Goal: Task Accomplishment & Management: Manage account settings

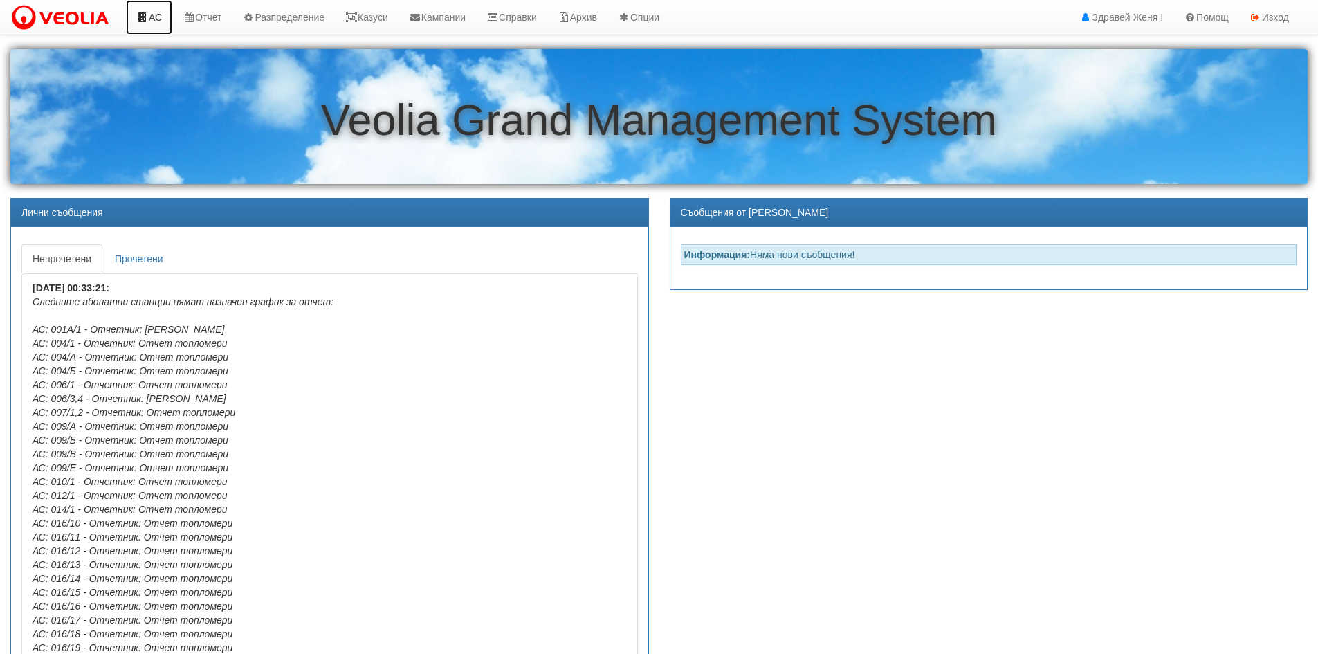
click at [153, 13] on link "АС" at bounding box center [149, 17] width 46 height 35
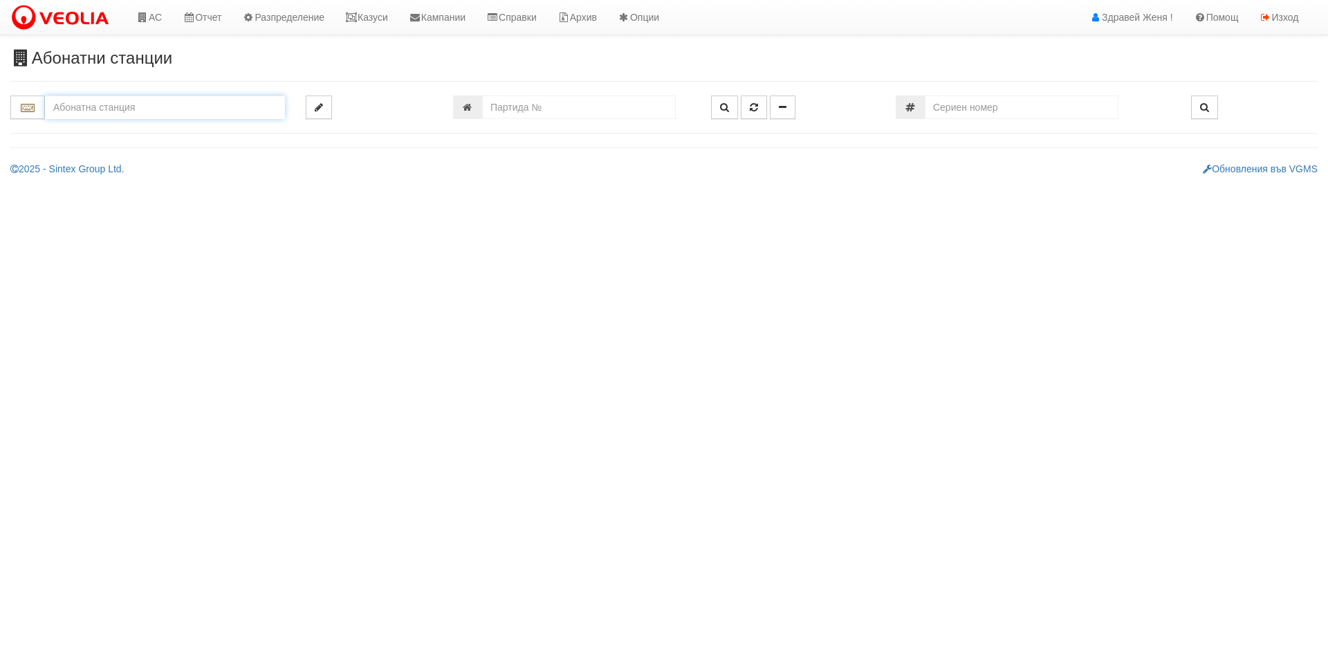
click at [100, 104] on input "text" at bounding box center [165, 107] width 240 height 24
click at [127, 133] on div "082/1 - Трошево - "ВЕОЛИЯ"" at bounding box center [165, 129] width 236 height 16
type input "082/1 - Трошево - "ВЕОЛИЯ""
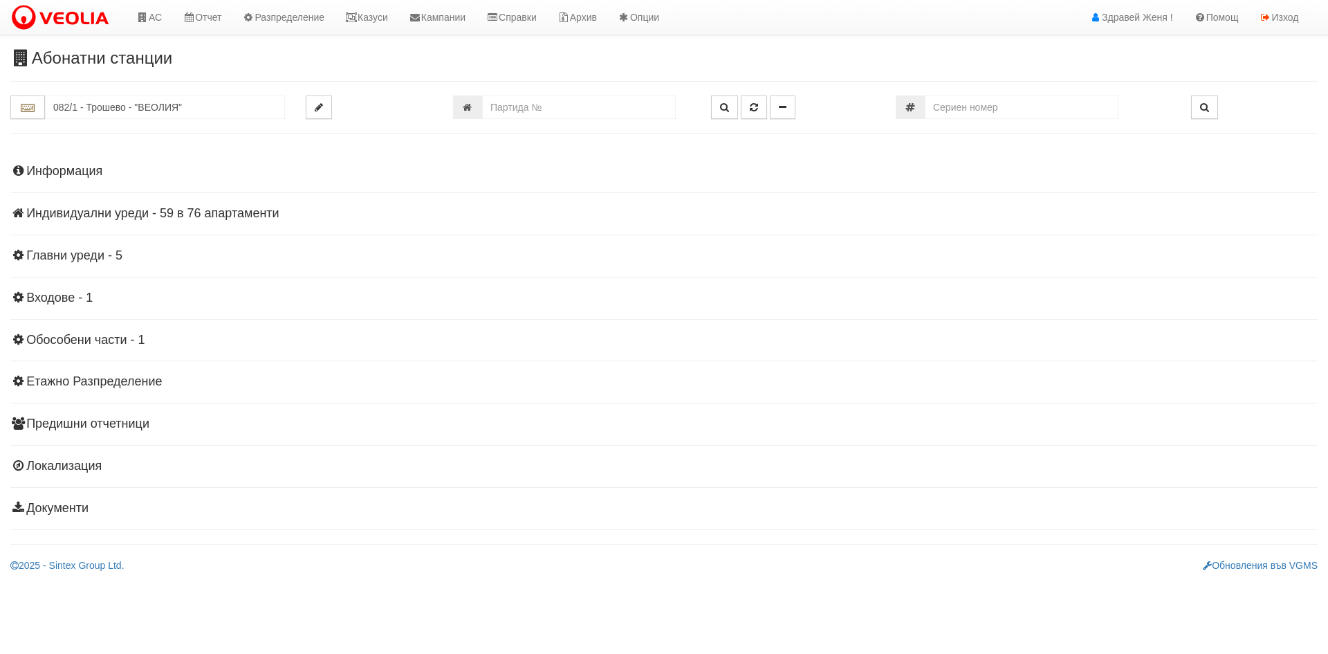
drag, startPoint x: 220, startPoint y: 212, endPoint x: 244, endPoint y: 237, distance: 34.8
click at [219, 212] on h4 "Индивидуални уреди - 59 в 76 апартаменти" at bounding box center [664, 214] width 1308 height 14
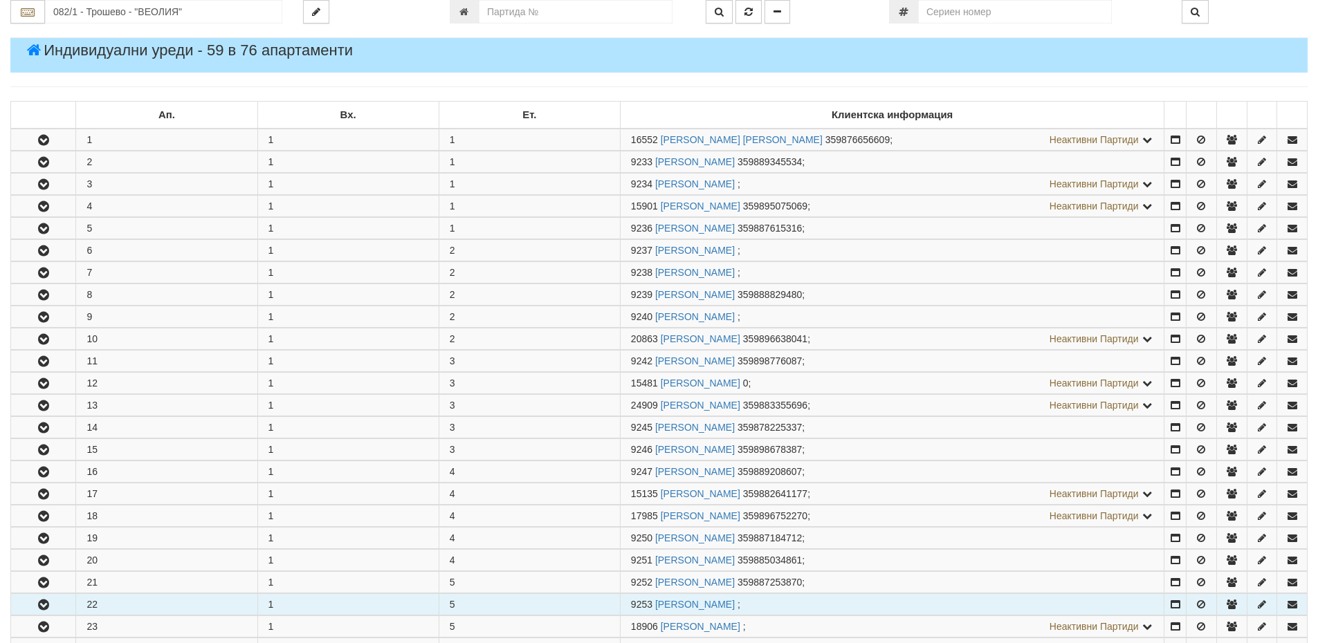
scroll to position [346, 0]
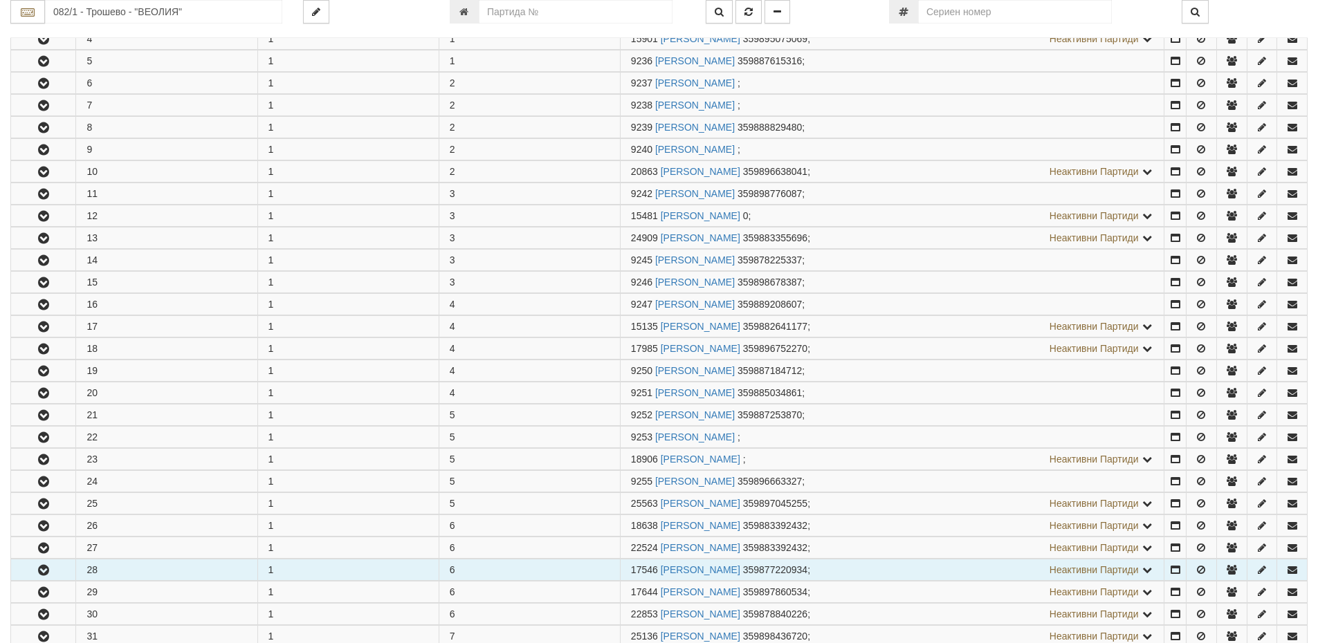
click at [156, 568] on td "28" at bounding box center [166, 570] width 181 height 21
click at [41, 573] on icon "button" at bounding box center [43, 571] width 17 height 10
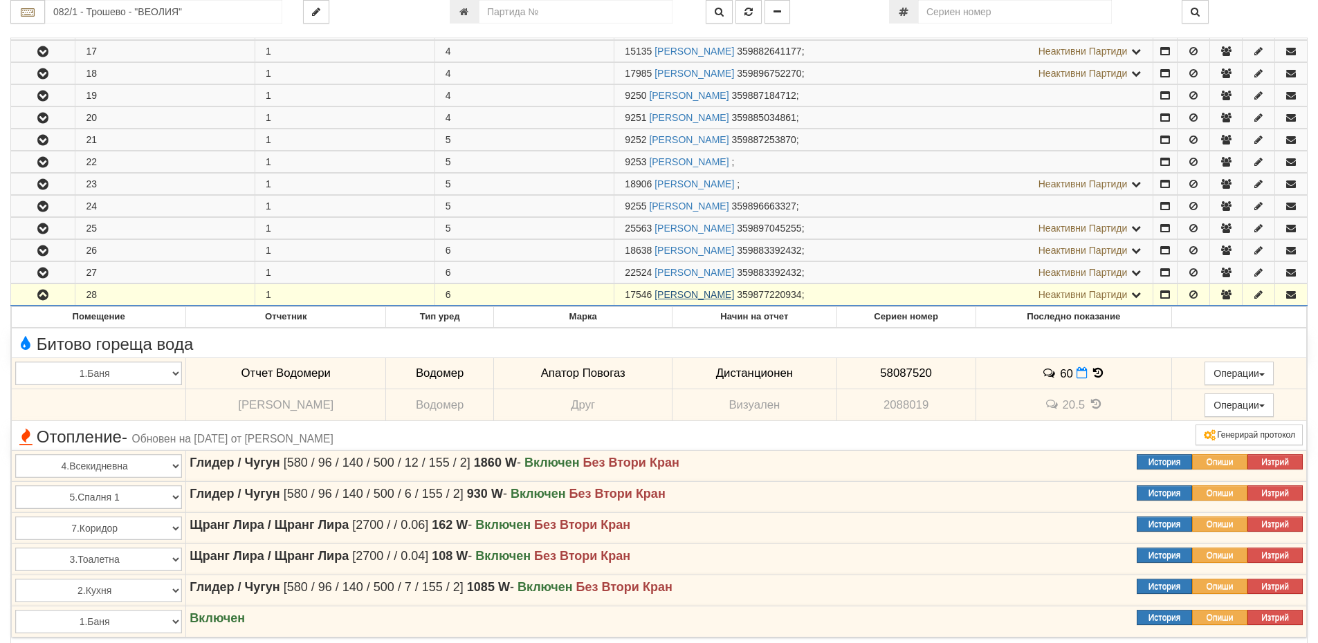
scroll to position [623, 0]
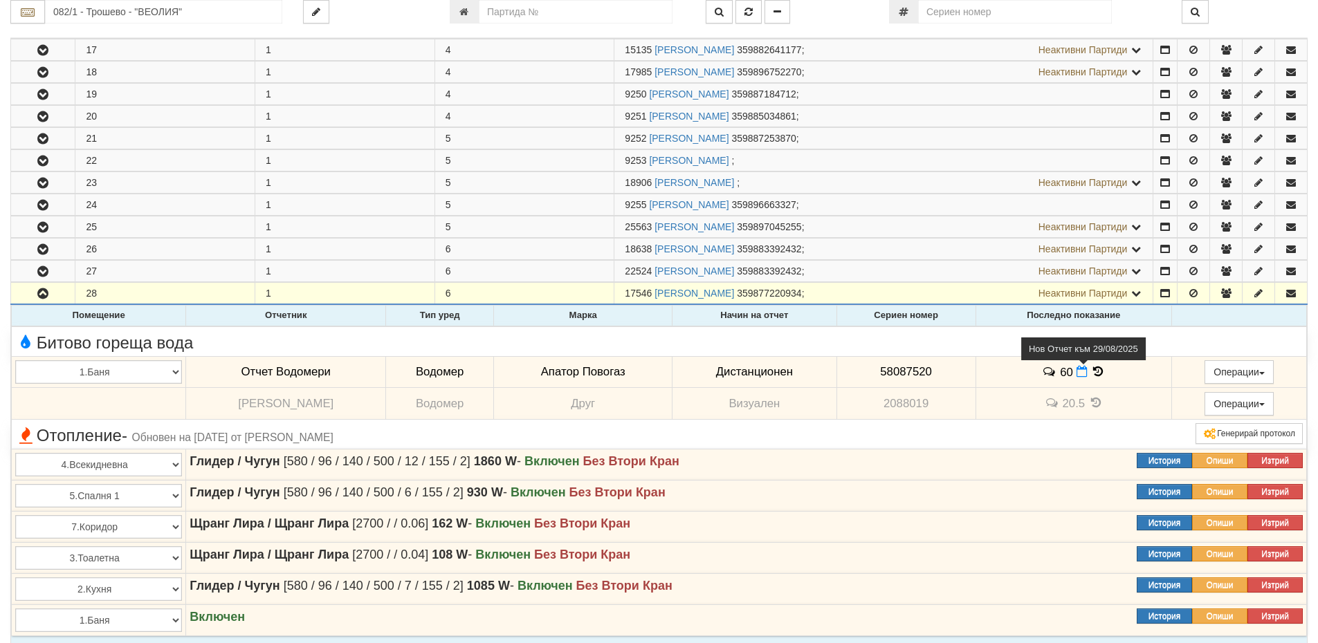
click at [1077, 371] on icon at bounding box center [1082, 372] width 11 height 12
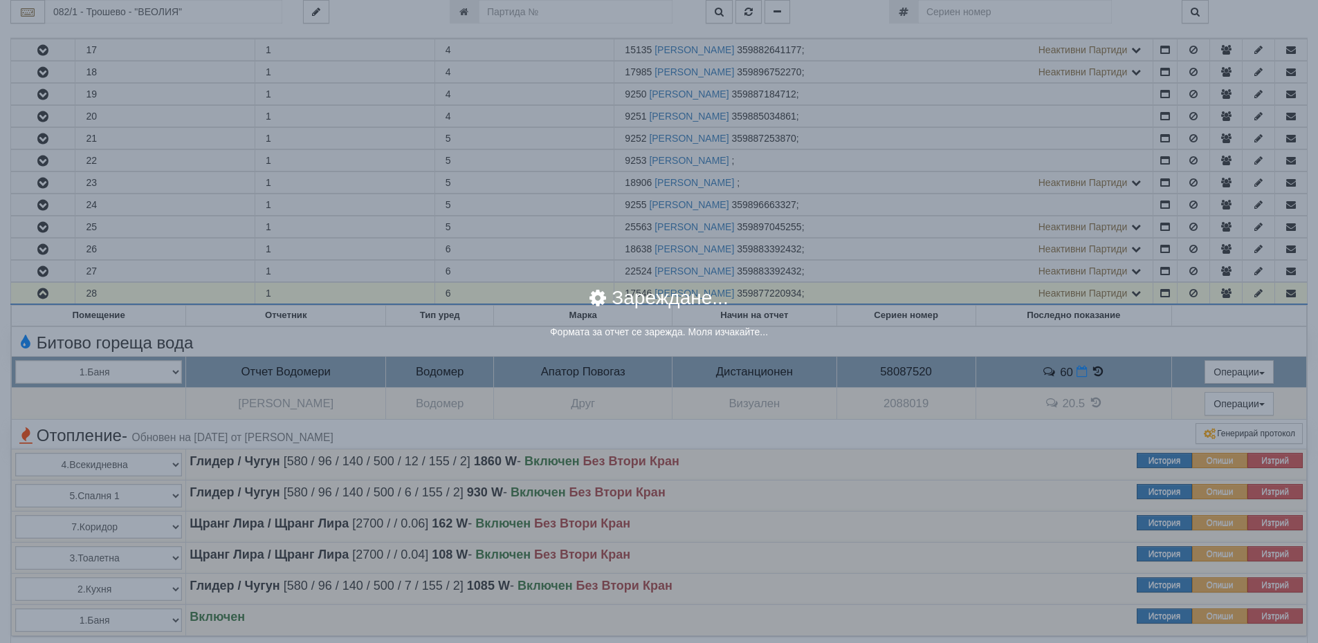
select select "8ac75930-9bfd-e511-80be-8d5a1dced85a"
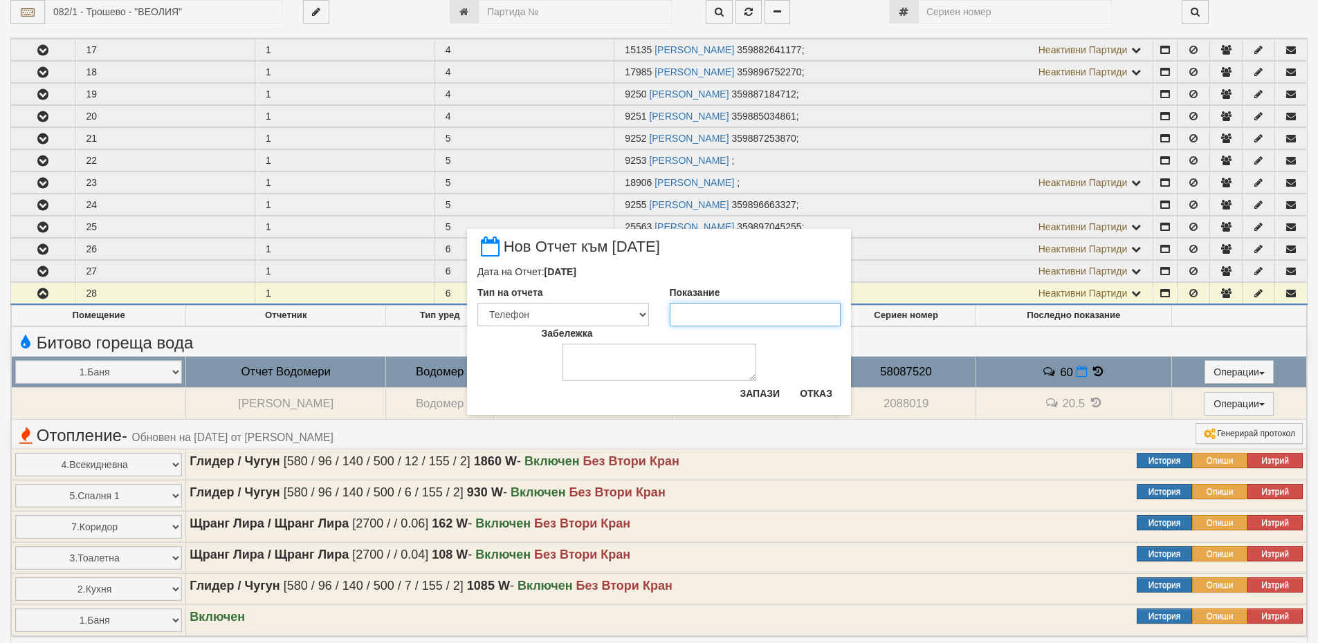
click at [733, 320] on input "Показание" at bounding box center [756, 315] width 172 height 24
type input "61"
click at [782, 392] on button "Запази" at bounding box center [759, 394] width 57 height 22
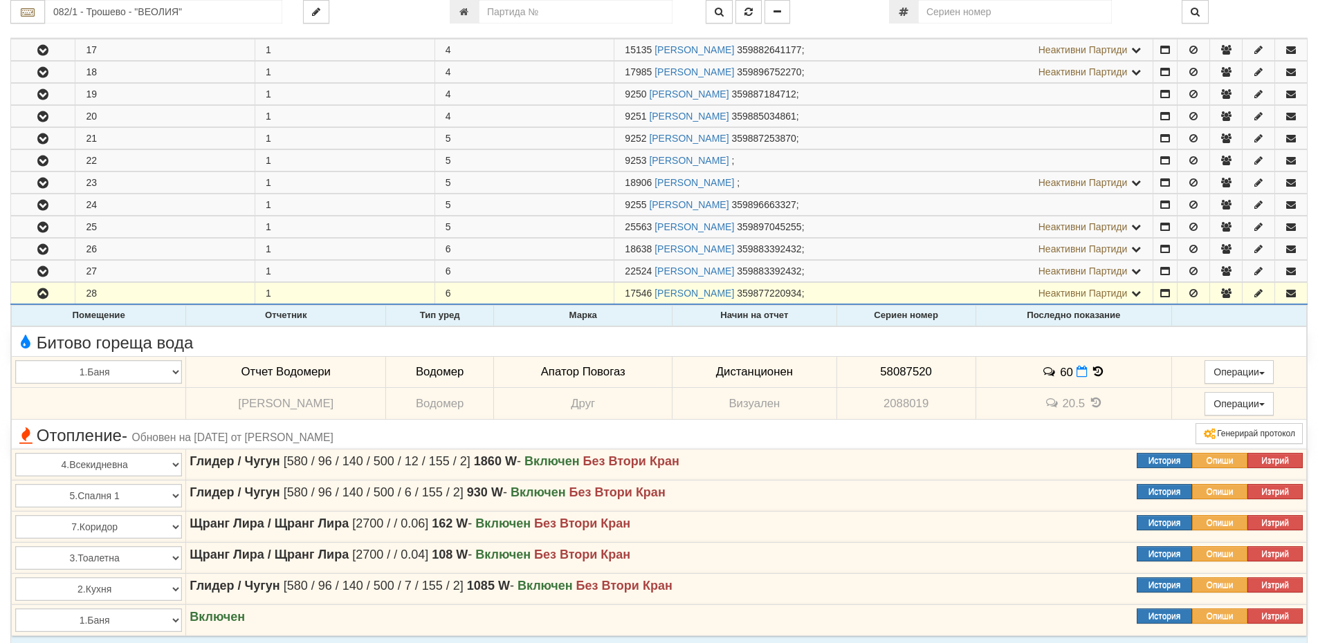
click at [1093, 372] on icon at bounding box center [1097, 372] width 15 height 12
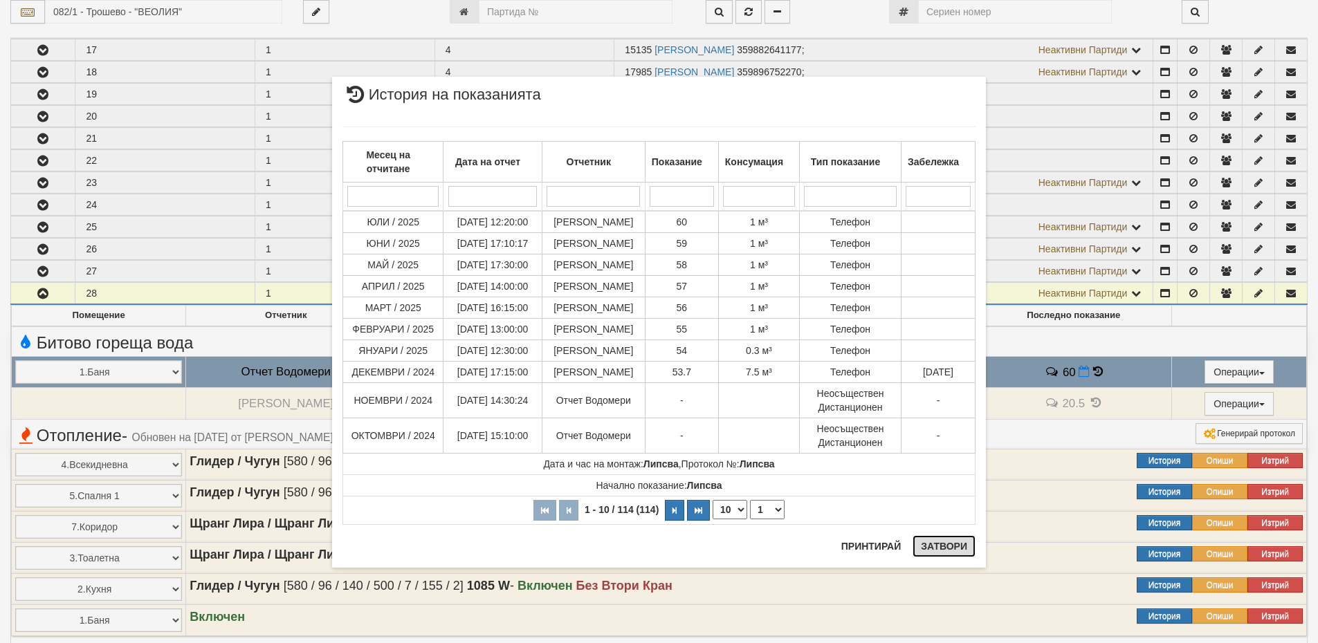
click at [960, 546] on button "Затвори" at bounding box center [944, 547] width 63 height 22
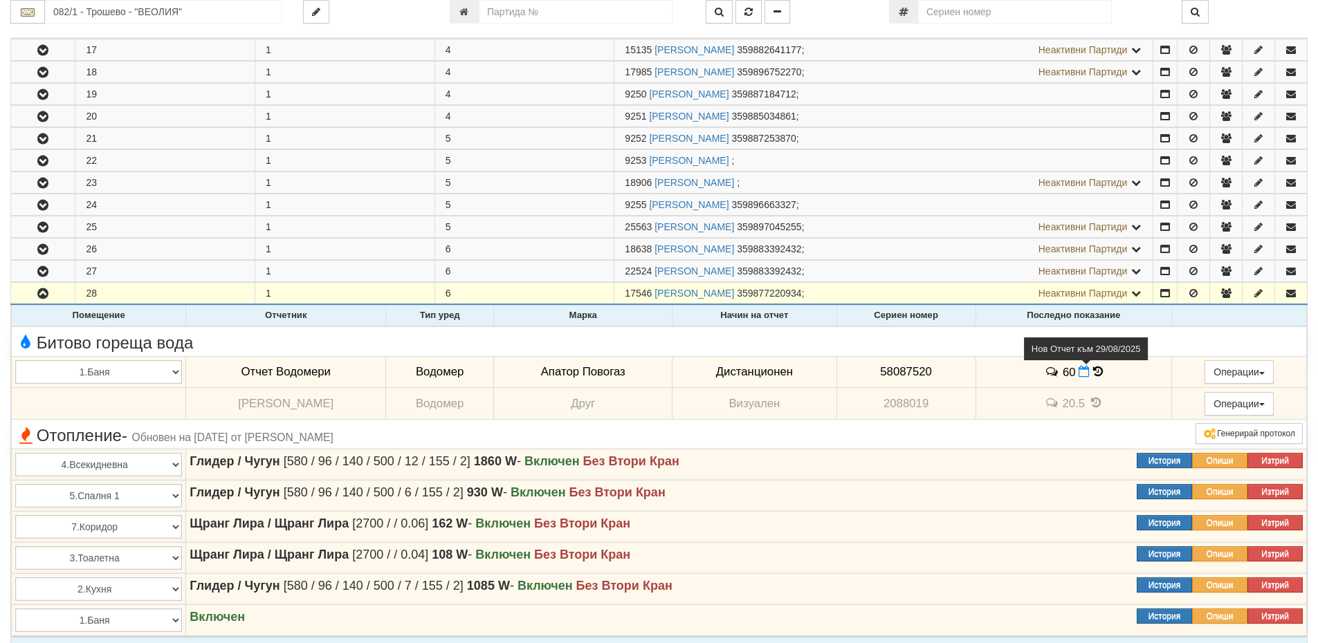
click at [1080, 378] on span at bounding box center [1086, 371] width 15 height 13
click at [1079, 372] on icon at bounding box center [1084, 372] width 11 height 12
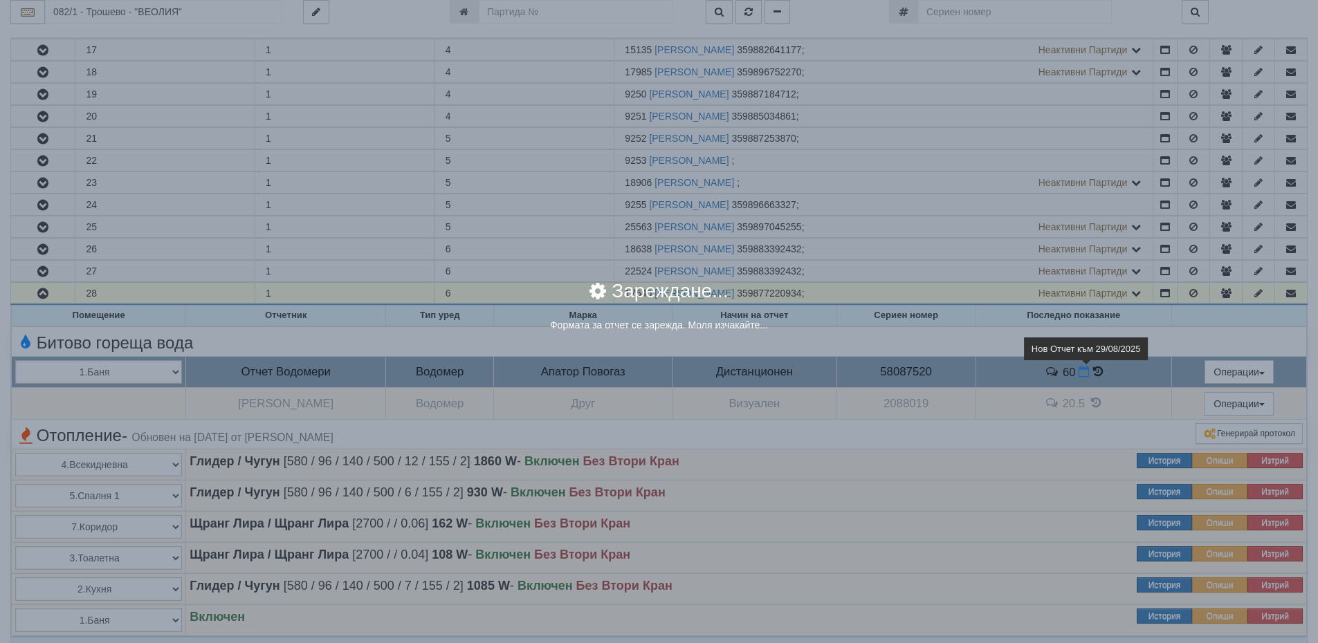
select select "8ac75930-9bfd-e511-80be-8d5a1dced85a"
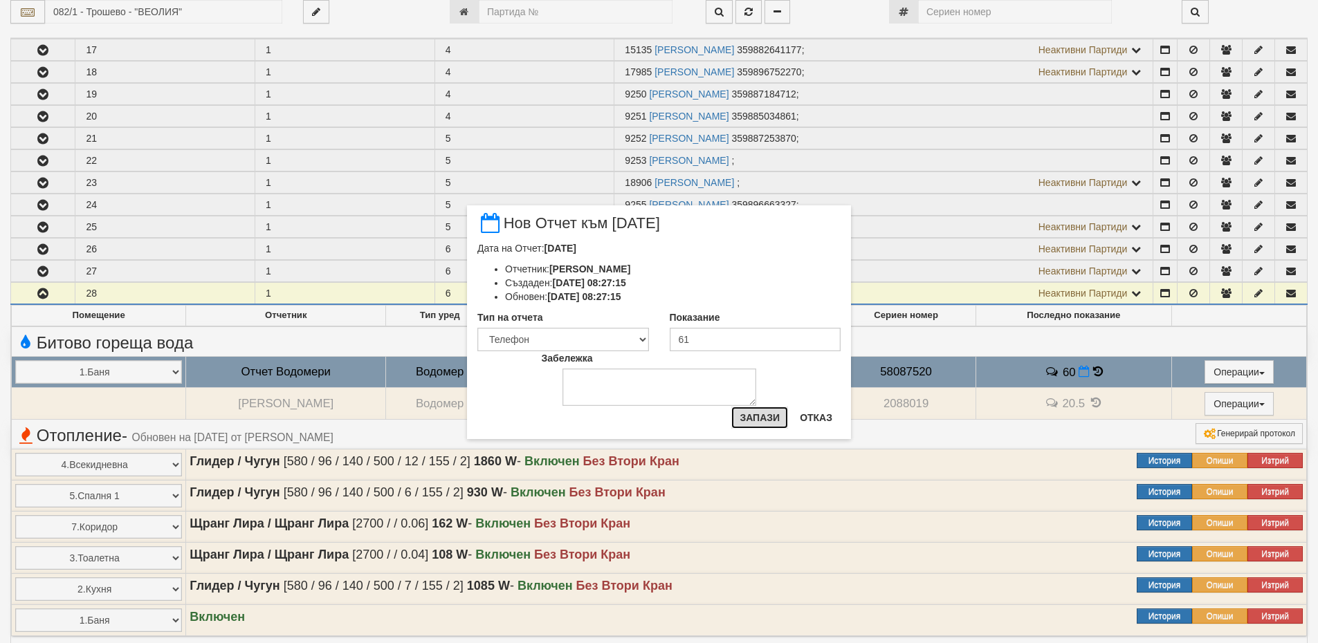
click at [769, 421] on button "Запази" at bounding box center [759, 418] width 57 height 22
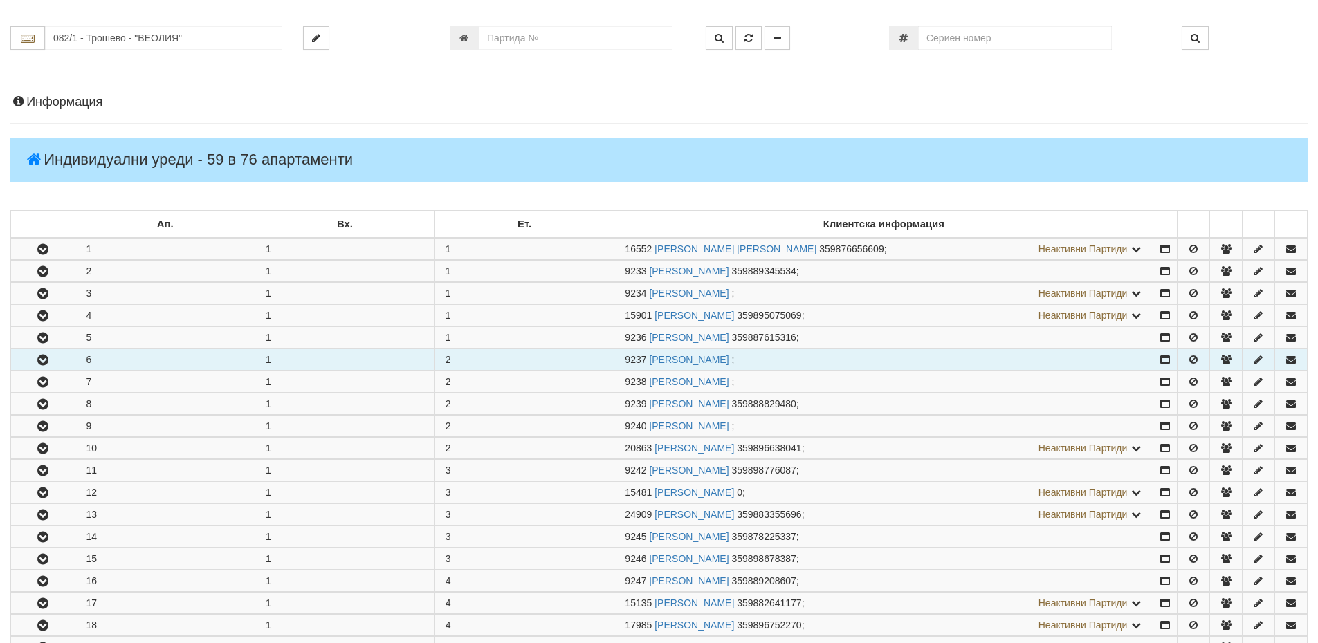
scroll to position [0, 0]
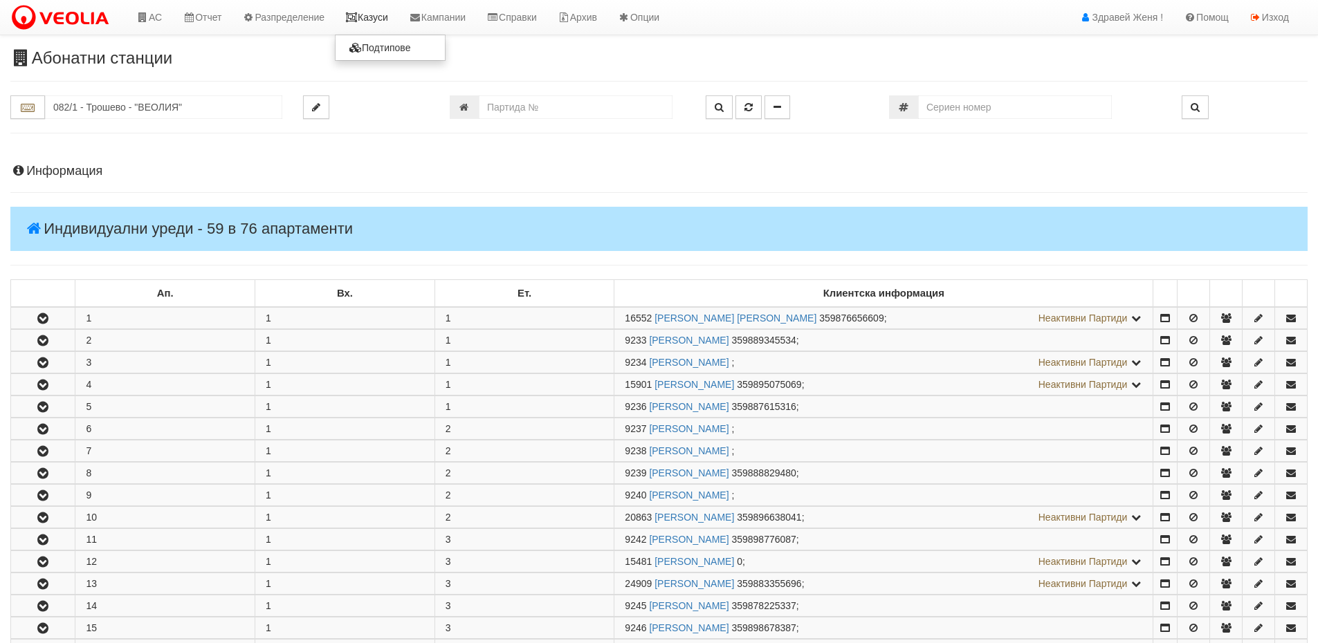
click at [379, 12] on link "Казуси" at bounding box center [367, 17] width 64 height 35
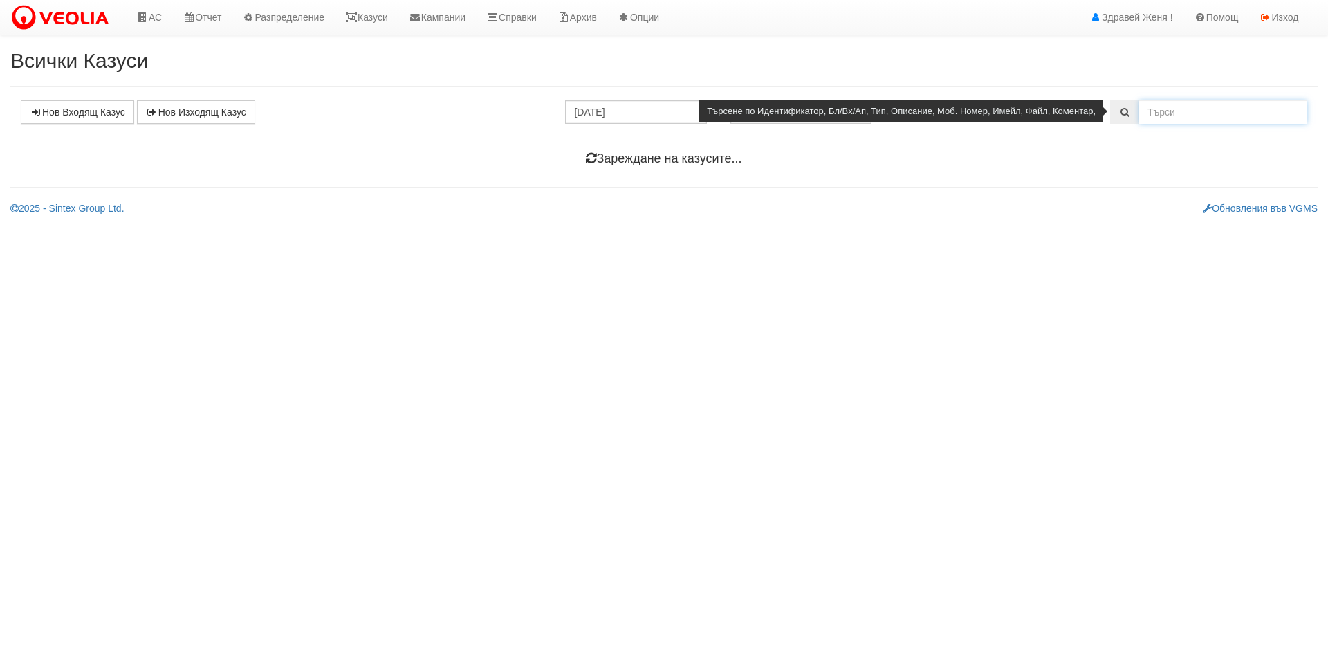
click at [1153, 116] on input "text" at bounding box center [1224, 112] width 168 height 24
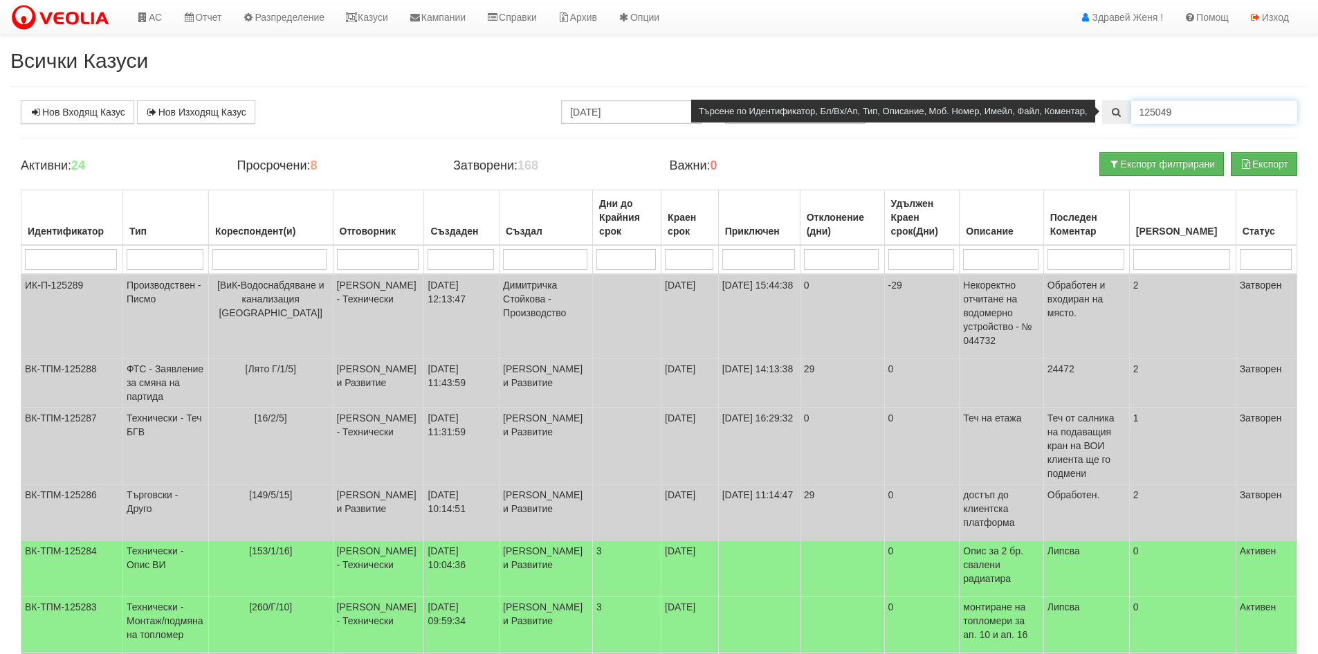
type input "125049"
click at [1121, 118] on span at bounding box center [1116, 112] width 29 height 24
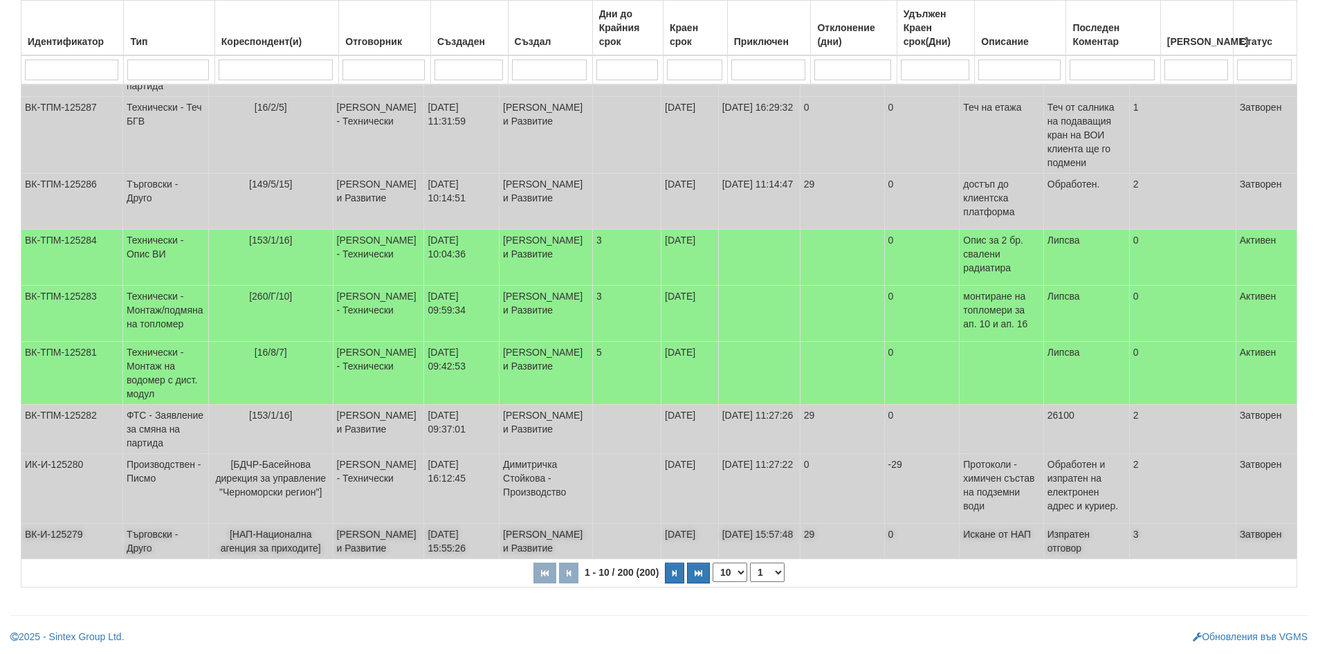
scroll to position [359, 0]
click at [741, 574] on select "10 20 30 40" at bounding box center [730, 571] width 35 height 19
select select "40"
click at [715, 582] on select "10 20 30 40" at bounding box center [730, 571] width 35 height 19
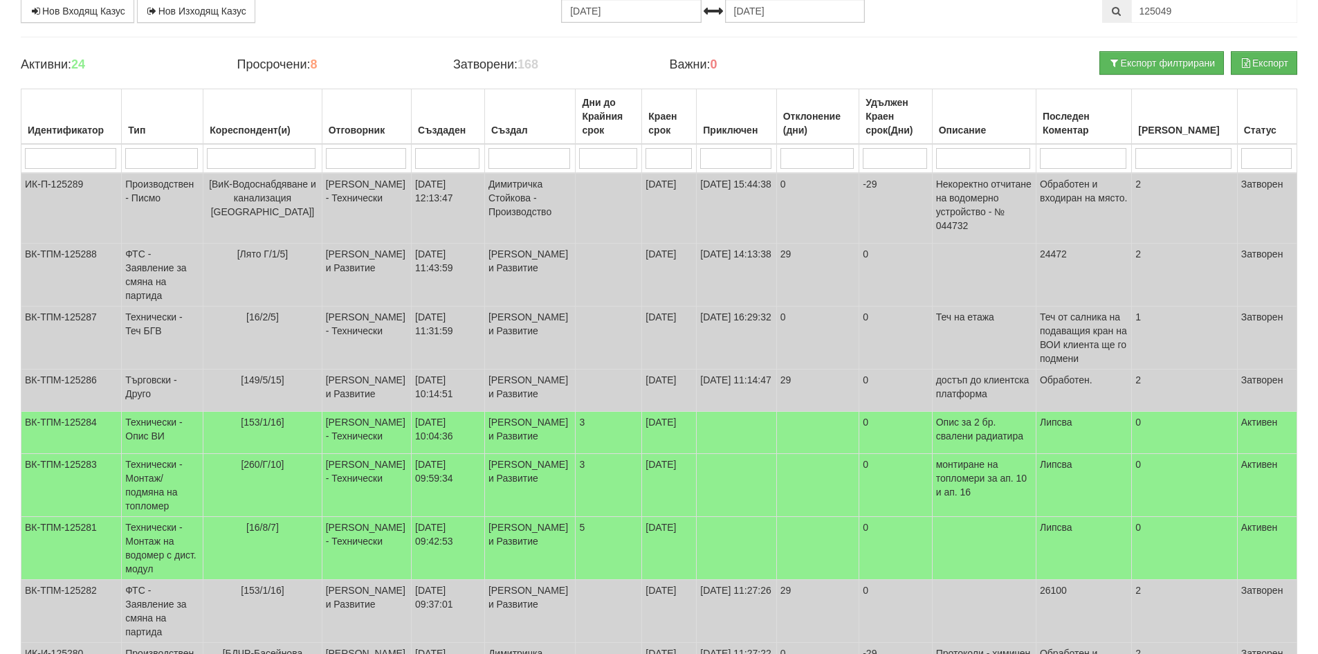
scroll to position [0, 0]
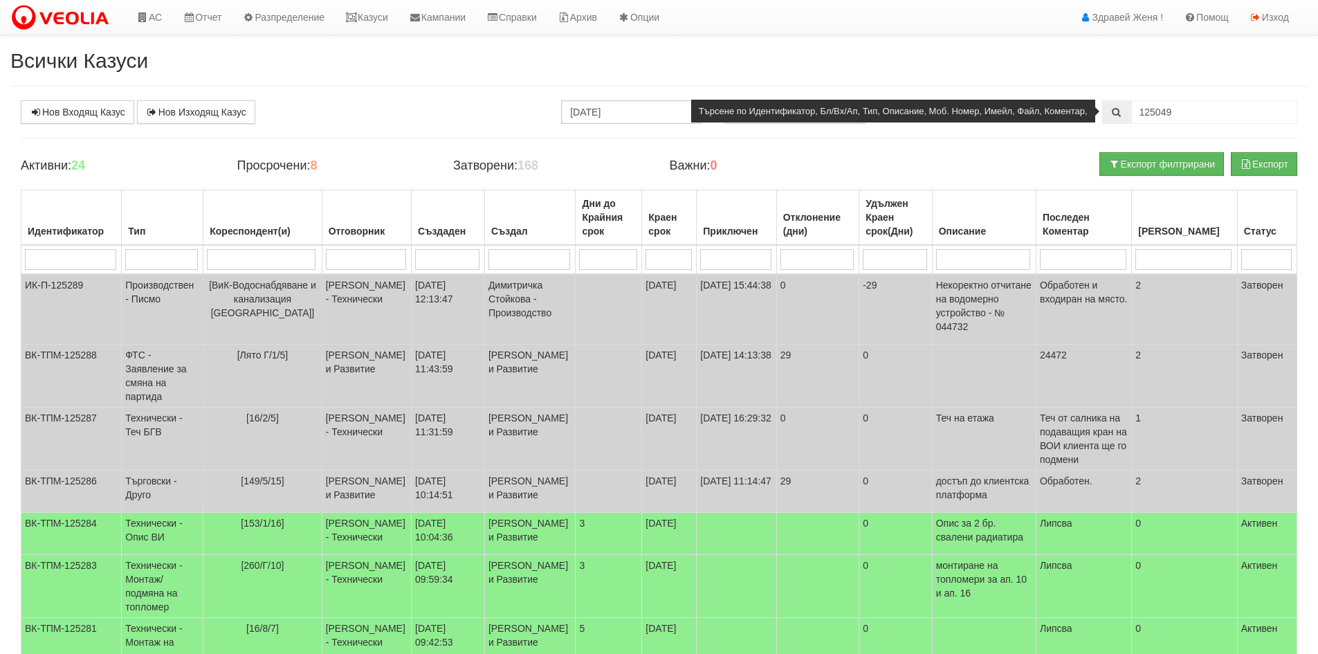
click at [1122, 119] on span at bounding box center [1116, 112] width 29 height 24
click at [1119, 114] on icon at bounding box center [1116, 112] width 12 height 10
click at [1116, 111] on icon at bounding box center [1116, 112] width 12 height 10
click at [1115, 111] on icon at bounding box center [1116, 112] width 12 height 10
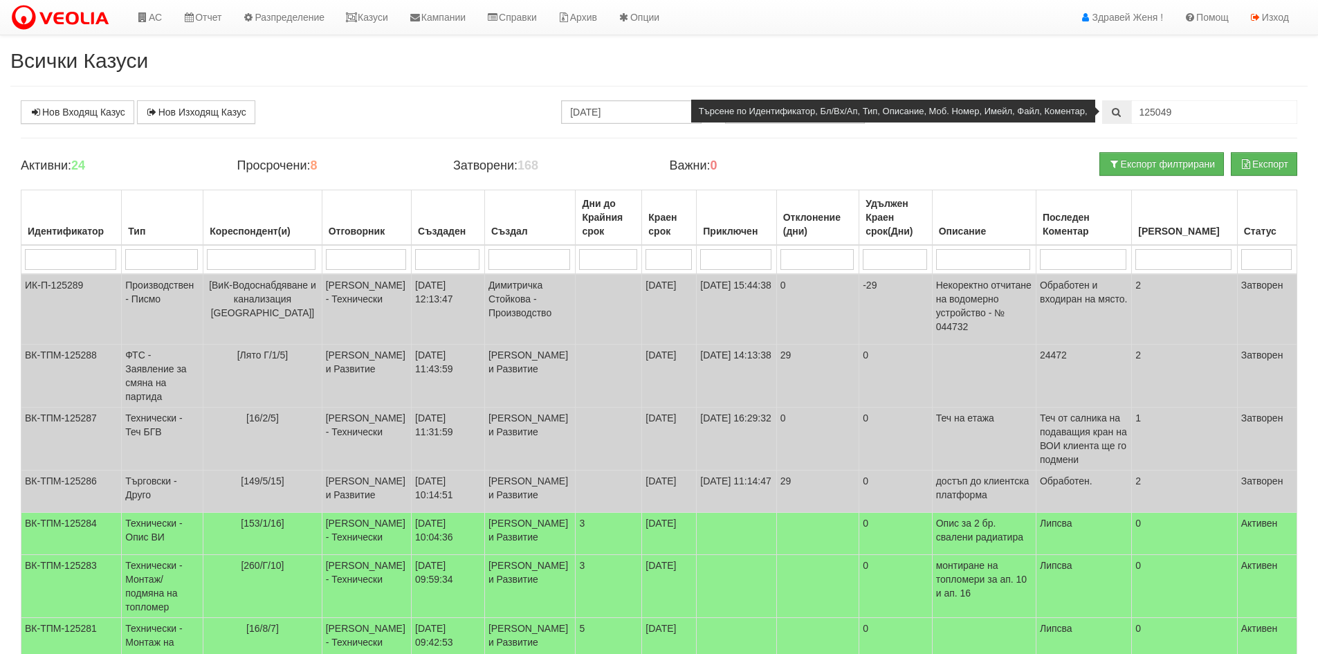
click at [1115, 111] on icon at bounding box center [1116, 112] width 12 height 10
click at [1193, 113] on input "125049" at bounding box center [1214, 112] width 166 height 24
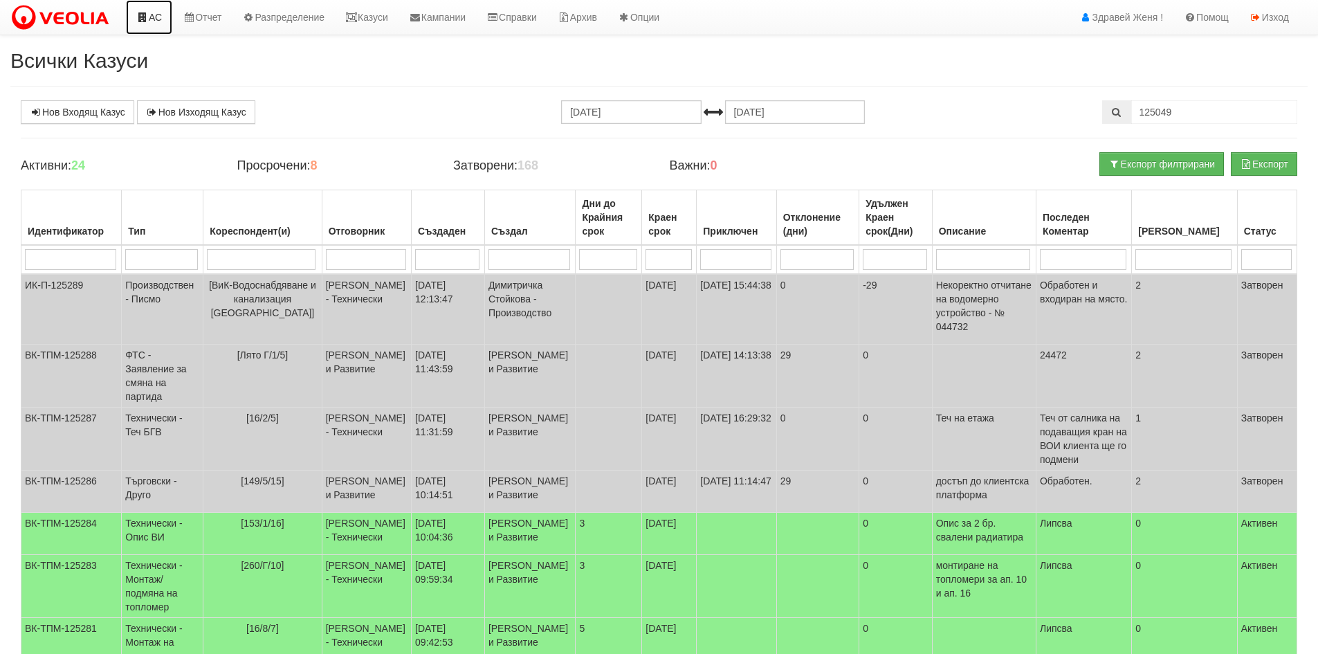
click at [148, 12] on link "АС" at bounding box center [149, 17] width 46 height 35
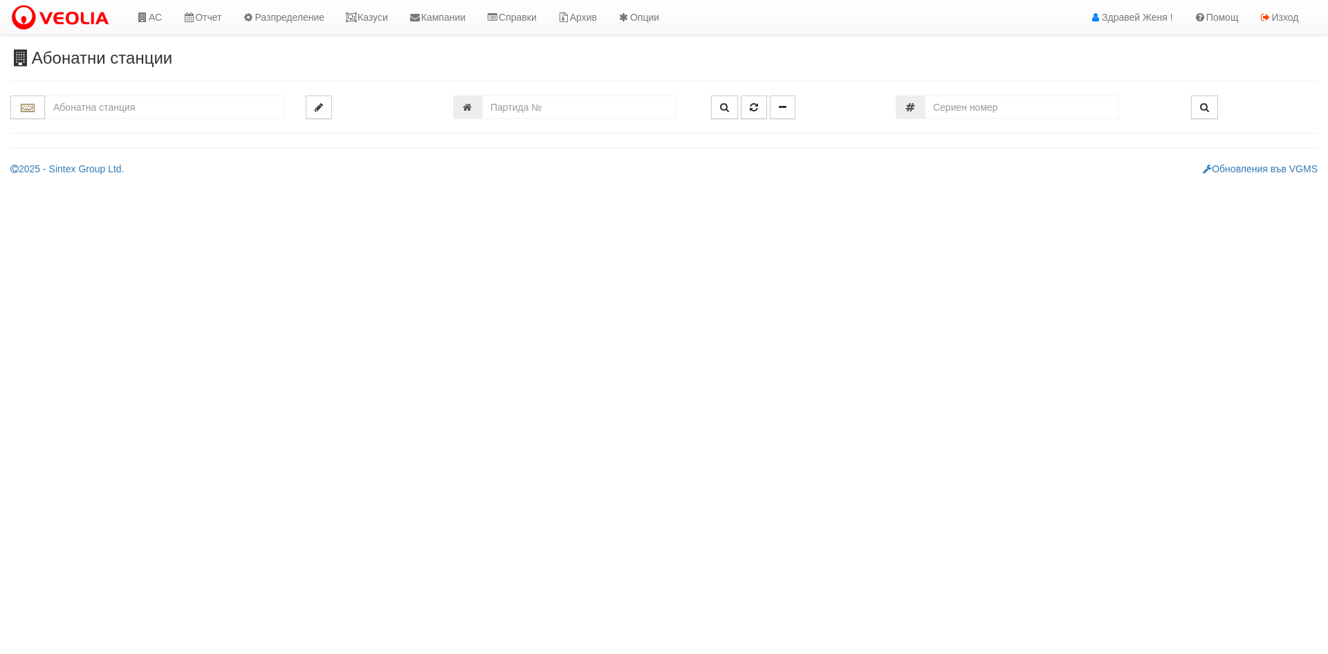
click at [94, 117] on input "text" at bounding box center [165, 107] width 240 height 24
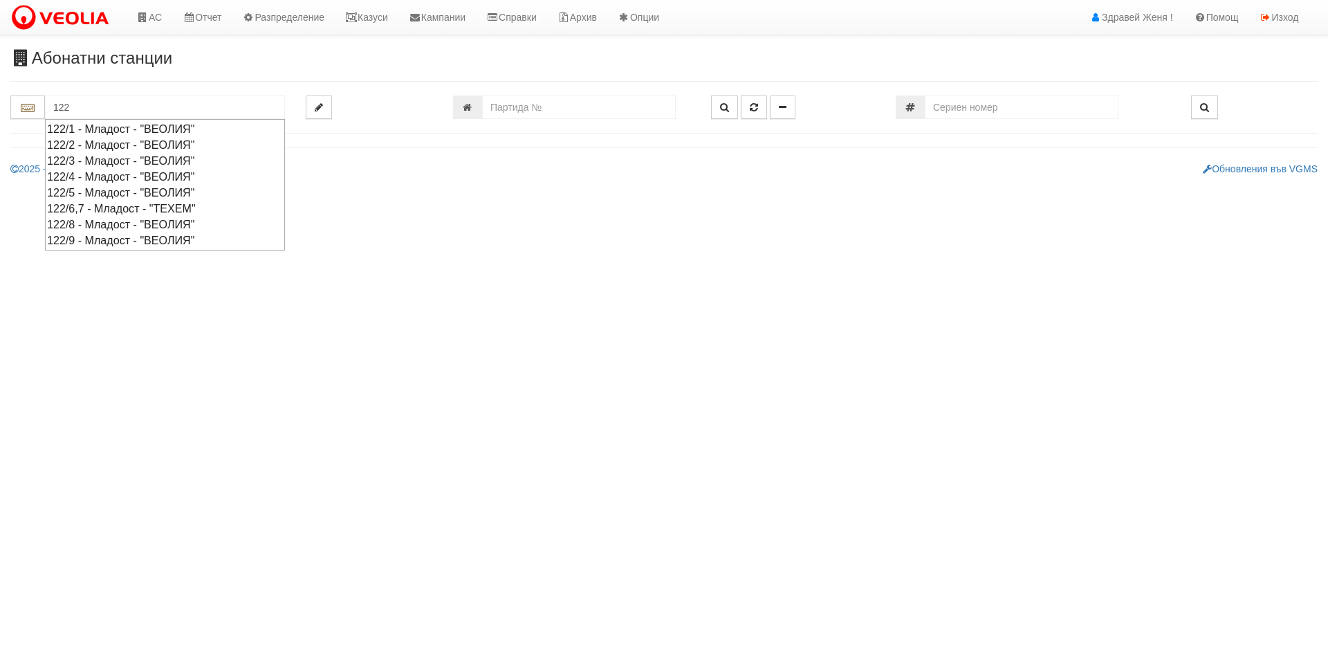
click at [95, 179] on div "122/4 - Младост - "ВЕОЛИЯ"" at bounding box center [165, 177] width 236 height 16
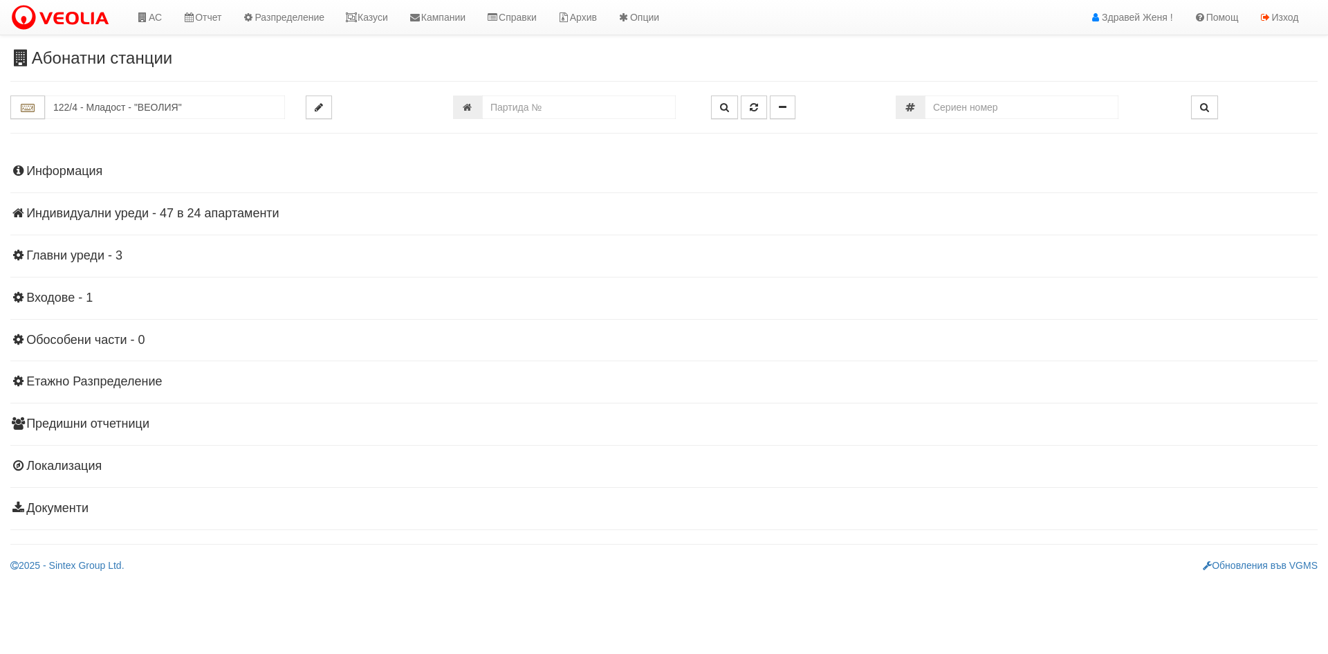
click at [207, 214] on h4 "Индивидуални уреди - 47 в 24 апартаменти" at bounding box center [664, 214] width 1308 height 14
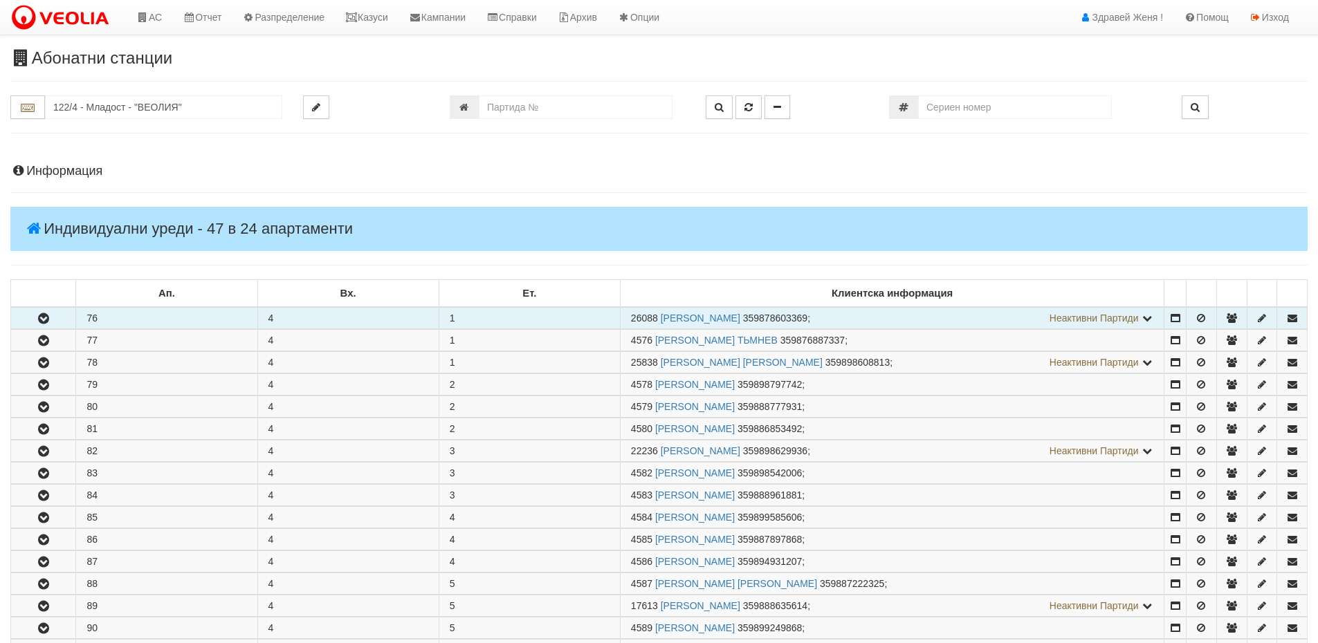
click at [121, 318] on td "76" at bounding box center [166, 318] width 181 height 22
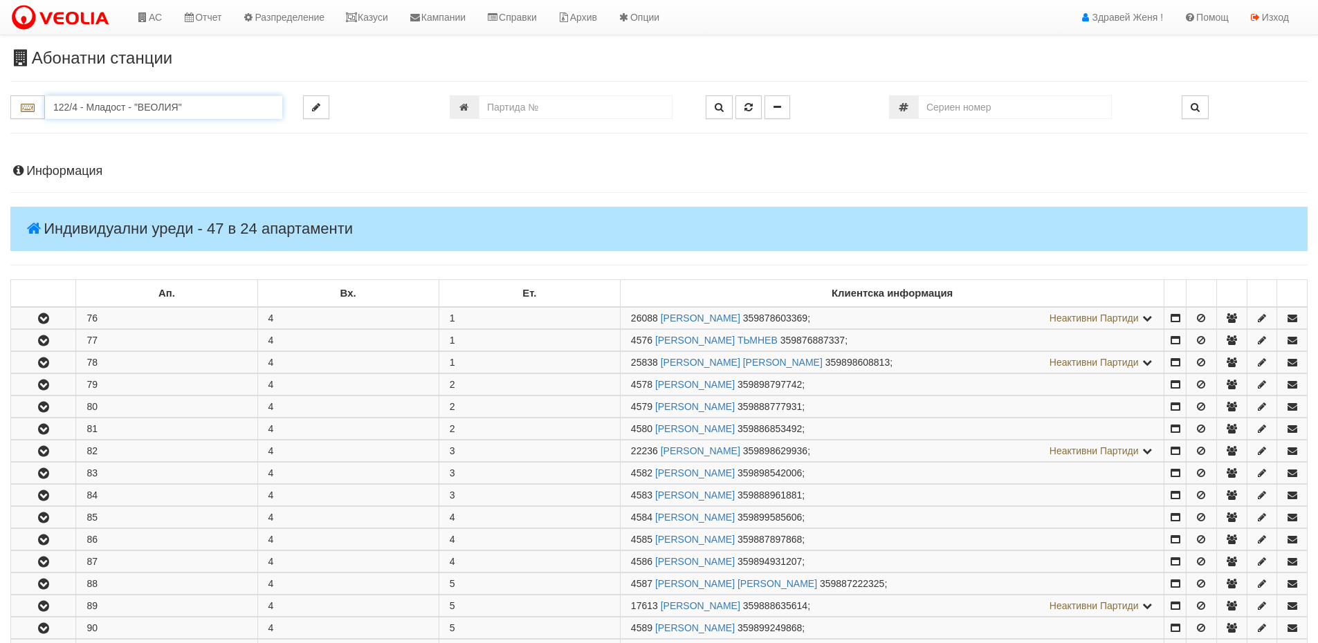
drag, startPoint x: 197, startPoint y: 107, endPoint x: 46, endPoint y: 109, distance: 150.8
click at [46, 109] on input "122/4 - Младост - "ВЕОЛИЯ"" at bounding box center [163, 107] width 237 height 24
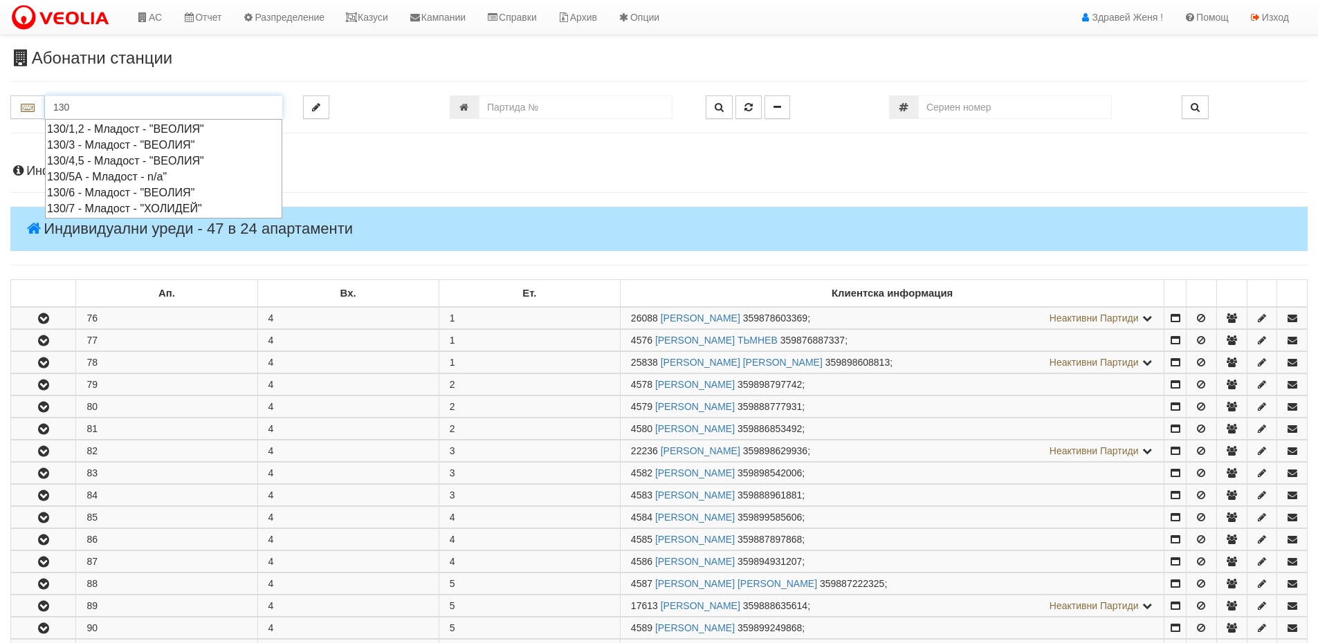
click at [72, 161] on div "130/4,5 - Младост - "ВЕОЛИЯ"" at bounding box center [163, 161] width 233 height 16
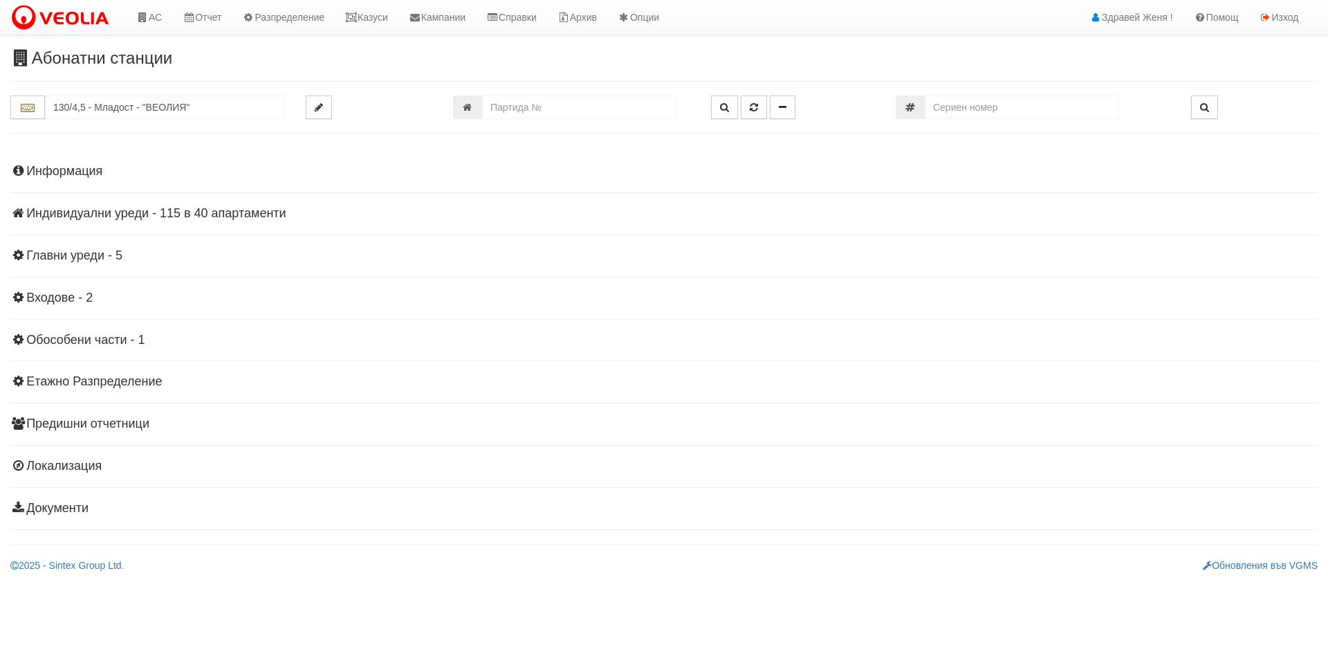
click at [151, 211] on h4 "Индивидуални уреди - 115 в 40 апартаменти" at bounding box center [664, 214] width 1308 height 14
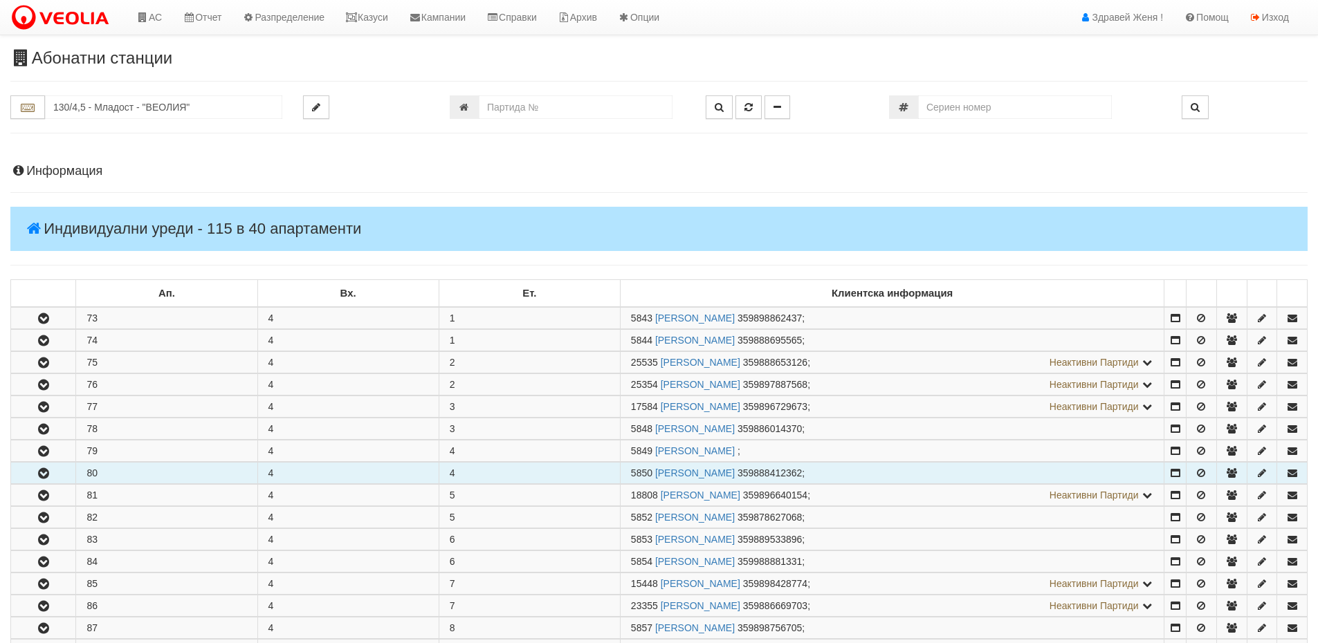
click at [123, 473] on td "80" at bounding box center [166, 473] width 181 height 21
click at [51, 473] on icon "button" at bounding box center [43, 474] width 17 height 10
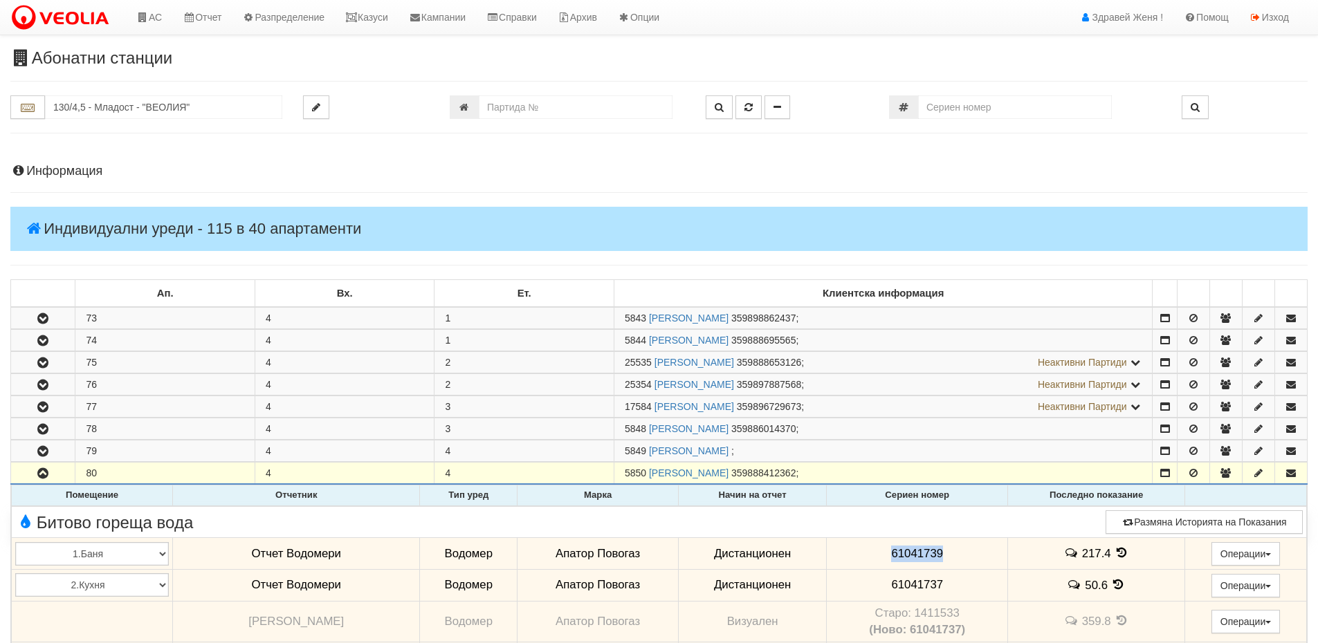
drag, startPoint x: 926, startPoint y: 549, endPoint x: 845, endPoint y: 553, distance: 81.1
click at [845, 553] on td "61041739" at bounding box center [917, 554] width 181 height 32
copy span "61041739"
drag, startPoint x: 930, startPoint y: 583, endPoint x: 861, endPoint y: 583, distance: 68.5
click at [861, 583] on td "61041737" at bounding box center [917, 585] width 181 height 32
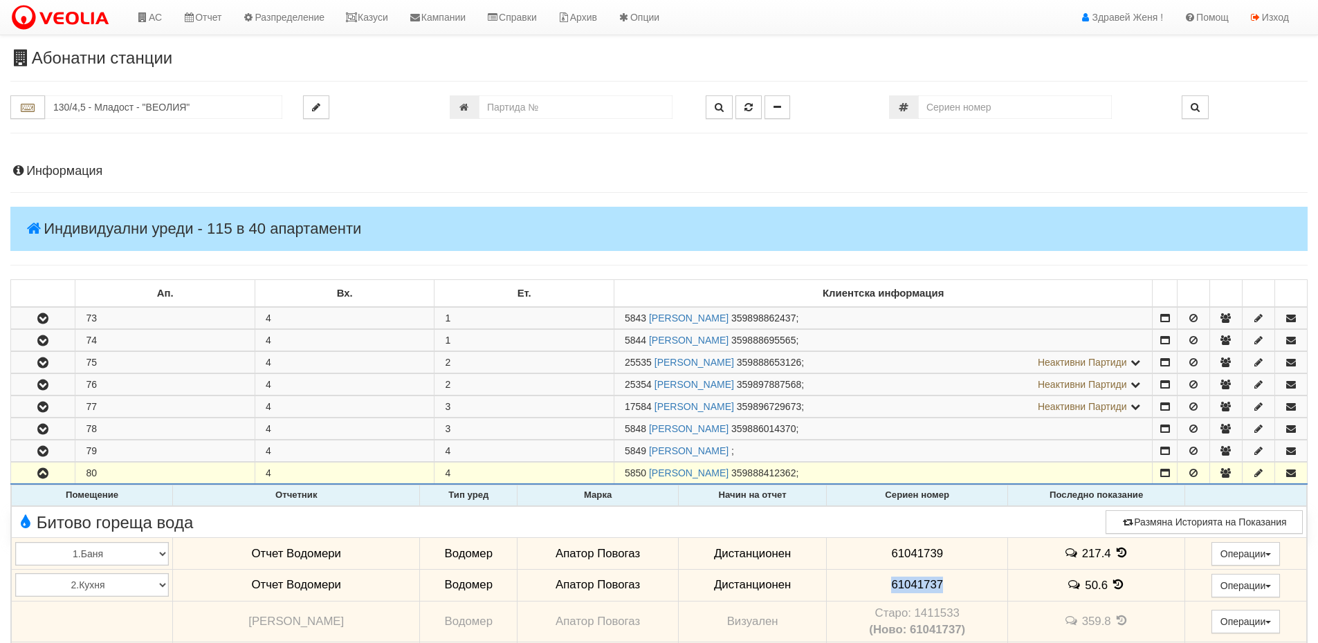
copy span "61041737"
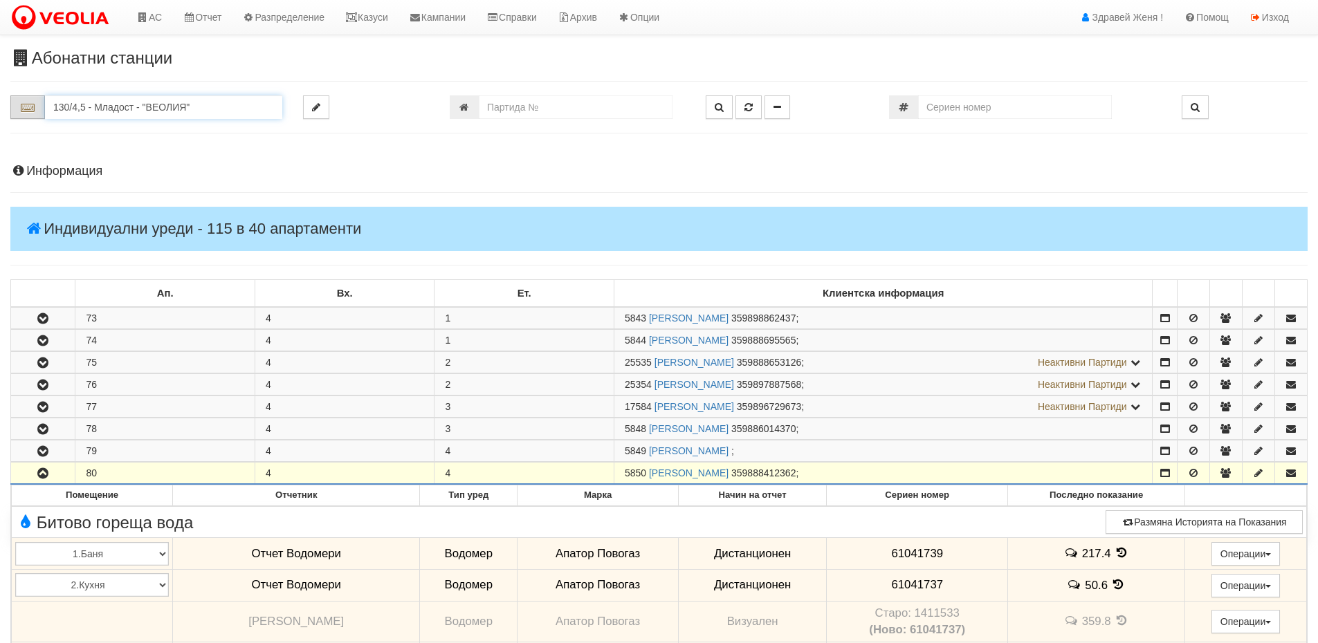
drag, startPoint x: 214, startPoint y: 111, endPoint x: 39, endPoint y: 111, distance: 174.4
click at [39, 111] on div "130/4,5 - Младост - "ВЕОЛИЯ"" at bounding box center [146, 107] width 272 height 24
click at [116, 130] on div "209/1 - Вл. Варненчик - "ТЕХЕМ"" at bounding box center [163, 129] width 233 height 16
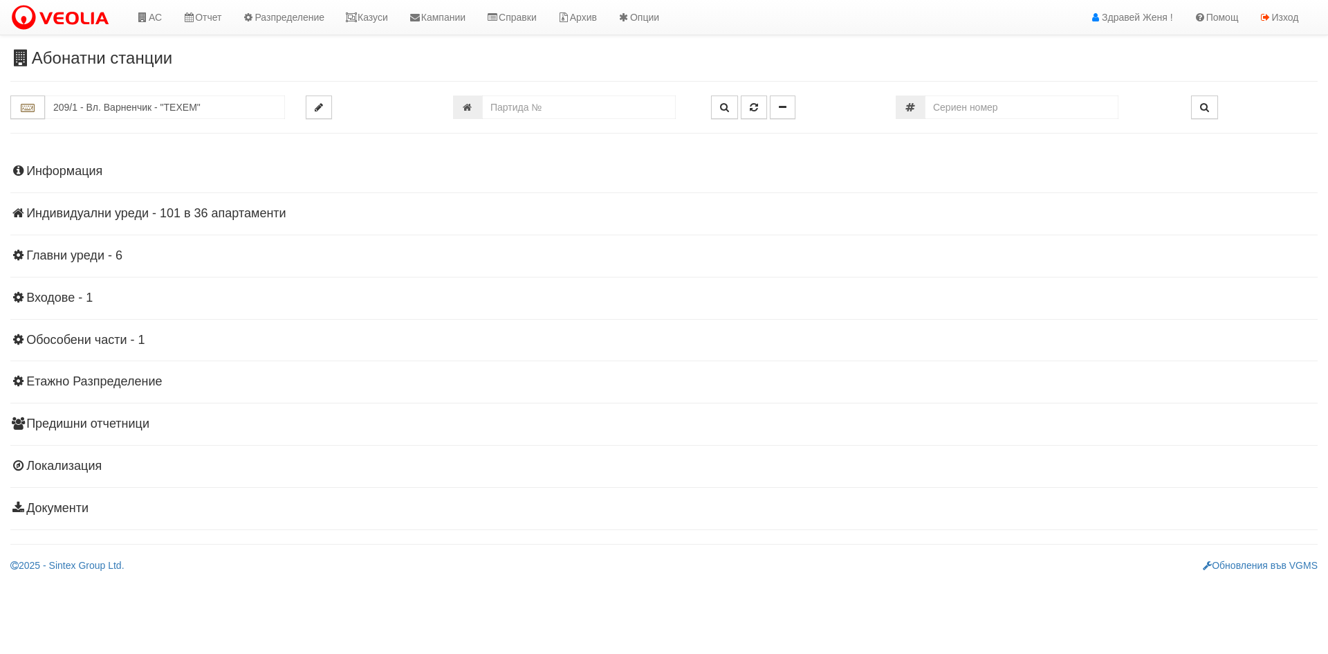
click at [140, 218] on h4 "Индивидуални уреди - 101 в 36 апартаменти" at bounding box center [664, 214] width 1308 height 14
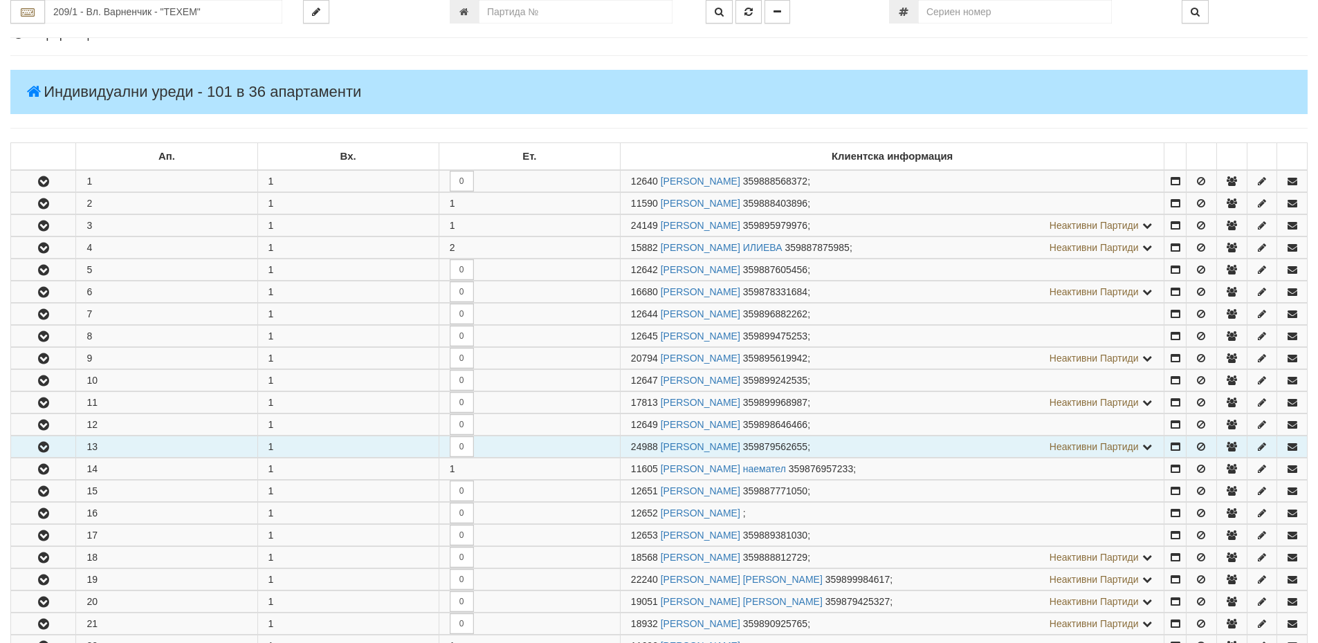
scroll to position [138, 0]
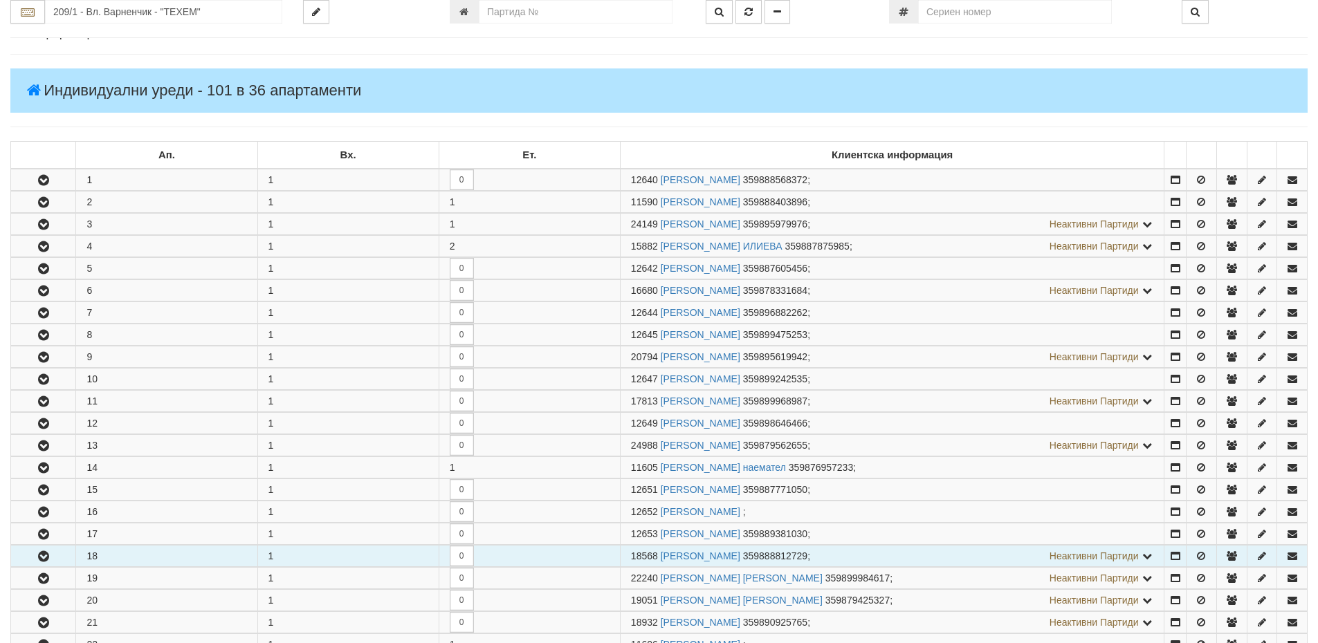
click at [62, 556] on button "button" at bounding box center [43, 556] width 64 height 21
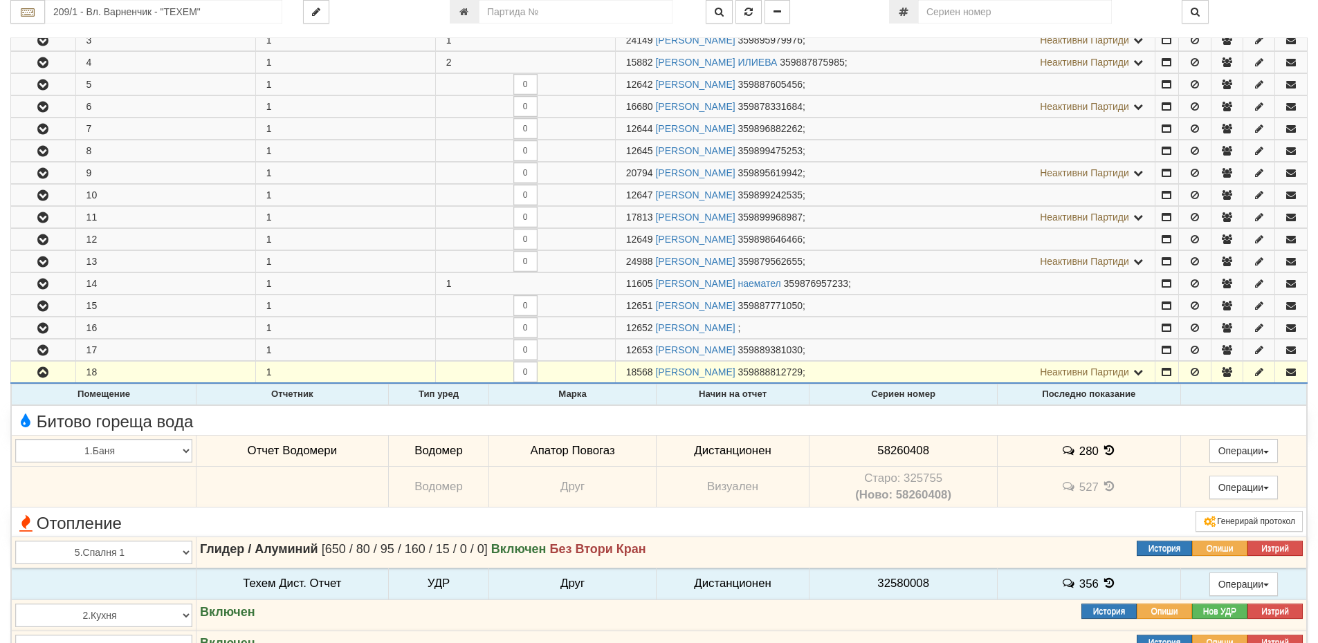
scroll to position [415, 0]
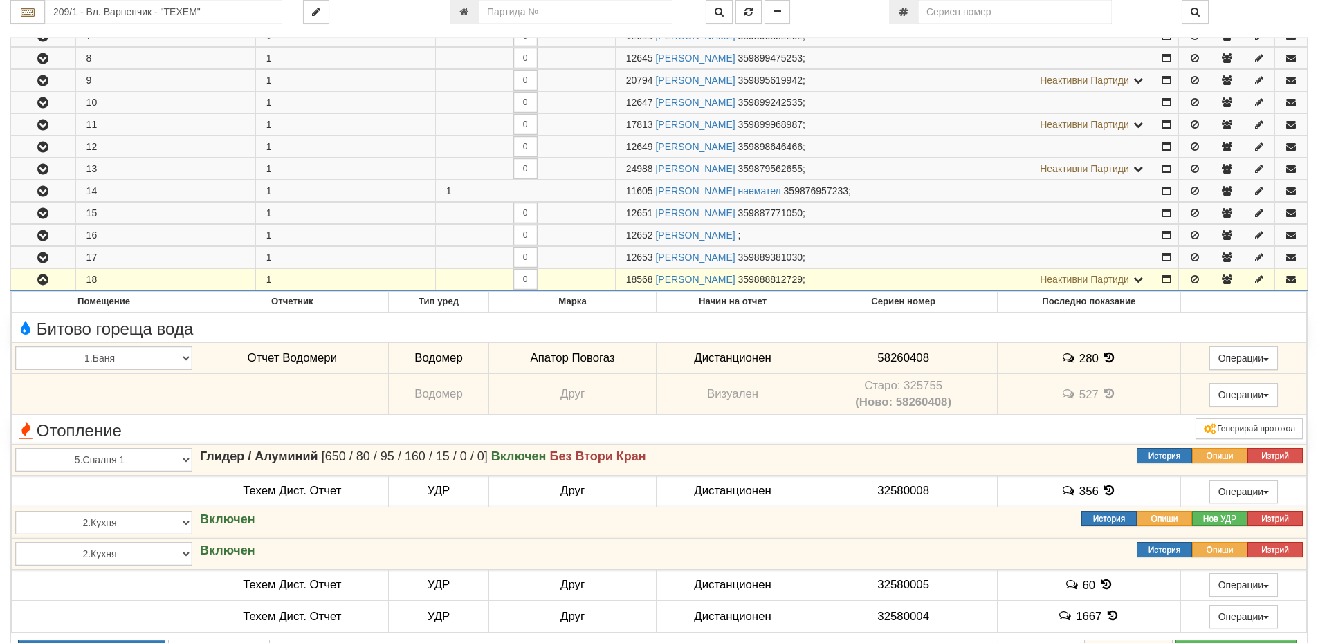
drag, startPoint x: 652, startPoint y: 280, endPoint x: 616, endPoint y: 278, distance: 36.0
click at [616, 278] on td "18568 АНТОНИЯ РАДЕВА ГРОЗЕВА 359888812729 ; Неактивни Партиди 12654 РАДИ КИРИЛО…" at bounding box center [885, 280] width 540 height 22
copy span "18568"
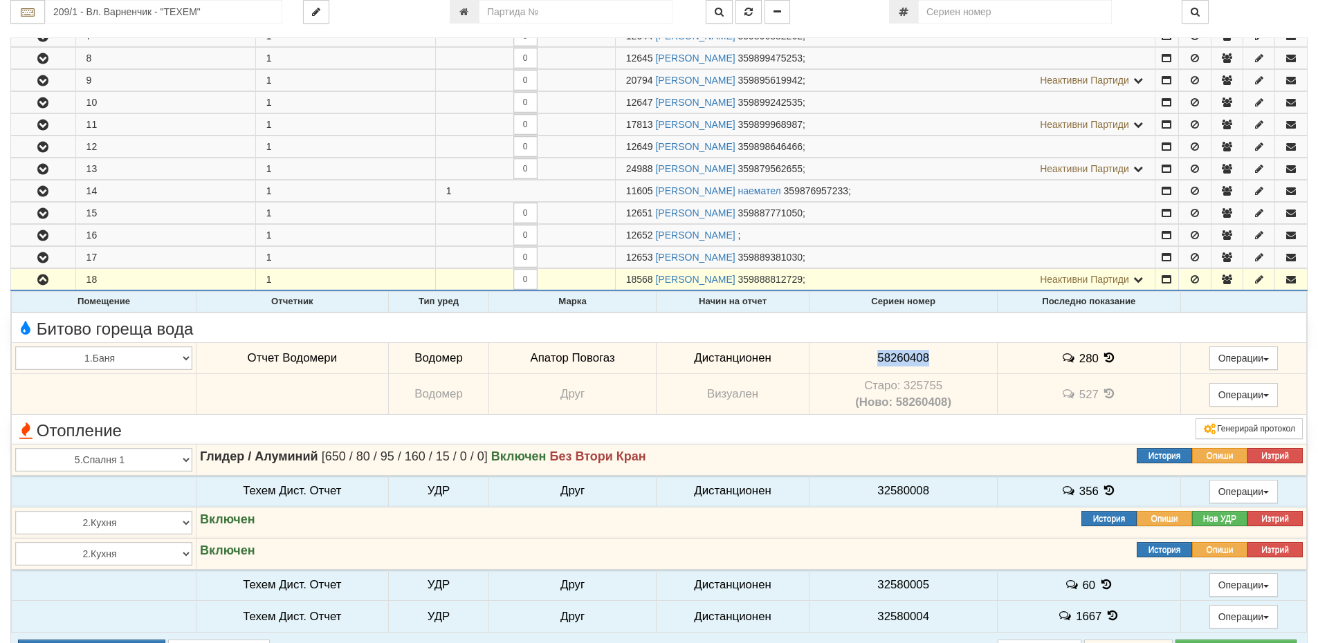
drag, startPoint x: 932, startPoint y: 358, endPoint x: 866, endPoint y: 352, distance: 66.6
click at [866, 352] on td "58260408" at bounding box center [902, 358] width 187 height 32
copy span "58260408"
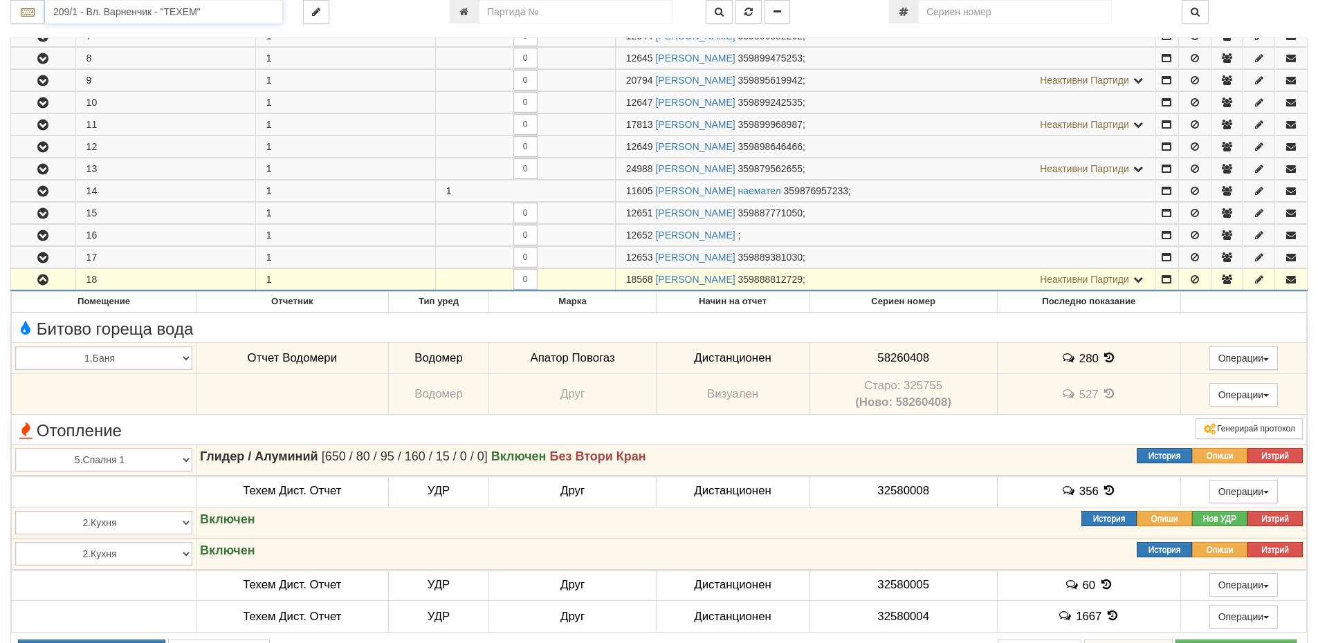
click at [100, 21] on input "209/1 - Вл. Варненчик - "ТЕХЕМ"" at bounding box center [163, 12] width 237 height 24
click at [112, 34] on div "056/1 - Трошево - "ТЕХЕМ"" at bounding box center [163, 34] width 233 height 16
type input "056/1 - Трошево - "ТЕХЕМ""
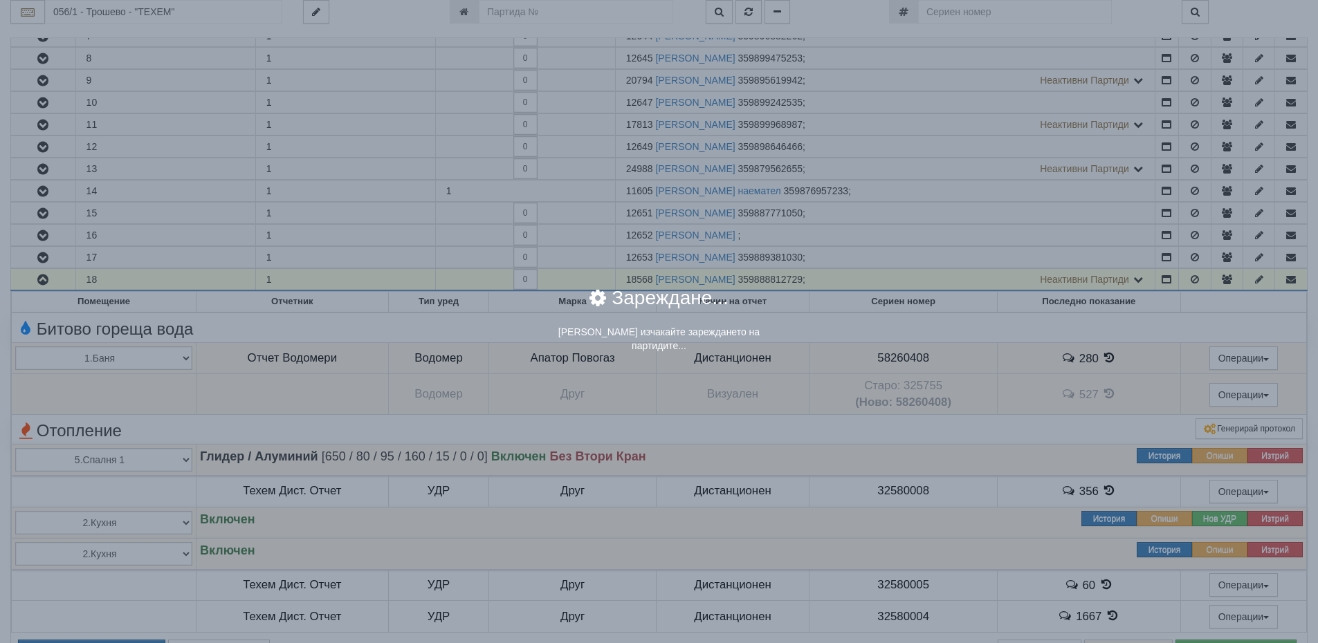
scroll to position [0, 0]
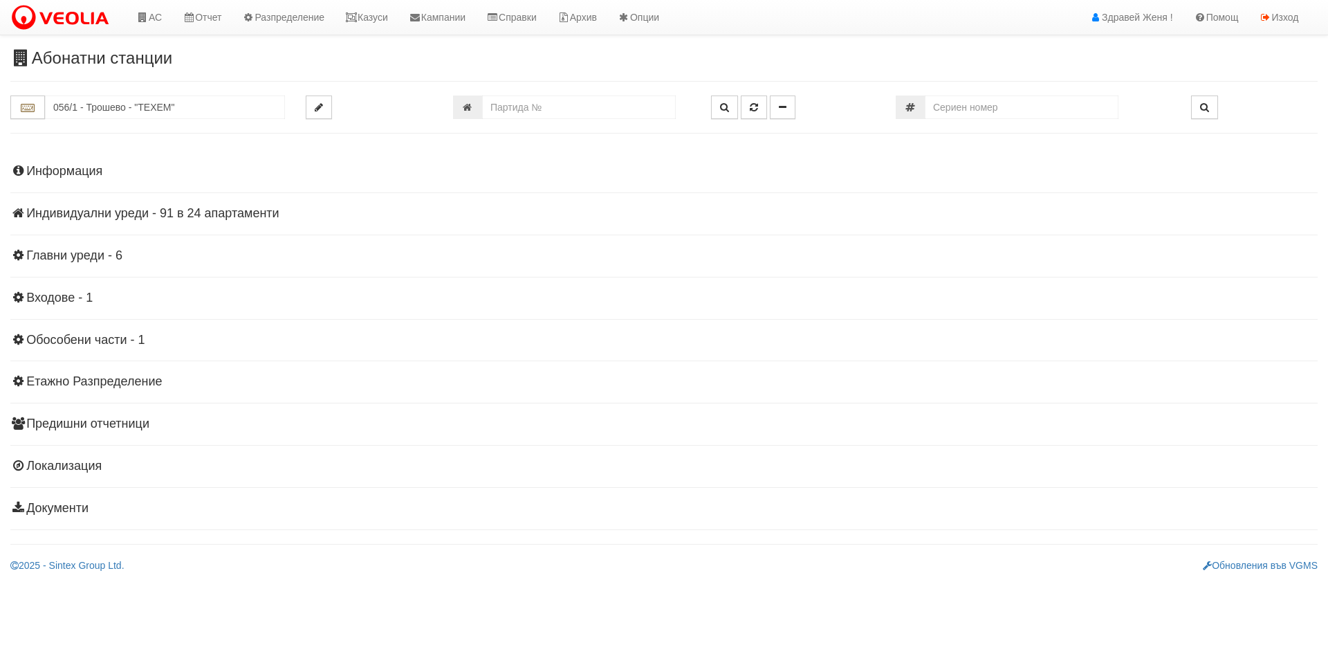
click at [186, 209] on h4 "Индивидуални уреди - 91 в 24 апартаменти" at bounding box center [664, 214] width 1308 height 14
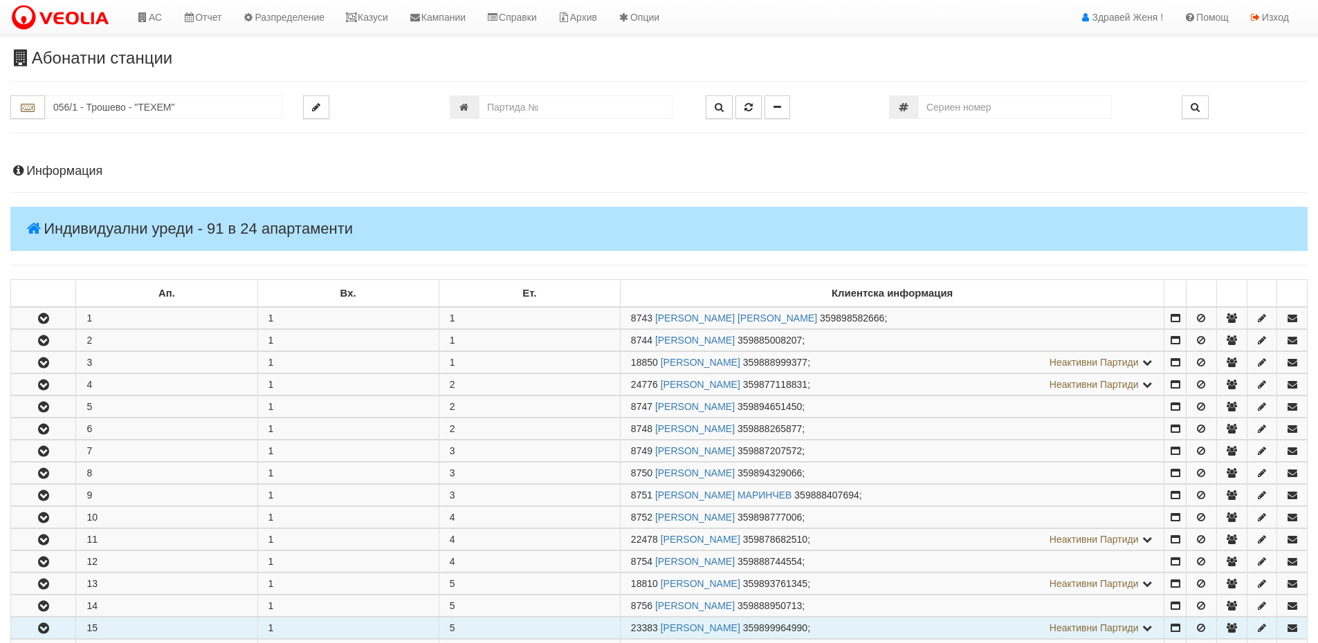
click at [106, 627] on td "15" at bounding box center [166, 628] width 181 height 21
click at [43, 626] on icon "button" at bounding box center [43, 629] width 17 height 10
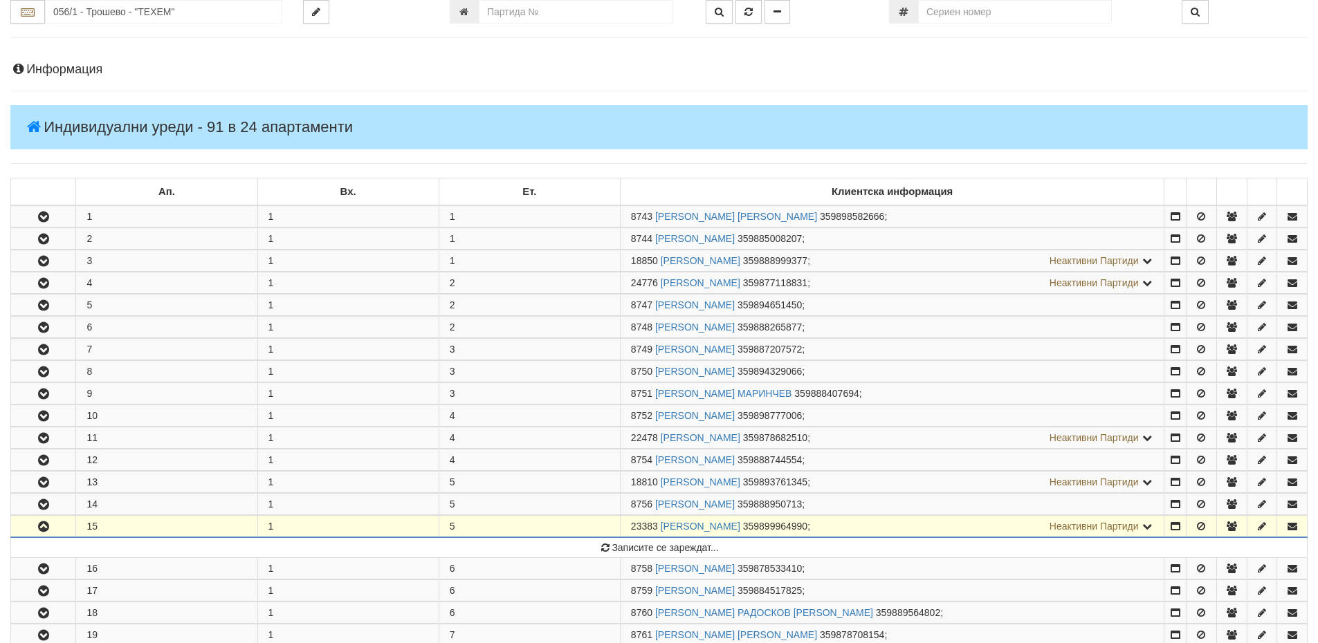
scroll to position [277, 0]
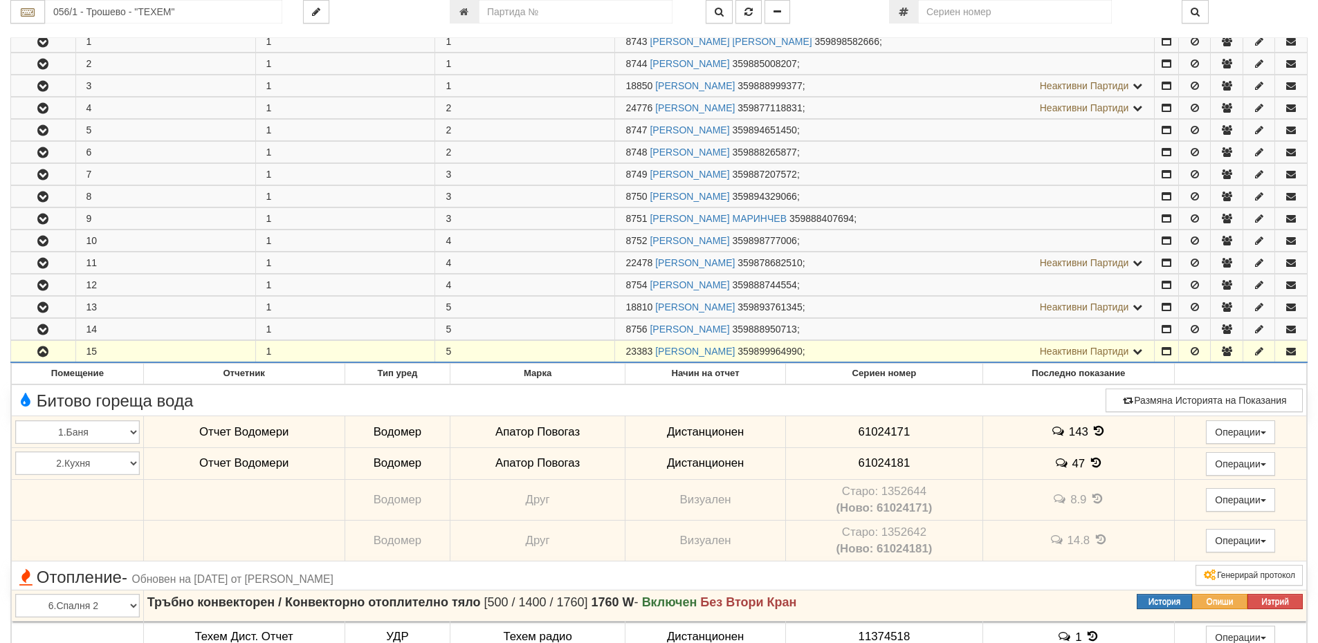
drag, startPoint x: 653, startPoint y: 349, endPoint x: 621, endPoint y: 354, distance: 32.1
click at [621, 354] on td "23383 СТЕЛА БОЙЧЕВА ПАНЕВА - ТЕРЗИЕВА 359899964990 ; Неактивни Партиди 8757 ЗДР…" at bounding box center [885, 352] width 540 height 22
copy span "23383"
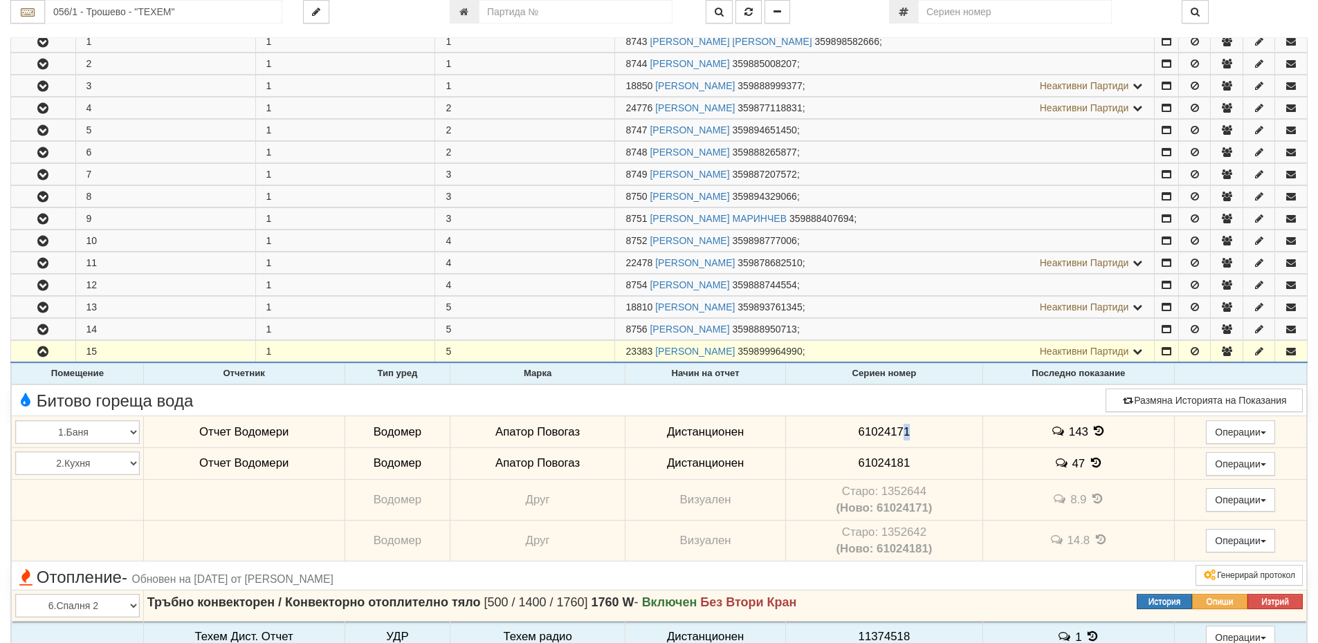
drag, startPoint x: 902, startPoint y: 428, endPoint x: 925, endPoint y: 437, distance: 25.2
click at [925, 437] on td "61024171" at bounding box center [884, 433] width 196 height 32
click at [924, 437] on td "61024171" at bounding box center [884, 433] width 196 height 32
drag, startPoint x: 921, startPoint y: 430, endPoint x: 847, endPoint y: 426, distance: 74.1
click at [847, 426] on td "61024171" at bounding box center [884, 433] width 196 height 32
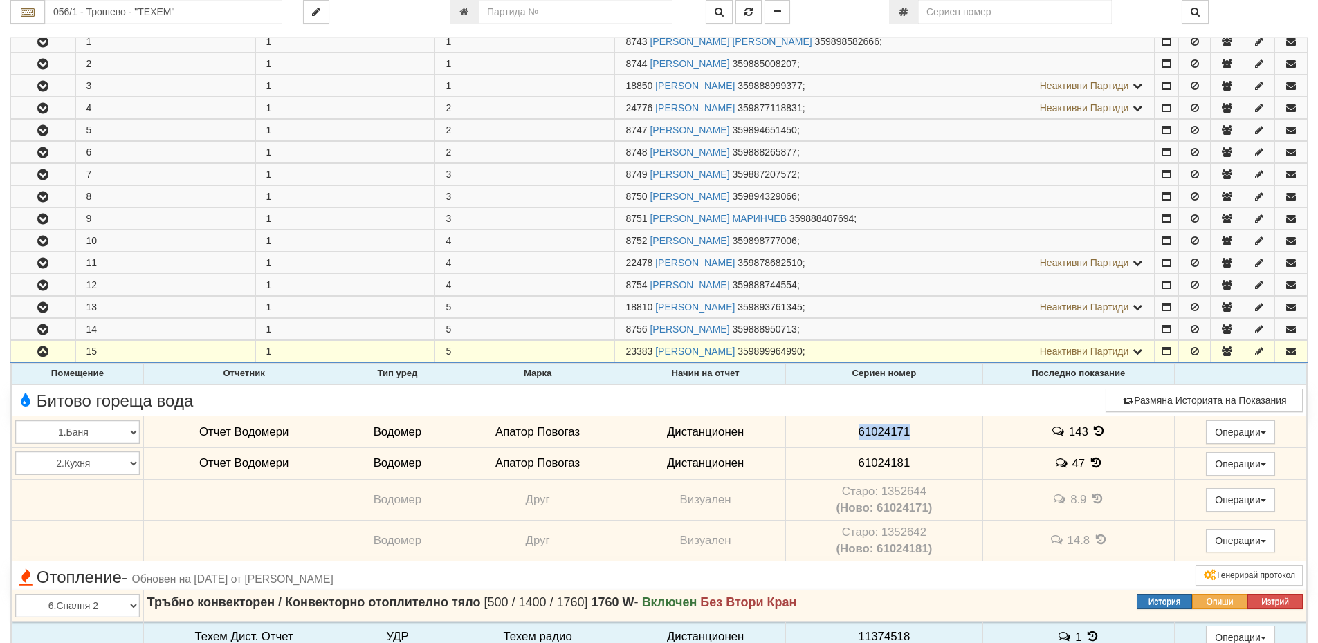
copy span "61024171"
drag, startPoint x: 910, startPoint y: 468, endPoint x: 852, endPoint y: 465, distance: 58.9
click at [852, 465] on td "61024181" at bounding box center [884, 464] width 196 height 32
copy span "61024181"
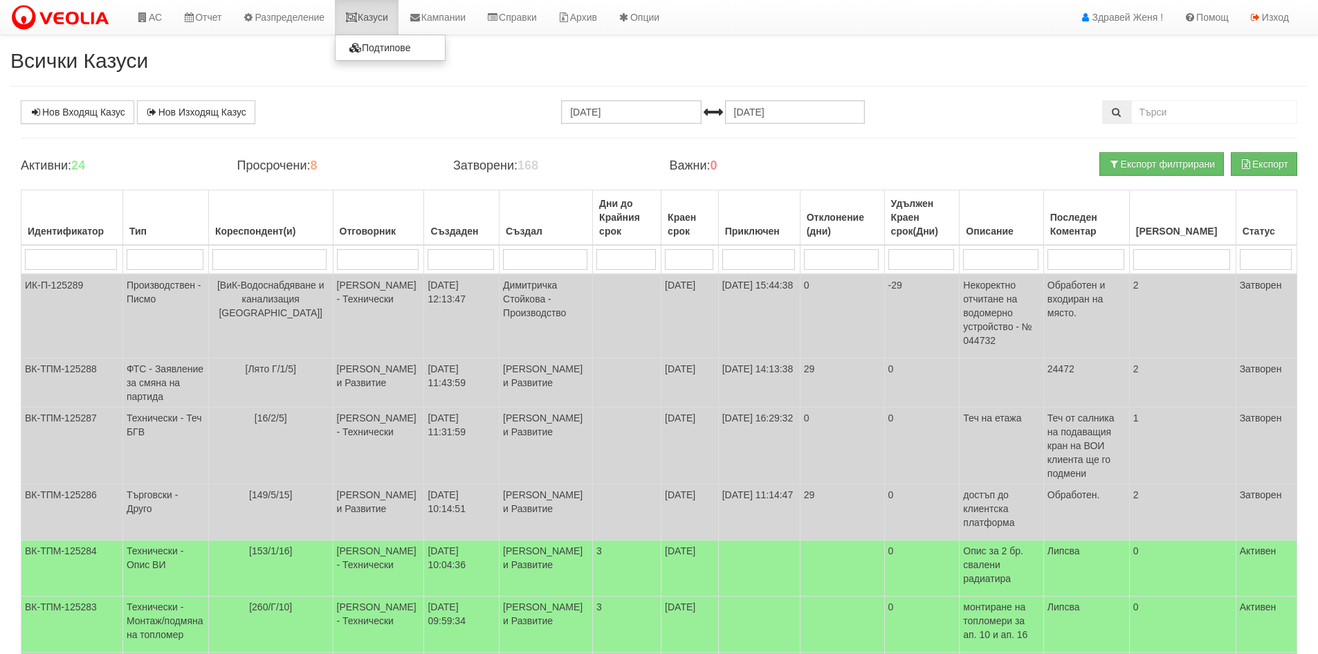
click at [388, 14] on link "Казуси" at bounding box center [367, 17] width 64 height 35
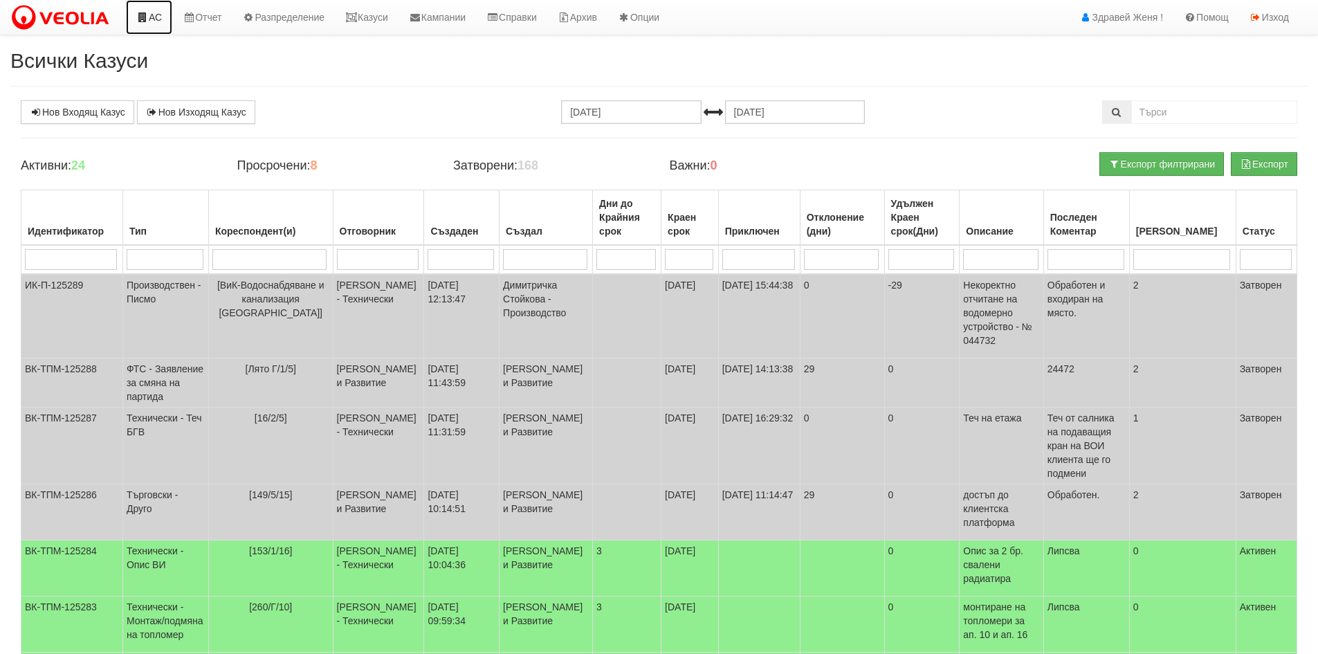
click at [152, 11] on link "АС" at bounding box center [149, 17] width 46 height 35
click at [166, 20] on link "АС" at bounding box center [149, 17] width 46 height 35
click at [158, 18] on link "АС" at bounding box center [149, 17] width 46 height 35
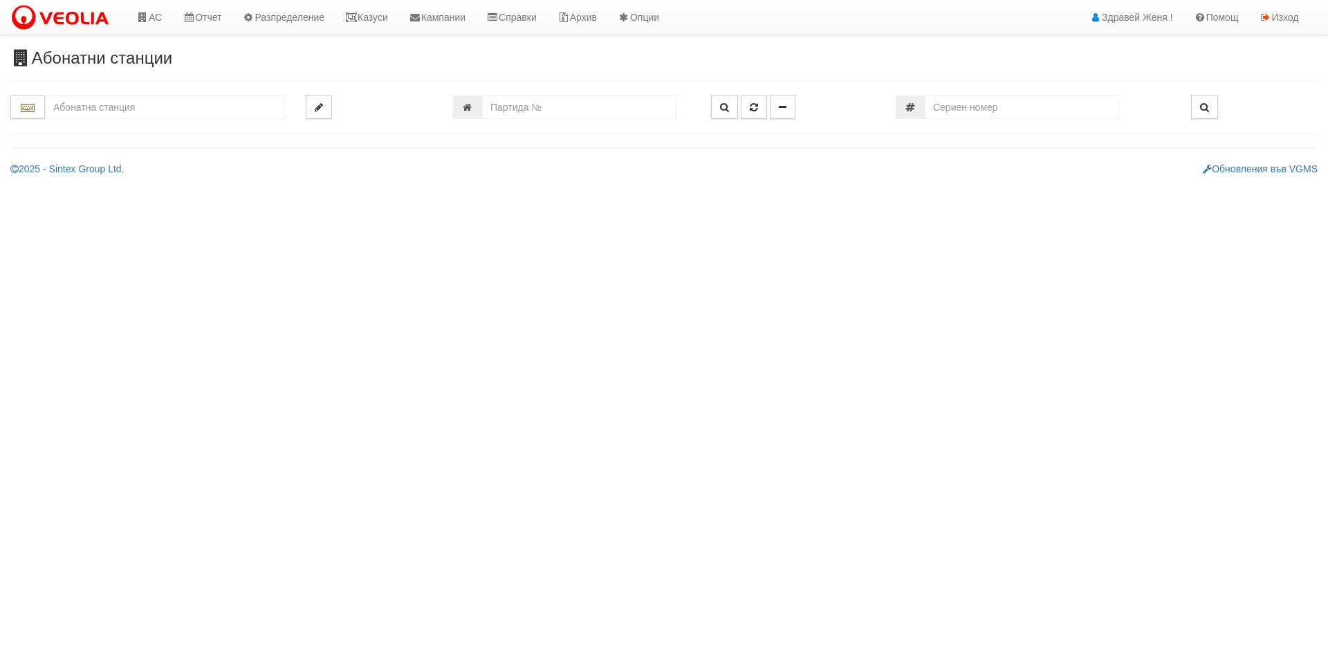
click at [116, 111] on input "text" at bounding box center [165, 107] width 240 height 24
click at [112, 128] on div "119/1 - Младост - "ВЕОЛИЯ"" at bounding box center [165, 129] width 236 height 16
type input "119/1 - Младост - "ВЕОЛИЯ""
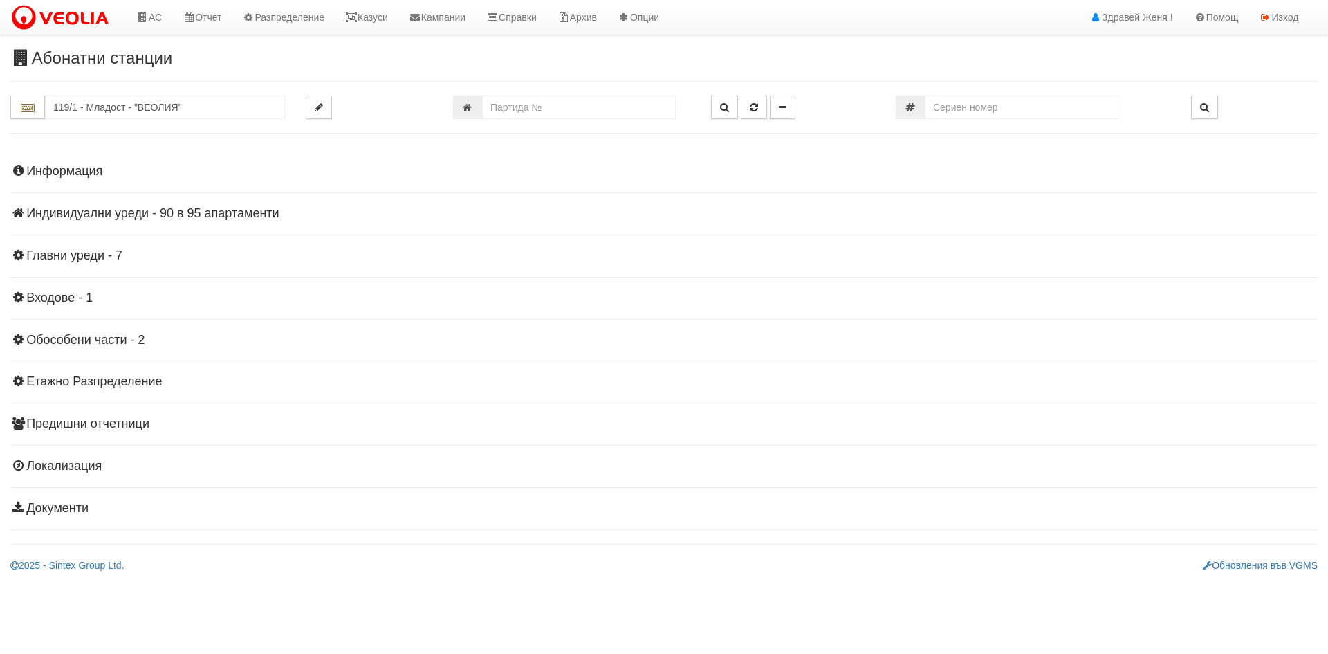
click at [161, 215] on h4 "Индивидуални уреди - 90 в 95 апартаменти" at bounding box center [664, 214] width 1308 height 14
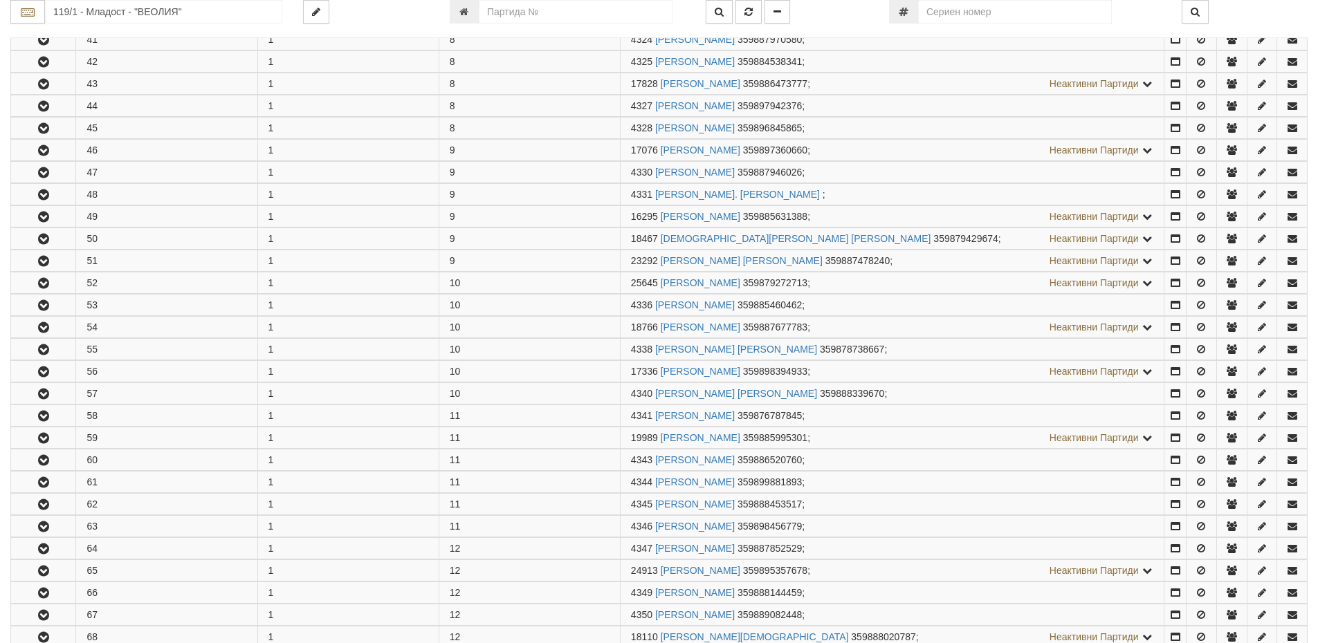
scroll to position [1176, 0]
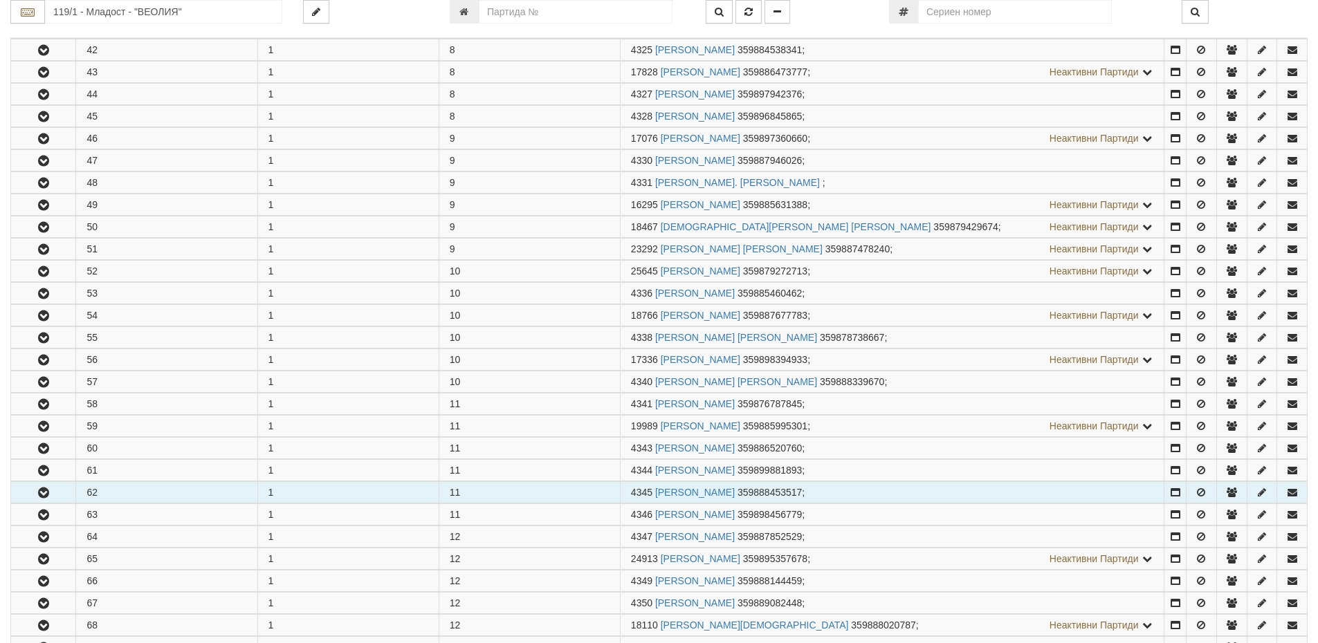
click at [129, 493] on td "62" at bounding box center [166, 492] width 181 height 21
click at [42, 491] on icon "button" at bounding box center [43, 493] width 17 height 10
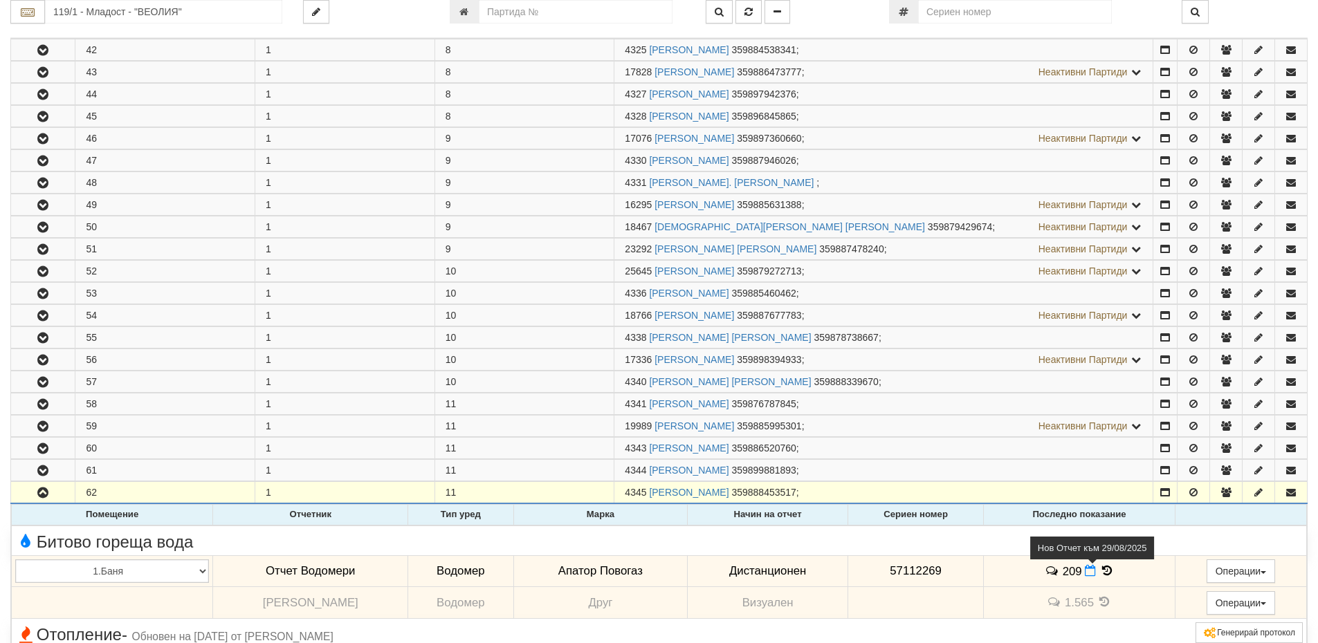
click at [1088, 573] on icon at bounding box center [1090, 571] width 11 height 12
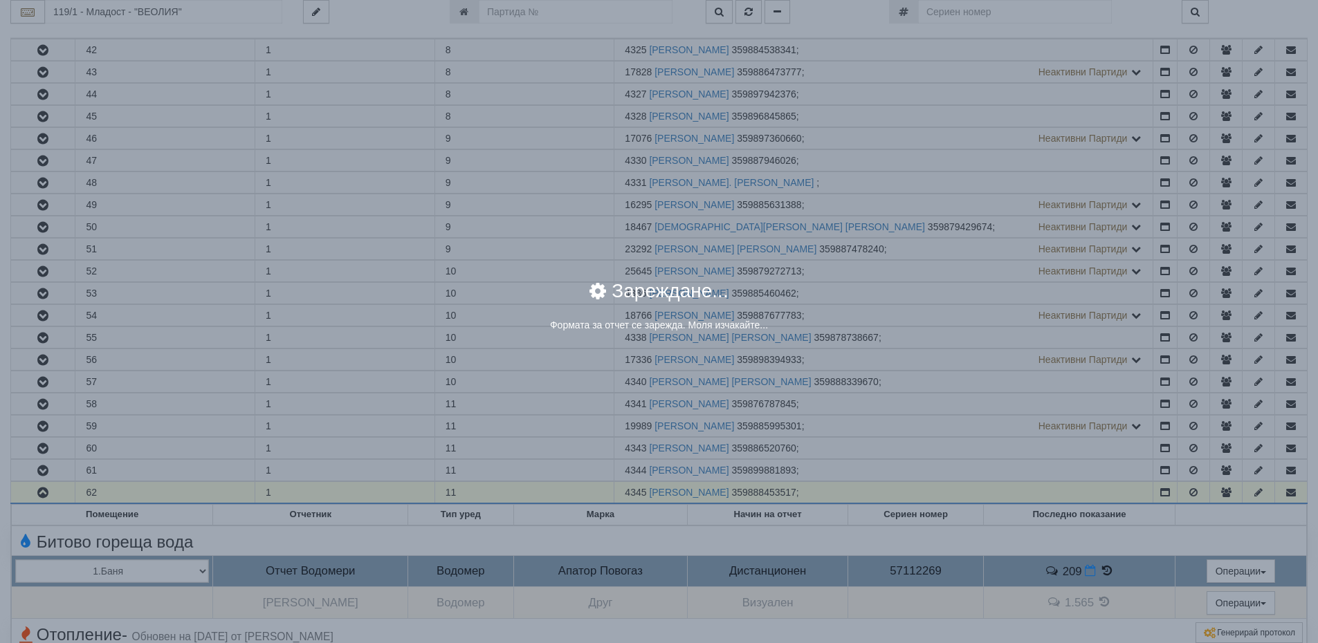
select select "8ac75930-9bfd-e511-80be-8d5a1dced85a"
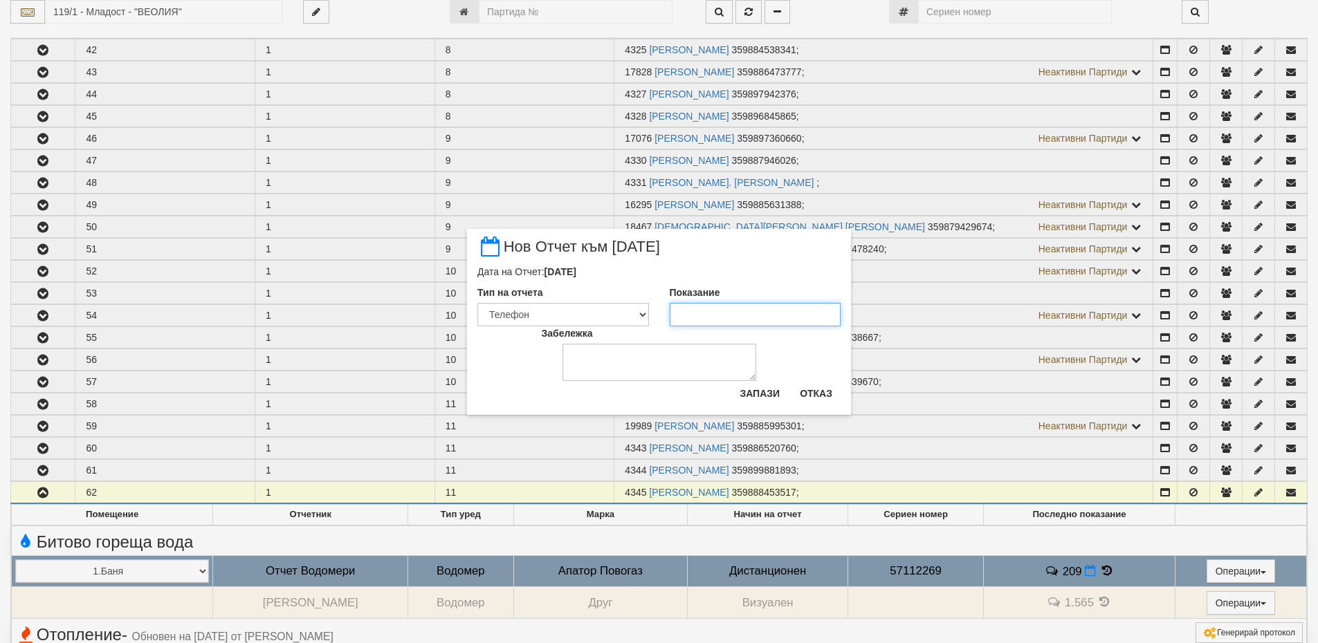
click at [736, 319] on input "Показание" at bounding box center [756, 315] width 172 height 24
type input "210"
click at [758, 387] on button "Запази" at bounding box center [759, 394] width 57 height 22
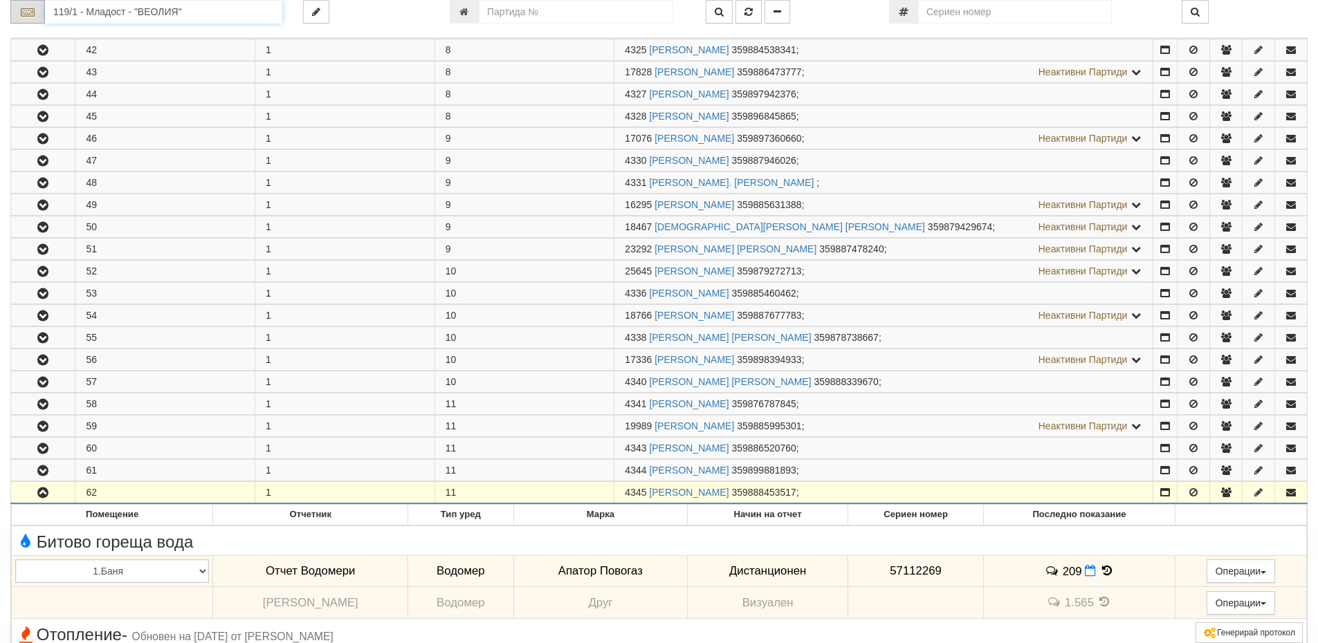
drag, startPoint x: 188, startPoint y: 14, endPoint x: 38, endPoint y: 15, distance: 150.1
click at [38, 15] on div "119/1 - Младост - "ВЕОЛИЯ"" at bounding box center [146, 12] width 272 height 24
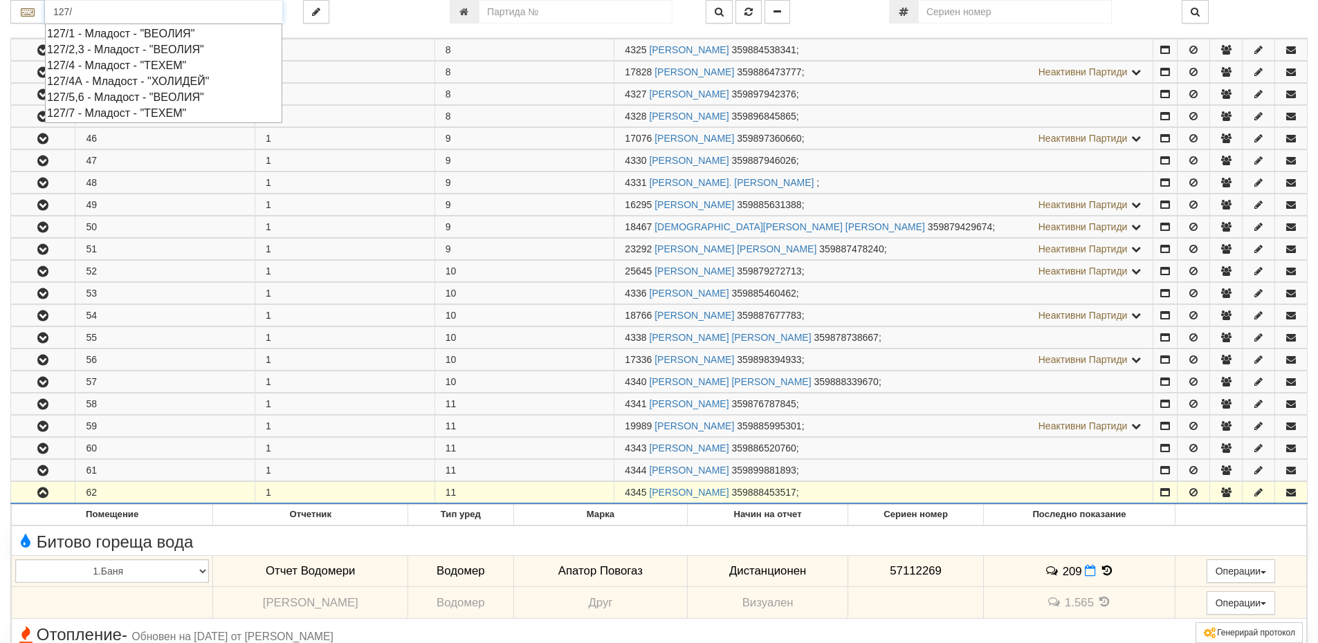
click at [134, 48] on div "127/2,3 - Младост - "ВЕОЛИЯ"" at bounding box center [163, 50] width 233 height 16
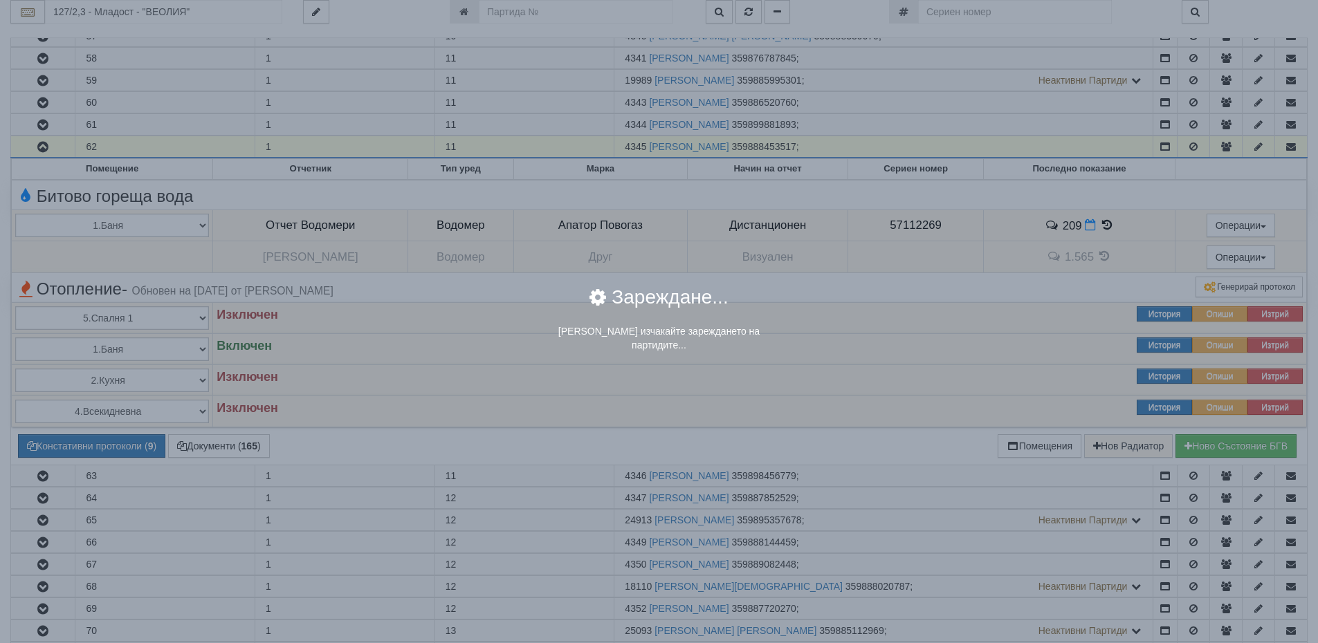
scroll to position [0, 0]
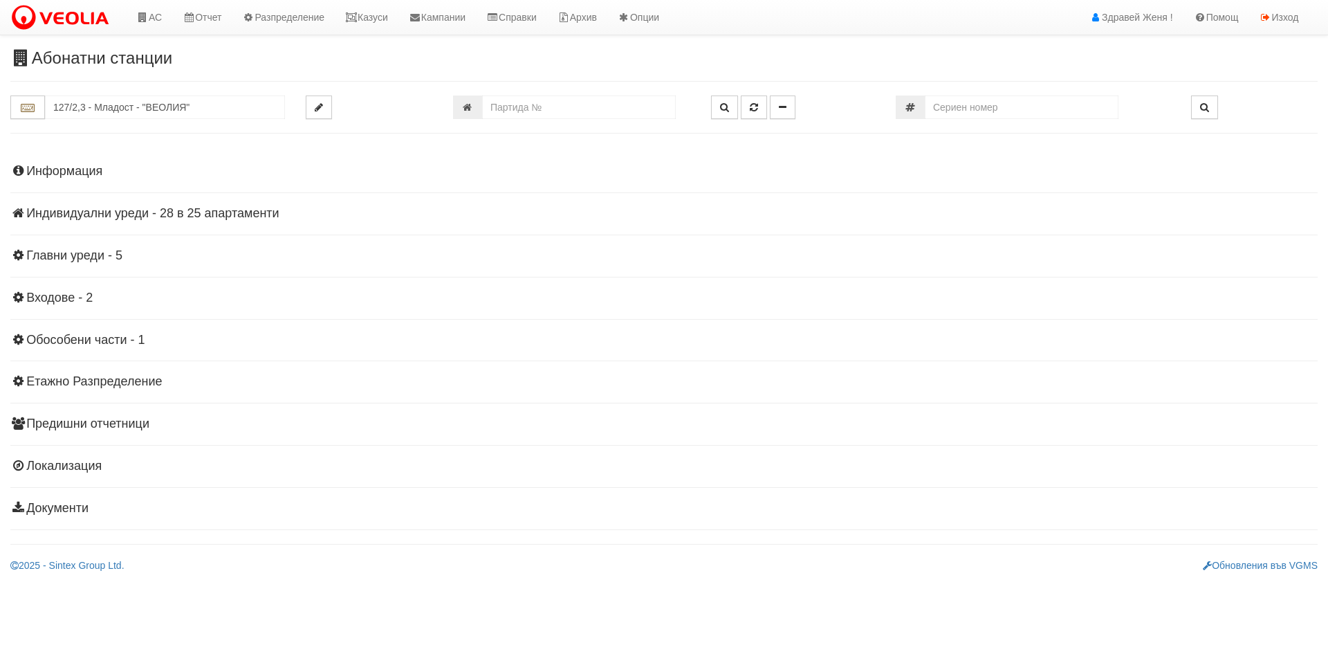
click at [157, 211] on h4 "Индивидуални уреди - 28 в 25 апартаменти" at bounding box center [664, 214] width 1308 height 14
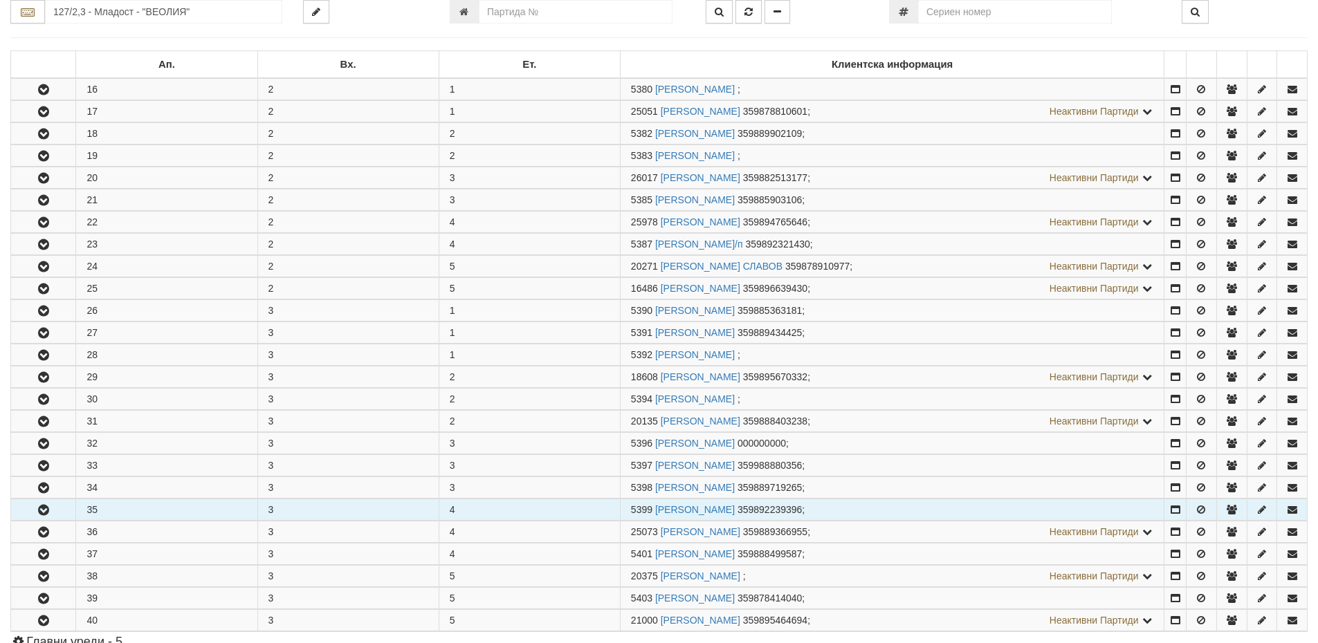
scroll to position [346, 0]
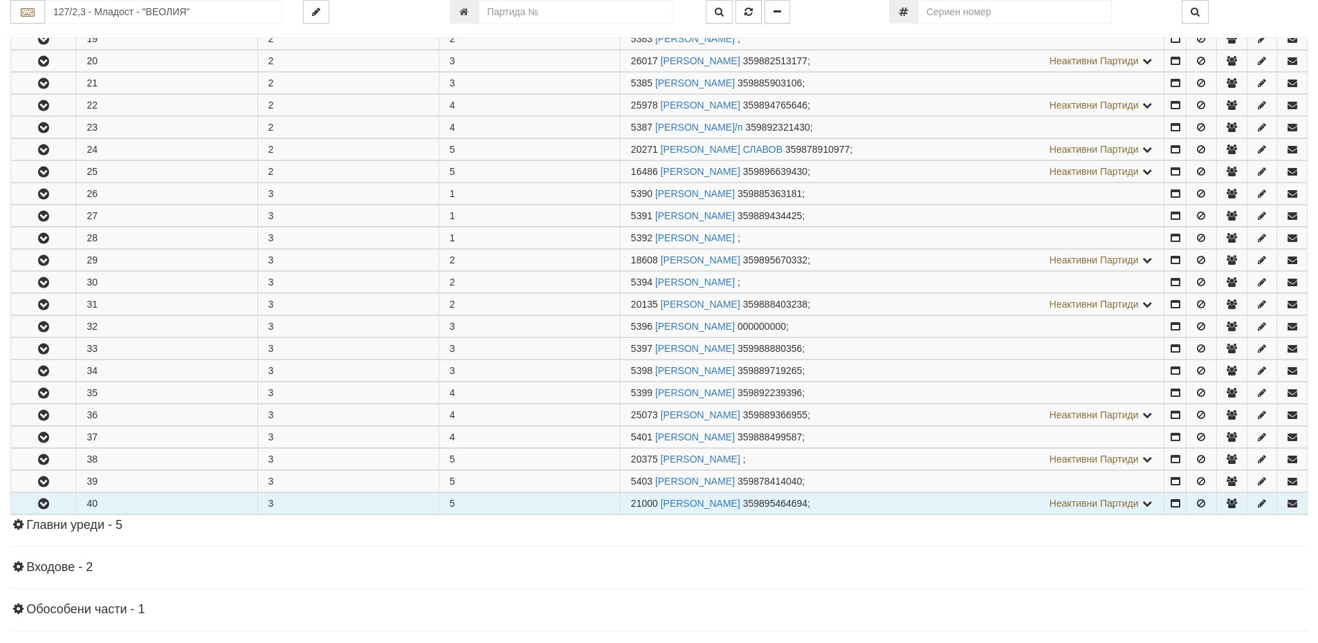
click at [41, 505] on icon "button" at bounding box center [43, 505] width 17 height 10
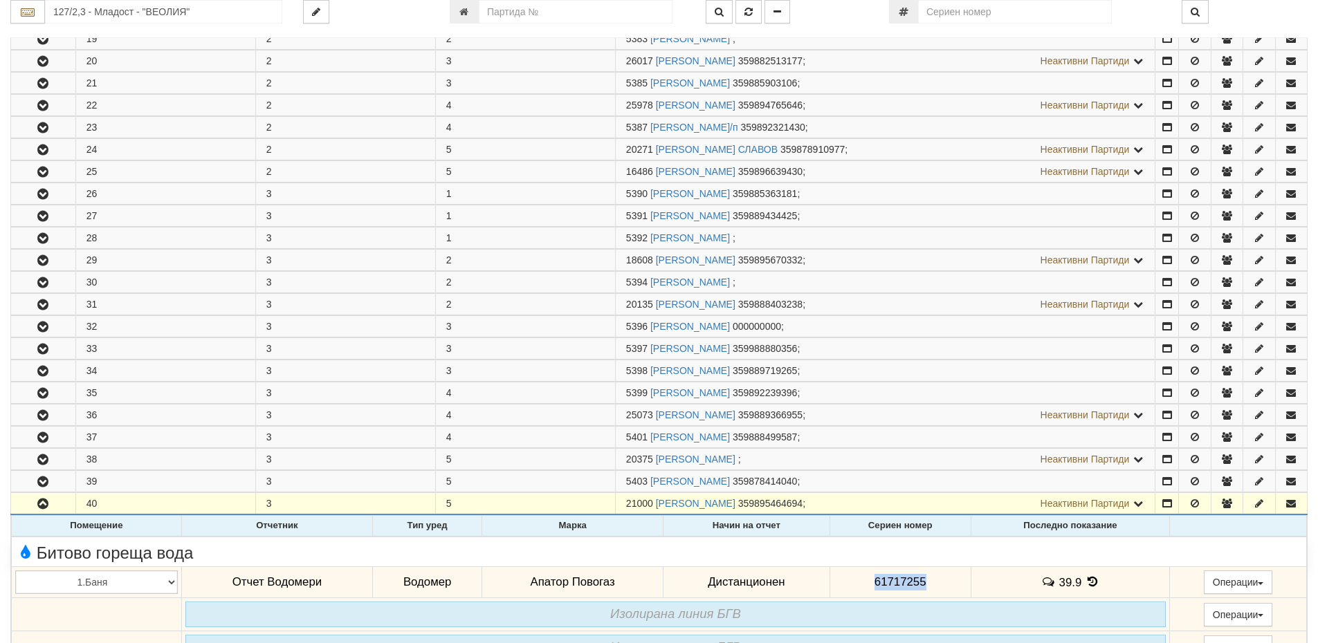
drag, startPoint x: 930, startPoint y: 576, endPoint x: 871, endPoint y: 571, distance: 59.0
click at [871, 571] on td "61717255" at bounding box center [900, 583] width 141 height 32
copy span "61717255"
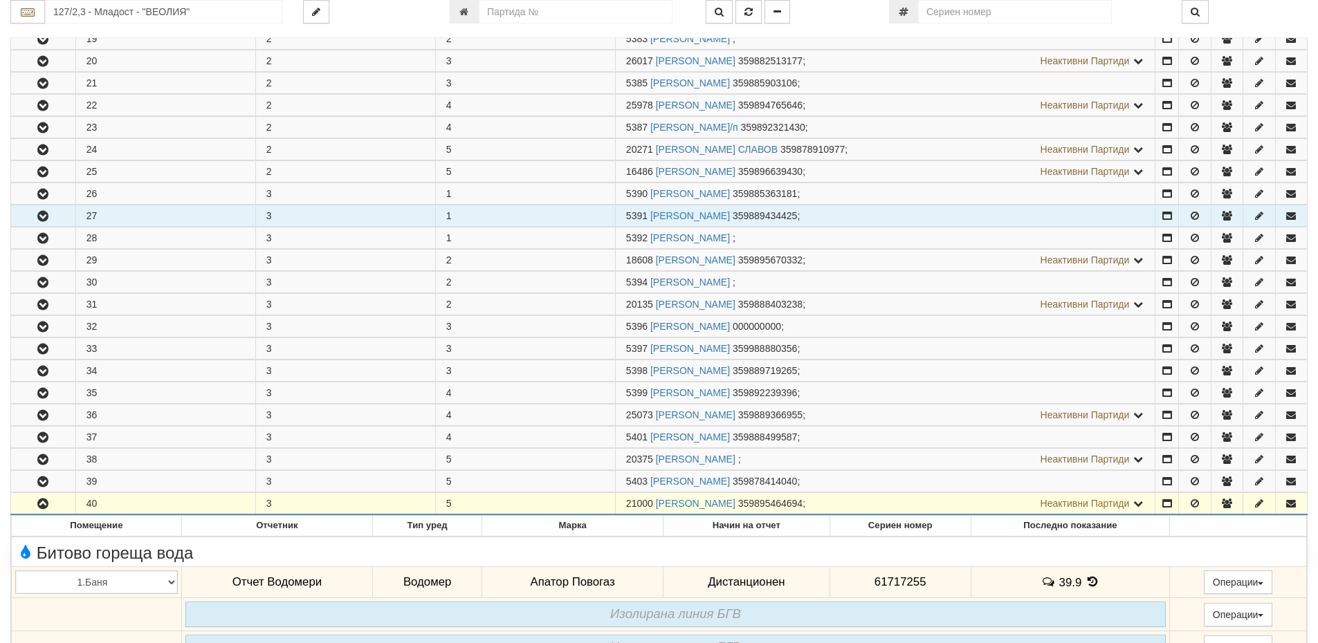
click at [111, 214] on td "27" at bounding box center [165, 215] width 180 height 21
click at [45, 216] on icon "button" at bounding box center [43, 217] width 17 height 10
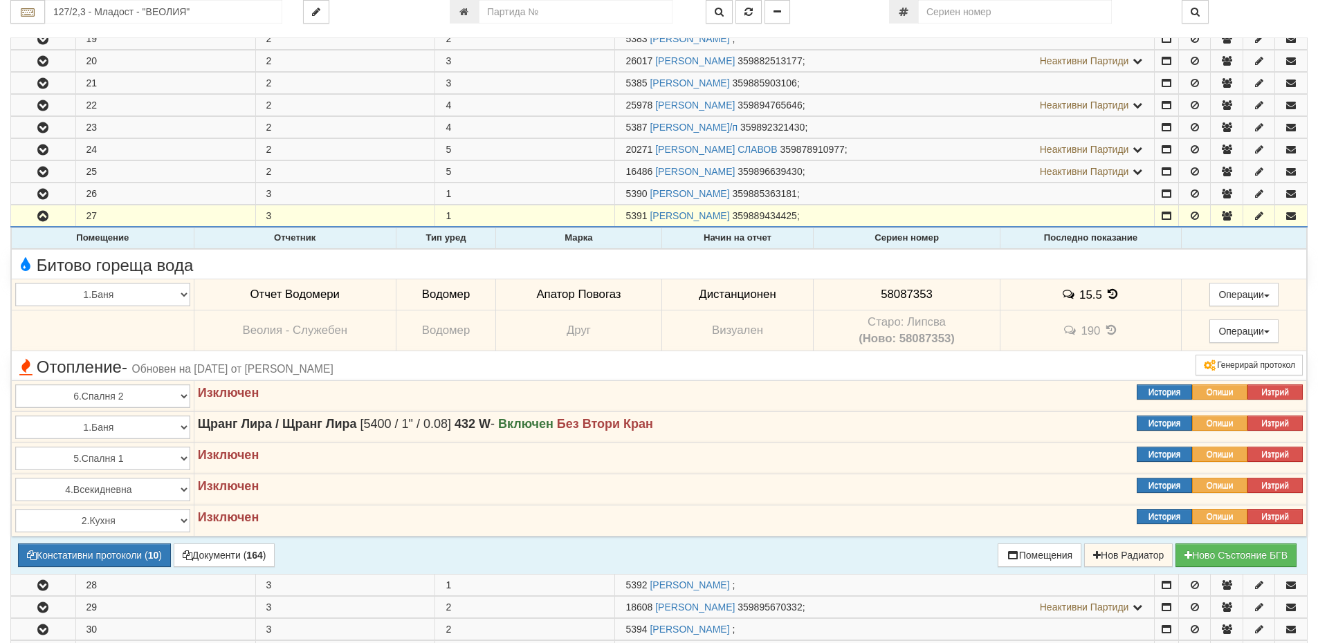
click at [1114, 292] on icon at bounding box center [1112, 295] width 15 height 12
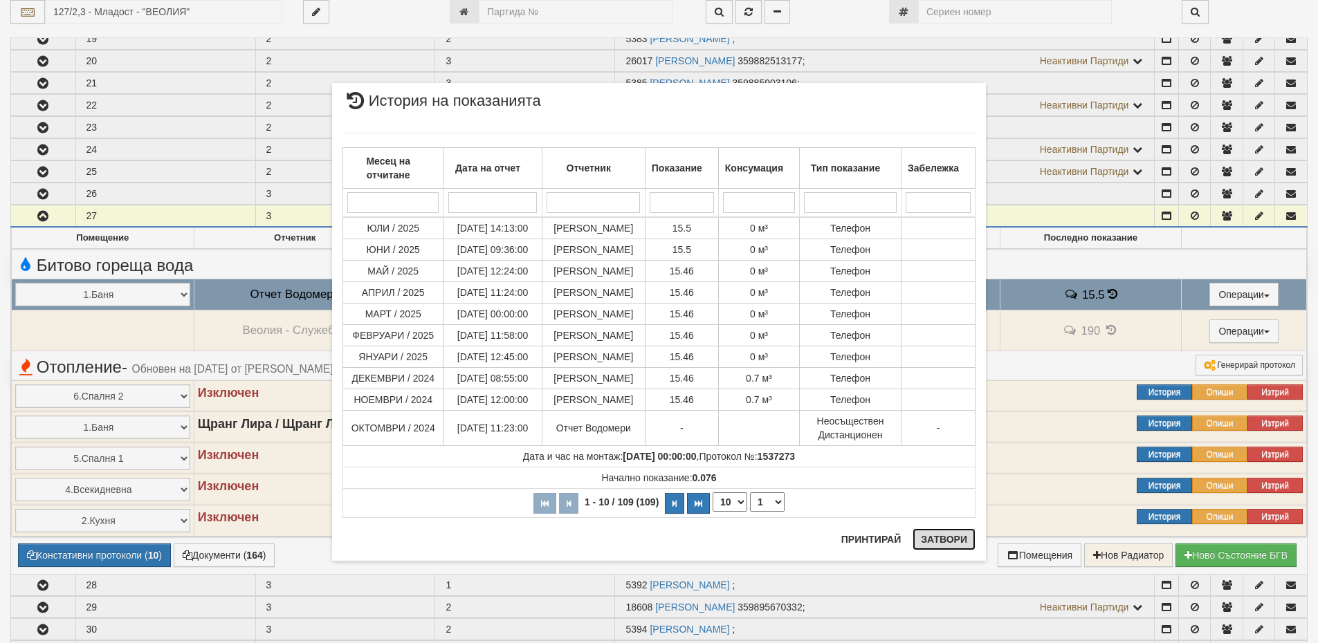
click at [949, 536] on button "Затвори" at bounding box center [944, 540] width 63 height 22
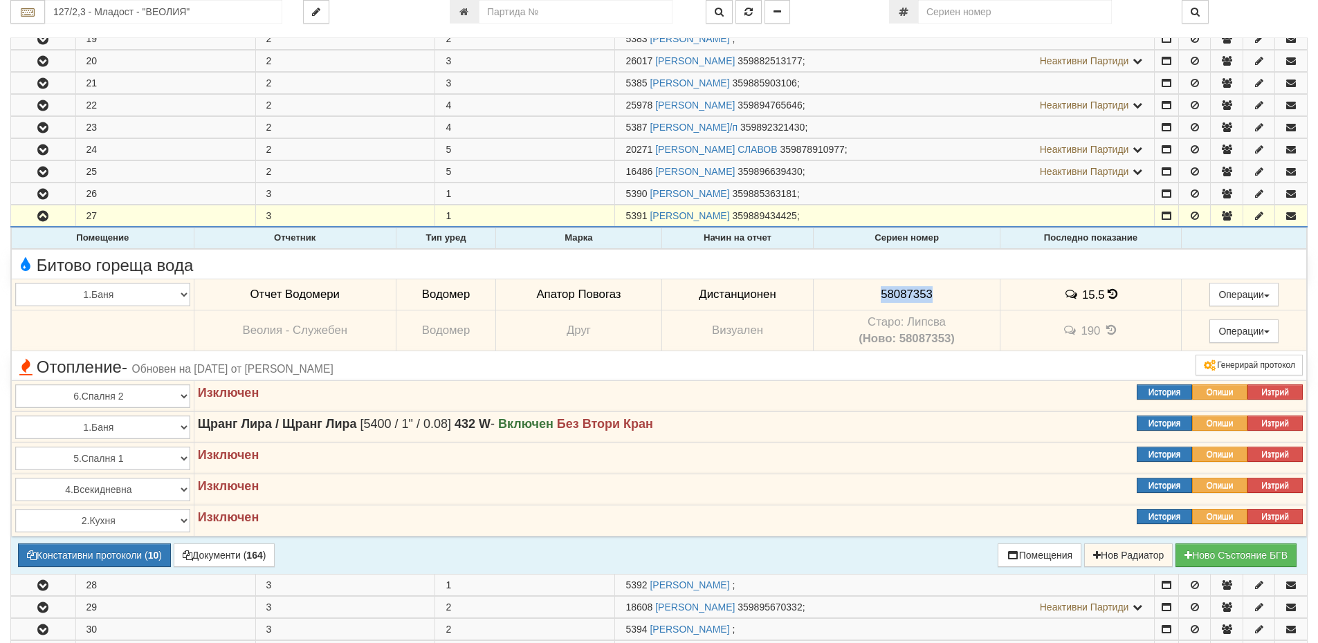
drag, startPoint x: 938, startPoint y: 298, endPoint x: 877, endPoint y: 291, distance: 61.2
click at [877, 291] on td "58087353" at bounding box center [907, 295] width 186 height 32
copy span "58087353"
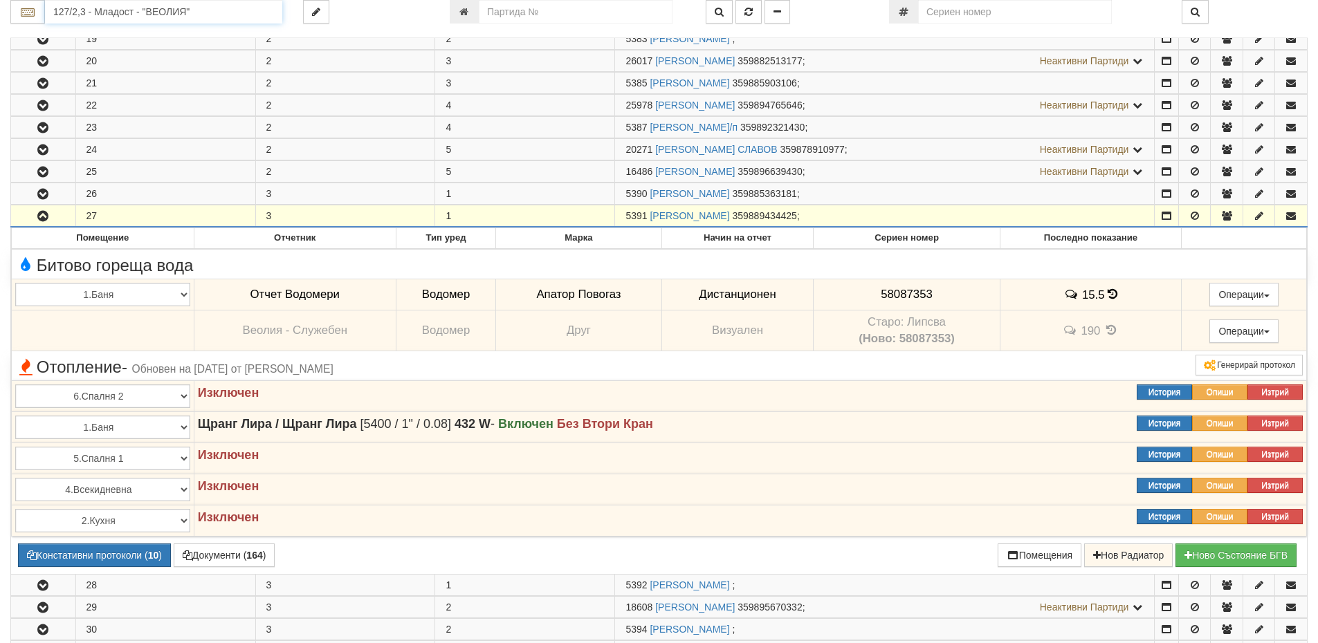
click at [71, 16] on input "127/2,3 - Младост - "ВЕОЛИЯ"" at bounding box center [163, 12] width 237 height 24
click at [103, 37] on div "082/1 - Трошево - "ВЕОЛИЯ"" at bounding box center [163, 34] width 233 height 16
type input "082/1 - Трошево - "ВЕОЛИЯ""
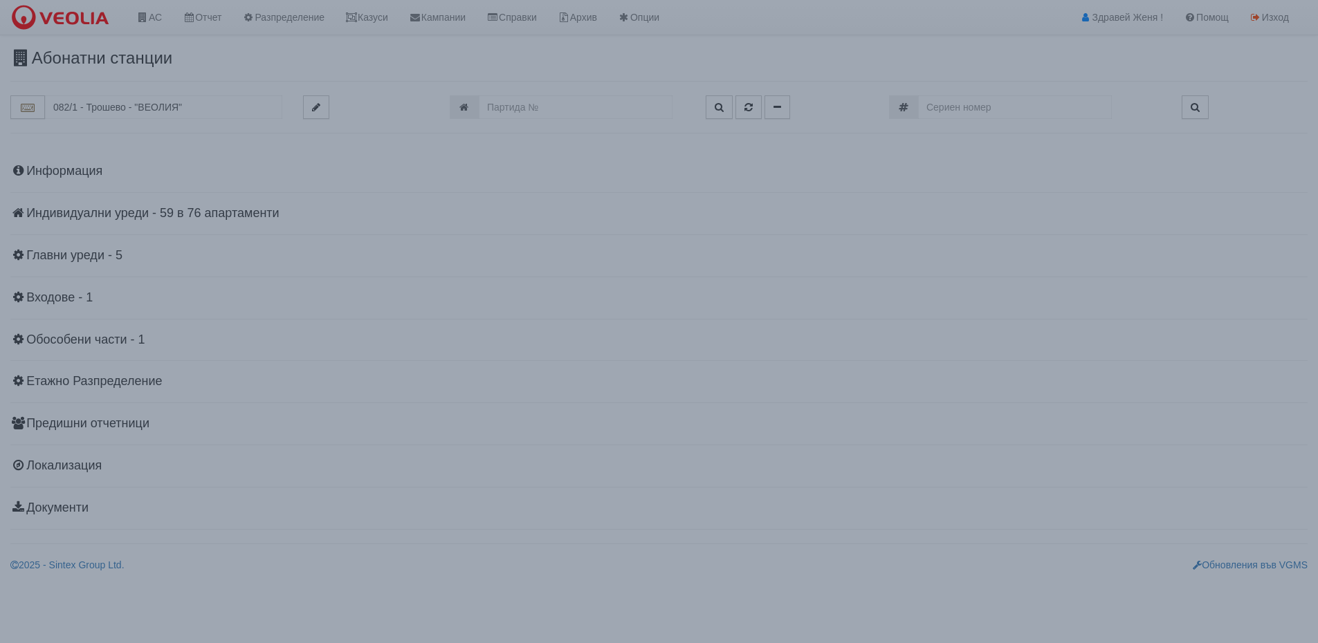
scroll to position [0, 0]
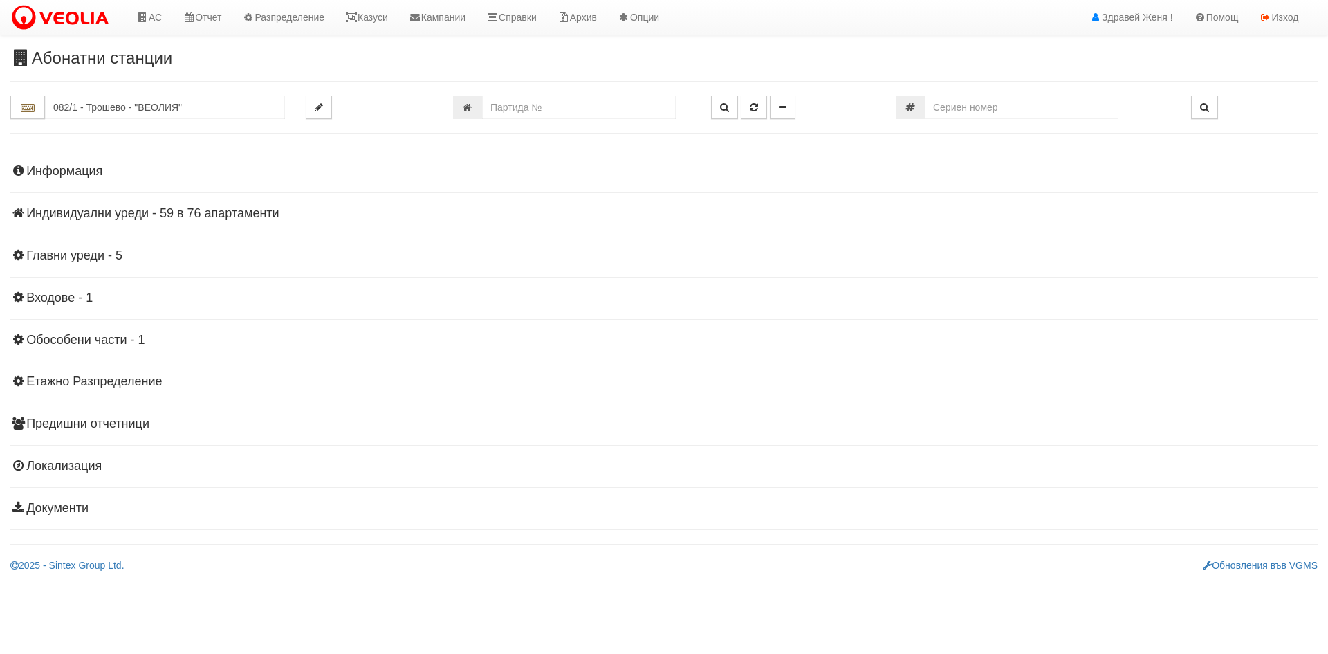
click at [214, 215] on h4 "Индивидуални уреди - 59 в 76 апартаменти" at bounding box center [664, 214] width 1308 height 14
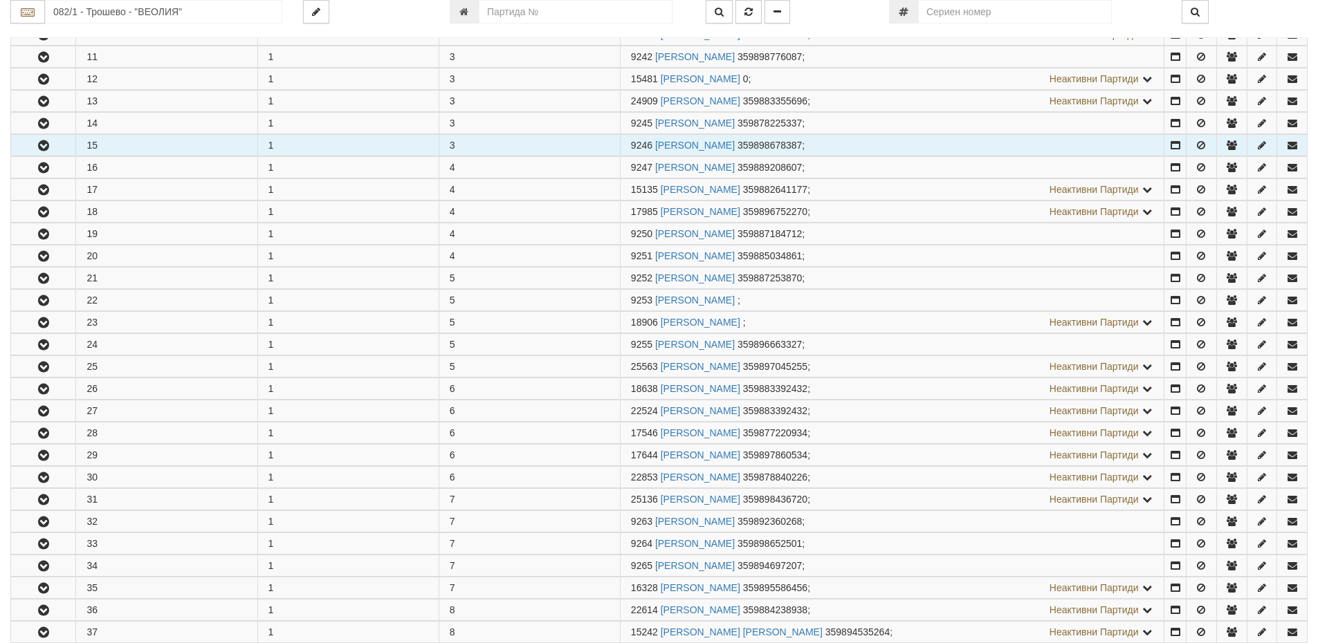
scroll to position [484, 0]
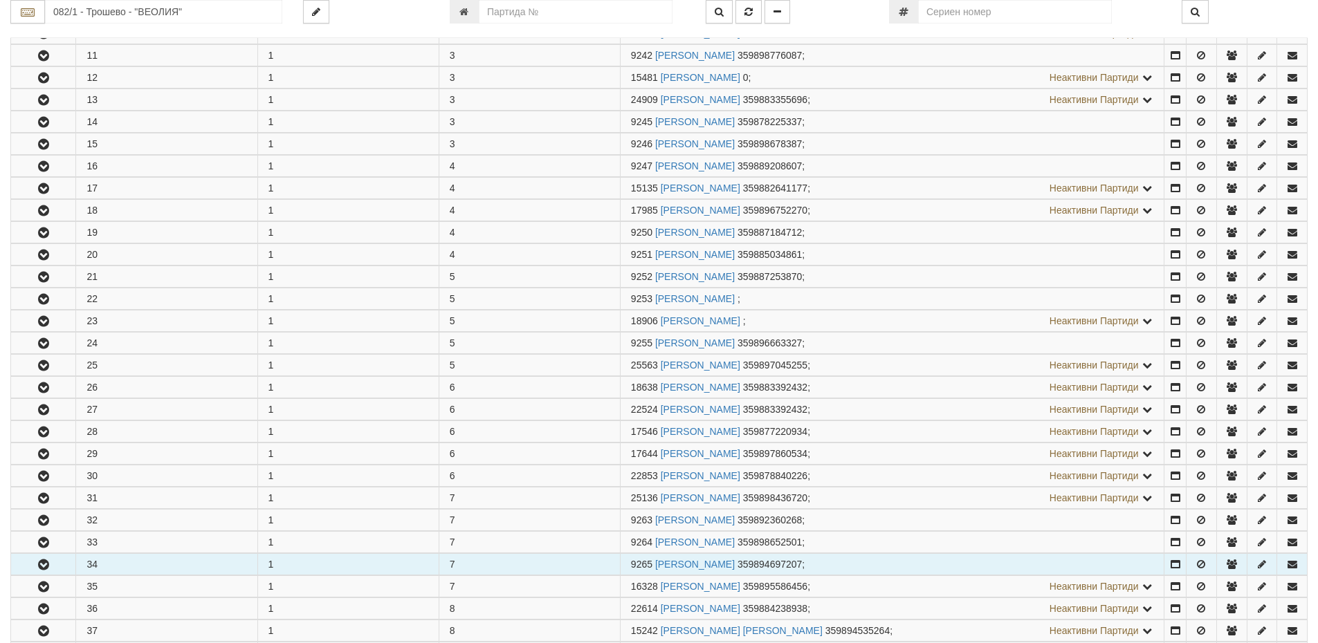
click at [178, 570] on td "34" at bounding box center [166, 564] width 181 height 21
click at [46, 566] on icon "button" at bounding box center [43, 565] width 17 height 10
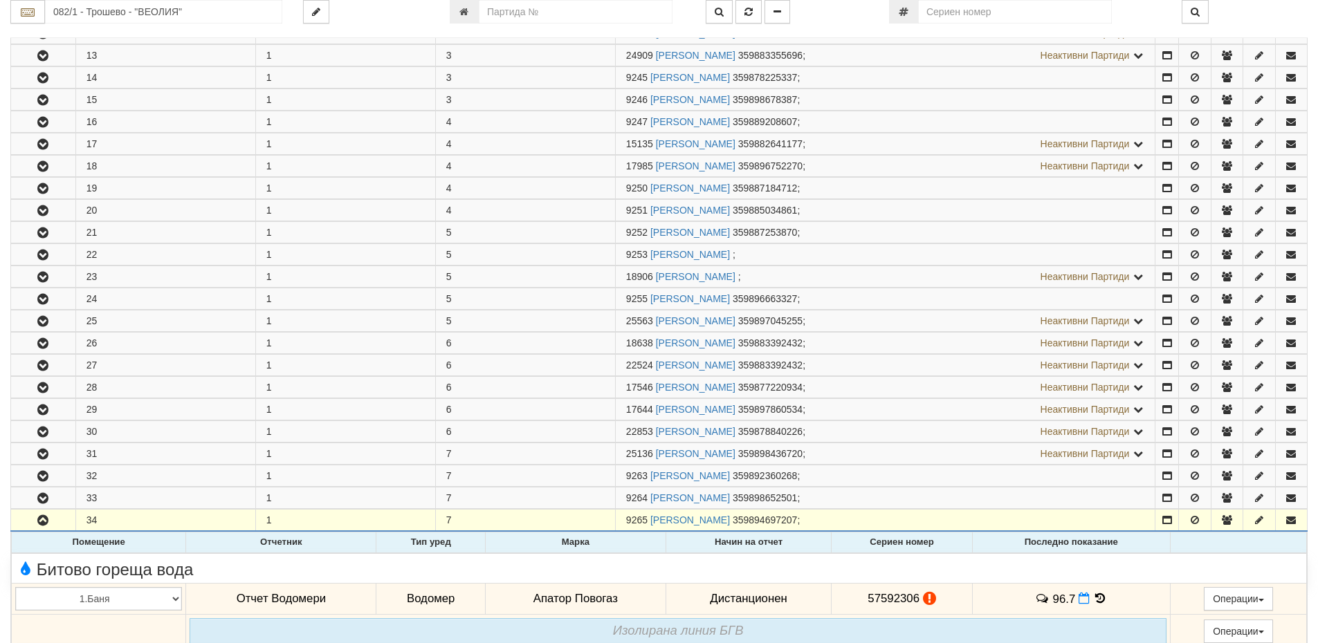
scroll to position [553, 0]
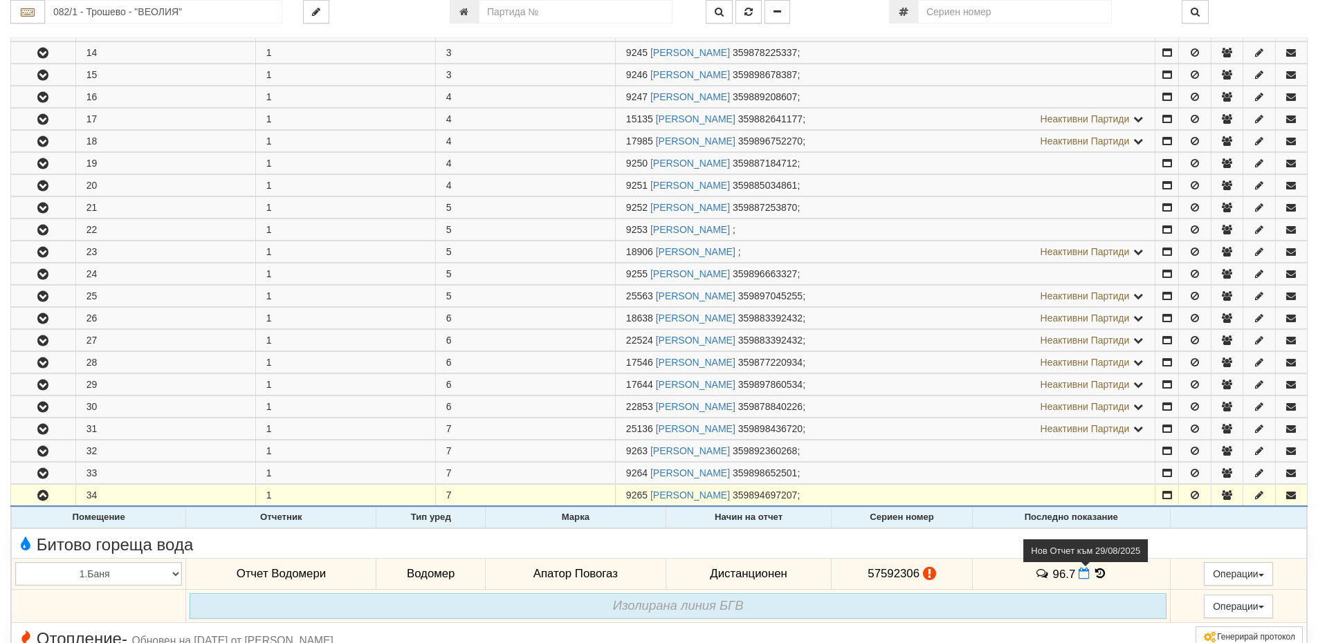
click at [1079, 572] on icon at bounding box center [1084, 574] width 11 height 12
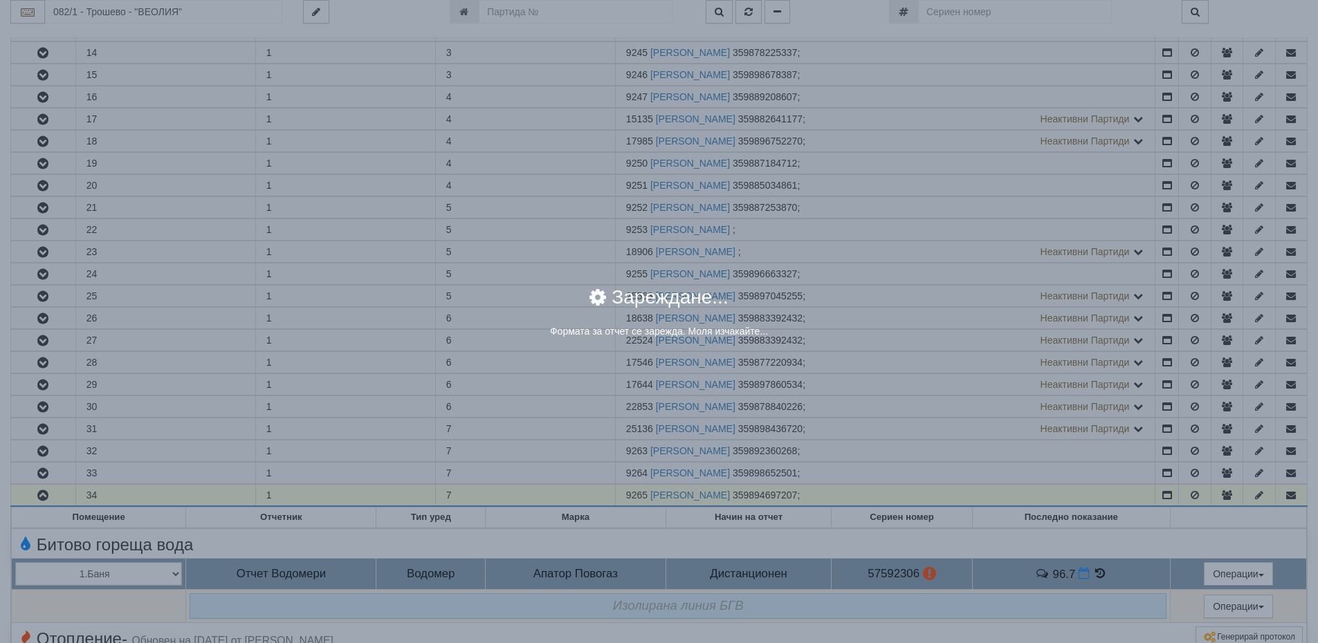
select select "8ac75930-9bfd-e511-80be-8d5a1dced85a"
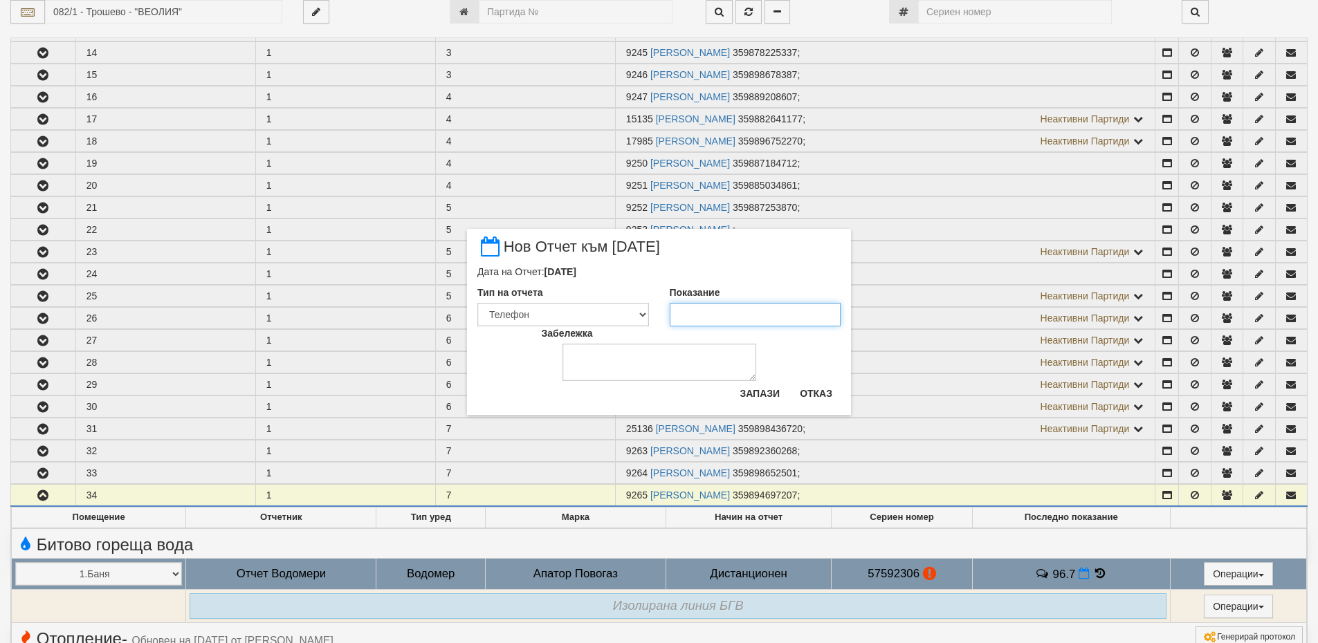
click at [709, 310] on input "Показание" at bounding box center [756, 315] width 172 height 24
click at [688, 310] on input "974" at bounding box center [756, 315] width 172 height 24
type input "97.4"
click at [760, 394] on button "Запази" at bounding box center [759, 394] width 57 height 22
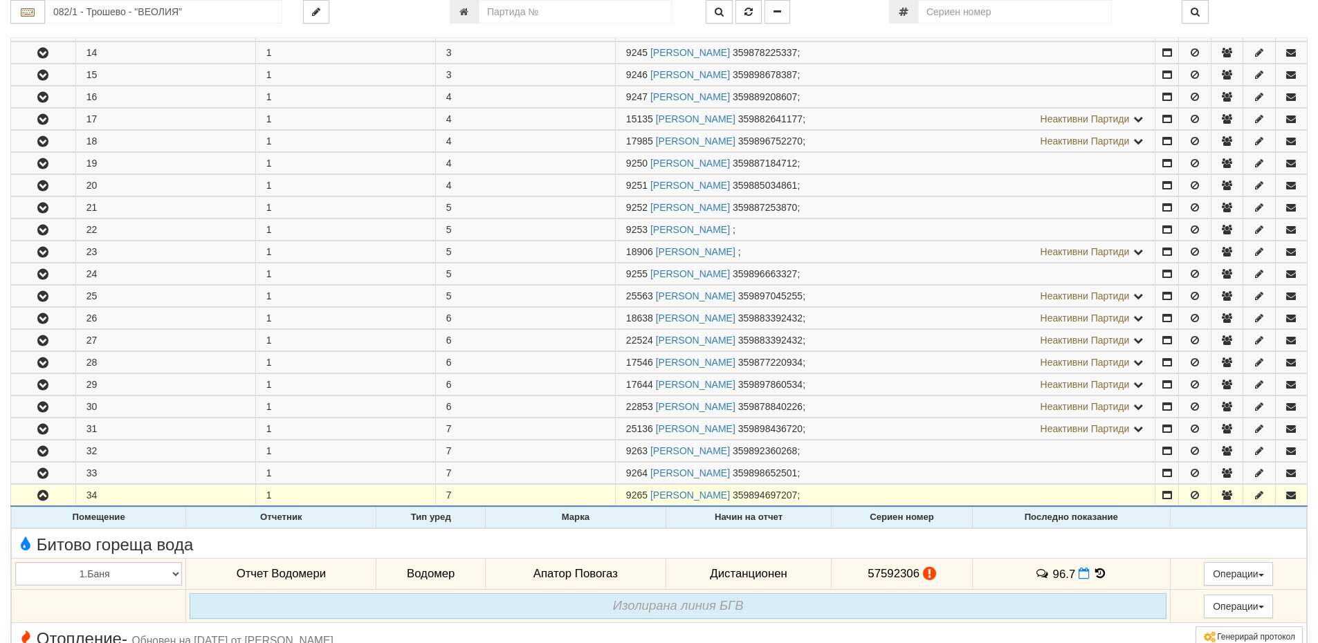
click at [928, 577] on icon at bounding box center [929, 574] width 13 height 12
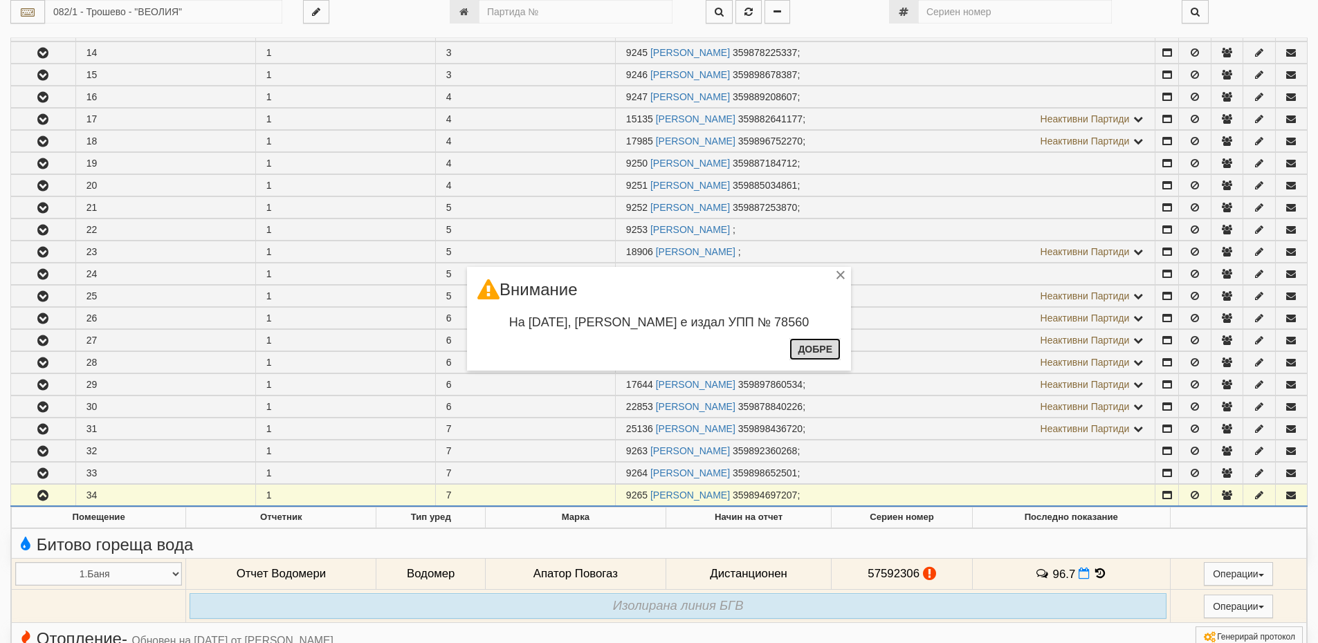
click at [804, 358] on button "Добре" at bounding box center [814, 349] width 51 height 22
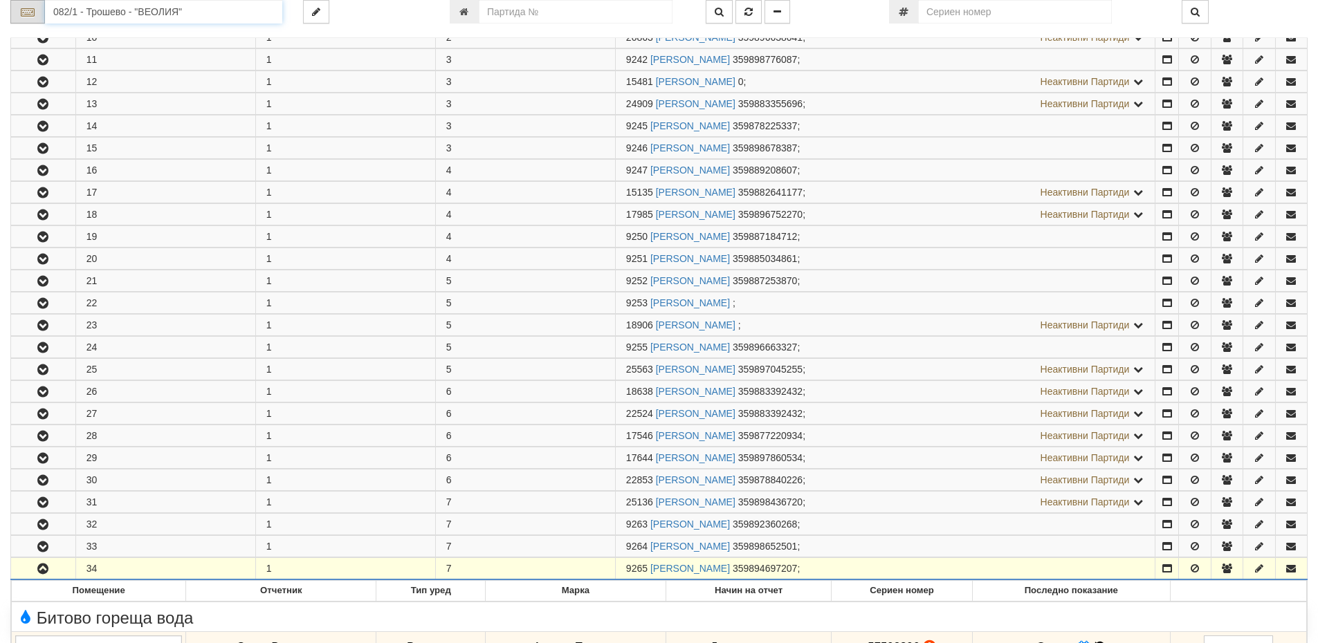
scroll to position [461, 0]
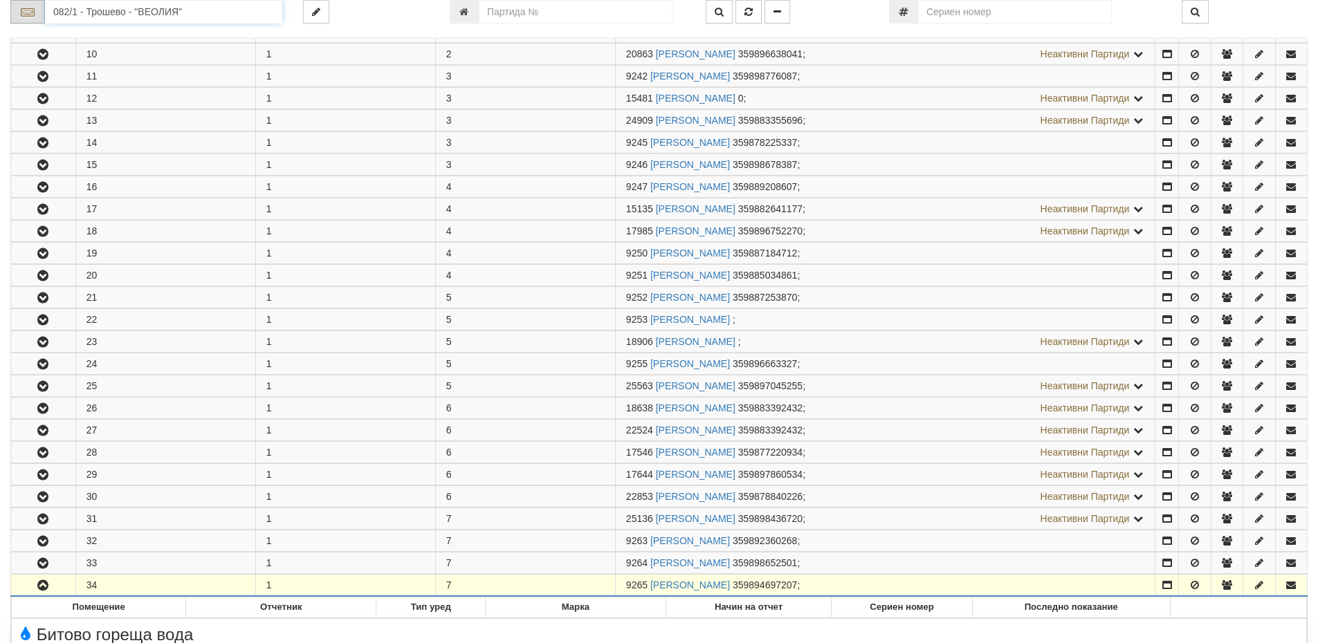
drag, startPoint x: 152, startPoint y: 10, endPoint x: 42, endPoint y: 12, distance: 110.0
click at [42, 12] on div "082/1 - Трошево - "ВЕОЛИЯ"" at bounding box center [146, 12] width 272 height 24
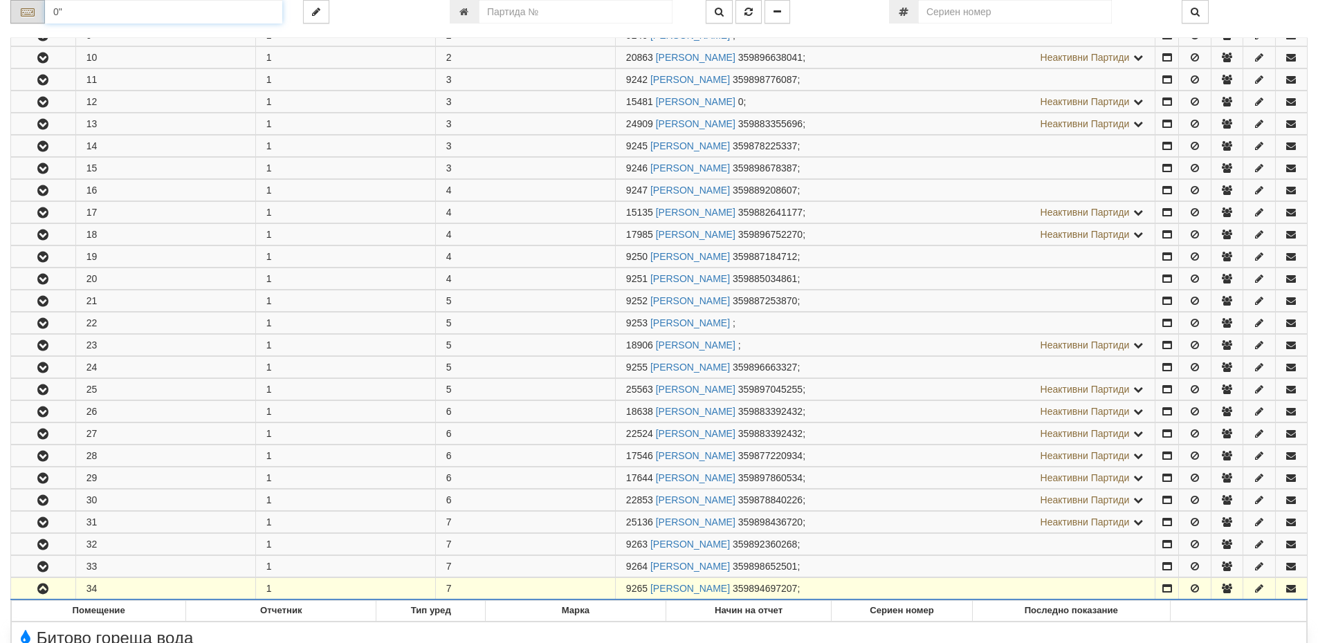
drag, startPoint x: 68, startPoint y: 6, endPoint x: 17, endPoint y: 21, distance: 53.6
click at [17, 21] on div "0"" at bounding box center [146, 12] width 272 height 24
click at [121, 30] on div "007/1,2 - Възраждане - "ВЕОЛИЯ"" at bounding box center [163, 34] width 233 height 16
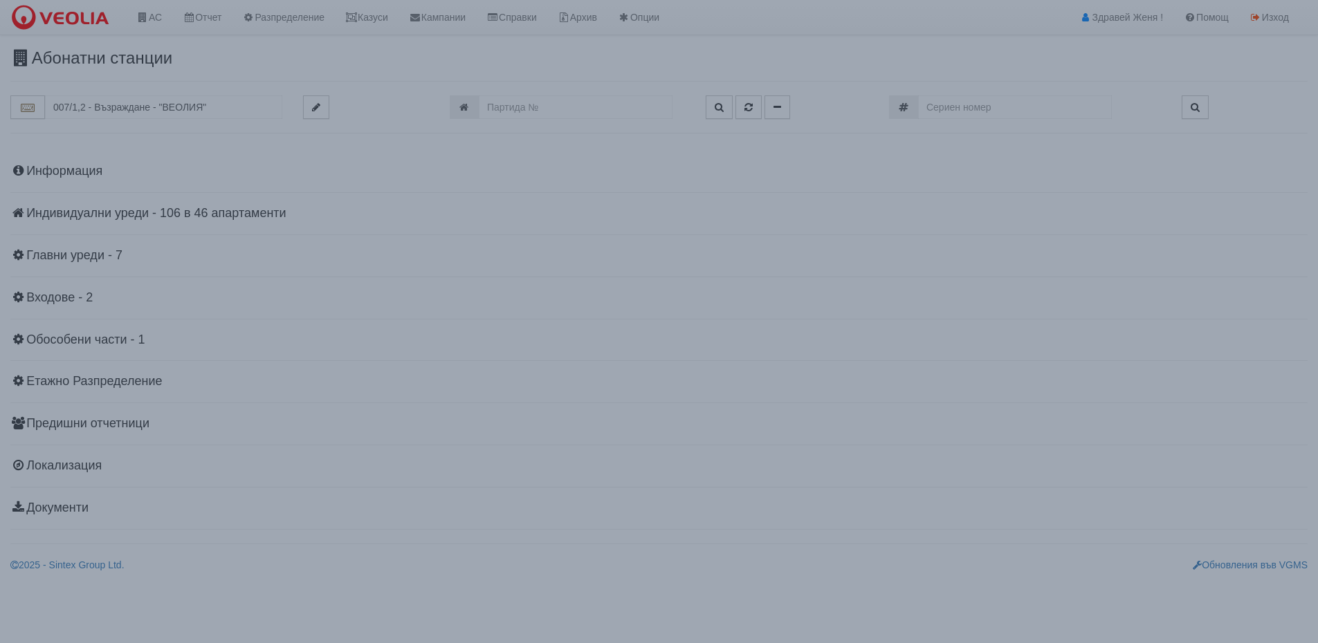
scroll to position [0, 0]
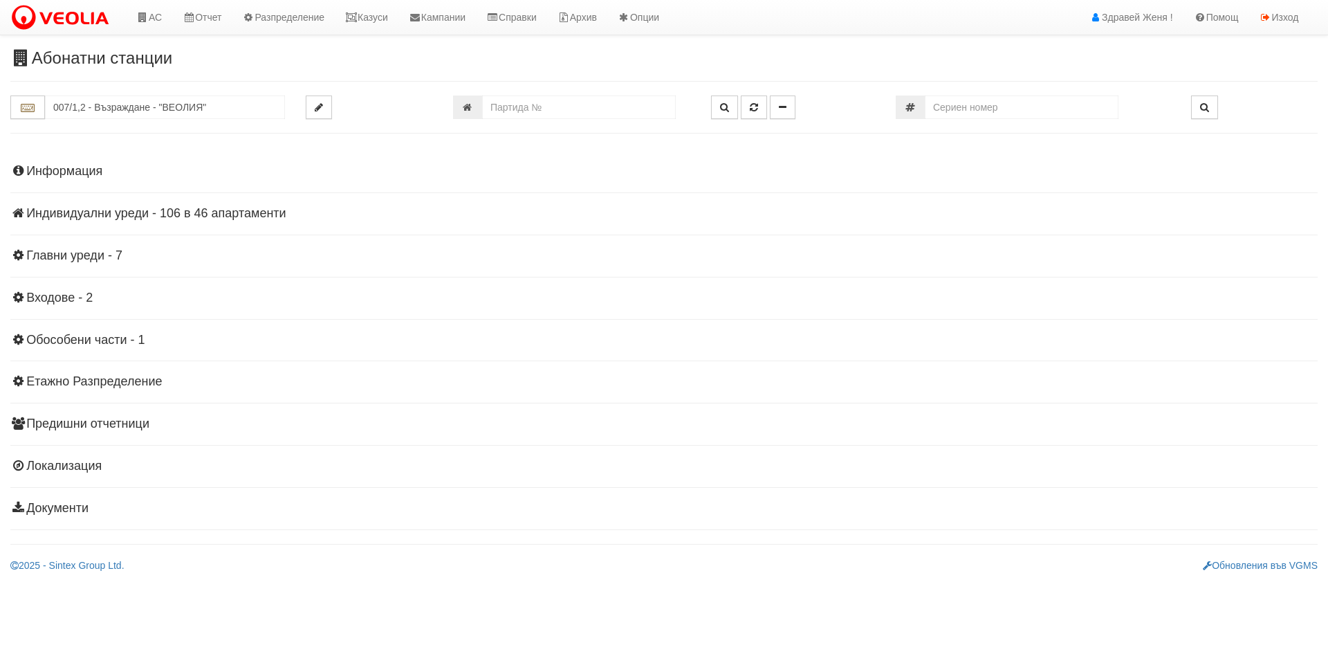
click at [272, 209] on h4 "Индивидуални уреди - 106 в 46 апартаменти" at bounding box center [664, 214] width 1308 height 14
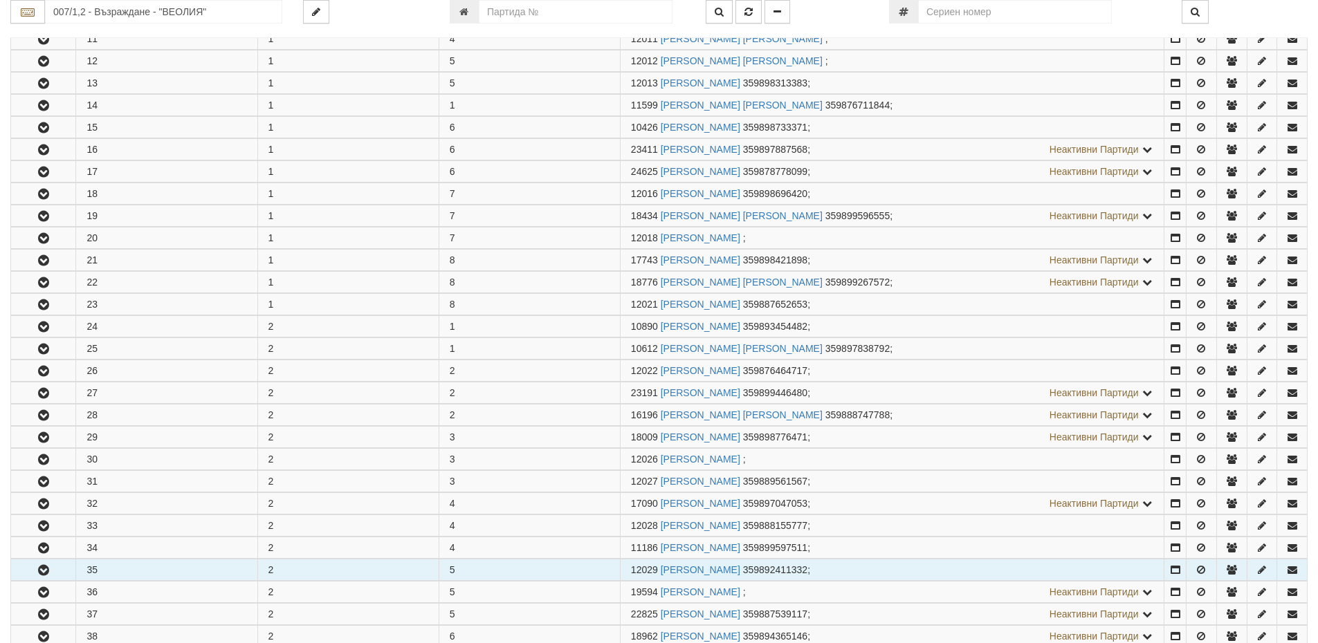
scroll to position [623, 0]
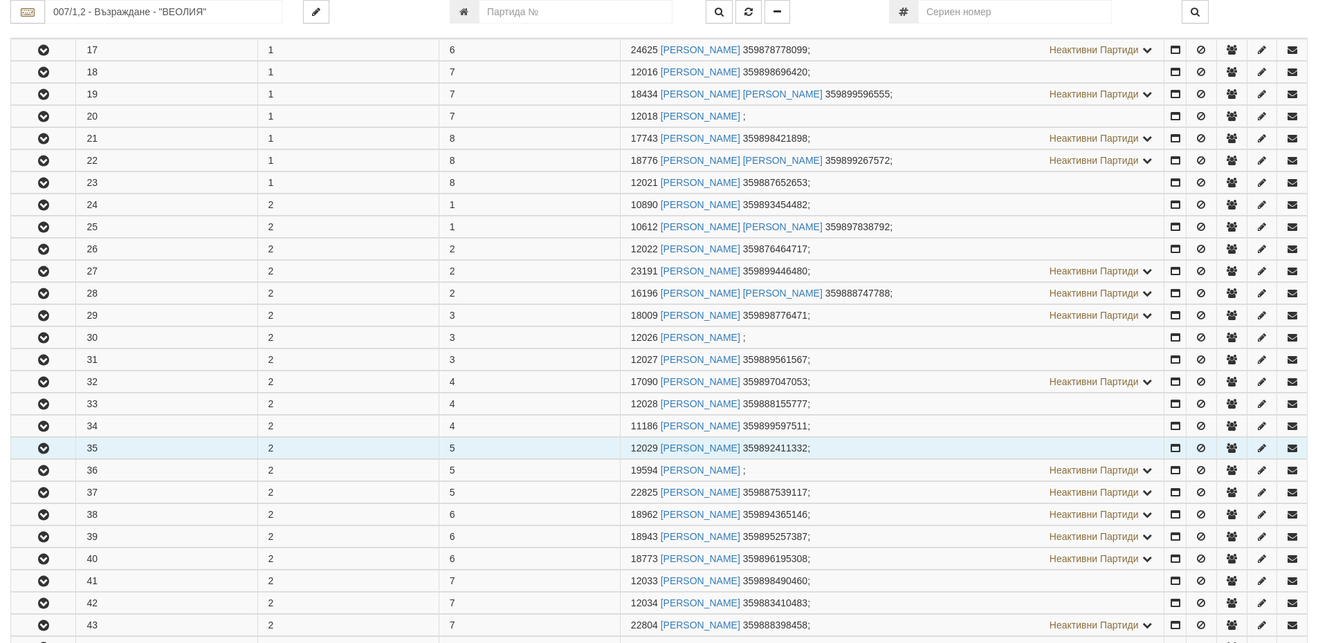
click at [36, 448] on icon "button" at bounding box center [43, 449] width 17 height 10
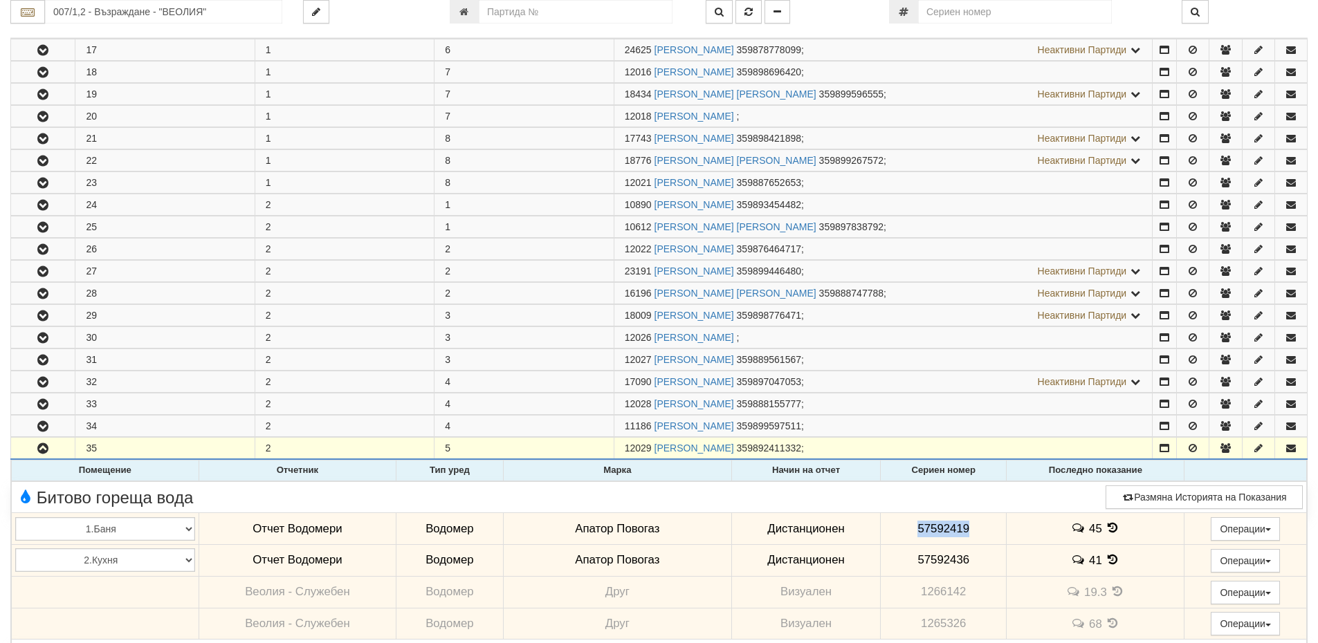
drag, startPoint x: 899, startPoint y: 527, endPoint x: 974, endPoint y: 542, distance: 76.3
click at [974, 542] on td "57592419" at bounding box center [944, 529] width 126 height 32
copy span "57592419"
drag, startPoint x: 900, startPoint y: 557, endPoint x: 979, endPoint y: 569, distance: 79.9
click at [979, 569] on td "57592436" at bounding box center [944, 561] width 126 height 32
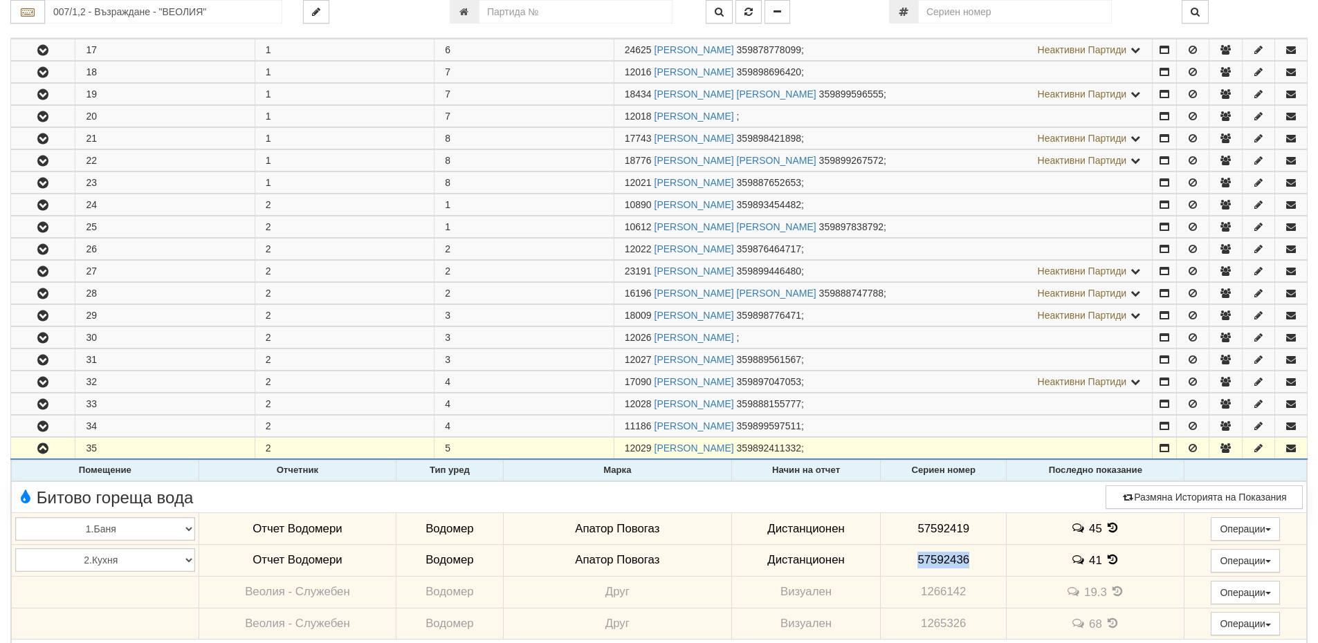
copy span "57592436"
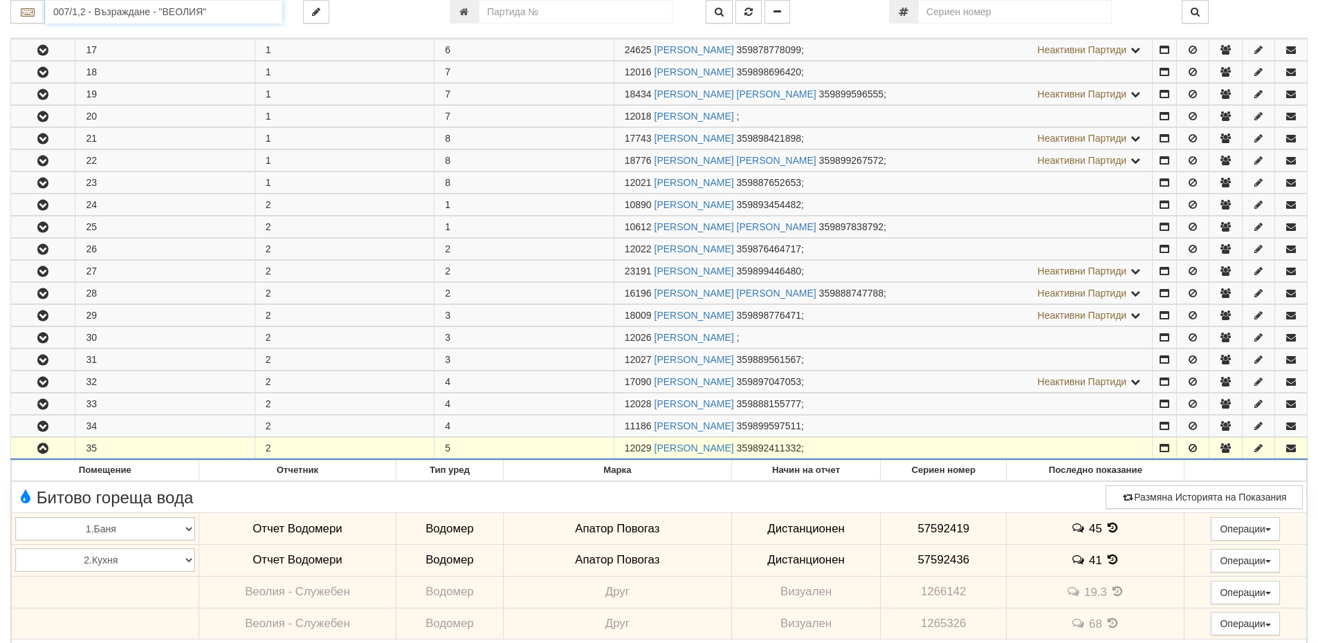
click at [95, 10] on input "007/1,2 - Възраждане - "ВЕОЛИЯ"" at bounding box center [163, 12] width 237 height 24
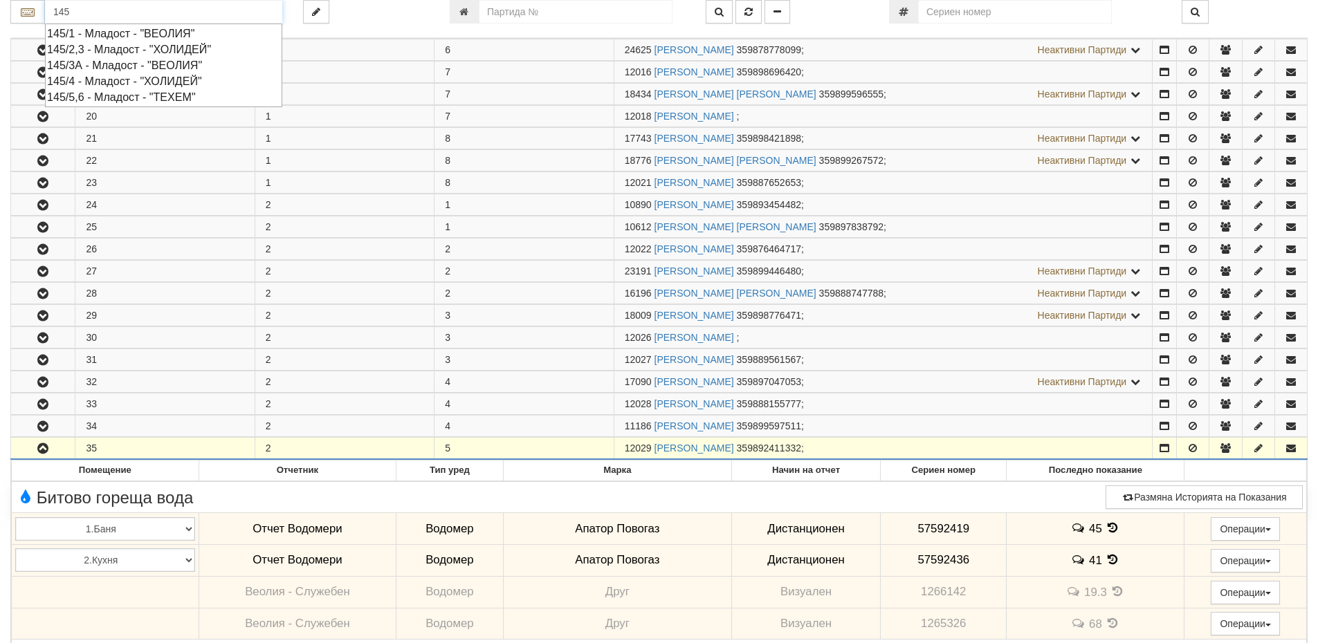
click at [120, 34] on div "145/1 - Младост - "ВЕОЛИЯ"" at bounding box center [163, 34] width 233 height 16
type input "145/1 - Младост - "ВЕОЛИЯ""
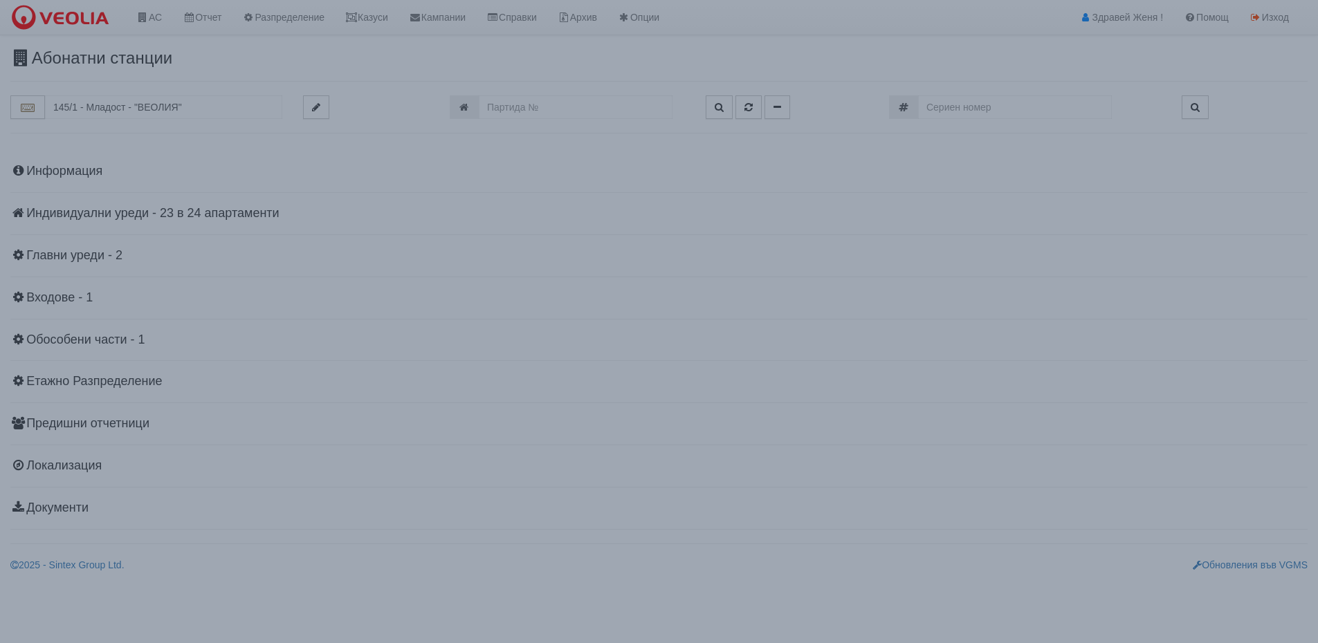
scroll to position [0, 0]
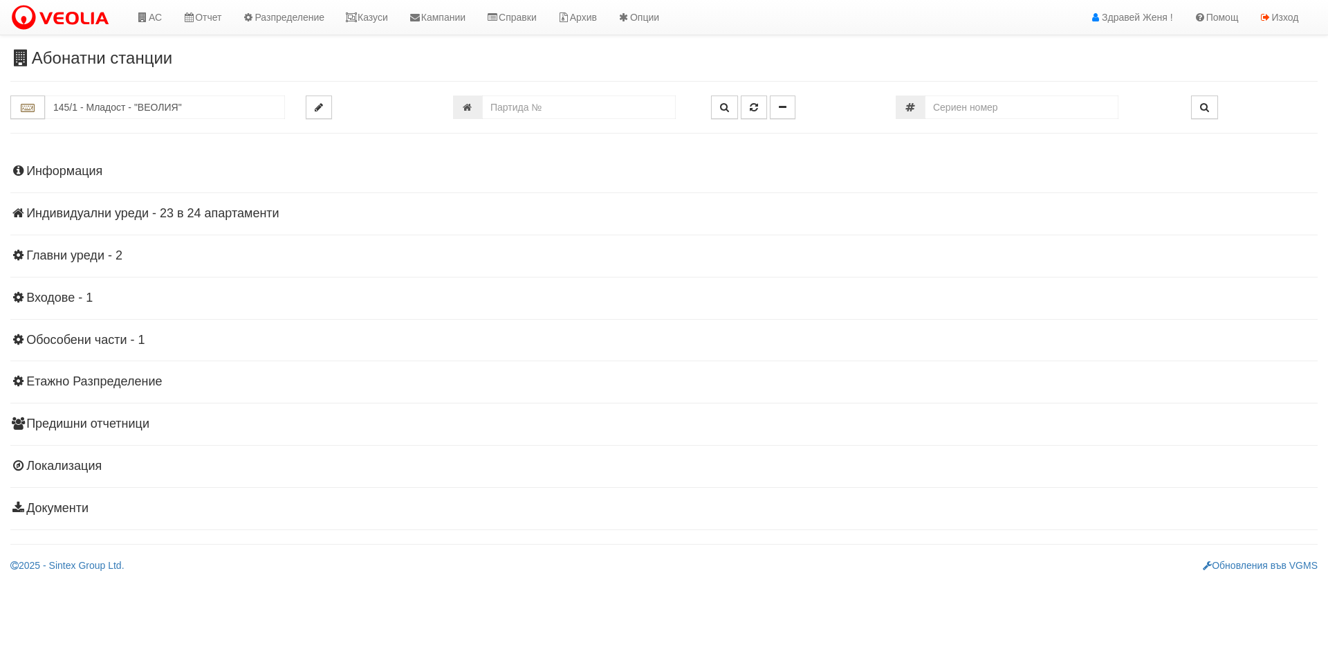
click at [169, 214] on h4 "Индивидуални уреди - 23 в 24 апартаменти" at bounding box center [664, 214] width 1308 height 14
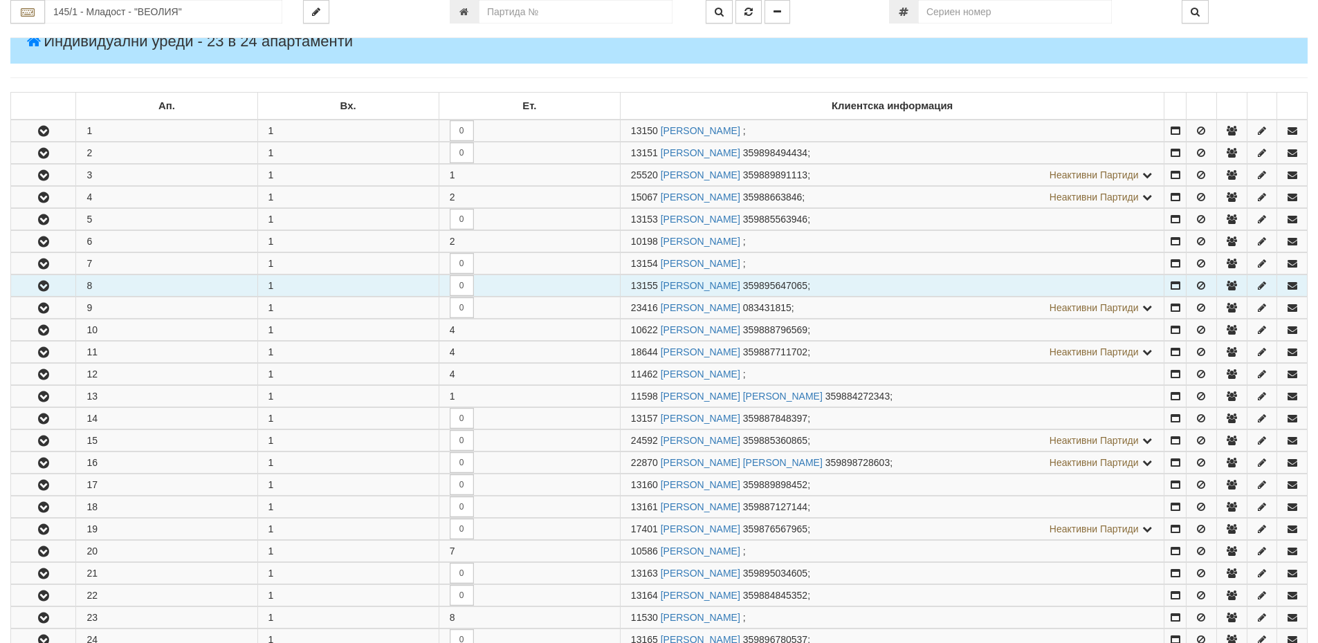
scroll to position [208, 0]
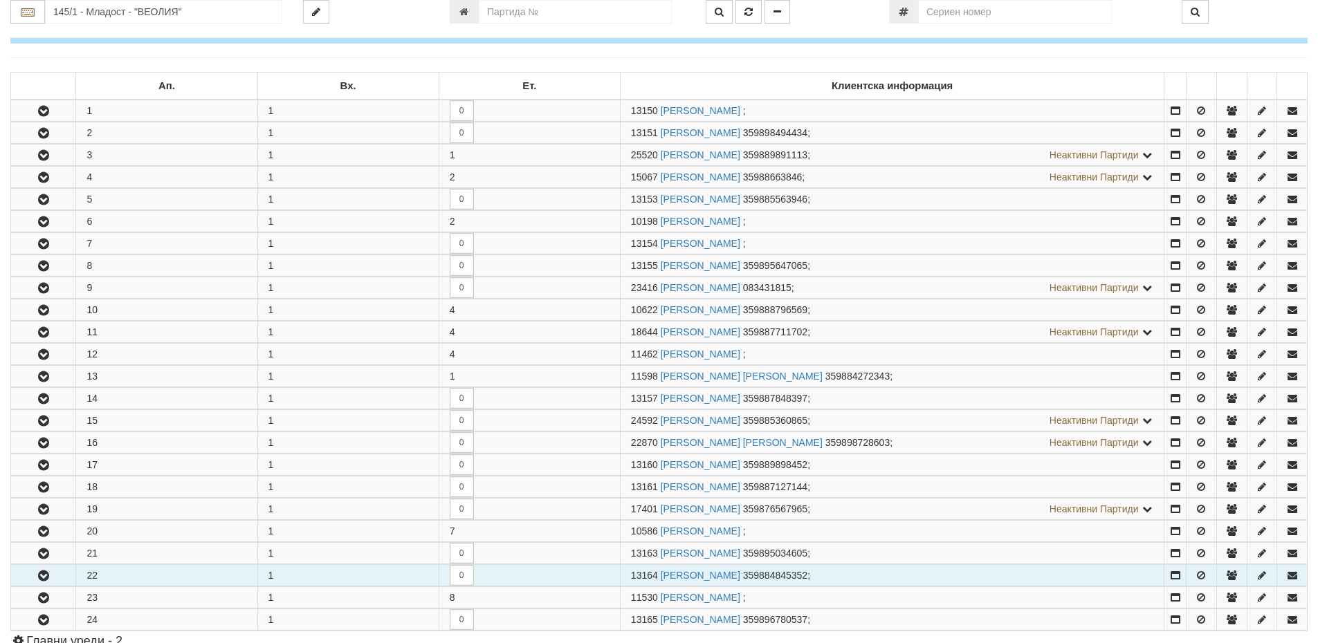
click at [45, 575] on icon "button" at bounding box center [43, 576] width 17 height 10
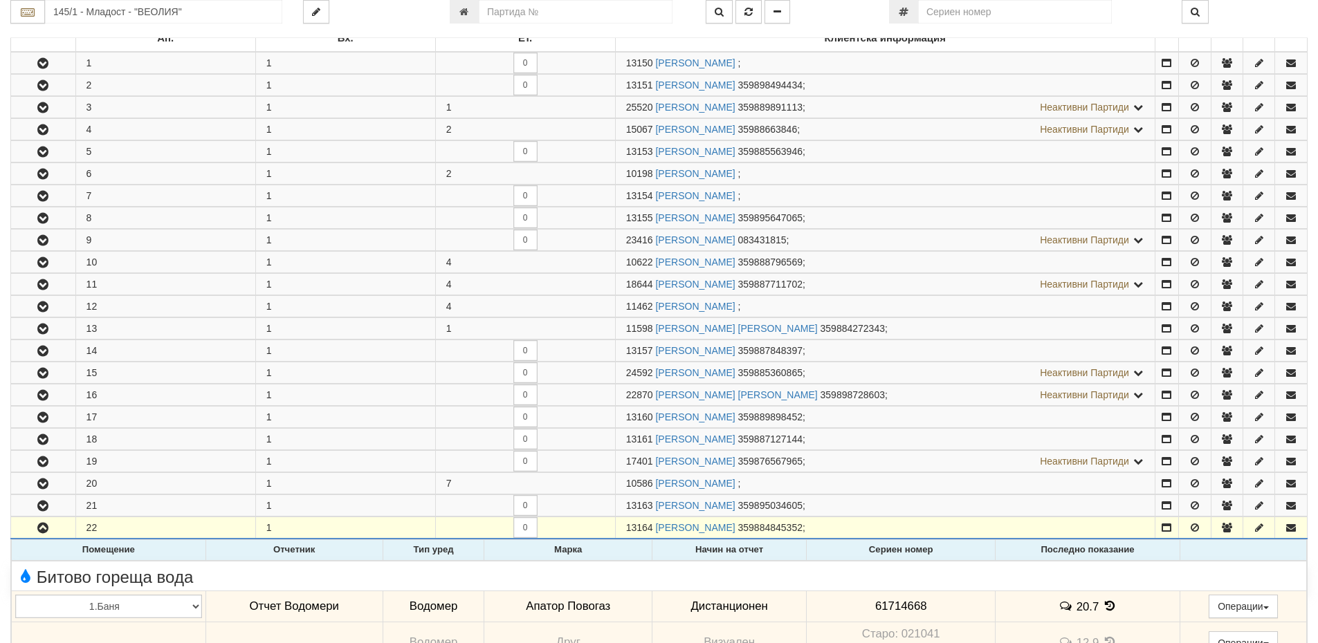
scroll to position [277, 0]
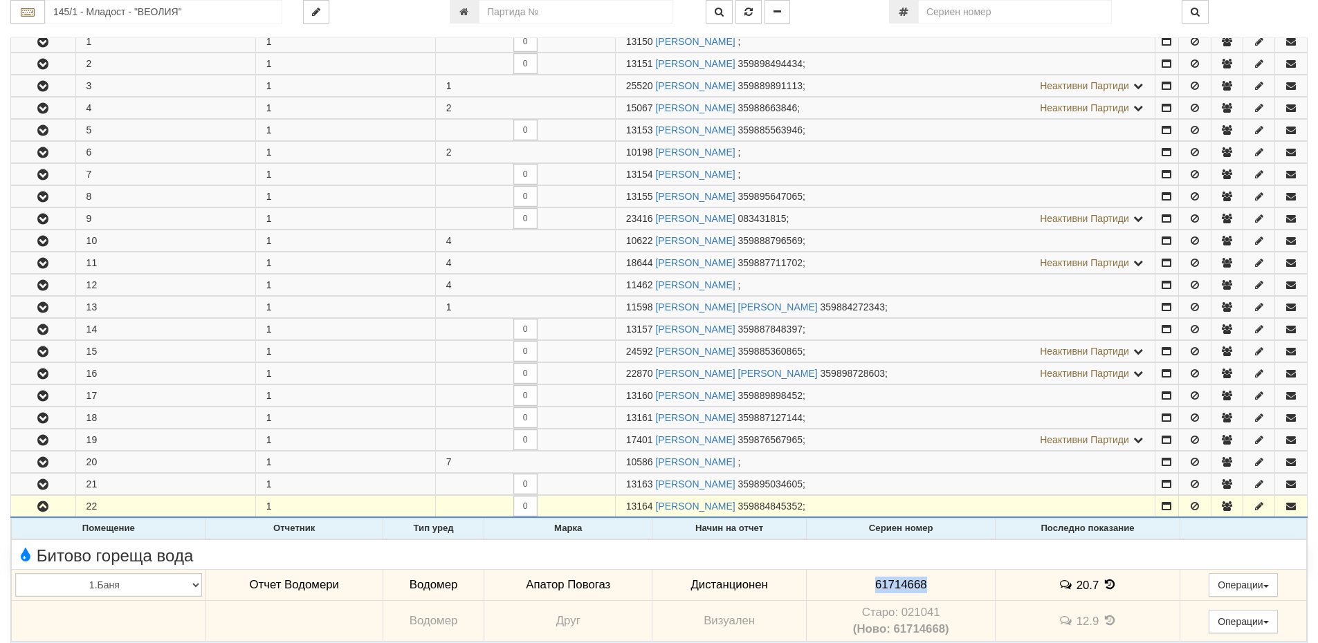
drag, startPoint x: 864, startPoint y: 583, endPoint x: 931, endPoint y: 586, distance: 67.2
click at [931, 586] on td "61714668" at bounding box center [901, 585] width 189 height 32
copy span "61714668"
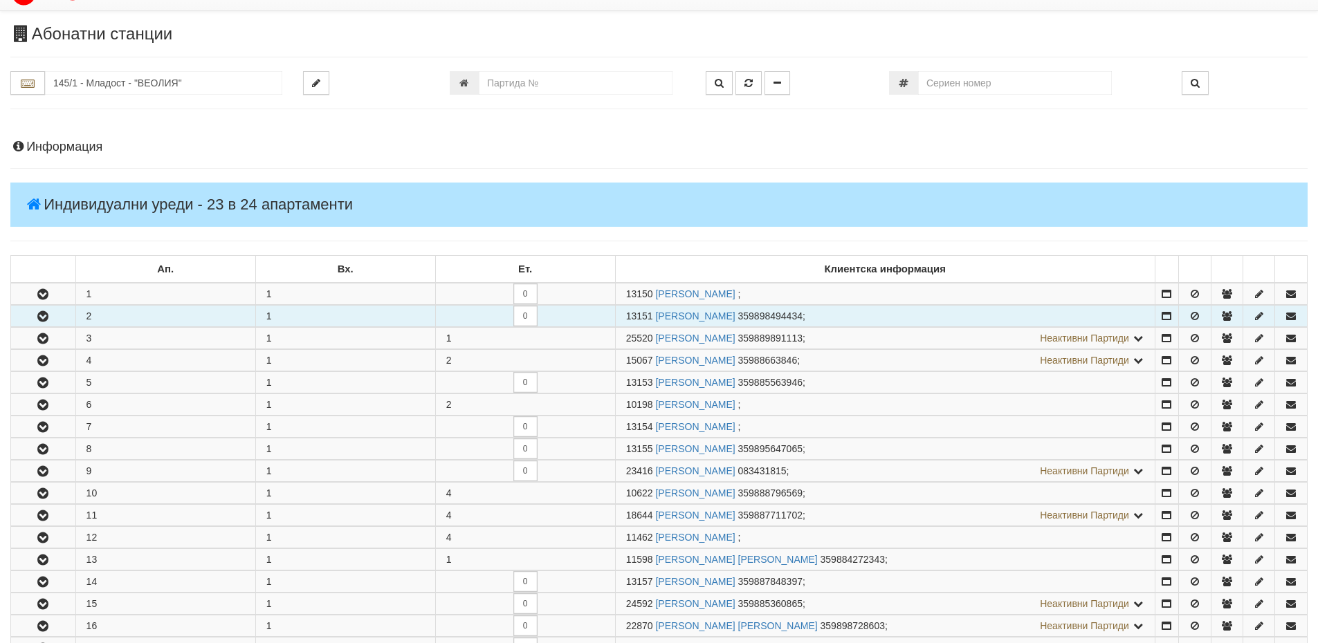
scroll to position [0, 0]
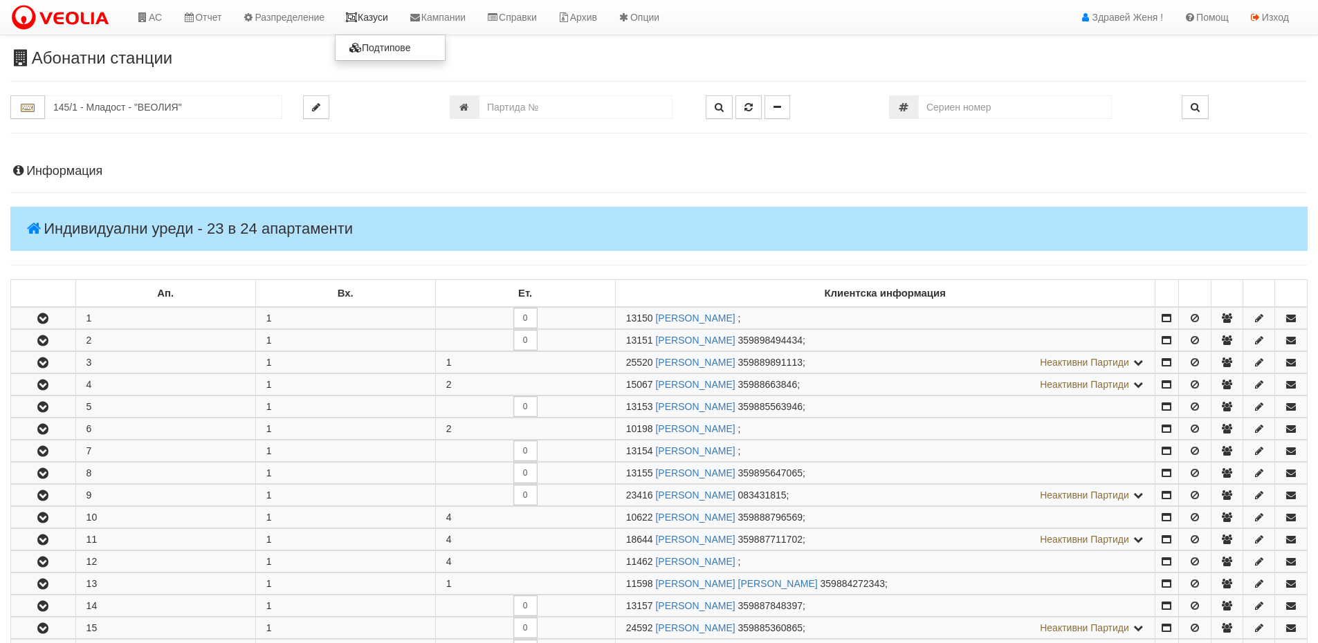
click at [378, 20] on link "Казуси" at bounding box center [367, 17] width 64 height 35
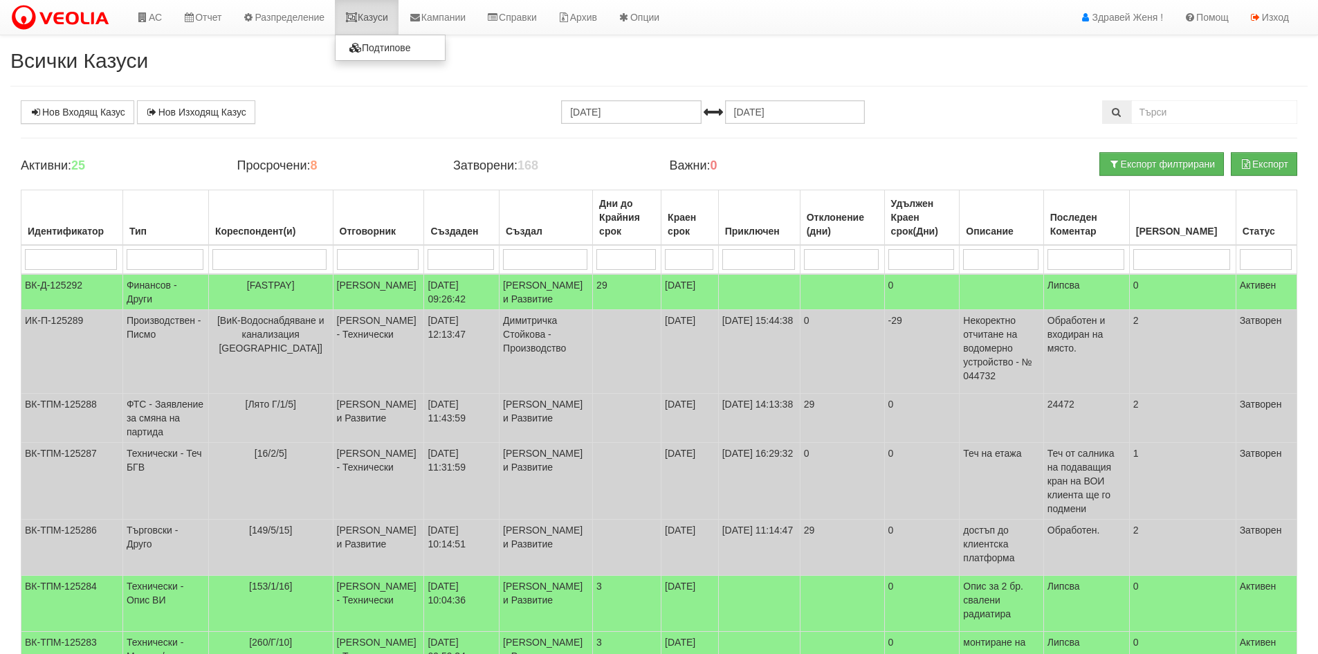
click at [376, 19] on link "Казуси" at bounding box center [367, 17] width 64 height 35
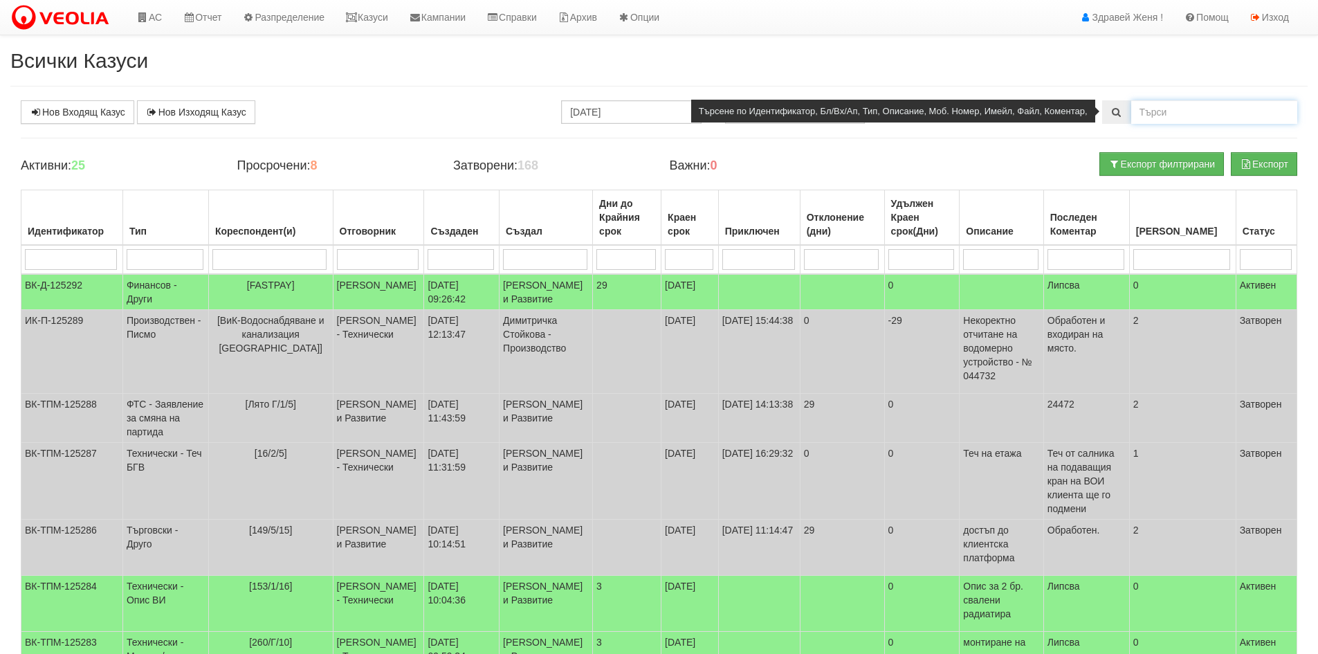
click at [1154, 116] on input "text" at bounding box center [1214, 112] width 166 height 24
click at [1115, 116] on icon at bounding box center [1116, 112] width 12 height 10
click at [1122, 110] on icon at bounding box center [1116, 112] width 12 height 10
click at [1184, 113] on input "122/7" at bounding box center [1214, 112] width 166 height 24
type input "122/7/169"
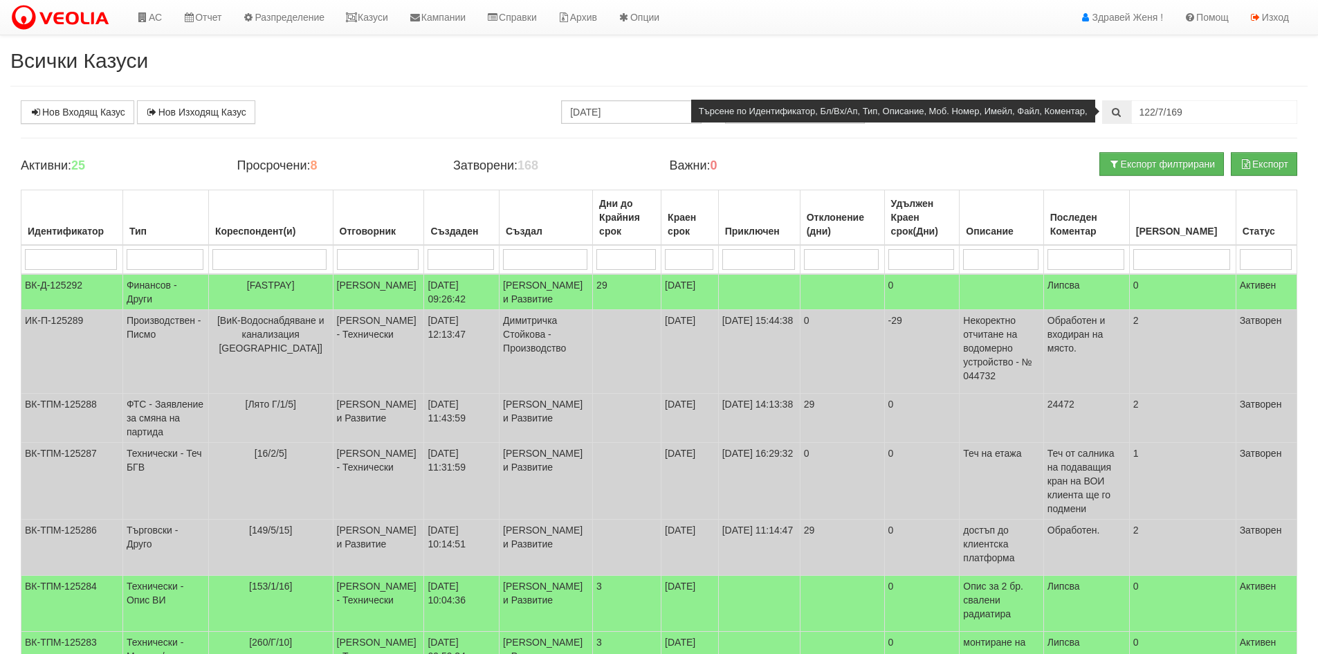
click at [1113, 114] on icon at bounding box center [1116, 112] width 12 height 10
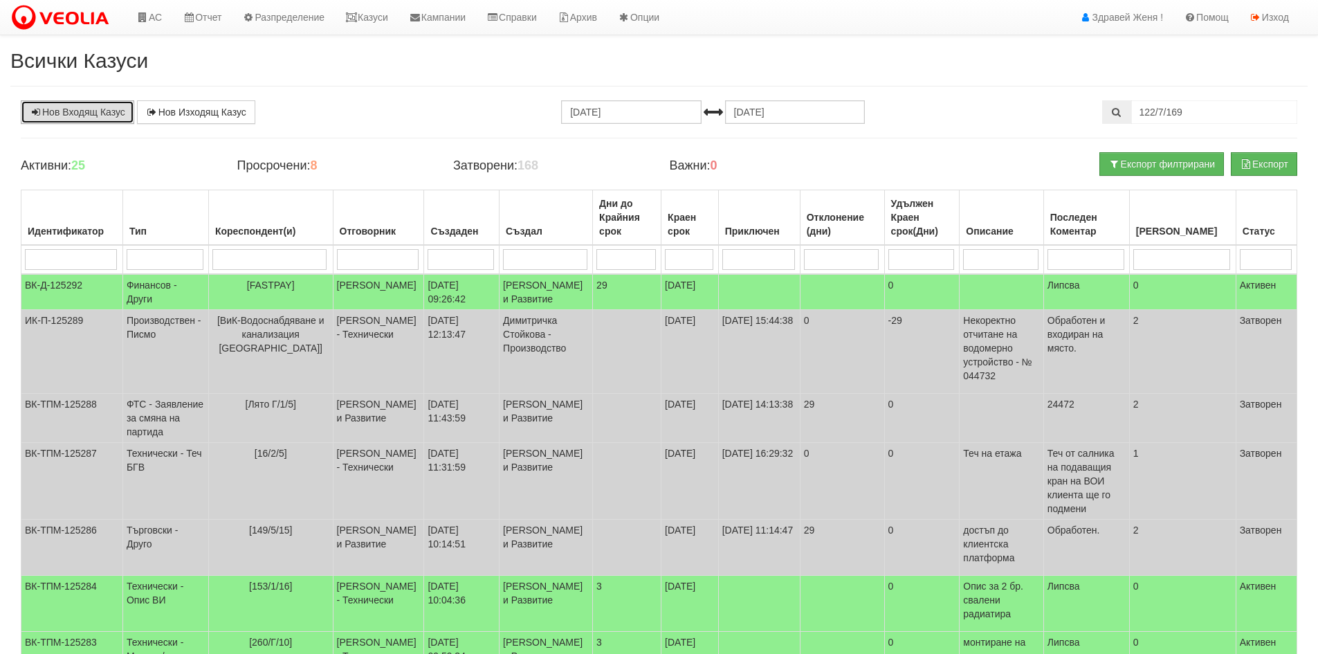
click at [109, 110] on link "Нов Входящ Казус" at bounding box center [77, 112] width 113 height 24
click at [155, 15] on link "АС" at bounding box center [149, 17] width 46 height 35
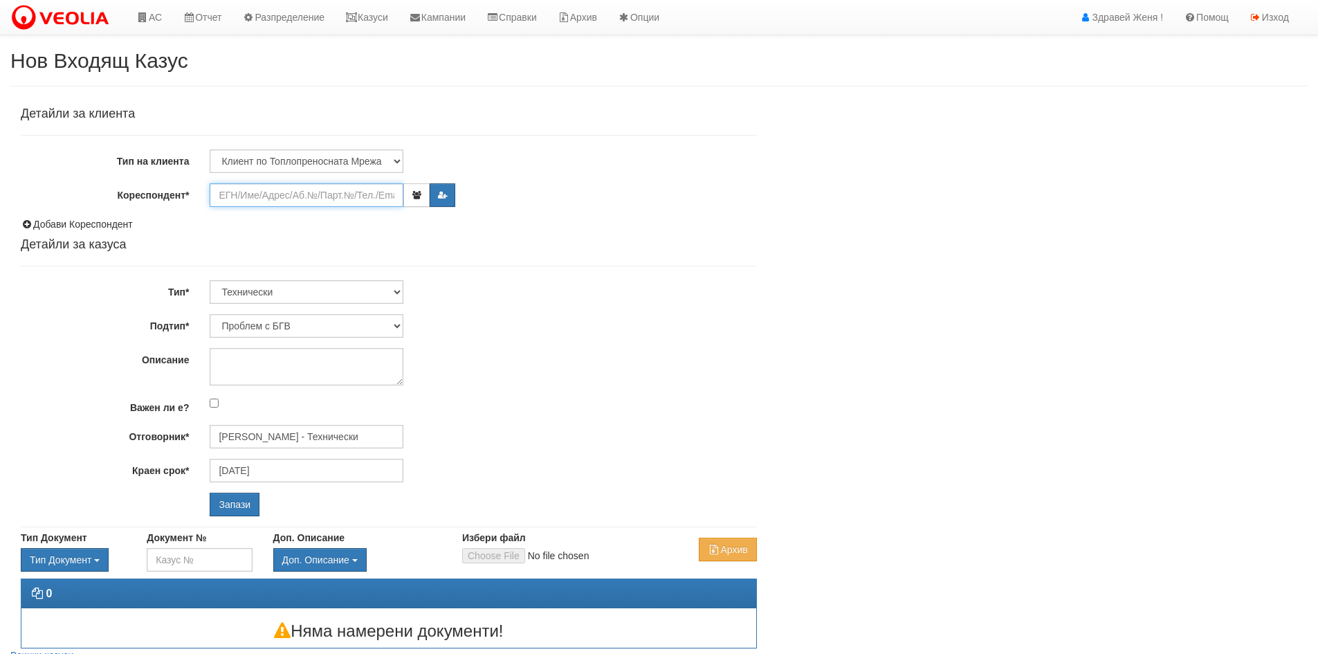
click at [271, 196] on input "Кореспондент*" at bounding box center [307, 195] width 194 height 24
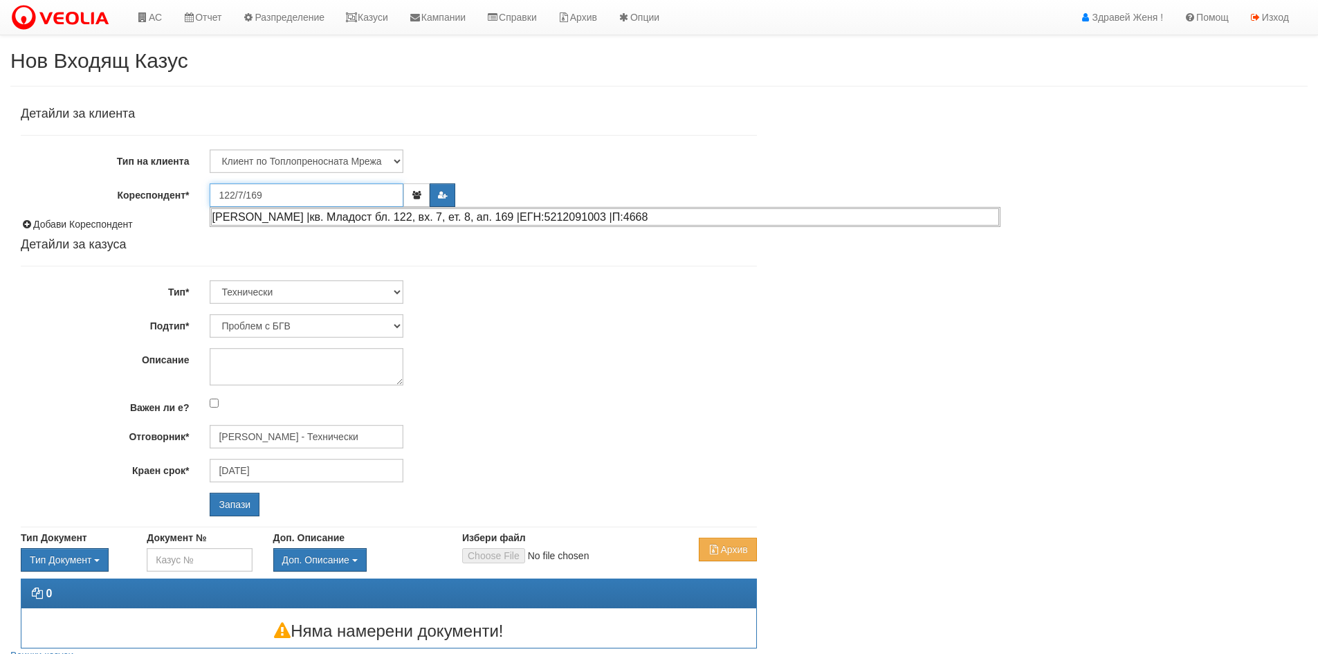
click at [302, 216] on div "[PERSON_NAME] |кв. Младост бл. 122, вх. 7, ет. 8, ап. 169 |ЕГН:5212091003 |П:46…" at bounding box center [605, 216] width 788 height 17
type input "[PERSON_NAME]"
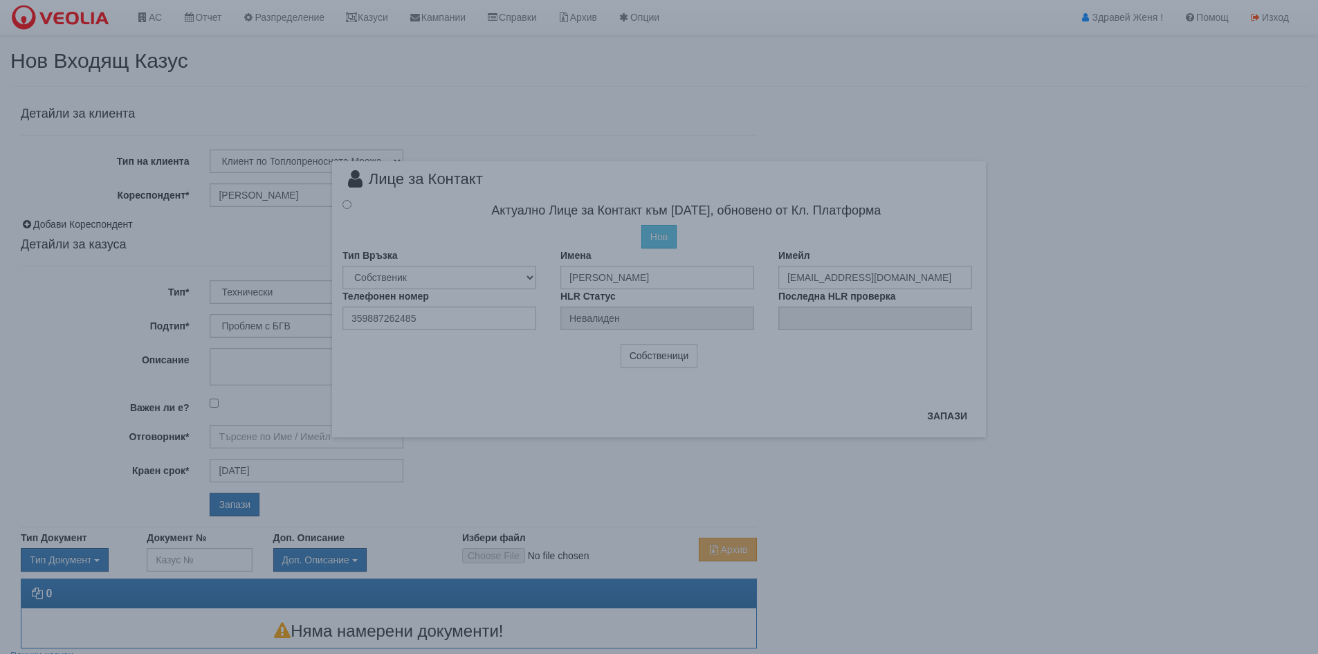
type input "[PERSON_NAME] - Технически"
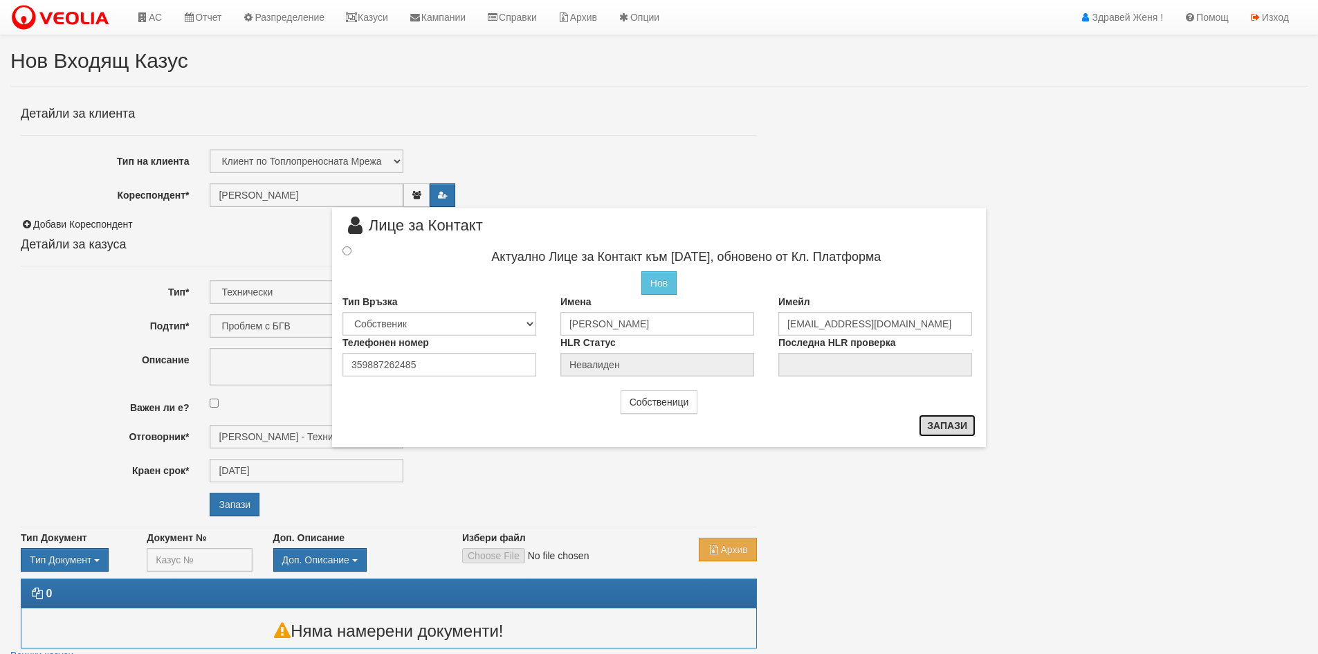
click at [941, 425] on button "Запази" at bounding box center [947, 425] width 57 height 22
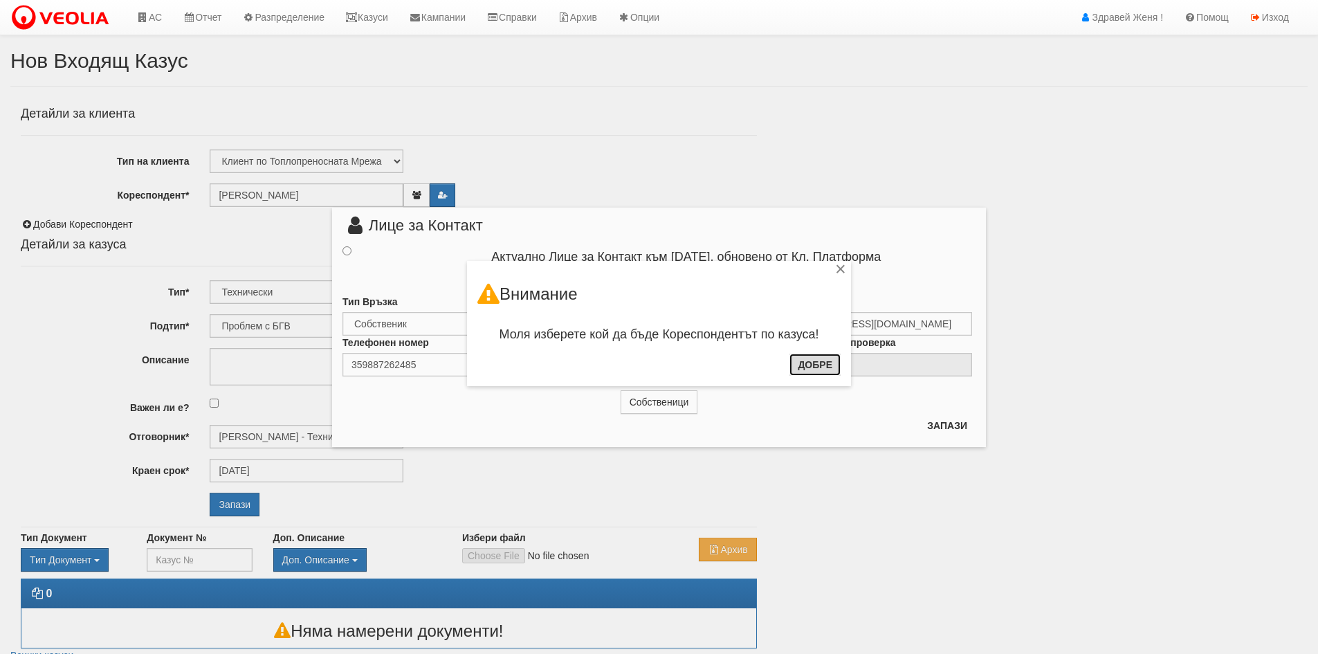
click at [828, 363] on button "Добре" at bounding box center [814, 365] width 51 height 22
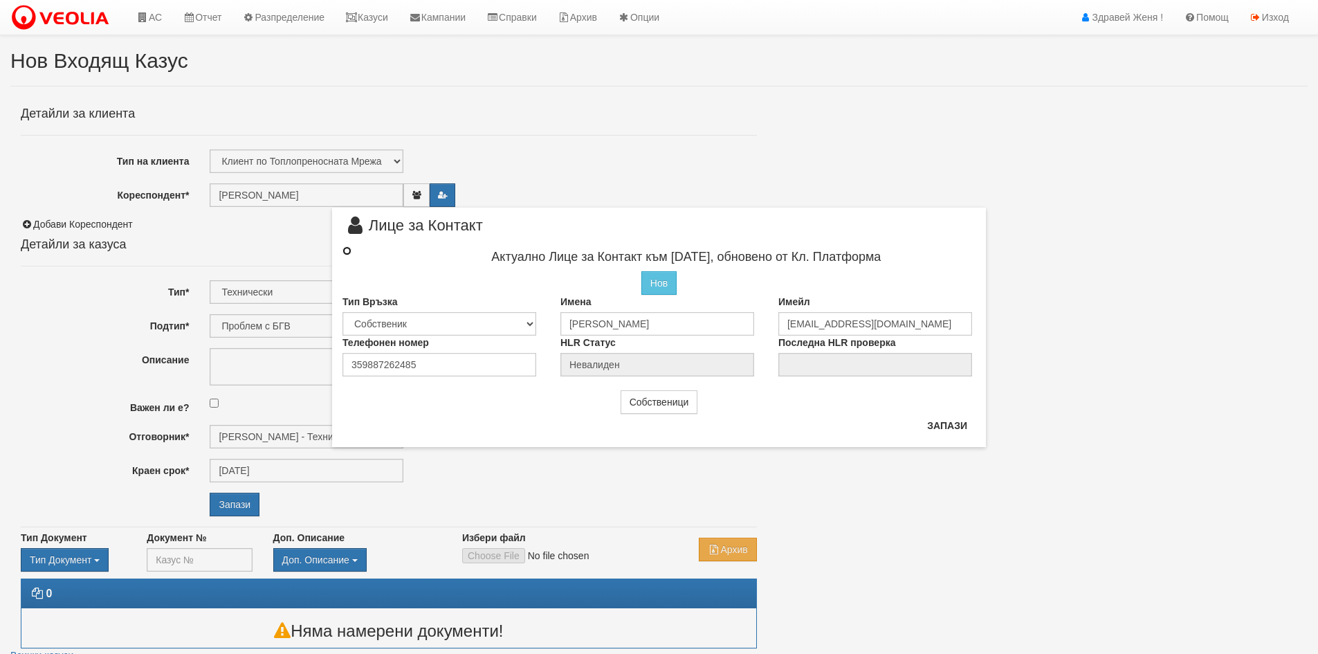
click at [347, 247] on input "radio" at bounding box center [346, 250] width 9 height 9
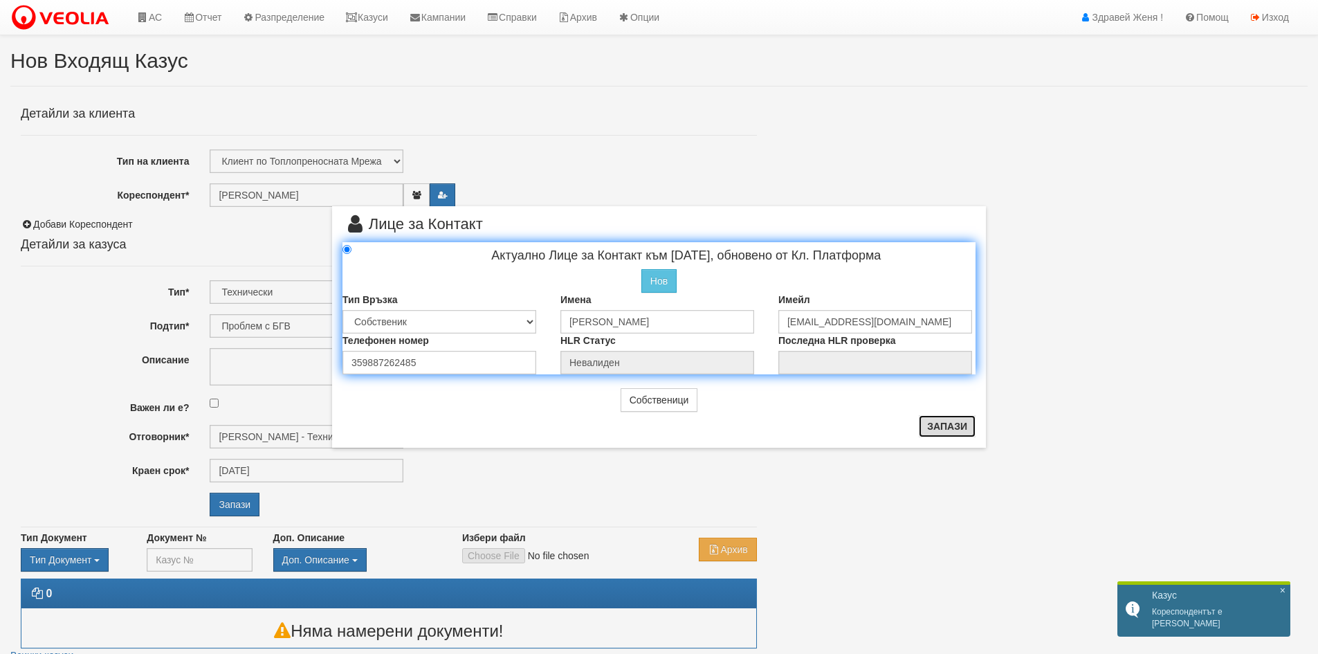
click at [940, 430] on button "Запази" at bounding box center [947, 426] width 57 height 22
radio input "true"
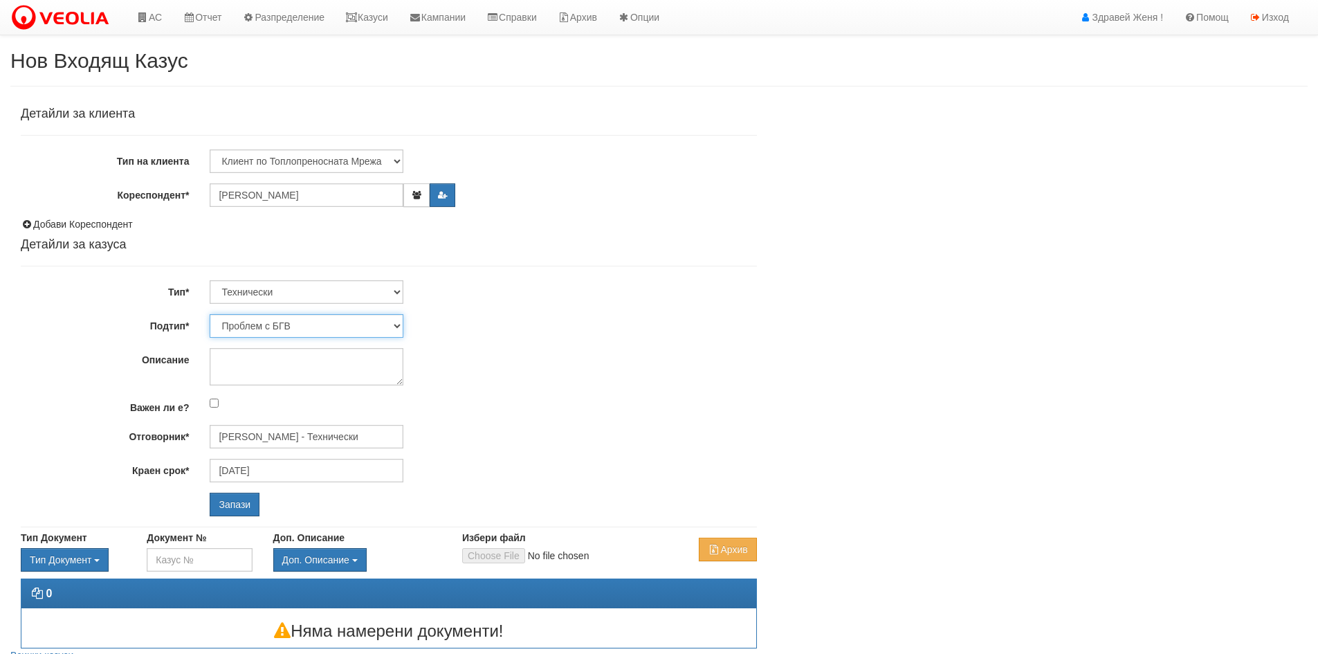
click at [394, 325] on select "Проблем с БГВ Теч ВОИ Теч БГВ Теч в АС Теч от водомер Проблем в АС Интервенция …" at bounding box center [307, 326] width 194 height 24
click at [394, 326] on select "Проблем с БГВ Теч ВОИ Теч БГВ Теч в АС Теч от водомер Проблем в АС Интервенция …" at bounding box center [307, 326] width 194 height 24
click at [221, 502] on input "Запази" at bounding box center [235, 505] width 50 height 24
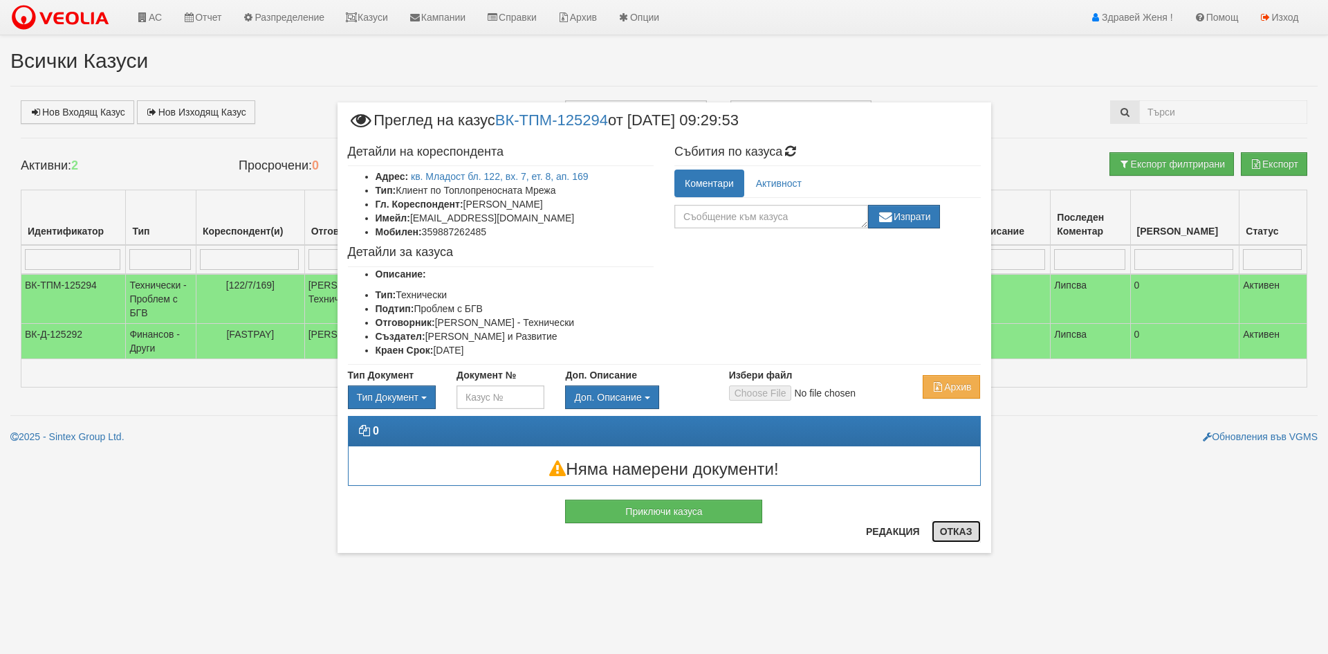
click at [952, 530] on button "Отказ" at bounding box center [956, 531] width 49 height 22
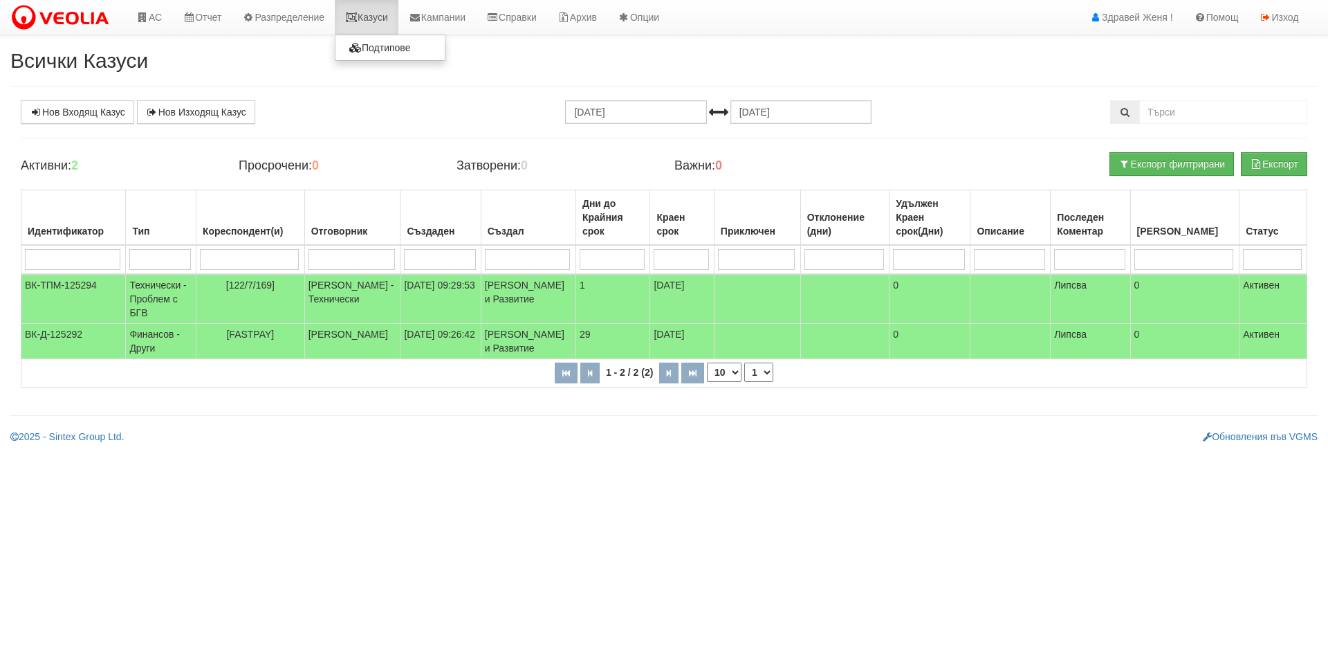
click at [381, 24] on link "Казуси" at bounding box center [367, 17] width 64 height 35
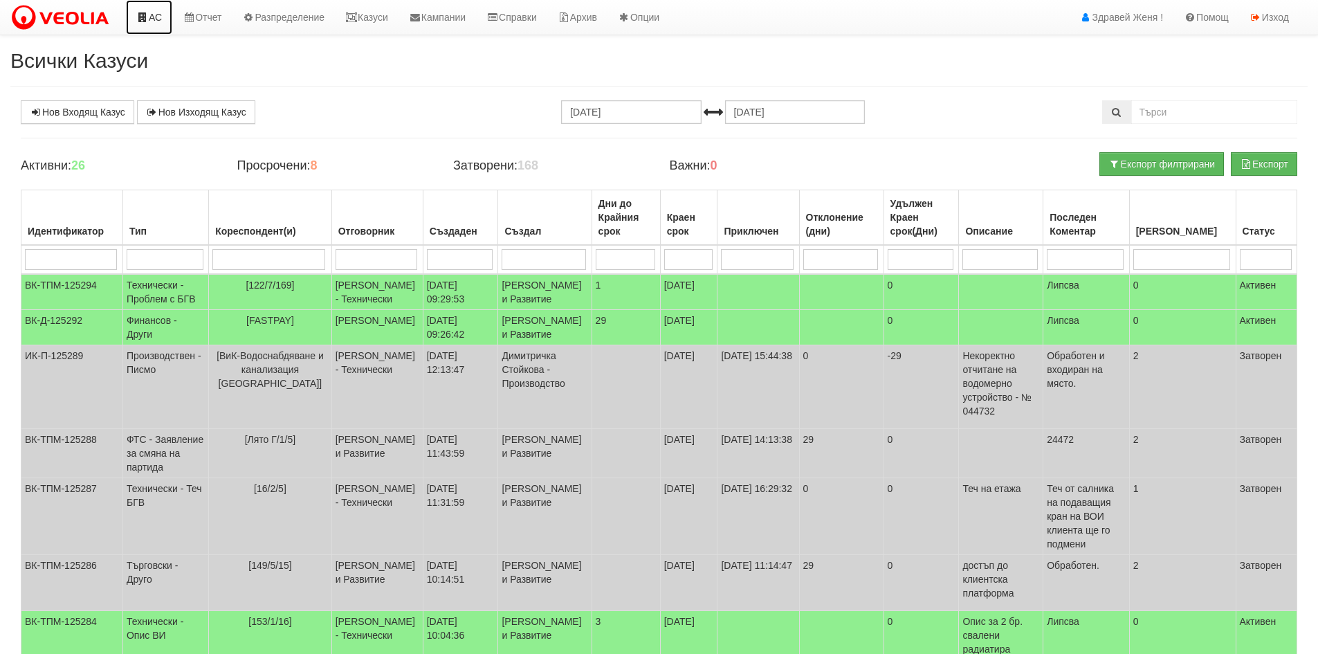
click at [152, 21] on link "АС" at bounding box center [149, 17] width 46 height 35
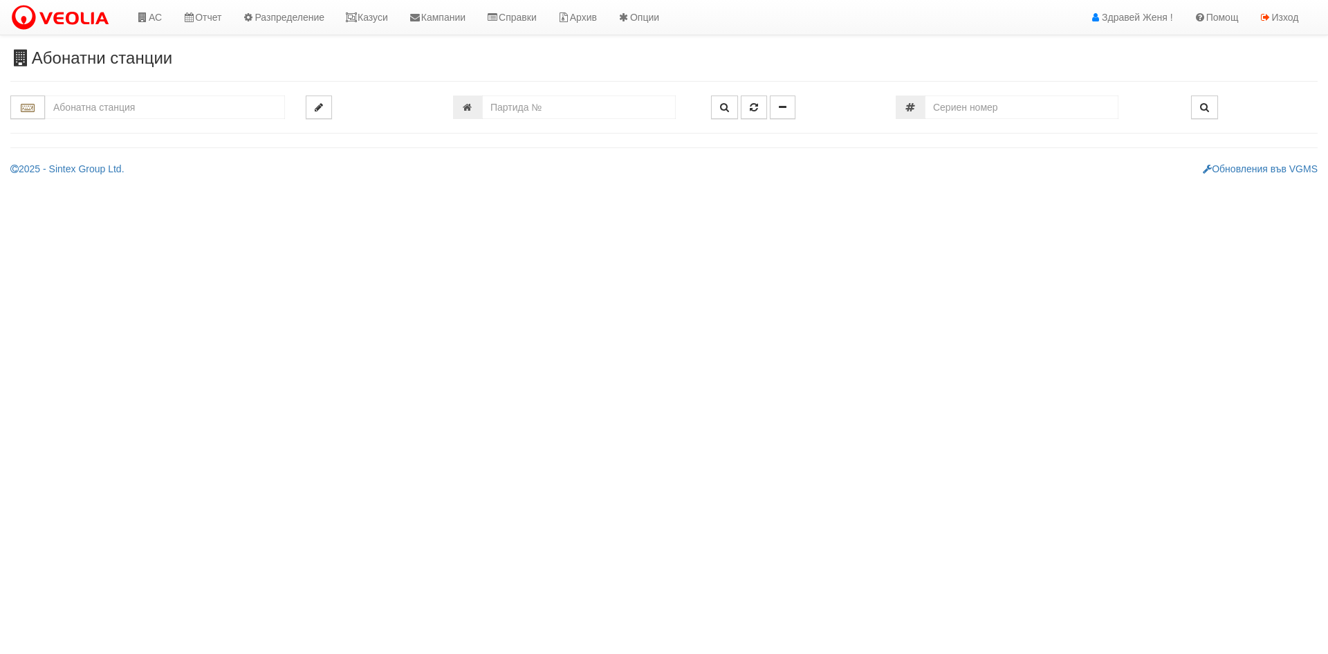
click at [97, 109] on input "text" at bounding box center [165, 107] width 240 height 24
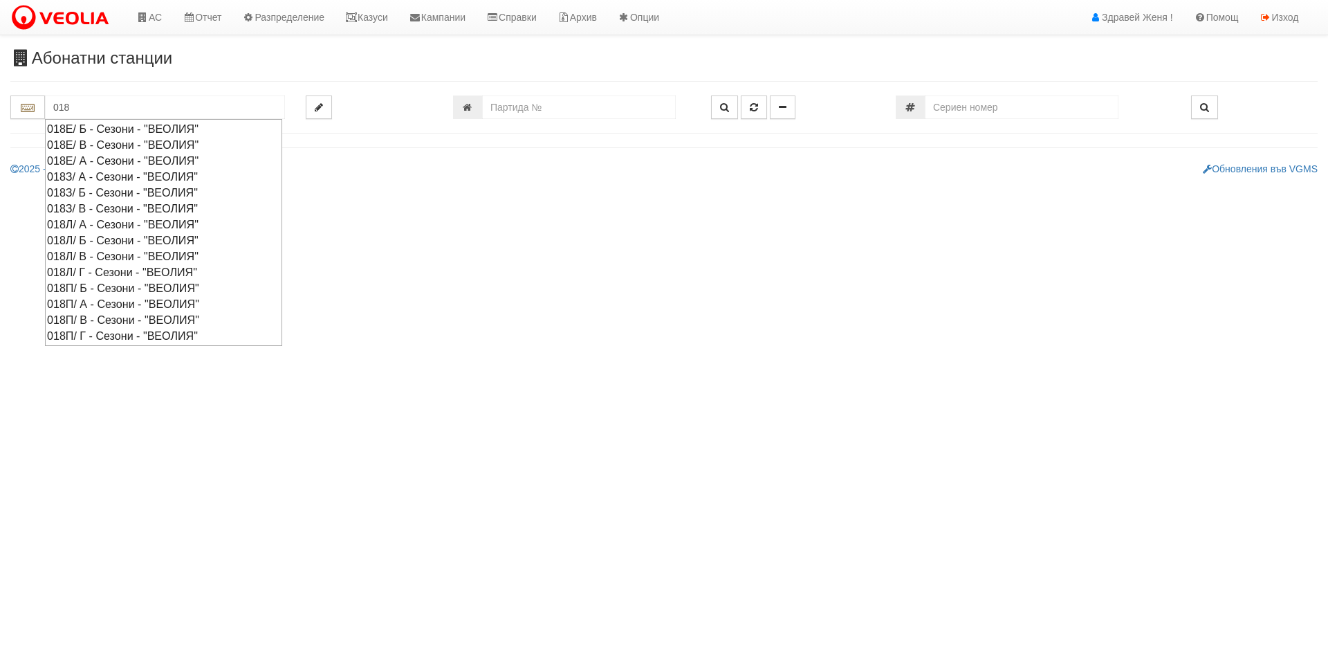
click at [77, 239] on div "018Л/ Б - Сезони - "ВЕОЛИЯ"" at bounding box center [163, 240] width 233 height 16
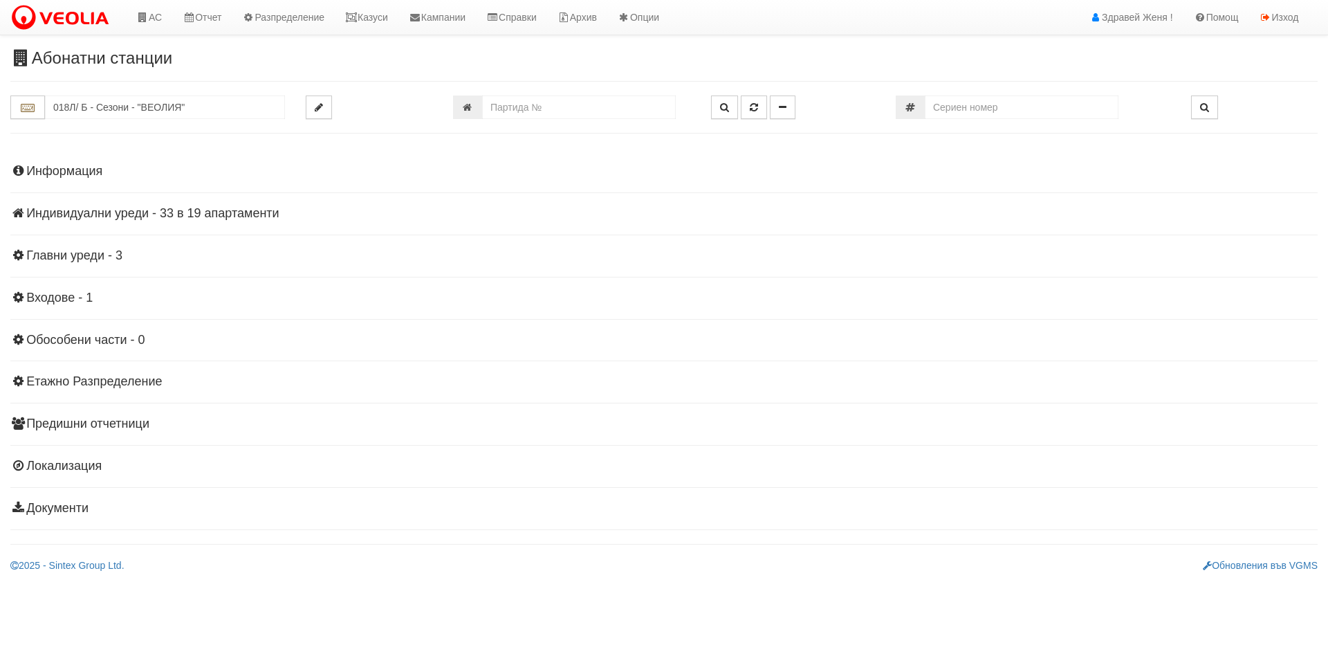
click at [142, 207] on h4 "Индивидуални уреди - 33 в 19 апартаменти" at bounding box center [664, 214] width 1308 height 14
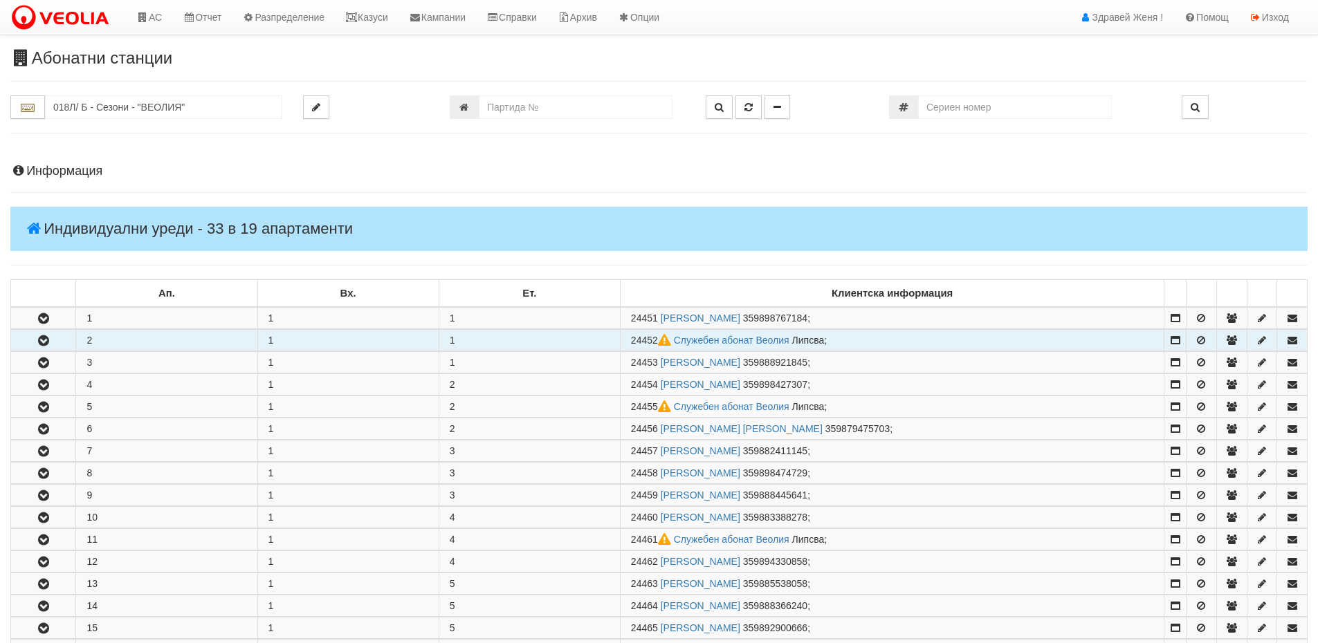
click at [156, 336] on td "2" at bounding box center [166, 340] width 181 height 21
click at [42, 340] on icon "button" at bounding box center [43, 341] width 17 height 10
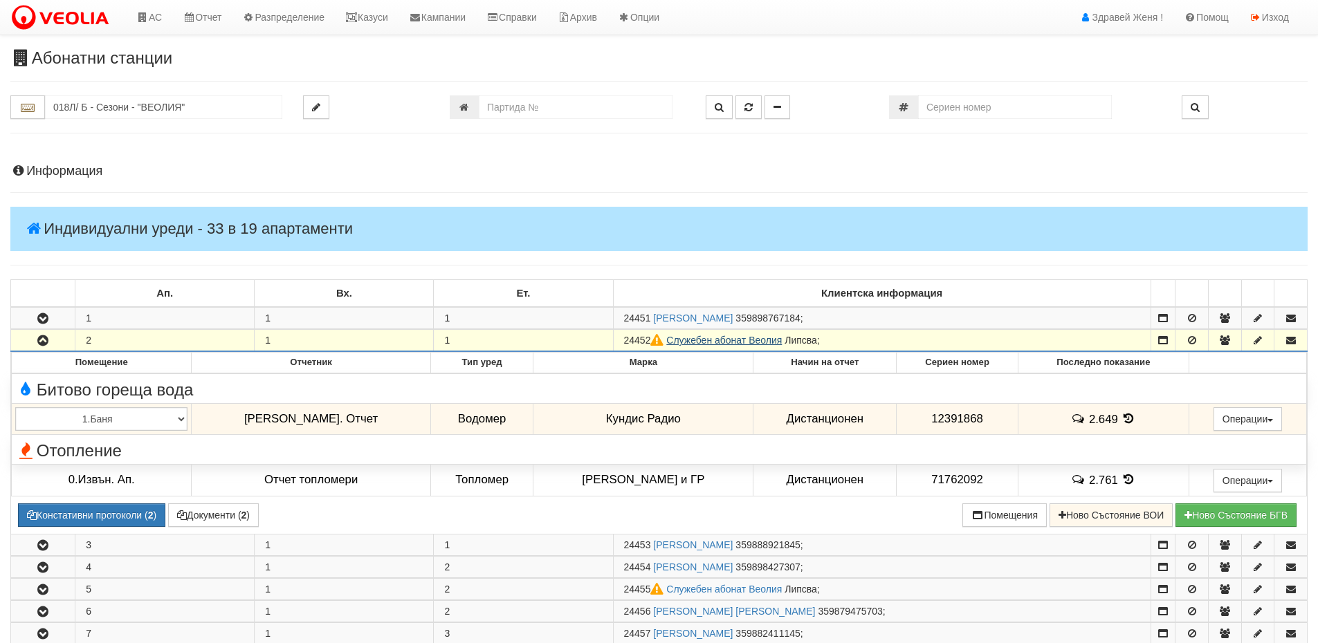
click at [749, 338] on link "Служебен абонат Веолия" at bounding box center [724, 340] width 116 height 11
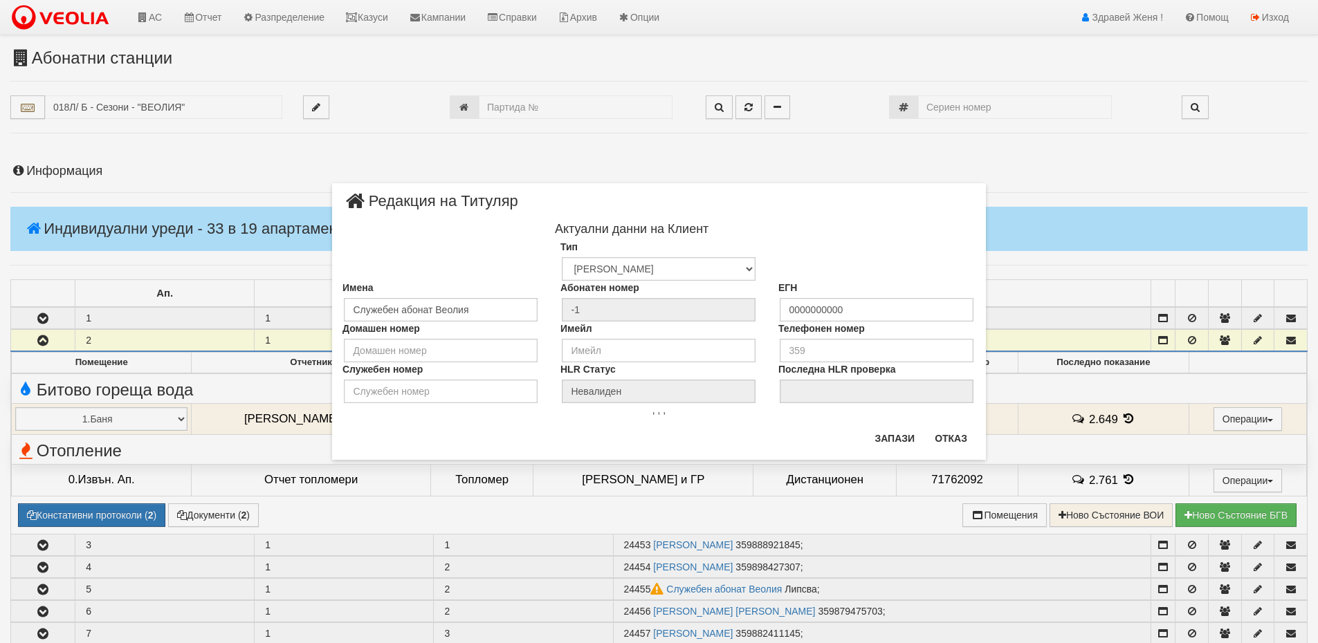
click at [1101, 415] on div "× Редакция на Титуляр Актуални данни на Клиент Тип Физическо Лице Фирма Институ…" at bounding box center [659, 321] width 1318 height 643
click at [1117, 419] on div "× Редакция на Титуляр Актуални данни на Клиент Тип Физическо Лице Фирма Институ…" at bounding box center [659, 321] width 1318 height 643
click at [964, 441] on button "Отказ" at bounding box center [950, 439] width 49 height 22
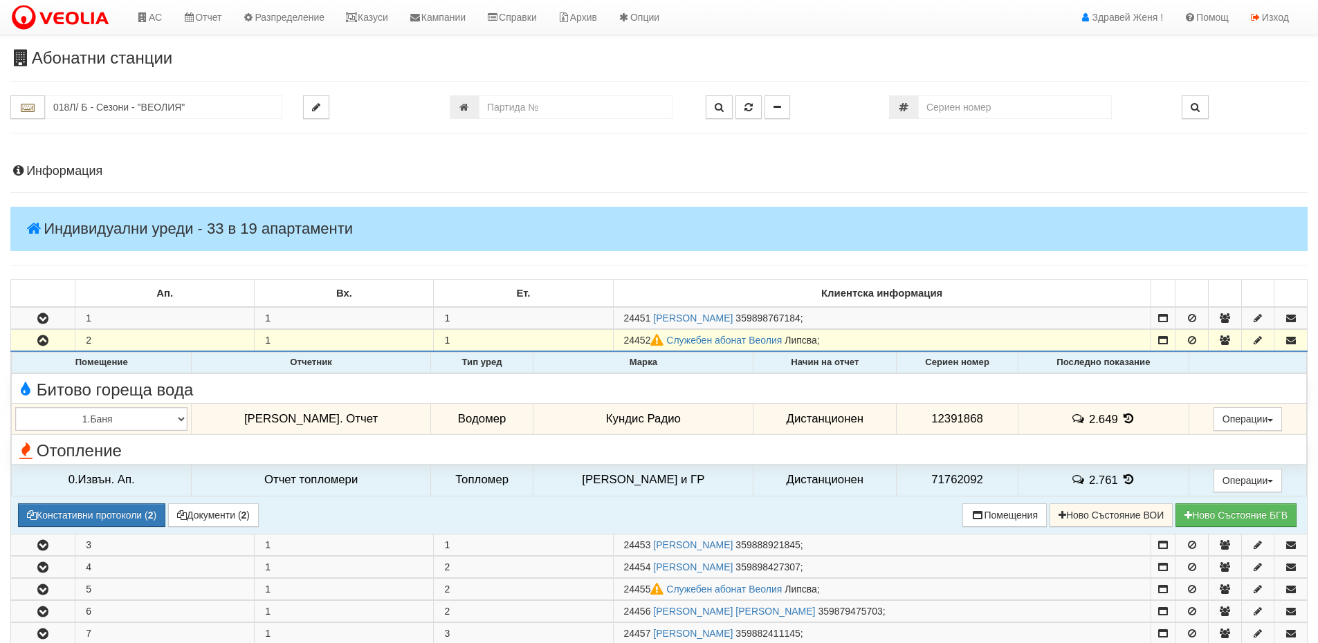
click at [1122, 417] on icon at bounding box center [1129, 419] width 15 height 12
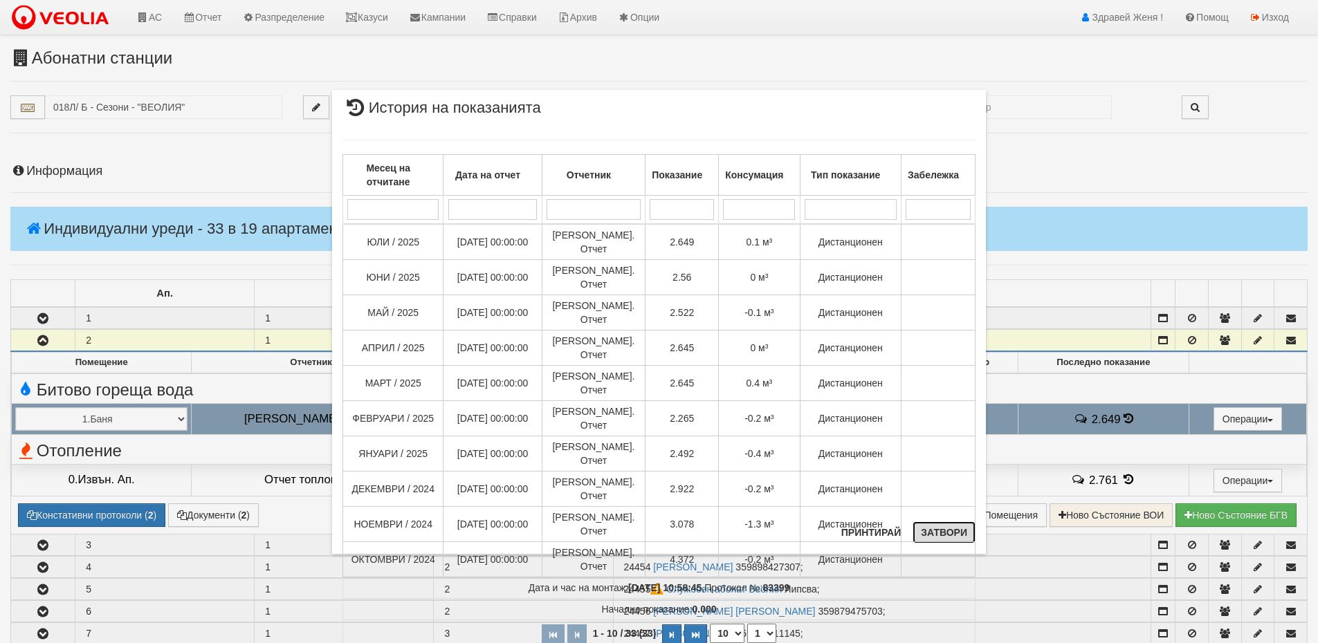
click at [951, 531] on button "Затвори" at bounding box center [944, 533] width 63 height 22
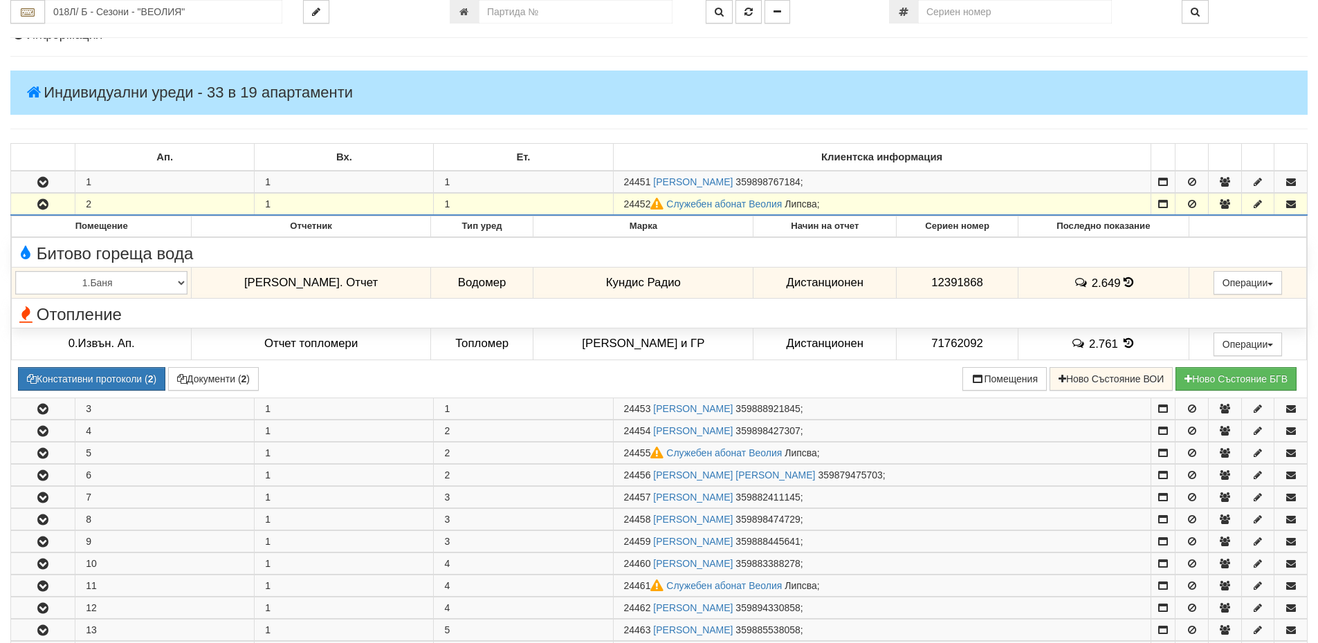
scroll to position [208, 0]
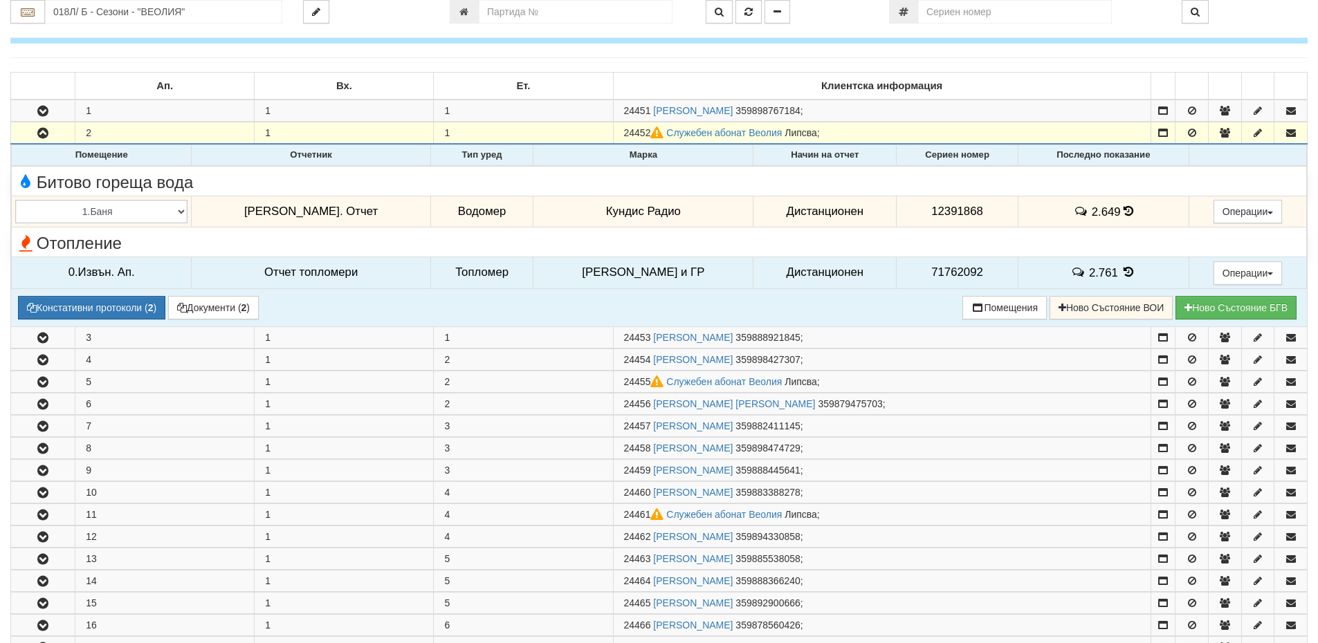
click at [185, 278] on td "0.Извън. Ап." at bounding box center [102, 273] width 180 height 32
click at [1122, 276] on icon at bounding box center [1129, 272] width 15 height 12
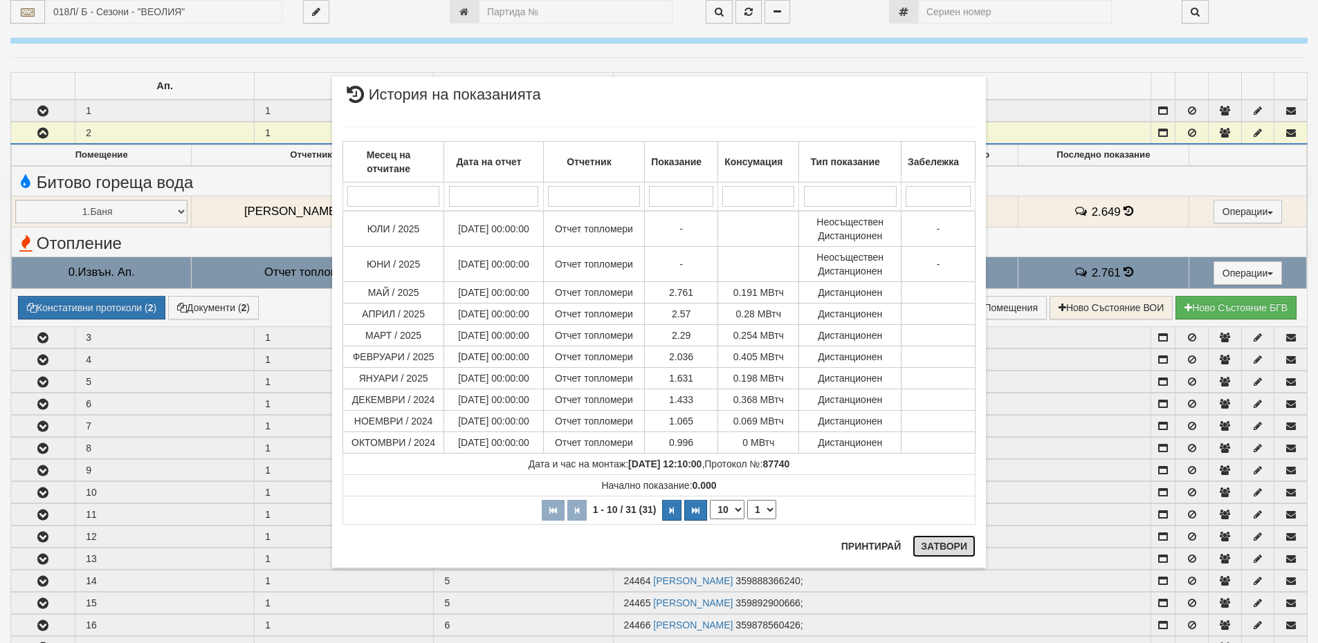
click at [940, 551] on button "Затвори" at bounding box center [944, 547] width 63 height 22
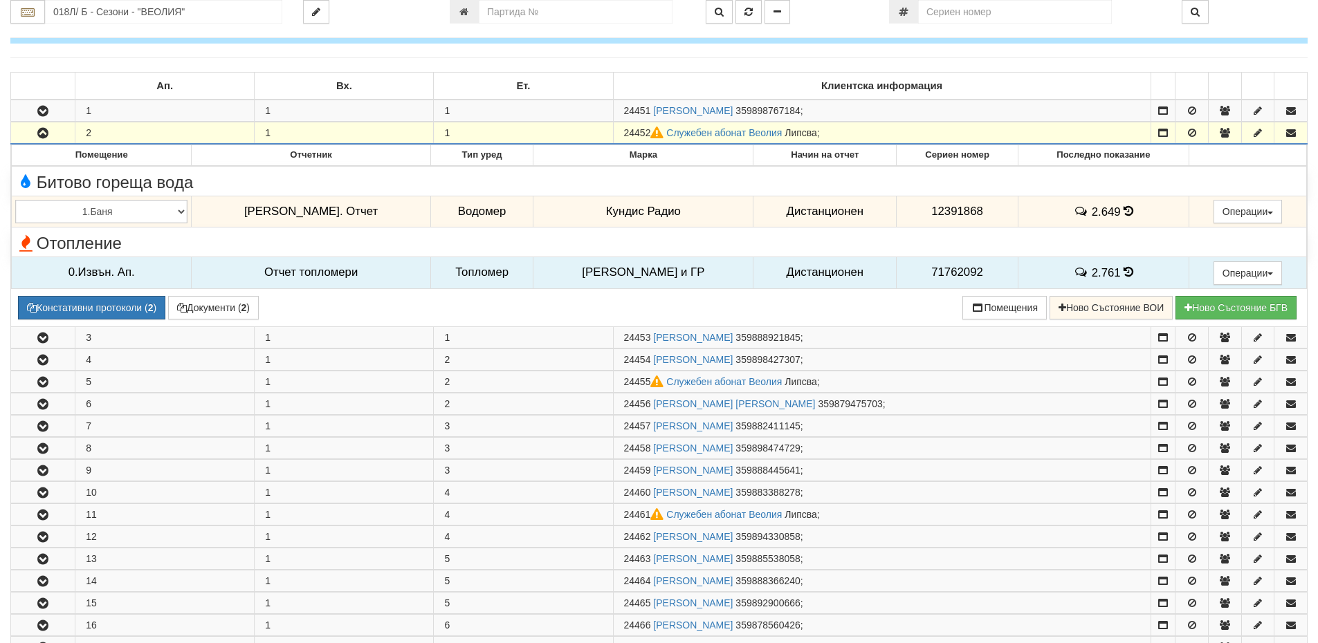
drag, startPoint x: 654, startPoint y: 129, endPoint x: 624, endPoint y: 137, distance: 30.9
click at [624, 137] on td "24452 Служебен абонат Веолия Липсва ;" at bounding box center [882, 133] width 538 height 22
click at [109, 10] on input "018Л/ Б - Сезони - "ВЕОЛИЯ"" at bounding box center [163, 12] width 237 height 24
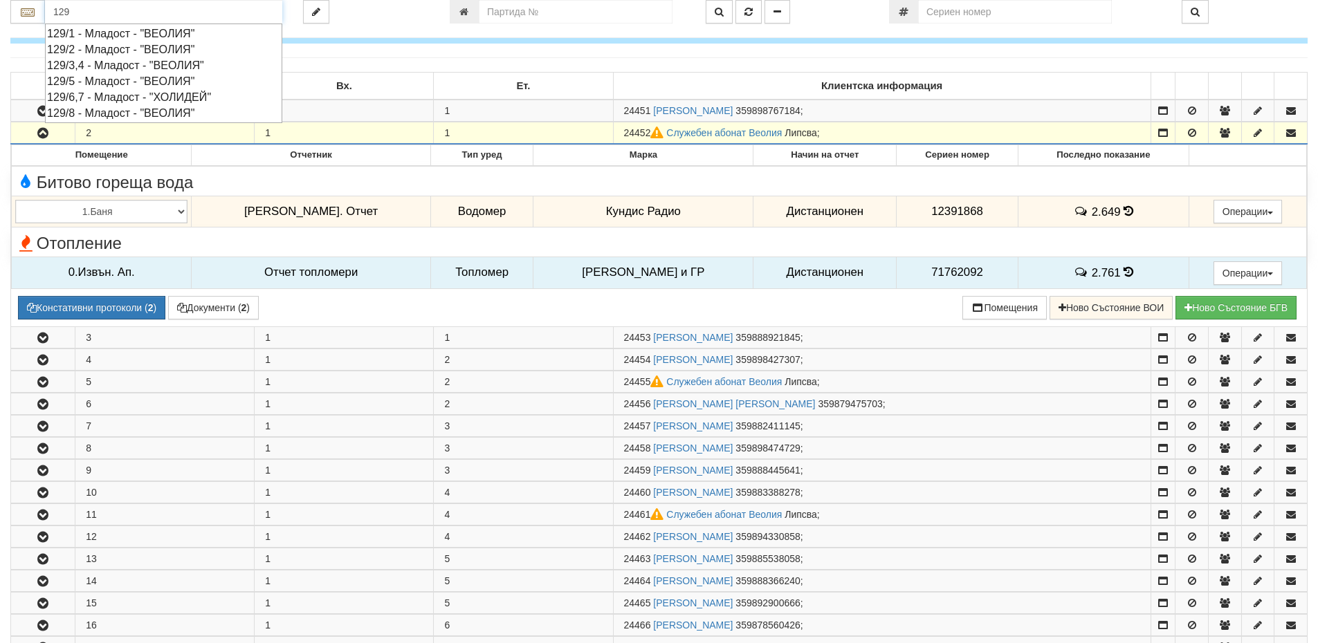
type input "129"
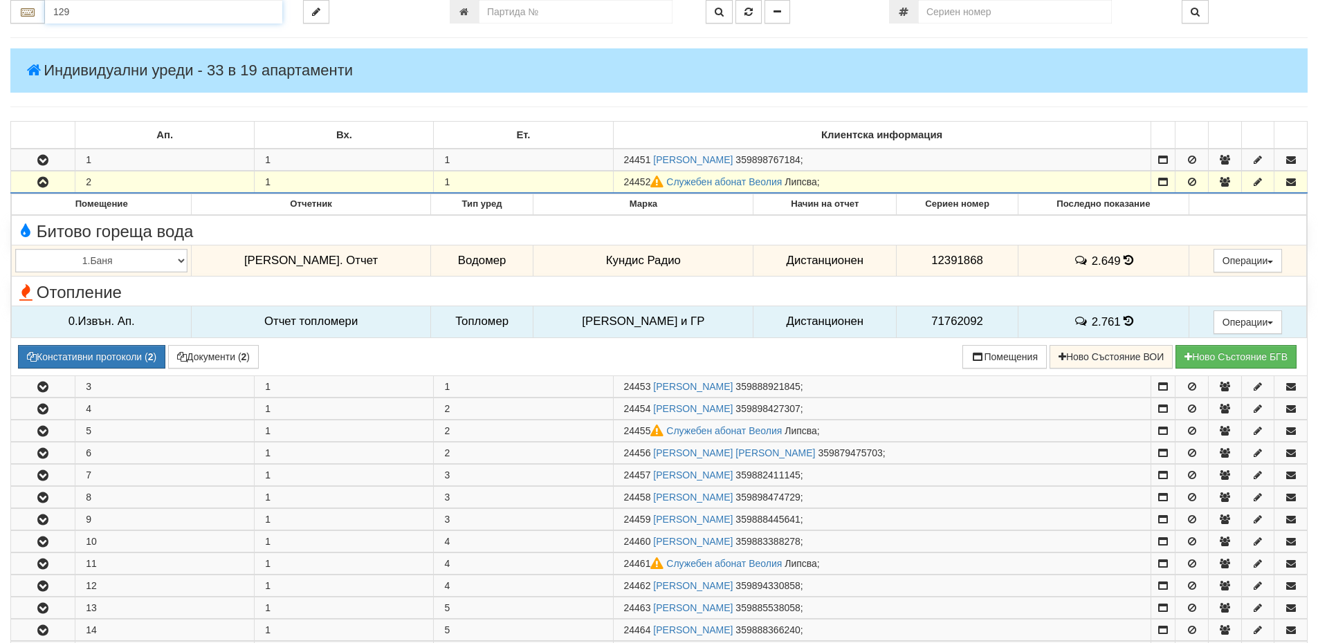
scroll to position [120, 0]
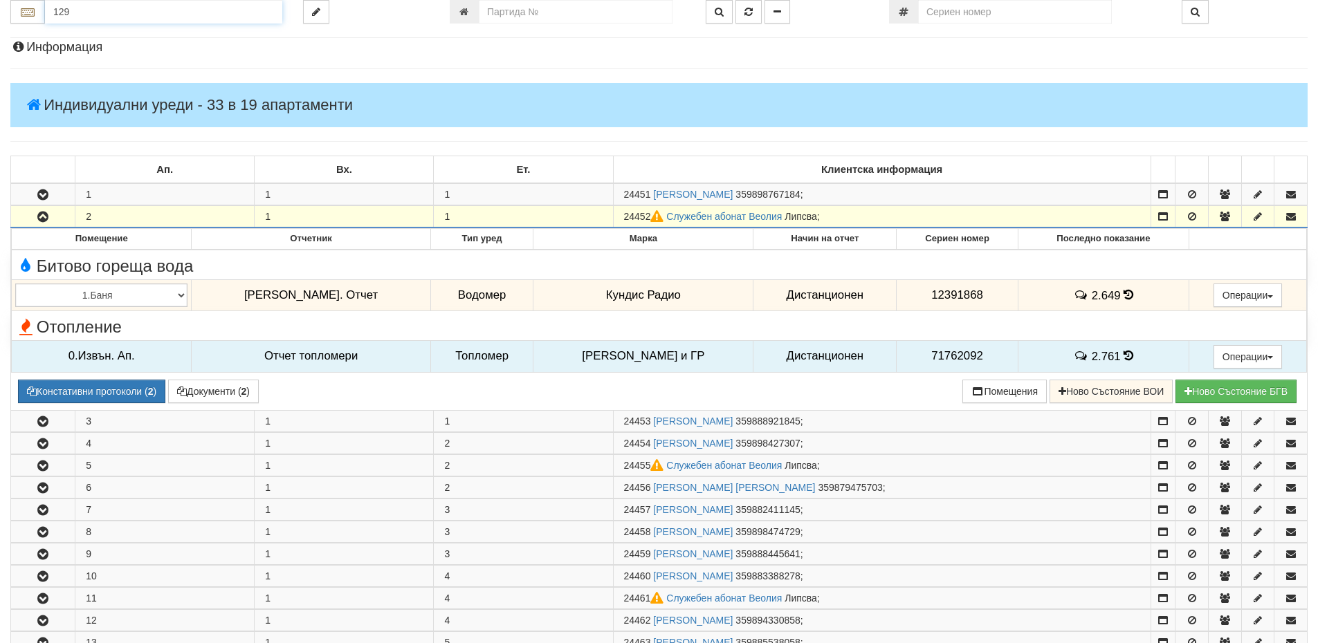
drag, startPoint x: 74, startPoint y: 10, endPoint x: 0, endPoint y: 6, distance: 74.1
click at [0, 6] on div "129" at bounding box center [146, 12] width 293 height 24
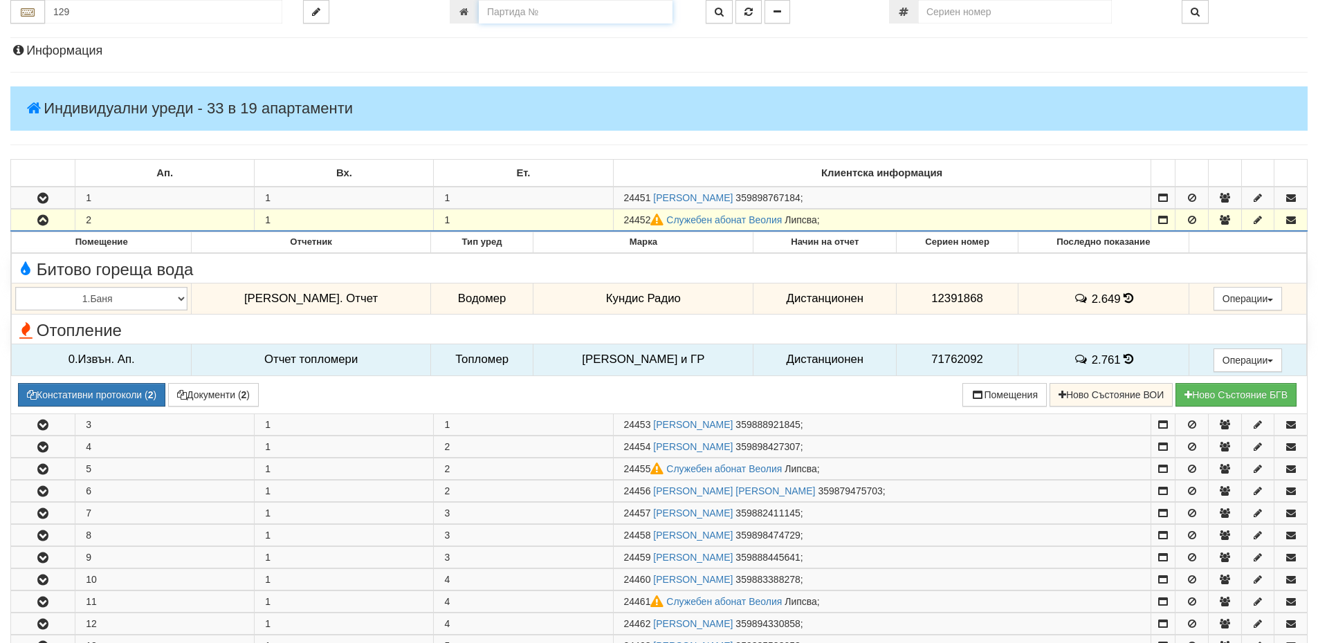
click at [578, 12] on input "number" at bounding box center [576, 12] width 194 height 24
type input "5690"
click at [727, 8] on button "button" at bounding box center [719, 12] width 27 height 24
type input "129/5 - "ВЕОЛИЯ ЕНЕРДЖИ ВАРНА " ЕАД"
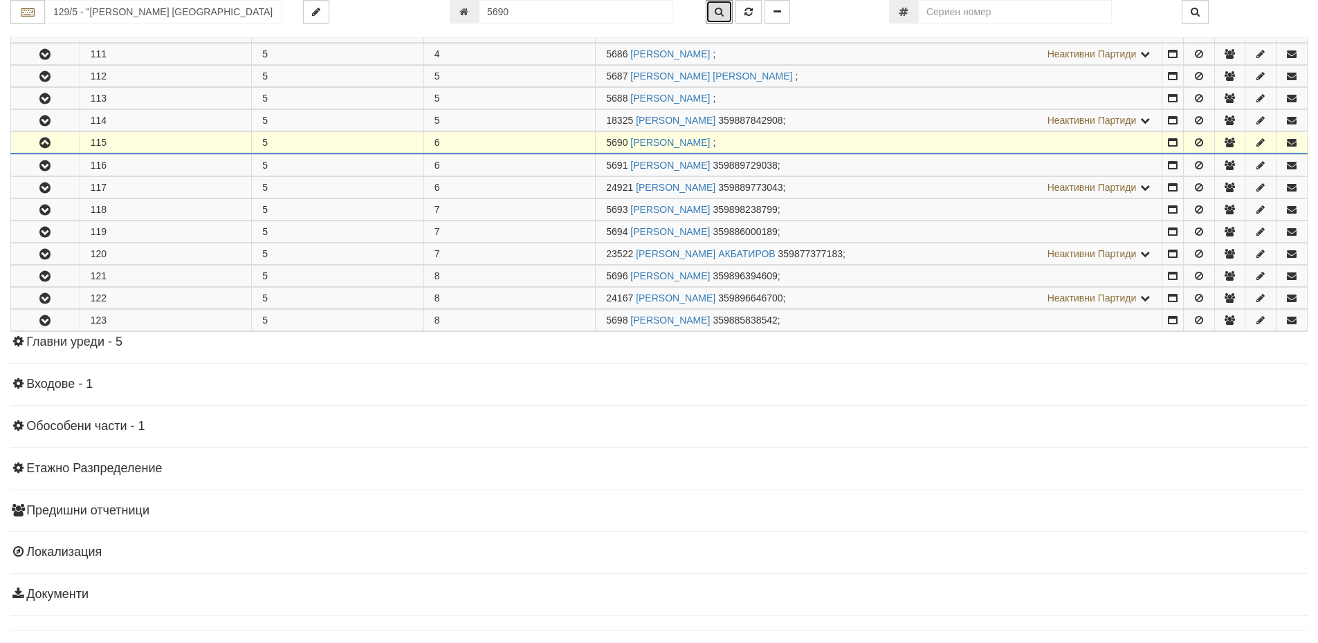
scroll to position [533, 0]
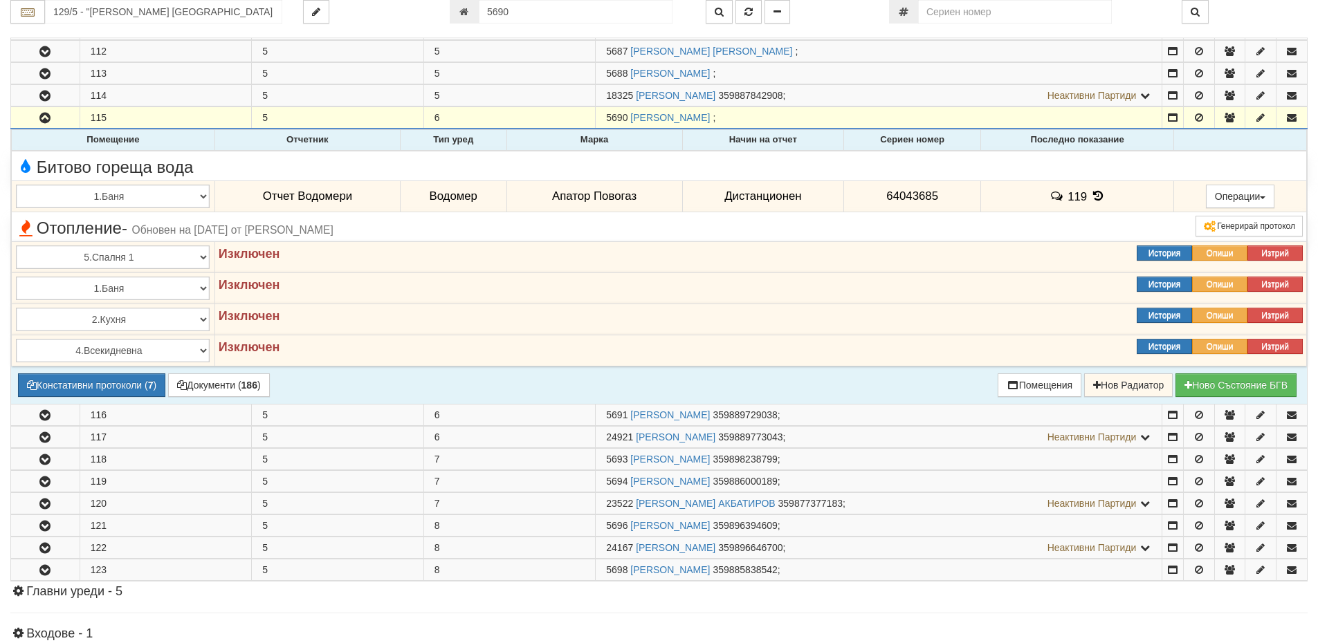
click at [1068, 194] on span "119" at bounding box center [1077, 196] width 19 height 13
drag, startPoint x: 940, startPoint y: 194, endPoint x: 877, endPoint y: 193, distance: 62.3
click at [877, 193] on td "64043685" at bounding box center [912, 197] width 137 height 32
copy span "64043685"
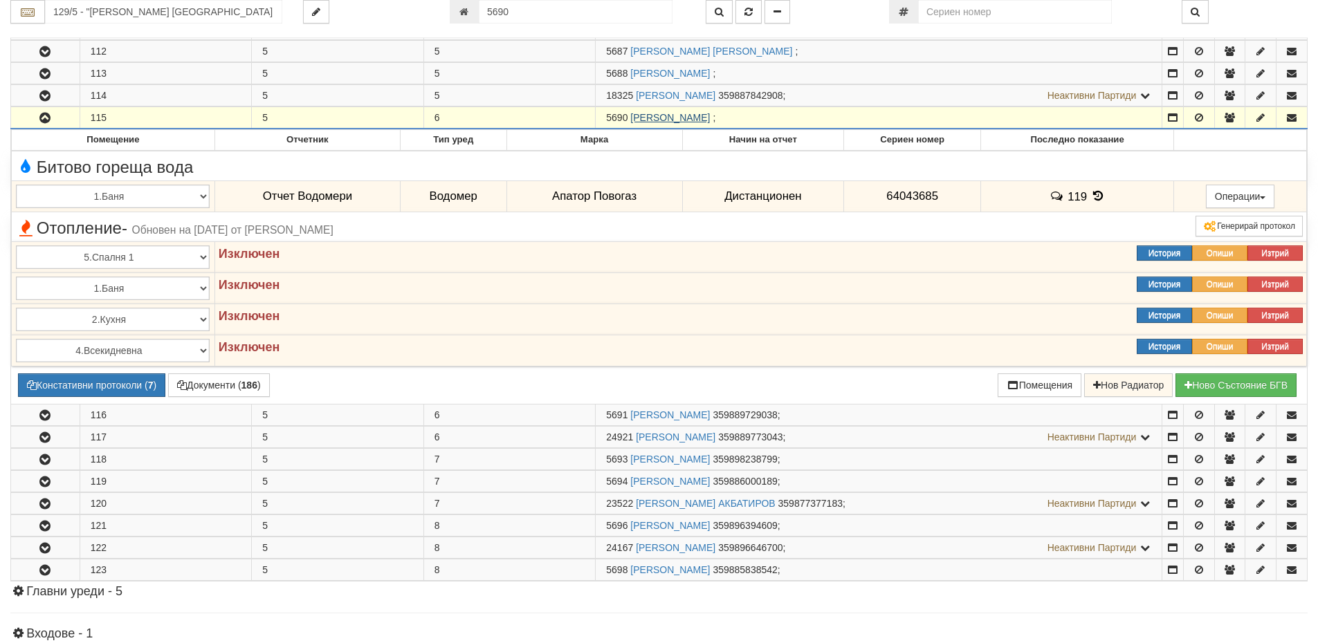
click at [687, 120] on link "СТАНИМИР СТОЯНОВ СТОЯНОВ" at bounding box center [670, 117] width 80 height 11
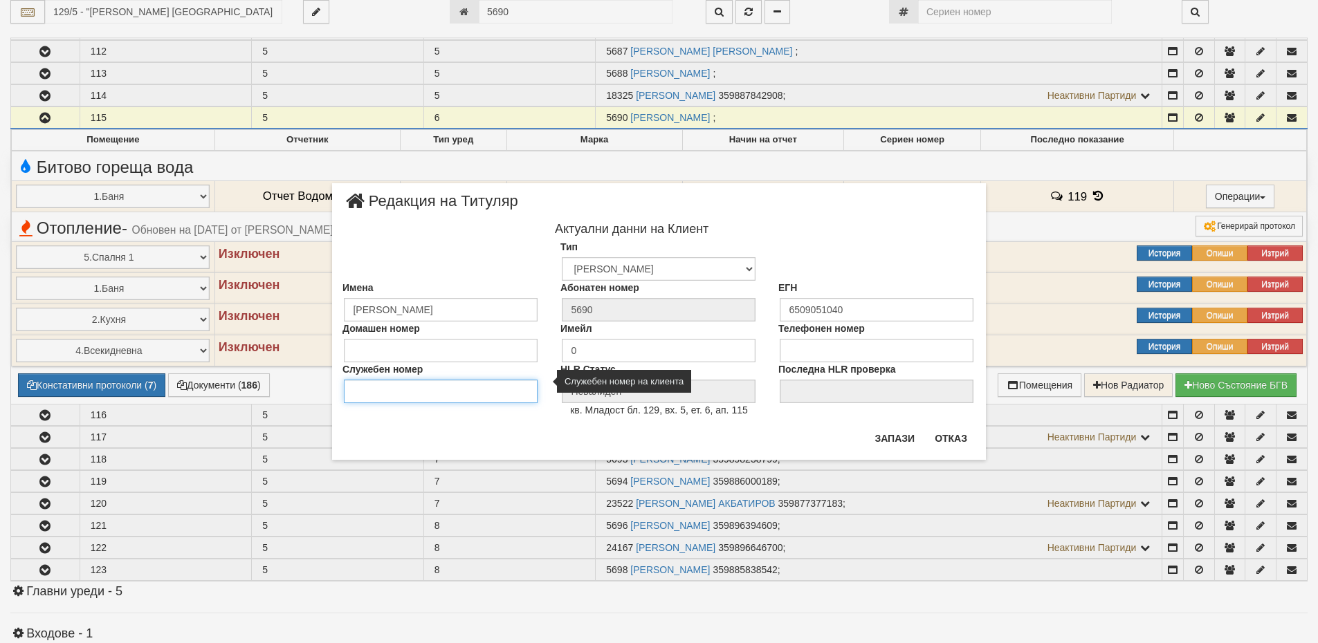
click at [378, 387] on input "Служебен номер" at bounding box center [441, 392] width 194 height 24
type input "0899640204"
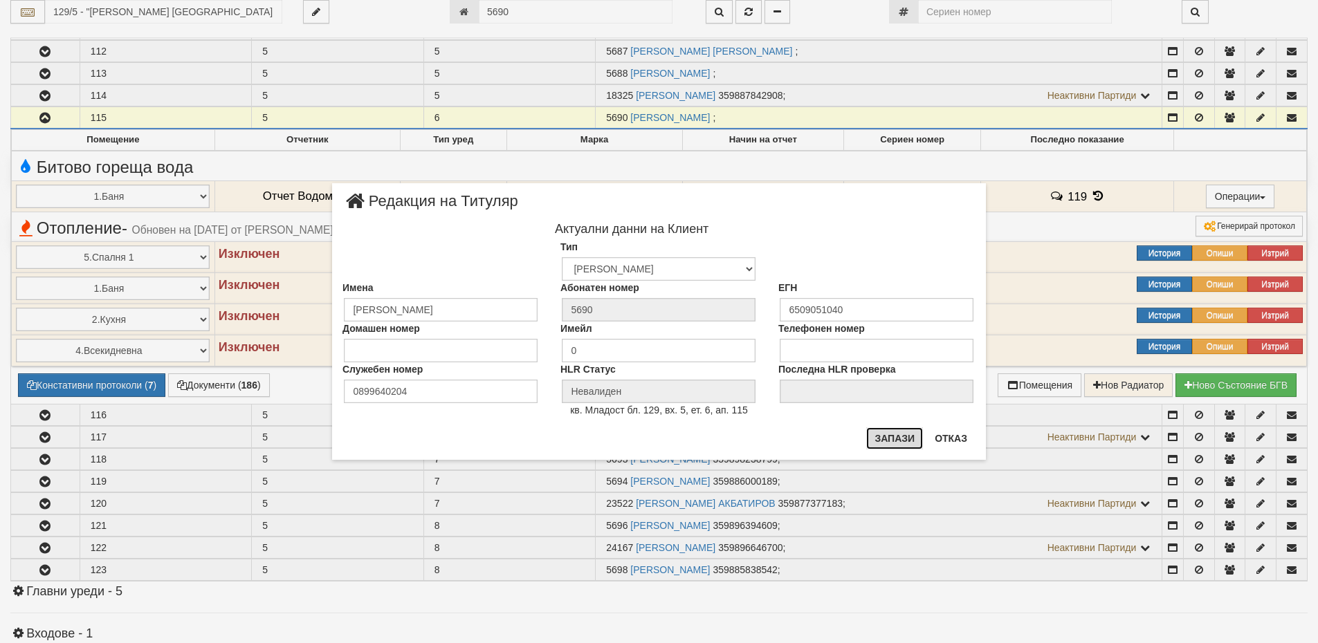
click at [909, 443] on button "Запази" at bounding box center [894, 439] width 57 height 22
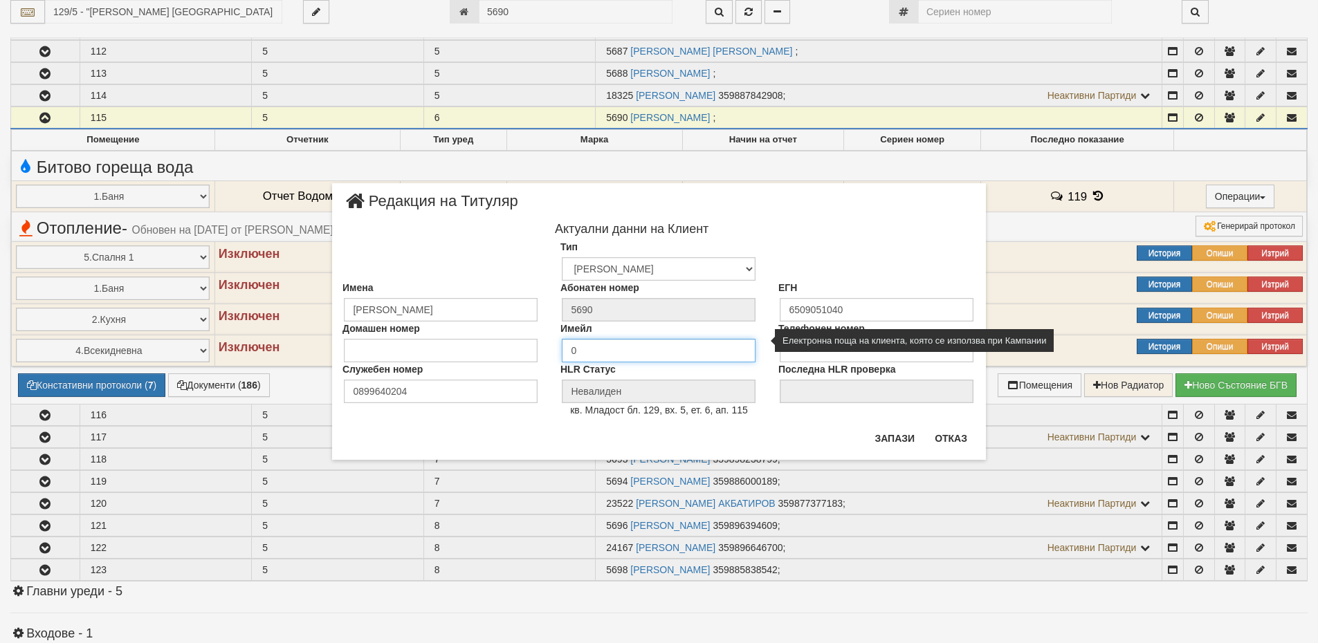
click at [576, 349] on input "0" at bounding box center [659, 351] width 194 height 24
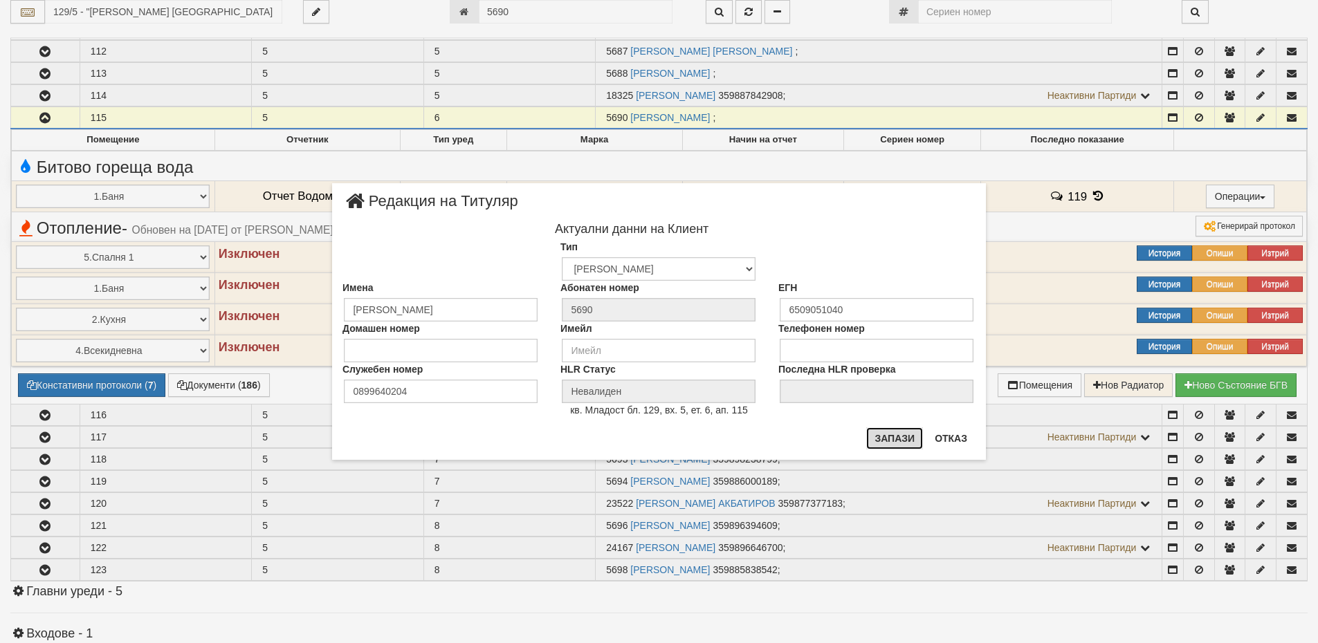
click at [875, 439] on button "Запази" at bounding box center [894, 439] width 57 height 22
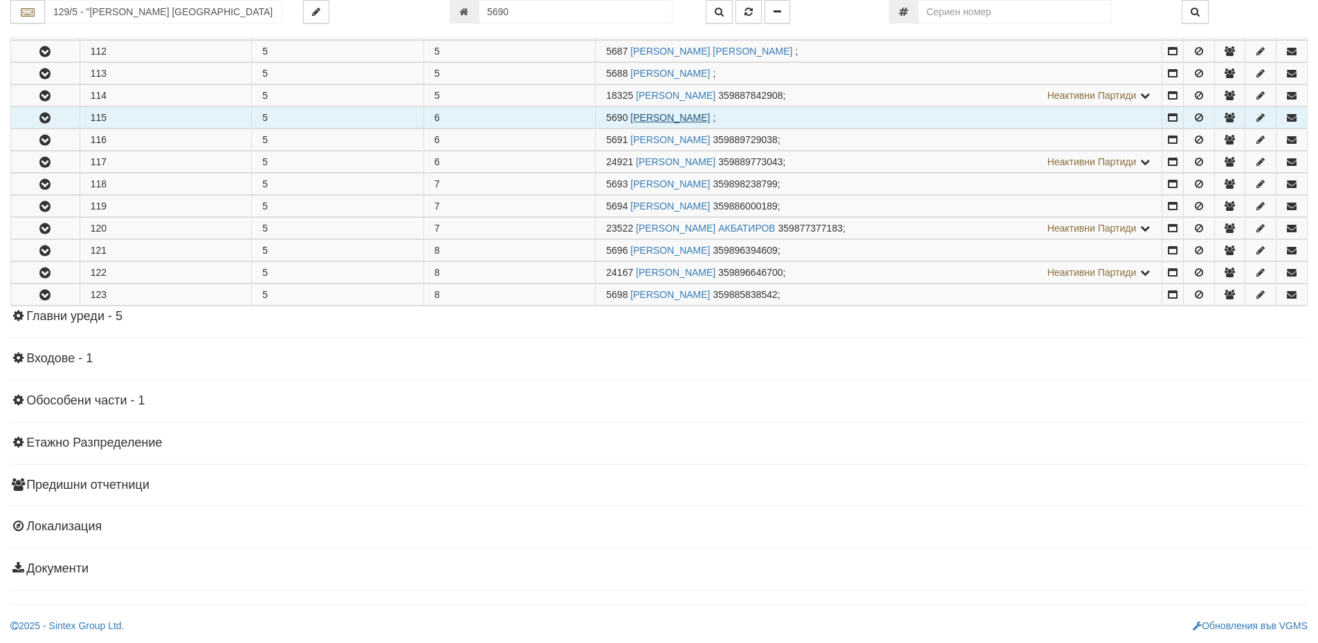
click at [640, 122] on link "СТАНИМИР СТОЯНОВ СТОЯНОВ" at bounding box center [670, 117] width 80 height 11
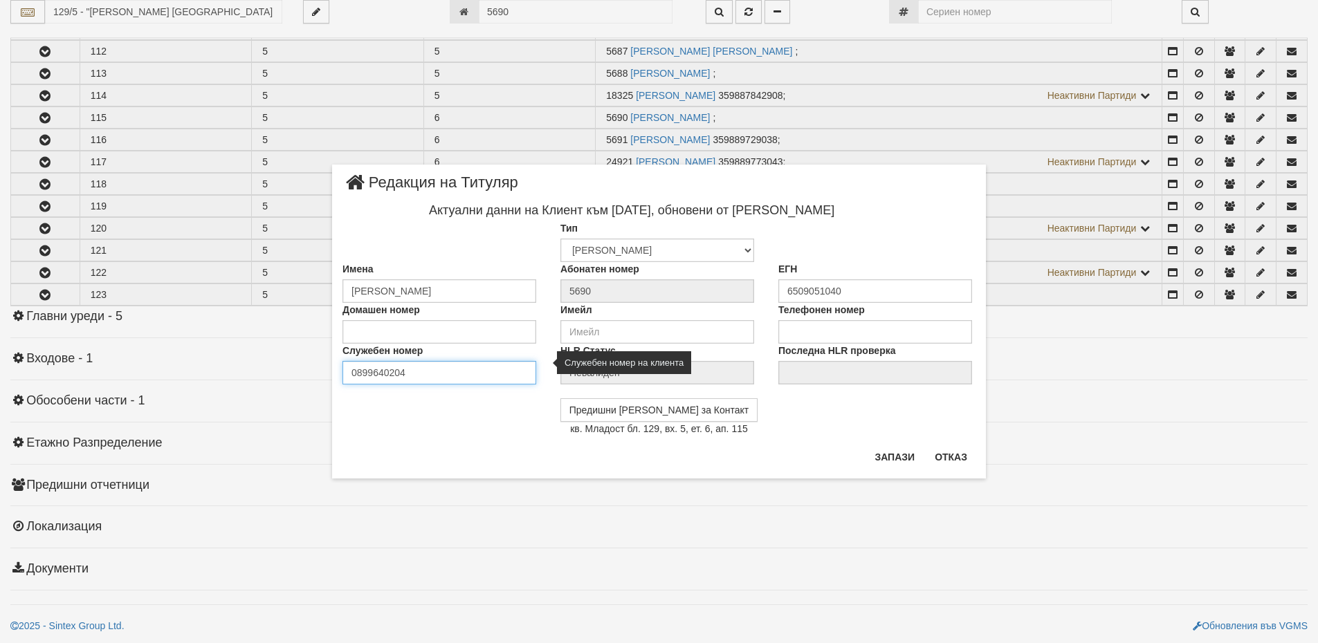
drag, startPoint x: 421, startPoint y: 376, endPoint x: 354, endPoint y: 376, distance: 67.1
click at [354, 376] on input "0899640204" at bounding box center [439, 373] width 194 height 24
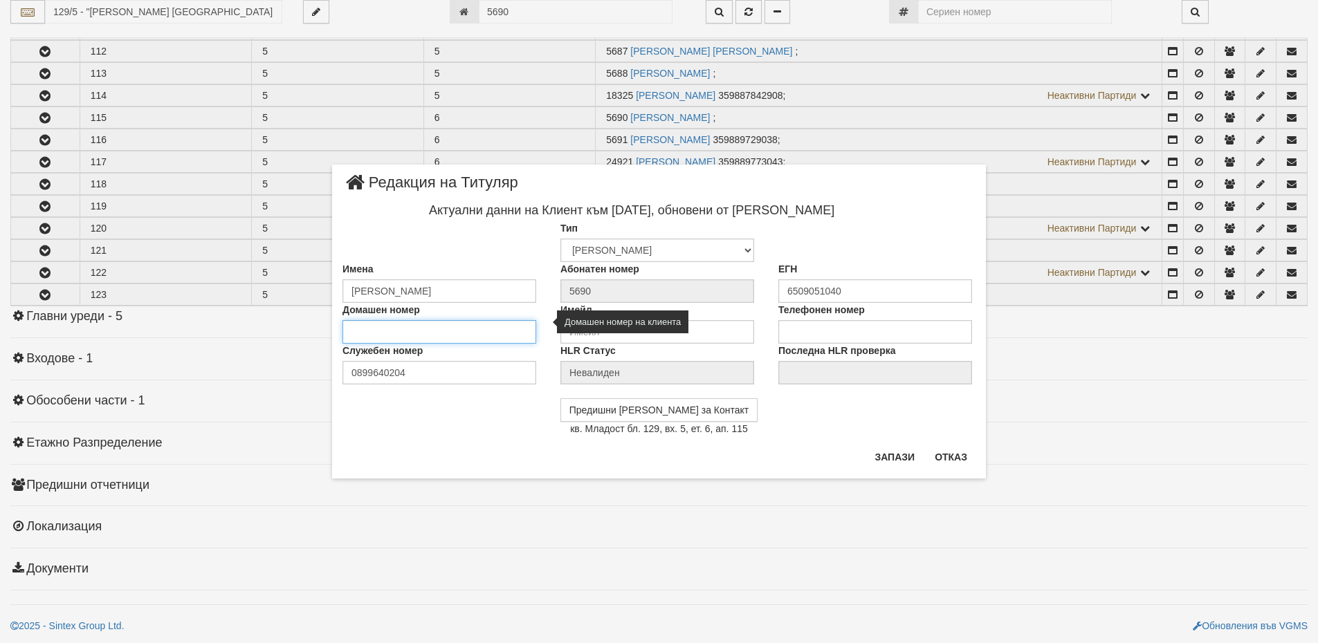
click at [396, 327] on input "Домашен номер" at bounding box center [439, 332] width 194 height 24
paste input "0899640204"
type input "0899640204"
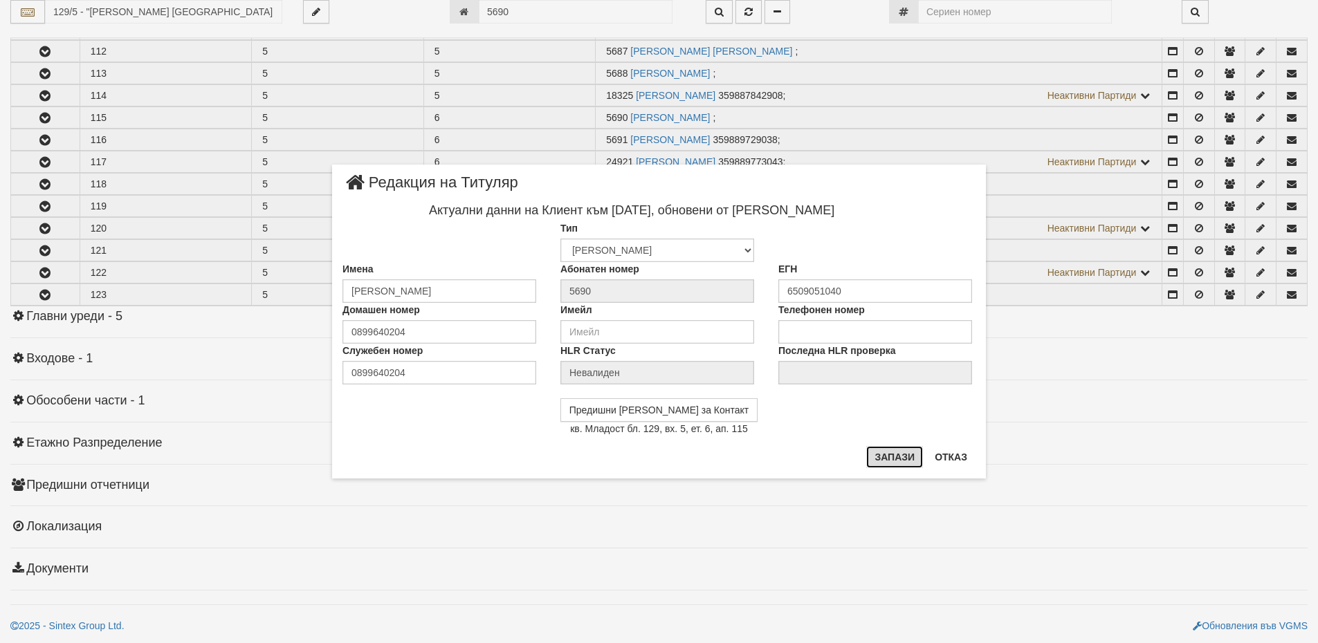
click at [895, 459] on button "Запази" at bounding box center [894, 457] width 57 height 22
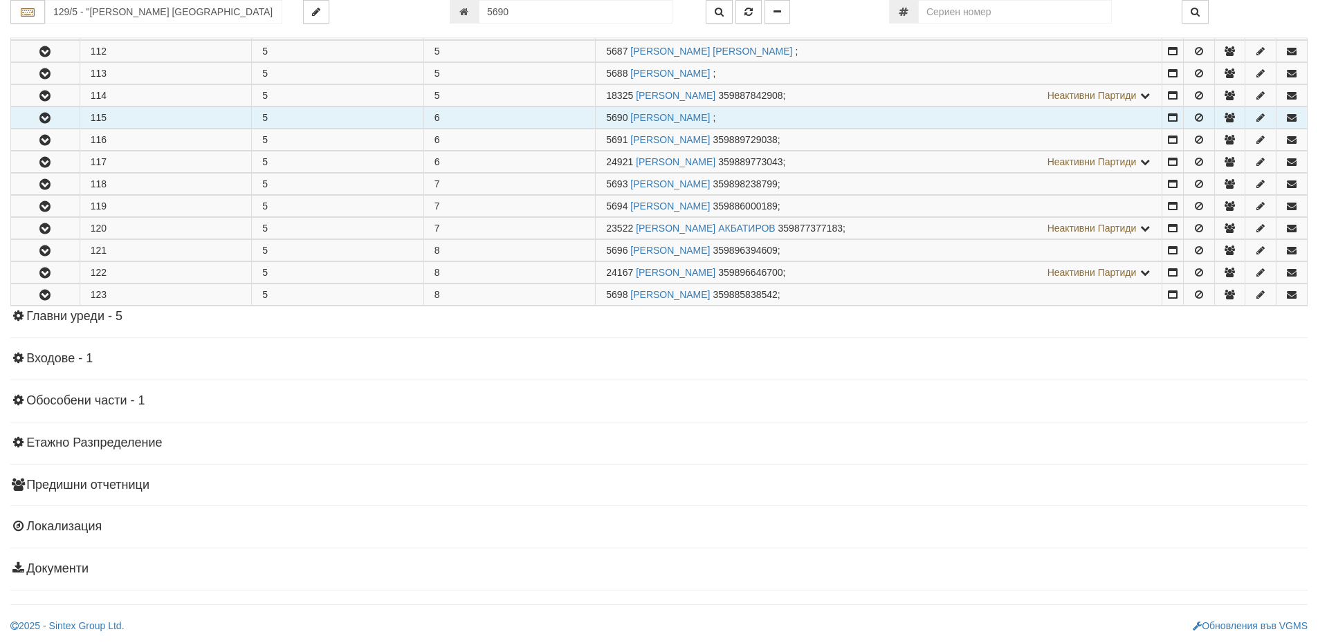
click at [807, 120] on td "5690 СТАНИМИР СТОЯНОВ СТОЯНОВ ;" at bounding box center [879, 117] width 567 height 21
click at [1226, 116] on icon "button" at bounding box center [1229, 118] width 12 height 10
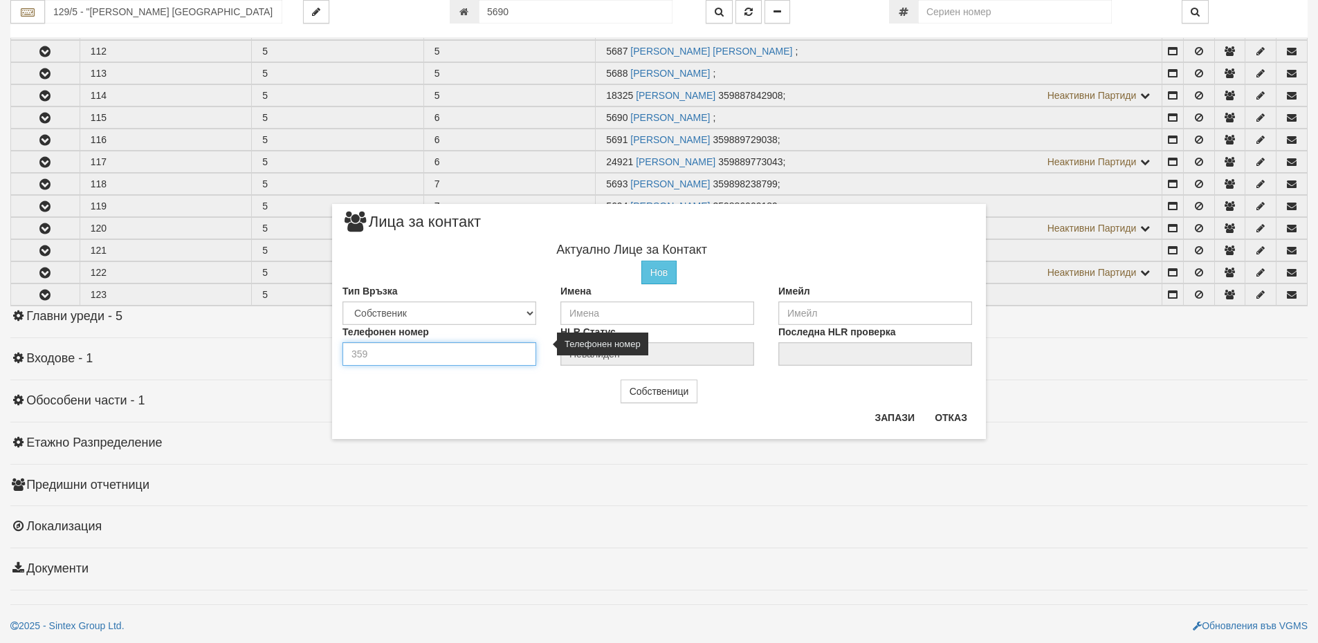
click at [431, 356] on input "number" at bounding box center [439, 354] width 194 height 24
type input "0899640204"
click at [627, 314] on input "text" at bounding box center [657, 314] width 194 height 24
drag, startPoint x: 707, startPoint y: 213, endPoint x: 713, endPoint y: 246, distance: 33.7
click at [713, 246] on div "× Лица за контакт Актуално Лице за Контакт Нов Промени Актуалното Лице Тип Връз…" at bounding box center [659, 321] width 654 height 235
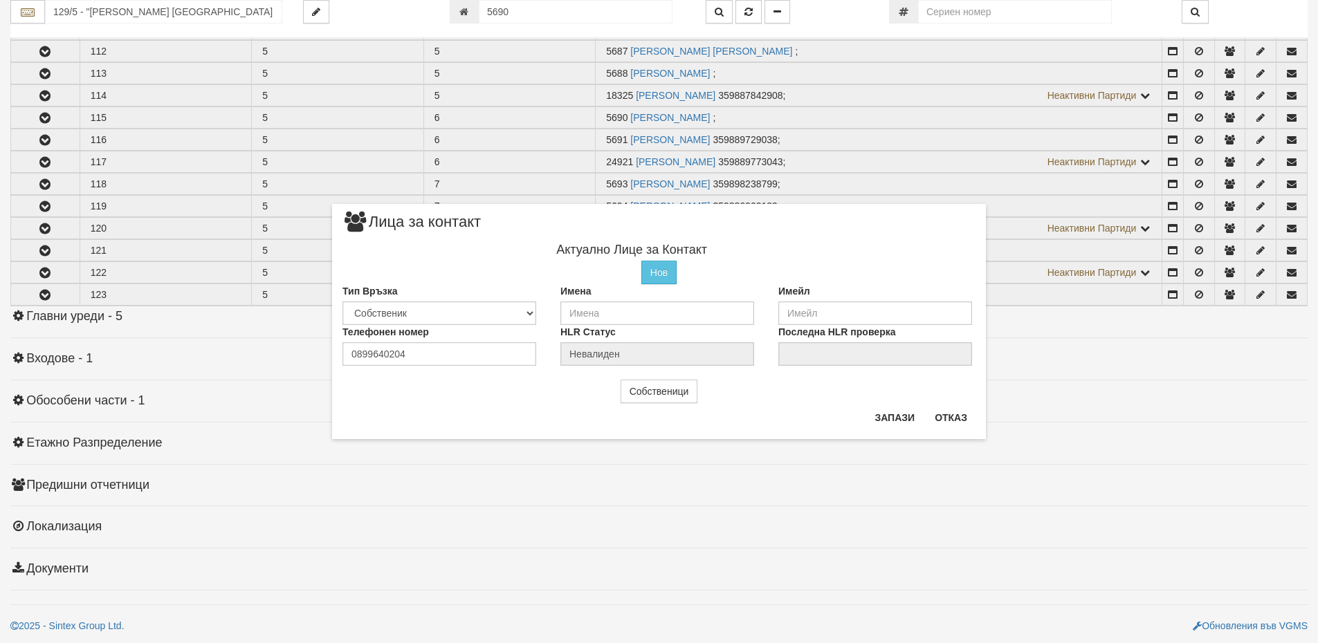
click at [1085, 361] on div "× Лица за контакт Актуално Лице за Контакт Нов Промени Актуалното Лице Тип Връз…" at bounding box center [659, 321] width 1318 height 643
click at [899, 416] on button "Запази" at bounding box center [894, 418] width 57 height 22
click at [961, 421] on button "Отказ" at bounding box center [950, 418] width 49 height 22
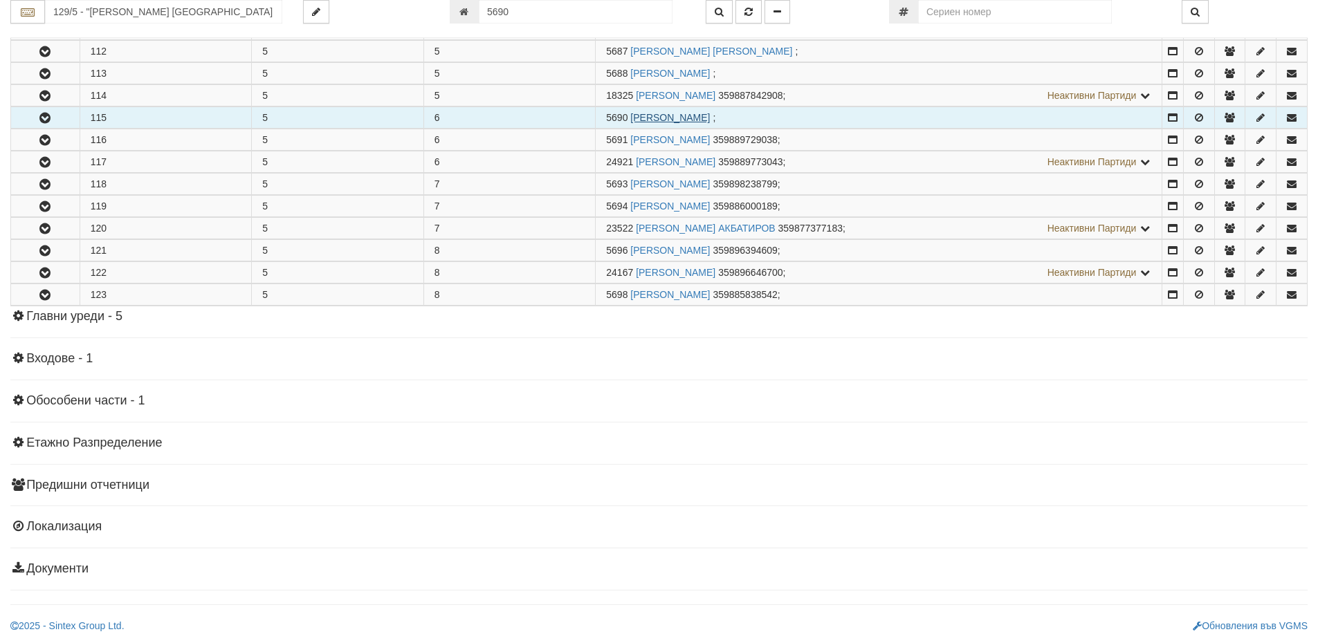
drag, startPoint x: 785, startPoint y: 113, endPoint x: 632, endPoint y: 122, distance: 153.9
click at [632, 122] on link "СТАНИМИР СТОЯНОВ СТОЯНОВ" at bounding box center [670, 117] width 80 height 11
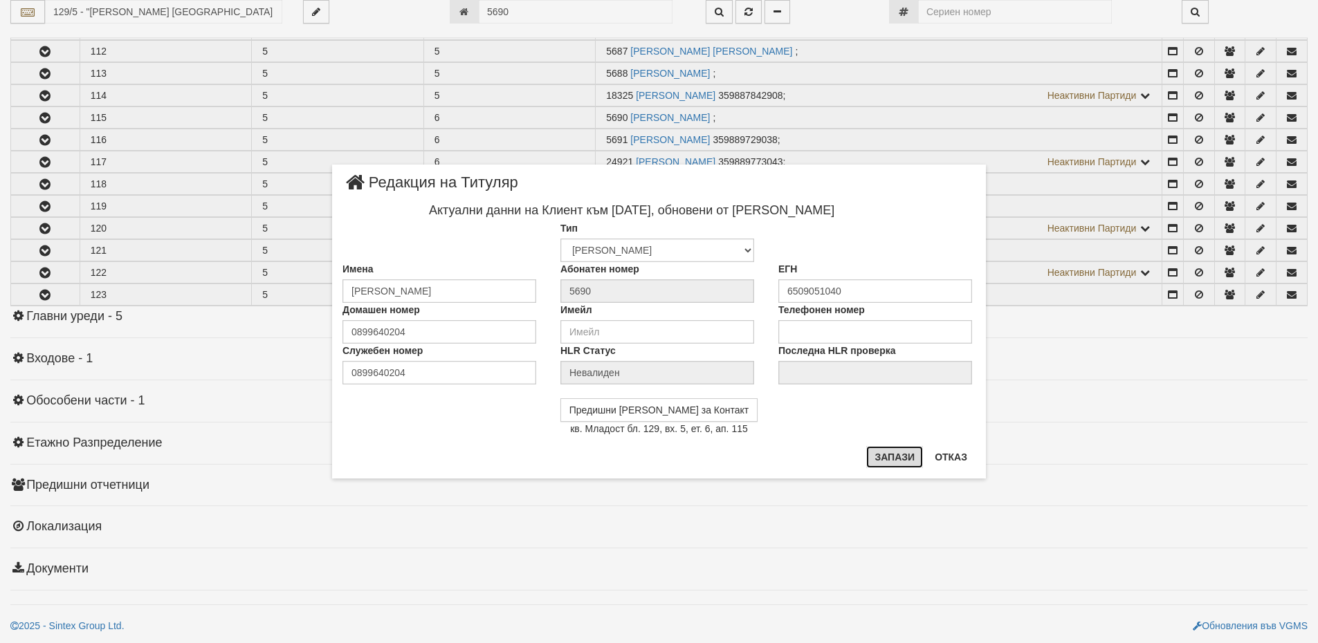
click at [893, 456] on button "Запази" at bounding box center [894, 457] width 57 height 22
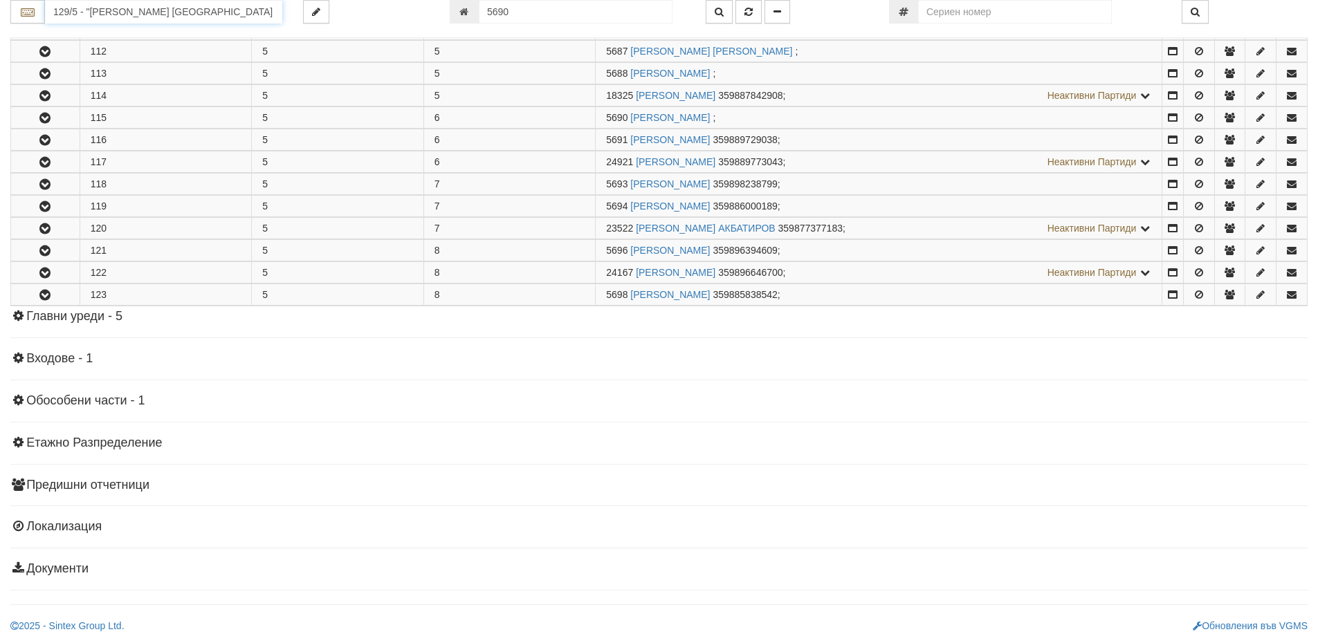
click at [78, 17] on input "129/5 - "ВЕОЛИЯ ЕНЕРДЖИ ВАРНА " ЕАД" at bounding box center [163, 12] width 237 height 24
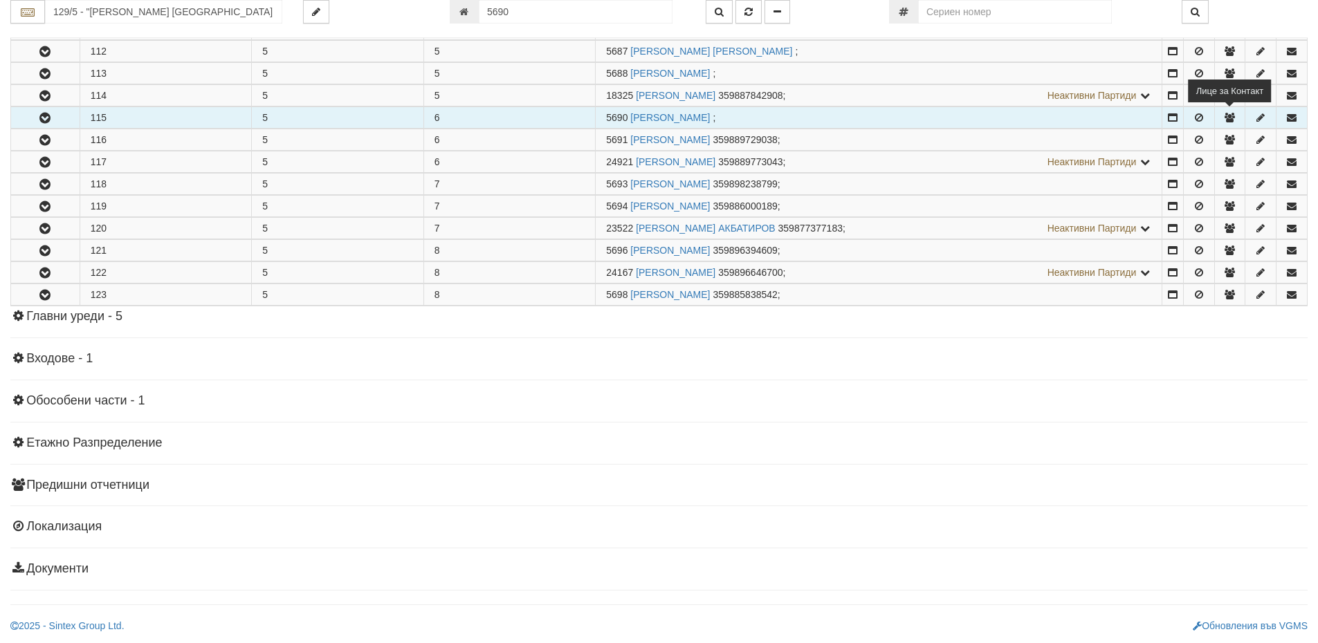
click at [1224, 118] on icon "button" at bounding box center [1229, 118] width 12 height 10
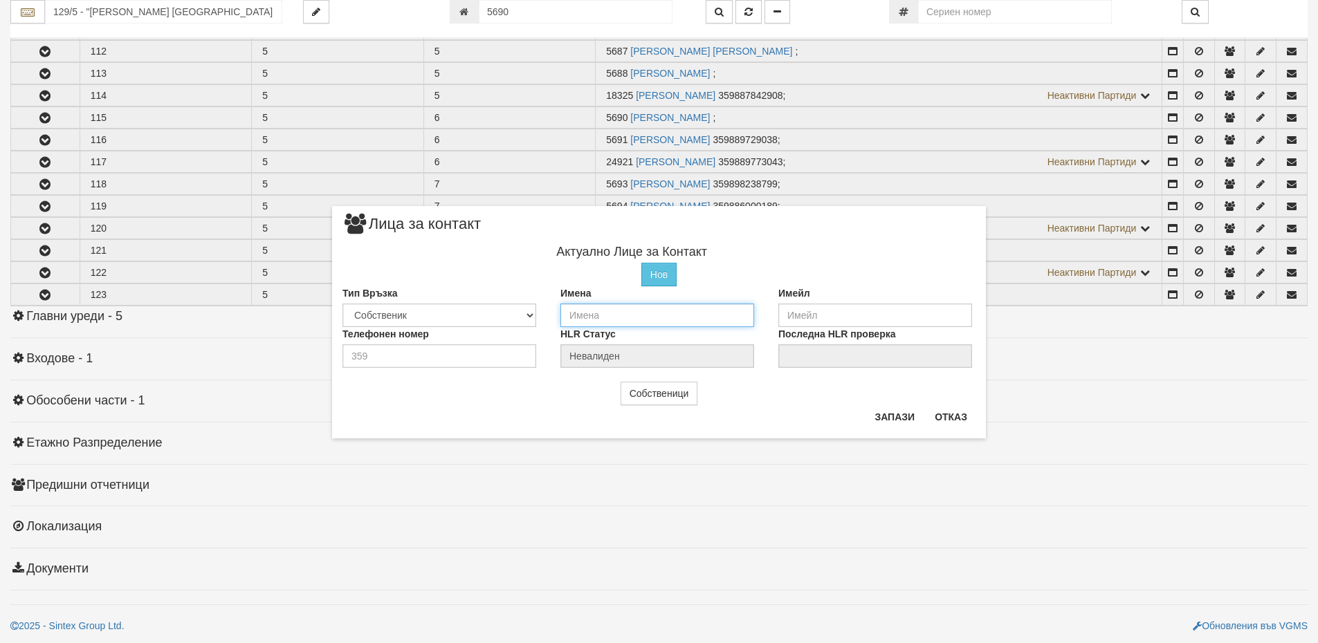
click at [651, 317] on input "text" at bounding box center [657, 316] width 194 height 24
type input "Станимир Стоянов"
click at [463, 354] on input "number" at bounding box center [439, 354] width 194 height 24
type input "0899640204"
click at [897, 423] on button "Запази" at bounding box center [894, 418] width 57 height 22
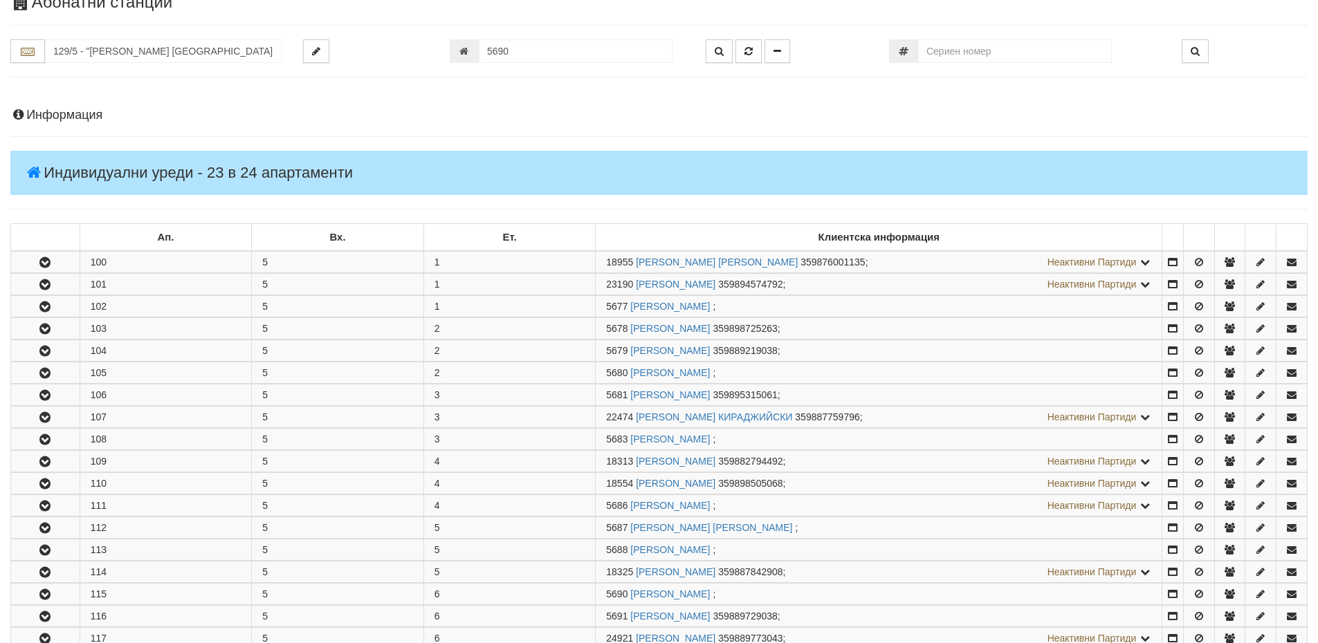
scroll to position [48, 0]
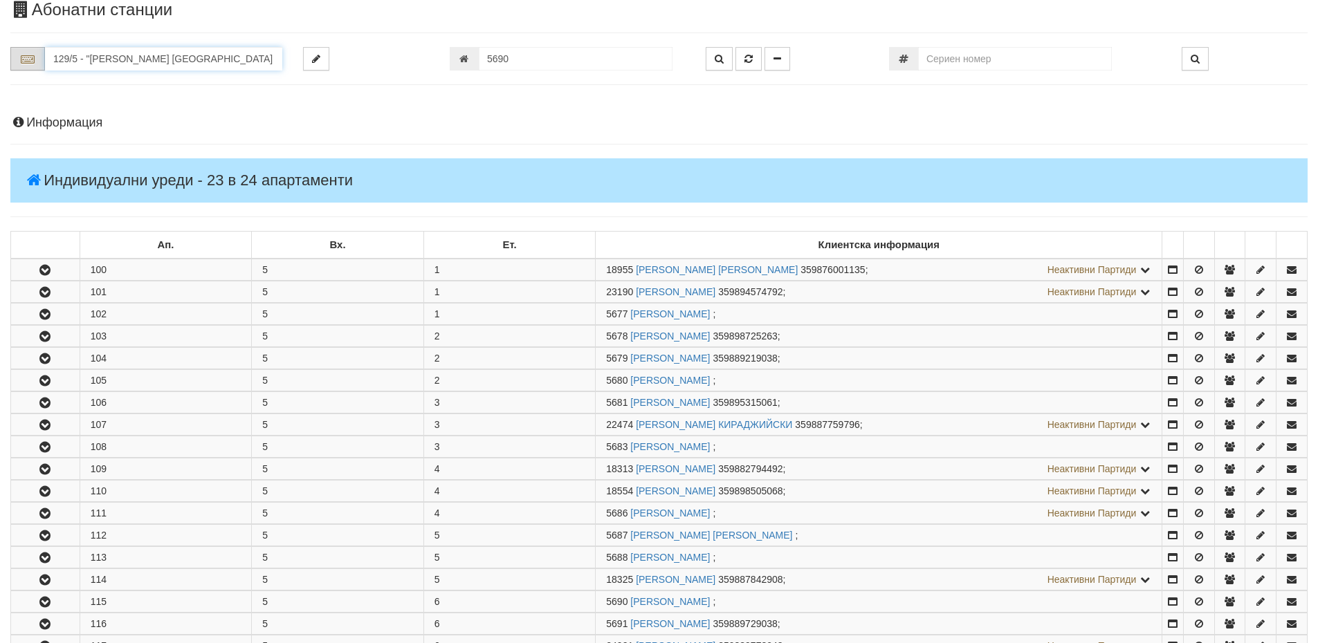
drag, startPoint x: 259, startPoint y: 59, endPoint x: 13, endPoint y: 60, distance: 245.6
click at [13, 60] on div "129/5 - "ВЕОЛИЯ ЕНЕРДЖИ ВАРНА " ЕАД" at bounding box center [146, 59] width 272 height 24
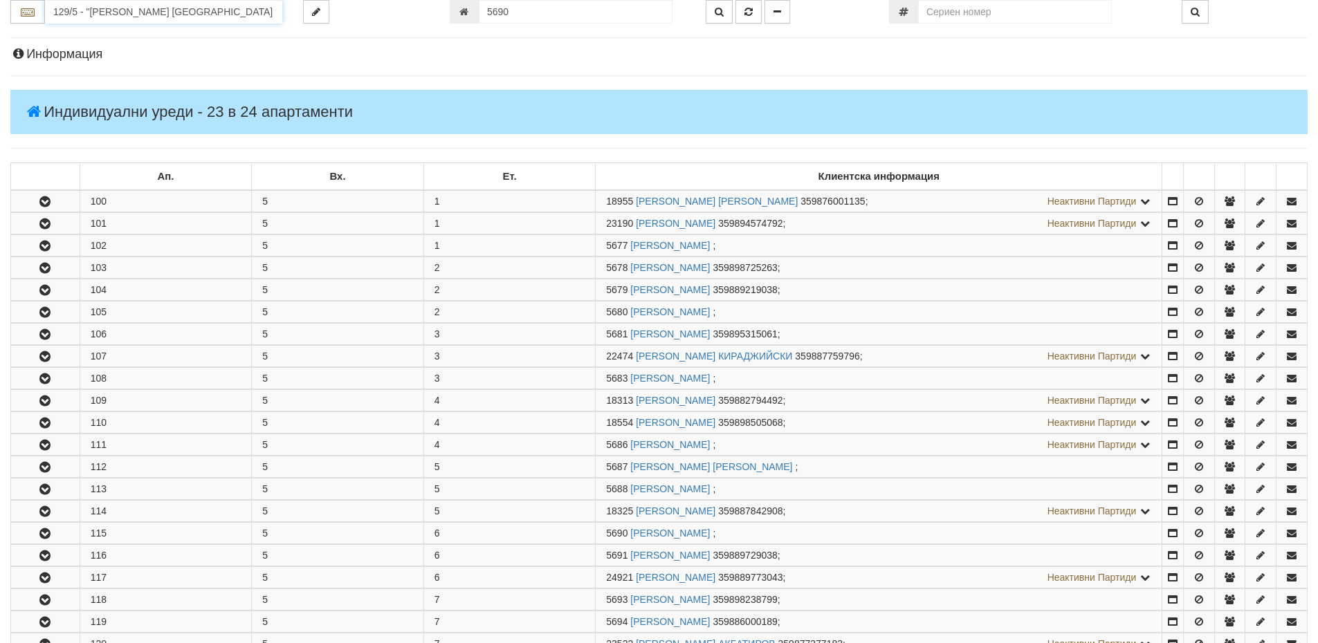
scroll to position [118, 0]
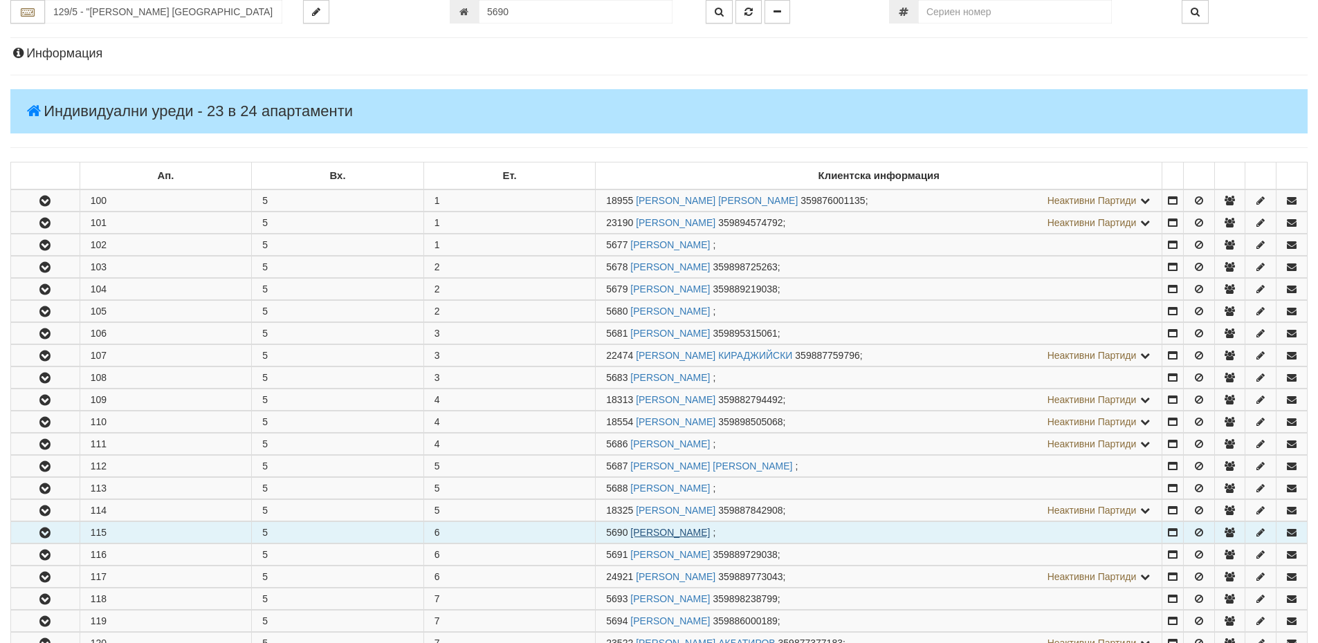
click at [710, 536] on link "СТАНИМИР СТОЯНОВ СТОЯНОВ" at bounding box center [670, 532] width 80 height 11
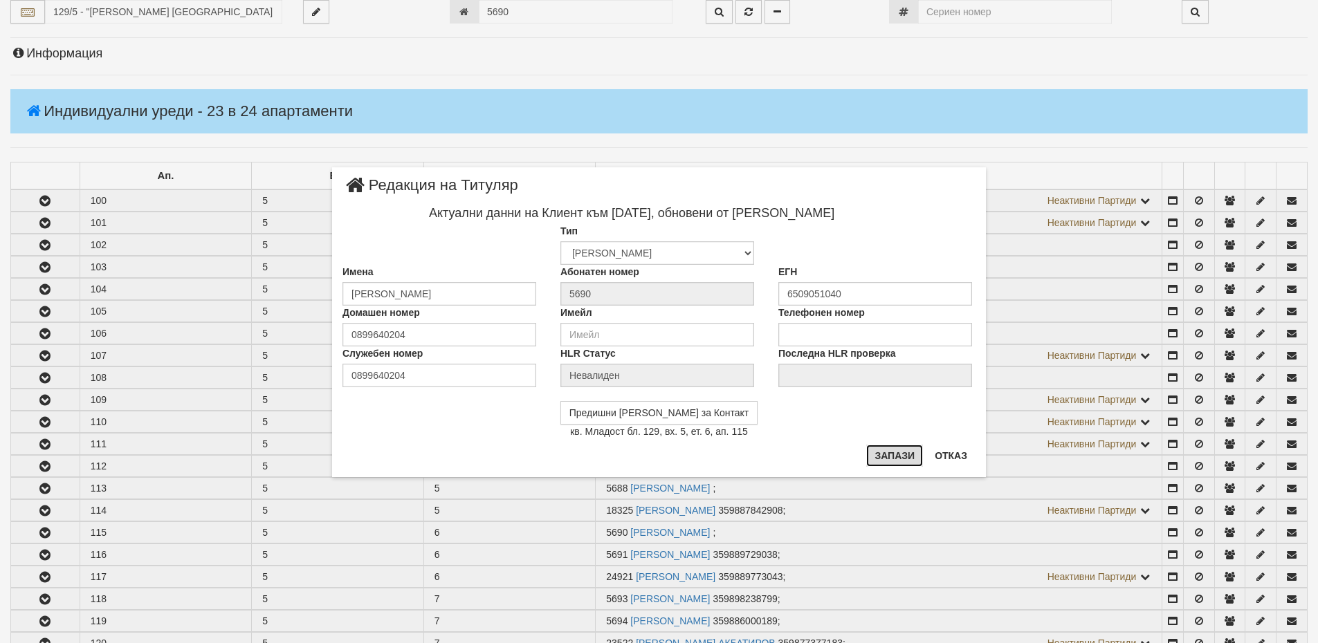
click at [888, 461] on button "Запази" at bounding box center [894, 456] width 57 height 22
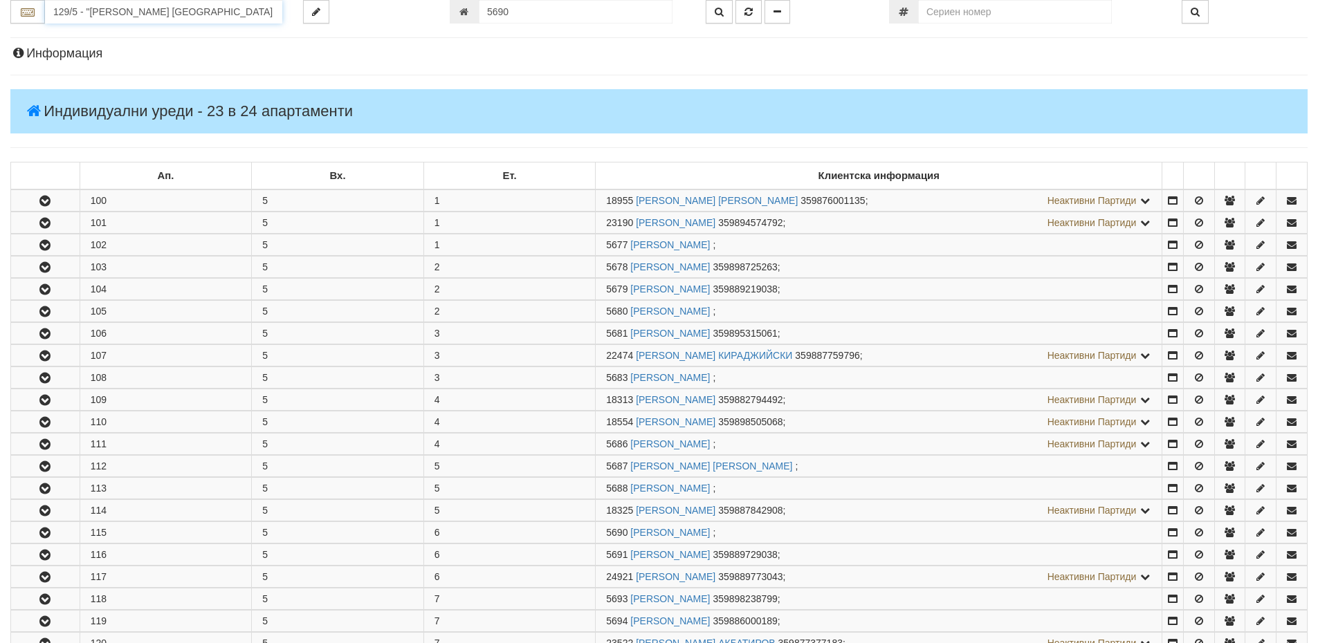
click at [108, 11] on input "129/5 - "ВЕОЛИЯ ЕНЕРДЖИ ВАРНА " ЕАД" at bounding box center [163, 12] width 237 height 24
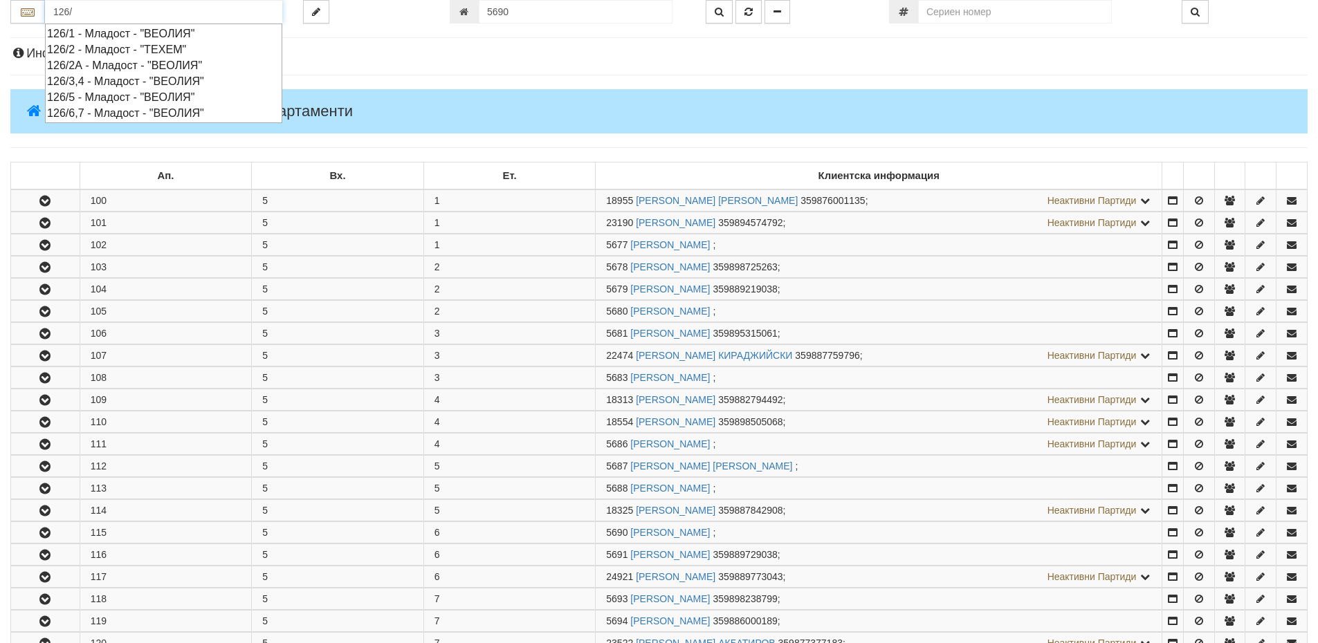
click at [133, 117] on div "126/6,7 - Младост - "ВЕОЛИЯ"" at bounding box center [163, 113] width 233 height 16
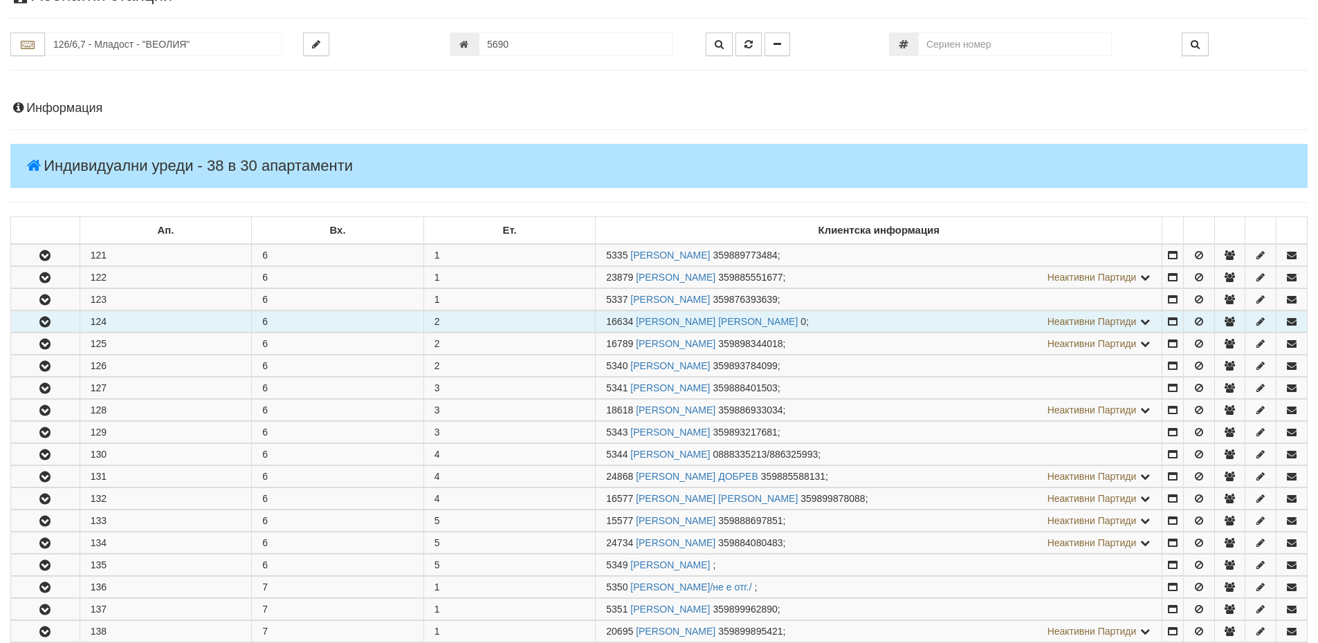
scroll to position [138, 0]
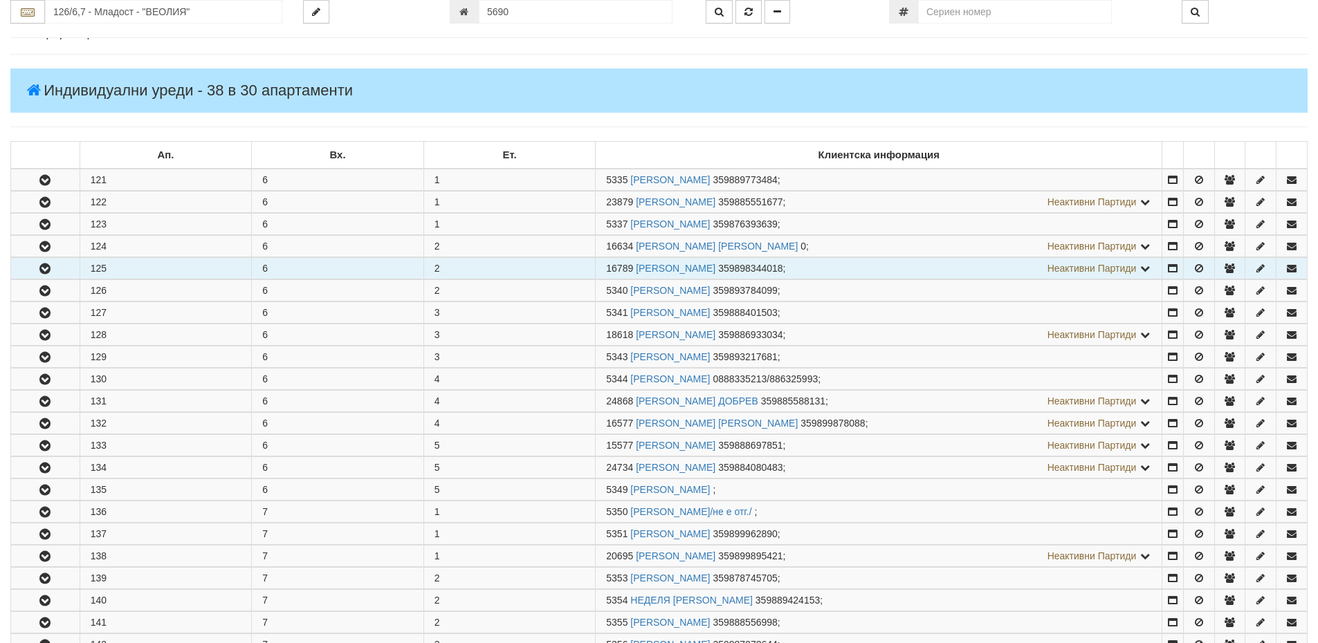
click at [149, 266] on td "125" at bounding box center [166, 268] width 172 height 21
click at [44, 266] on icon "button" at bounding box center [45, 269] width 17 height 10
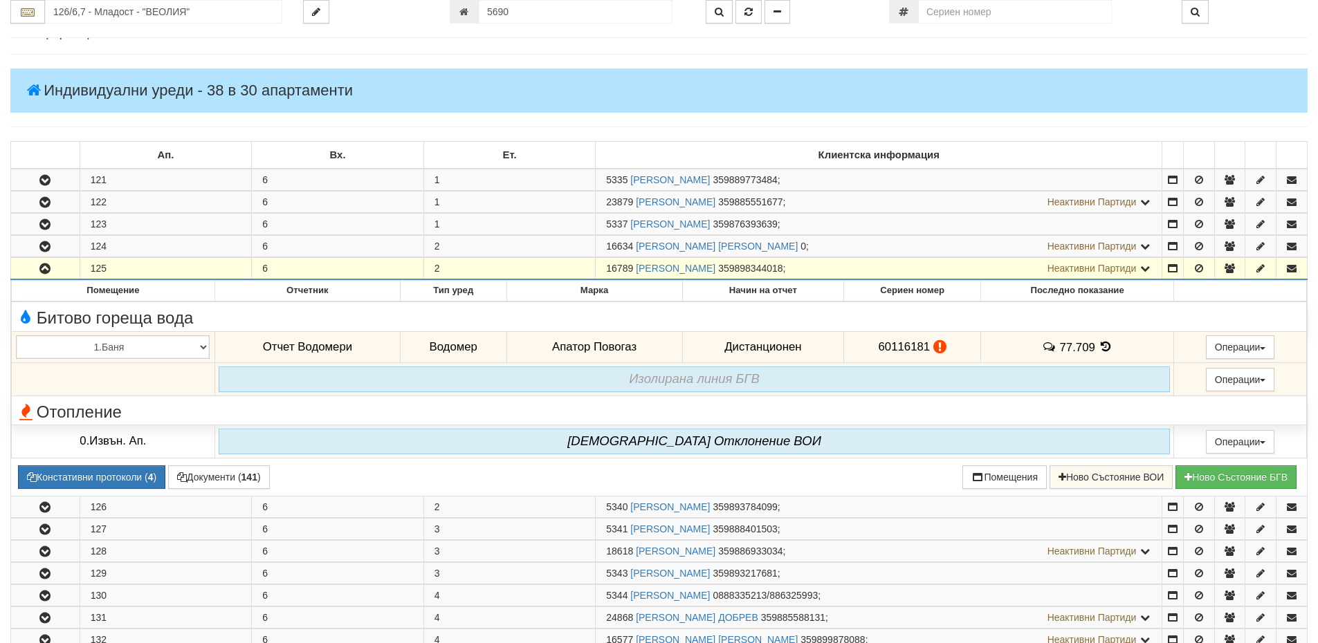
drag, startPoint x: 632, startPoint y: 268, endPoint x: 601, endPoint y: 270, distance: 31.2
click at [601, 270] on td "16789 ЧАВДАР ДИМИТРОВ НИКОЛОВ 359898344018 ; Неактивни Партиди 5339 ДИМИТЬР НИК…" at bounding box center [879, 269] width 567 height 22
copy span "16789"
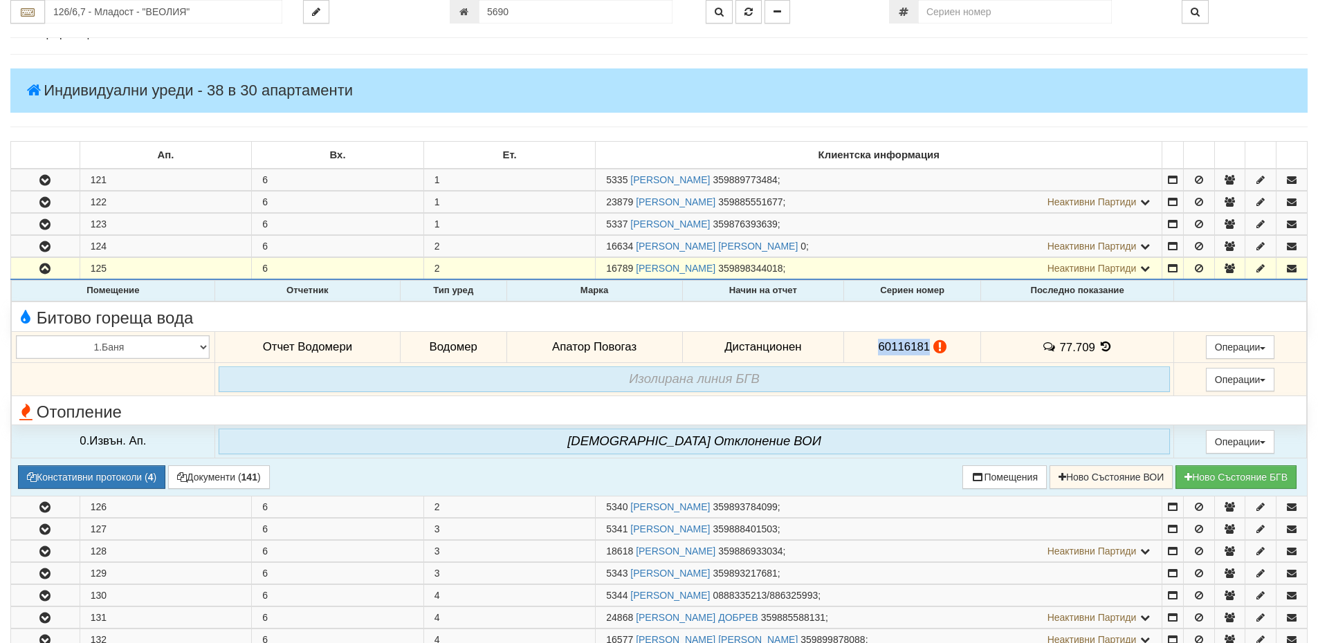
drag, startPoint x: 927, startPoint y: 339, endPoint x: 869, endPoint y: 344, distance: 58.3
click at [869, 344] on td "60116181" at bounding box center [912, 347] width 137 height 32
copy span "60116181"
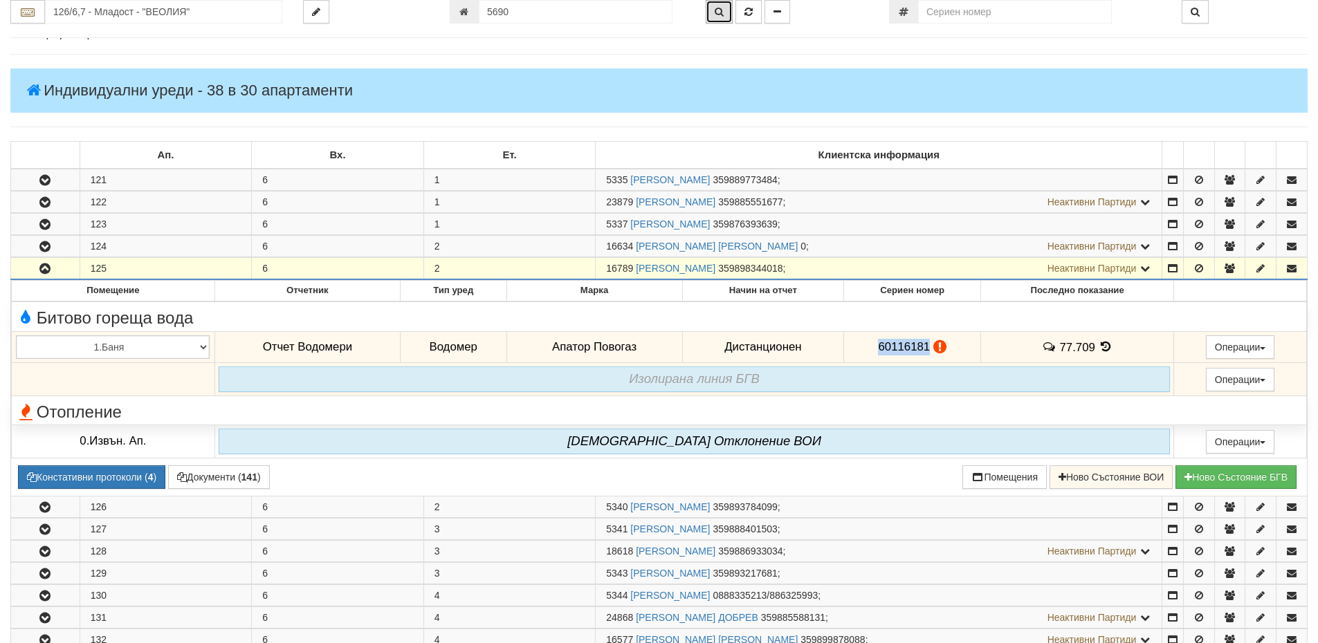
click at [715, 12] on icon "button" at bounding box center [719, 12] width 9 height 10
type input "129/5 - "ВЕОЛИЯ ЕНЕРДЖИ ВАРНА " ЕАД"
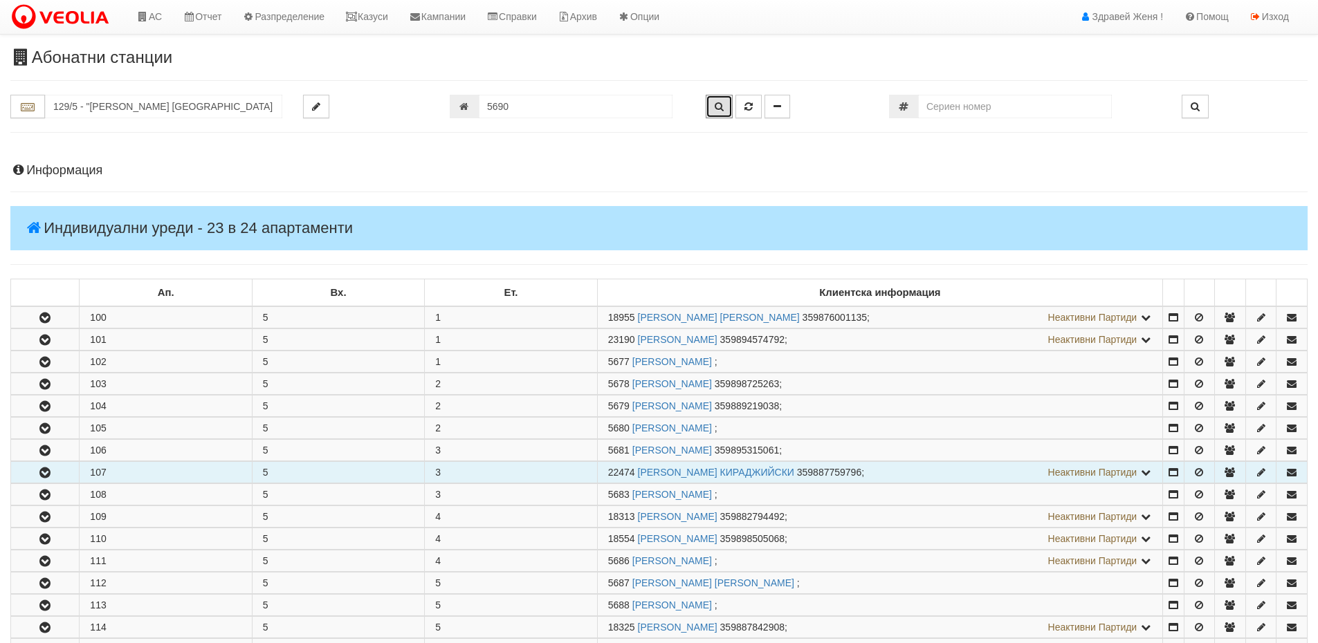
scroll to position [533, 0]
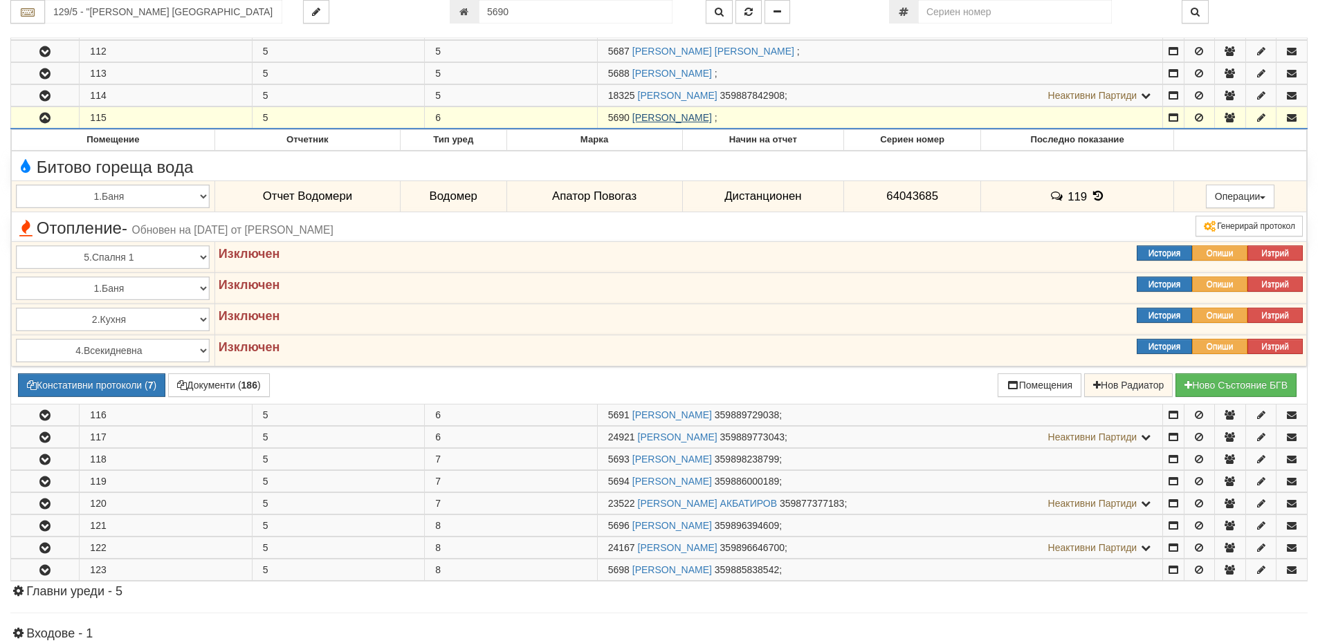
click at [706, 118] on link "СТАНИМИР СТОЯНОВ СТОЯНОВ" at bounding box center [672, 117] width 80 height 11
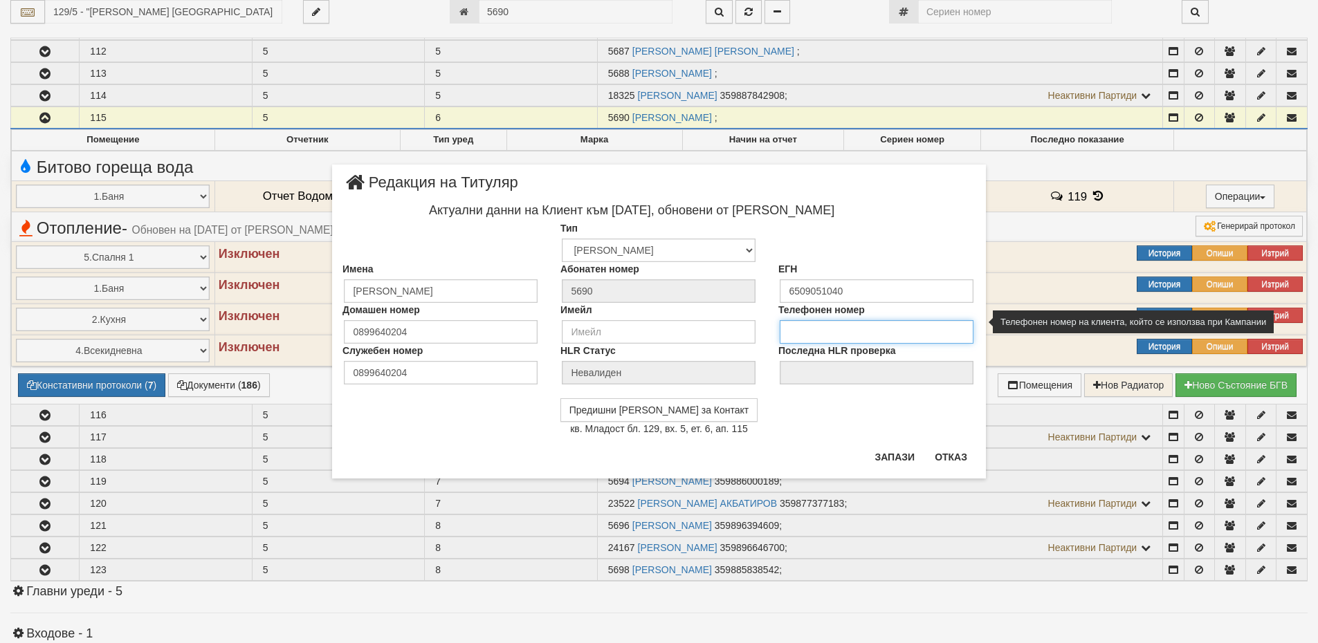
click at [818, 329] on input "tel" at bounding box center [877, 332] width 194 height 24
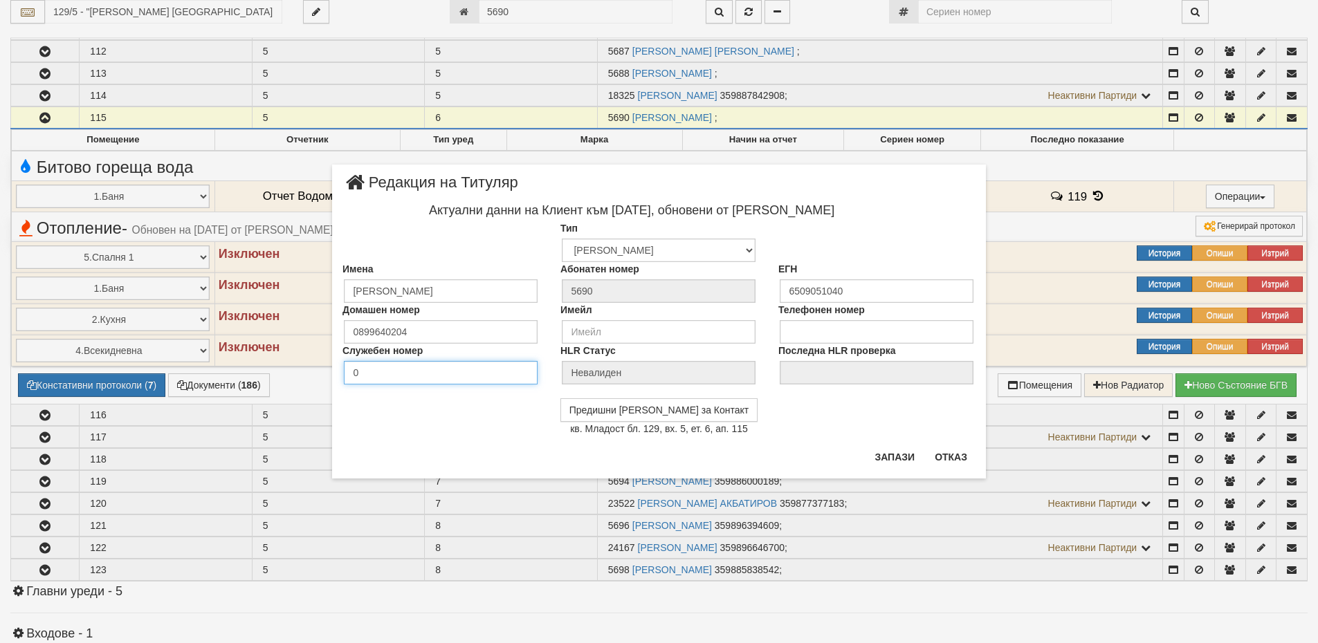
drag, startPoint x: 419, startPoint y: 378, endPoint x: 306, endPoint y: 365, distance: 112.9
click at [305, 365] on div "× Редакция на Титуляр Актуални данни на Клиент към 29/08/2025, обновени от Женя…" at bounding box center [659, 239] width 809 height 479
type input "899"
drag, startPoint x: 391, startPoint y: 329, endPoint x: 347, endPoint y: 327, distance: 44.4
click at [347, 327] on input "0899640204" at bounding box center [441, 332] width 194 height 24
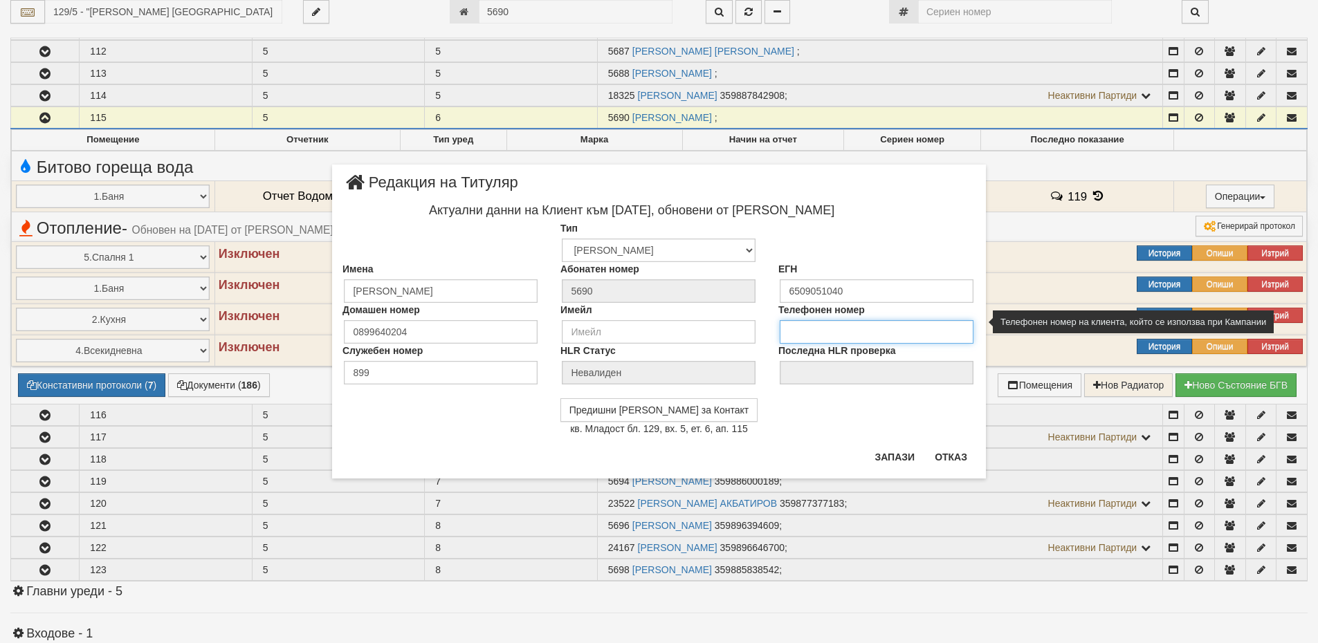
click at [825, 331] on input "tel" at bounding box center [877, 332] width 194 height 24
paste input "0899640204"
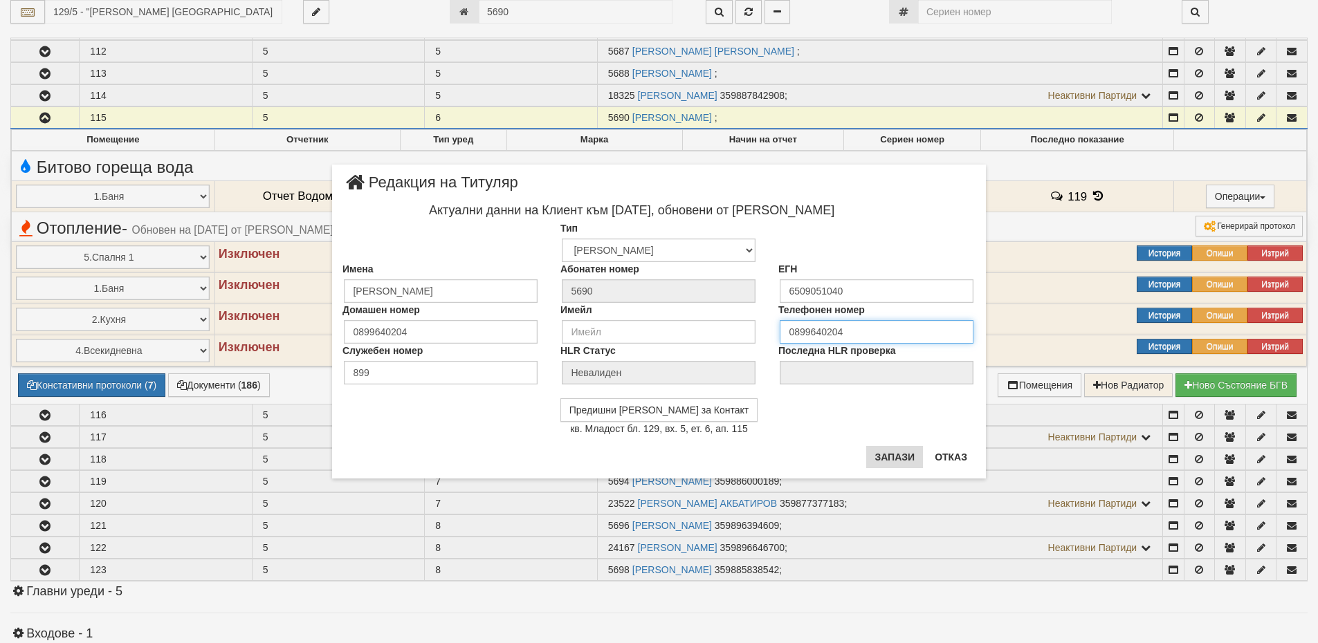
type input "0899640204"
click at [889, 455] on button "Запази" at bounding box center [894, 457] width 57 height 22
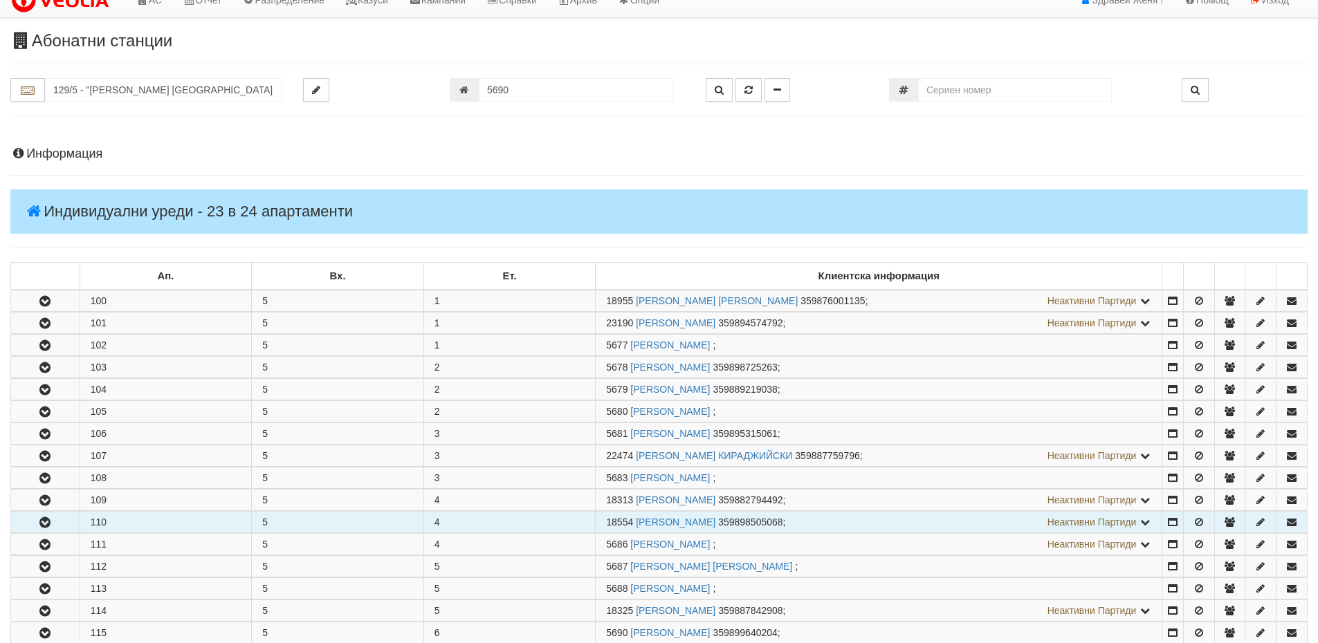
scroll to position [0, 0]
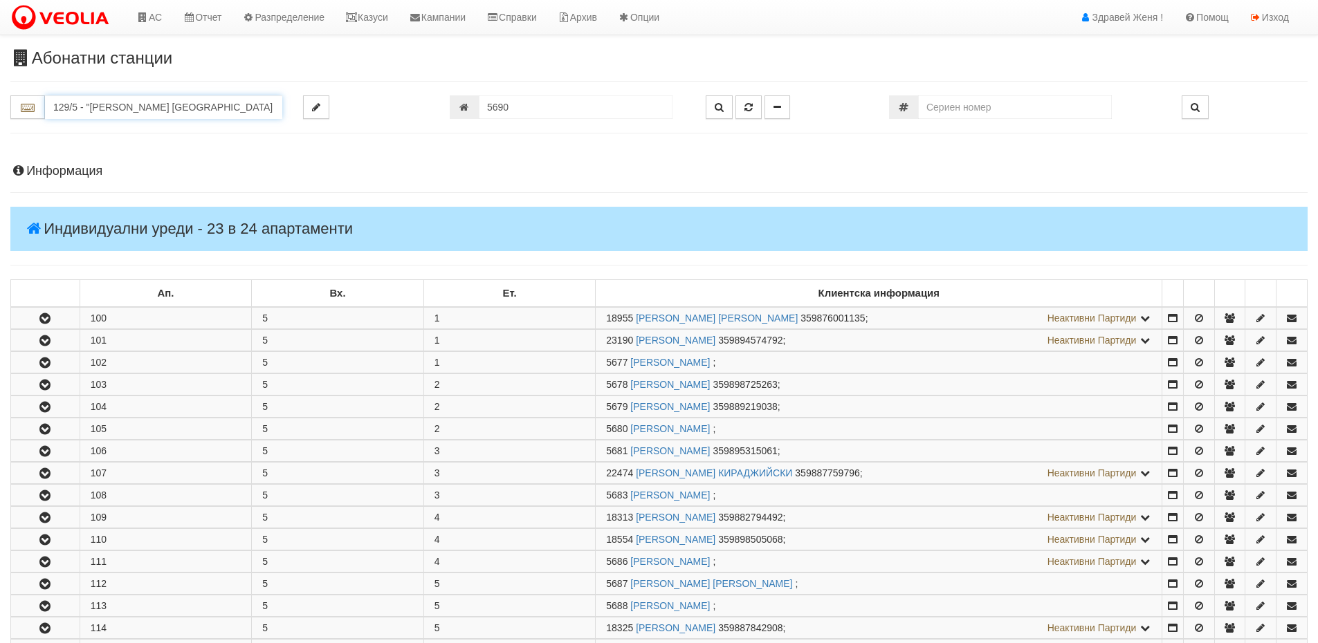
drag, startPoint x: 250, startPoint y: 110, endPoint x: 0, endPoint y: 118, distance: 249.9
click at [0, 118] on div "129/5 - "ВЕОЛИЯ ЕНЕРДЖИ ВАРНА " ЕАД" at bounding box center [146, 107] width 293 height 24
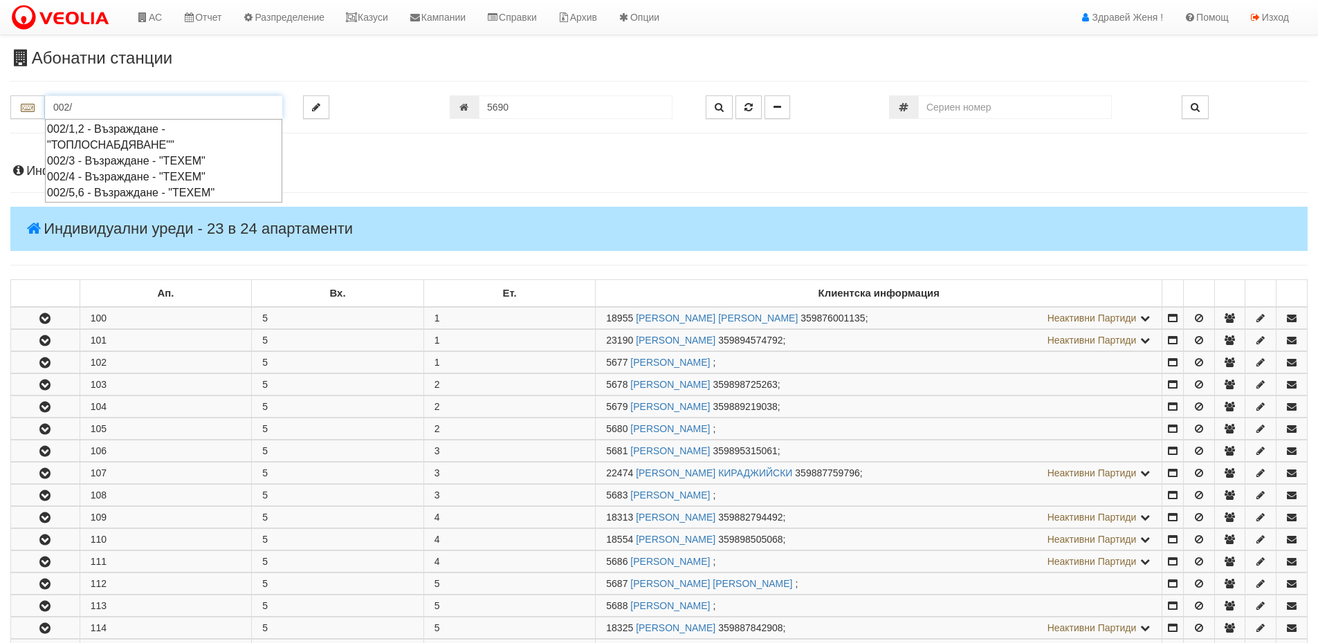
click at [81, 190] on div "002/5,6 - Възраждане - "ТЕХЕМ"" at bounding box center [163, 193] width 233 height 16
type input "002/5,6 - Възраждане - "ТЕХЕМ""
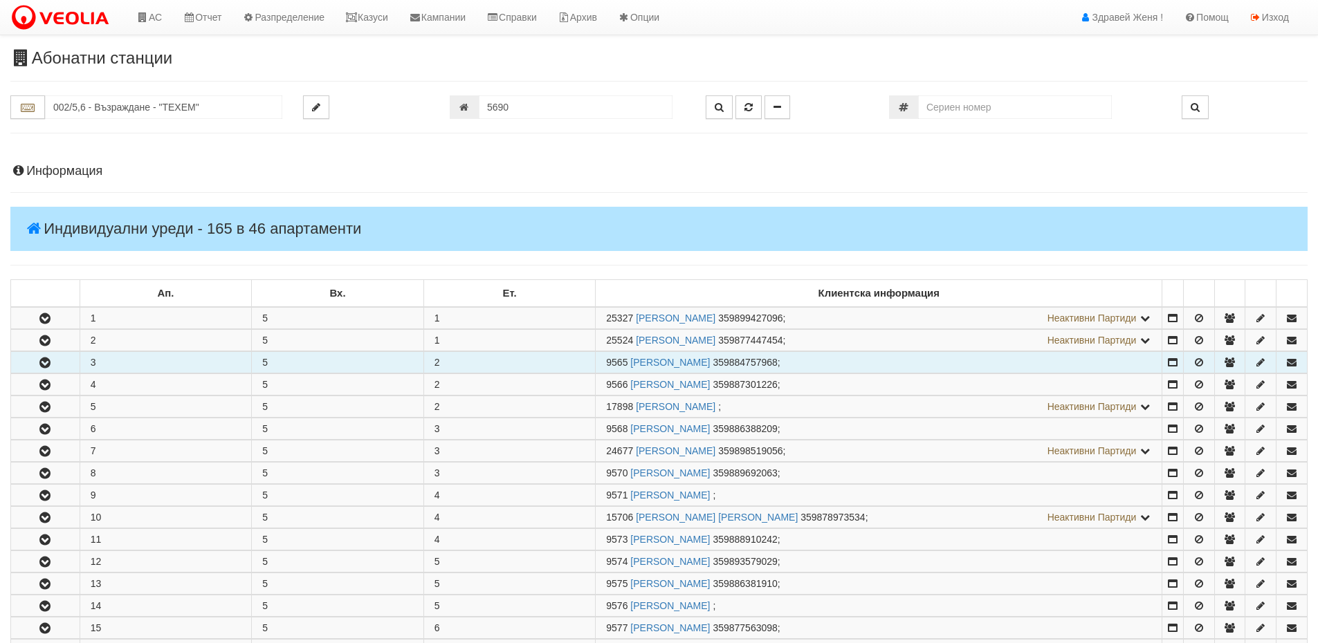
click at [91, 367] on td "3" at bounding box center [166, 362] width 172 height 21
click at [44, 367] on icon "button" at bounding box center [45, 363] width 17 height 10
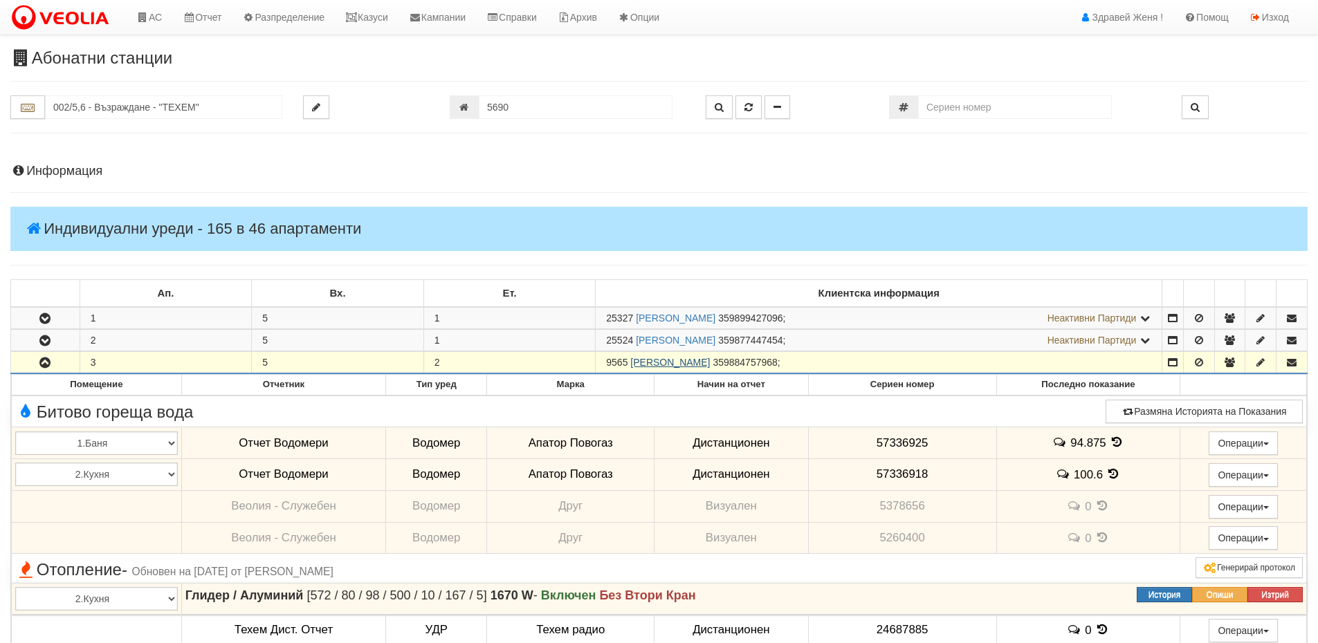
click at [631, 363] on link "РОСИЦА ИГНАТОВА ИВАНОВА" at bounding box center [670, 362] width 80 height 11
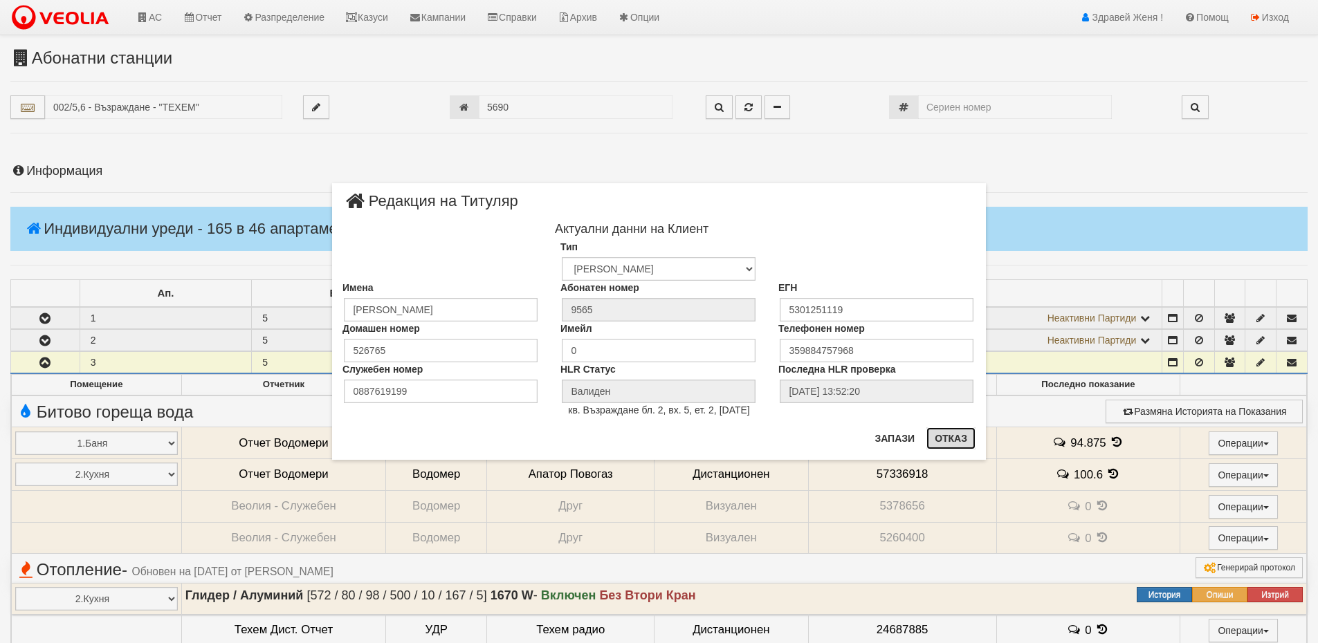
click at [939, 438] on button "Отказ" at bounding box center [950, 439] width 49 height 22
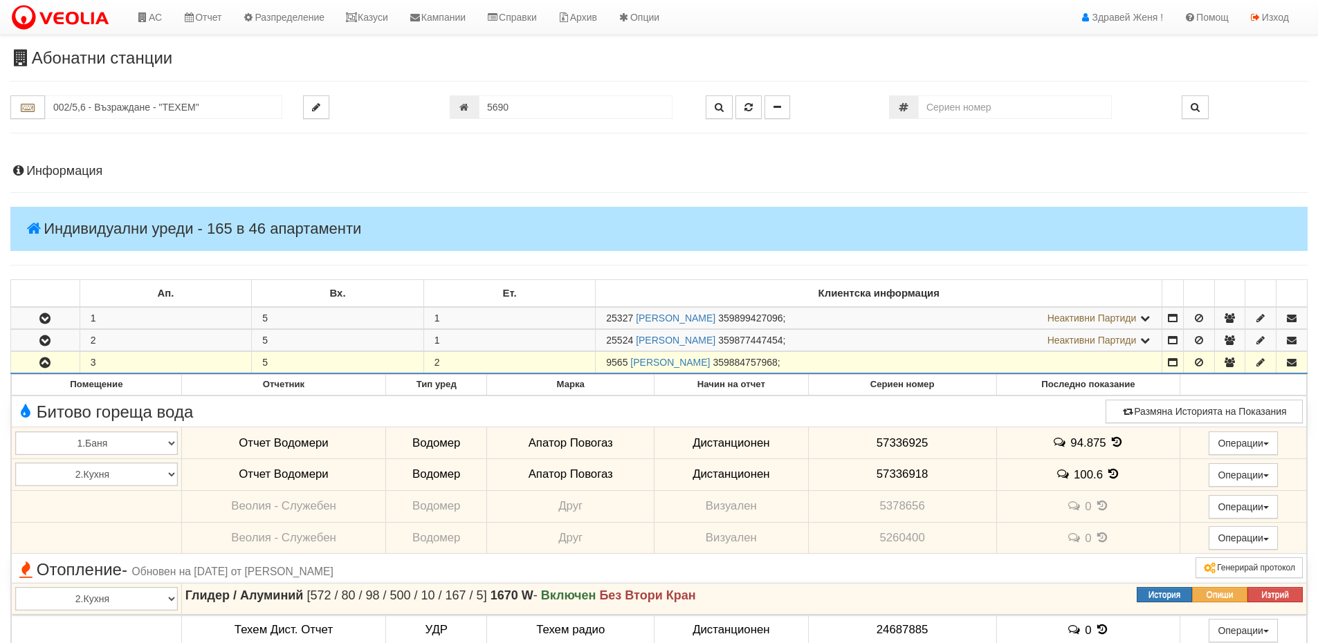
drag, startPoint x: 627, startPoint y: 360, endPoint x: 598, endPoint y: 365, distance: 28.9
click at [598, 365] on td "9565 РОСИЦА ИГНАТОВА ИВАНОВА 359884757968 ;" at bounding box center [879, 363] width 567 height 22
copy span "9565"
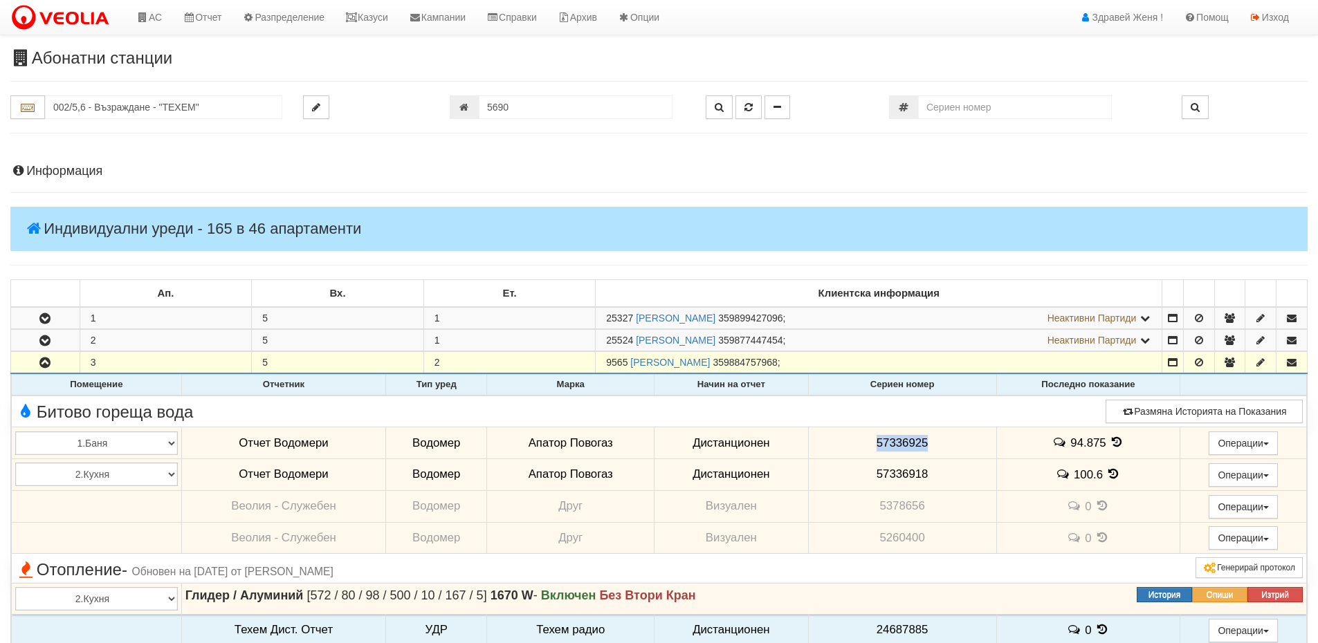
drag, startPoint x: 930, startPoint y: 443, endPoint x: 865, endPoint y: 444, distance: 65.0
click at [865, 444] on td "57336925" at bounding box center [902, 444] width 188 height 32
copy span "57336925"
drag, startPoint x: 931, startPoint y: 476, endPoint x: 868, endPoint y: 482, distance: 63.2
click at [868, 482] on td "57336918" at bounding box center [902, 475] width 188 height 32
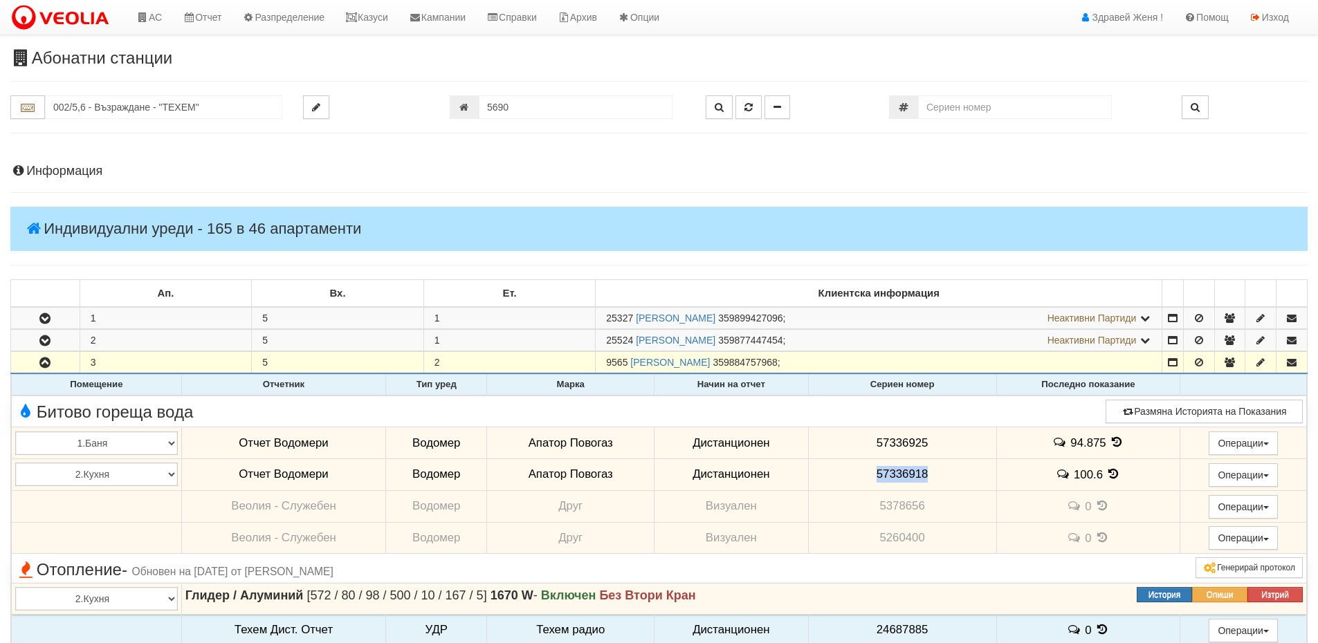
copy span "57336918"
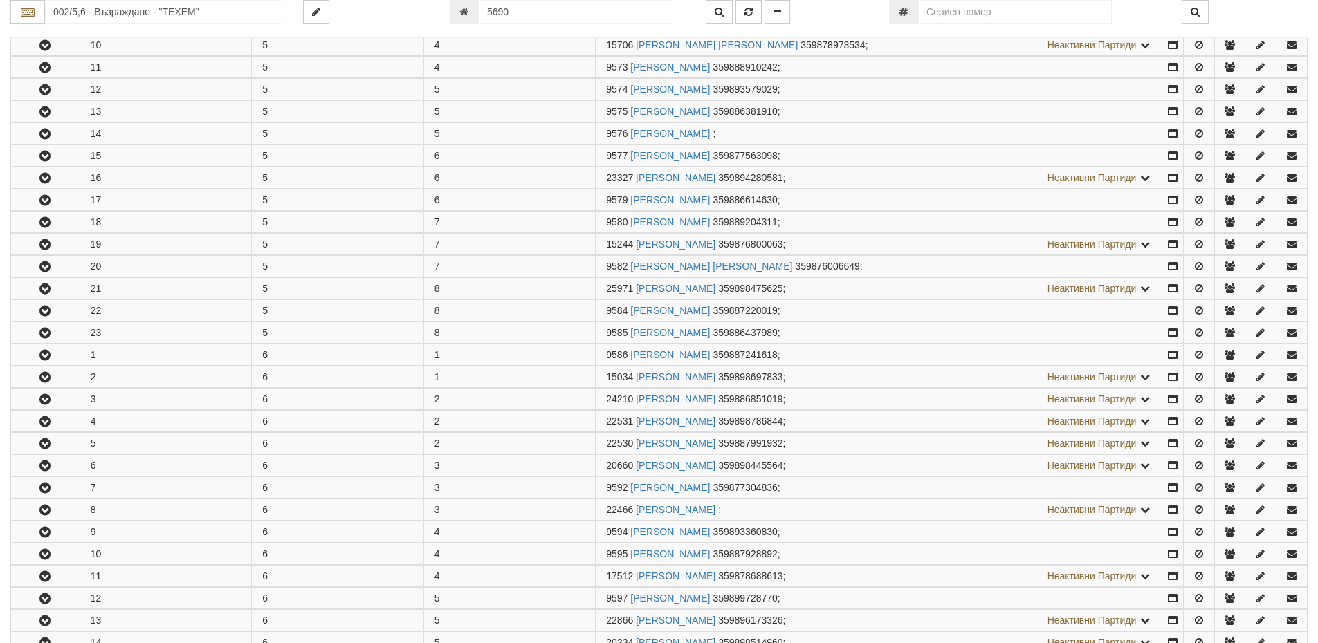
scroll to position [1176, 0]
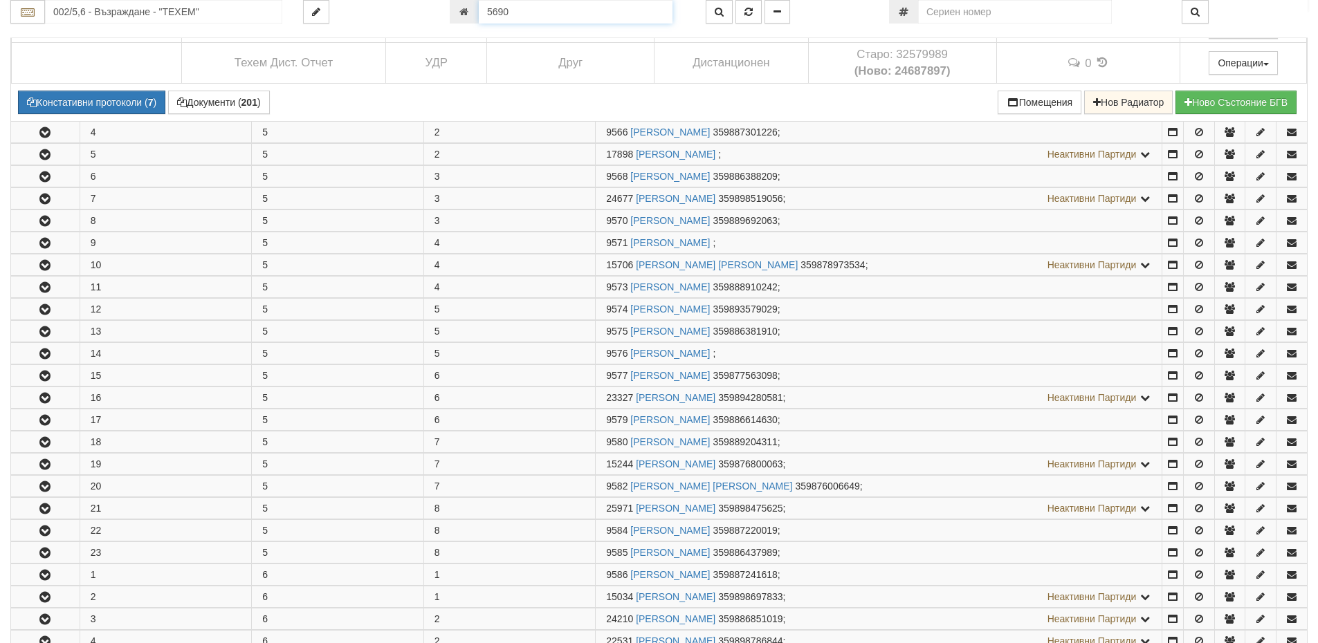
drag, startPoint x: 522, startPoint y: 15, endPoint x: 405, endPoint y: -8, distance: 119.1
click at [405, 0] on html "АС Отчет Настройки Период Глобални Параметри Сваляне Отчетни Карти Нулиране УДР" at bounding box center [659, 247] width 1318 height 2325
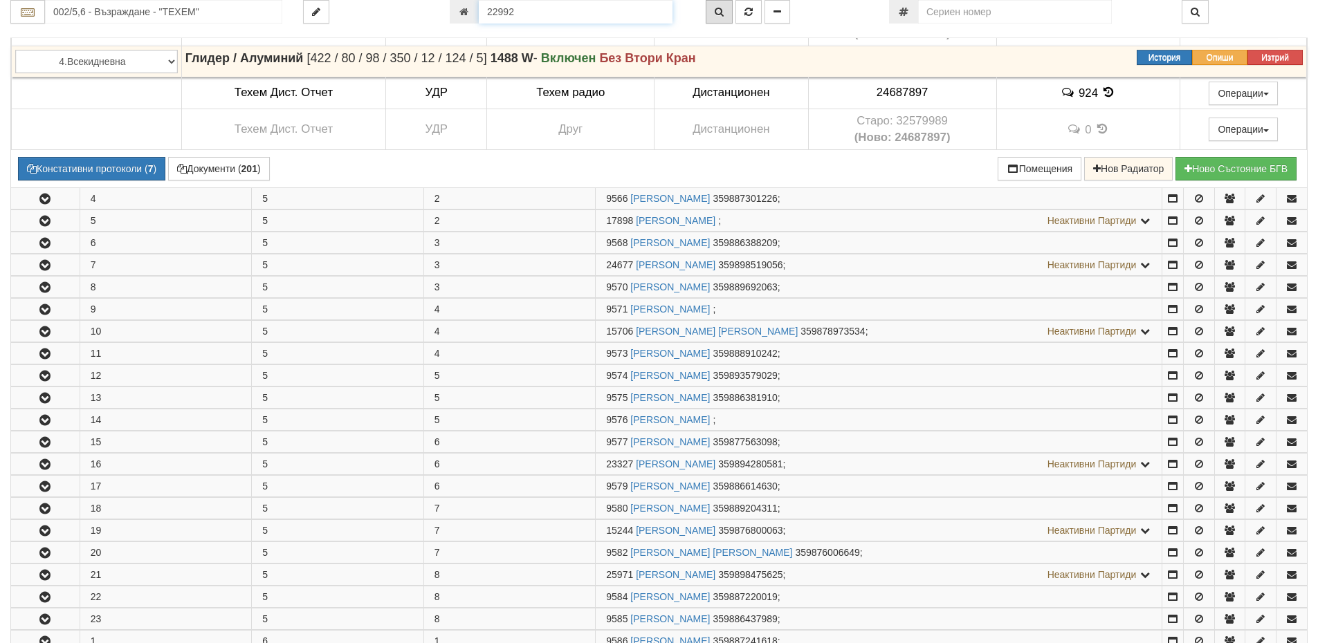
type input "22992"
click at [714, 17] on button "button" at bounding box center [719, 12] width 27 height 24
type input "241/2 - "ВЕОЛИЯ ЕНЕРДЖИ ВАРНА " ЕАД"
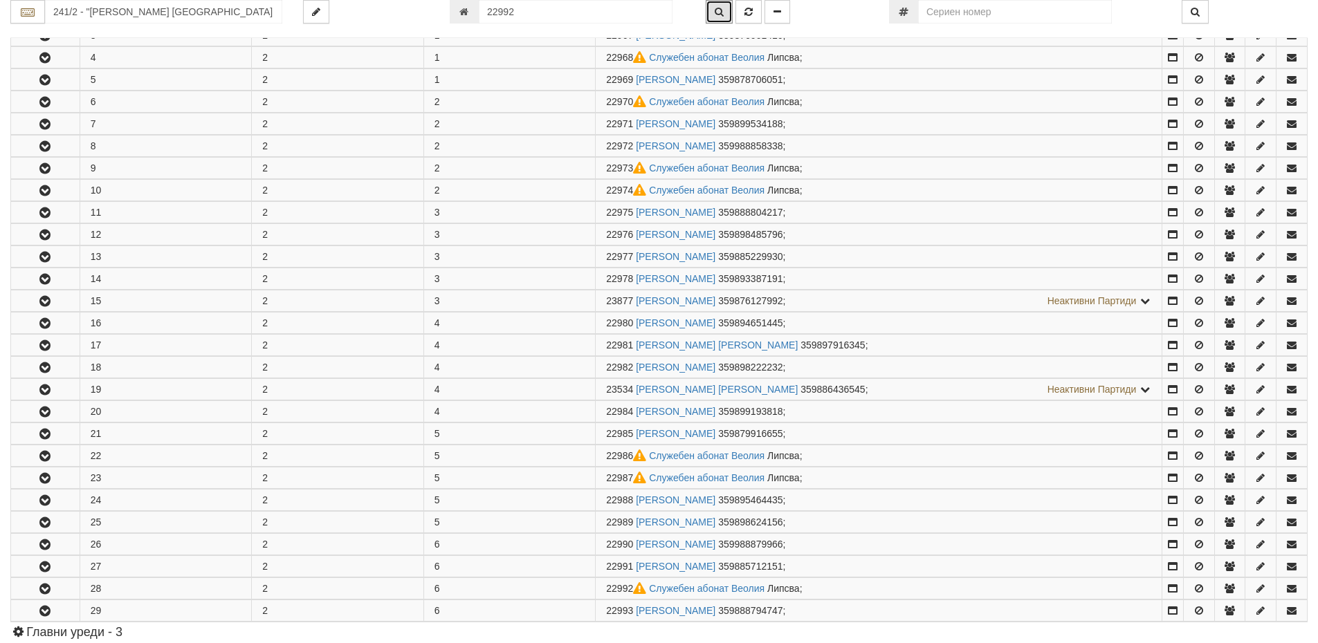
scroll to position [643, 0]
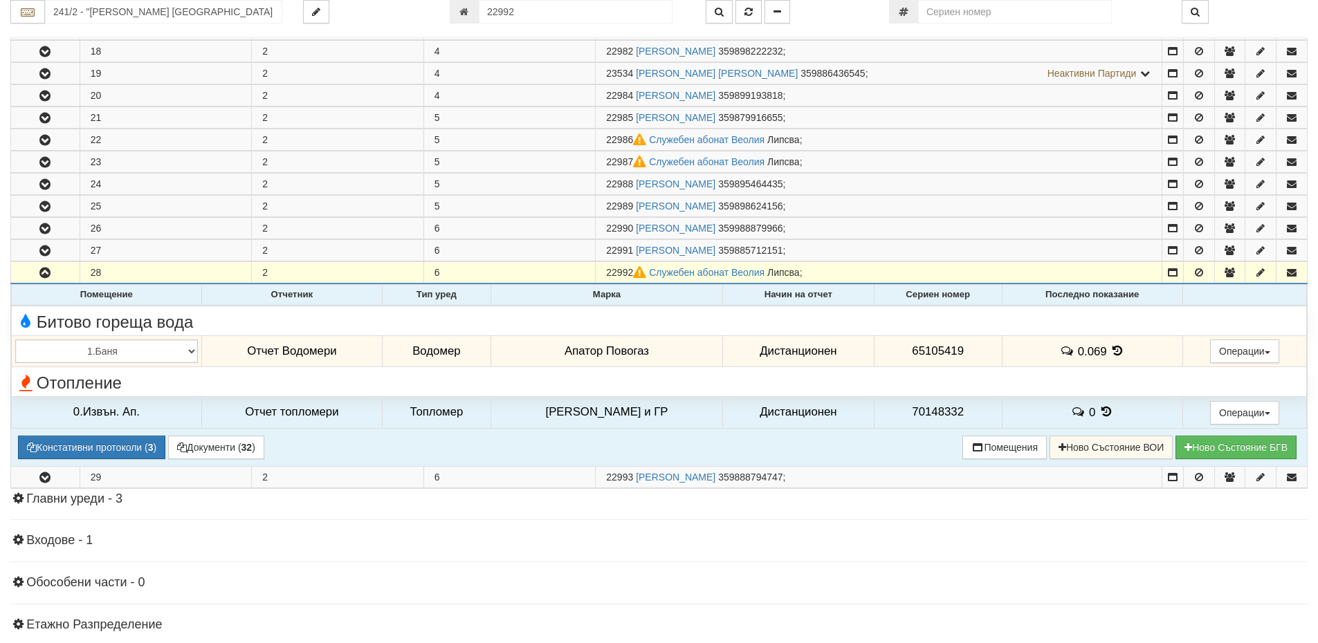
click at [1113, 353] on icon at bounding box center [1117, 351] width 15 height 12
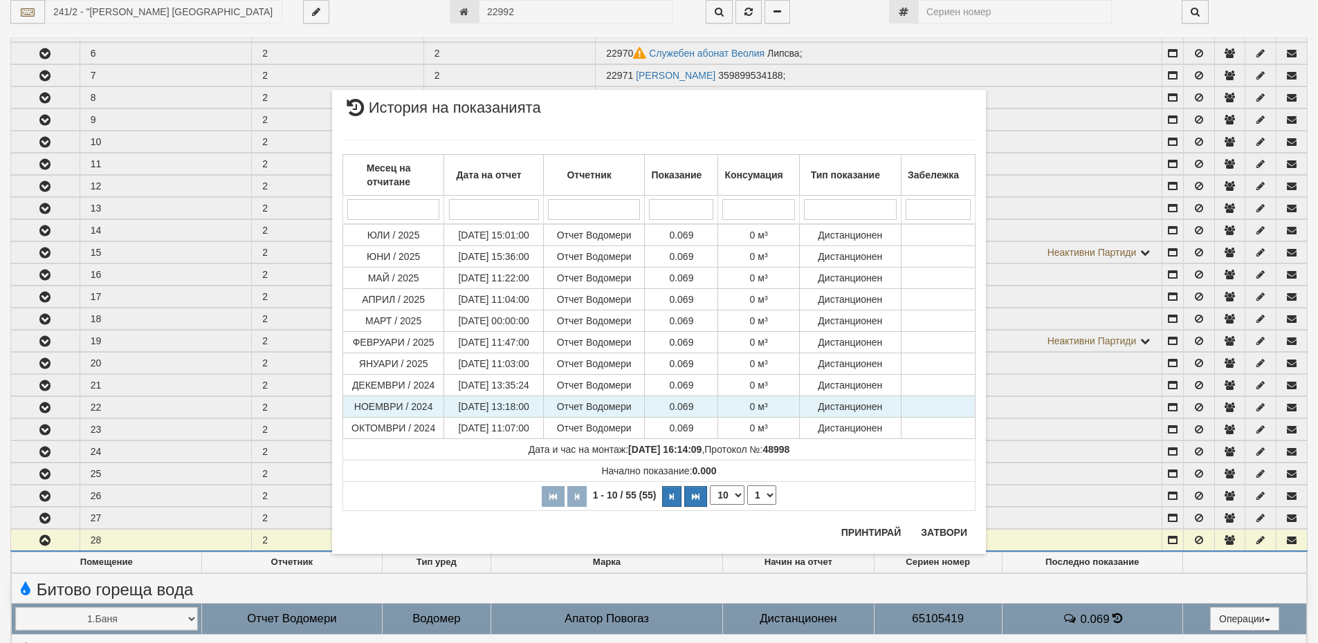
scroll to position [367, 0]
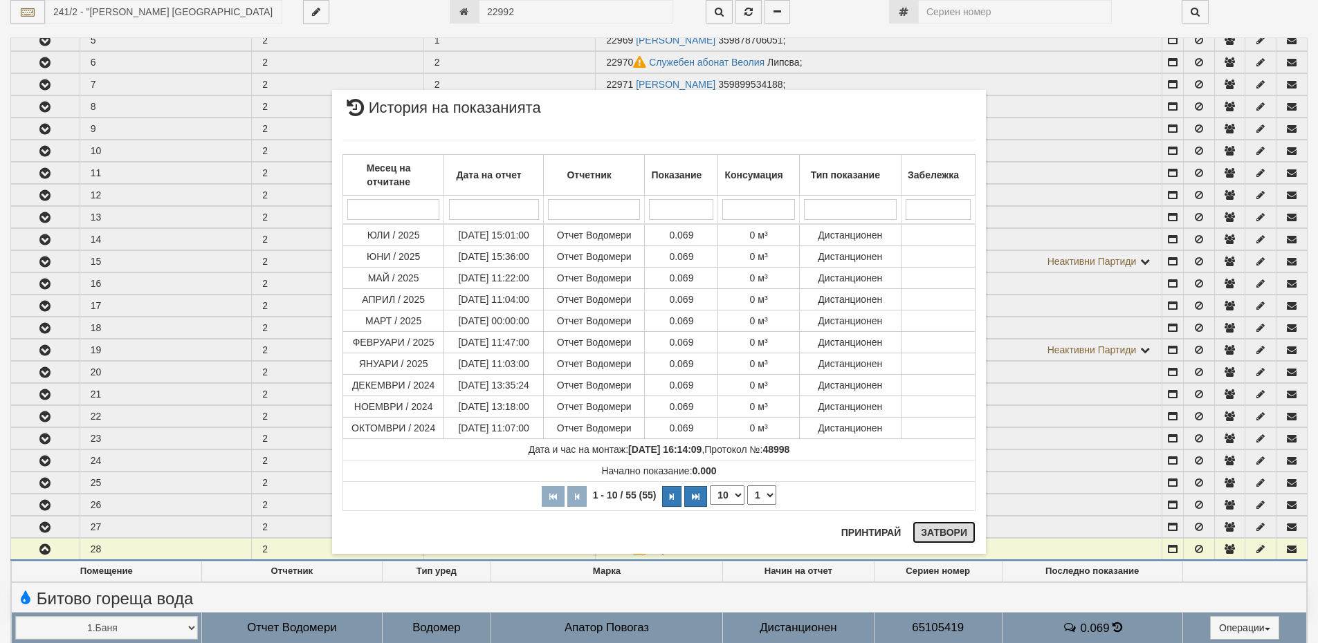
click at [943, 533] on button "Затвори" at bounding box center [944, 533] width 63 height 22
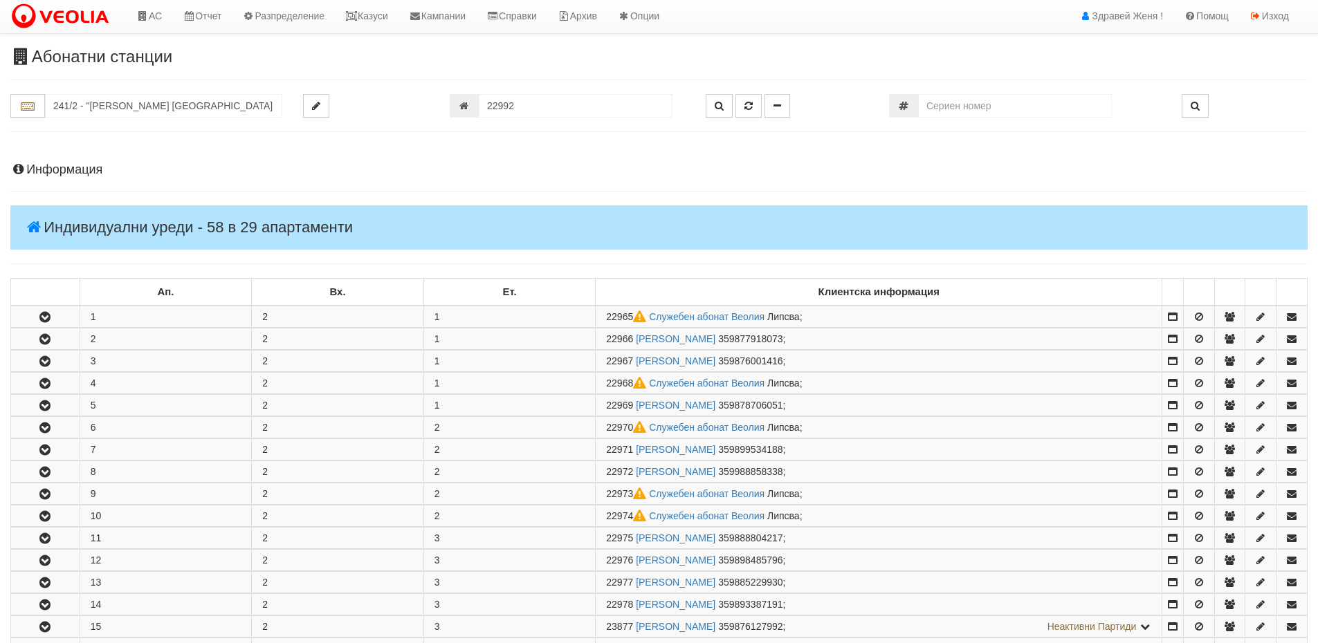
scroll to position [0, 0]
click at [76, 167] on h4 "Информация" at bounding box center [658, 172] width 1297 height 14
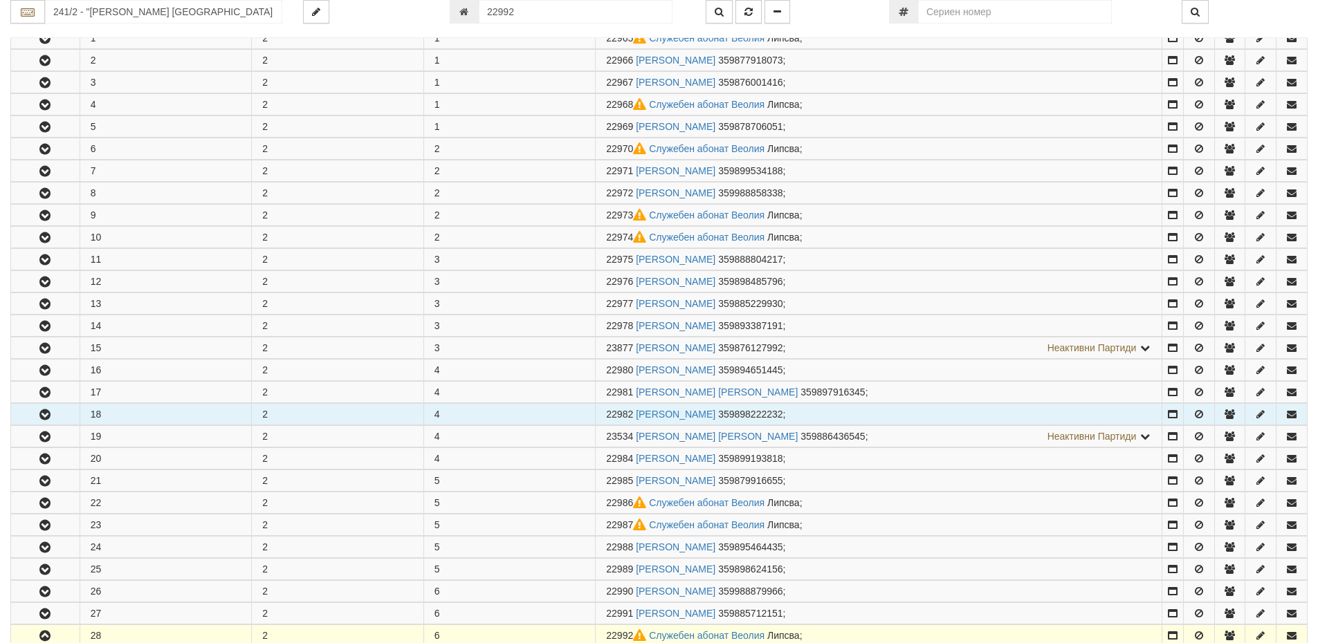
scroll to position [899, 0]
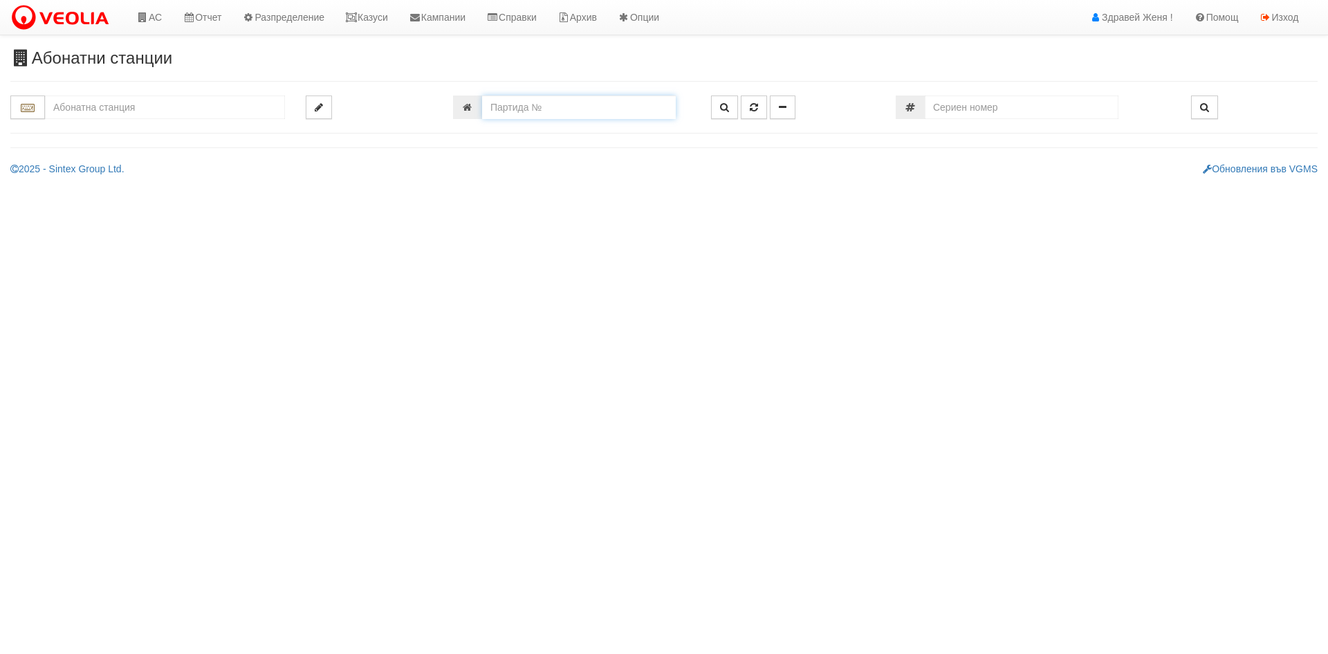
click at [499, 103] on input "number" at bounding box center [579, 107] width 194 height 24
type input "18906"
type input "082/1 - "[PERSON_NAME] [GEOGRAPHIC_DATA] " ЕАД"
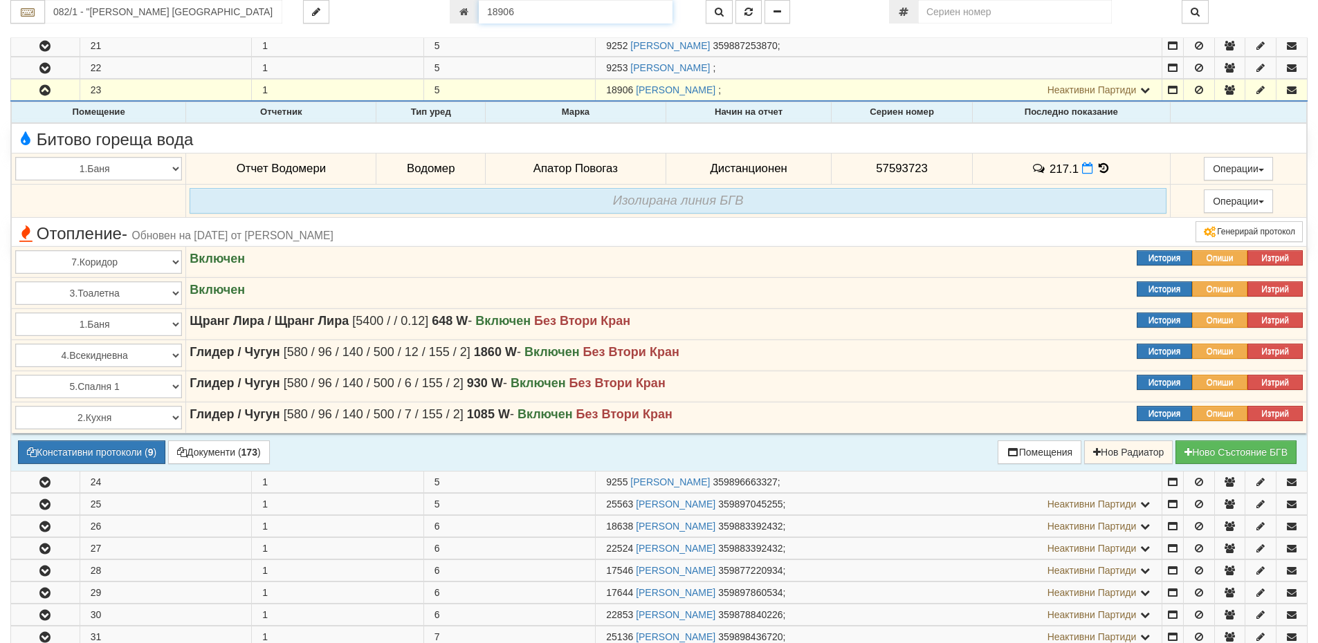
scroll to position [691, 0]
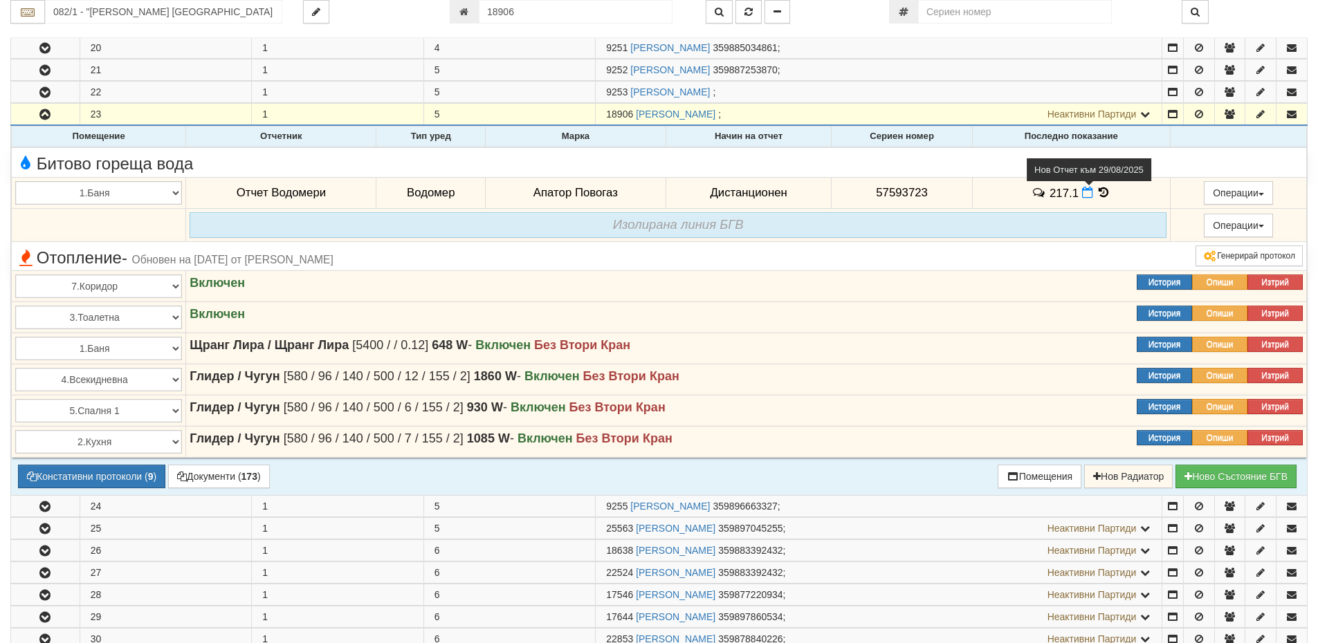
click at [1082, 195] on icon at bounding box center [1087, 193] width 11 height 12
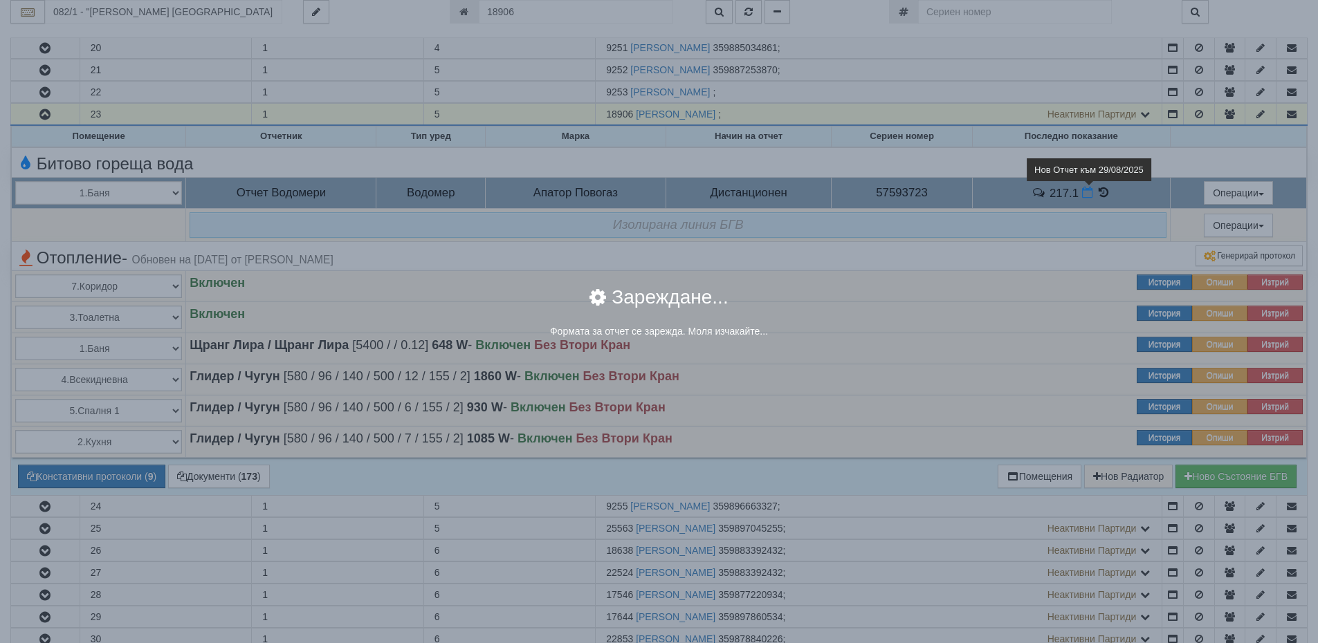
select select "8ac75930-9bfd-e511-80be-8d5a1dced85a"
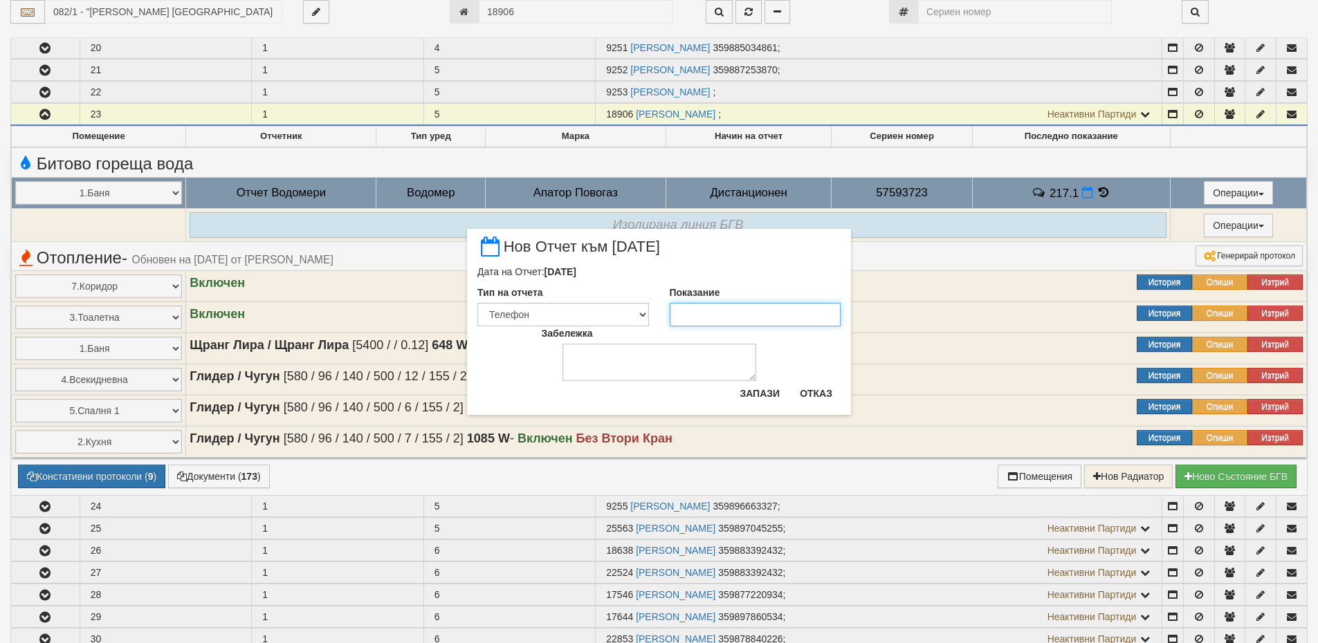
click at [723, 312] on input "Показание" at bounding box center [756, 315] width 172 height 24
type input "1"
type input "219.002"
click at [767, 396] on button "Запази" at bounding box center [759, 394] width 57 height 22
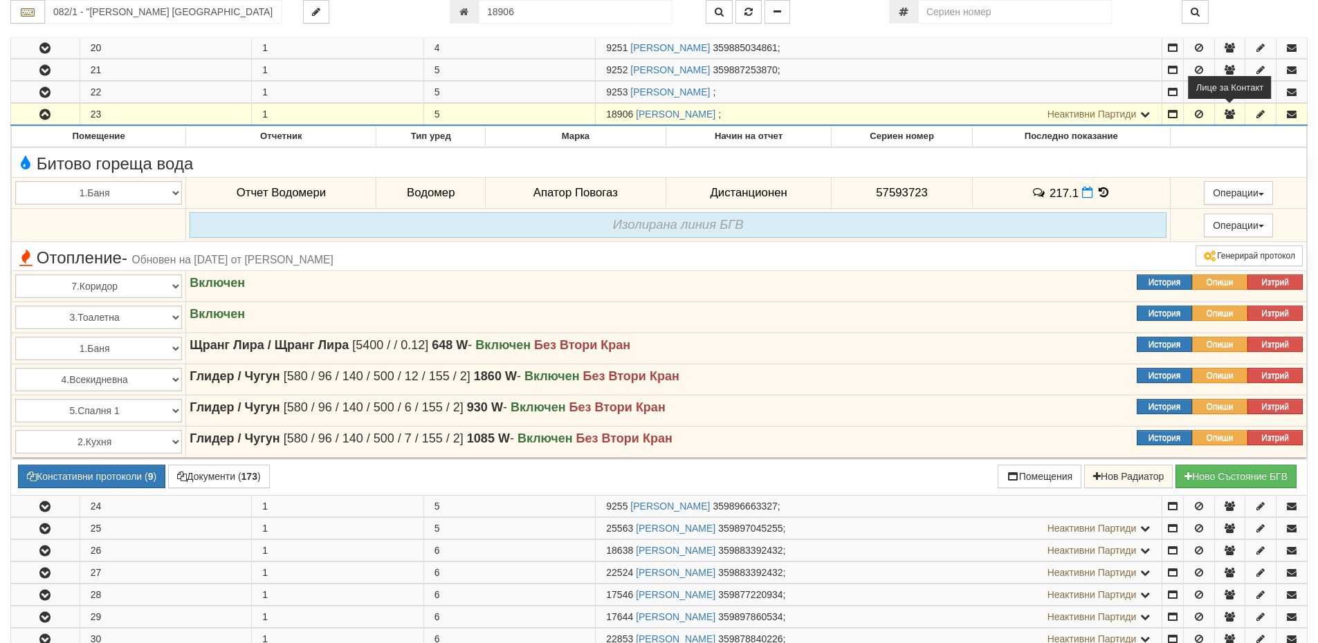
click at [1232, 116] on icon "button" at bounding box center [1229, 114] width 12 height 10
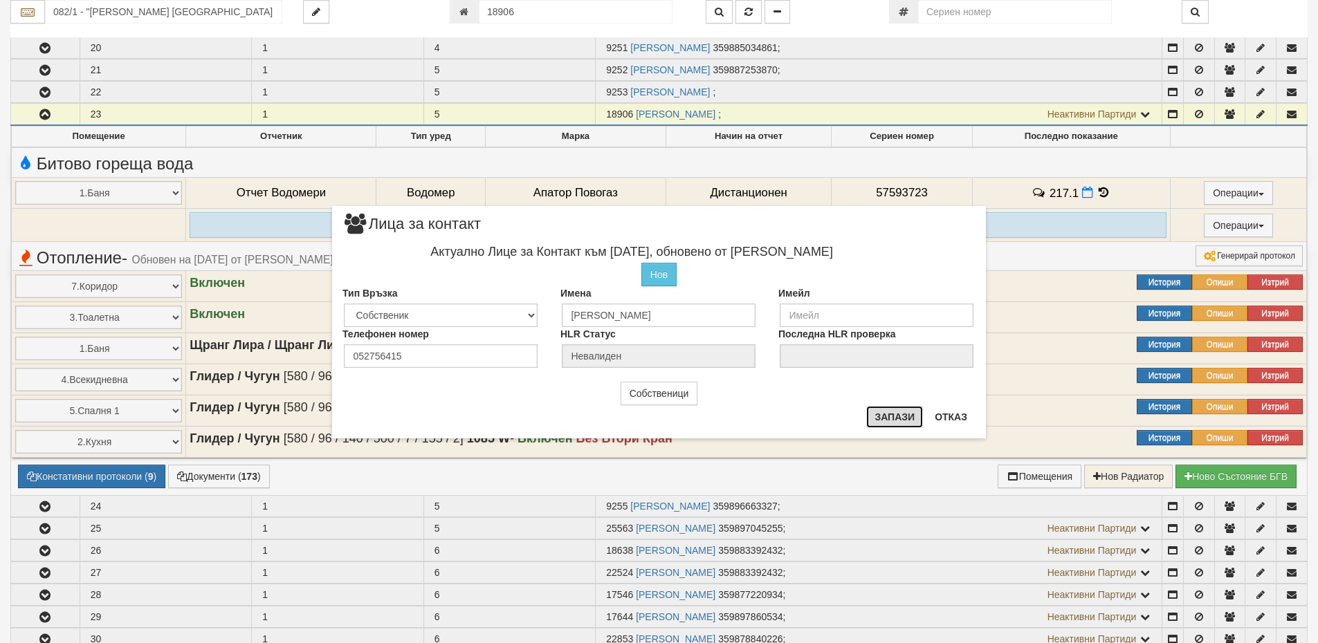
click at [895, 412] on button "Запази" at bounding box center [894, 417] width 57 height 22
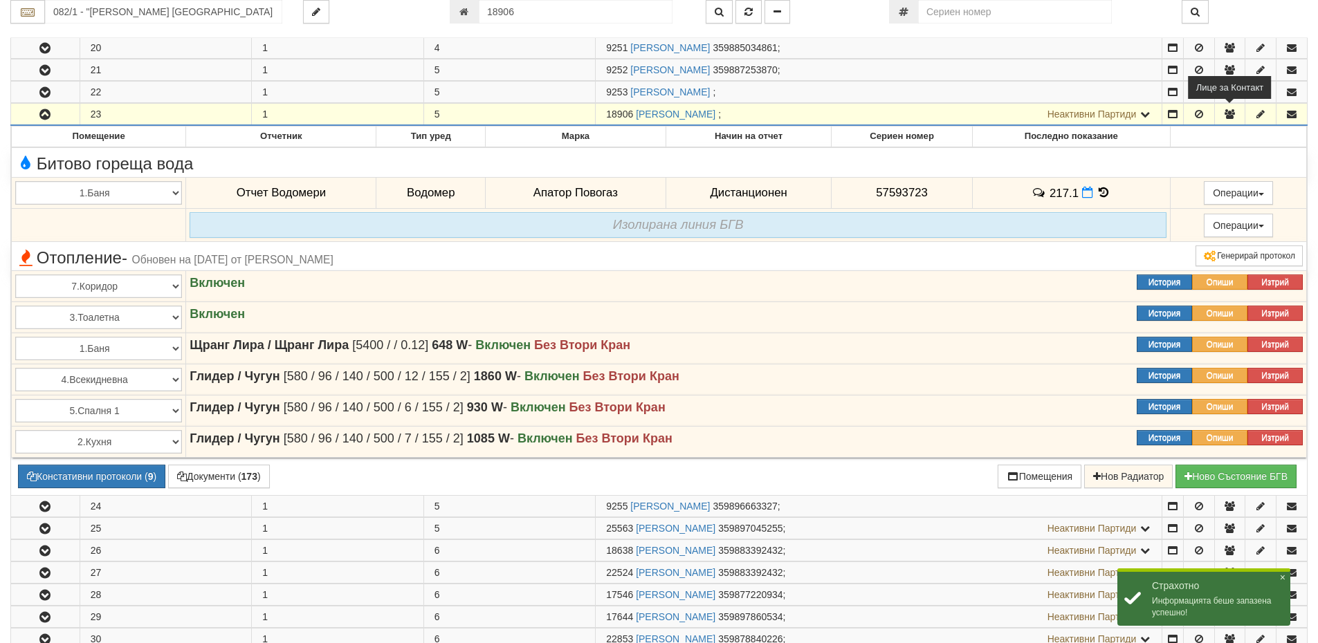
click at [1225, 116] on icon "button" at bounding box center [1229, 114] width 12 height 10
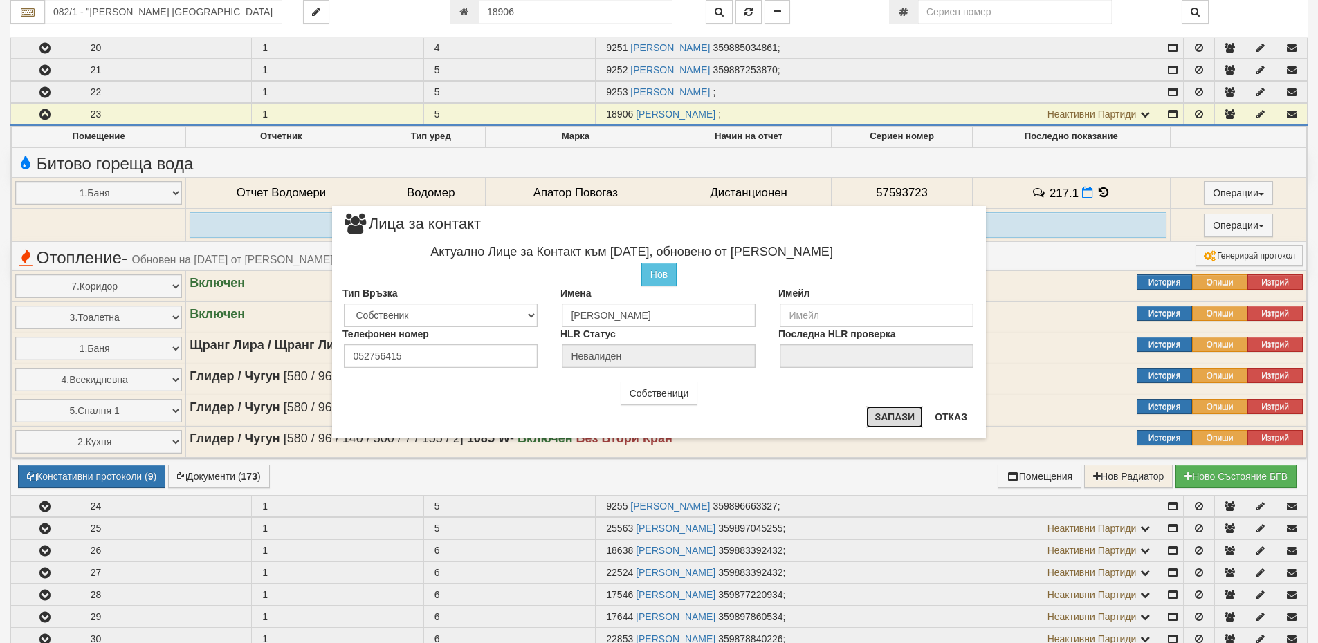
click at [891, 416] on button "Запази" at bounding box center [894, 417] width 57 height 22
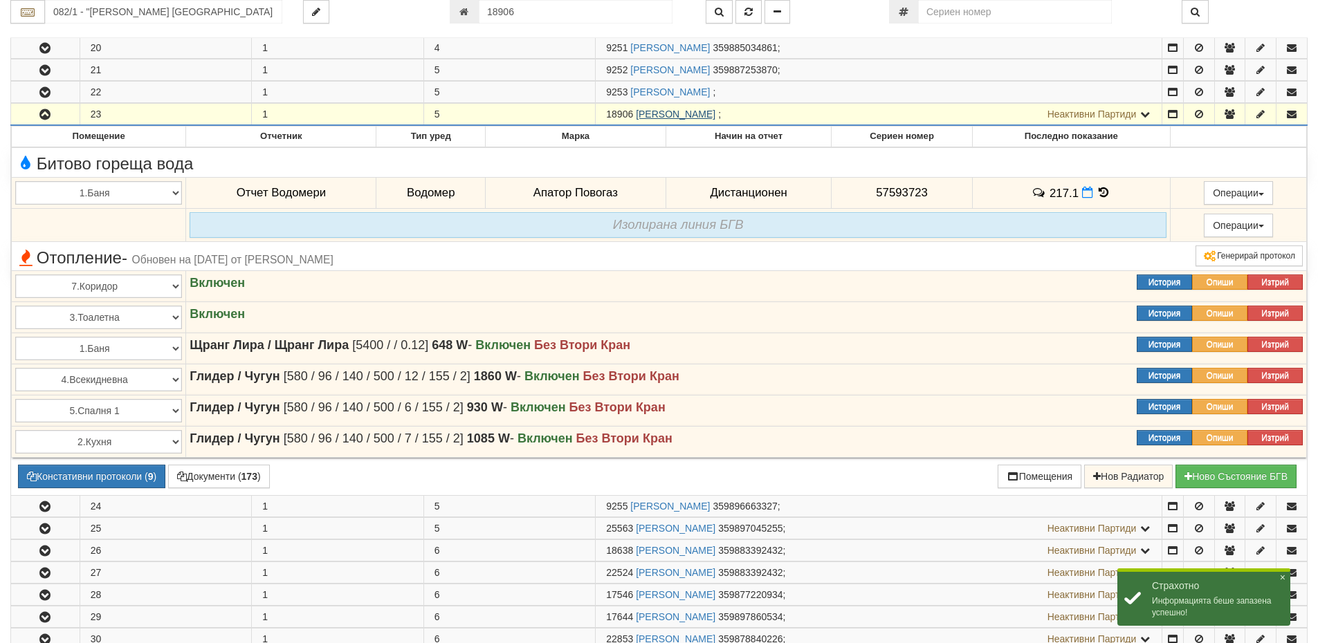
click at [715, 116] on link "КРЪСТИНКА СТОЯНОВА КАРАДЖОВА" at bounding box center [676, 114] width 80 height 11
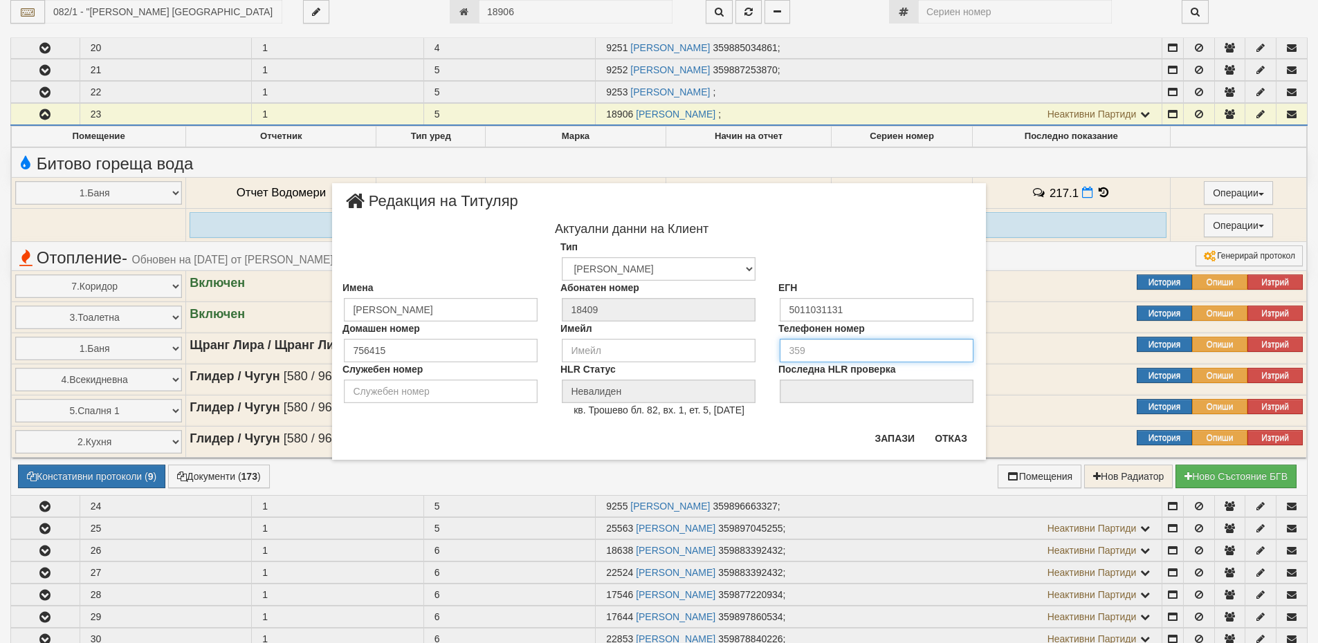
drag, startPoint x: 810, startPoint y: 351, endPoint x: 760, endPoint y: 349, distance: 50.5
click at [760, 349] on div "Домашен номер 756415 Имейл Телефонен номер" at bounding box center [659, 342] width 654 height 41
type input "052756415"
click at [881, 436] on button "Запази" at bounding box center [894, 439] width 57 height 22
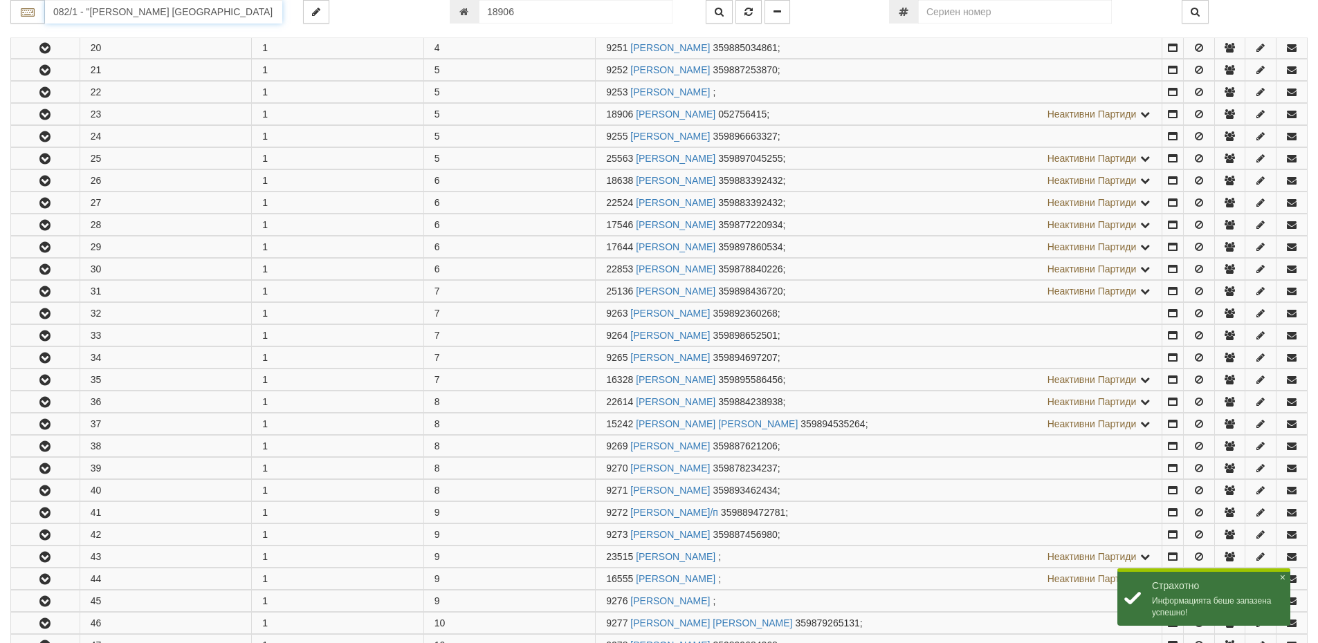
click at [129, 10] on input "082/1 - "ВЕОЛИЯ ЕНЕРДЖИ ВАРНА " ЕАД" at bounding box center [163, 12] width 237 height 24
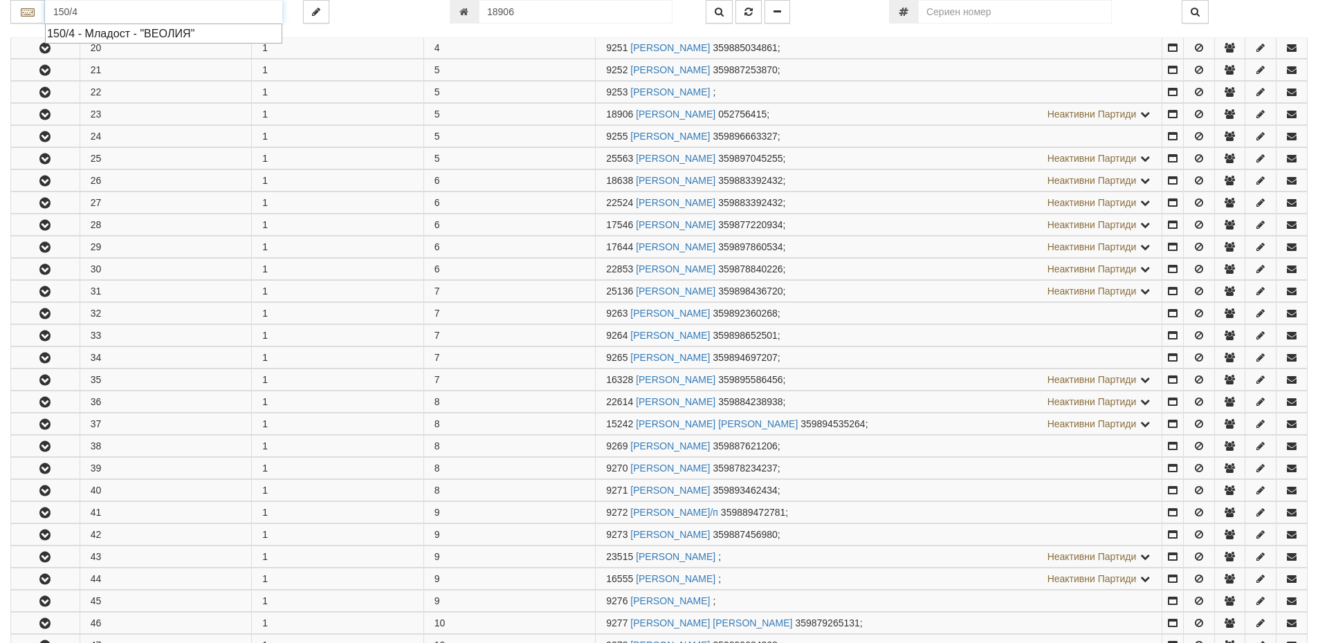
click at [130, 35] on div "150/4 - Младост - "ВЕОЛИЯ"" at bounding box center [163, 34] width 233 height 16
type input "150/4 - Младост - "ВЕОЛИЯ""
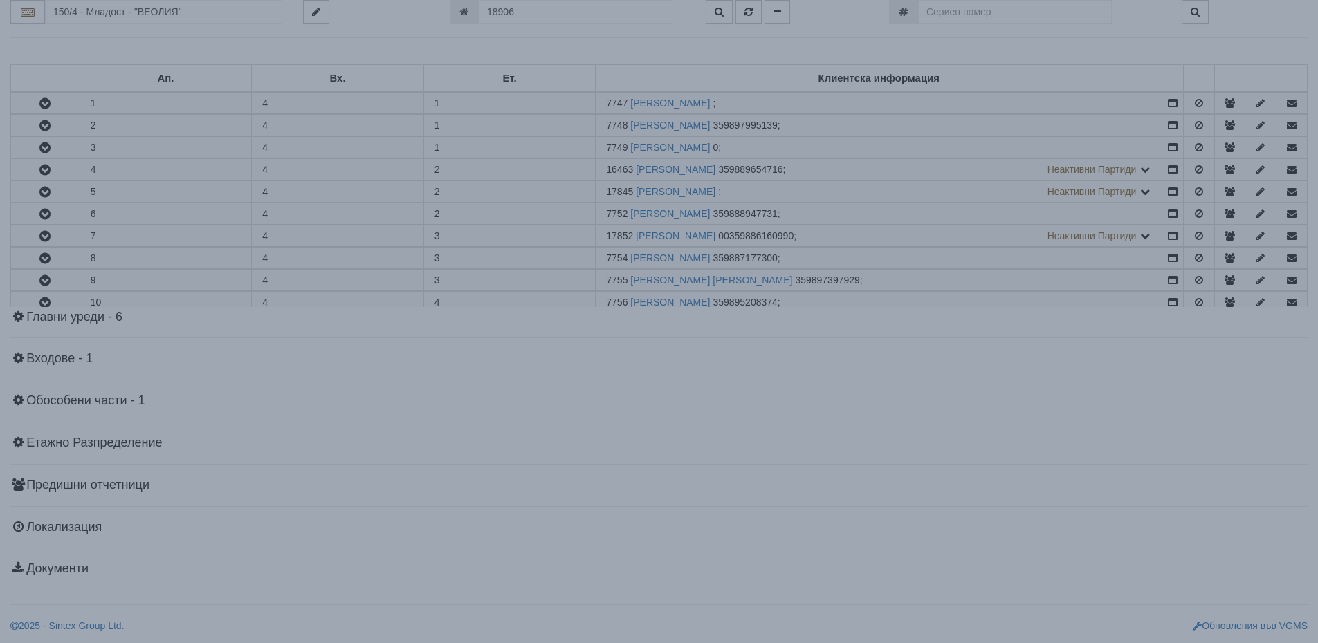
scroll to position [0, 0]
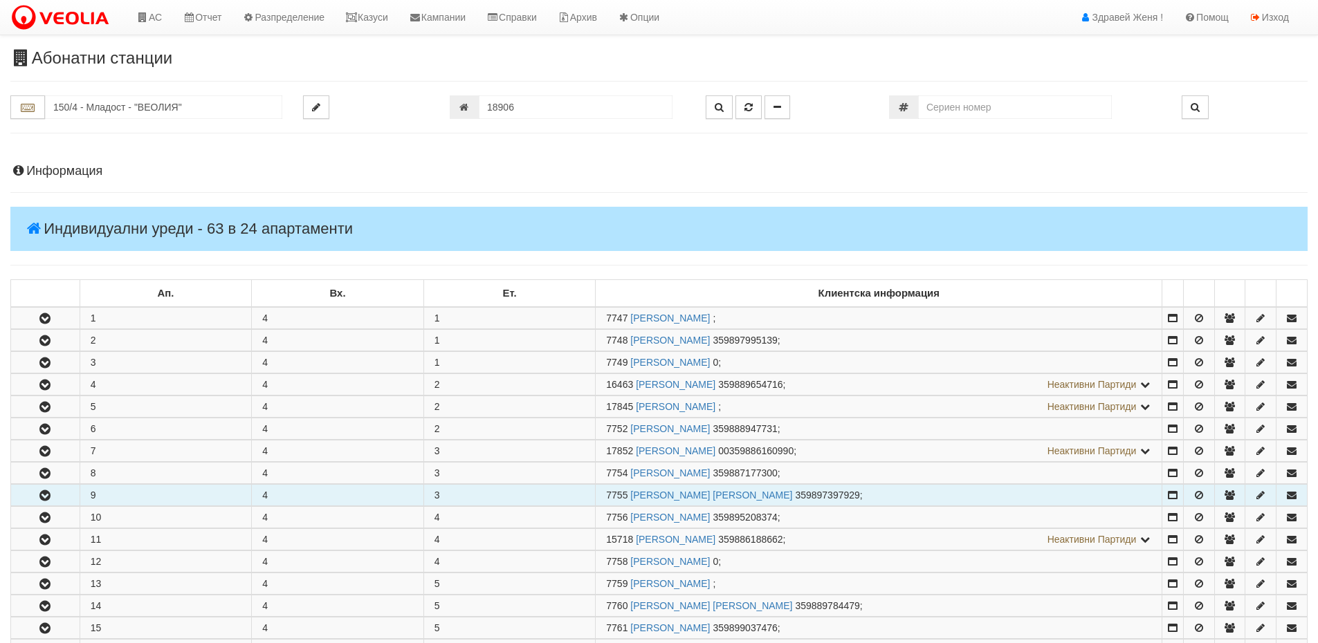
click at [46, 495] on icon "button" at bounding box center [45, 496] width 17 height 10
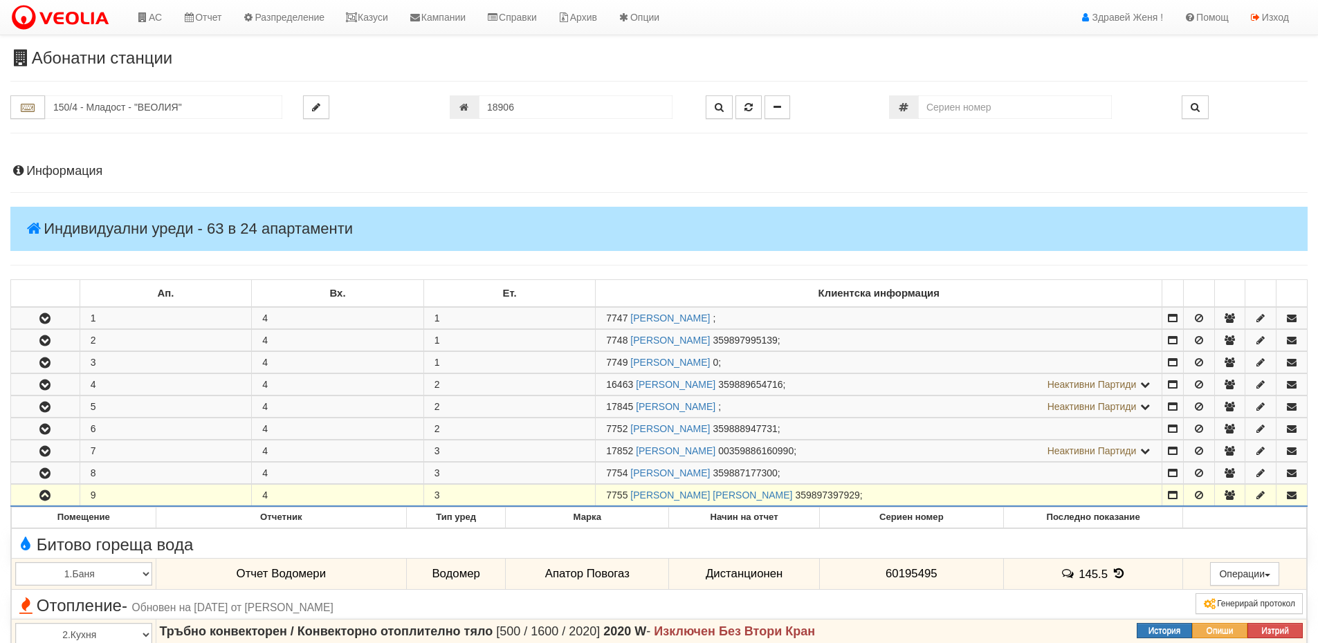
scroll to position [138, 0]
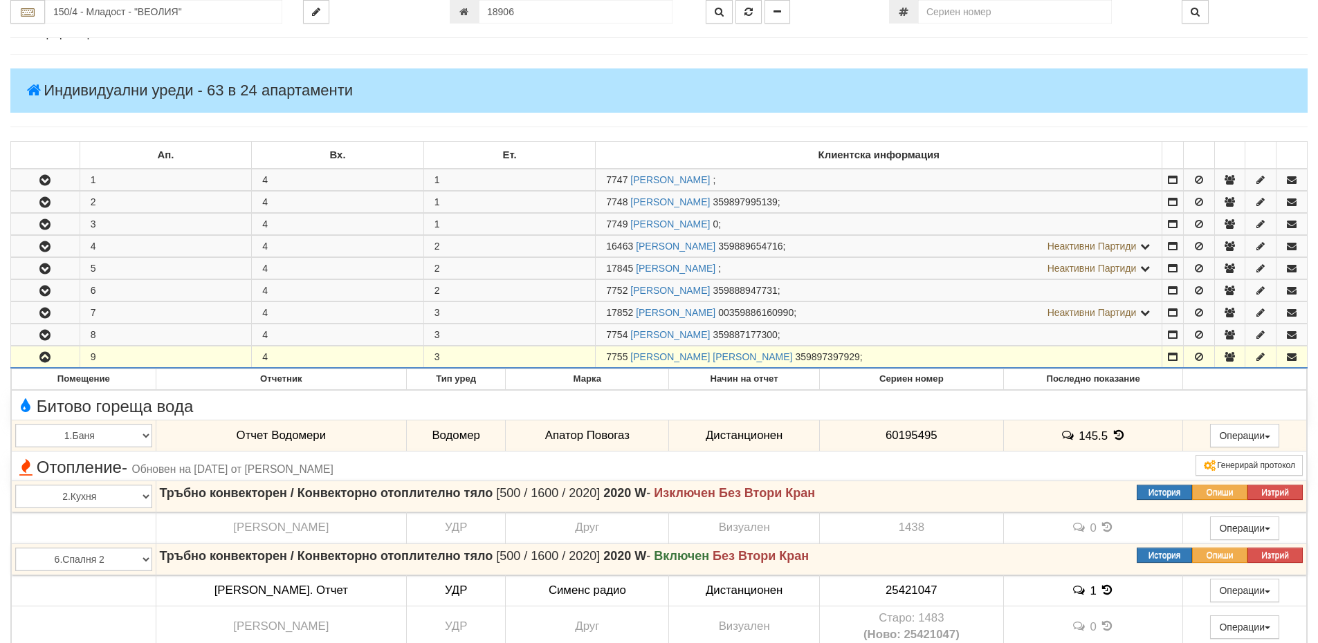
drag, startPoint x: 629, startPoint y: 358, endPoint x: 607, endPoint y: 358, distance: 22.2
click at [607, 358] on span "7755" at bounding box center [616, 356] width 21 height 11
copy span "7755"
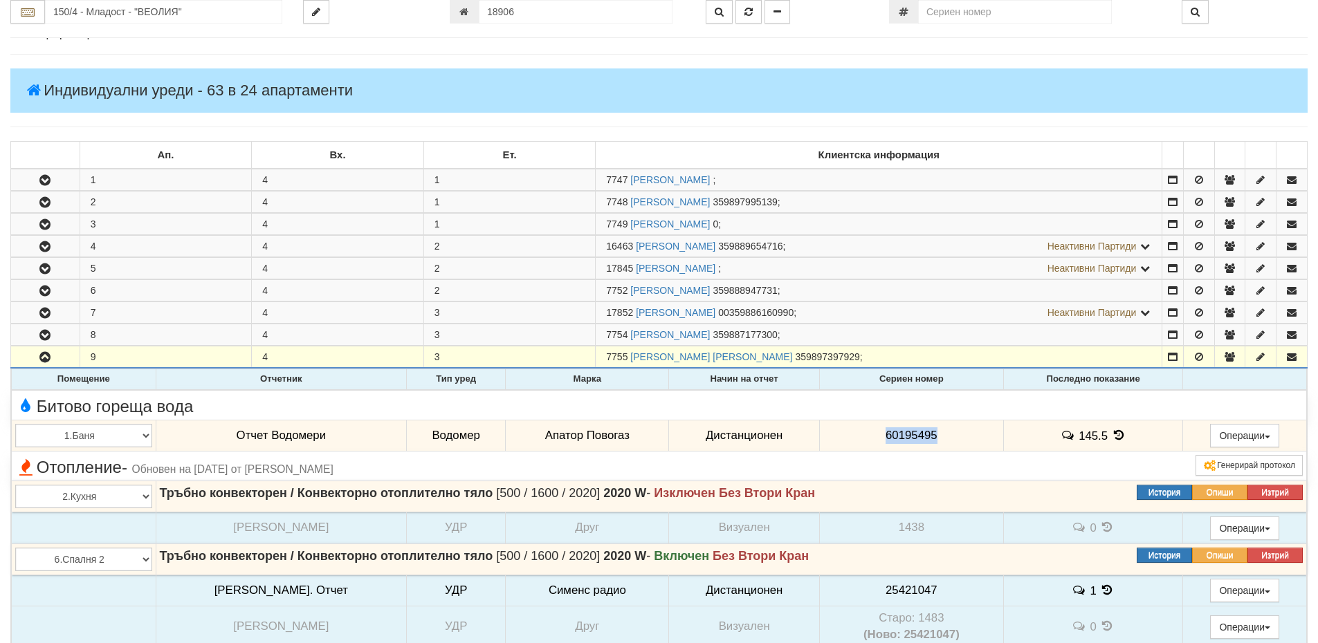
drag, startPoint x: 928, startPoint y: 434, endPoint x: 843, endPoint y: 433, distance: 85.8
click at [843, 433] on td "60195495" at bounding box center [911, 436] width 184 height 32
copy span "60195495"
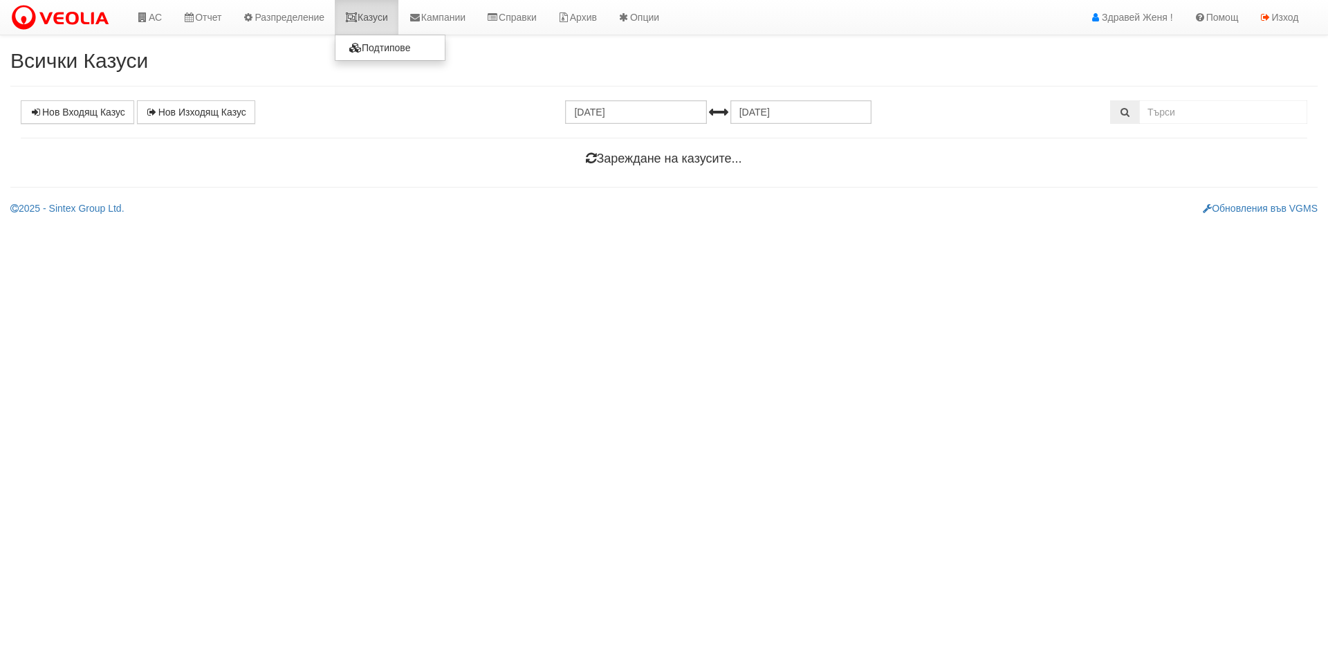
click at [374, 15] on link "Казуси" at bounding box center [367, 17] width 64 height 35
click at [84, 116] on link "Нов Входящ Казус" at bounding box center [77, 112] width 113 height 24
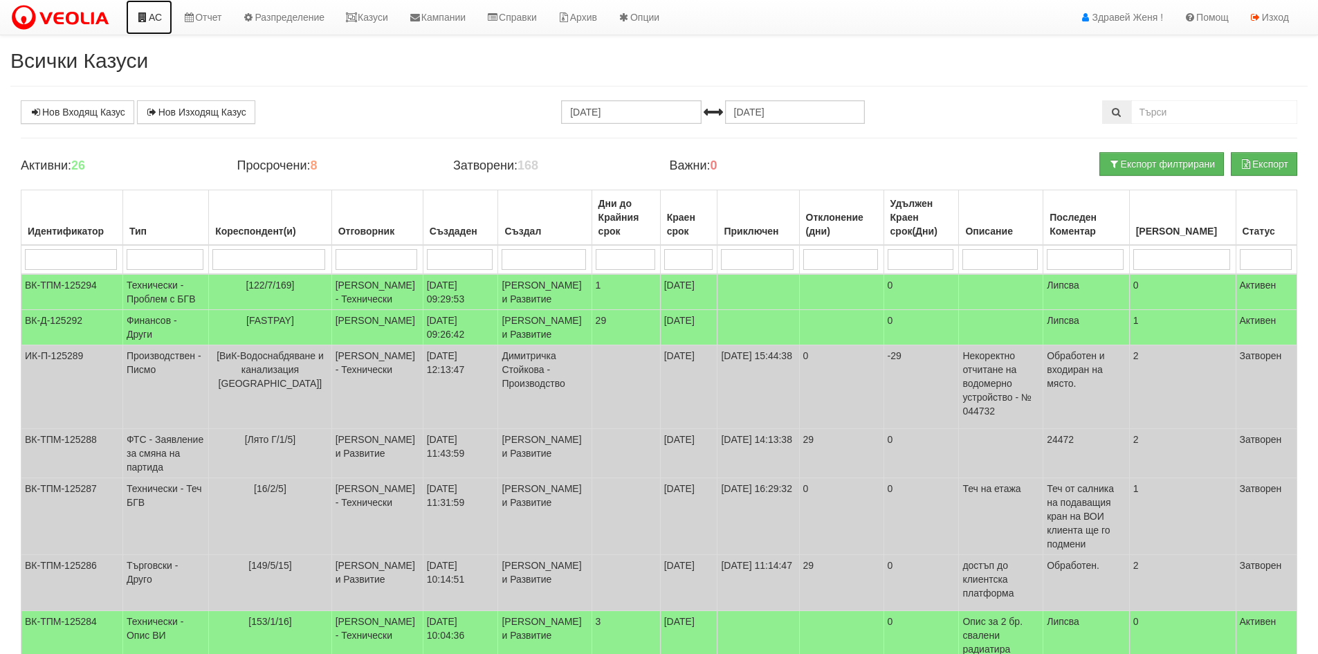
drag, startPoint x: 144, startPoint y: 14, endPoint x: 145, endPoint y: 21, distance: 7.1
click at [144, 14] on icon at bounding box center [142, 17] width 12 height 10
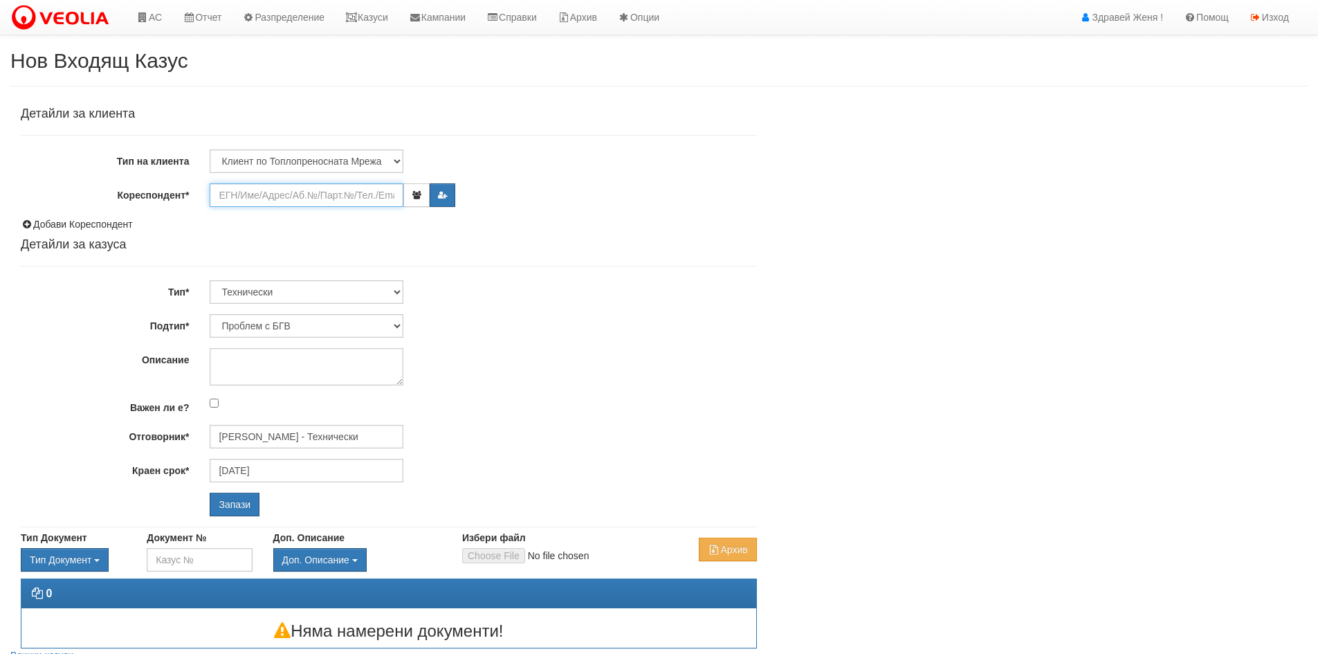
click at [232, 196] on input "Кореспондент*" at bounding box center [307, 195] width 194 height 24
drag, startPoint x: 1201, startPoint y: 367, endPoint x: 1184, endPoint y: 372, distance: 18.2
click at [1184, 372] on div "Детайли за клиента Тип на клиента Клиент по Топлопреносната Мрежа Институция Па…" at bounding box center [658, 374] width 1297 height 548
click at [890, 64] on h2 "Нов Входящ Казус" at bounding box center [658, 60] width 1297 height 23
click at [149, 15] on link "АС" at bounding box center [149, 17] width 46 height 35
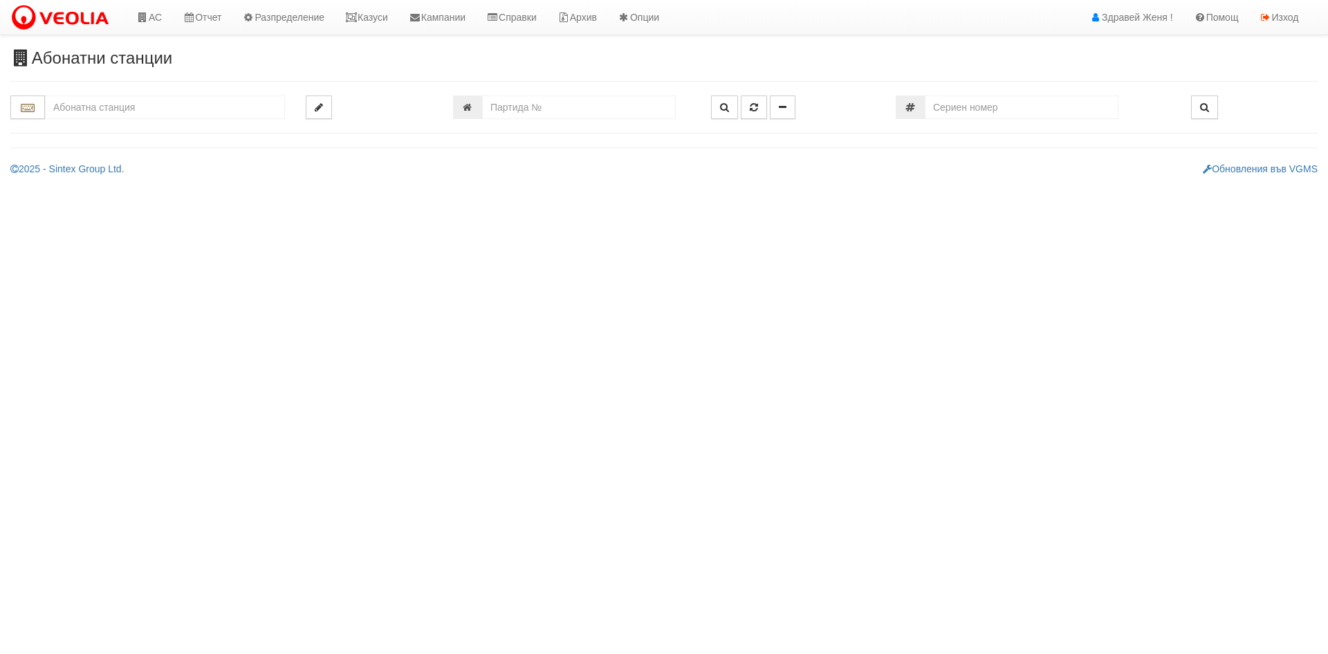
click at [68, 105] on input "text" at bounding box center [165, 107] width 240 height 24
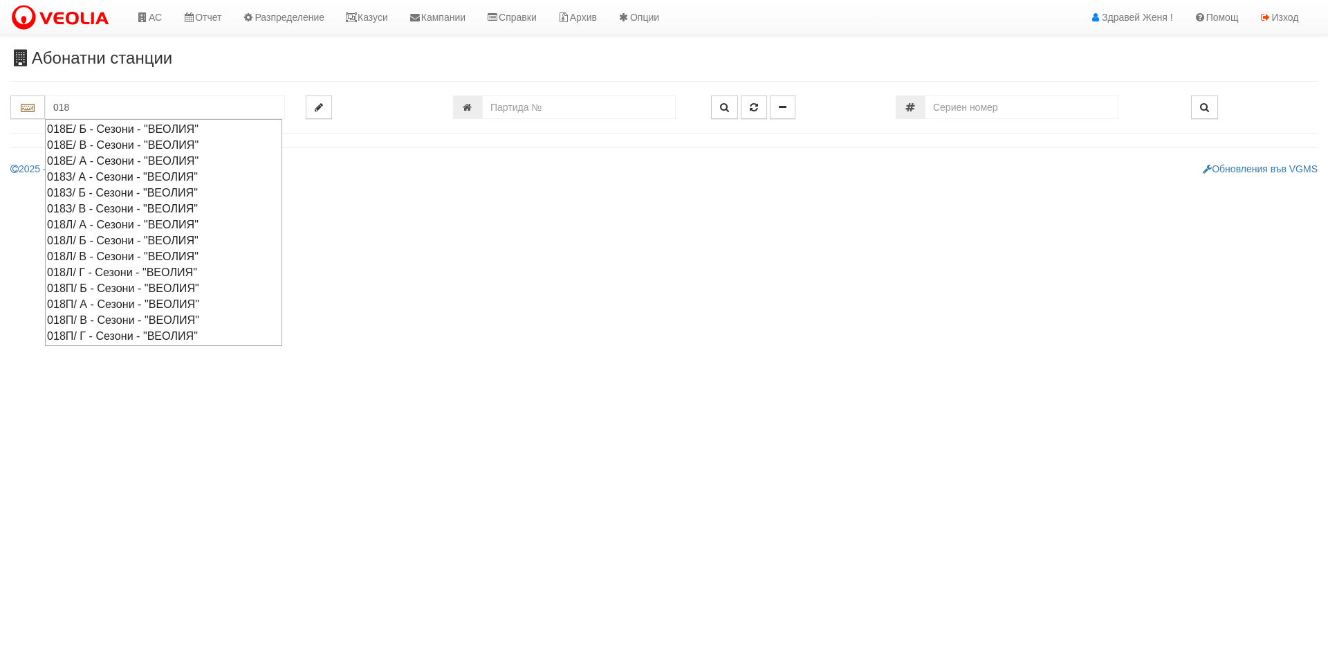
click at [74, 162] on div "018Е/ А - Сезони - "ВЕОЛИЯ"" at bounding box center [163, 161] width 233 height 16
type input "018Е/ А - Сезони - "ВЕОЛИЯ""
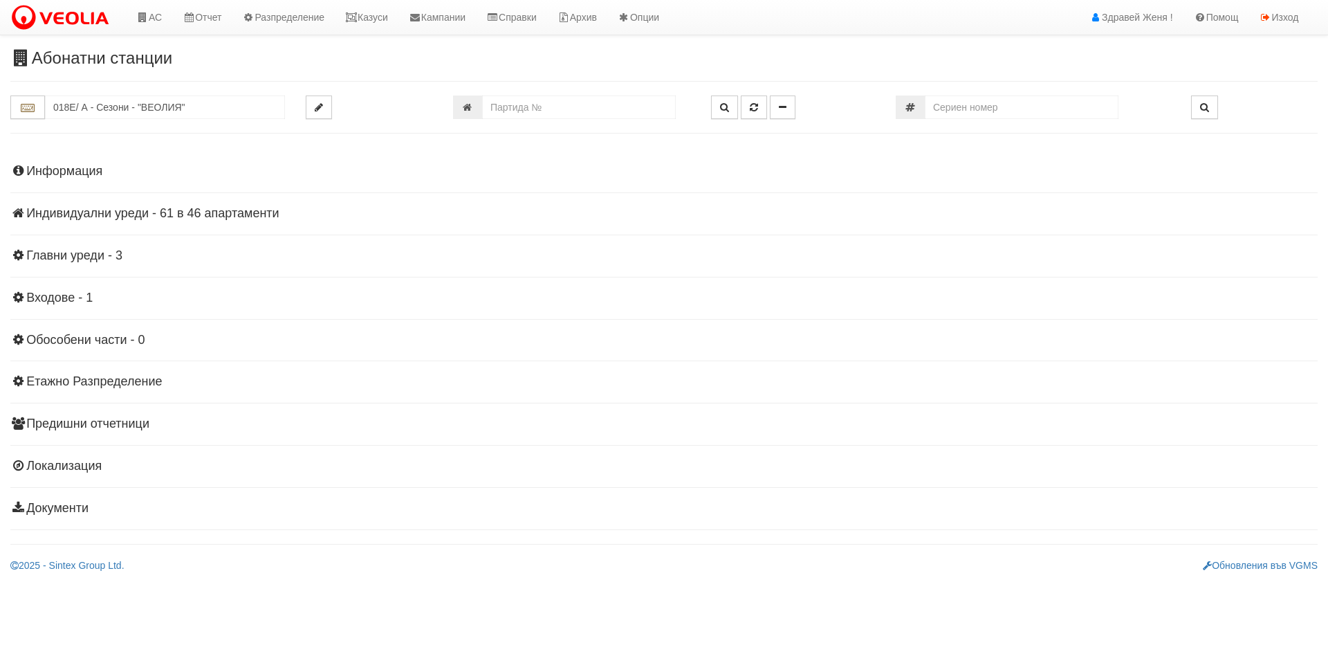
click at [141, 214] on h4 "Индивидуални уреди - 61 в 46 апартаменти" at bounding box center [664, 214] width 1308 height 14
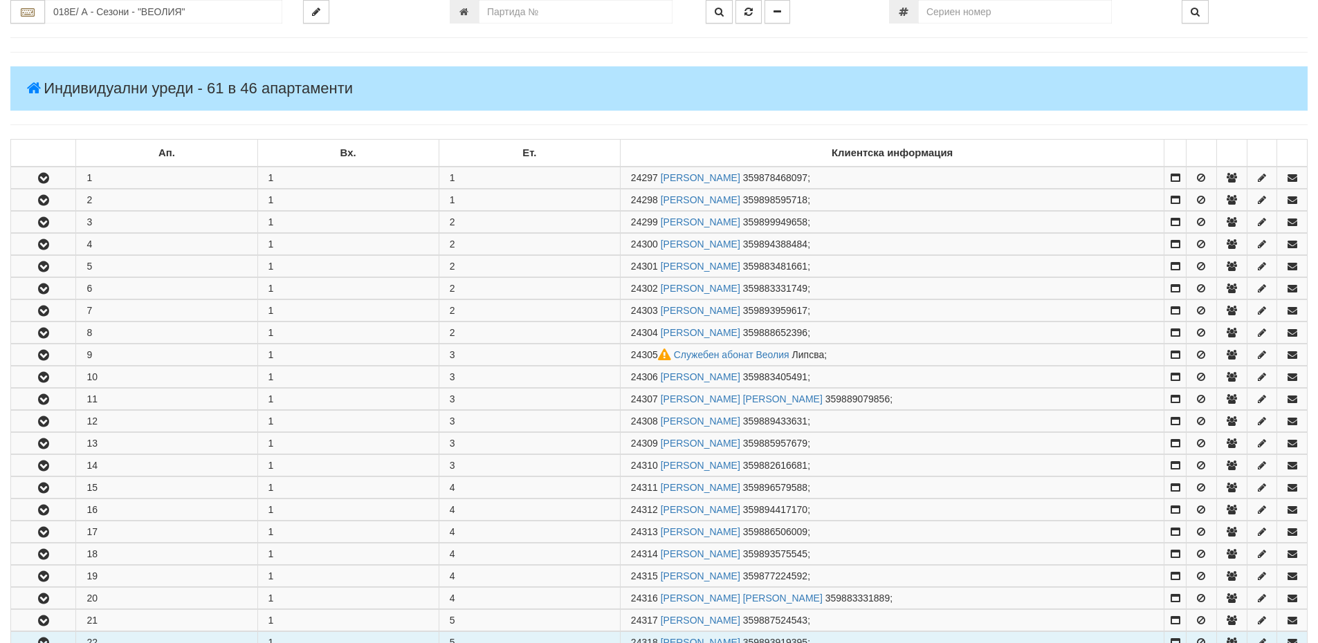
scroll to position [277, 0]
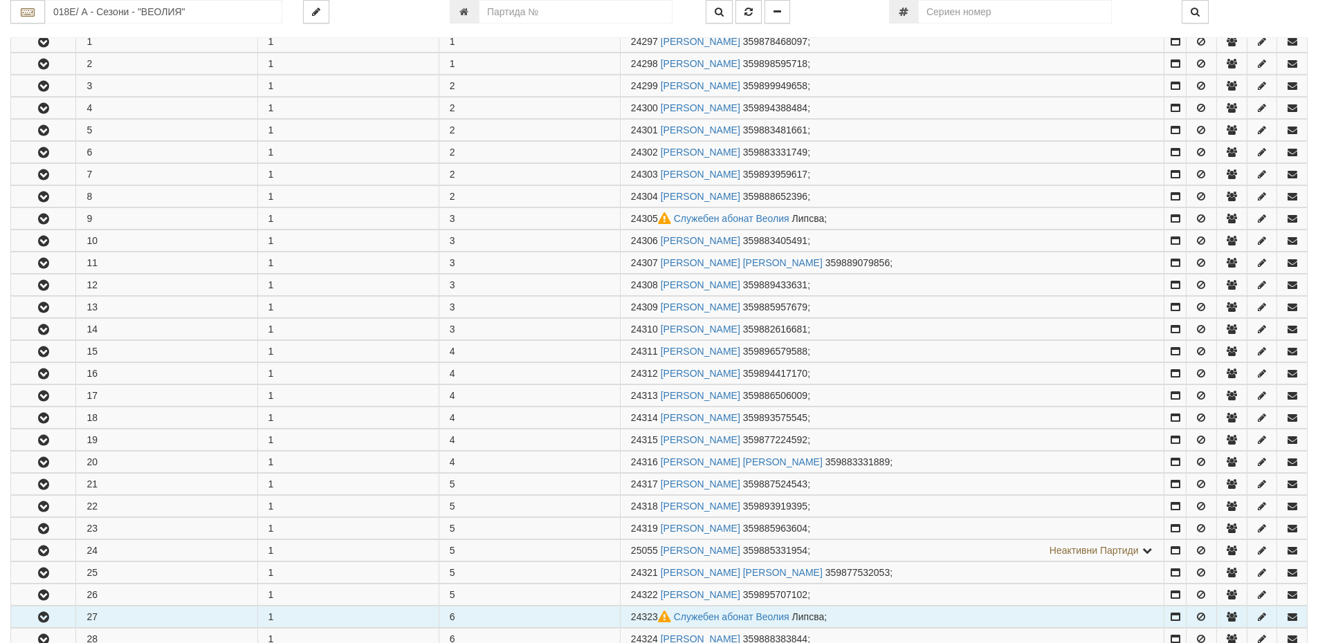
click at [93, 620] on td "27" at bounding box center [166, 617] width 181 height 21
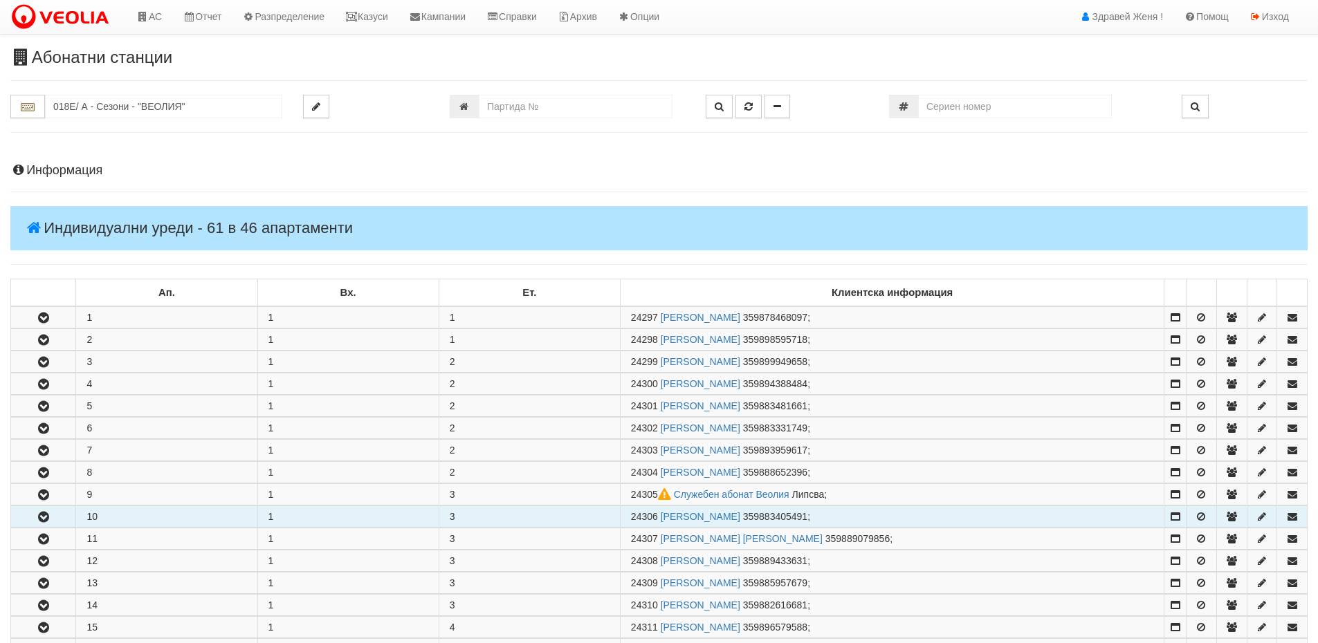
scroll to position [0, 0]
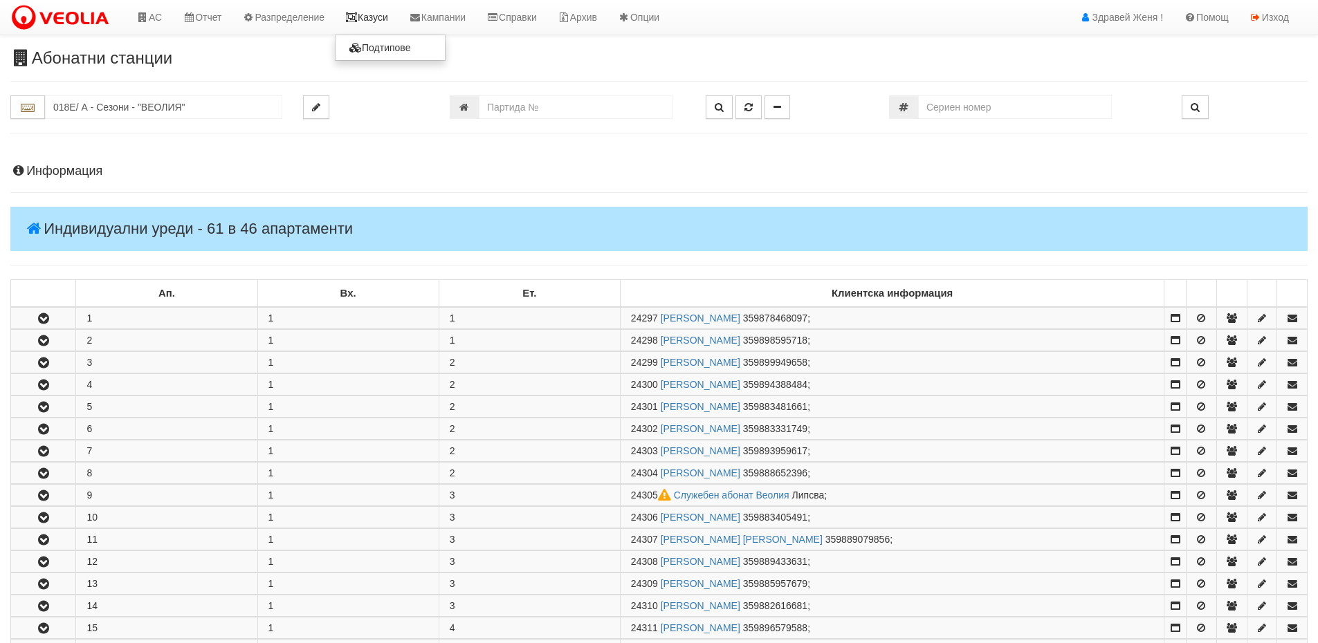
click at [358, 19] on icon at bounding box center [351, 17] width 12 height 10
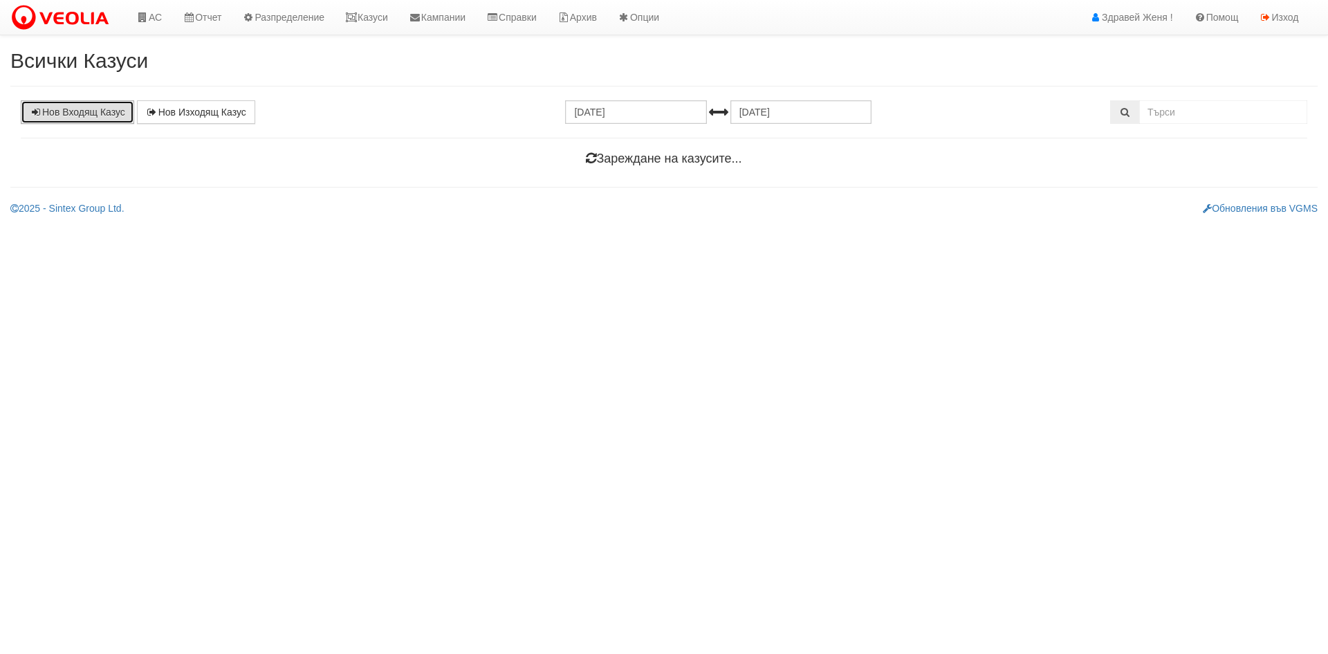
click at [84, 108] on link "Нов Входящ Казус" at bounding box center [77, 112] width 113 height 24
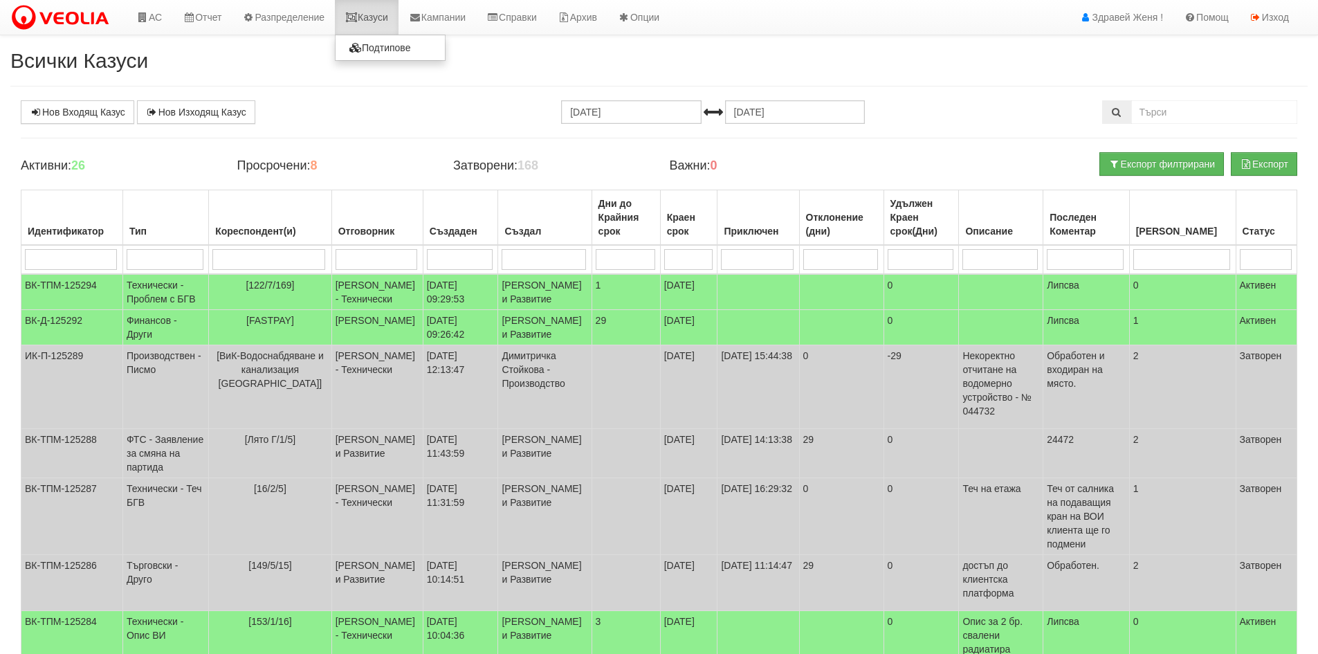
drag, startPoint x: 374, startPoint y: 16, endPoint x: 393, endPoint y: 30, distance: 23.7
click at [374, 16] on link "Казуси" at bounding box center [367, 17] width 64 height 35
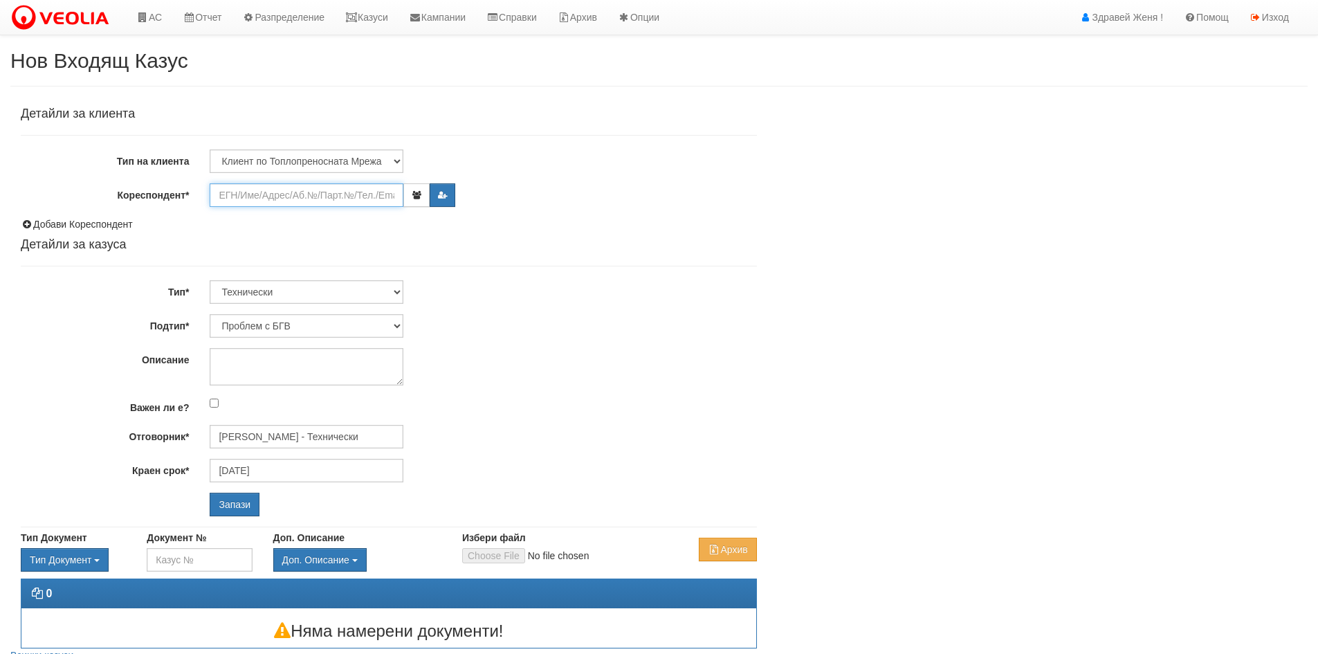
click at [238, 200] on input "Кореспондент*" at bounding box center [307, 195] width 194 height 24
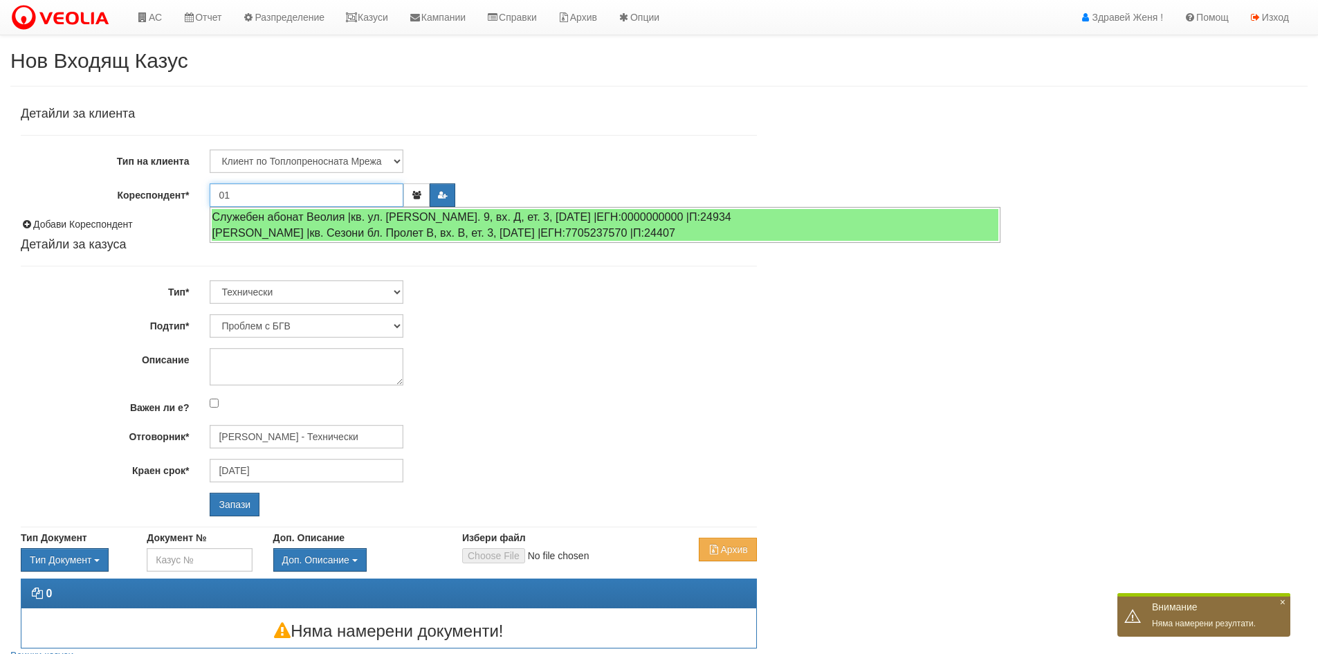
type input "0"
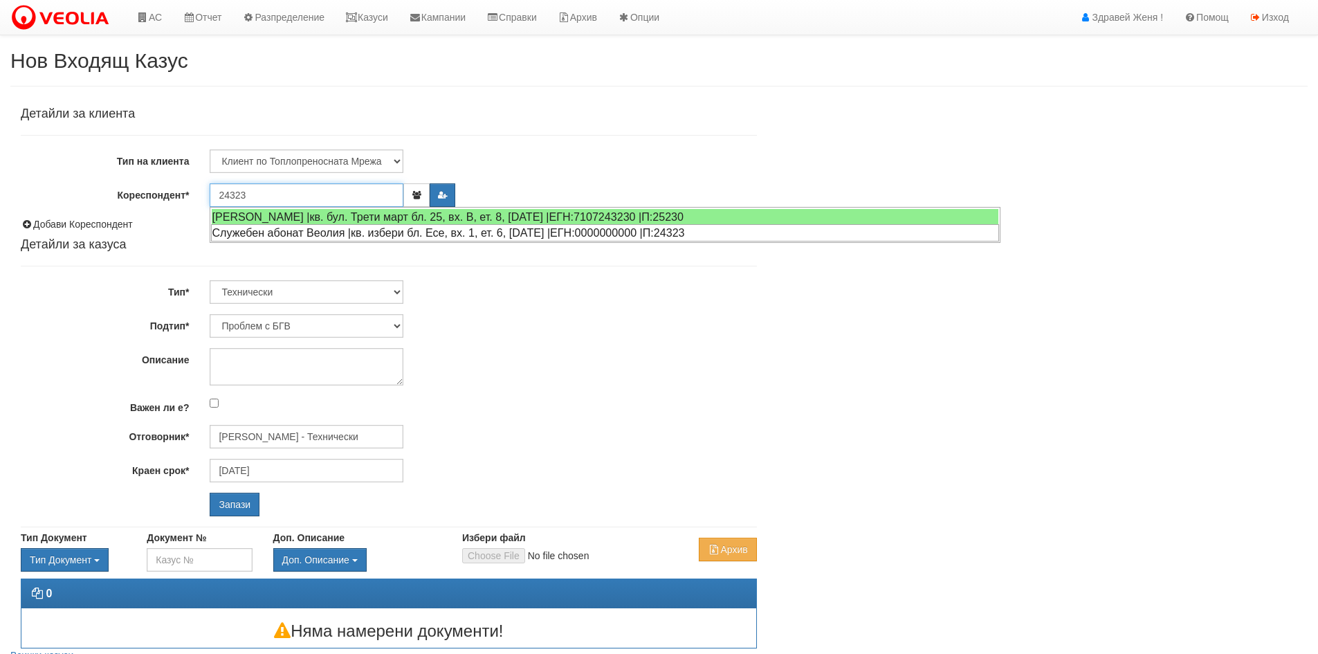
click at [315, 233] on div "Служебен абонат Веолия |кв. избери бл. Есе, вх. 1, ет. 6, [DATE] |ЕГН:000000000…" at bounding box center [605, 232] width 788 height 17
type input "Служебен абонат Веолия"
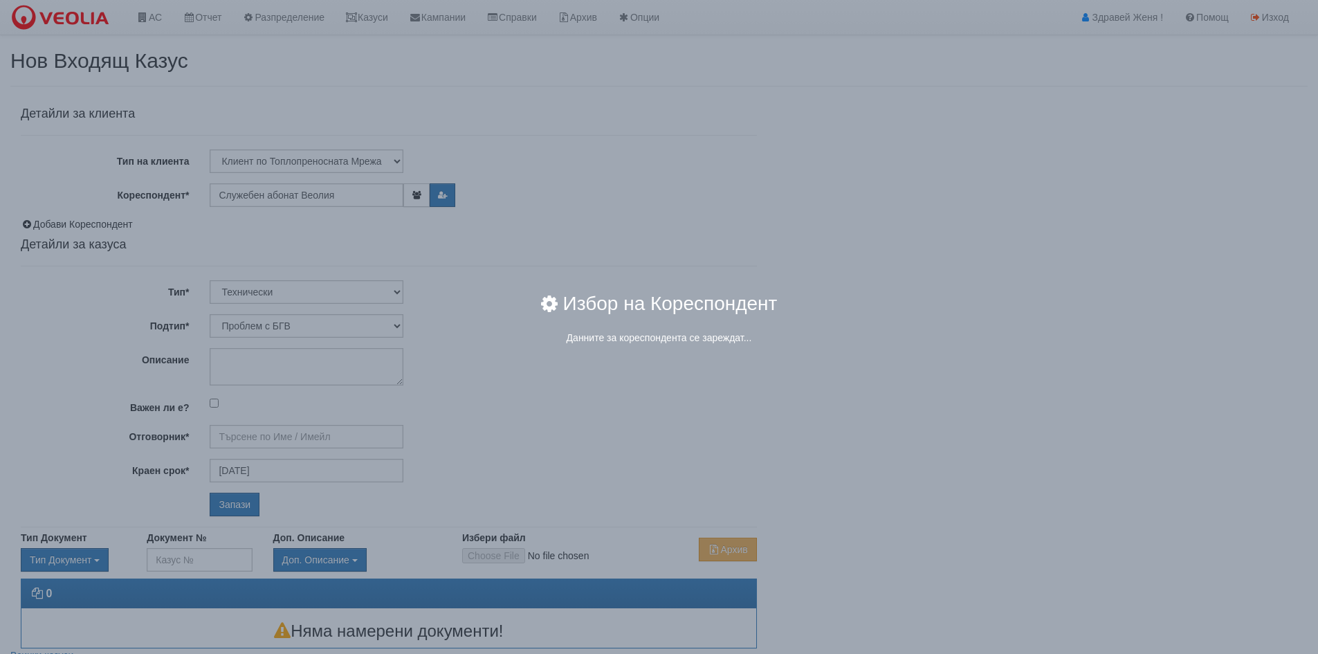
type input "[PERSON_NAME] - Технически"
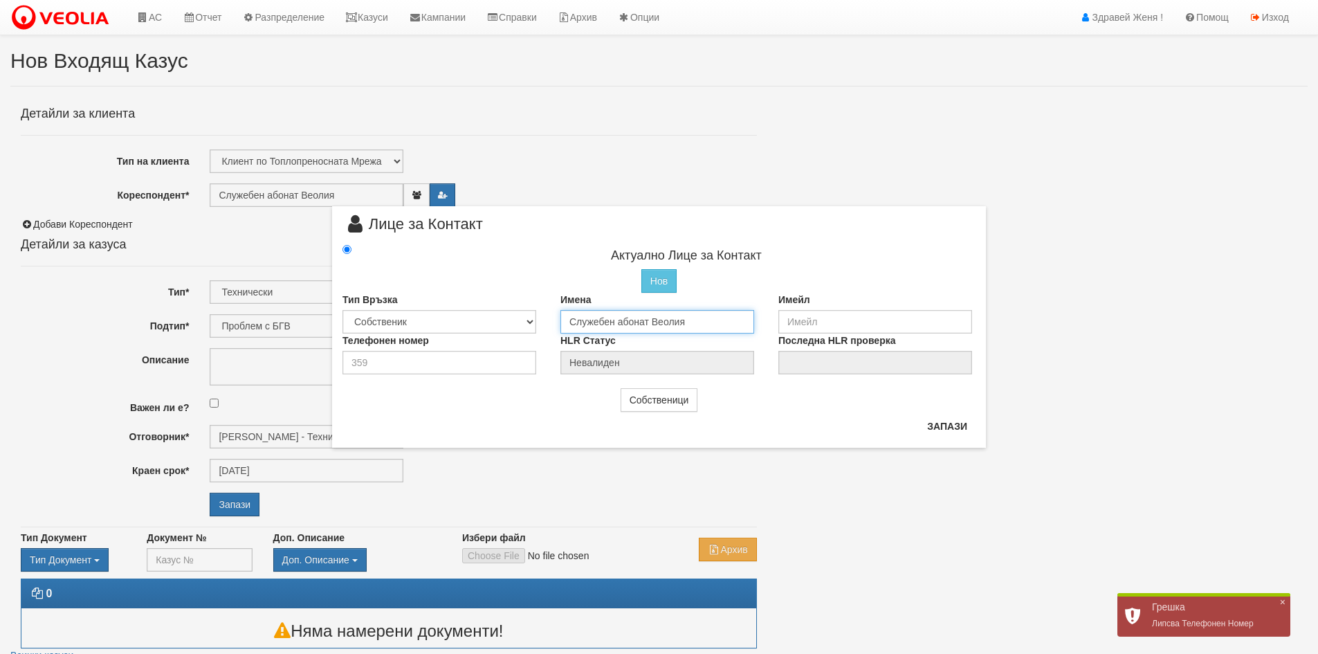
click at [603, 322] on input "Служебен абонат Веолия" at bounding box center [657, 322] width 194 height 24
drag, startPoint x: 703, startPoint y: 325, endPoint x: 459, endPoint y: 331, distance: 244.3
click at [464, 327] on div "Тип Връзка Собственик [PERSON_NAME] Съсед Приятел Имена СлужебMен абонат Веолия…" at bounding box center [659, 313] width 654 height 41
type input "M"
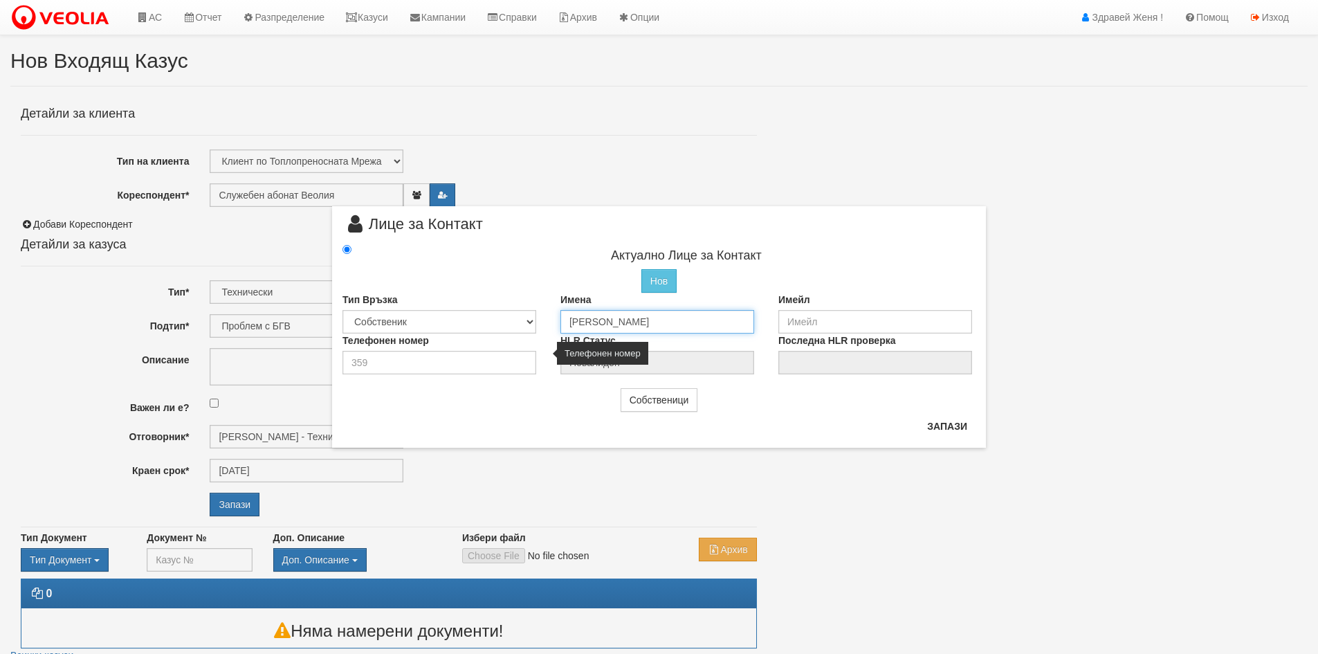
type input "[PERSON_NAME]"
click at [436, 368] on input "number" at bounding box center [439, 363] width 194 height 24
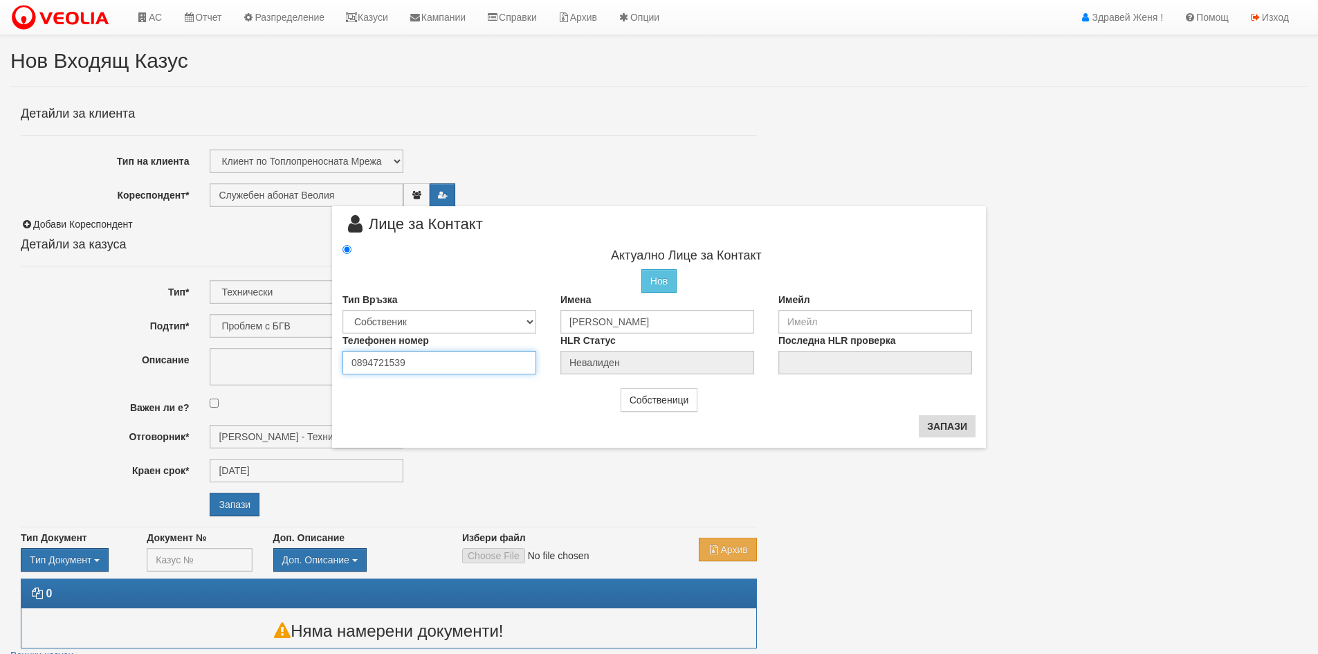
type input "0894721539"
click at [944, 430] on button "Запази" at bounding box center [947, 426] width 57 height 22
type input "[PERSON_NAME]"
radio input "true"
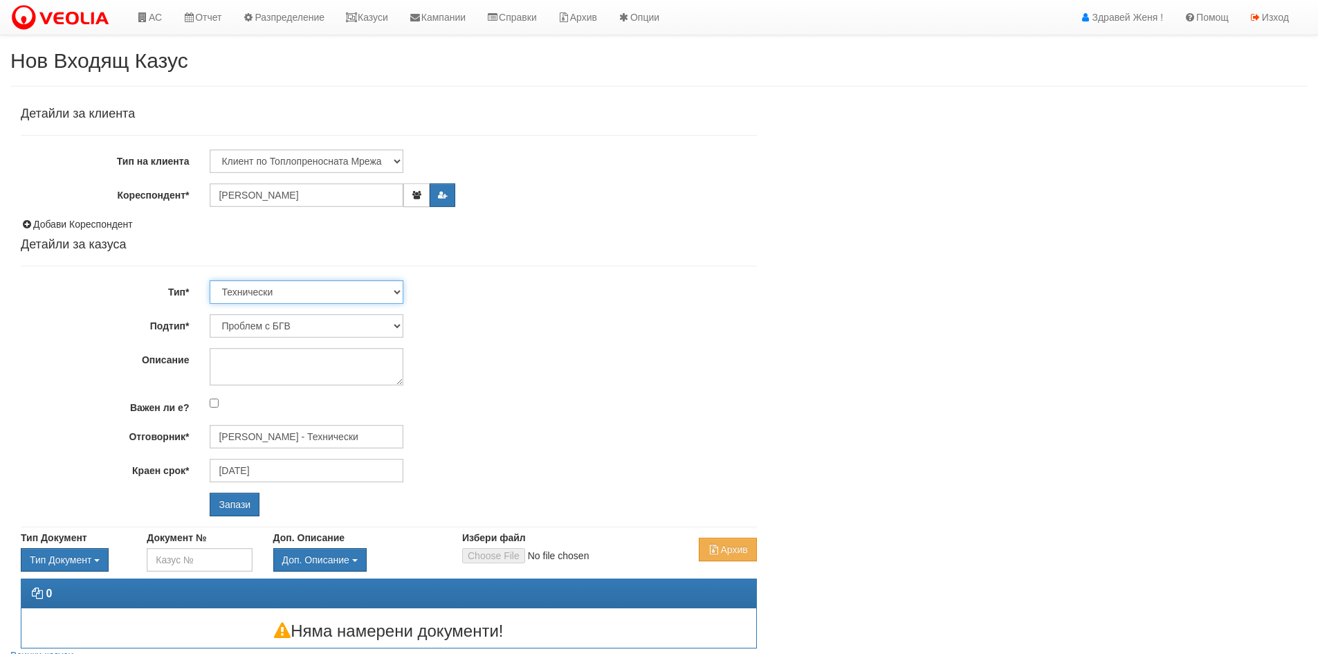
click at [395, 292] on select "Технически ФТС Търговски Административен Производствен Експлоатационен Финансов…" at bounding box center [307, 292] width 194 height 24
select select "1"
click at [210, 280] on select "Технически ФТС Търговски Административен Производствен Експлоатационен Финансов…" at bounding box center [307, 292] width 194 height 24
type input "[DATE]"
type input "[PERSON_NAME] и Развитие"
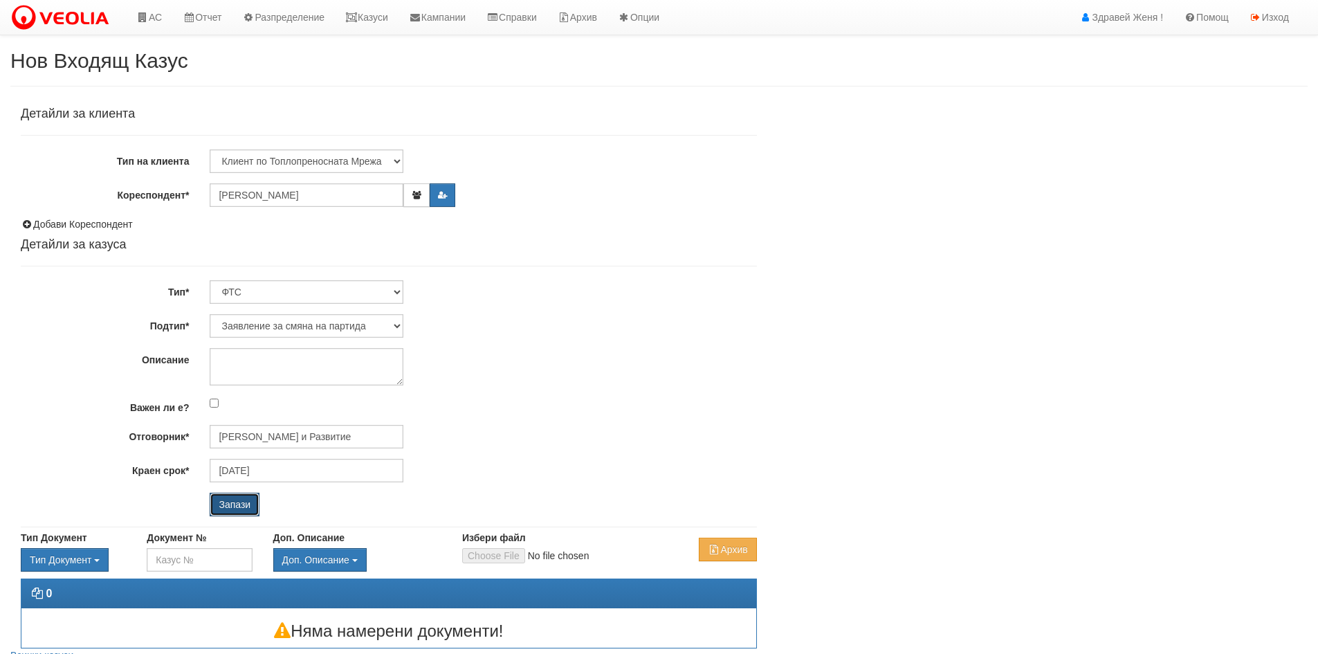
click at [233, 499] on input "Запази" at bounding box center [235, 505] width 50 height 24
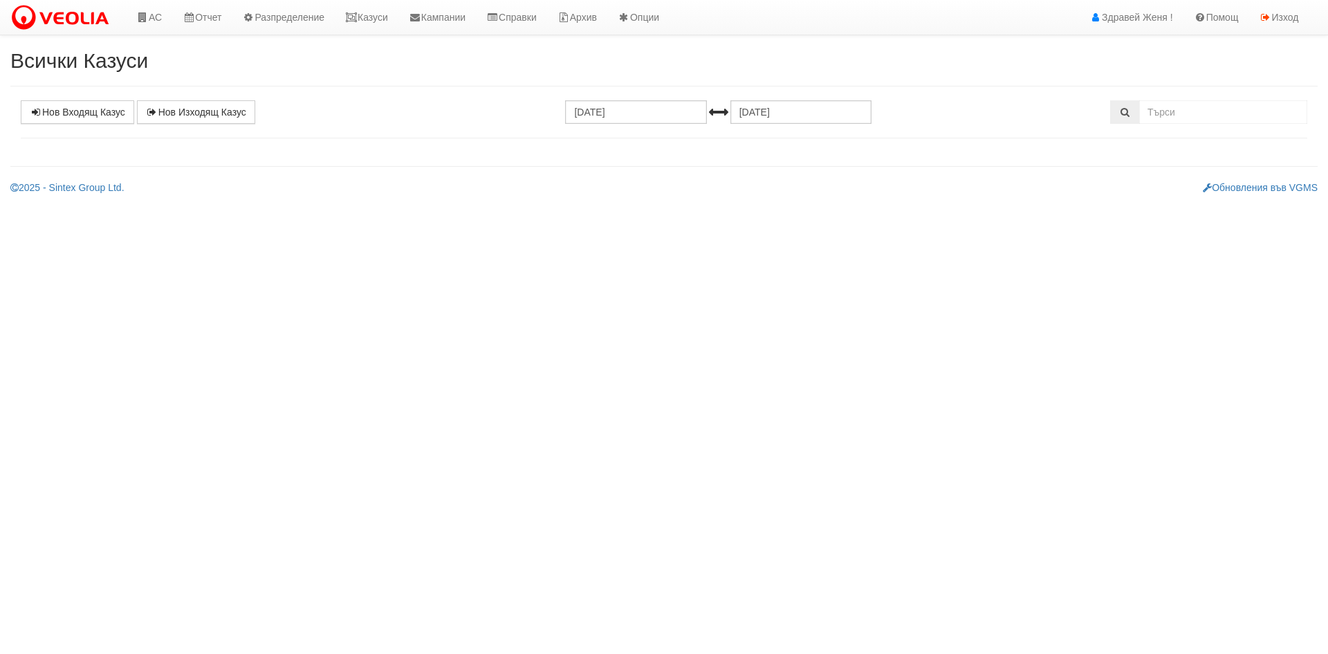
select select "1"
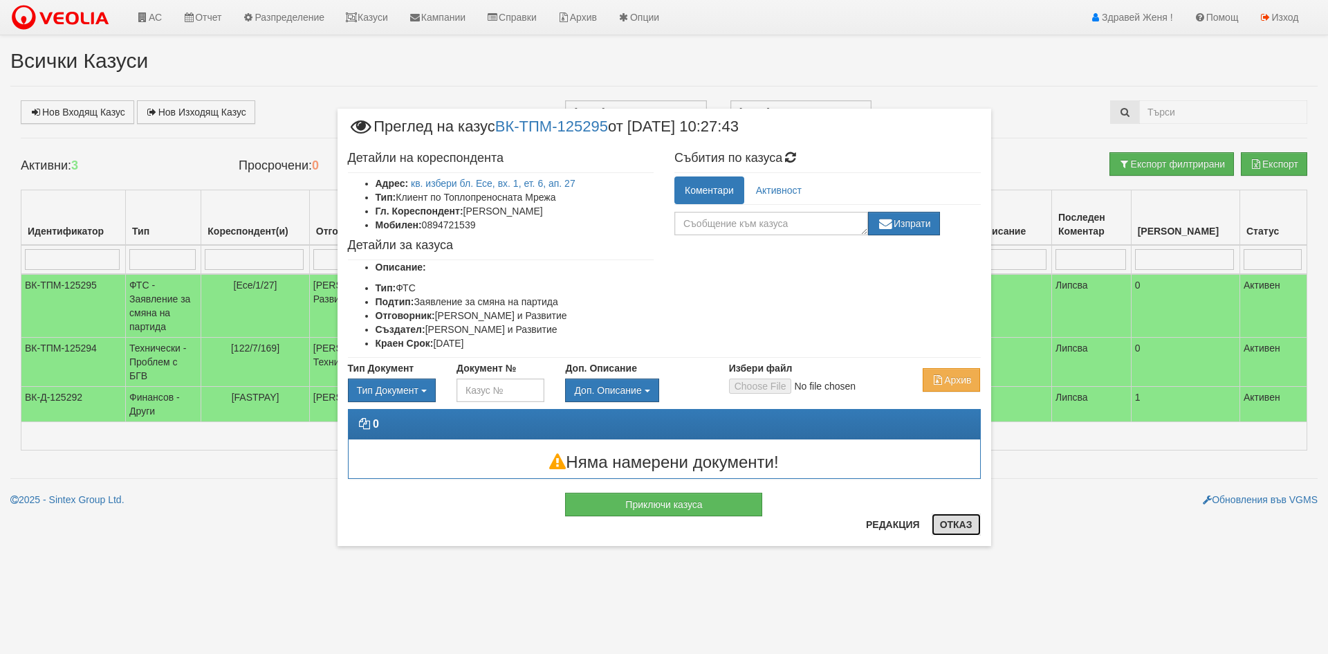
click at [971, 535] on button "Отказ" at bounding box center [956, 524] width 49 height 22
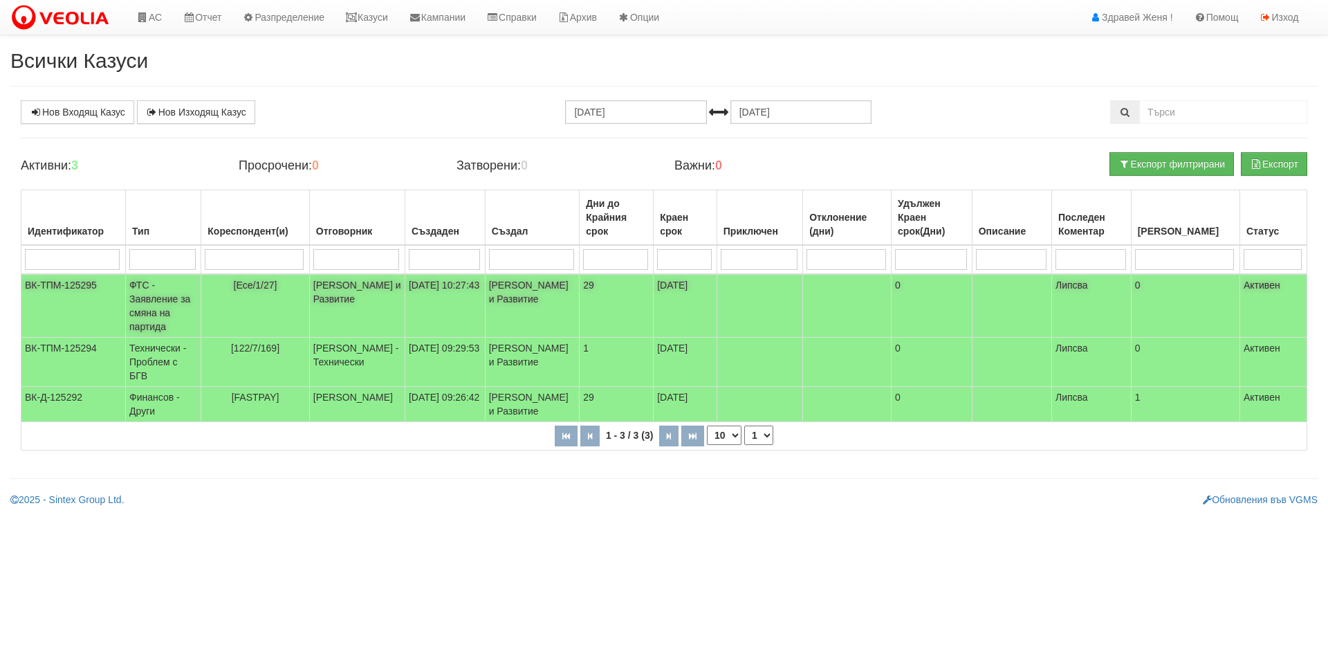
click at [129, 305] on td "ФТС - Заявление за смяна на партида" at bounding box center [163, 306] width 75 height 64
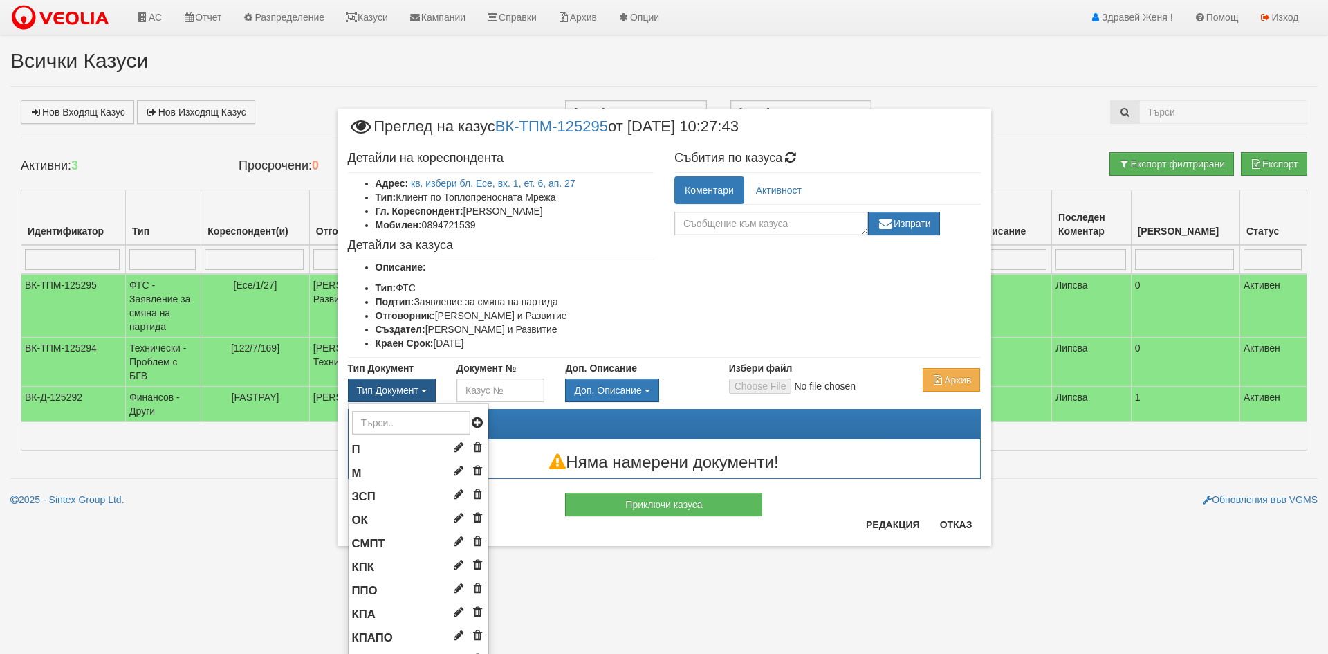
click at [398, 393] on span "Тип Документ" at bounding box center [388, 390] width 62 height 11
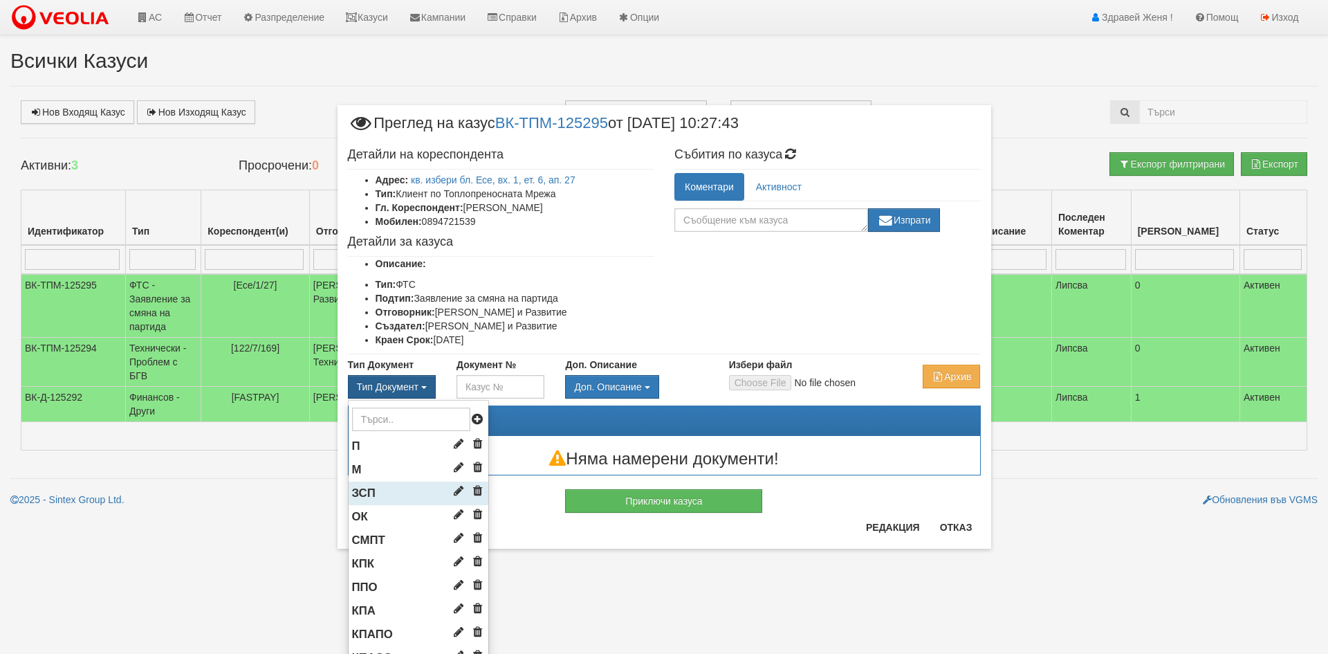
click at [385, 491] on li "ЗСП" at bounding box center [419, 494] width 140 height 24
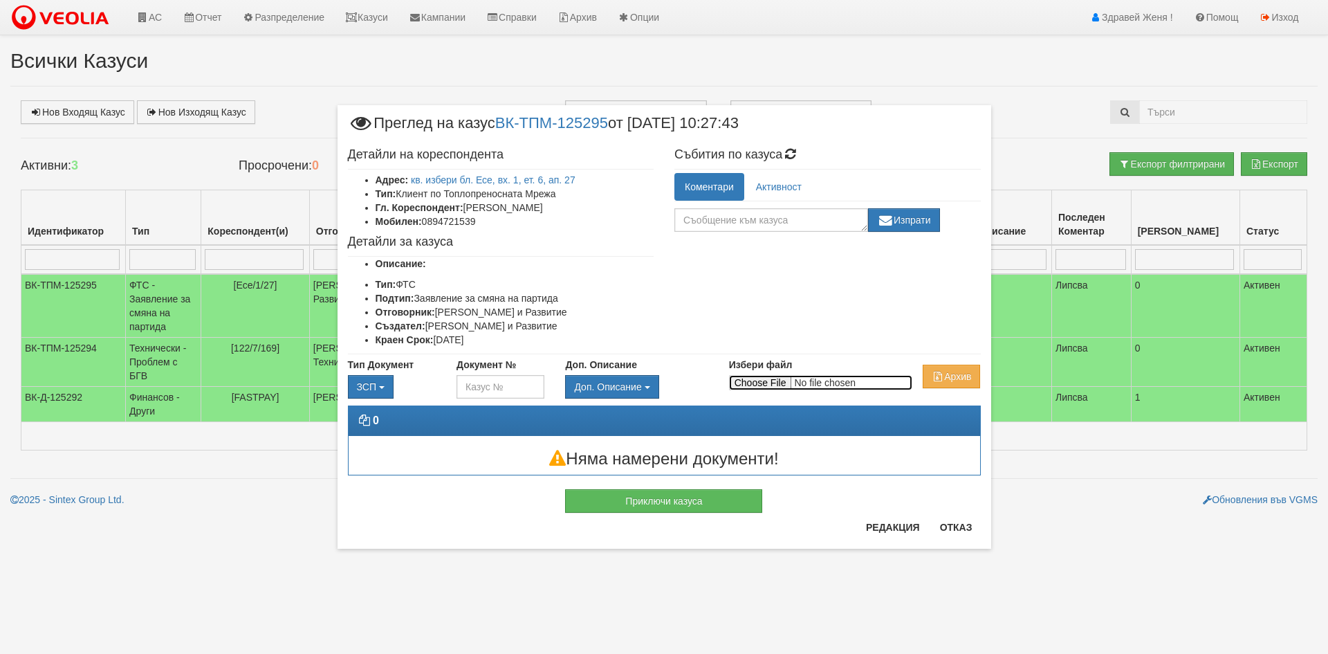
click at [767, 376] on input "Избери файл" at bounding box center [820, 382] width 183 height 15
type input "C:\fakepath\DOC068.pdf"
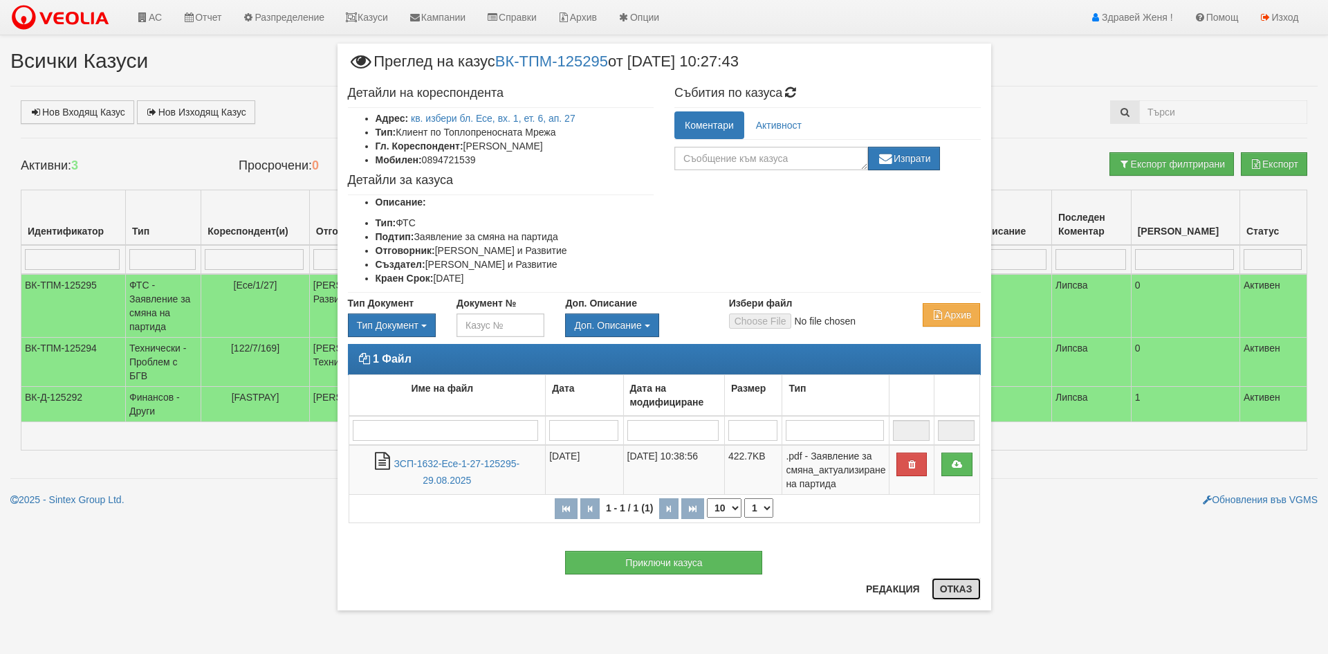
click at [951, 589] on button "Отказ" at bounding box center [956, 589] width 49 height 22
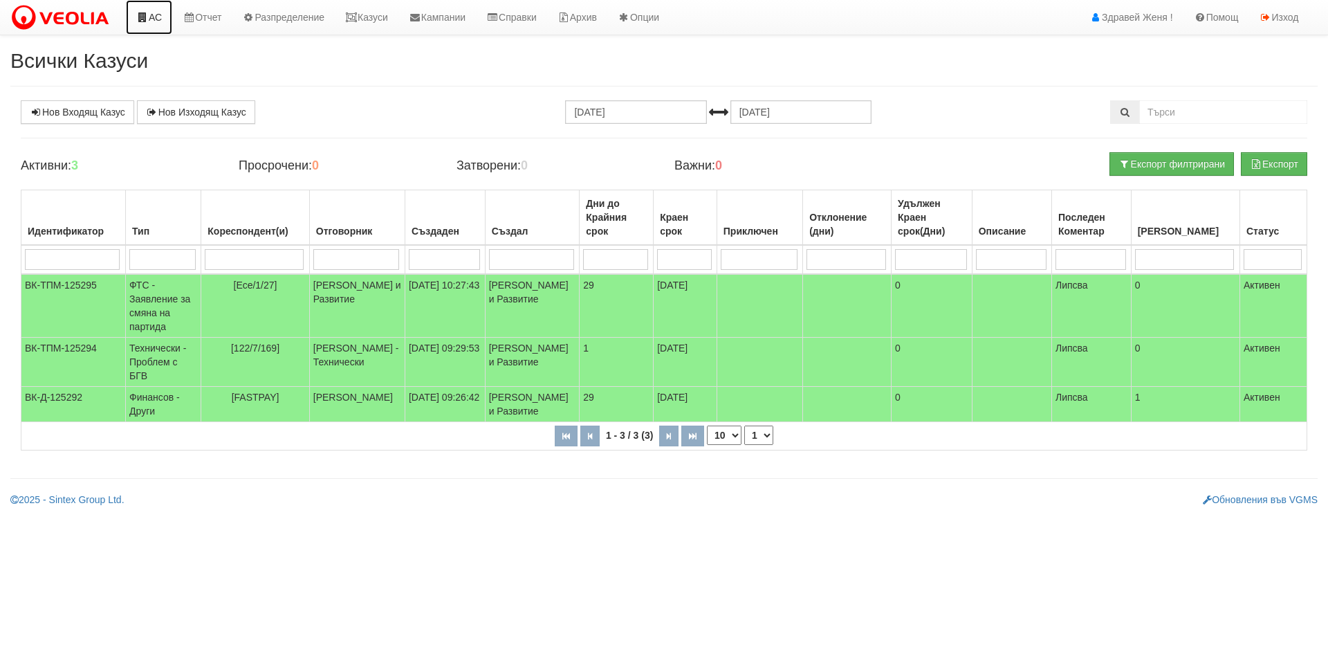
click at [155, 18] on link "АС" at bounding box center [149, 17] width 46 height 35
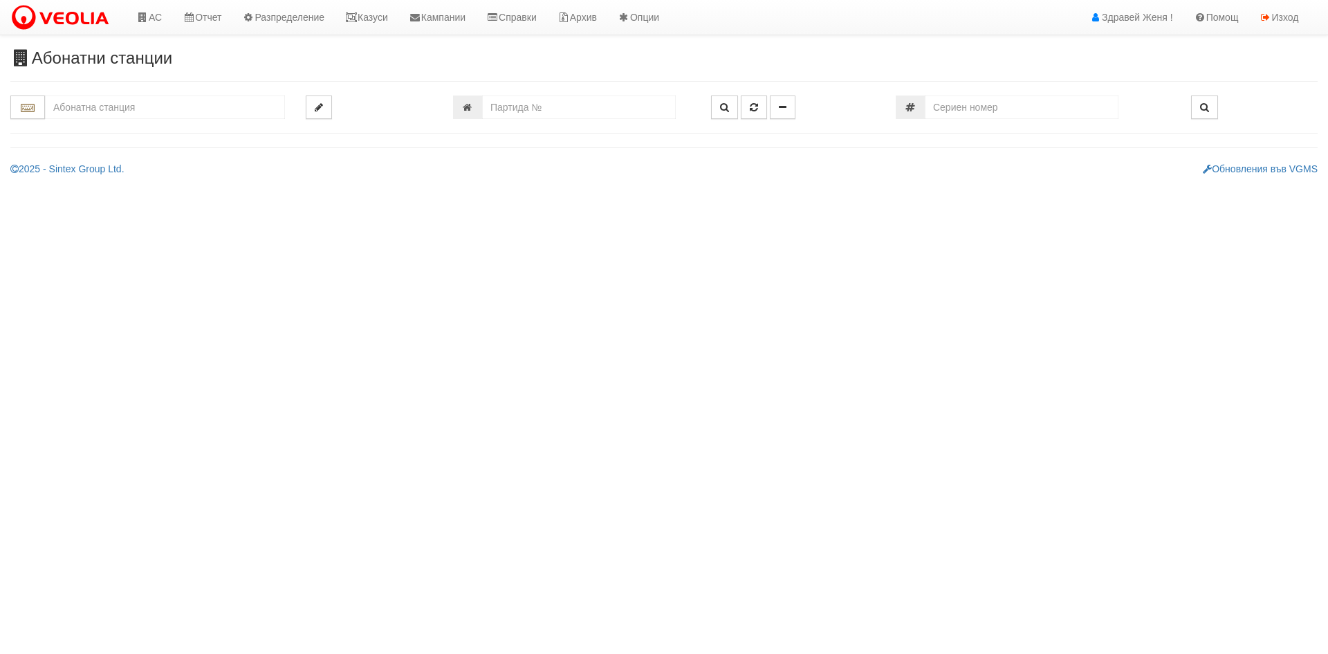
click at [89, 110] on input "text" at bounding box center [165, 107] width 240 height 24
click at [204, 122] on div "149/8 - Младост - "ВЕОЛИЯ"" at bounding box center [165, 129] width 236 height 16
type input "149/8 - Младост - "ВЕОЛИЯ""
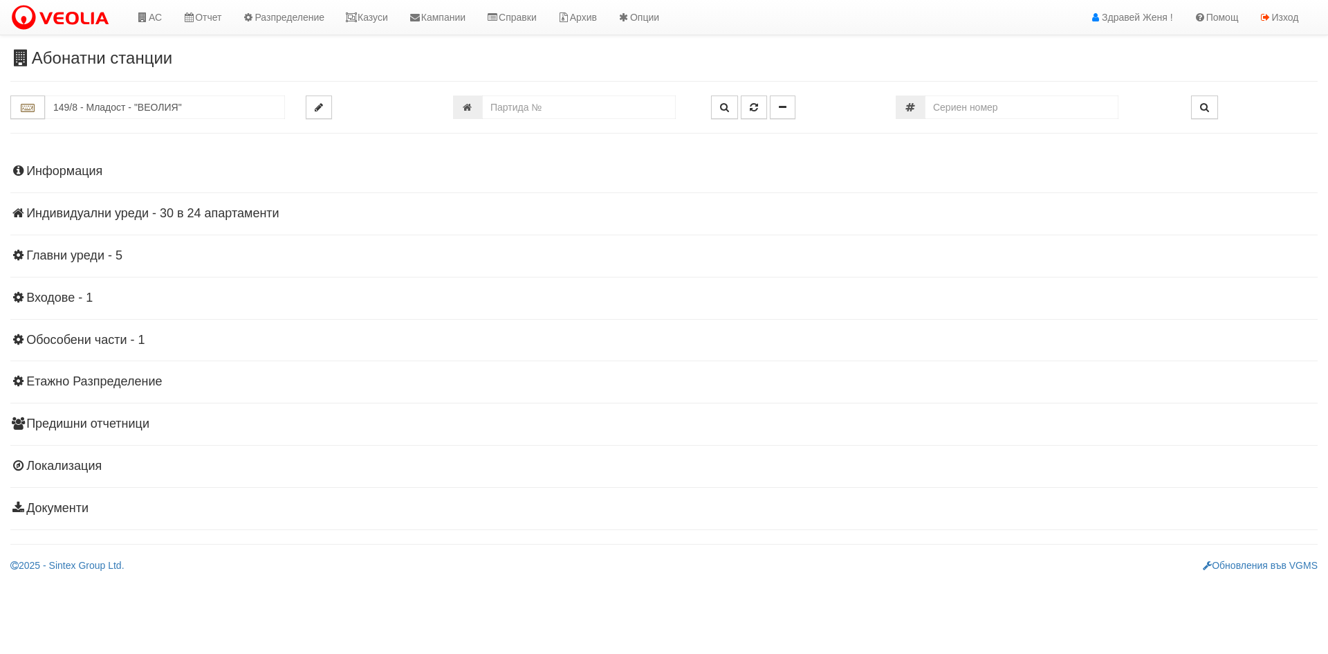
click at [240, 214] on h4 "Индивидуални уреди - 30 в 24 апартаменти" at bounding box center [664, 214] width 1308 height 14
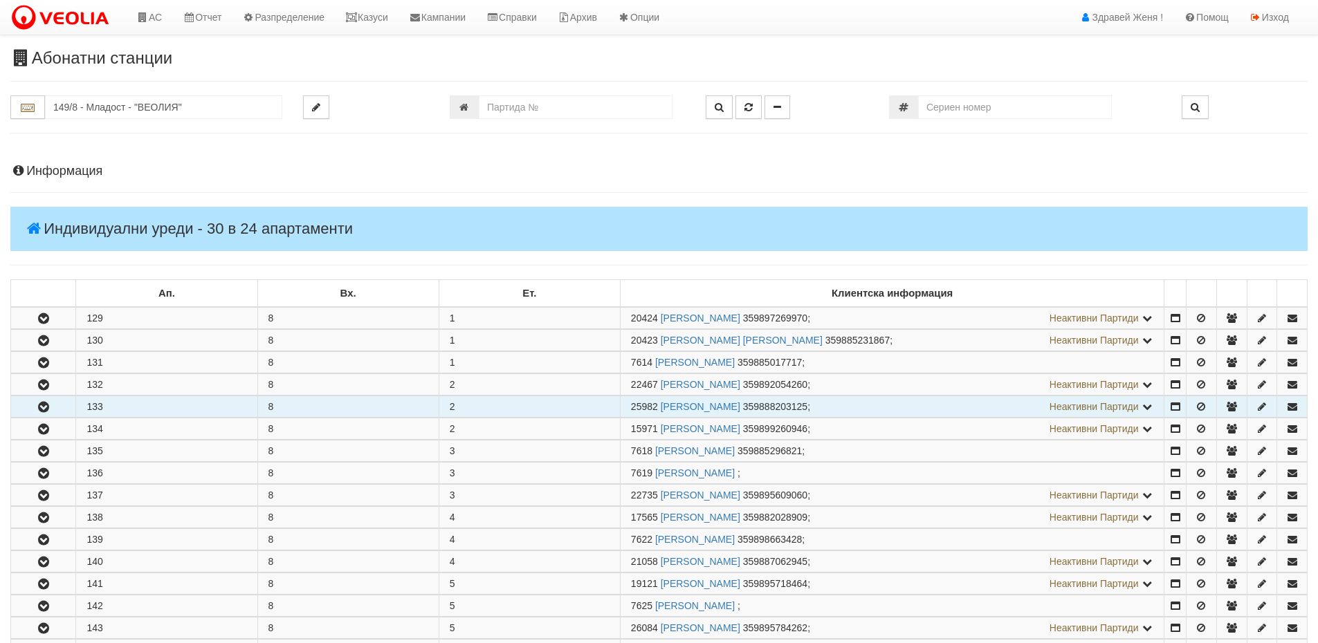
click at [50, 403] on icon "button" at bounding box center [43, 408] width 17 height 10
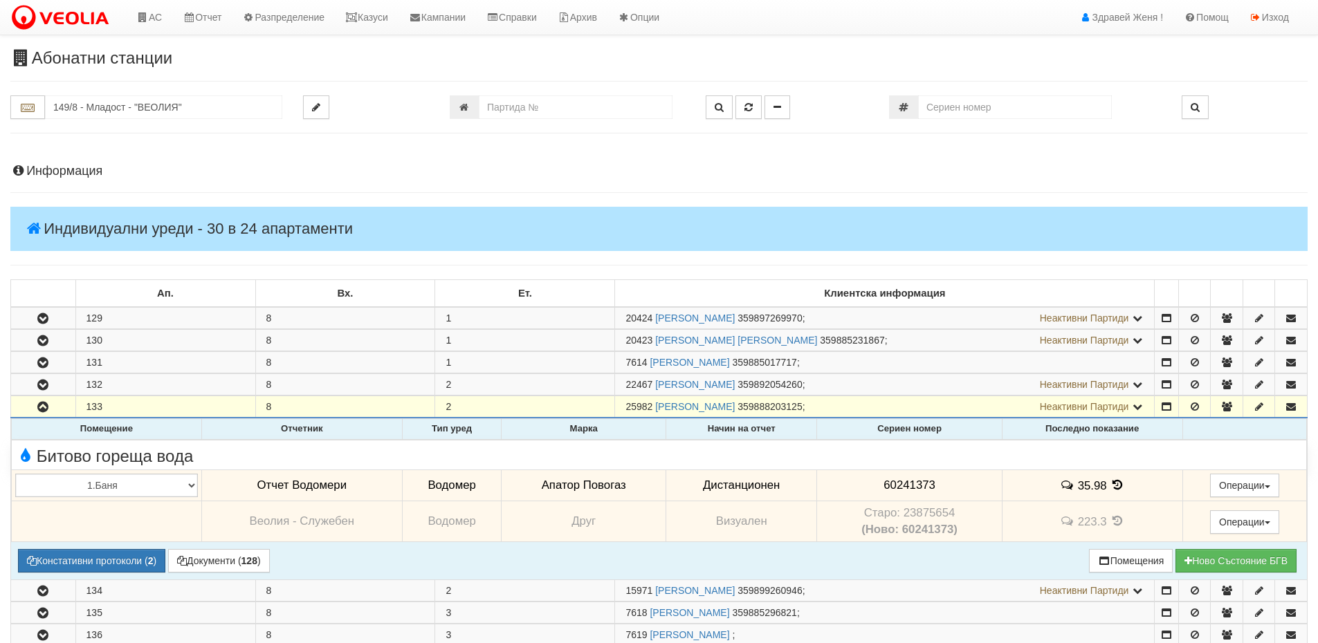
click at [1115, 489] on icon at bounding box center [1117, 485] width 15 height 12
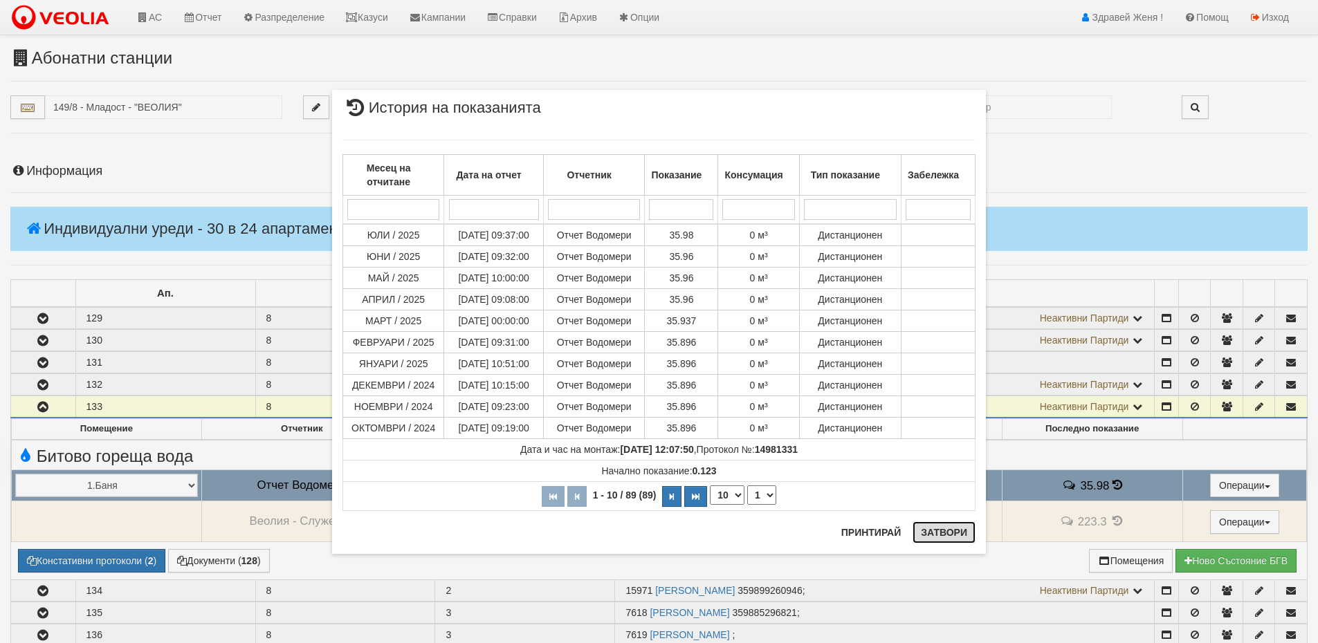
drag, startPoint x: 943, startPoint y: 530, endPoint x: 998, endPoint y: 549, distance: 57.8
click at [943, 531] on button "Затвори" at bounding box center [944, 533] width 63 height 22
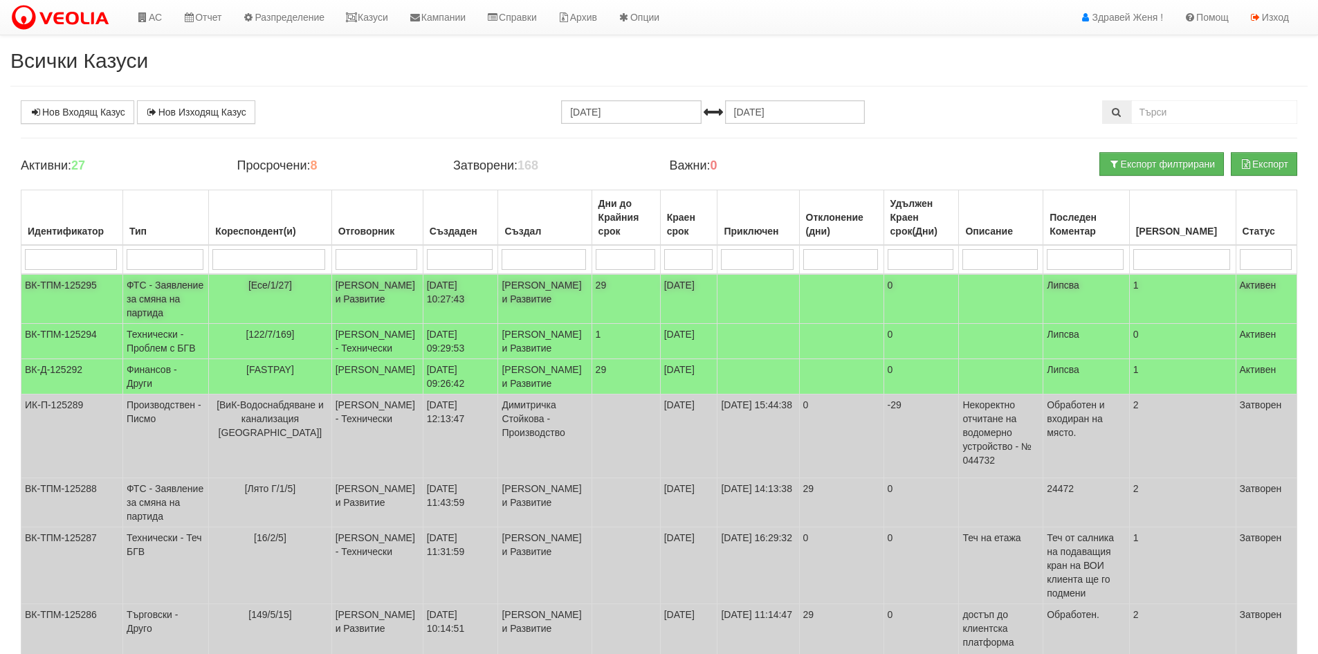
click at [358, 288] on td "[PERSON_NAME] и Развитие" at bounding box center [376, 299] width 91 height 50
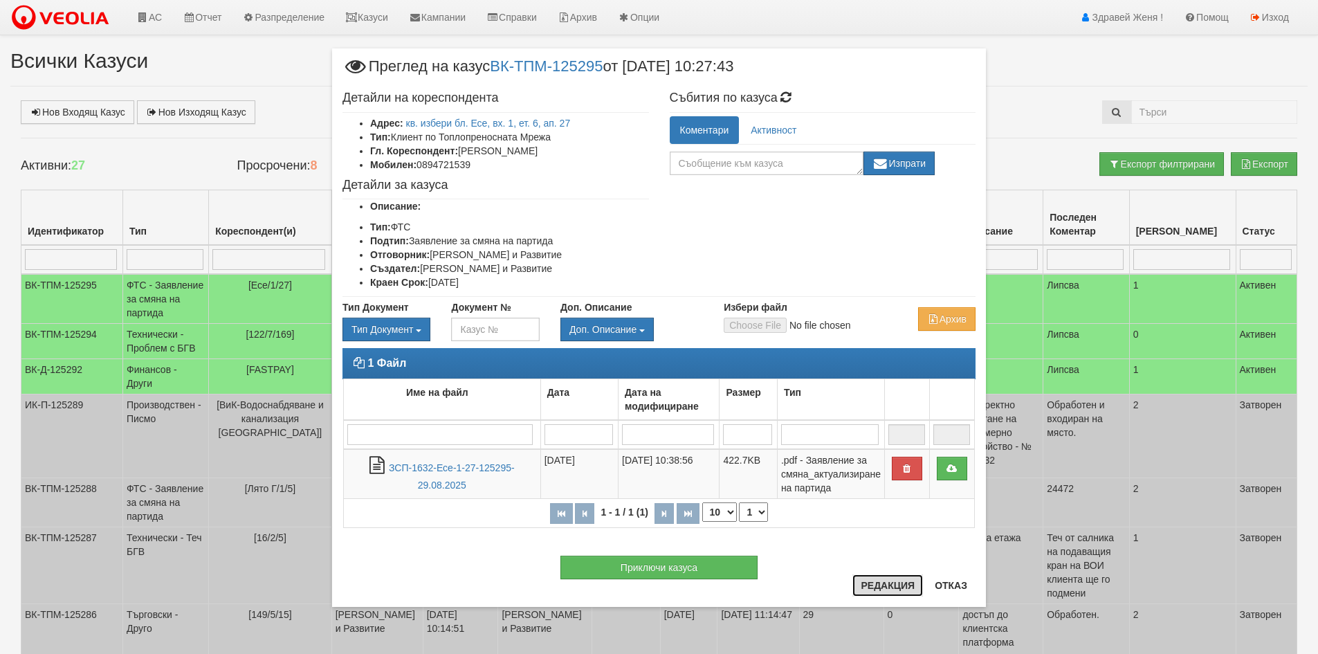
click at [890, 588] on button "Редакция" at bounding box center [887, 585] width 71 height 22
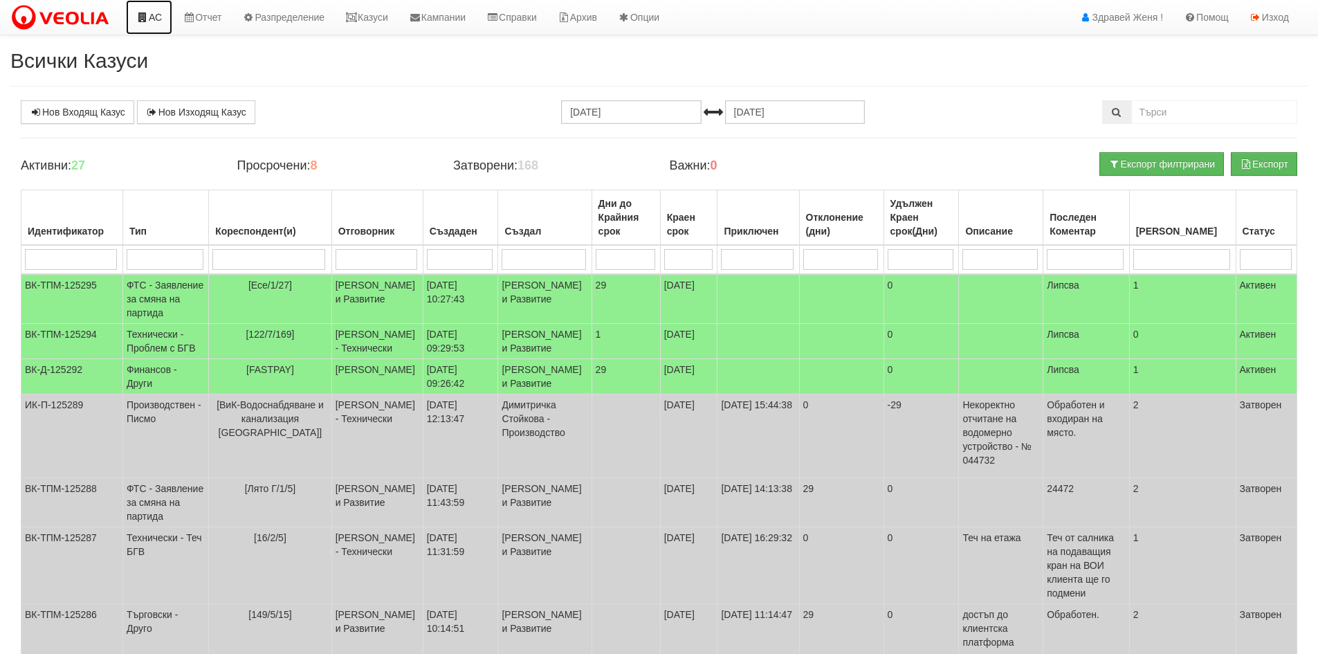
click at [146, 22] on link "АС" at bounding box center [149, 17] width 46 height 35
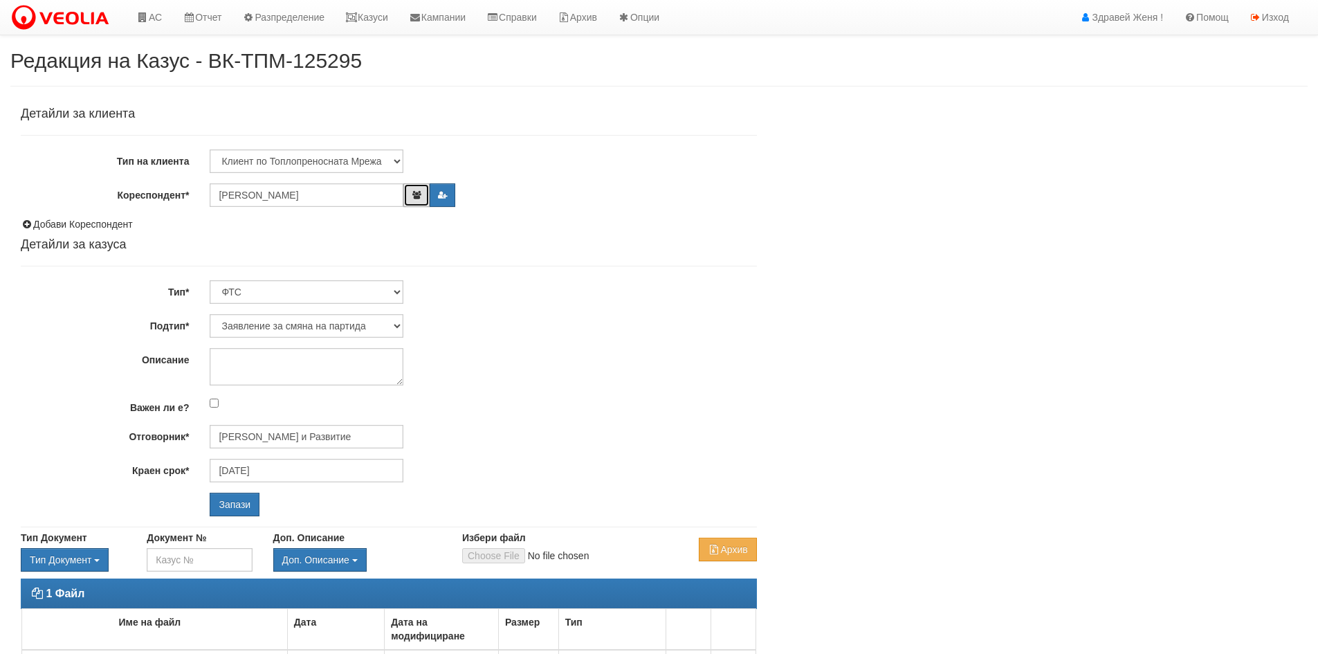
click at [420, 197] on icon "button" at bounding box center [416, 195] width 10 height 8
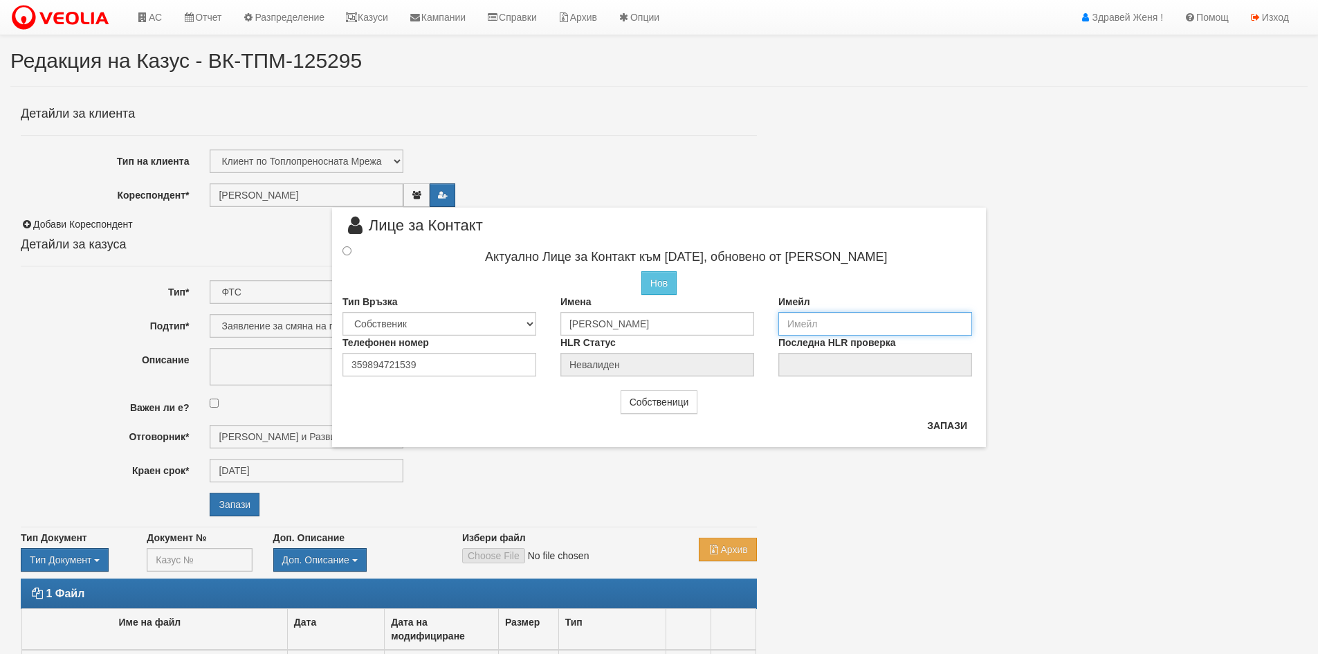
click at [794, 322] on input "email" at bounding box center [875, 324] width 194 height 24
type input "[EMAIL_ADDRESS][DOMAIN_NAME]"
click at [350, 250] on input "radio" at bounding box center [346, 249] width 9 height 9
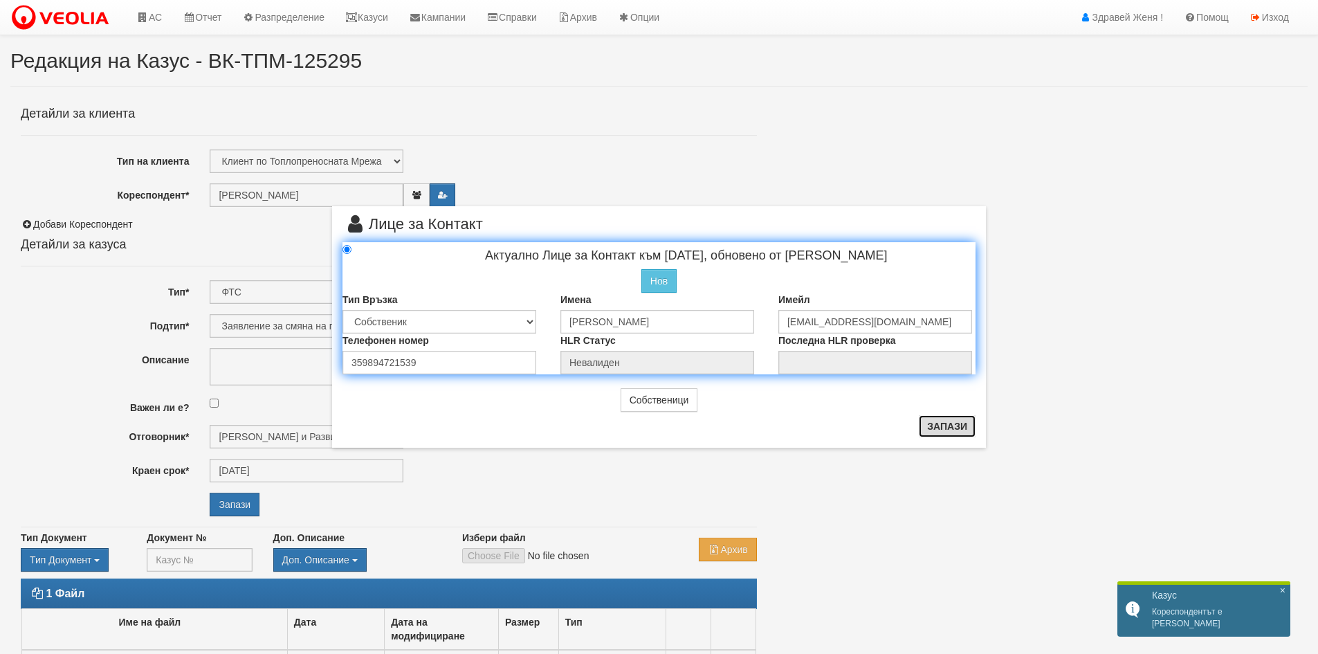
click at [932, 423] on button "Запази" at bounding box center [947, 426] width 57 height 22
radio input "true"
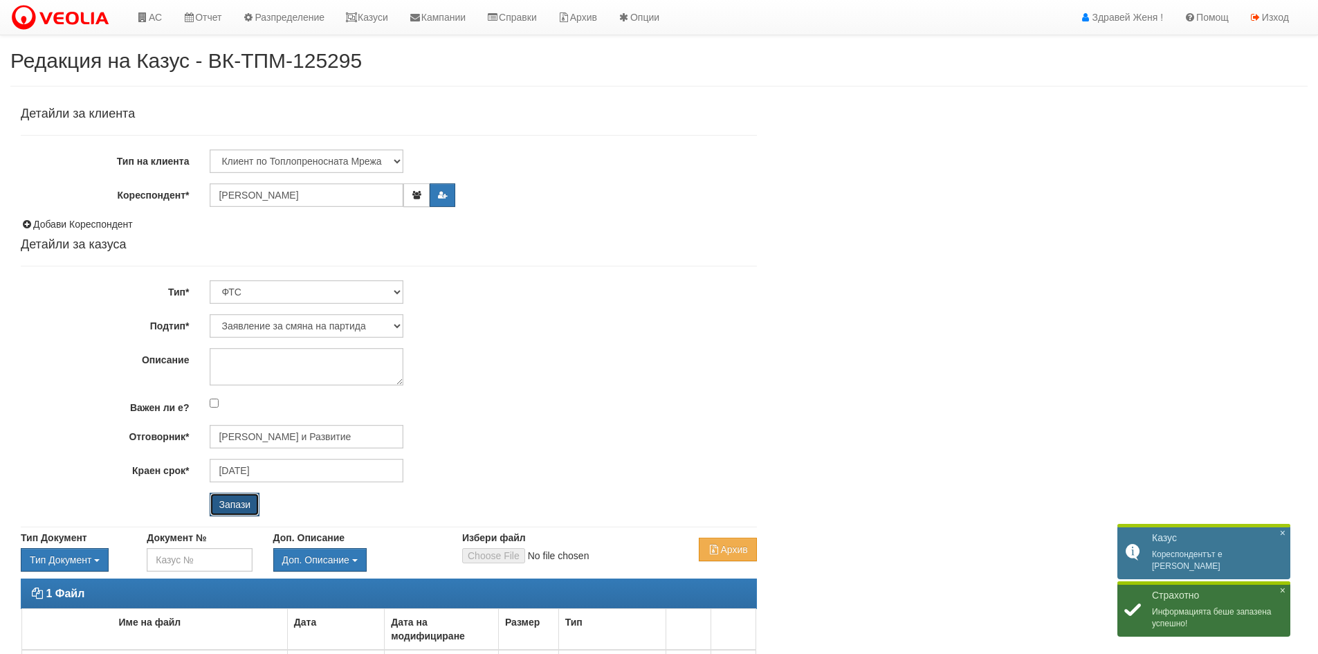
click at [233, 504] on input "Запази" at bounding box center [235, 505] width 50 height 24
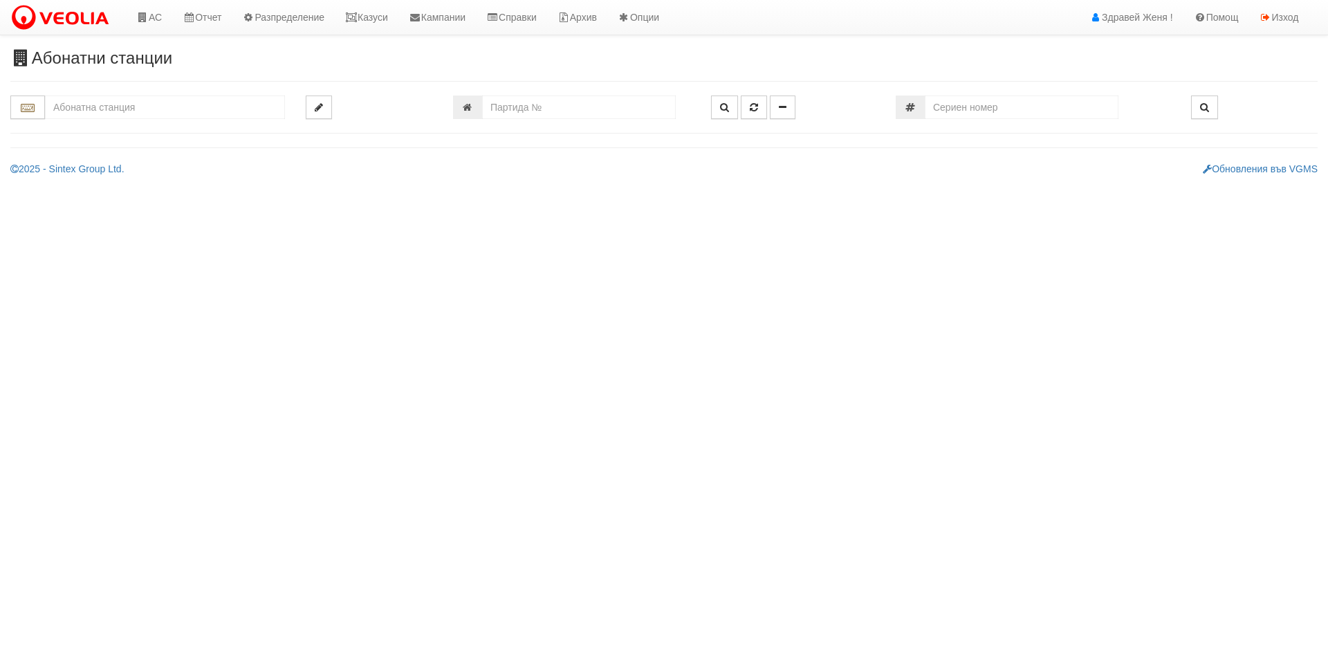
click at [152, 109] on input "text" at bounding box center [165, 107] width 240 height 24
click at [207, 129] on div "122/9 - Младост - "ВЕОЛИЯ"" at bounding box center [165, 129] width 236 height 16
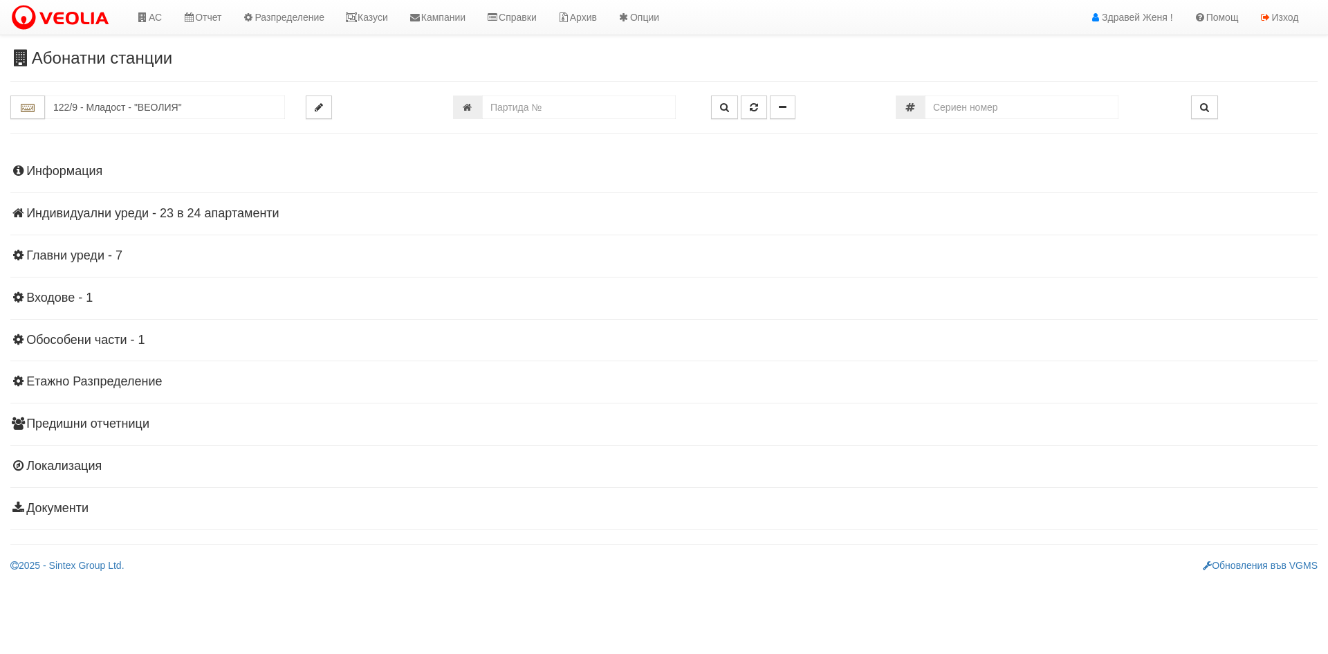
click at [231, 219] on h4 "Индивидуални уреди - 23 в 24 апартаменти" at bounding box center [664, 214] width 1308 height 14
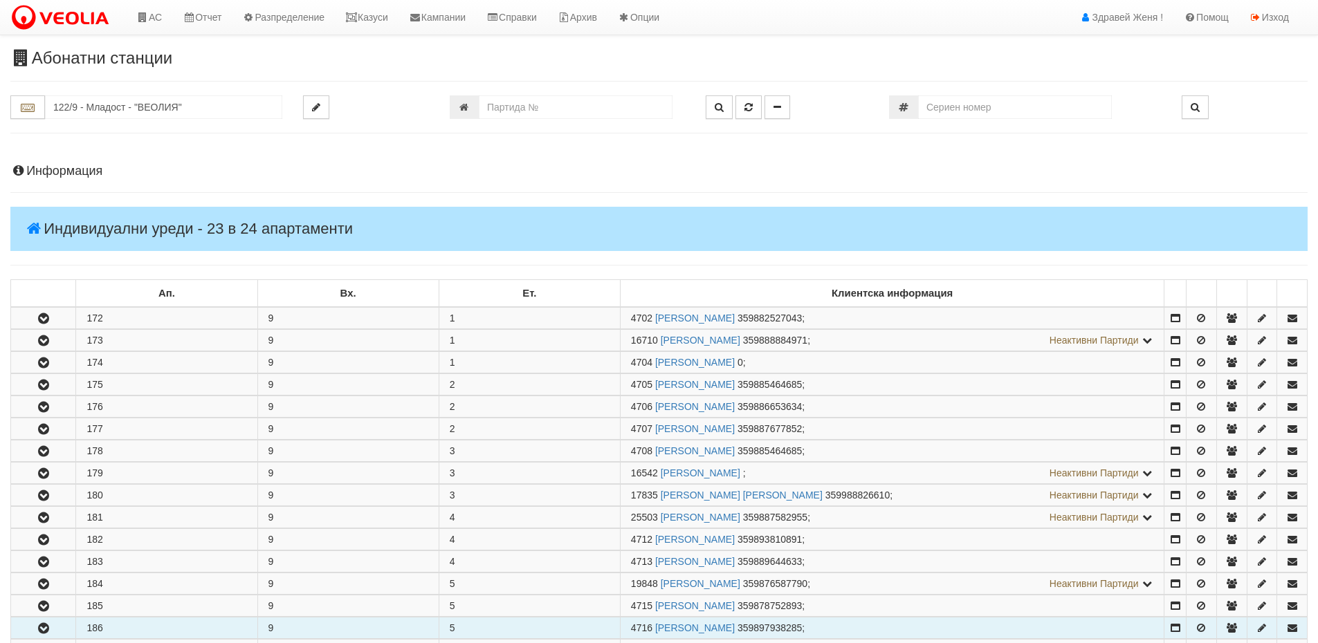
click at [138, 630] on td "186" at bounding box center [166, 628] width 181 height 21
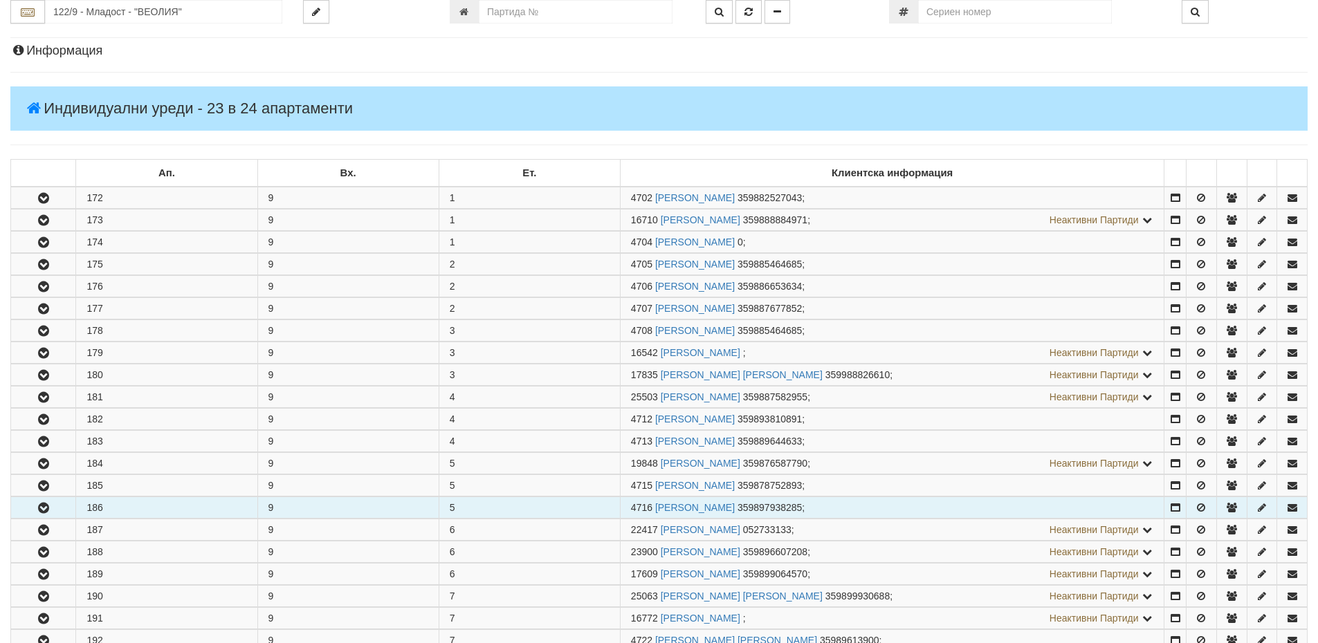
scroll to position [138, 0]
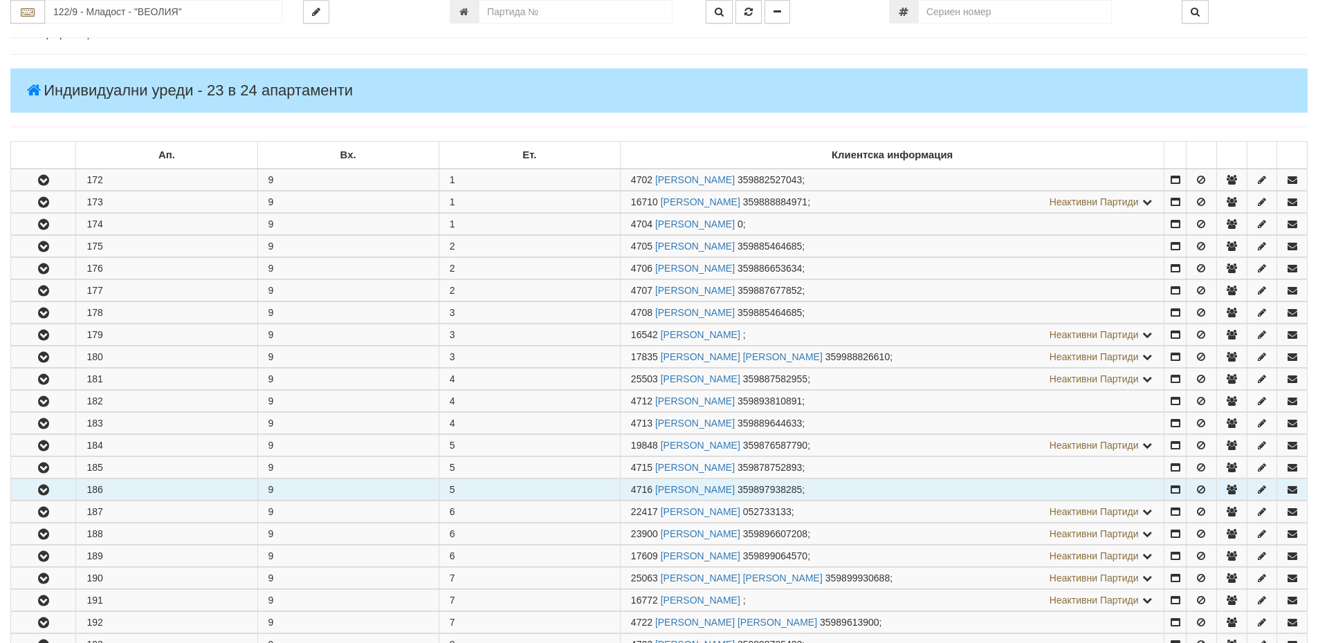
click at [37, 492] on icon "button" at bounding box center [43, 491] width 17 height 10
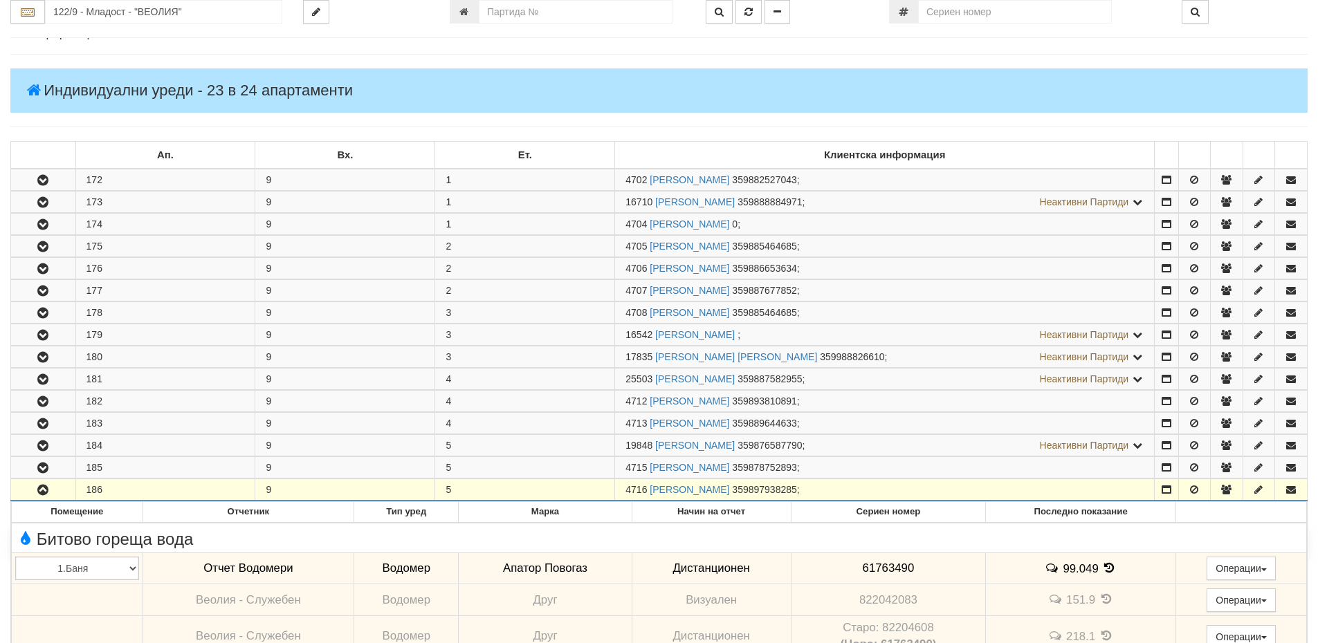
drag, startPoint x: 646, startPoint y: 488, endPoint x: 626, endPoint y: 486, distance: 20.3
click at [626, 486] on span "4716" at bounding box center [635, 489] width 21 height 11
copy span "4716"
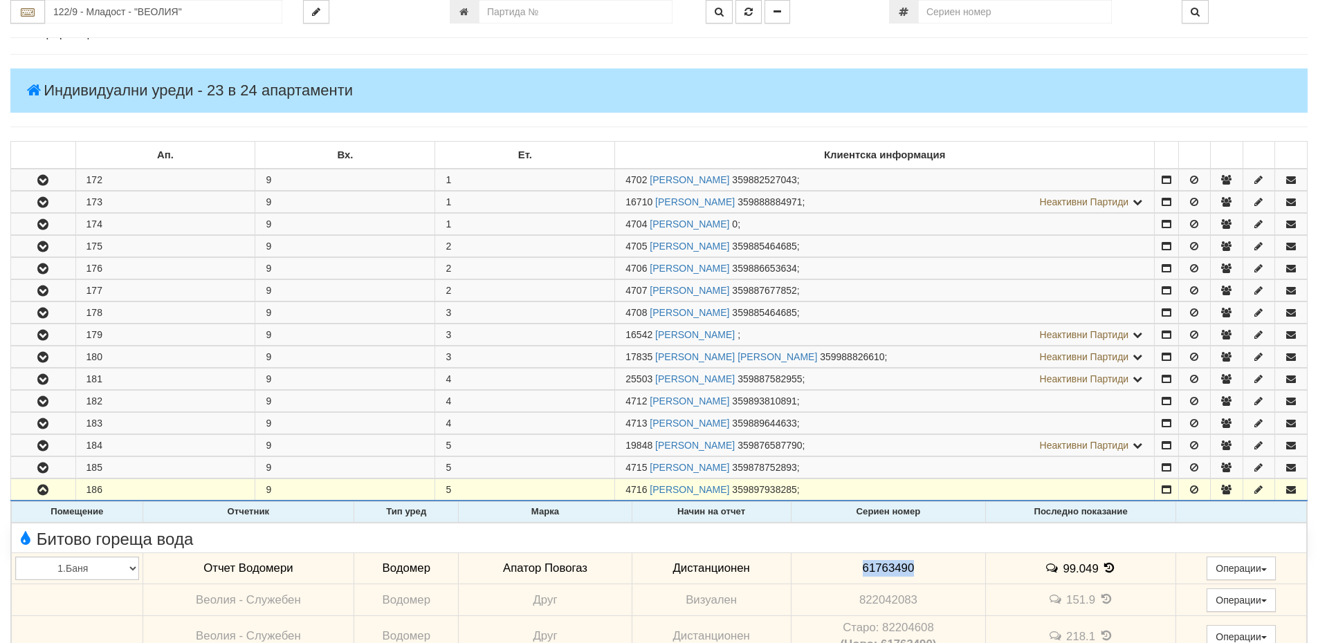
drag, startPoint x: 916, startPoint y: 566, endPoint x: 853, endPoint y: 565, distance: 63.0
click at [853, 565] on td "61763490" at bounding box center [888, 569] width 195 height 32
copy span "61763490"
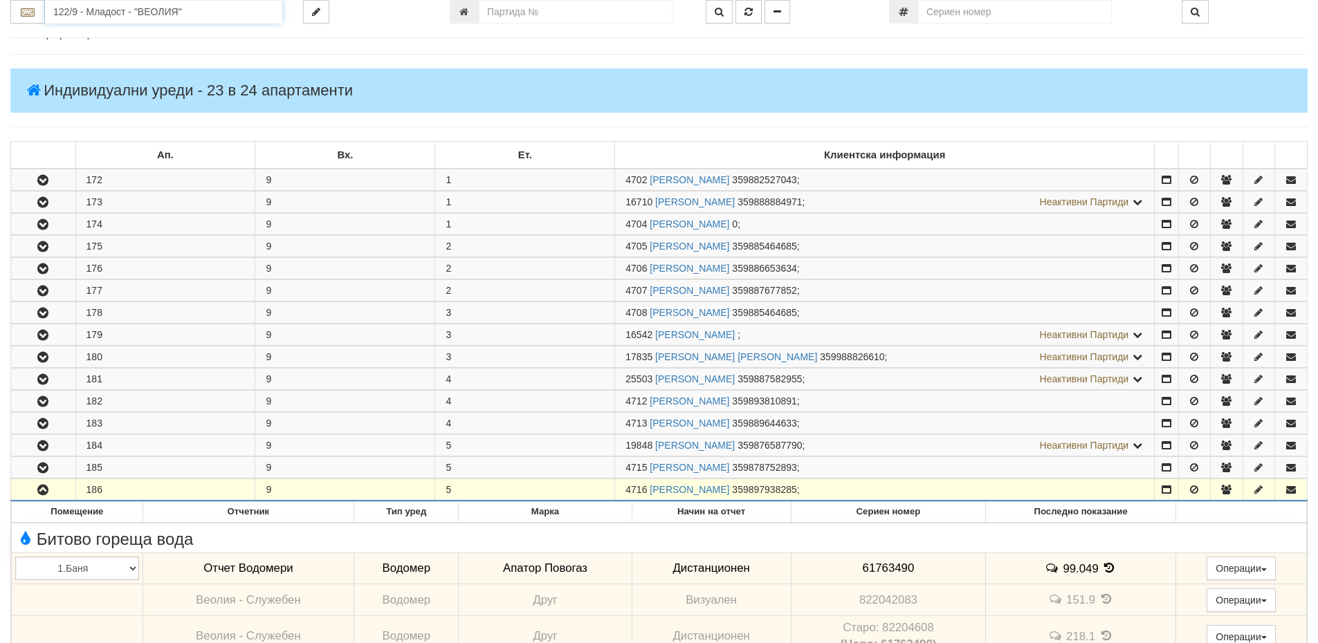
scroll to position [0, 0]
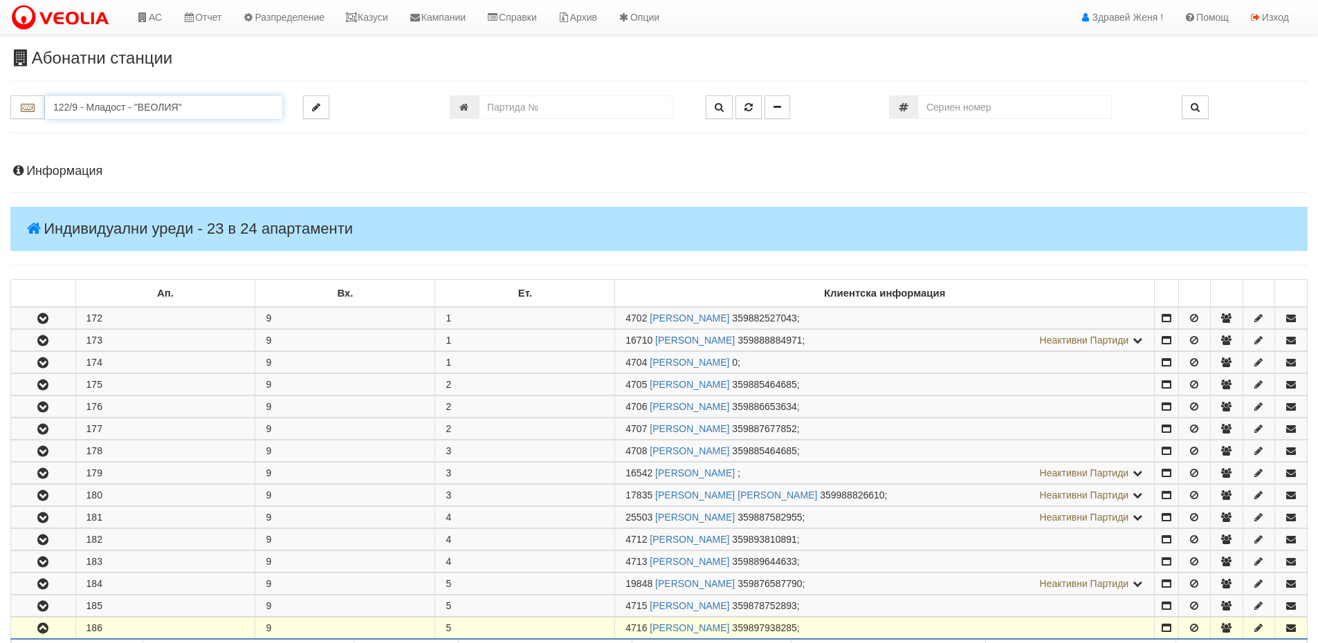
drag, startPoint x: 194, startPoint y: 8, endPoint x: 0, endPoint y: -22, distance: 196.8
click at [176, 130] on div "014/1 - бул. Янош Хунияди - "ВЕОЛИЯ"" at bounding box center [163, 129] width 233 height 16
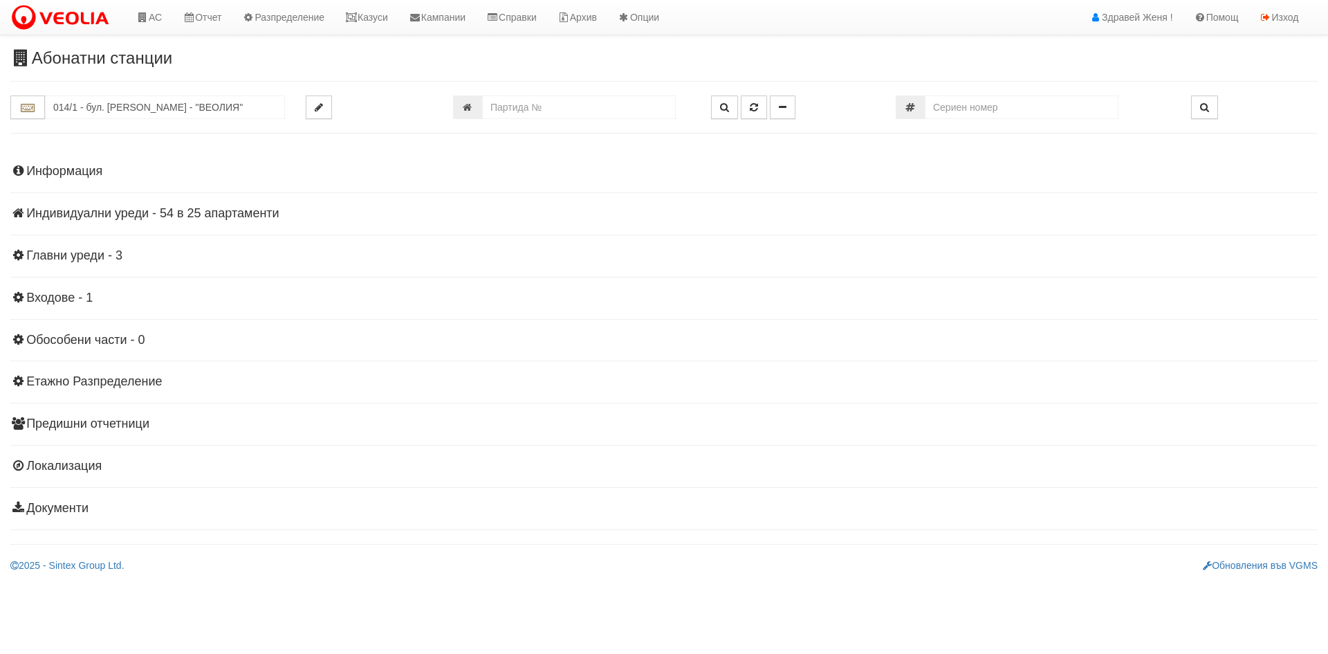
click at [68, 210] on h4 "Индивидуални уреди - 54 в 25 апартаменти" at bounding box center [664, 214] width 1308 height 14
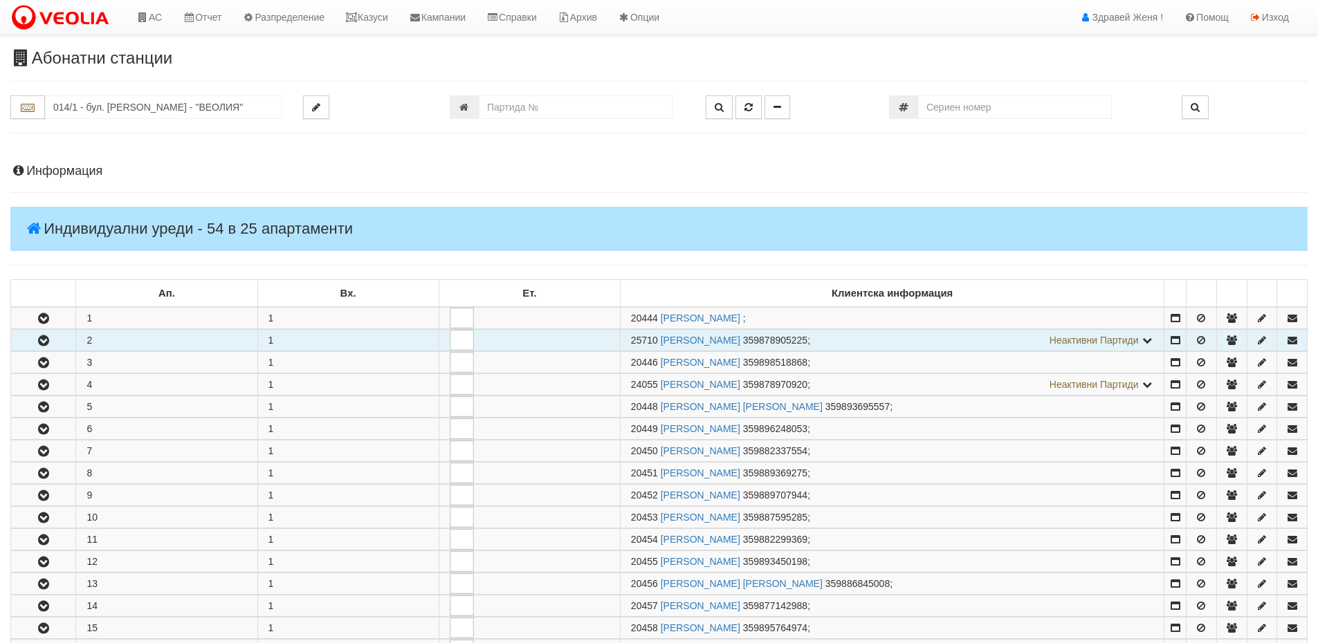
click at [126, 339] on td "2" at bounding box center [166, 340] width 181 height 21
click at [44, 340] on icon "button" at bounding box center [43, 341] width 17 height 10
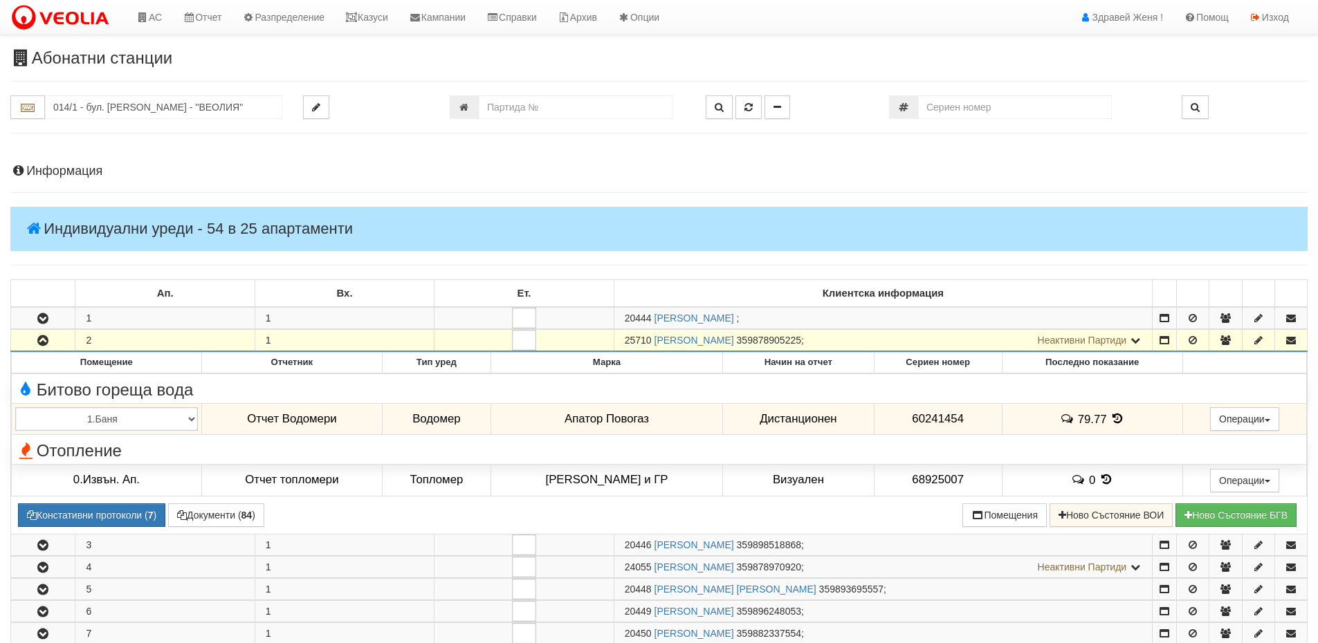
drag, startPoint x: 652, startPoint y: 336, endPoint x: 599, endPoint y: 336, distance: 53.3
click at [599, 336] on tr "2 1 25710 ЛЮБКА ЖИВКОВА ИВАНОВА 359878905225 ; Неактивни Партиди 20445 АНТОН АН…" at bounding box center [659, 341] width 1297 height 22
copy tr "25710"
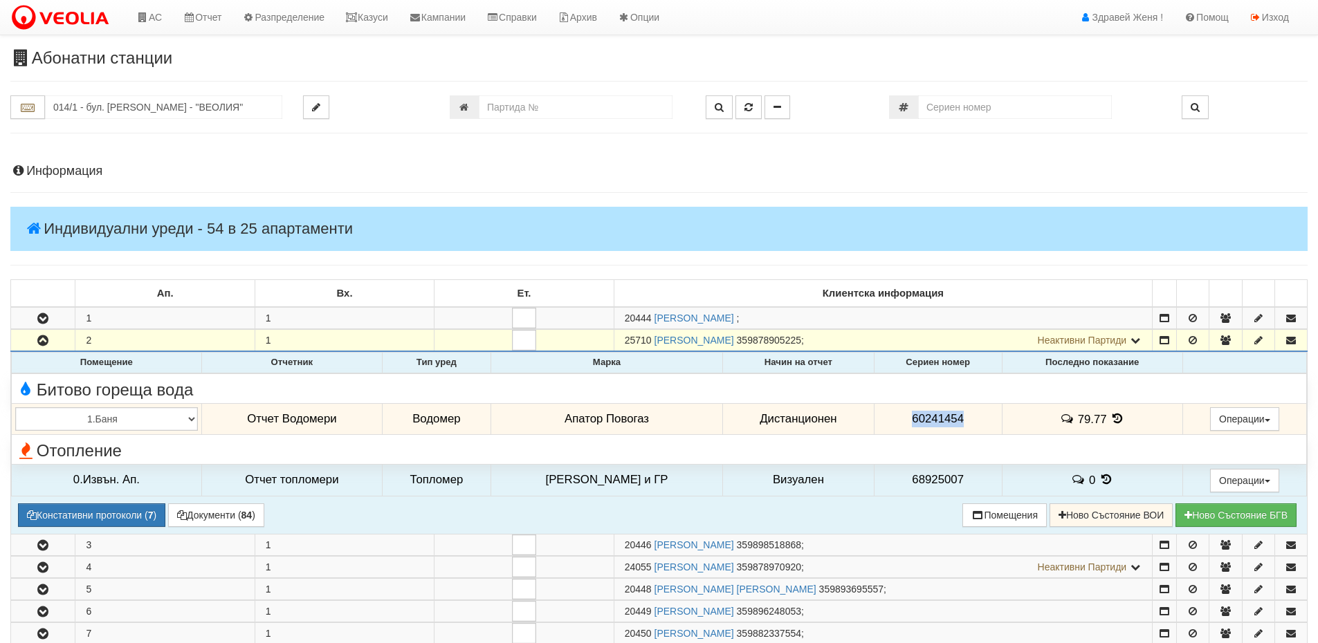
drag, startPoint x: 963, startPoint y: 418, endPoint x: 897, endPoint y: 418, distance: 65.7
click at [897, 418] on td "60241454" at bounding box center [938, 419] width 128 height 32
copy span "60241454"
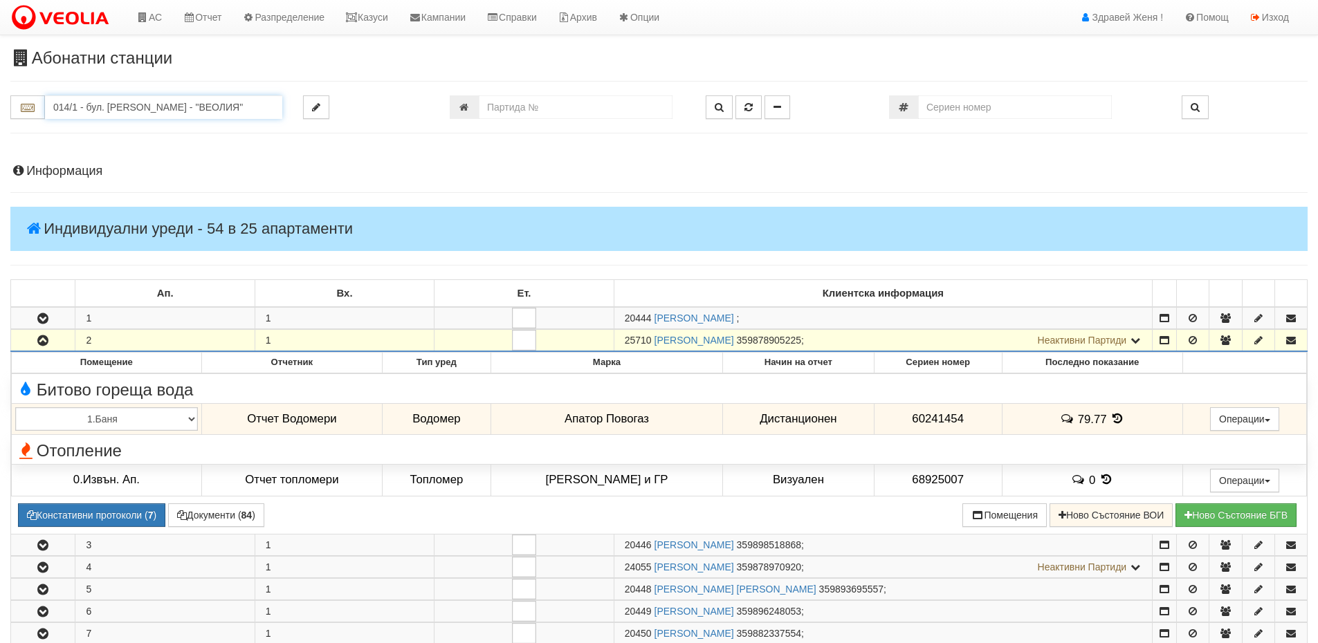
click at [128, 110] on input "014/1 - бул. Янош Хунияди - "ВЕОЛИЯ"" at bounding box center [163, 107] width 237 height 24
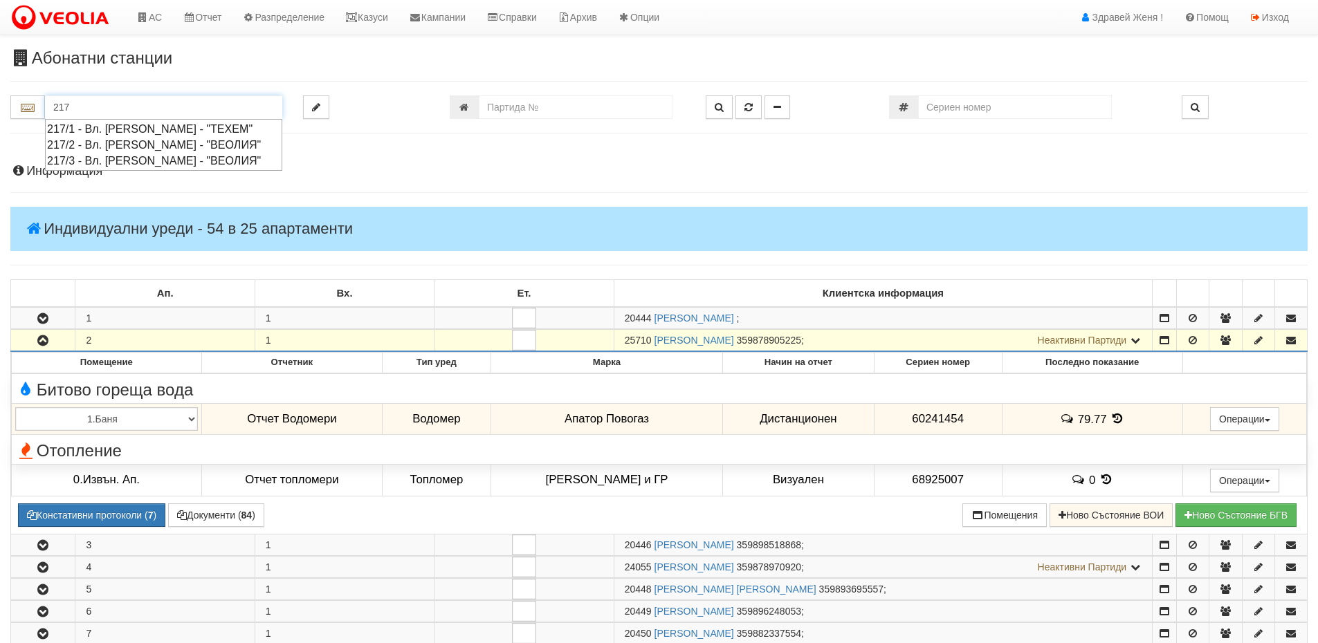
click at [108, 131] on div "217/1 - Вл. Варненчик - "ТЕХЕМ"" at bounding box center [163, 129] width 233 height 16
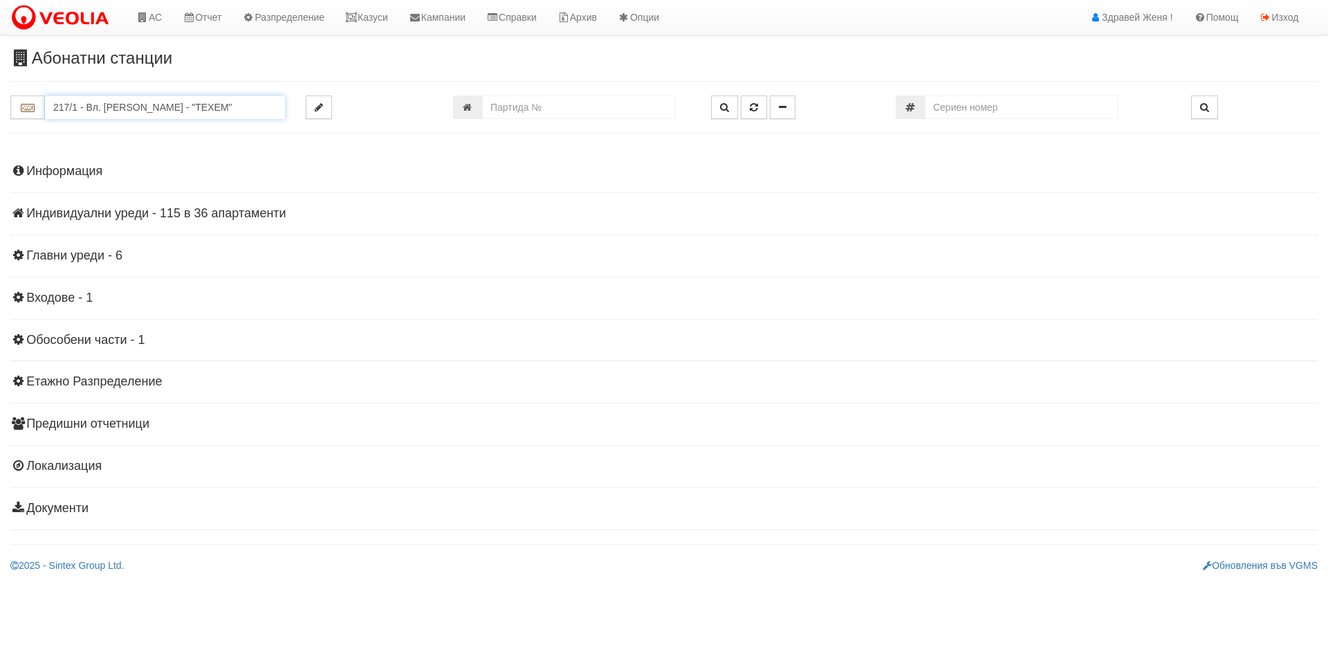
click at [77, 106] on input "217/1 - Вл. Варненчик - "ТЕХЕМ"" at bounding box center [165, 107] width 240 height 24
click at [100, 140] on div "217/2 - Вл. Варненчик - "ВЕОЛИЯ"" at bounding box center [165, 145] width 236 height 16
type input "217/2 - Вл. Варненчик - "ВЕОЛИЯ""
click at [210, 216] on h4 "Индивидуални уреди - 24 в 24 апартаменти" at bounding box center [664, 214] width 1308 height 14
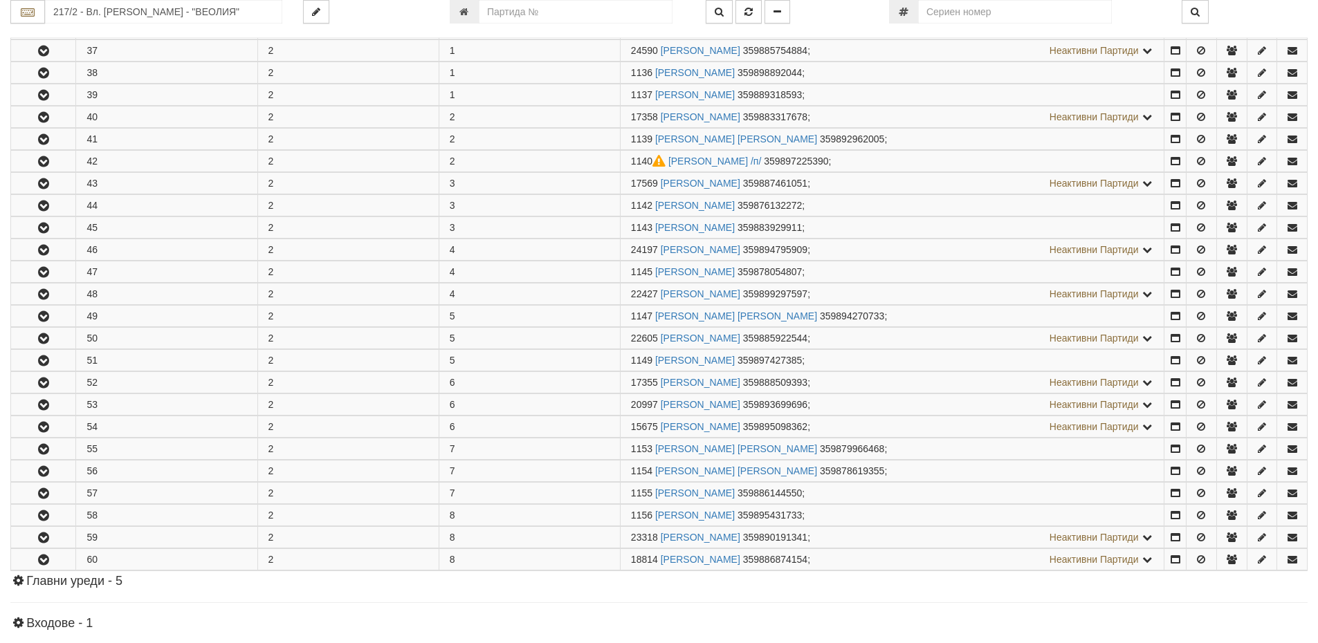
scroll to position [277, 0]
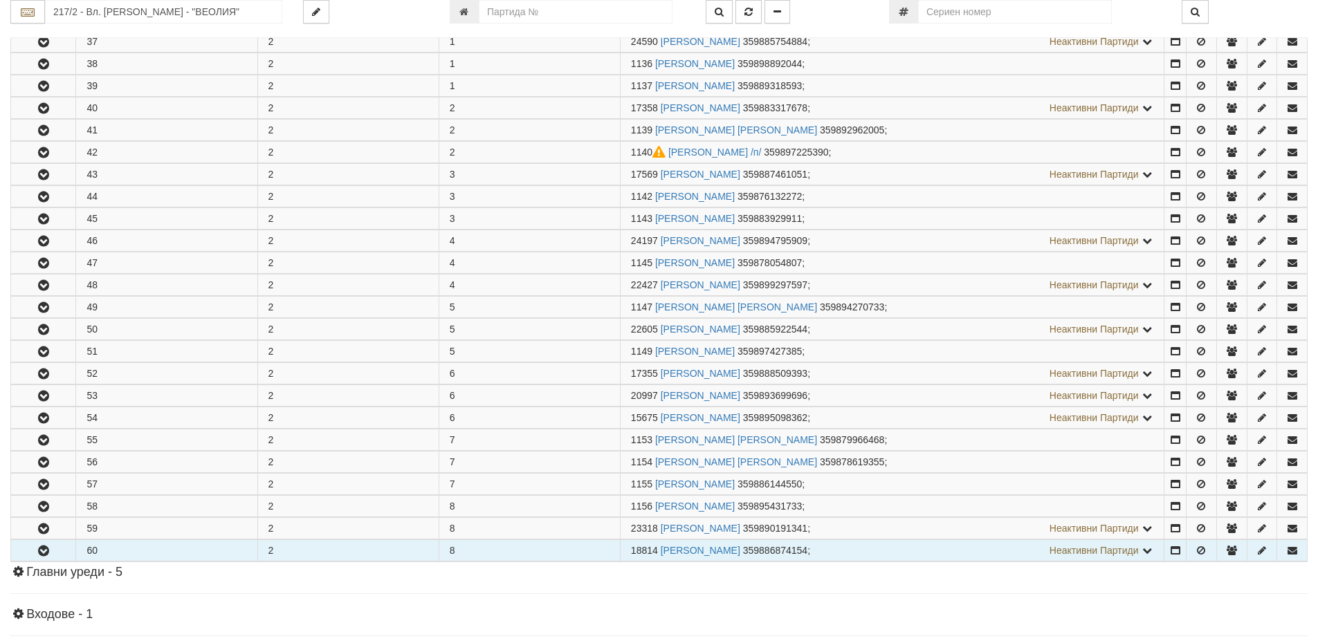
click at [65, 551] on button "button" at bounding box center [43, 550] width 64 height 21
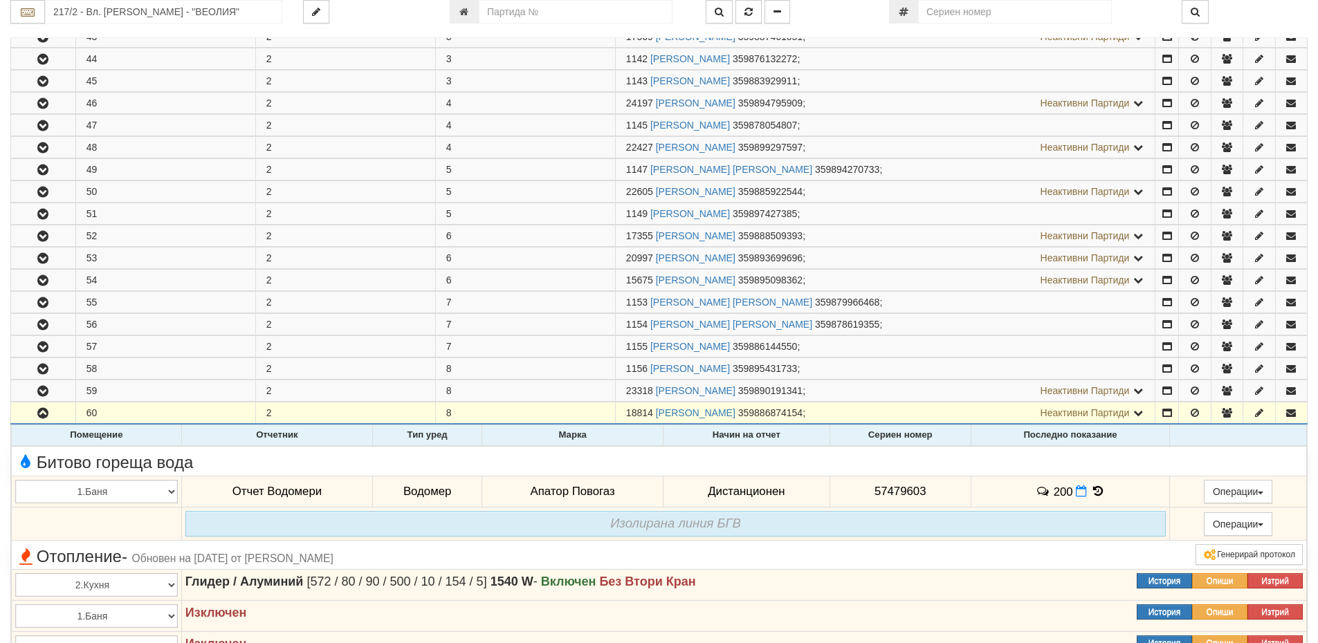
scroll to position [415, 0]
click at [1077, 495] on icon at bounding box center [1081, 491] width 11 height 12
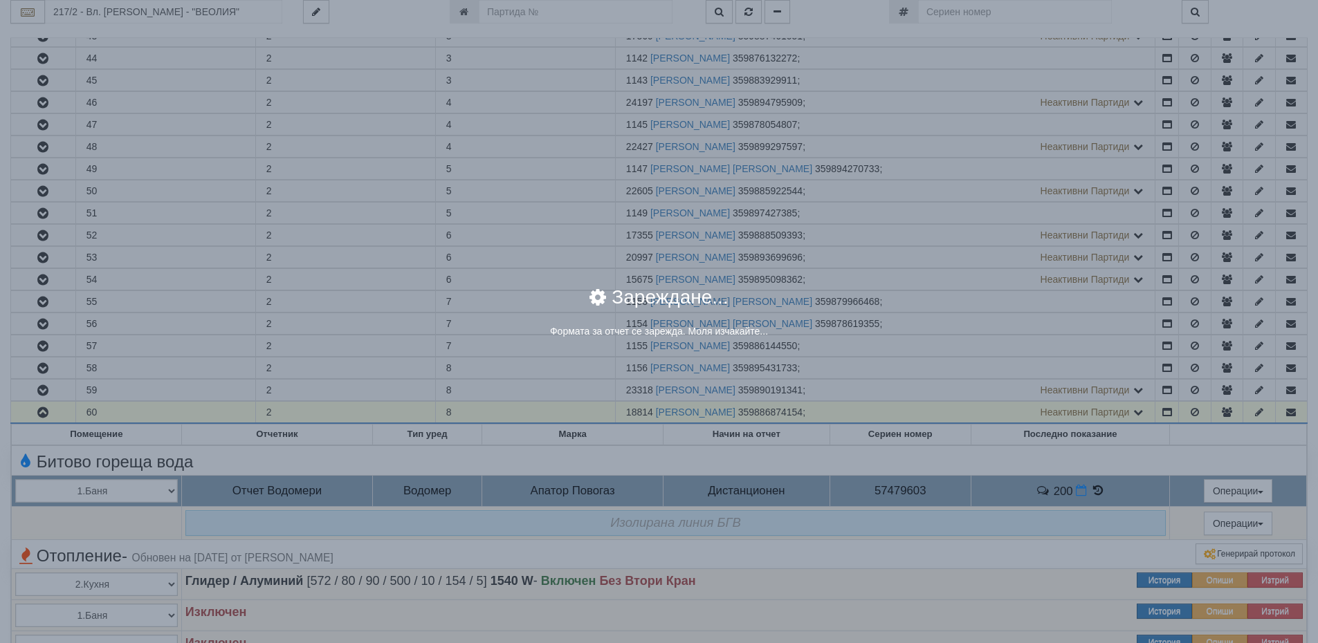
select select "8ac75930-9bfd-e511-80be-8d5a1dced85a"
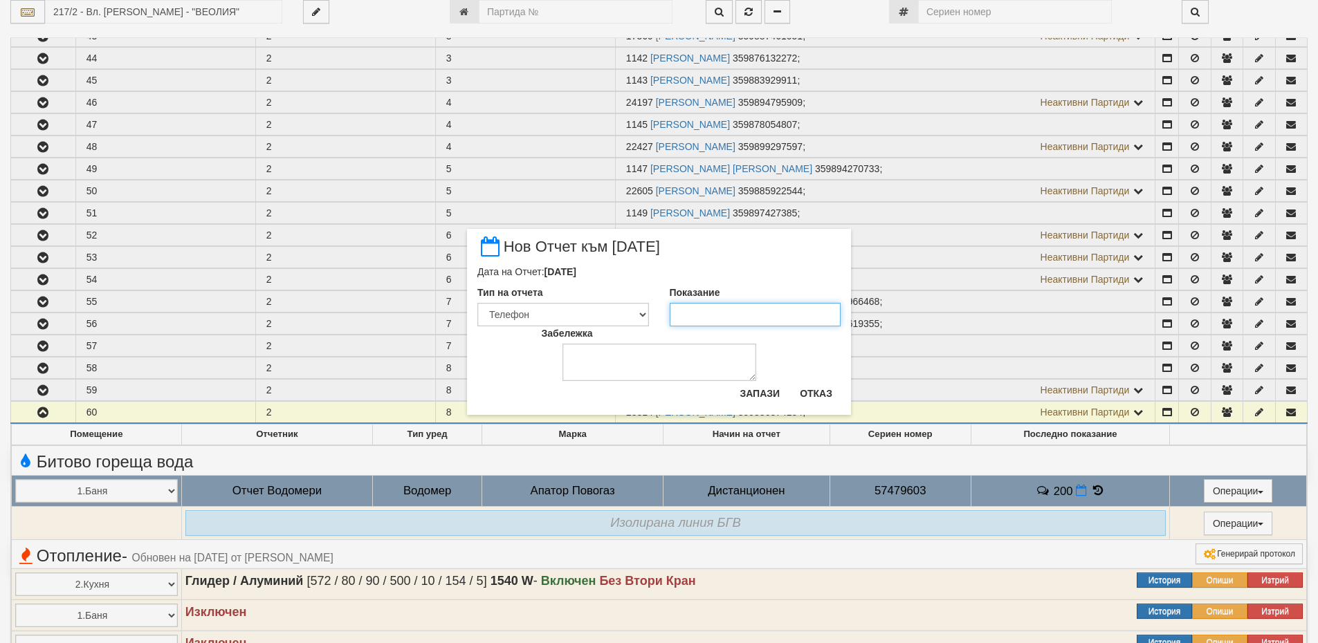
click at [729, 314] on input "Показание" at bounding box center [756, 315] width 172 height 24
type input "202"
click at [762, 388] on button "Запази" at bounding box center [759, 394] width 57 height 22
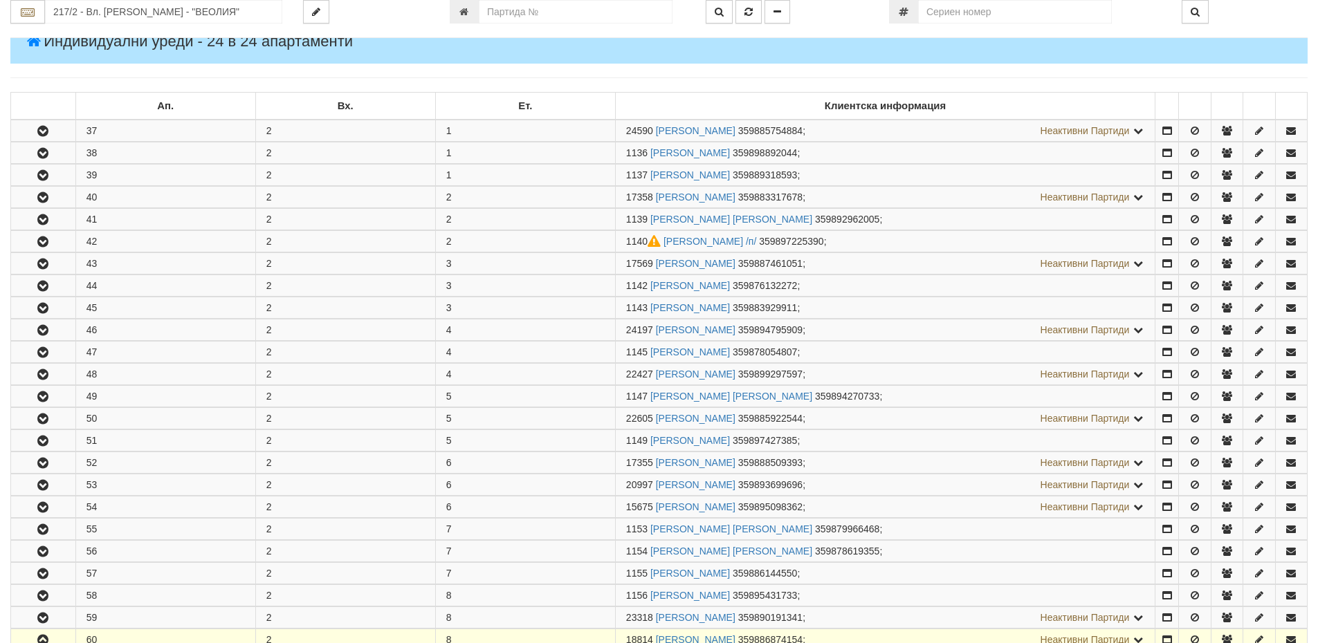
scroll to position [0, 0]
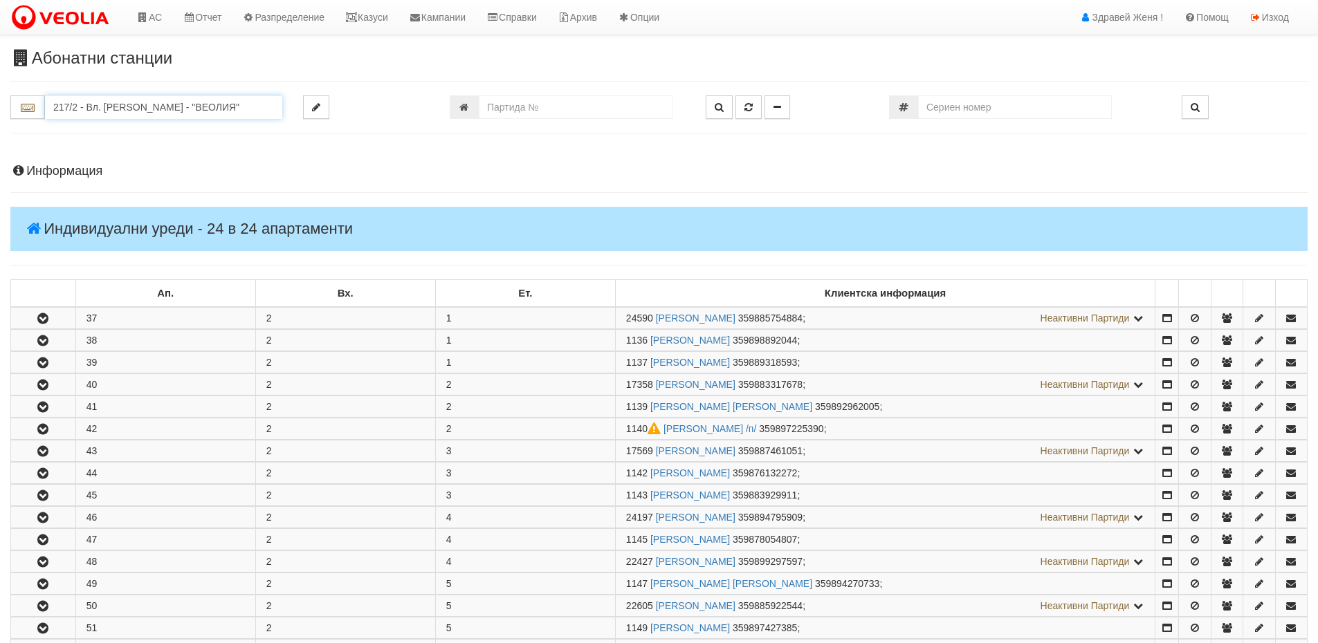
click at [129, 116] on input "217/2 - Вл. Варненчик - "ВЕОЛИЯ"" at bounding box center [163, 107] width 237 height 24
click at [120, 109] on input "217/2 - Вл. Варненчик - "ВЕОЛИЯ"" at bounding box center [163, 107] width 237 height 24
drag, startPoint x: 242, startPoint y: 105, endPoint x: 5, endPoint y: 106, distance: 237.3
click at [5, 106] on div "217/2 - Вл. Варненчик - "ВЕОЛИЯ"" at bounding box center [146, 107] width 293 height 24
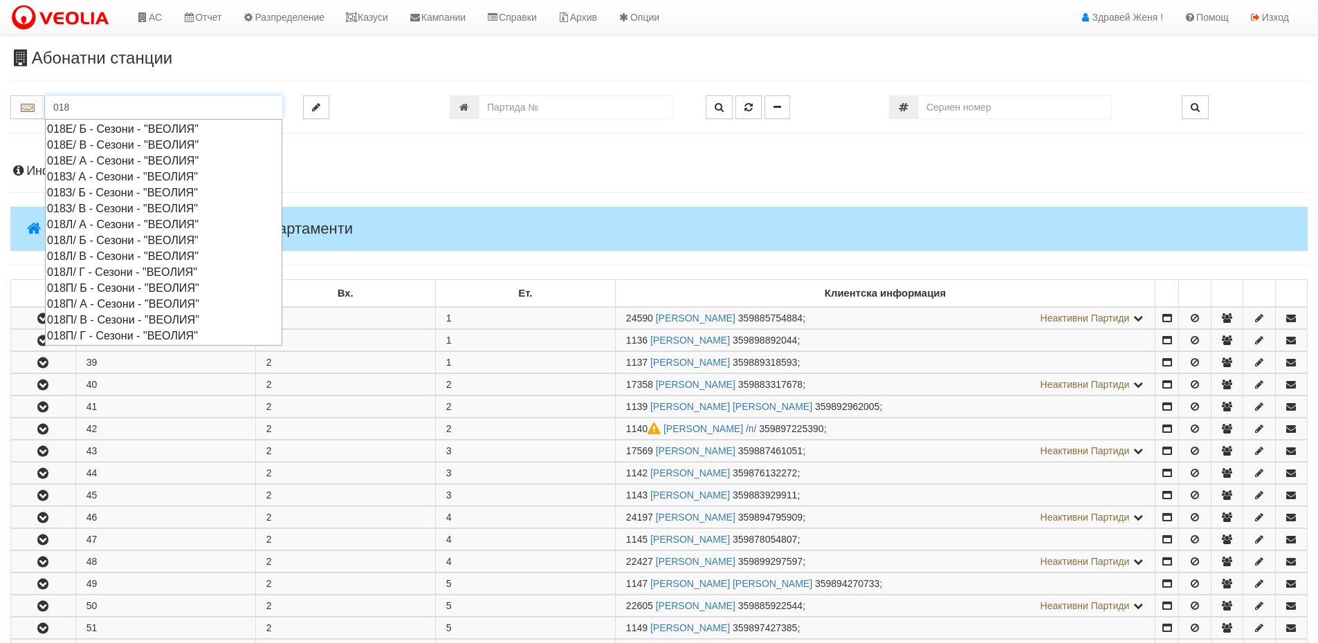
click at [84, 226] on div "018Л/ А - Сезони - "ВЕОЛИЯ"" at bounding box center [163, 225] width 233 height 16
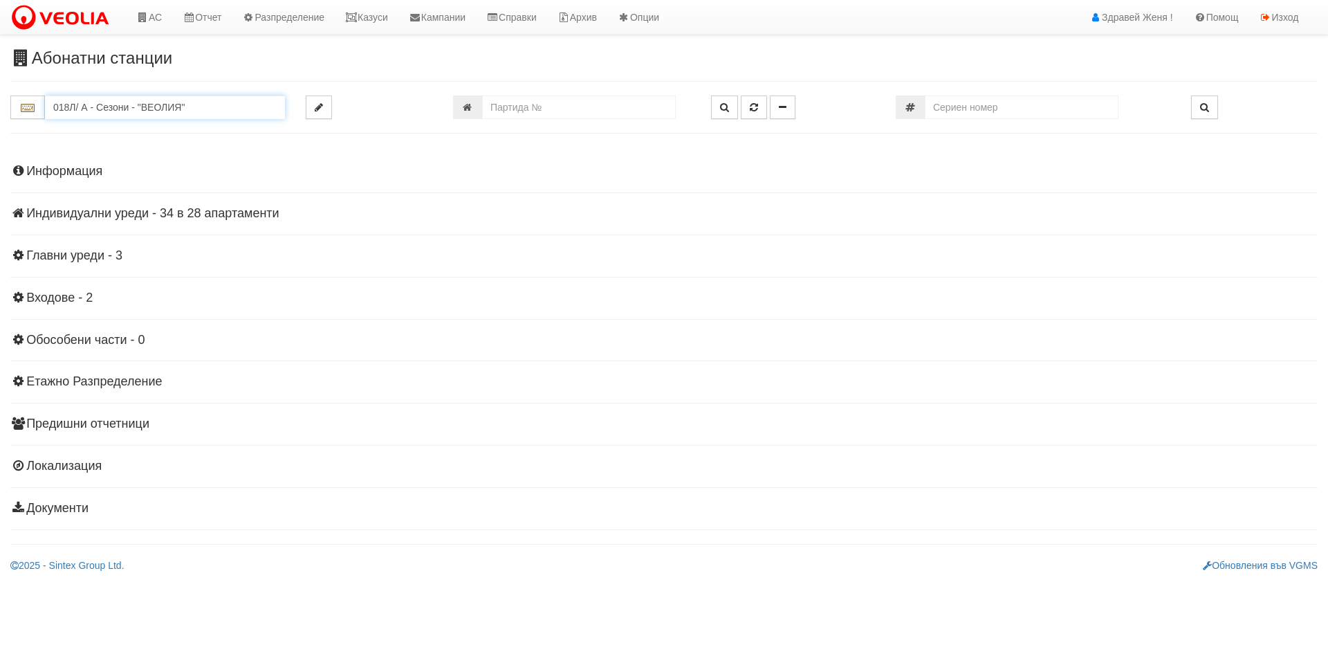
drag, startPoint x: 190, startPoint y: 108, endPoint x: 57, endPoint y: 111, distance: 132.9
click at [57, 111] on input "018Л/ А - Сезони - "ВЕОЛИЯ"" at bounding box center [165, 107] width 240 height 24
drag, startPoint x: 187, startPoint y: 101, endPoint x: 38, endPoint y: 103, distance: 149.5
click at [38, 103] on div "018Л/ А - Сезони - "ВЕОЛИЯ"" at bounding box center [147, 107] width 275 height 24
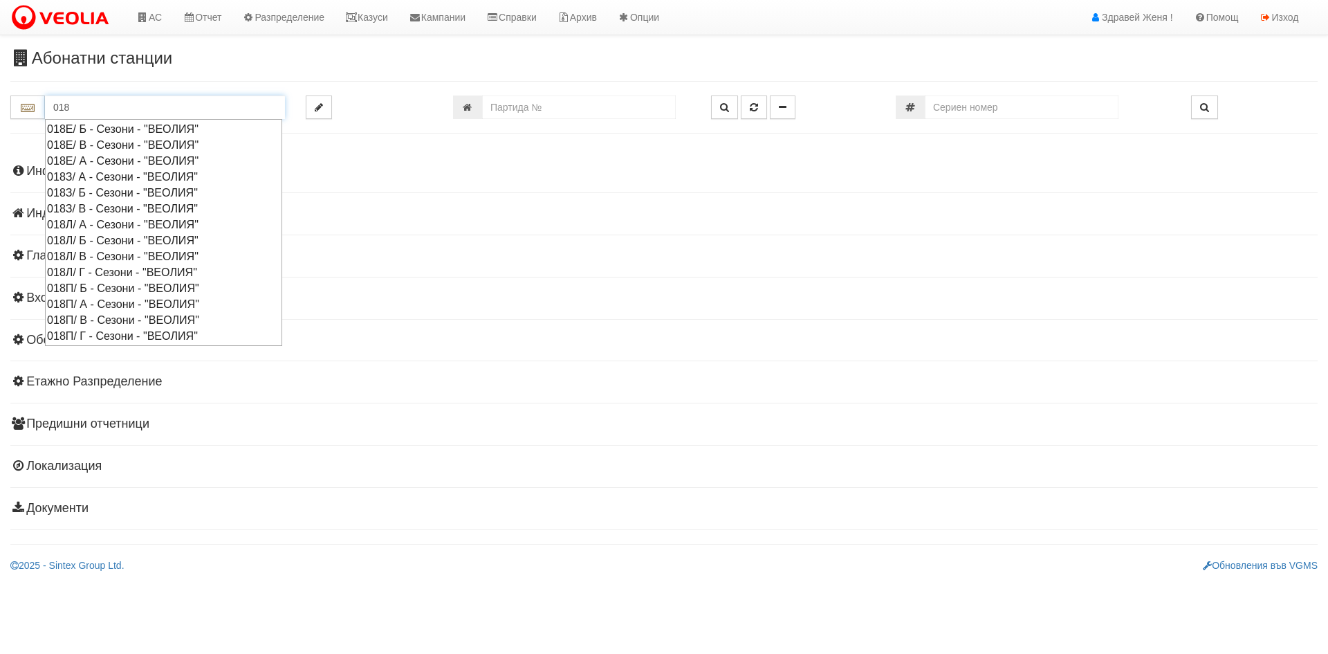
click at [80, 237] on div "018Л/ Б - Сезони - "ВЕОЛИЯ"" at bounding box center [163, 240] width 233 height 16
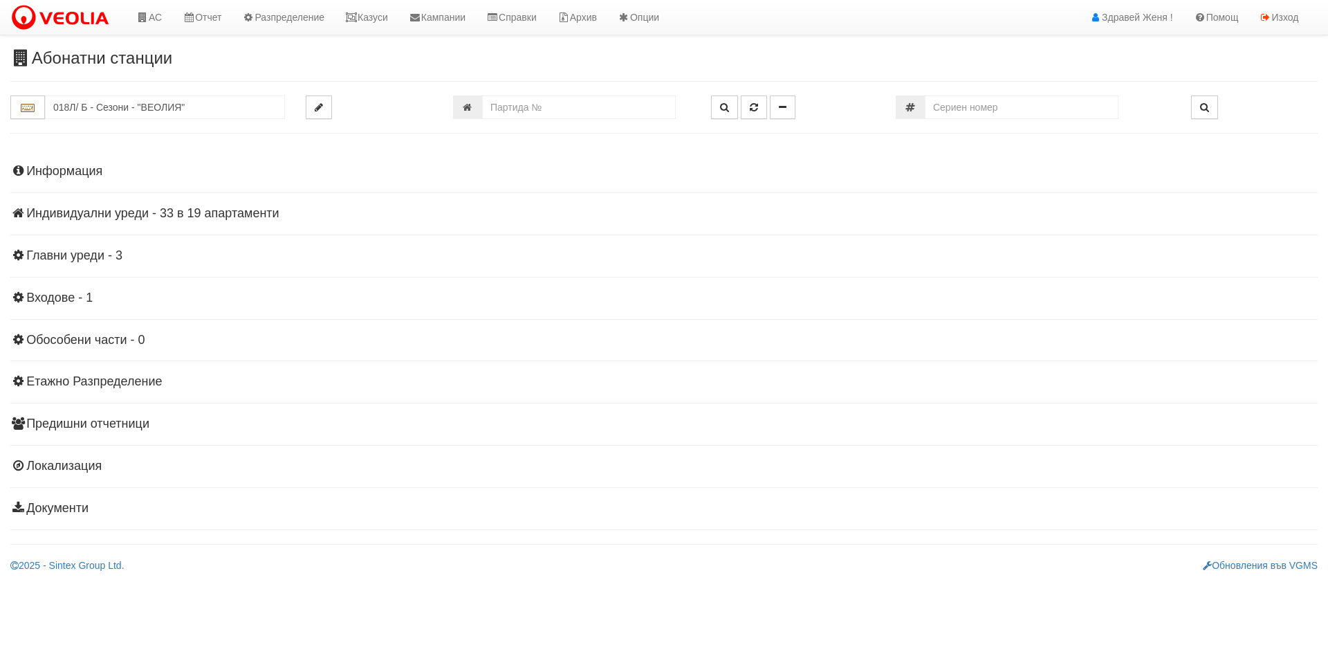
click at [191, 214] on h4 "Индивидуални уреди - 33 в 19 апартаменти" at bounding box center [664, 214] width 1308 height 14
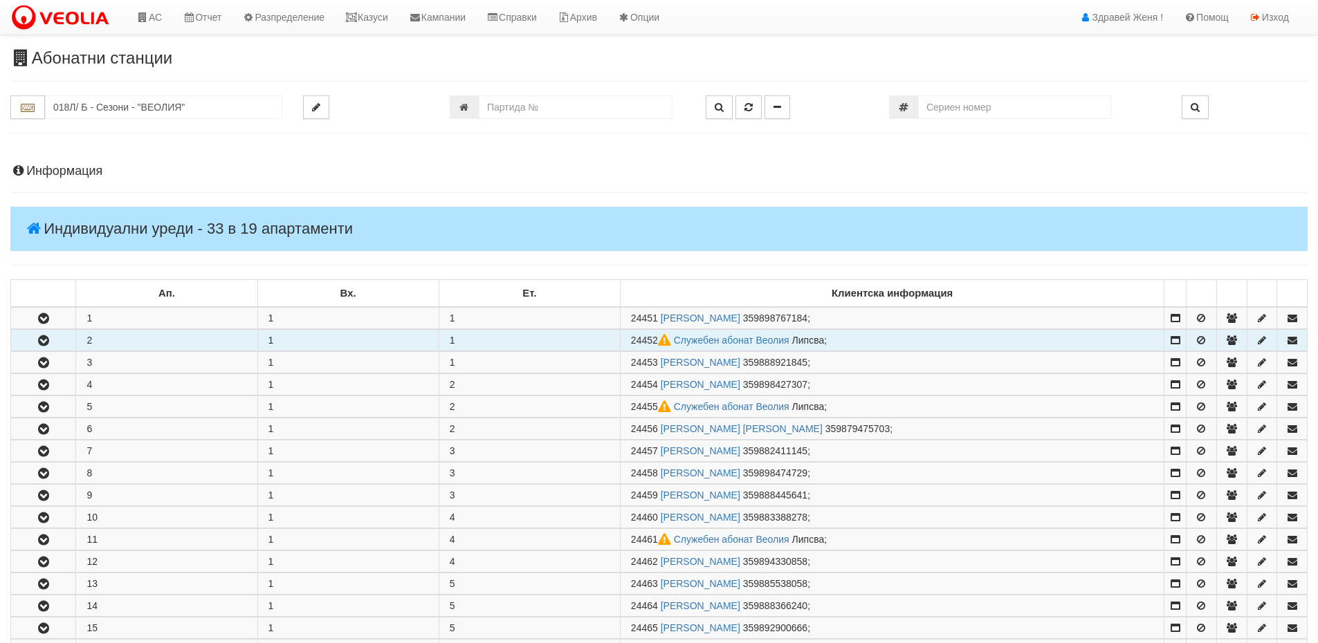
click at [300, 339] on td "1" at bounding box center [347, 340] width 181 height 21
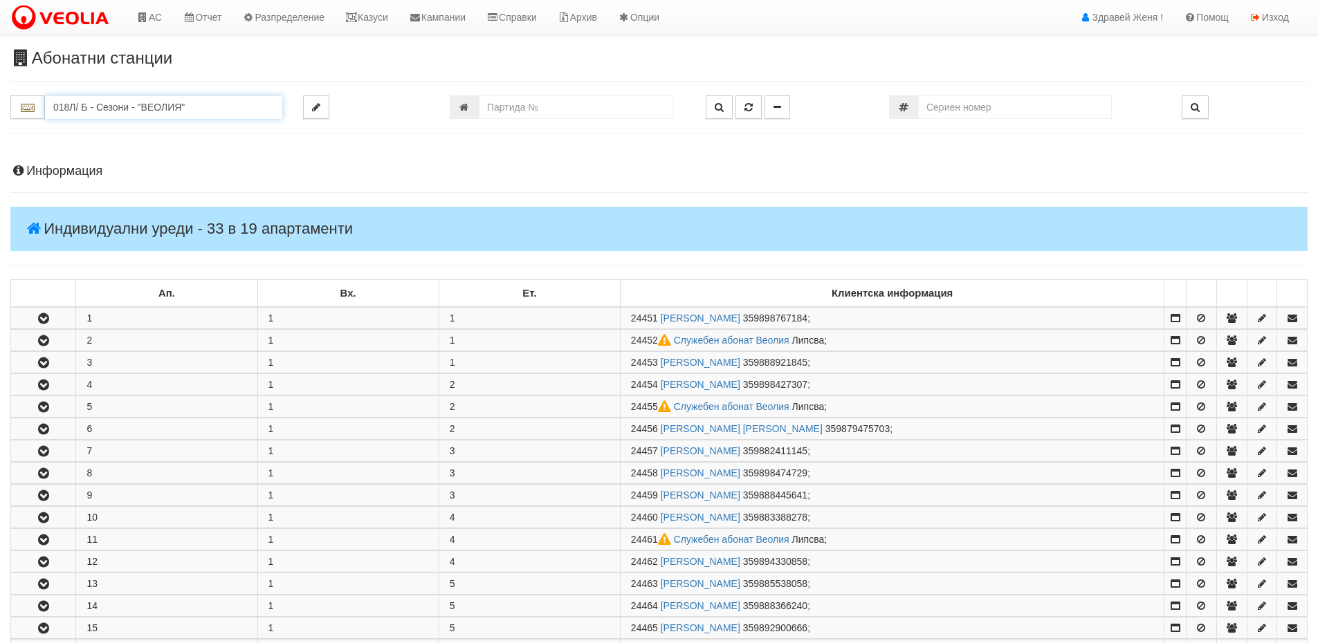
drag, startPoint x: 186, startPoint y: 108, endPoint x: 0, endPoint y: 100, distance: 186.3
click at [0, 100] on div "018Л/ Б - Сезони - "ВЕОЛИЯ"" at bounding box center [146, 107] width 293 height 24
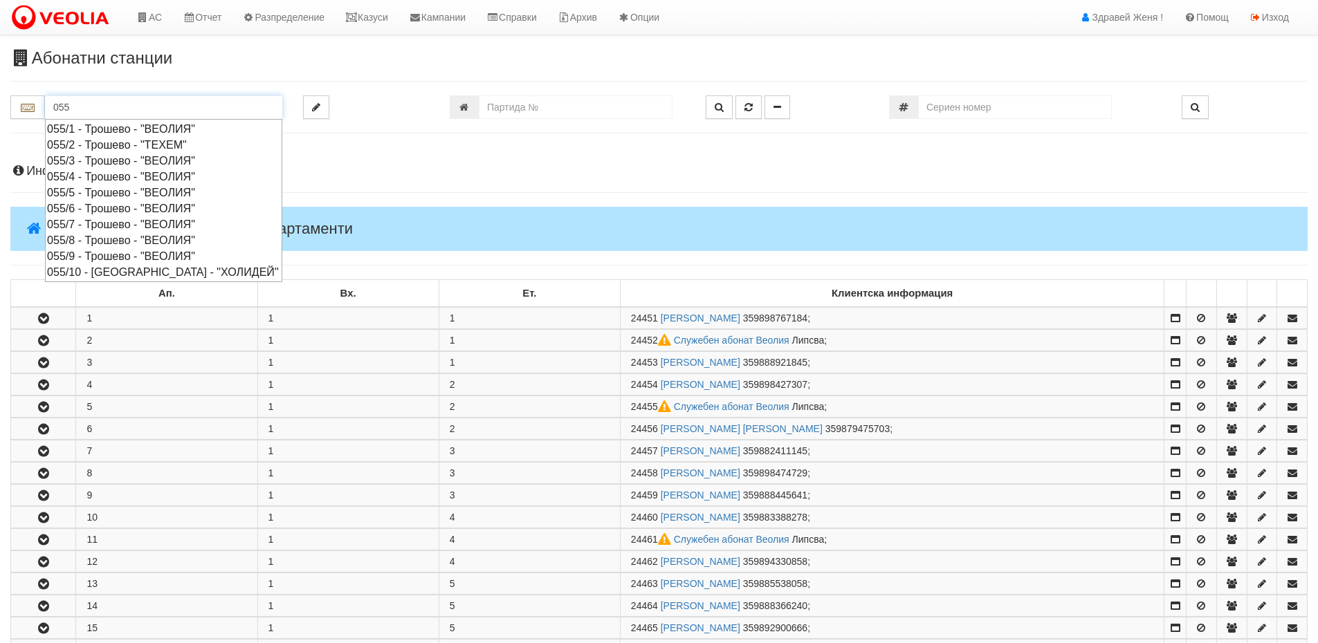
click at [95, 127] on div "055/1 - Трошево - "ВЕОЛИЯ"" at bounding box center [163, 129] width 233 height 16
type input "055/1 - Трошево - "ВЕОЛИЯ""
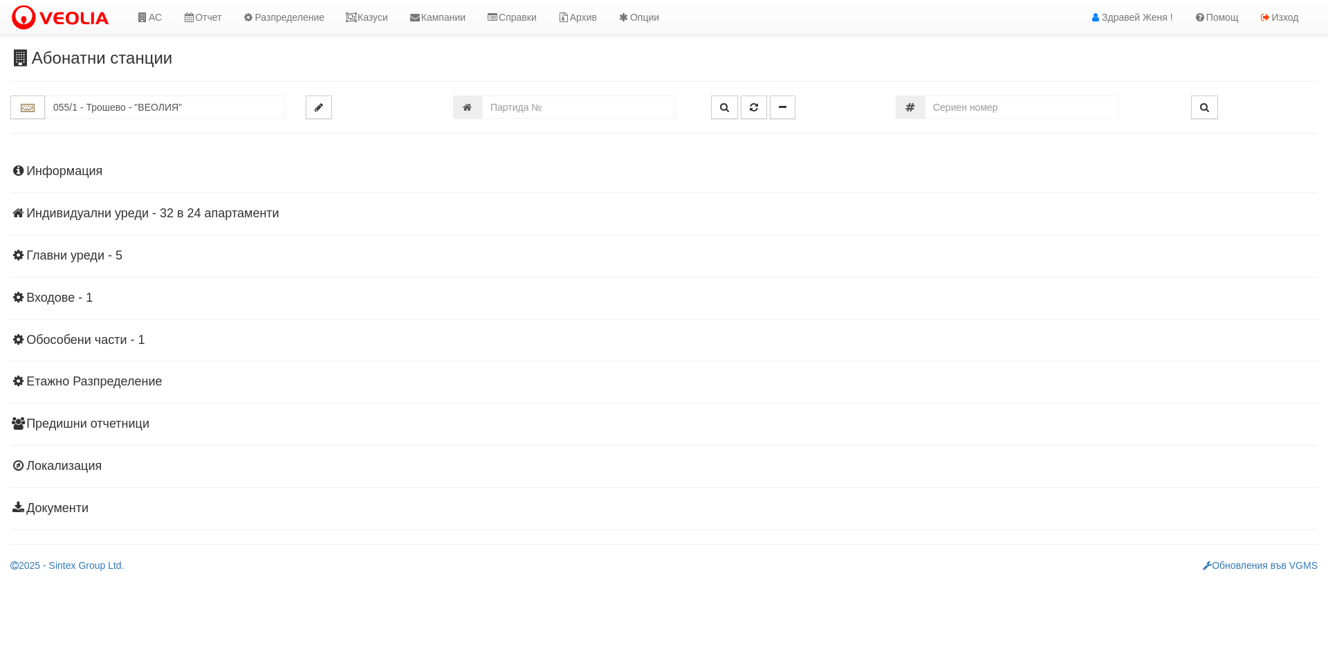
click at [203, 212] on h4 "Индивидуални уреди - 32 в 24 апартаменти" at bounding box center [664, 214] width 1308 height 14
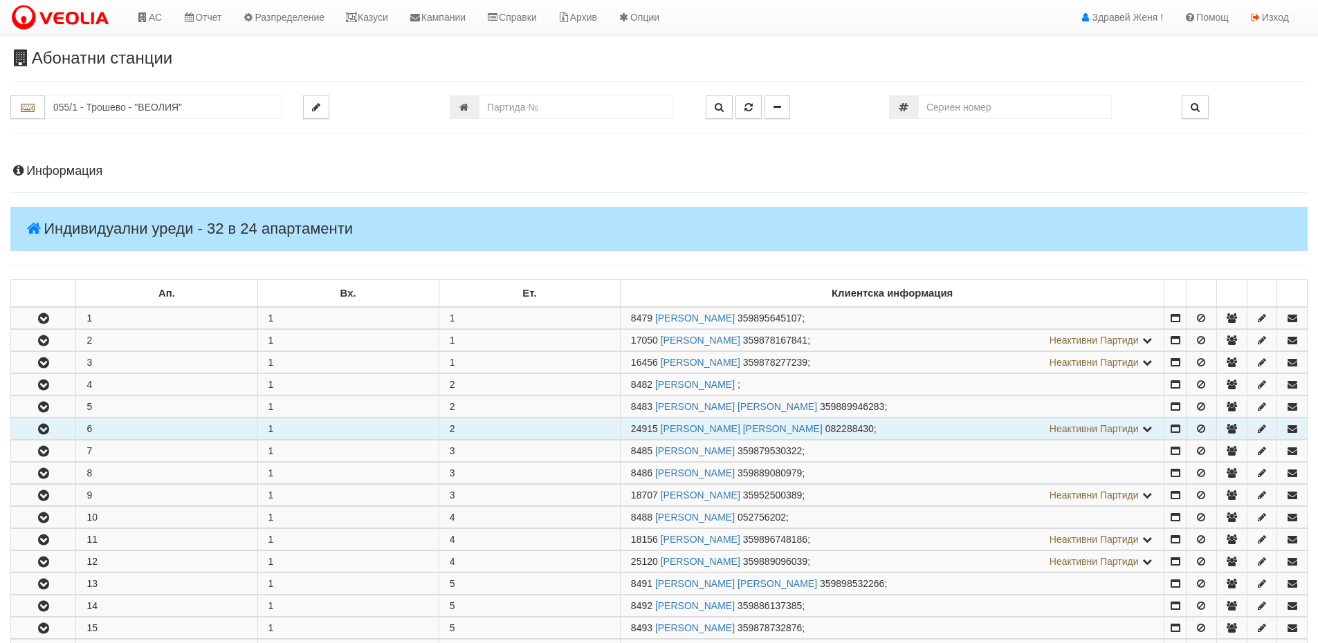
click at [199, 434] on td "6" at bounding box center [166, 429] width 181 height 21
click at [41, 428] on icon "button" at bounding box center [43, 430] width 17 height 10
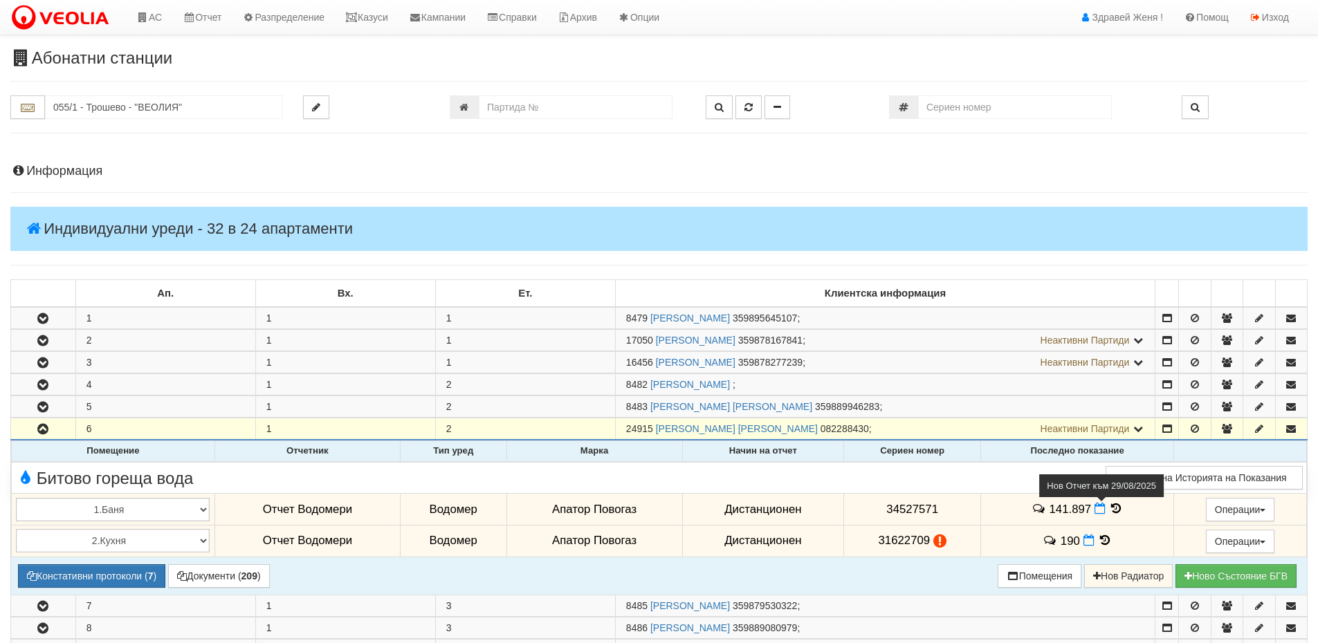
click at [1096, 509] on icon at bounding box center [1100, 509] width 11 height 12
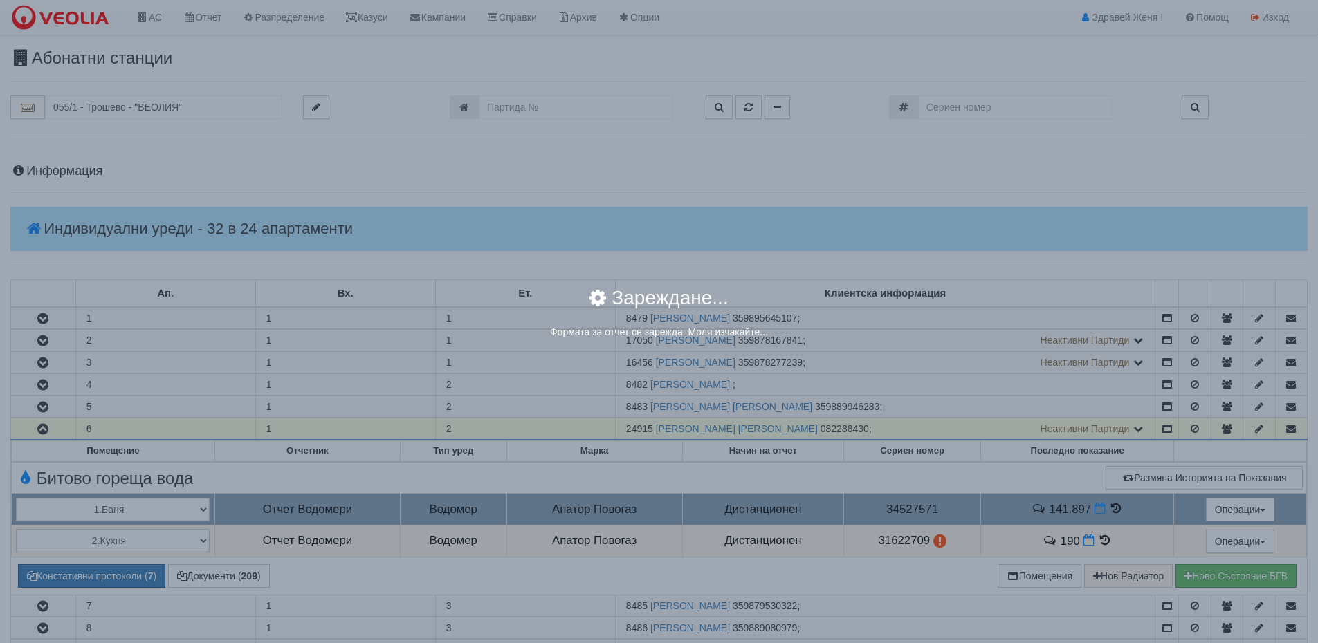
select select "8ac75930-9bfd-e511-80be-8d5a1dced85a"
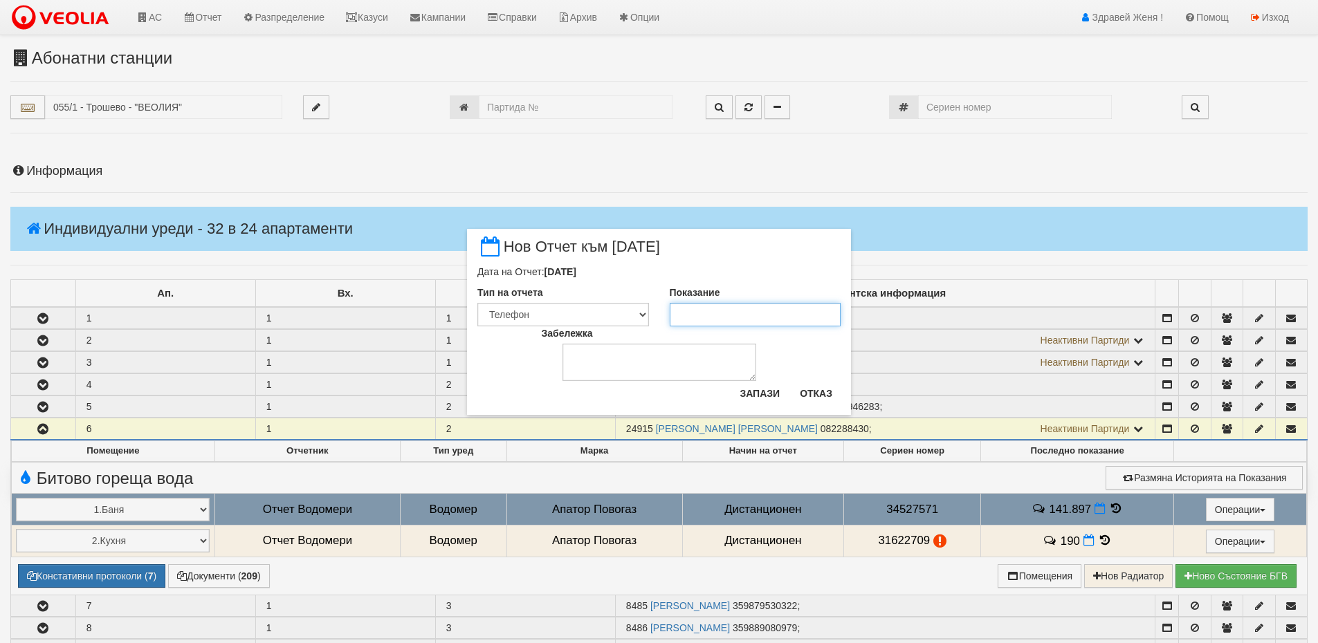
click at [707, 315] on input "Показание" at bounding box center [756, 315] width 172 height 24
type input "142"
click at [759, 396] on button "Запази" at bounding box center [759, 394] width 57 height 22
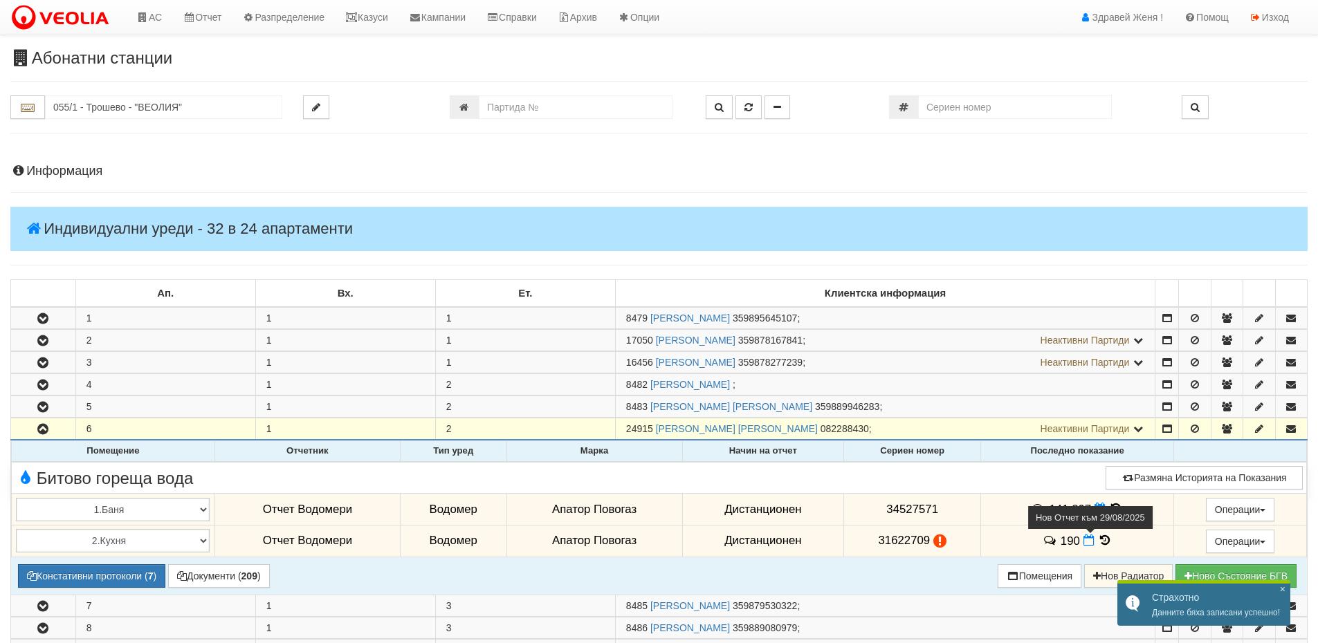
click at [1083, 545] on icon at bounding box center [1088, 541] width 11 height 12
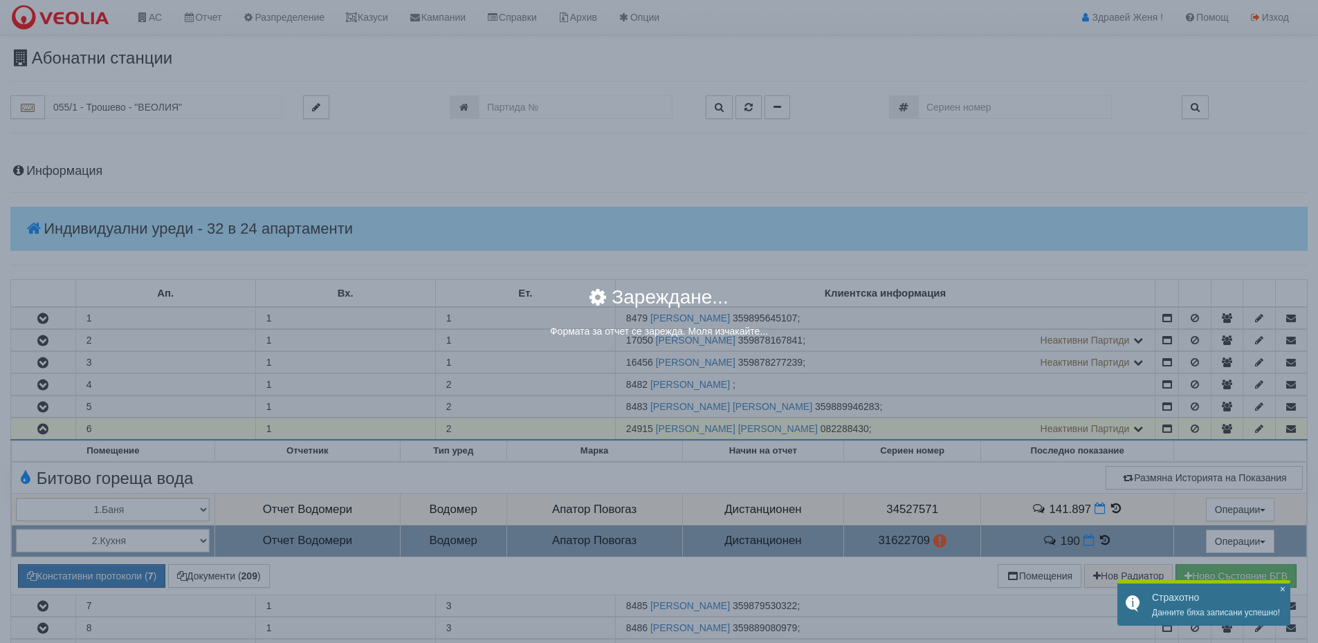
select select "8ac75930-9bfd-e511-80be-8d5a1dced85a"
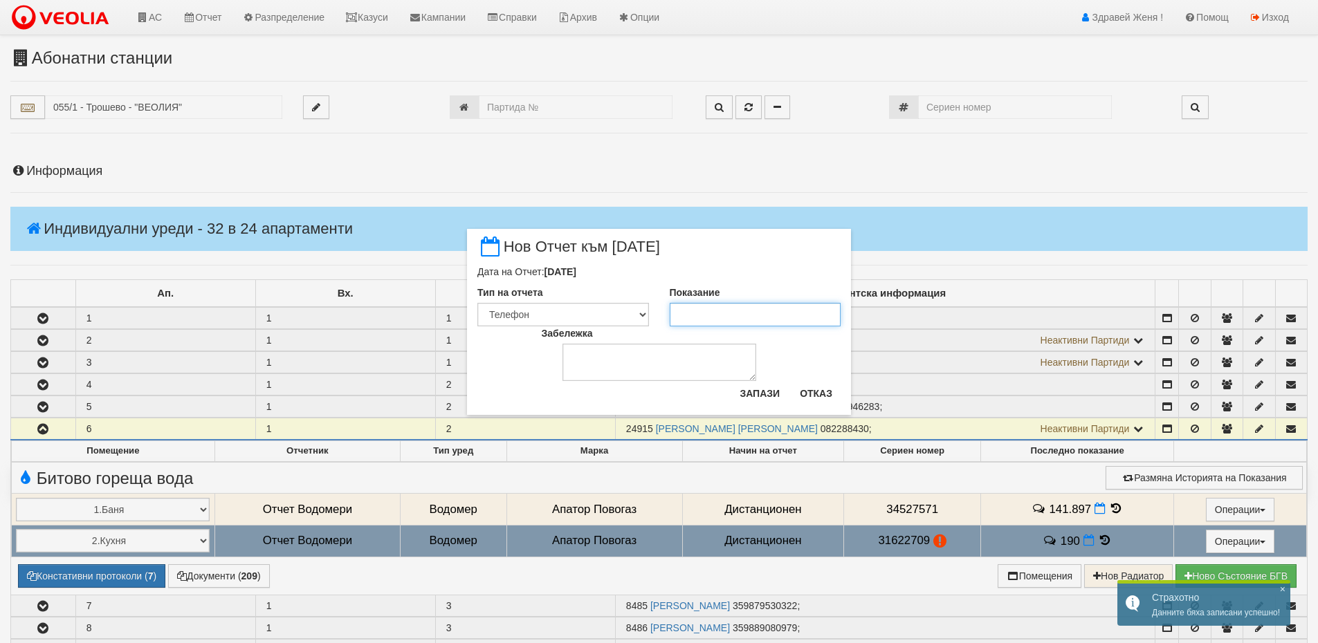
click at [738, 316] on input "Показание" at bounding box center [756, 315] width 172 height 24
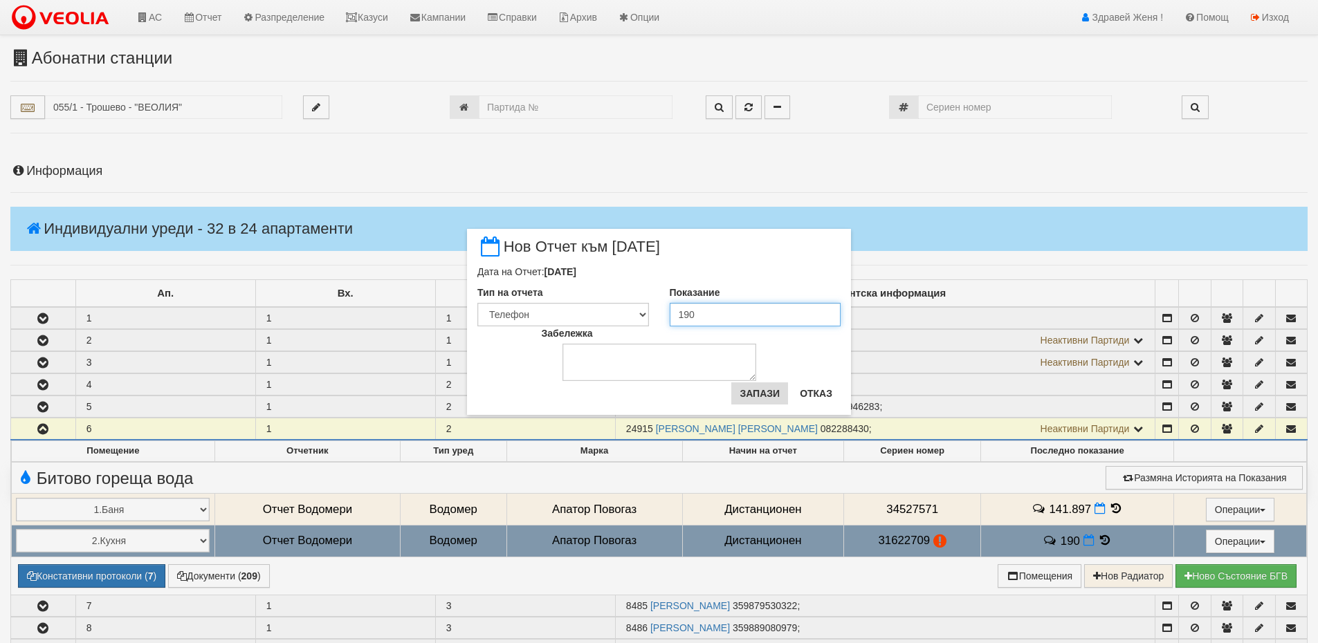
type input "190"
click at [762, 391] on button "Запази" at bounding box center [759, 394] width 57 height 22
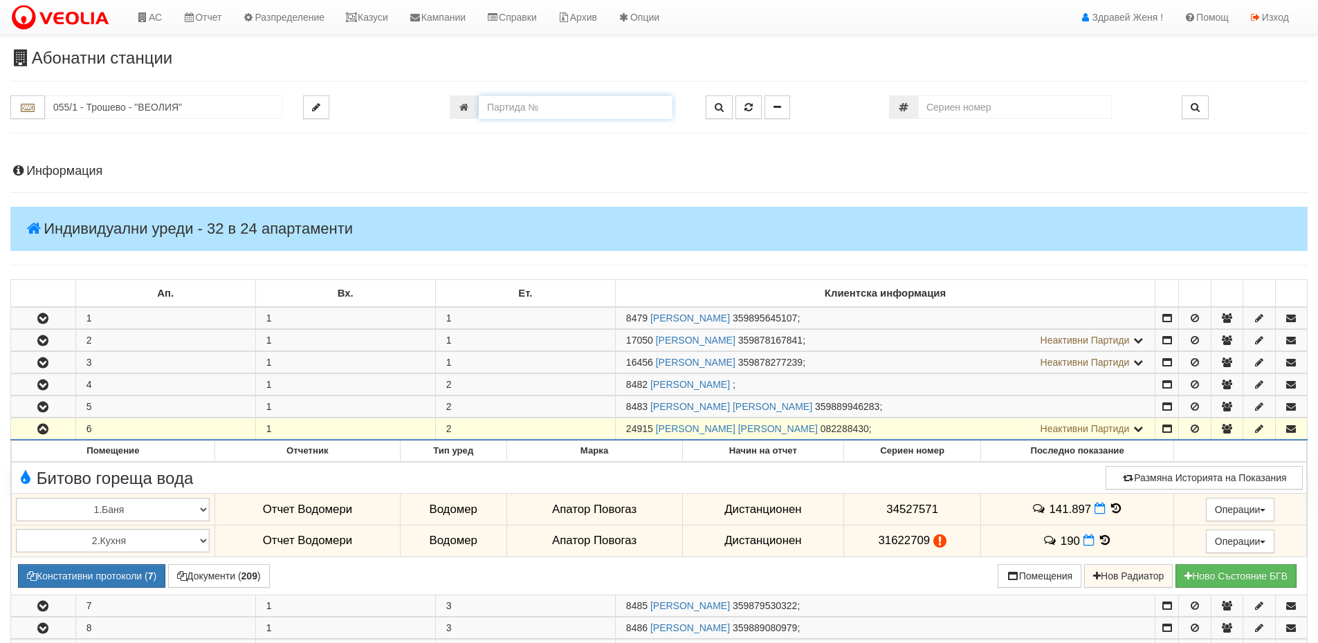
click at [528, 111] on input "number" at bounding box center [576, 107] width 194 height 24
type input "12408"
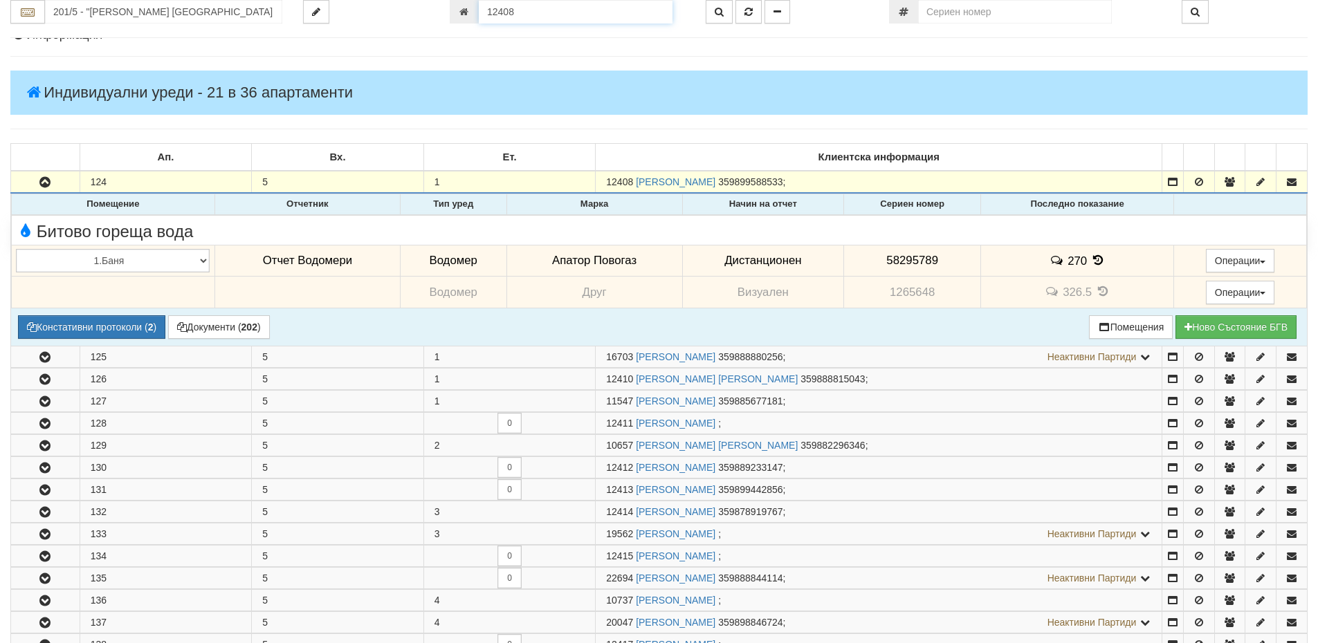
scroll to position [135, 0]
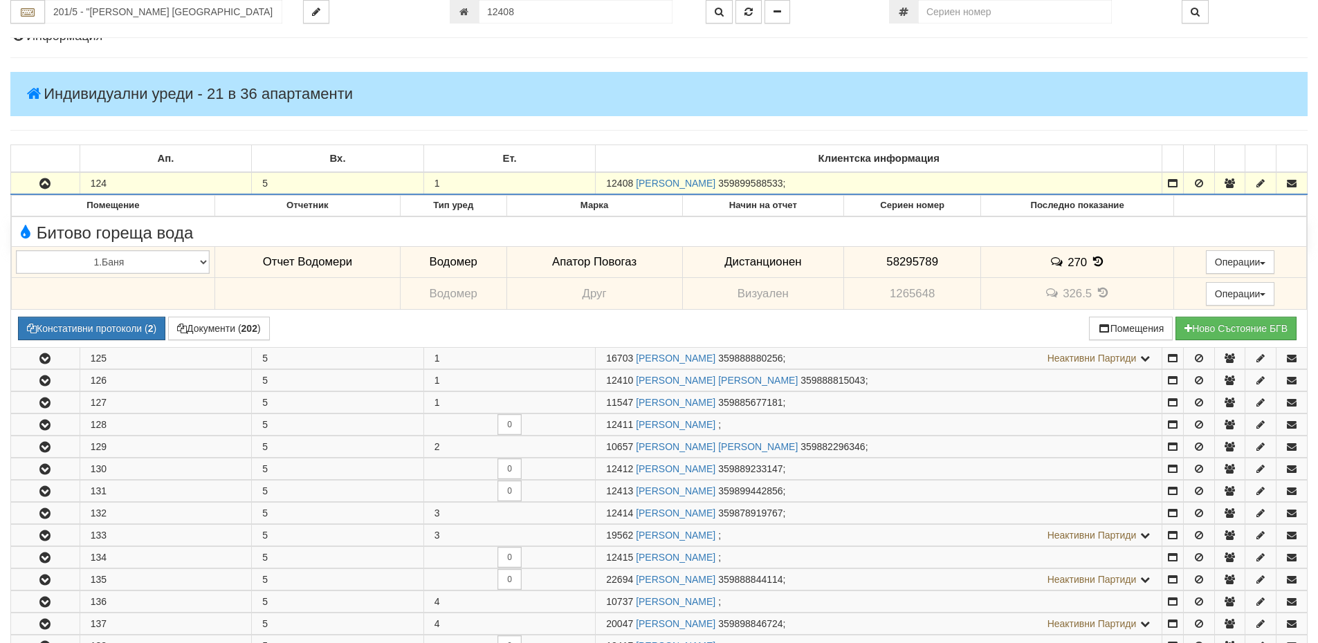
drag, startPoint x: 634, startPoint y: 181, endPoint x: 569, endPoint y: 180, distance: 64.4
click at [569, 180] on tr "124 5 1 12408 ВАЛЕНТИН МИЛКОВ ИВАНОВ 359899588533 ;" at bounding box center [659, 183] width 1297 height 22
copy tr "12408"
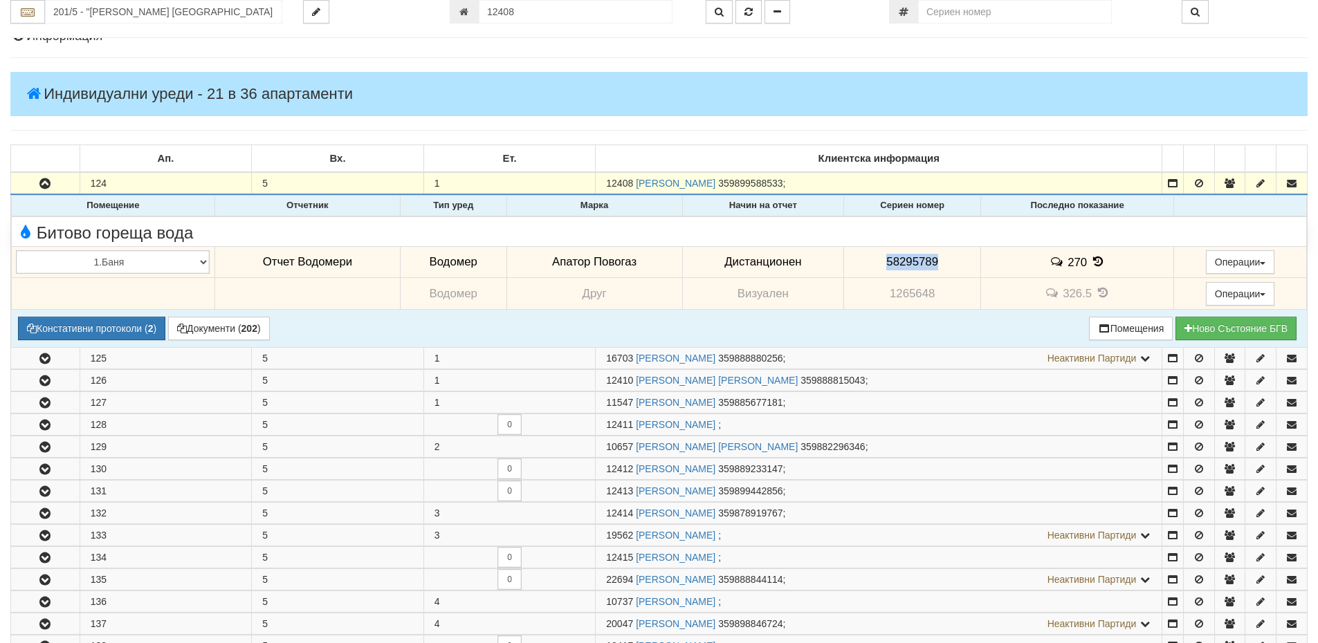
drag, startPoint x: 946, startPoint y: 259, endPoint x: 843, endPoint y: 259, distance: 103.1
click at [844, 259] on td "58295789" at bounding box center [912, 262] width 137 height 32
copy span "58295789"
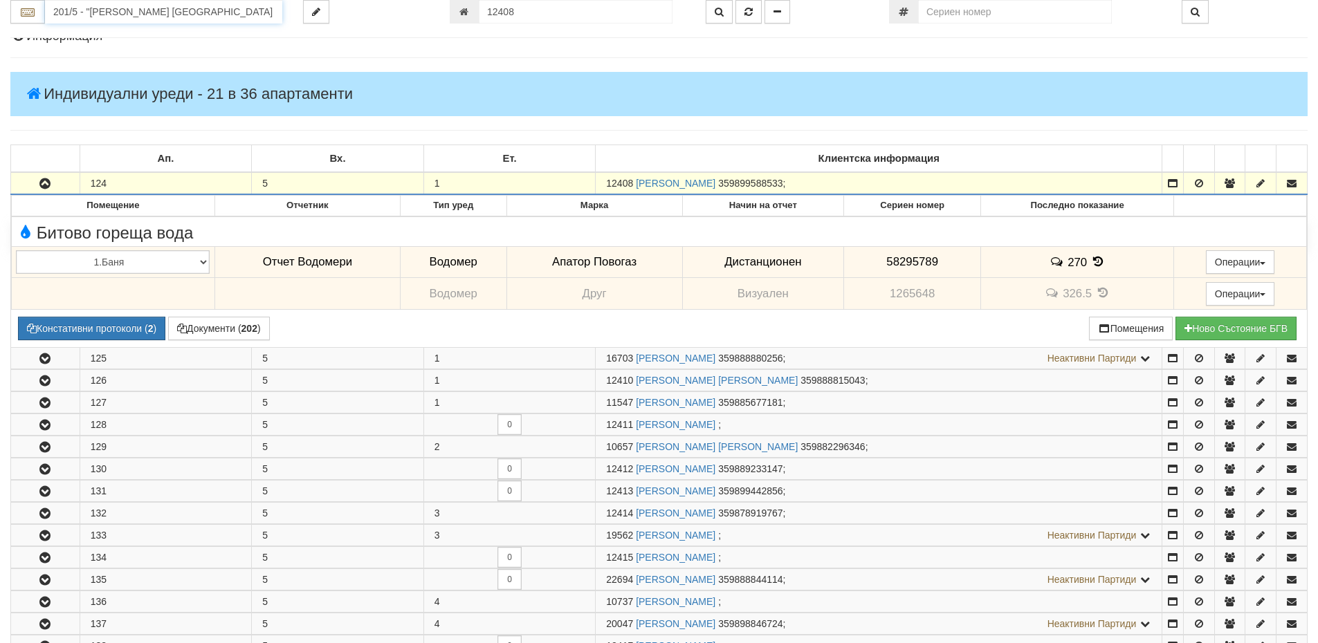
click at [111, 7] on input "201/5 - "ВЕОЛИЯ ЕНЕРДЖИ ВАРНА " ЕАД" at bounding box center [163, 12] width 237 height 24
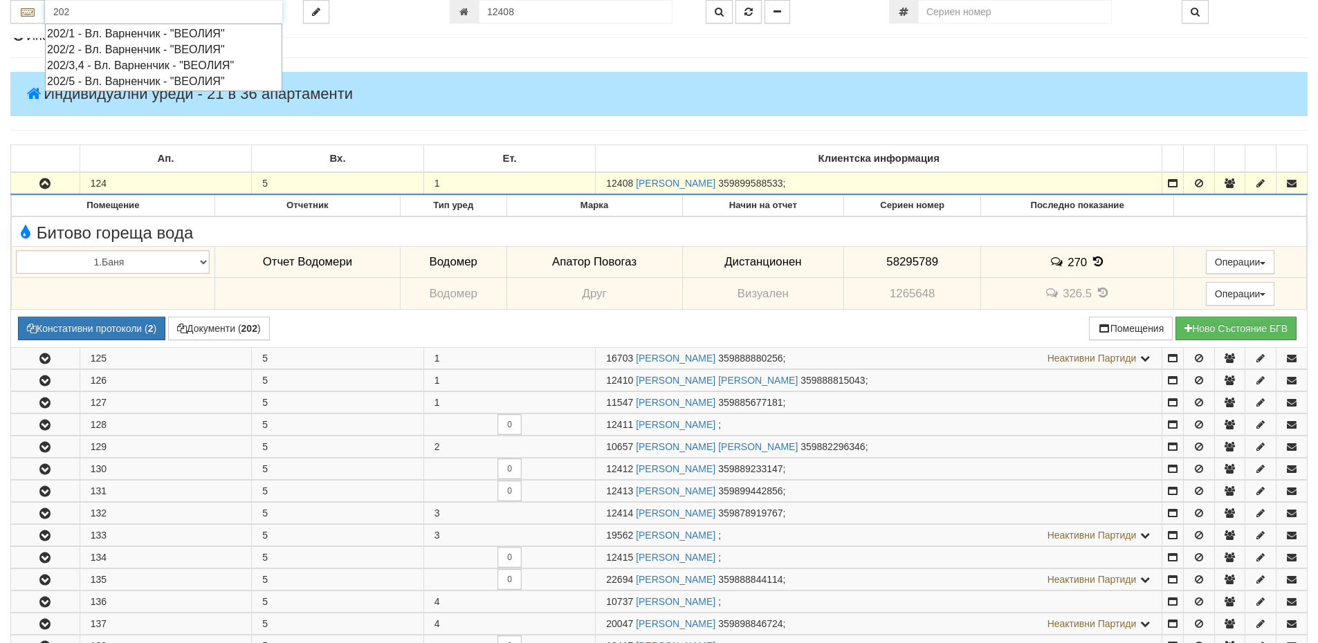
click at [107, 62] on div "202/3,4 - Вл. Варненчик - "ВЕОЛИЯ"" at bounding box center [163, 65] width 233 height 16
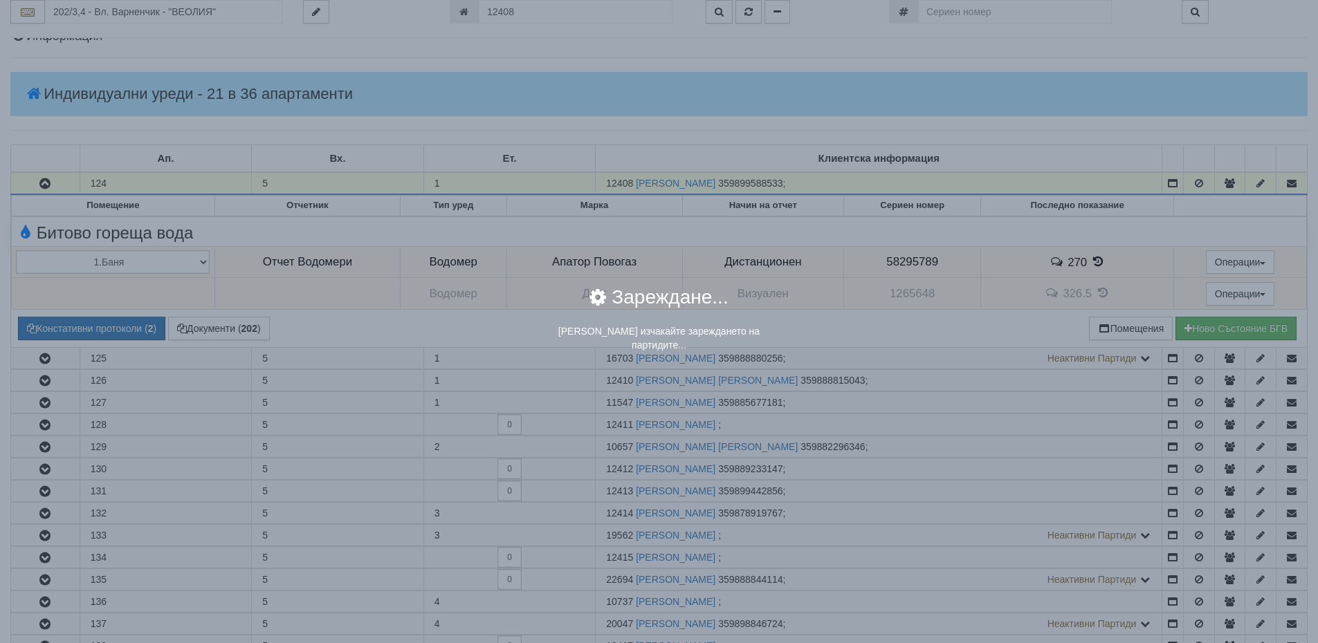
scroll to position [0, 0]
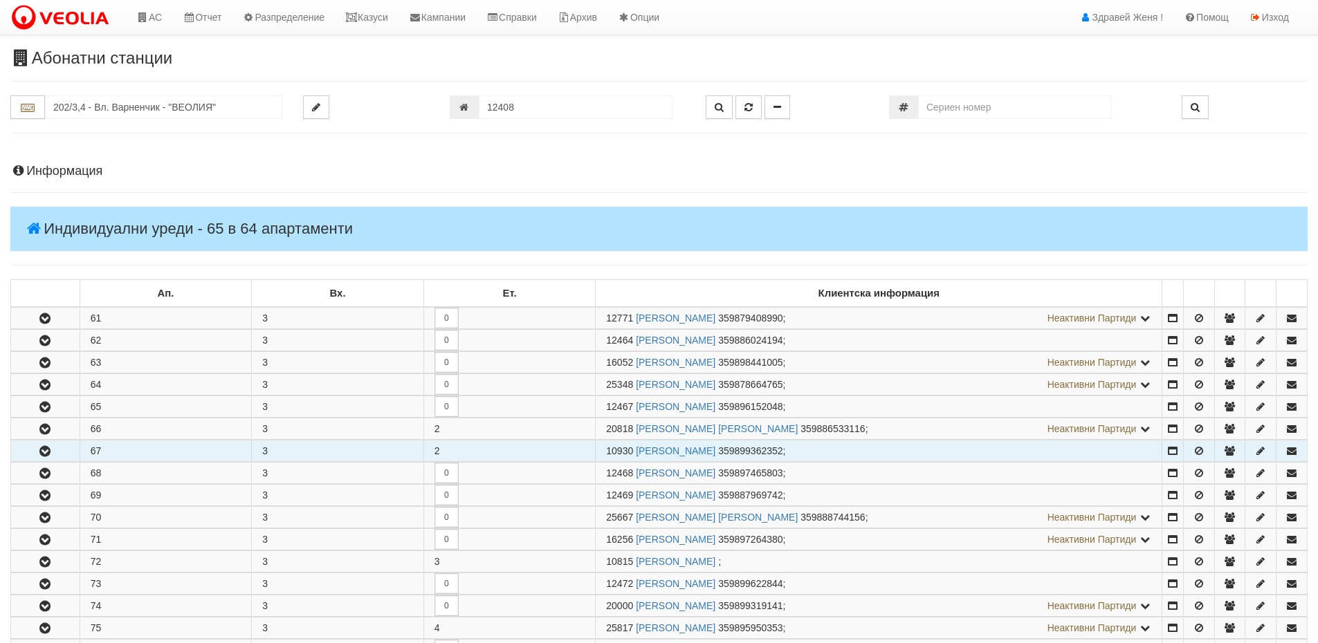
click at [177, 459] on td "67" at bounding box center [166, 451] width 172 height 21
click at [39, 453] on icon "button" at bounding box center [45, 452] width 17 height 10
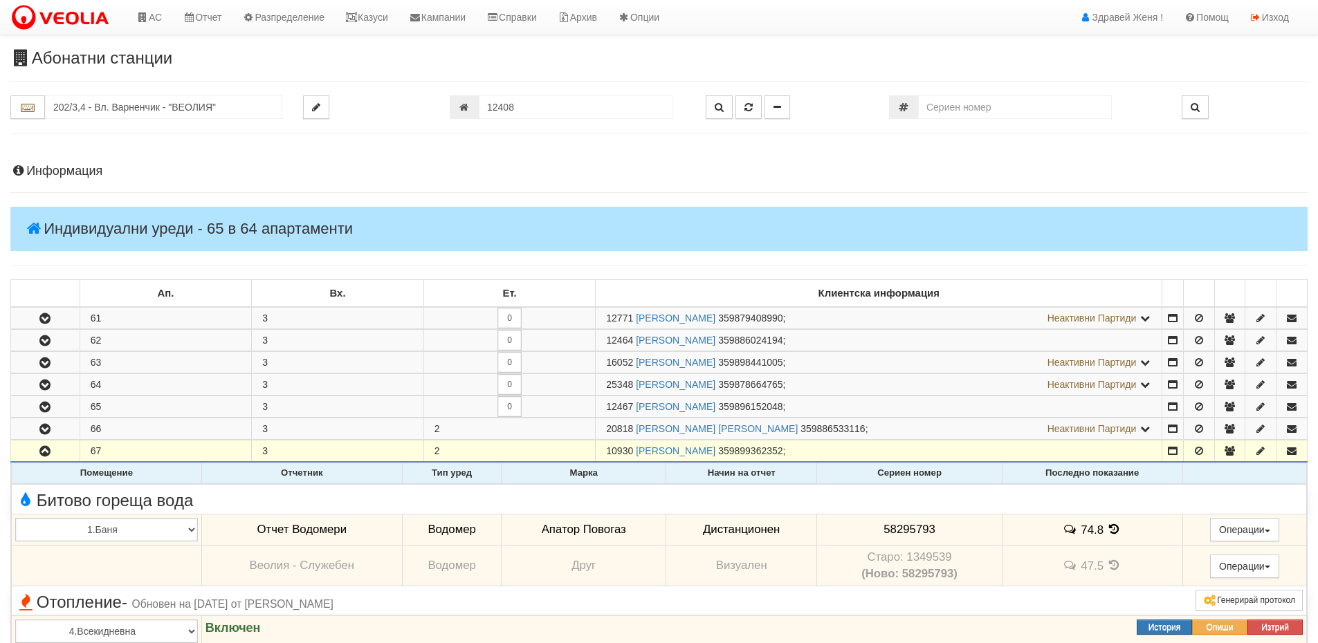
click at [1098, 537] on td "74.8" at bounding box center [1092, 530] width 181 height 32
click at [1117, 532] on icon at bounding box center [1114, 530] width 15 height 12
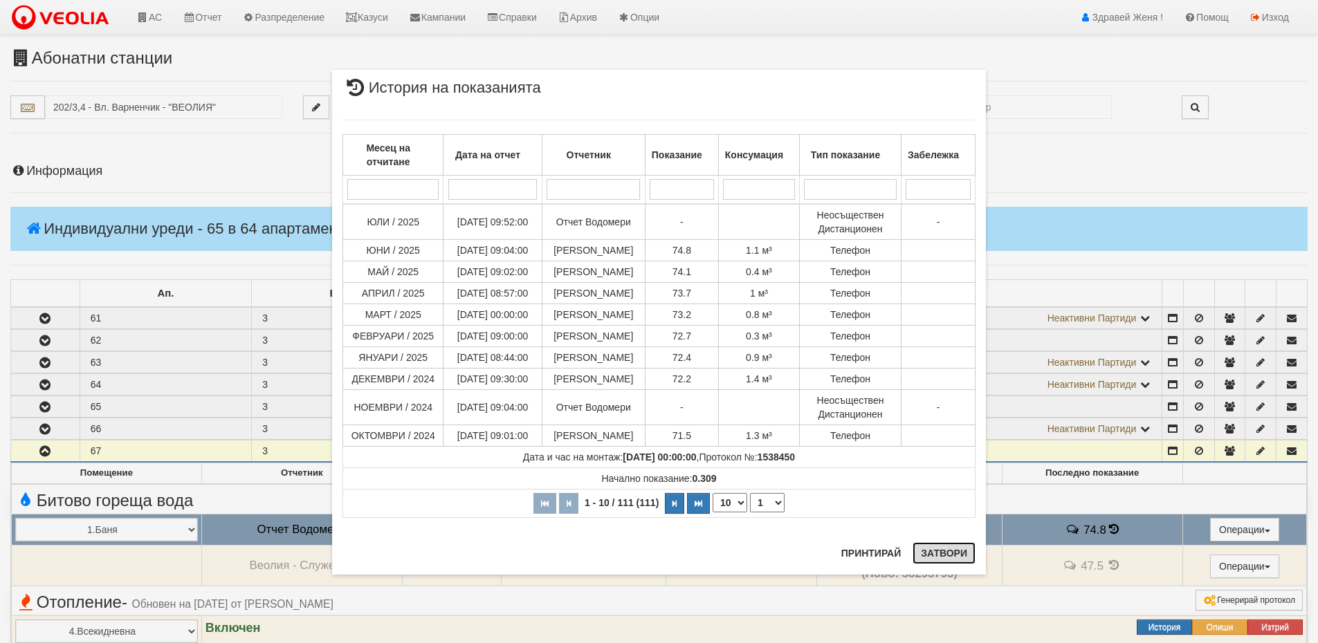
click at [946, 553] on button "Затвори" at bounding box center [944, 553] width 63 height 22
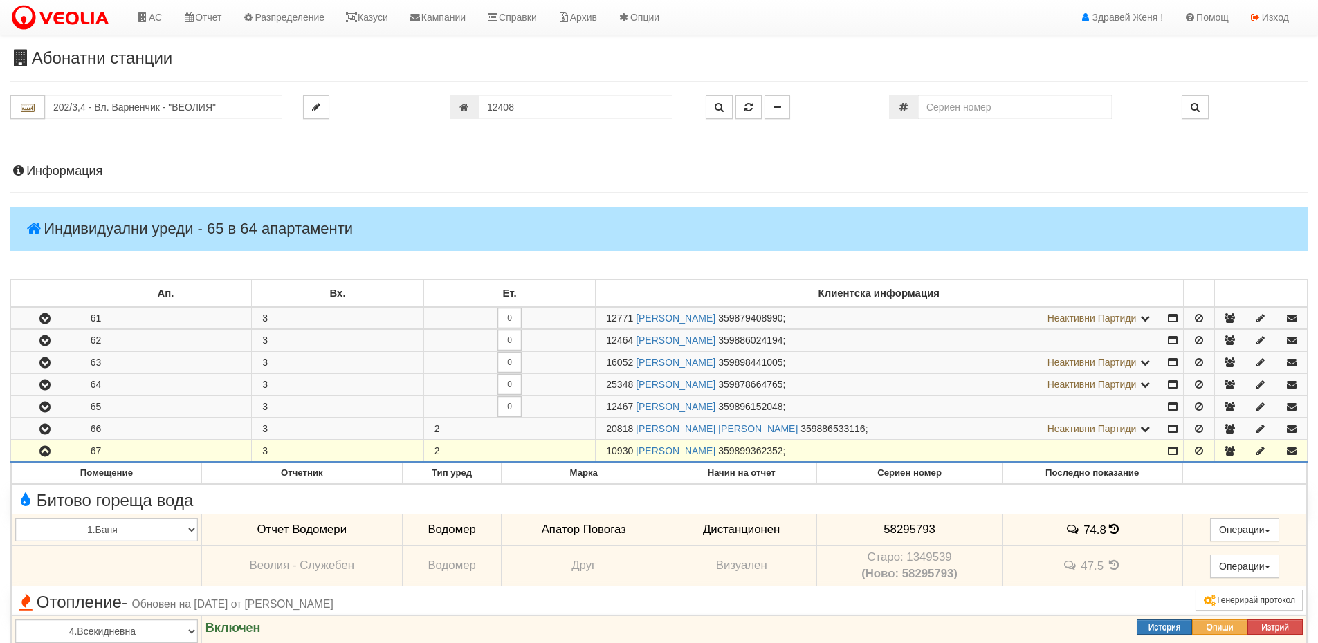
drag, startPoint x: 634, startPoint y: 452, endPoint x: 607, endPoint y: 451, distance: 26.3
click at [607, 451] on span "10930" at bounding box center [619, 451] width 27 height 11
copy span "10930"
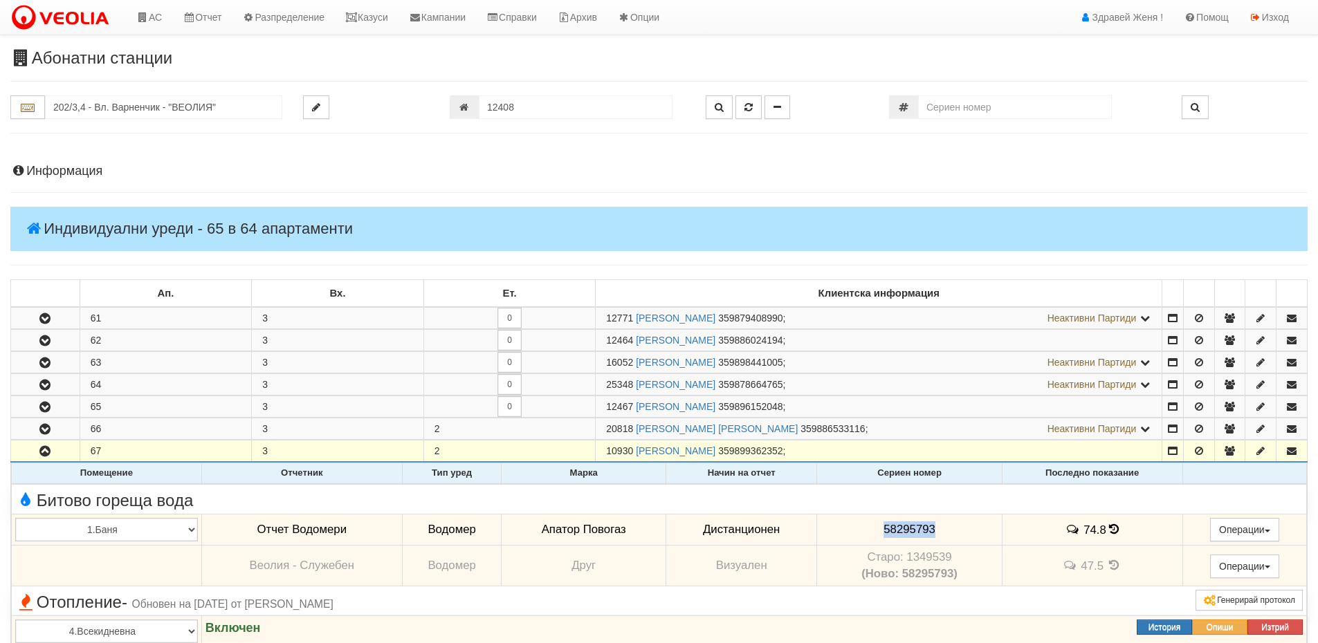
drag, startPoint x: 938, startPoint y: 530, endPoint x: 854, endPoint y: 531, distance: 83.7
click at [854, 531] on td "58295793" at bounding box center [909, 530] width 185 height 32
copy span "58295793"
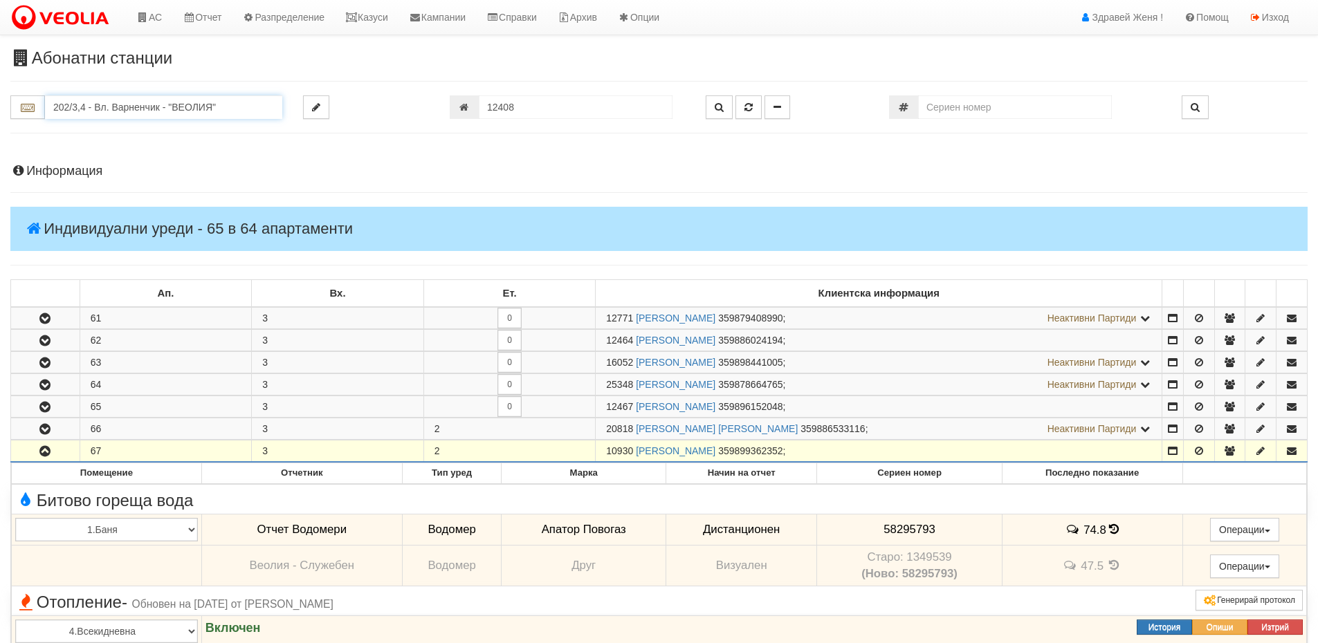
click at [77, 104] on input "202/3,4 - Вл. Варненчик - "ВЕОЛИЯ"" at bounding box center [163, 107] width 237 height 24
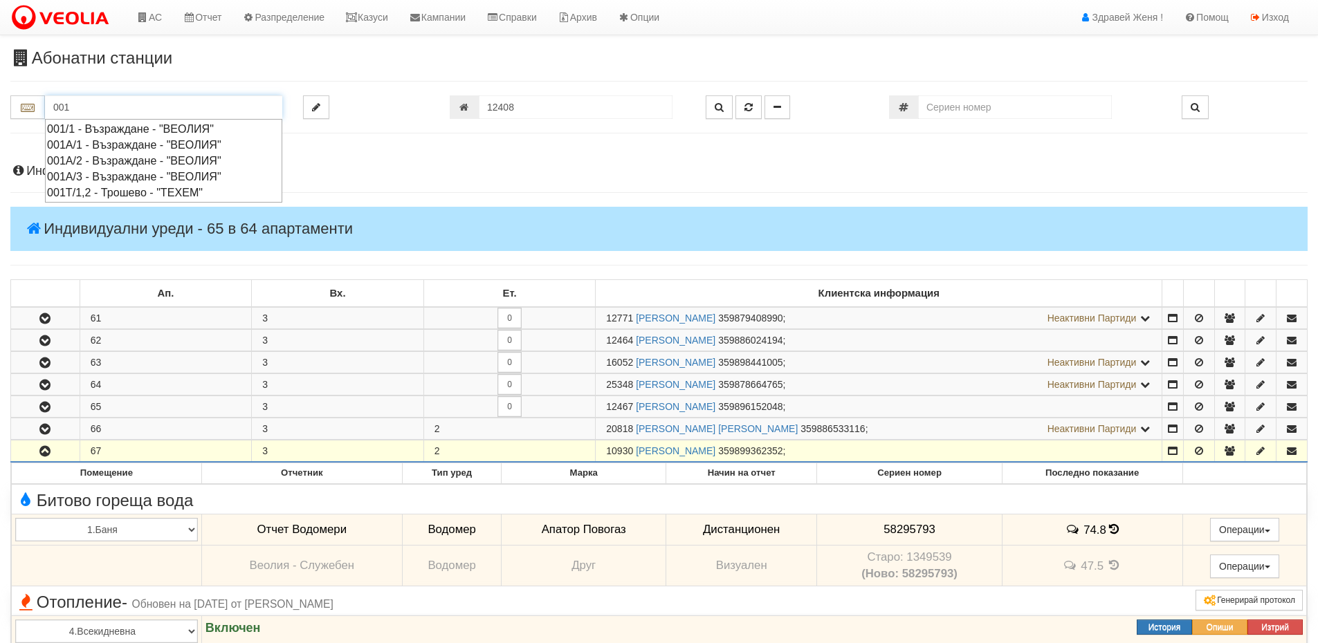
click at [107, 149] on div "001А/1 - Възраждане - "ВЕОЛИЯ"" at bounding box center [163, 145] width 233 height 16
type input "001А/1 - Възраждане - "ВЕОЛИЯ""
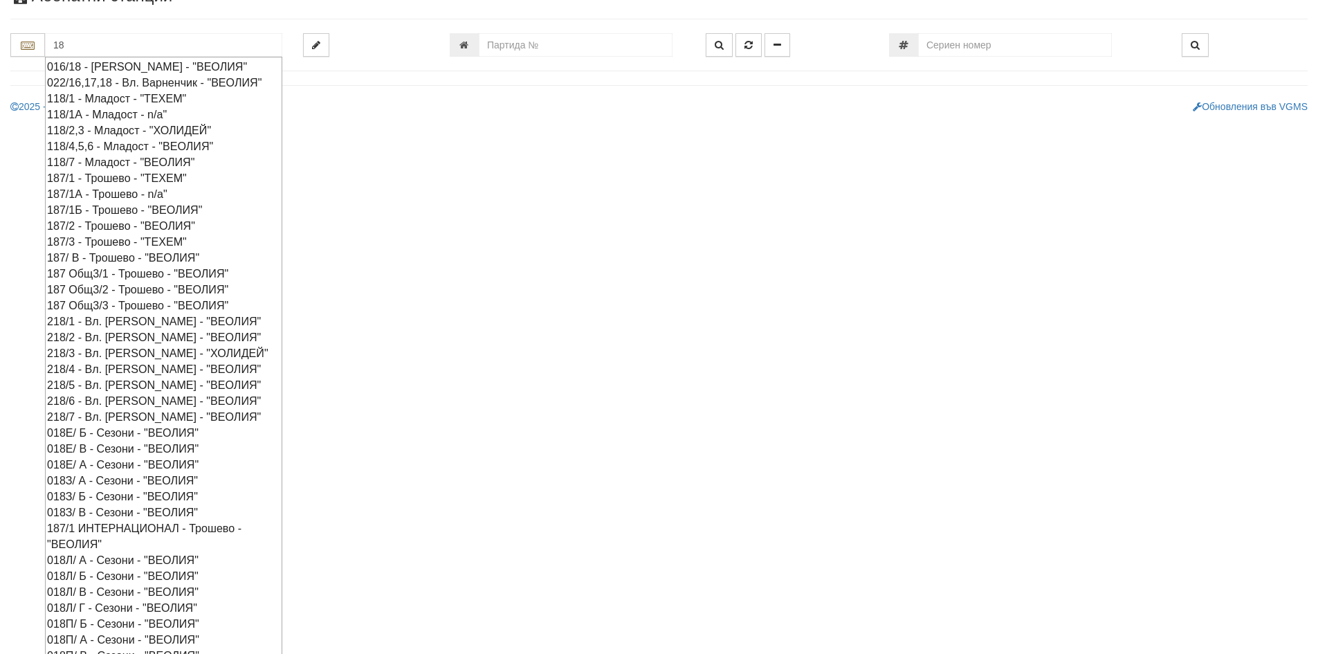
scroll to position [106, 0]
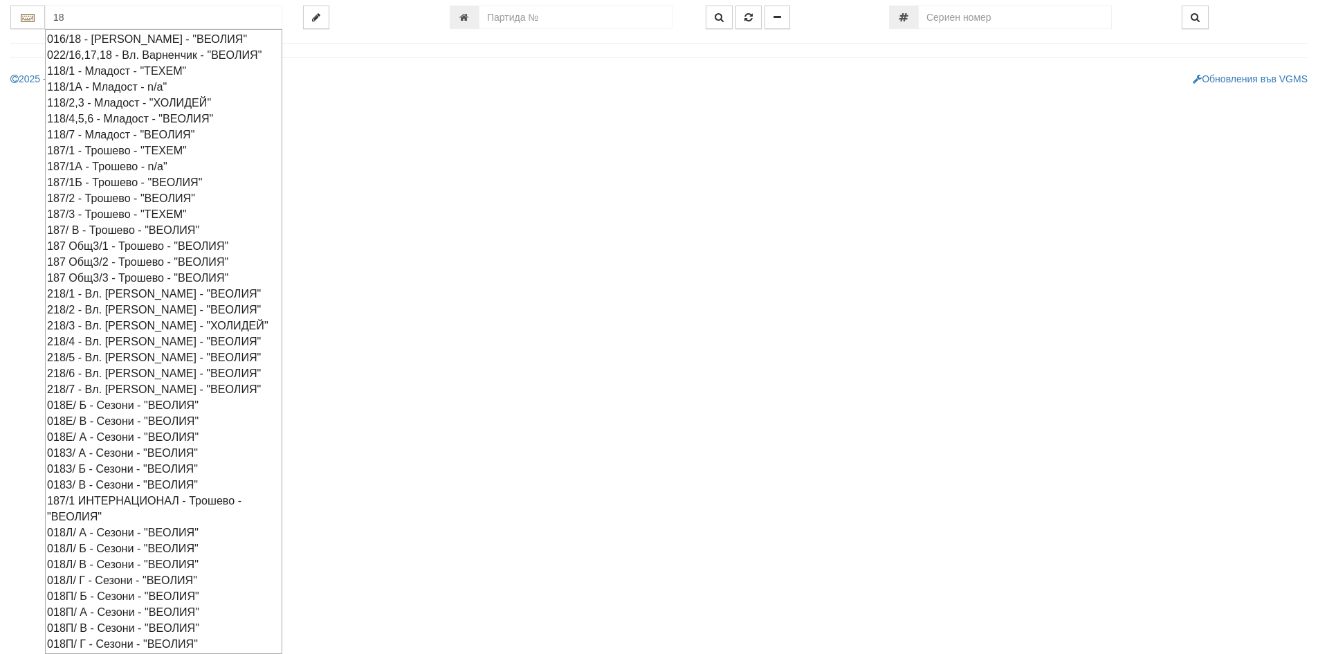
click at [87, 546] on div "018Л/ Б - Сезони - "ВЕОЛИЯ"" at bounding box center [163, 548] width 233 height 16
type input "018Л/ Б - Сезони - "ВЕОЛИЯ""
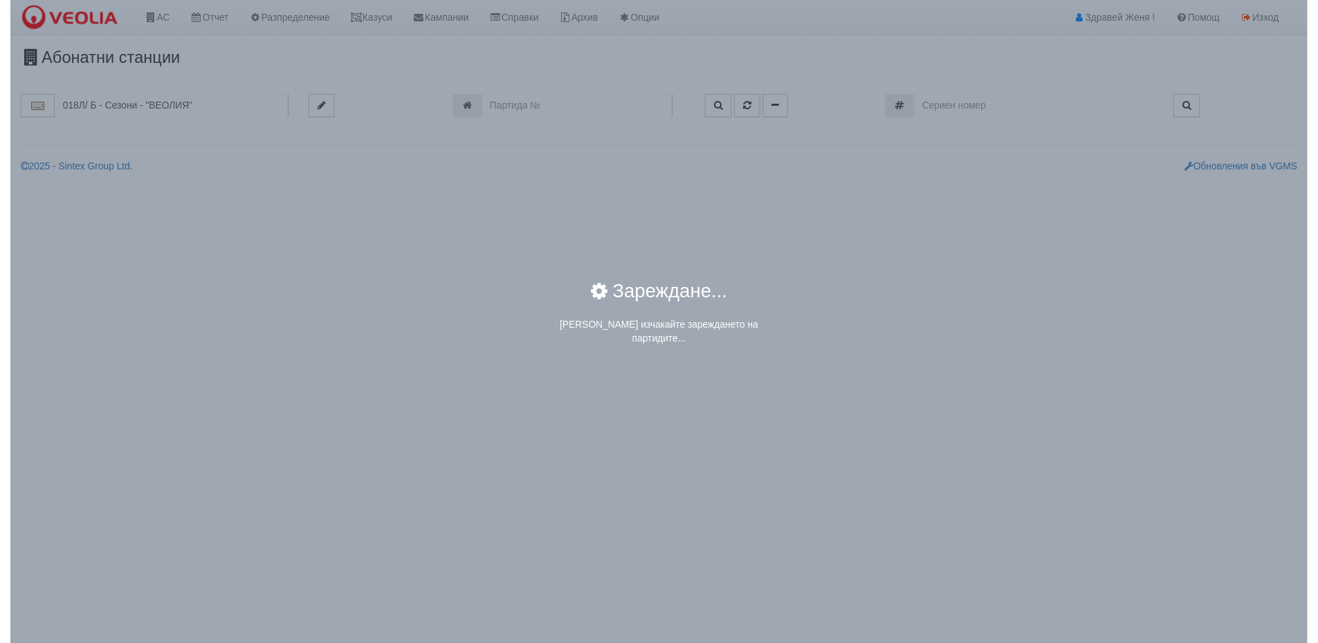
scroll to position [0, 0]
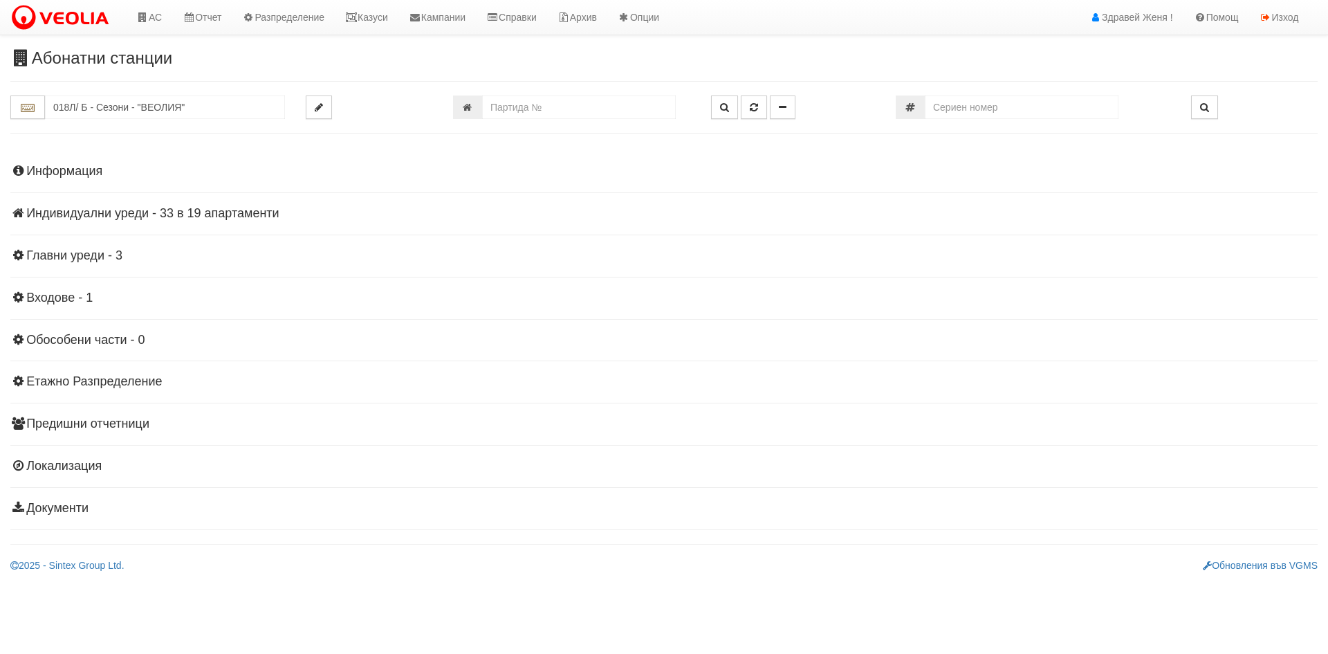
click at [95, 205] on div "Информация Параметри Брой Апартаменти: 19 Ползватели 07/2025 63 % 0 % 6" at bounding box center [664, 338] width 1308 height 382
click at [95, 216] on h4 "Индивидуални уреди - 33 в 19 апартаменти" at bounding box center [664, 214] width 1308 height 14
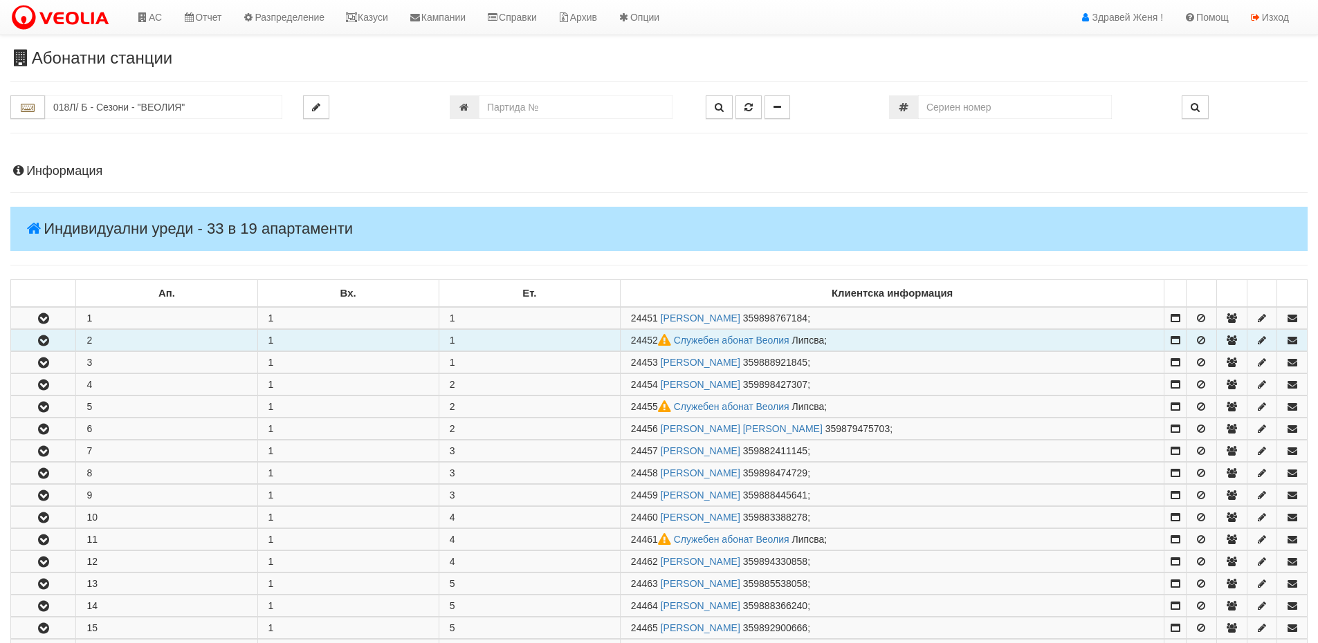
click at [64, 339] on button "button" at bounding box center [43, 340] width 64 height 21
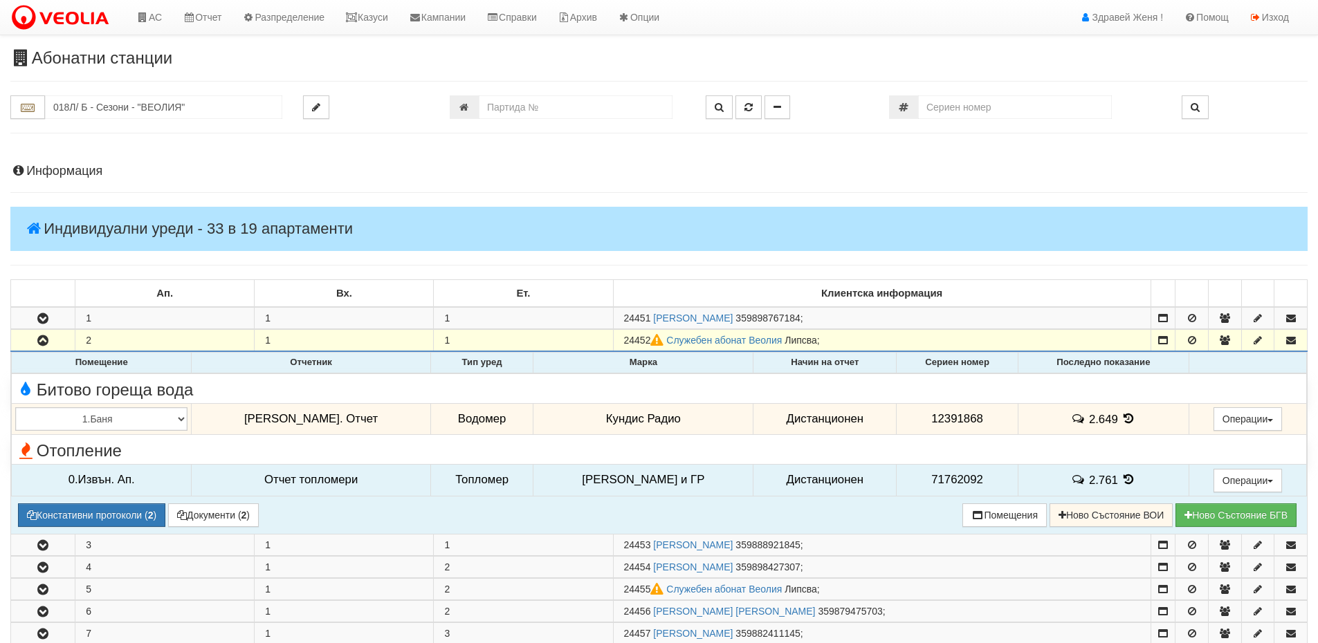
click at [1122, 486] on span at bounding box center [1129, 479] width 15 height 13
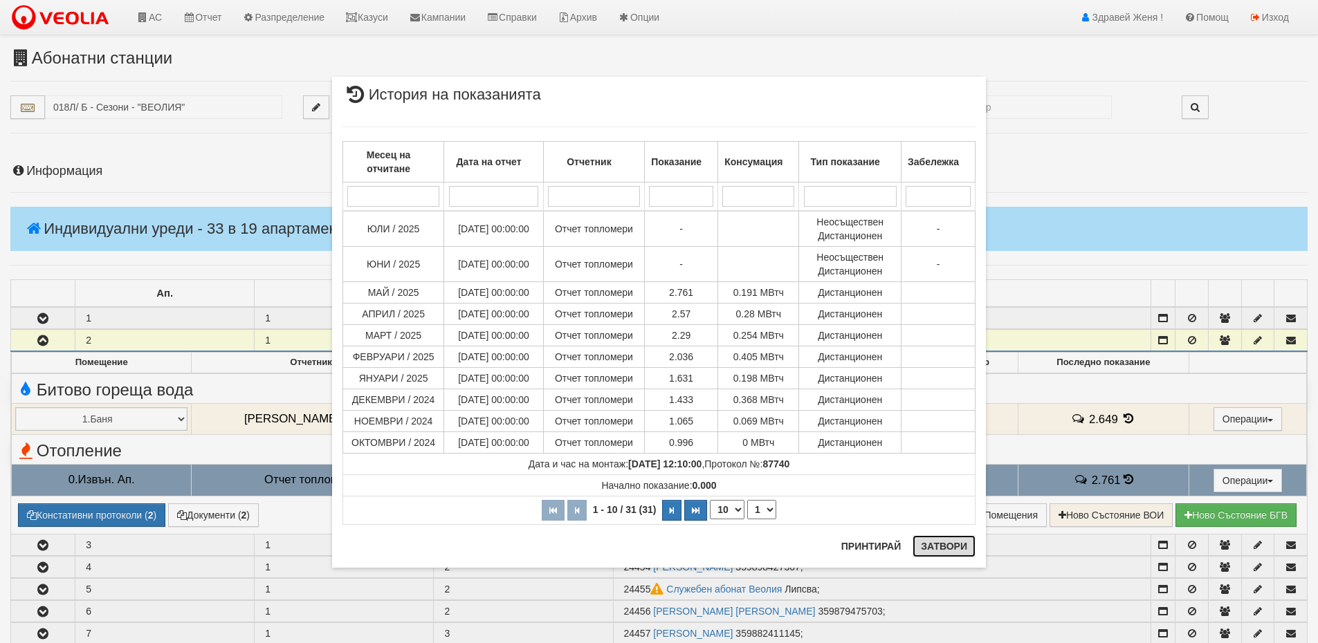
click at [936, 549] on button "Затвори" at bounding box center [944, 547] width 63 height 22
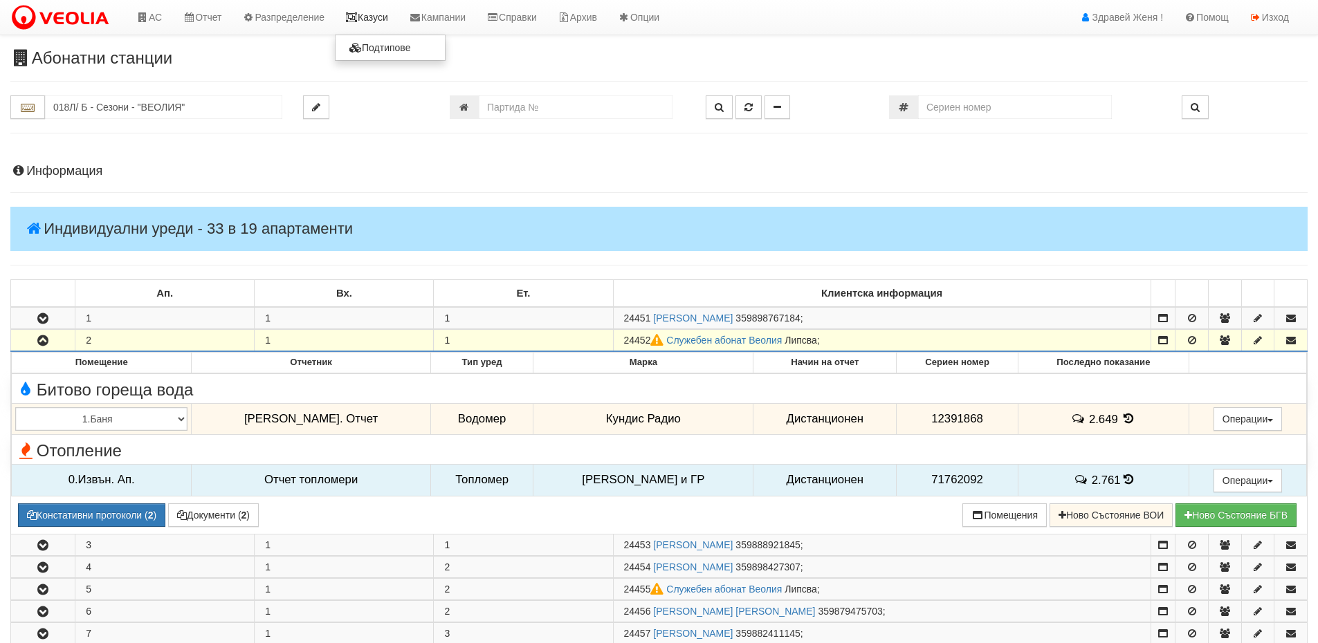
click at [371, 21] on link "Казуси" at bounding box center [367, 17] width 64 height 35
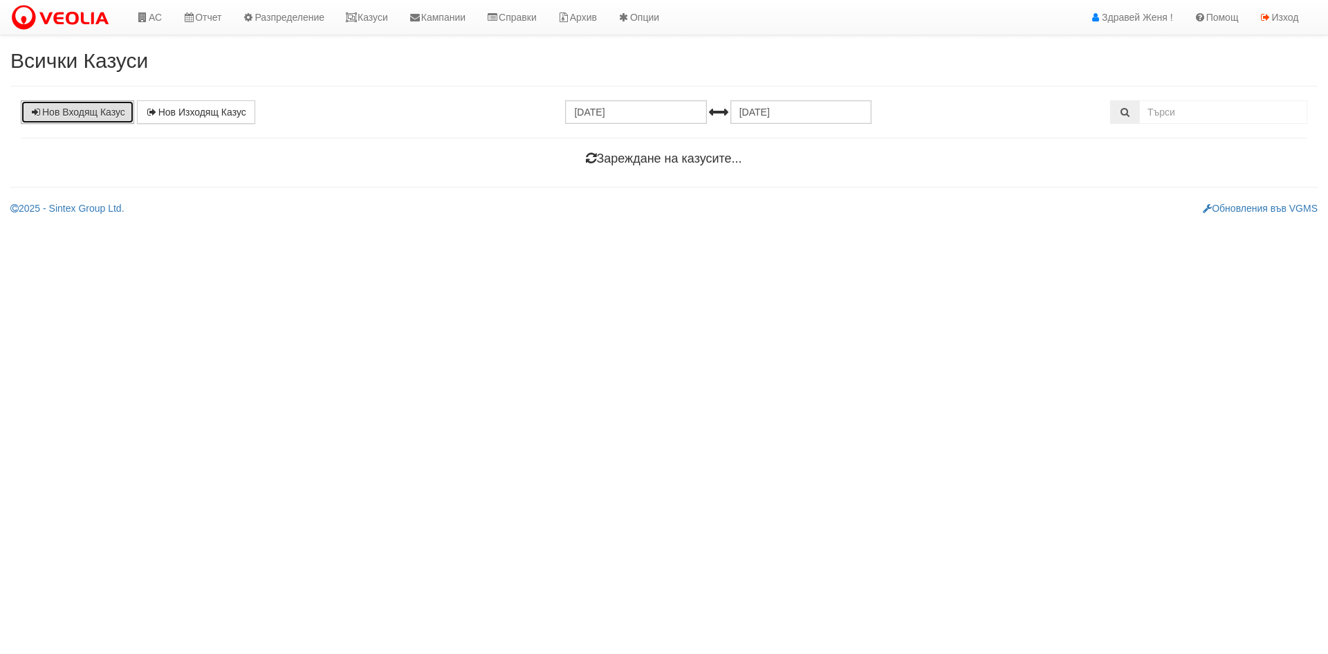
click at [116, 112] on link "Нов Входящ Казус" at bounding box center [77, 112] width 113 height 24
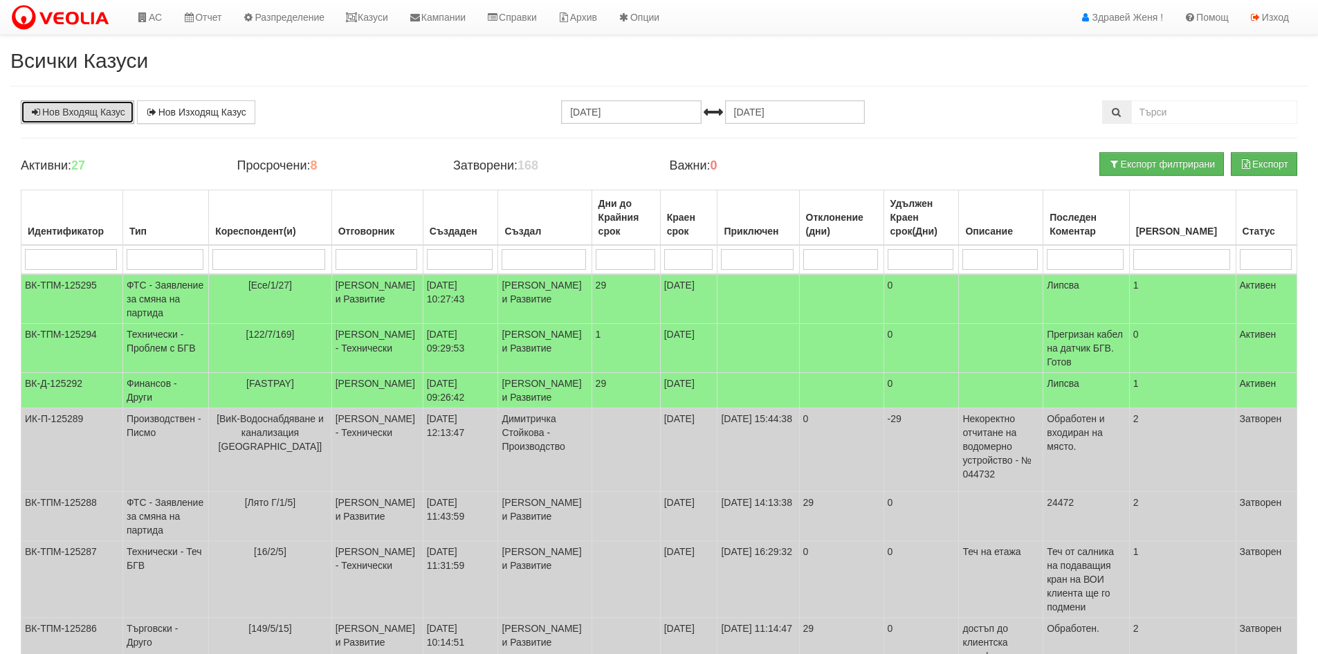
click at [91, 118] on link "Нов Входящ Казус" at bounding box center [77, 112] width 113 height 24
click at [360, 24] on link "Казуси" at bounding box center [367, 17] width 64 height 35
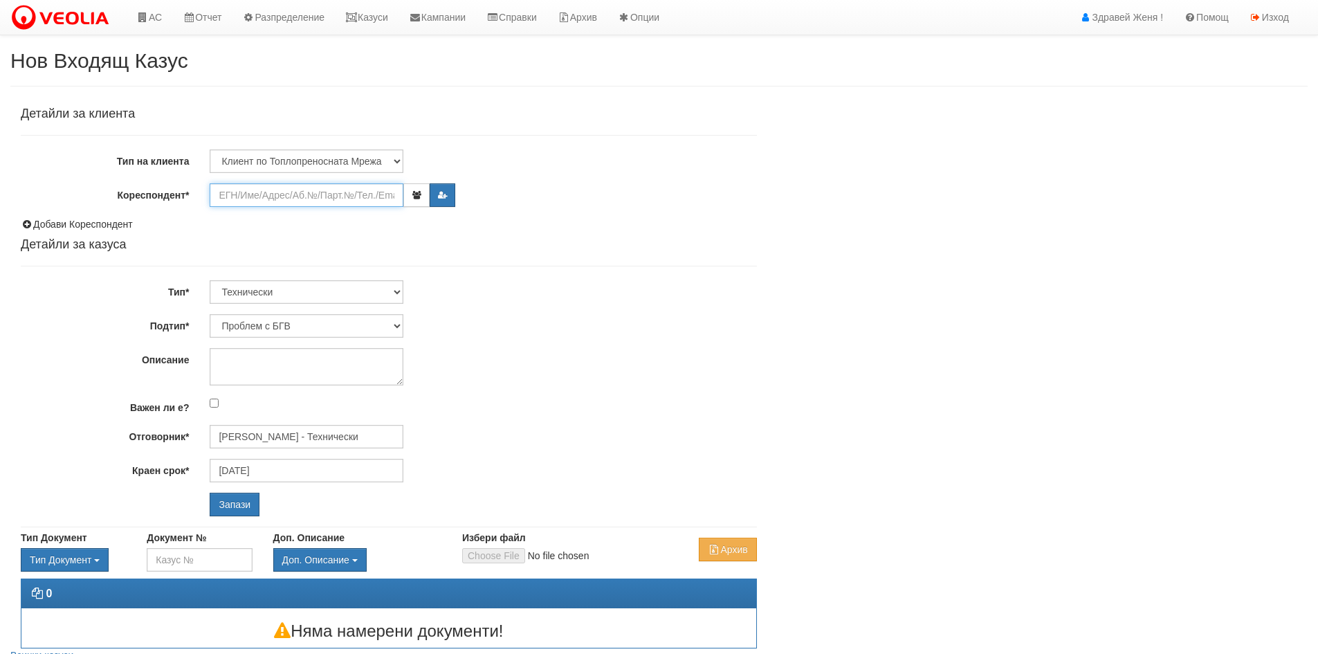
click at [241, 194] on input "Кореспондент*" at bounding box center [307, 195] width 194 height 24
drag, startPoint x: 0, startPoint y: 0, endPoint x: 273, endPoint y: 199, distance: 337.2
click at [273, 199] on input "Кореспондент*" at bounding box center [307, 195] width 194 height 24
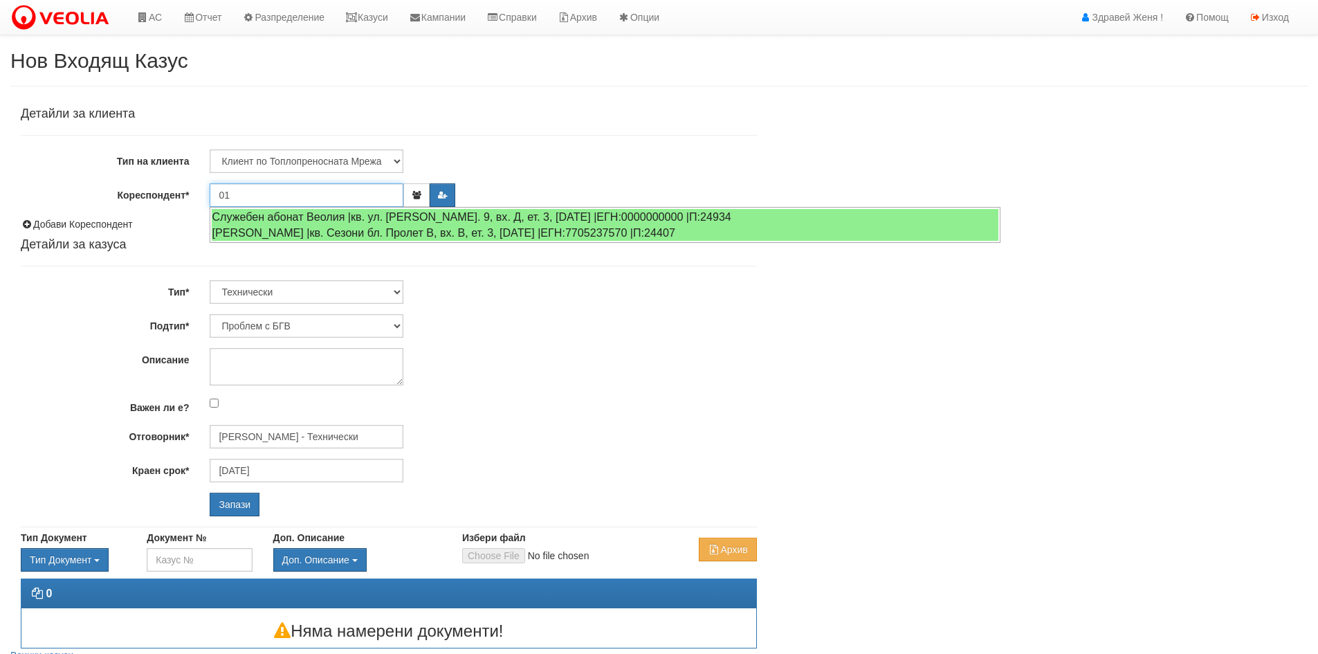
type input "0"
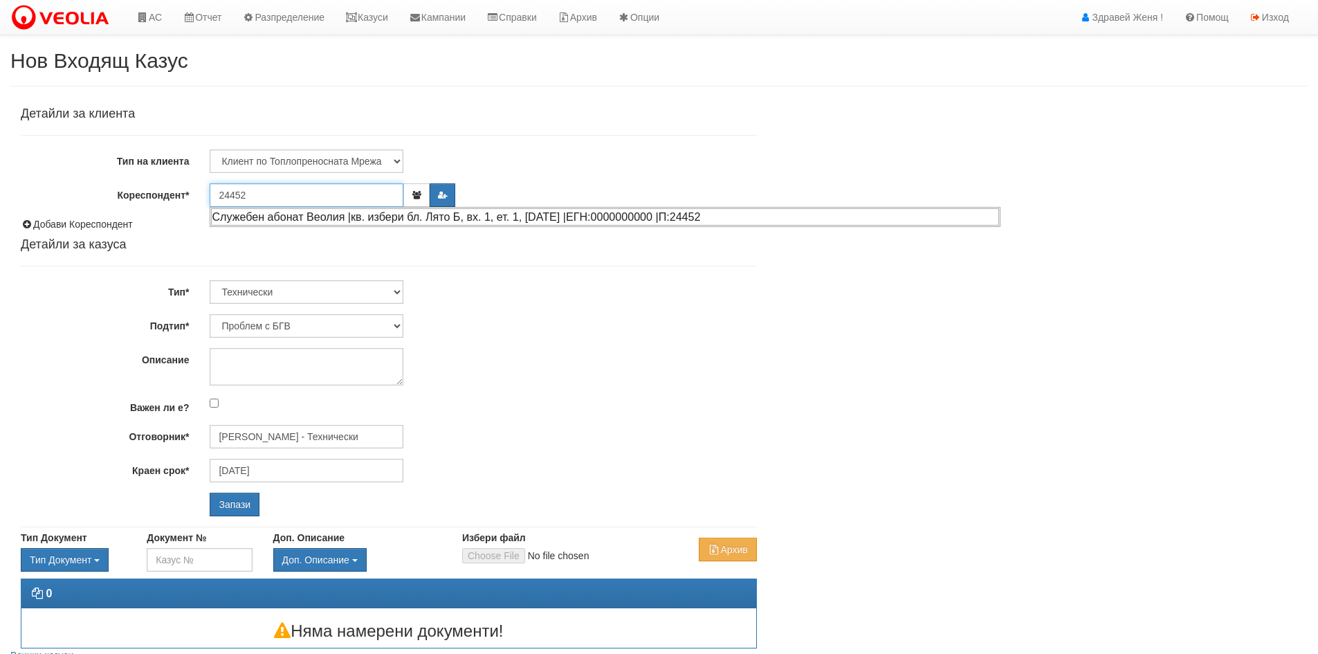
click at [317, 214] on div "Служебен абонат Веолия |кв. избери бл. Лято Б, вх. 1, ет. 1, ап. 2 |ЕГН:0000000…" at bounding box center [605, 216] width 788 height 17
type input "Служебен абонат Веолия"
type input "[PERSON_NAME] - Технически"
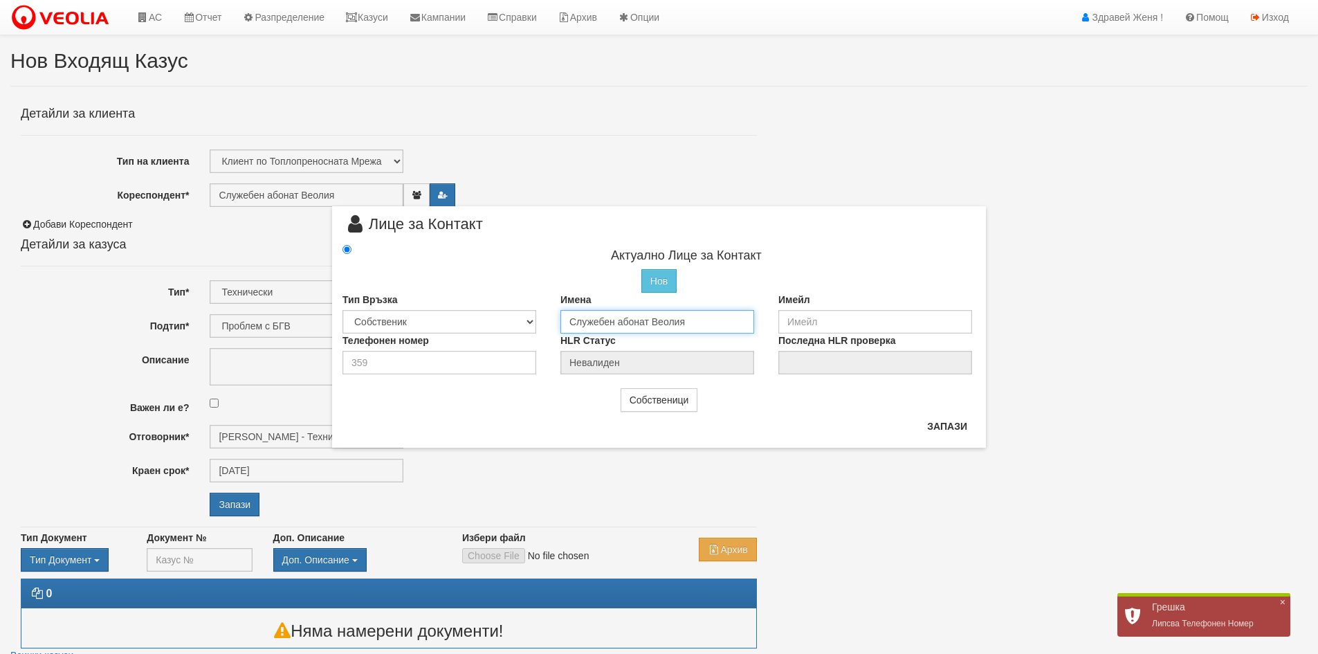
drag, startPoint x: 699, startPoint y: 324, endPoint x: 466, endPoint y: 300, distance: 235.2
click at [466, 300] on div "Тип Връзка Собственик Наемател Роднина Съсед Приятел Имена Служебен абонат Веол…" at bounding box center [659, 313] width 654 height 41
type input "[PERSON_NAME]"
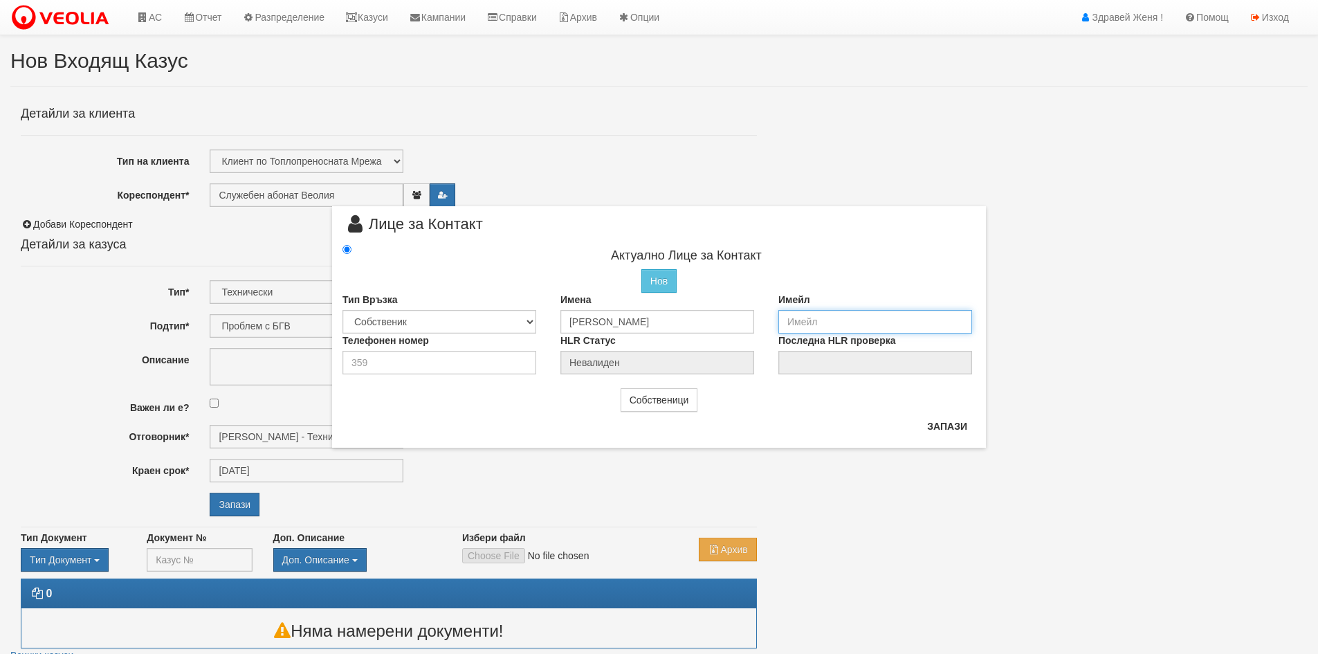
click at [783, 321] on input "email" at bounding box center [875, 322] width 194 height 24
type input "[EMAIL_ADDRESS][DOMAIN_NAME][DOMAIN_NAME]"
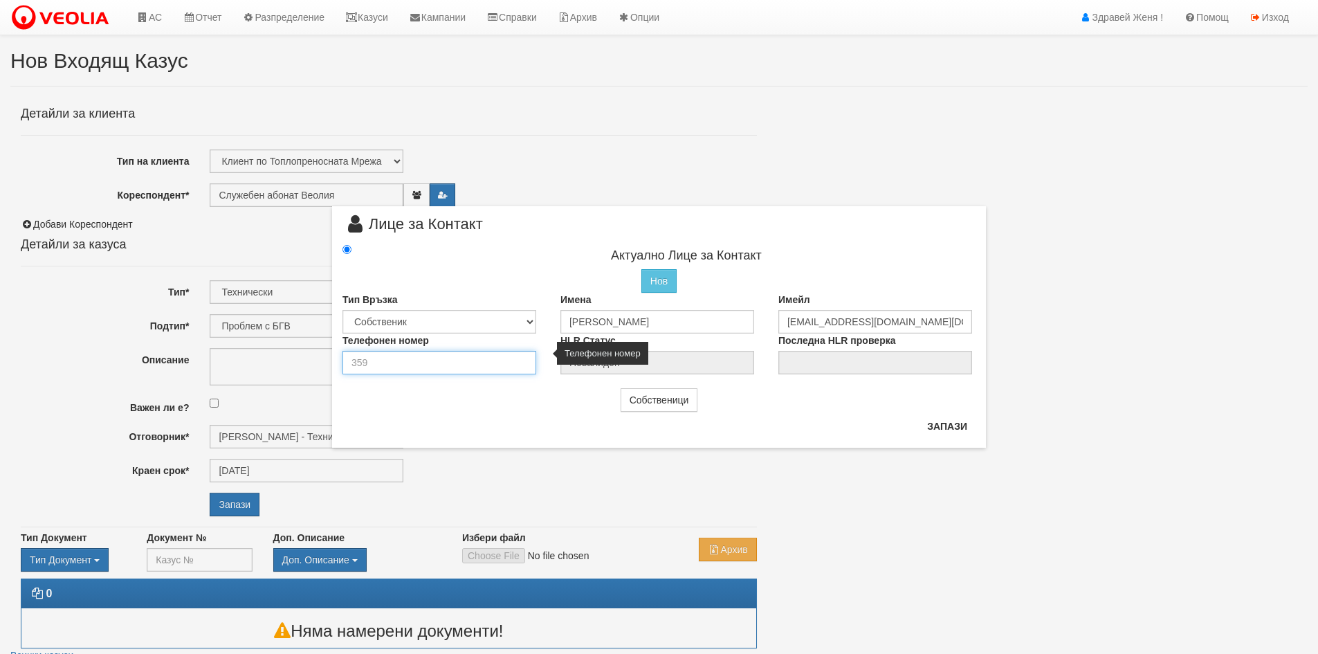
click at [452, 363] on input "number" at bounding box center [439, 363] width 194 height 24
type input "0899875699"
click at [940, 427] on button "Запази" at bounding box center [947, 426] width 57 height 22
type input "[PERSON_NAME]"
radio input "true"
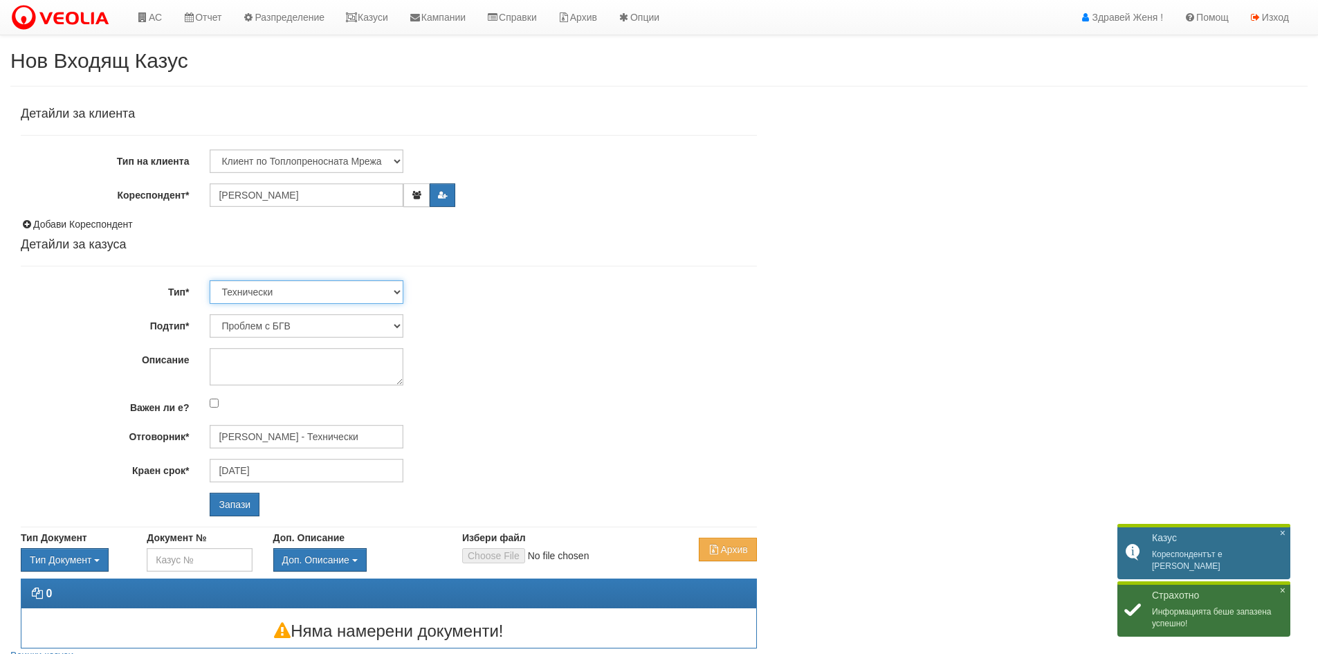
click at [394, 293] on select "Технически ФТС Търговски Административен Производствен Експлоатационен Финансов…" at bounding box center [307, 292] width 194 height 24
select select "1"
click at [210, 280] on select "Технически ФТС Търговски Административен Производствен Експлоатационен Финансов…" at bounding box center [307, 292] width 194 height 24
type input "[DATE]"
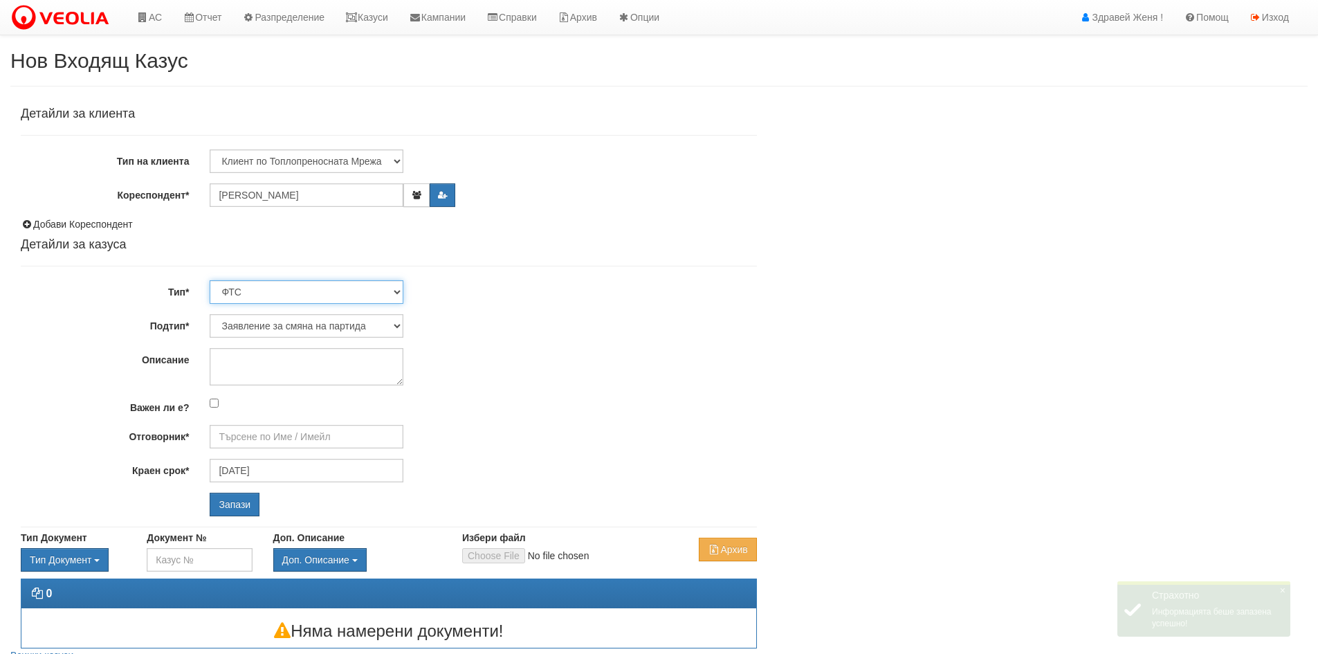
type input "[PERSON_NAME] и Развитие"
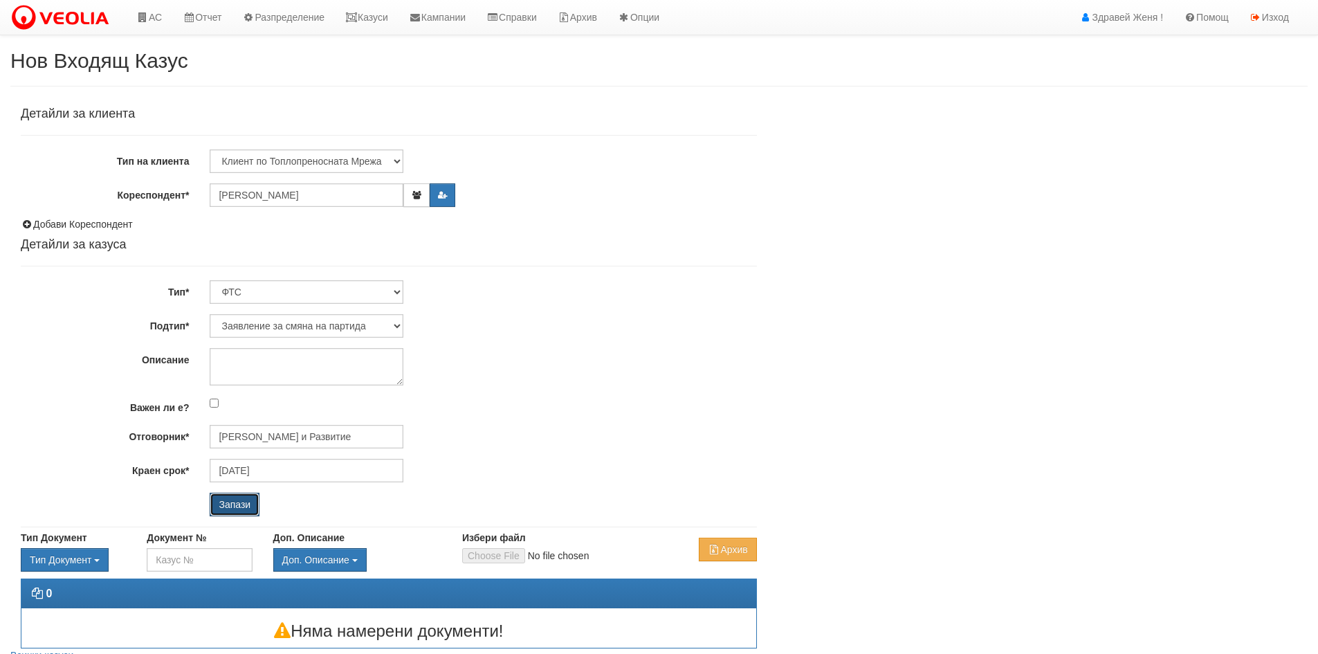
click at [241, 501] on input "Запази" at bounding box center [235, 505] width 50 height 24
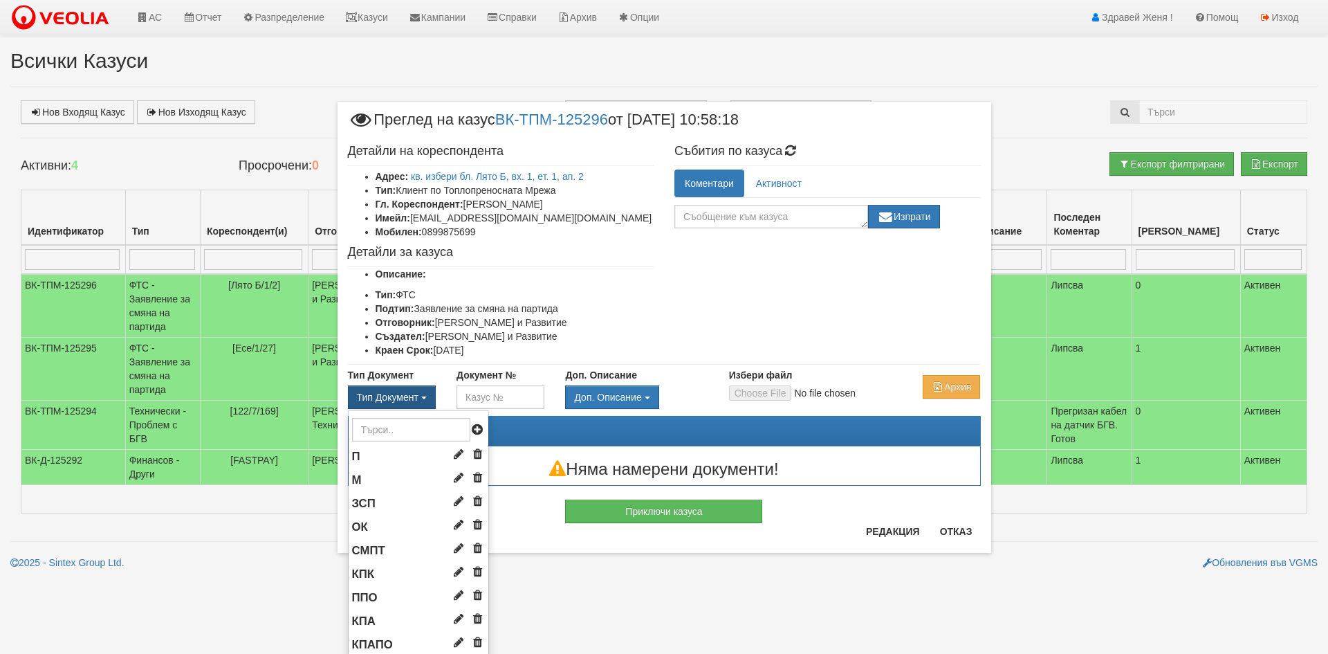
click at [425, 399] on button "Тип Документ" at bounding box center [392, 397] width 88 height 24
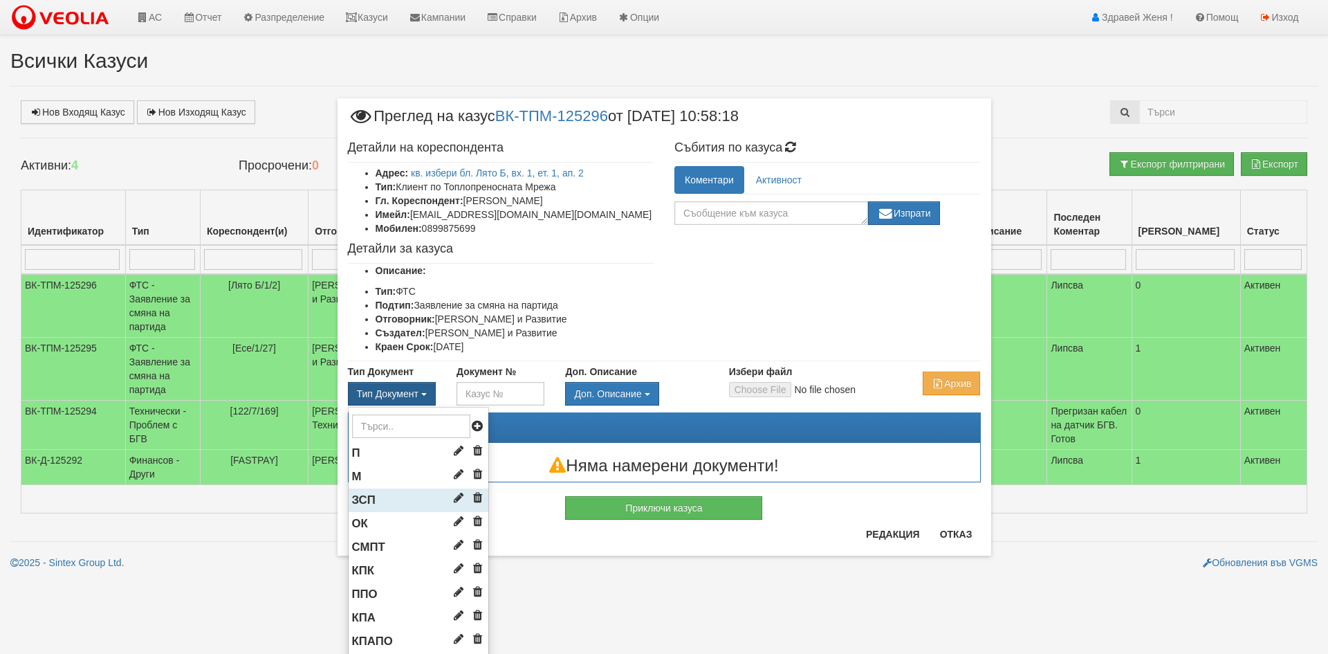
click at [394, 500] on li "ЗСП" at bounding box center [419, 500] width 140 height 24
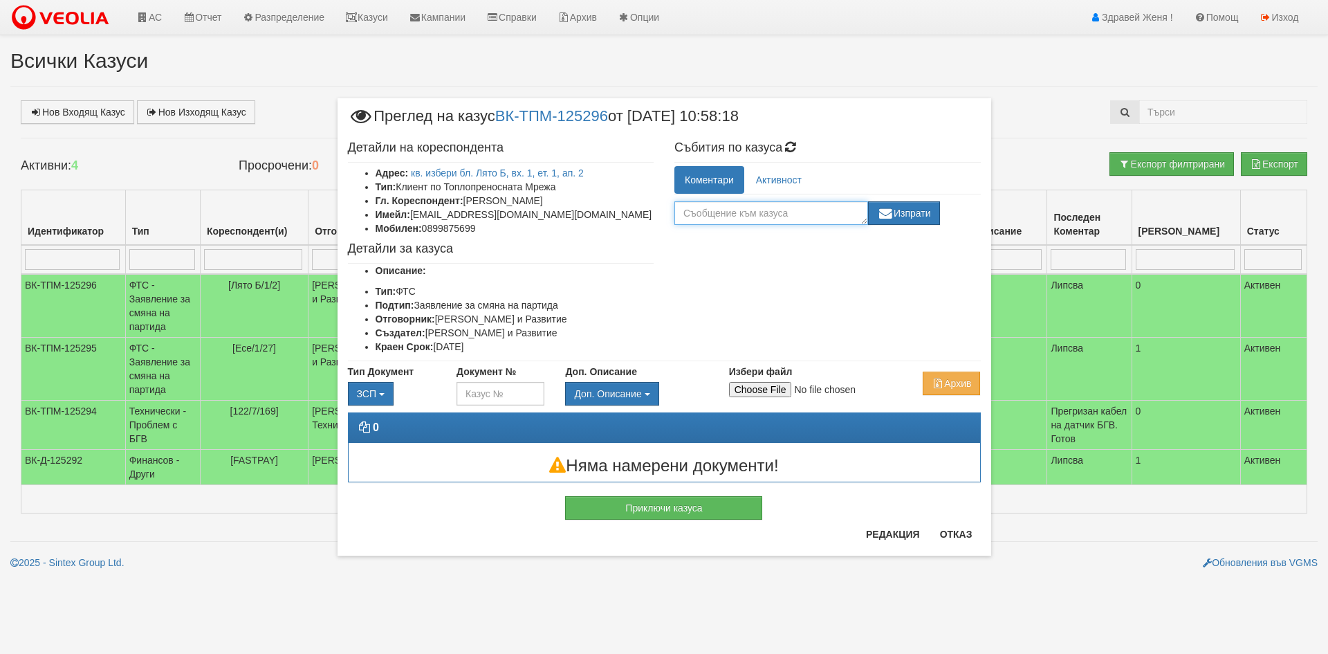
click at [708, 212] on textarea at bounding box center [772, 213] width 194 height 24
type textarea "+декларация латформа"
click at [963, 538] on button "Отказ" at bounding box center [956, 534] width 49 height 22
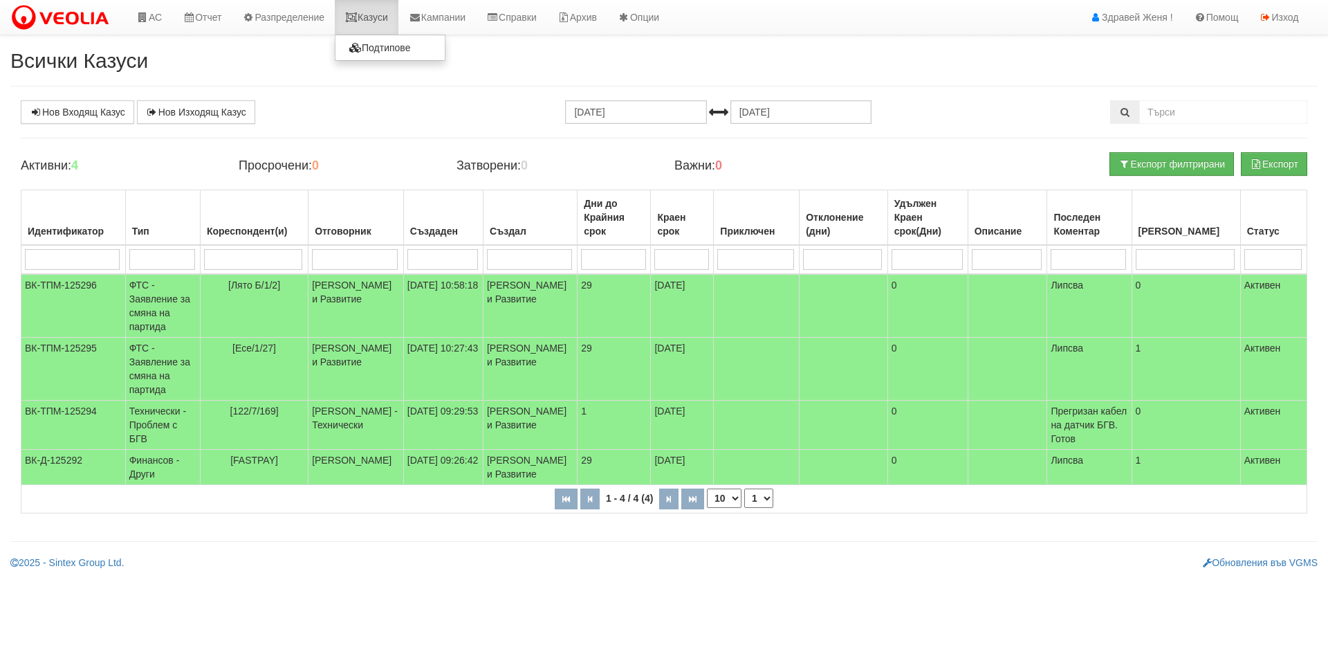
click at [396, 15] on link "Казуси" at bounding box center [367, 17] width 64 height 35
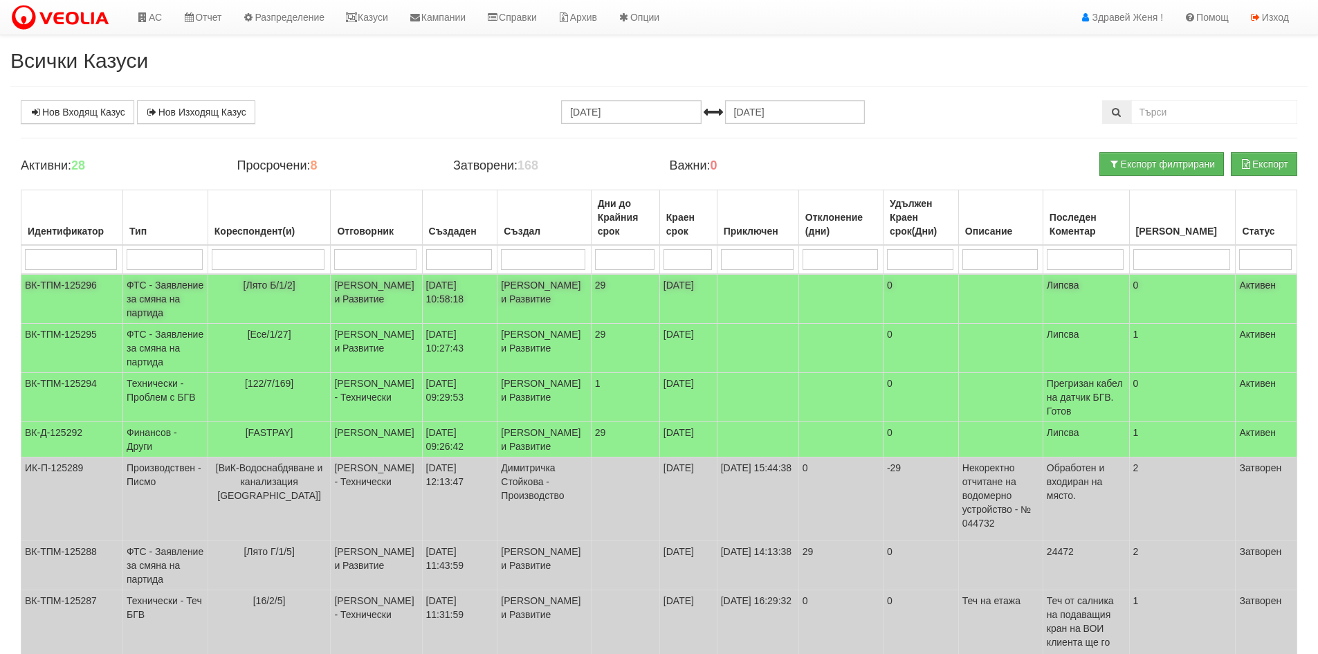
click at [443, 289] on td "[DATE] 10:58:18" at bounding box center [459, 299] width 75 height 50
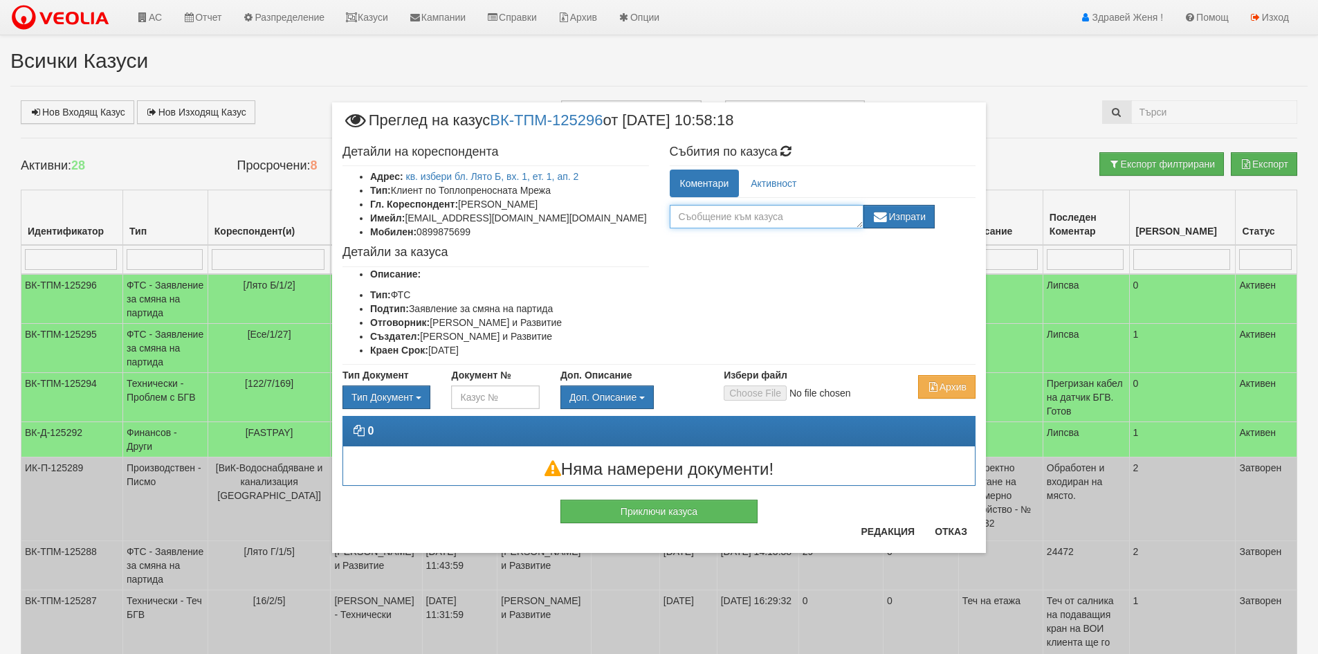
click at [689, 219] on textarea at bounding box center [767, 217] width 194 height 24
type textarea "+декларация платформа"
click at [916, 226] on button "Изпрати" at bounding box center [899, 217] width 72 height 24
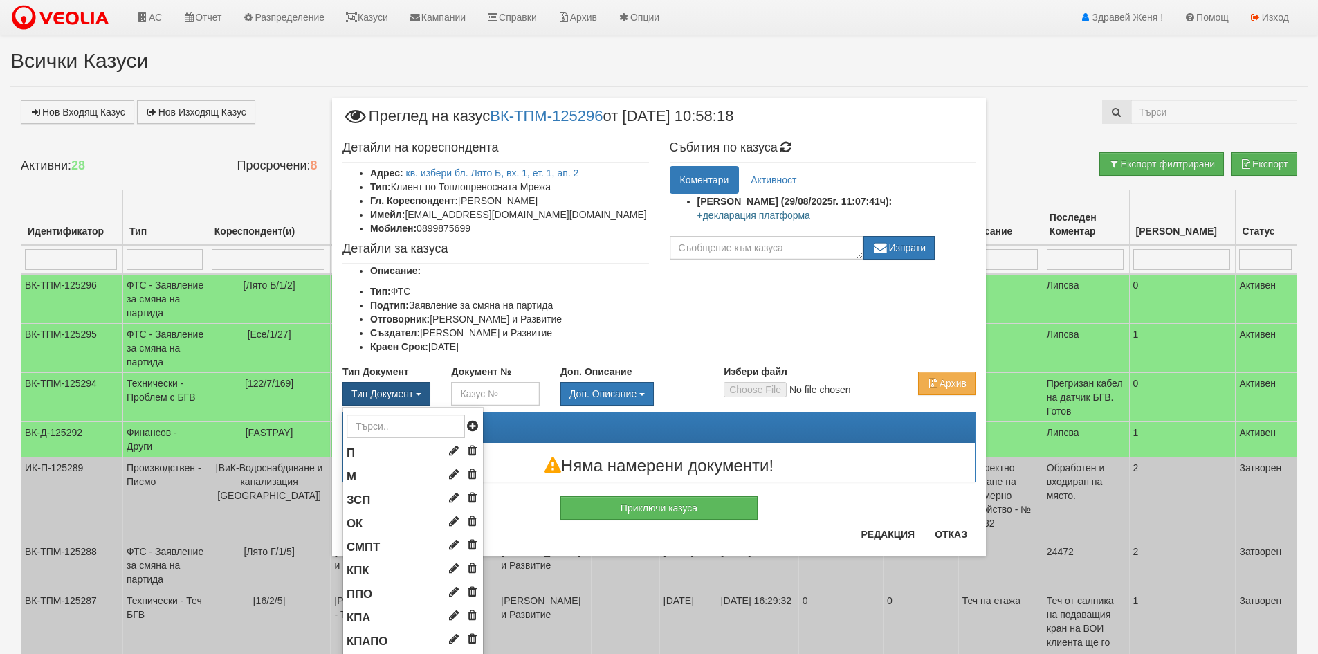
click at [408, 392] on button "Тип Документ" at bounding box center [386, 394] width 88 height 24
click at [395, 494] on li "ЗСП" at bounding box center [413, 500] width 140 height 24
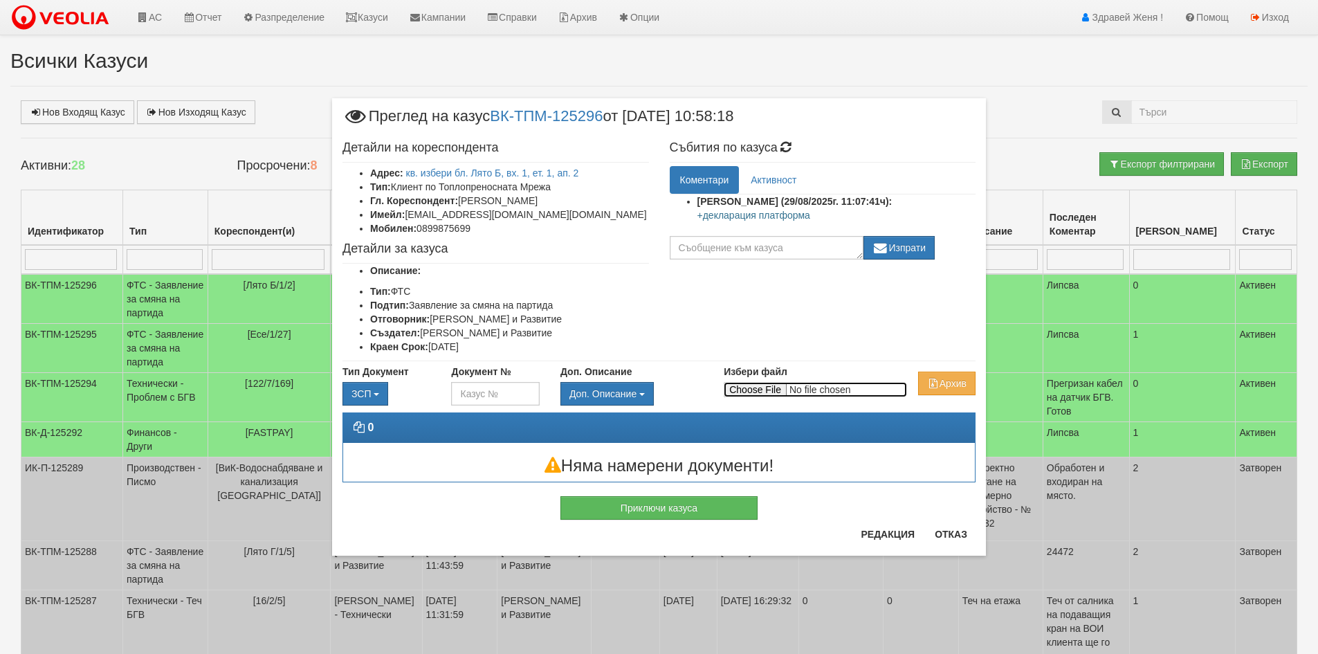
click at [735, 390] on input "Избери файл" at bounding box center [815, 389] width 183 height 15
type input "C:\fakepath\DOC069.pdf"
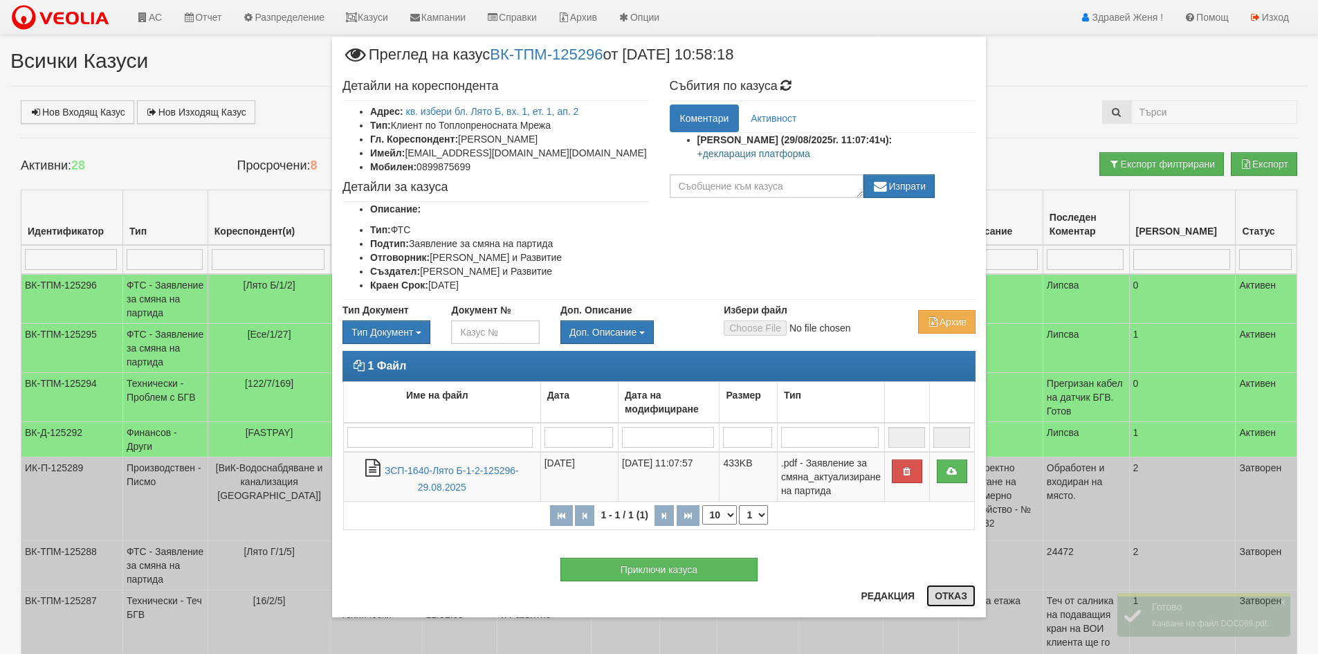
click at [957, 591] on button "Отказ" at bounding box center [950, 596] width 49 height 22
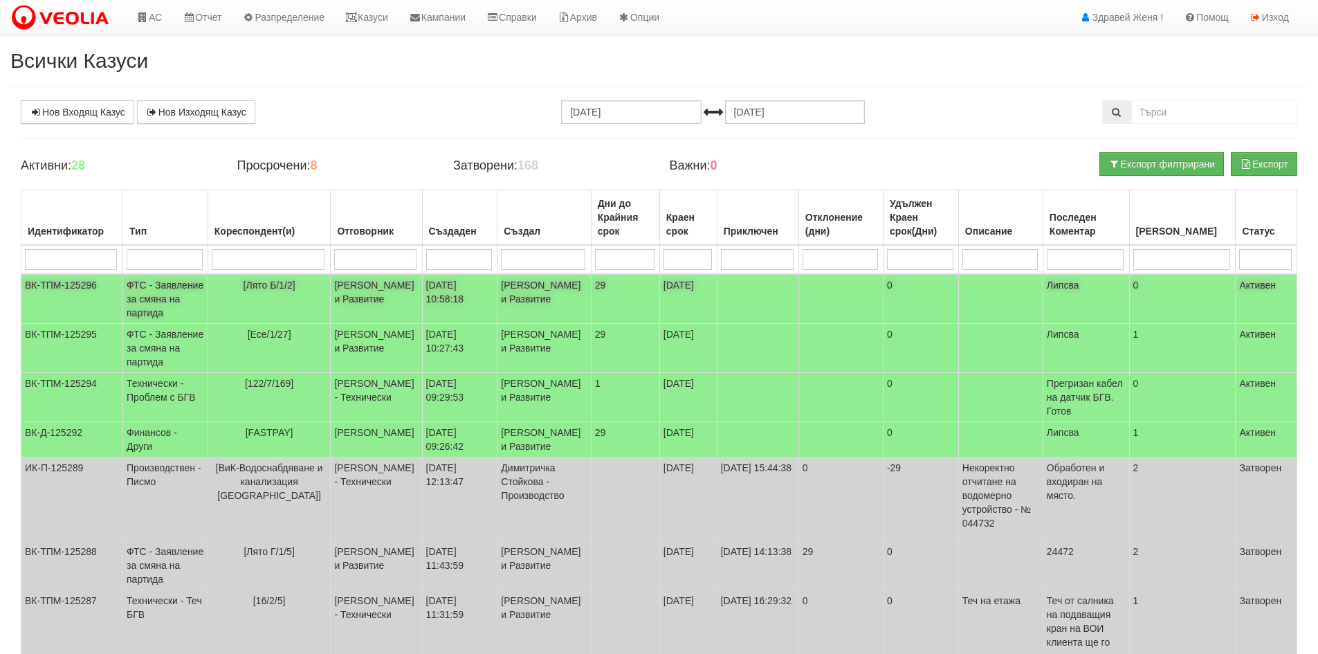
click at [414, 291] on td "[PERSON_NAME] и Развитие" at bounding box center [376, 299] width 91 height 50
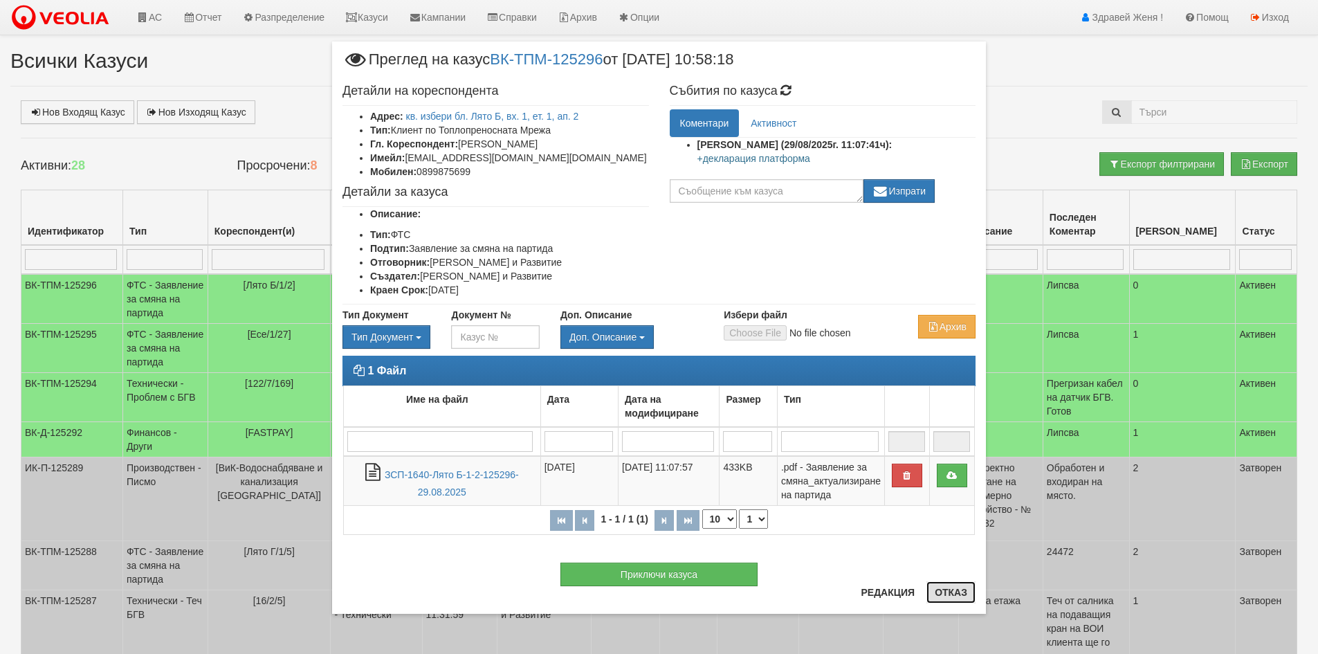
drag, startPoint x: 954, startPoint y: 593, endPoint x: 955, endPoint y: 601, distance: 7.7
click at [954, 596] on button "Отказ" at bounding box center [950, 592] width 49 height 22
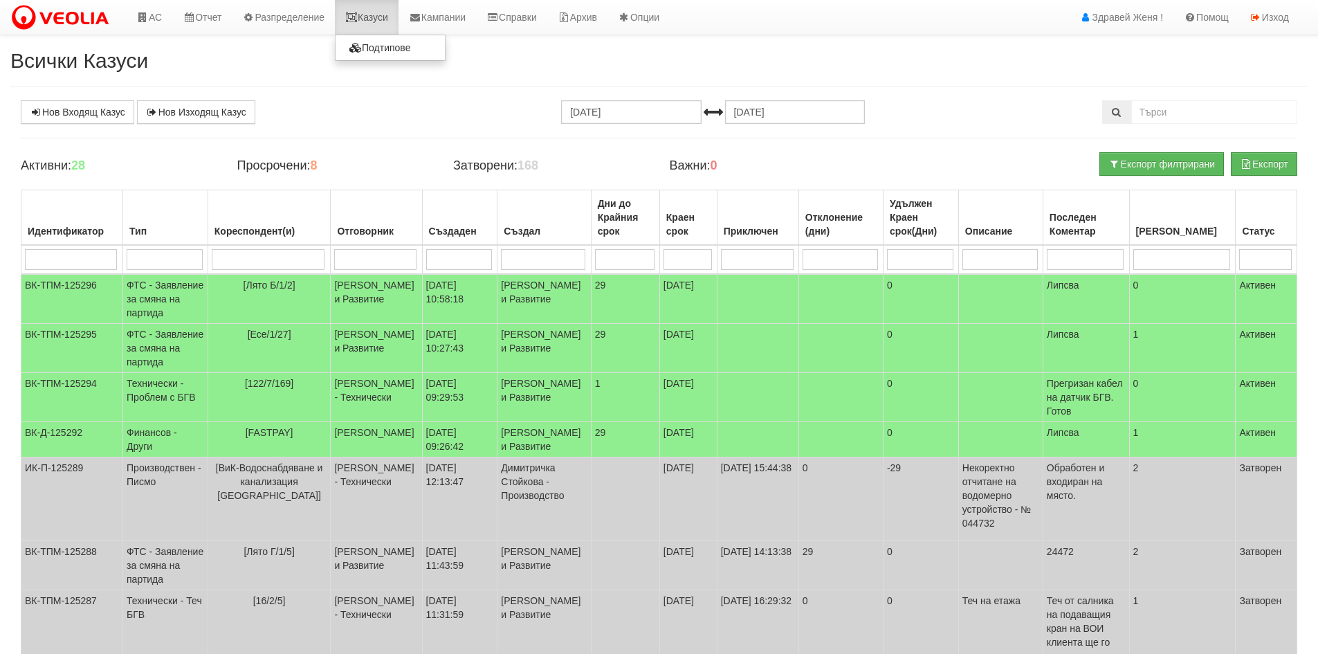
click at [378, 19] on link "Казуси" at bounding box center [367, 17] width 64 height 35
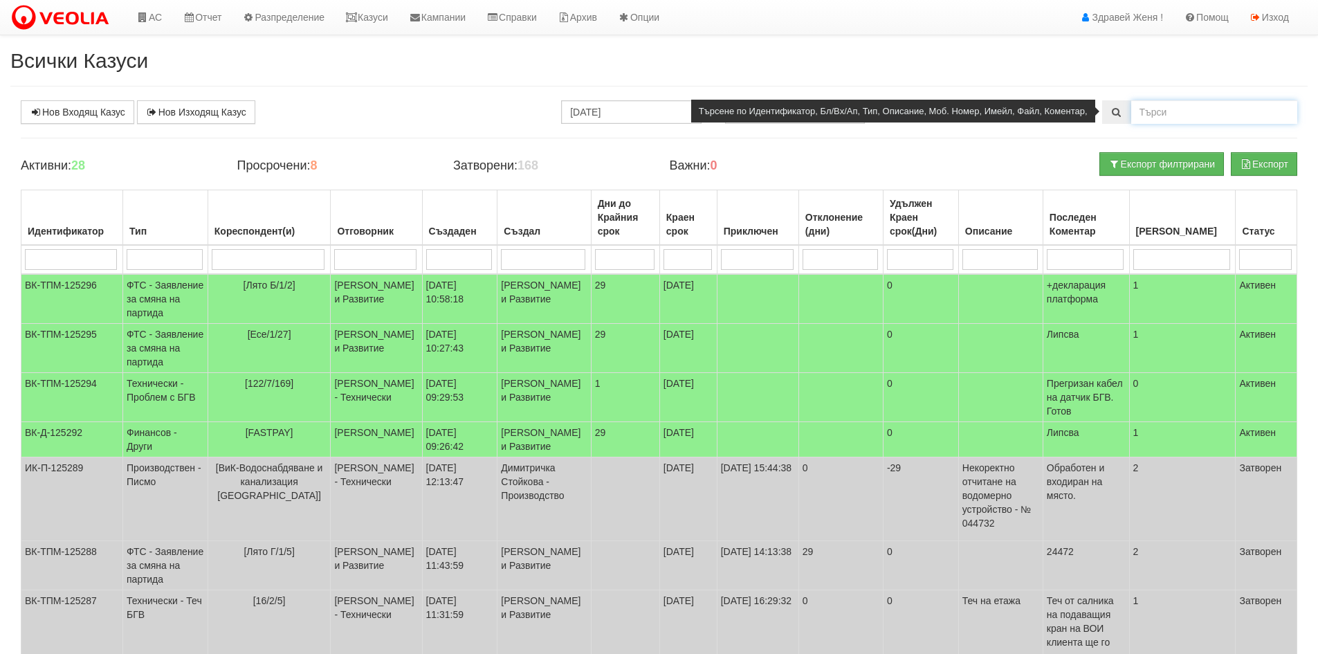
click at [1162, 109] on input "text" at bounding box center [1214, 112] width 166 height 24
drag, startPoint x: 1156, startPoint y: 116, endPoint x: 1088, endPoint y: 121, distance: 68.7
click at [1102, 121] on div "1а" at bounding box center [1199, 112] width 195 height 24
type input "9951"
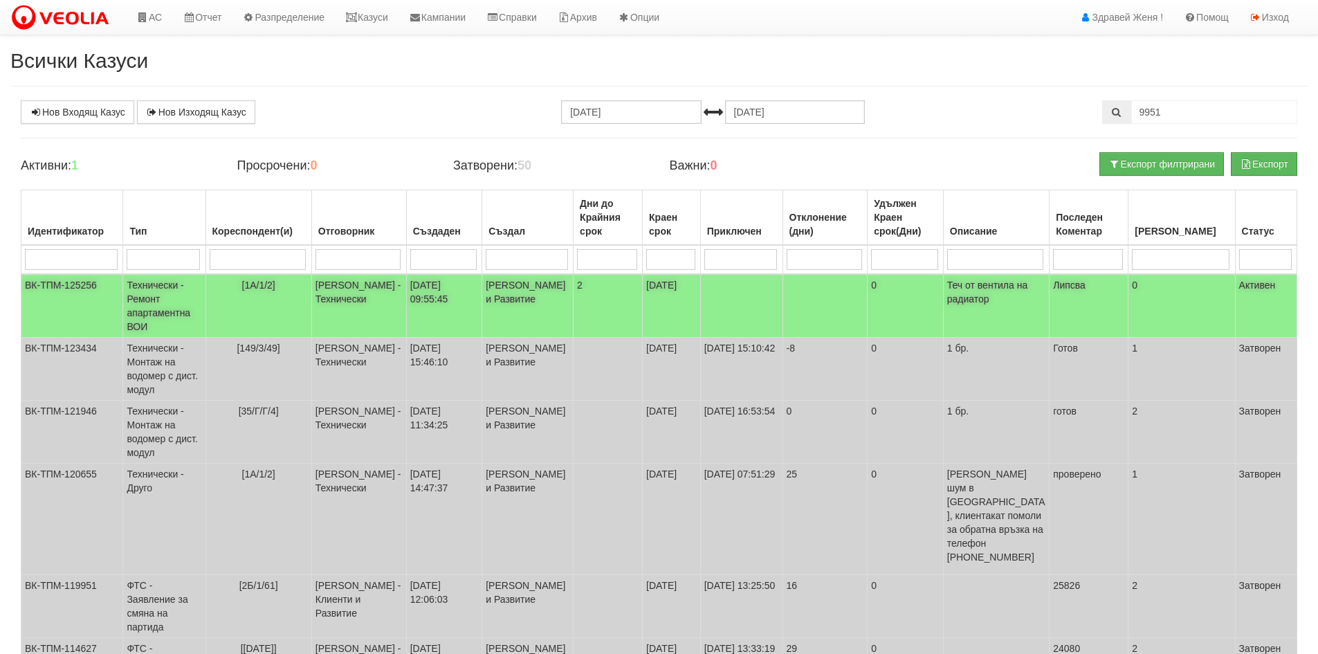
click at [154, 306] on td "Технически - Ремонт апартаментна ВОИ" at bounding box center [164, 306] width 82 height 64
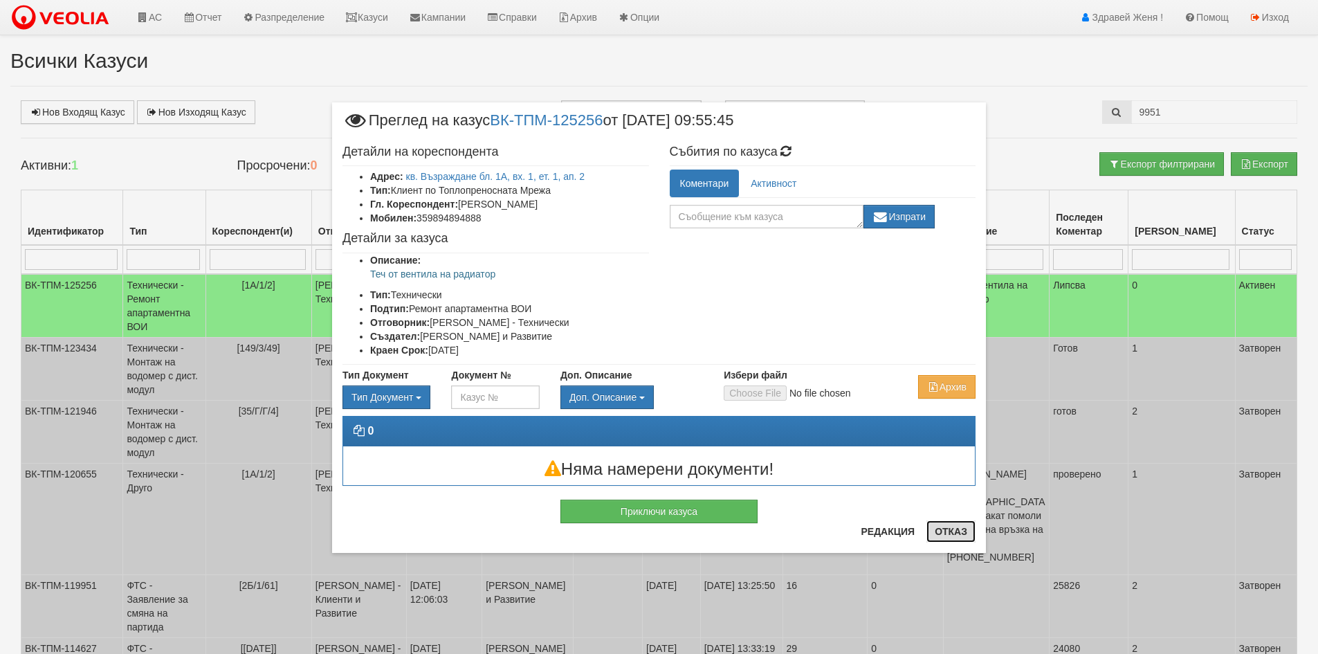
click at [954, 529] on button "Отказ" at bounding box center [950, 531] width 49 height 22
